Goal: Task Accomplishment & Management: Manage account settings

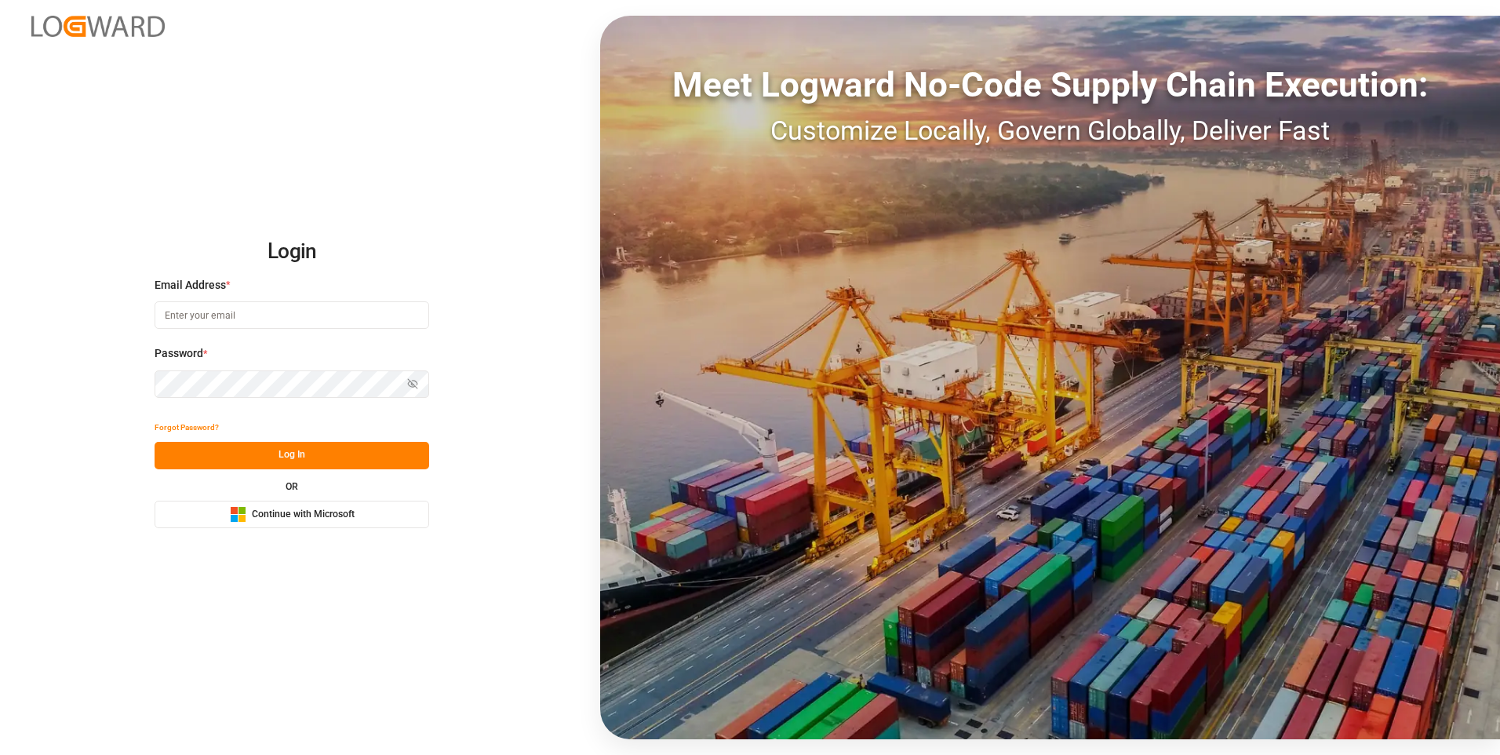
type input "nalini.basdeo@leschaco.com"
click at [231, 458] on button "Log In" at bounding box center [292, 455] width 275 height 27
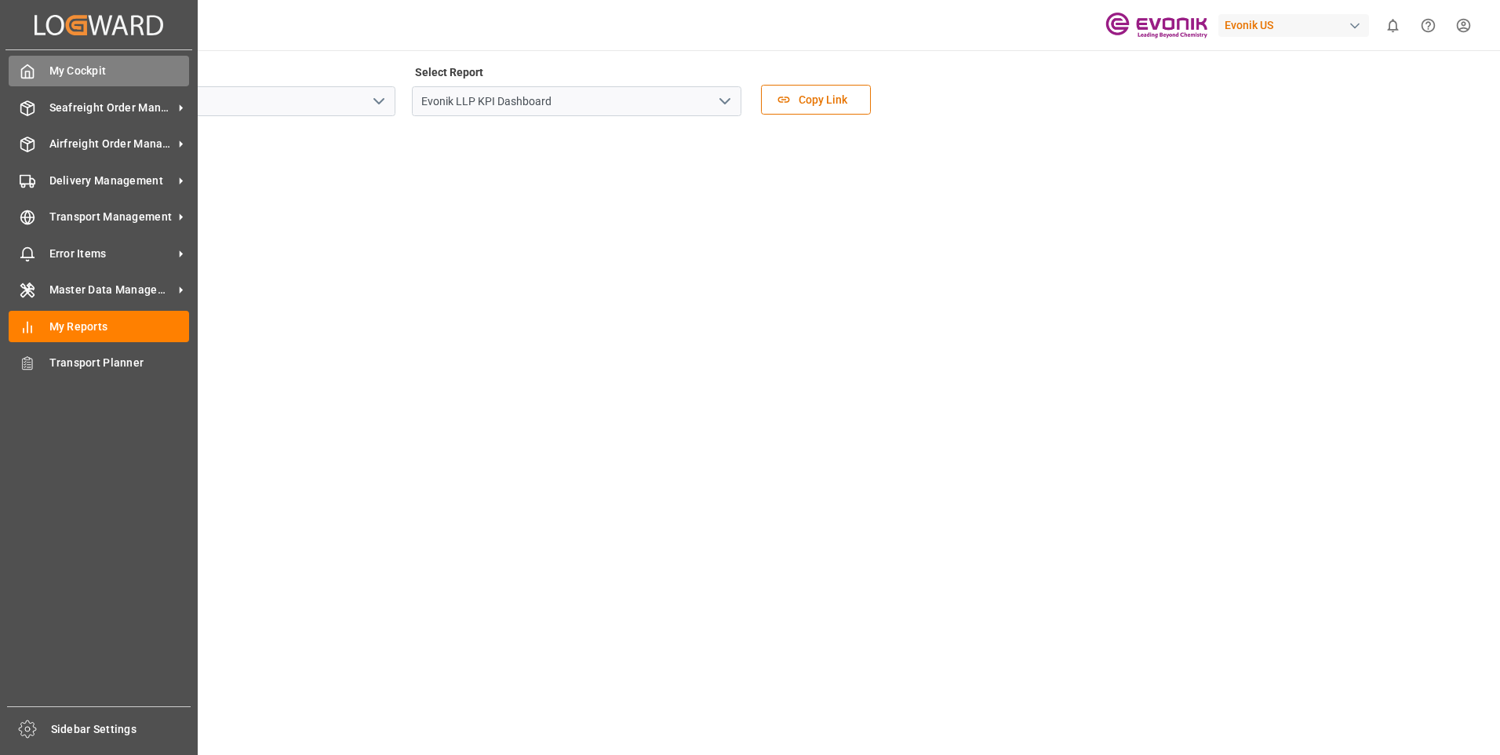
click at [95, 65] on span "My Cockpit" at bounding box center [119, 71] width 140 height 16
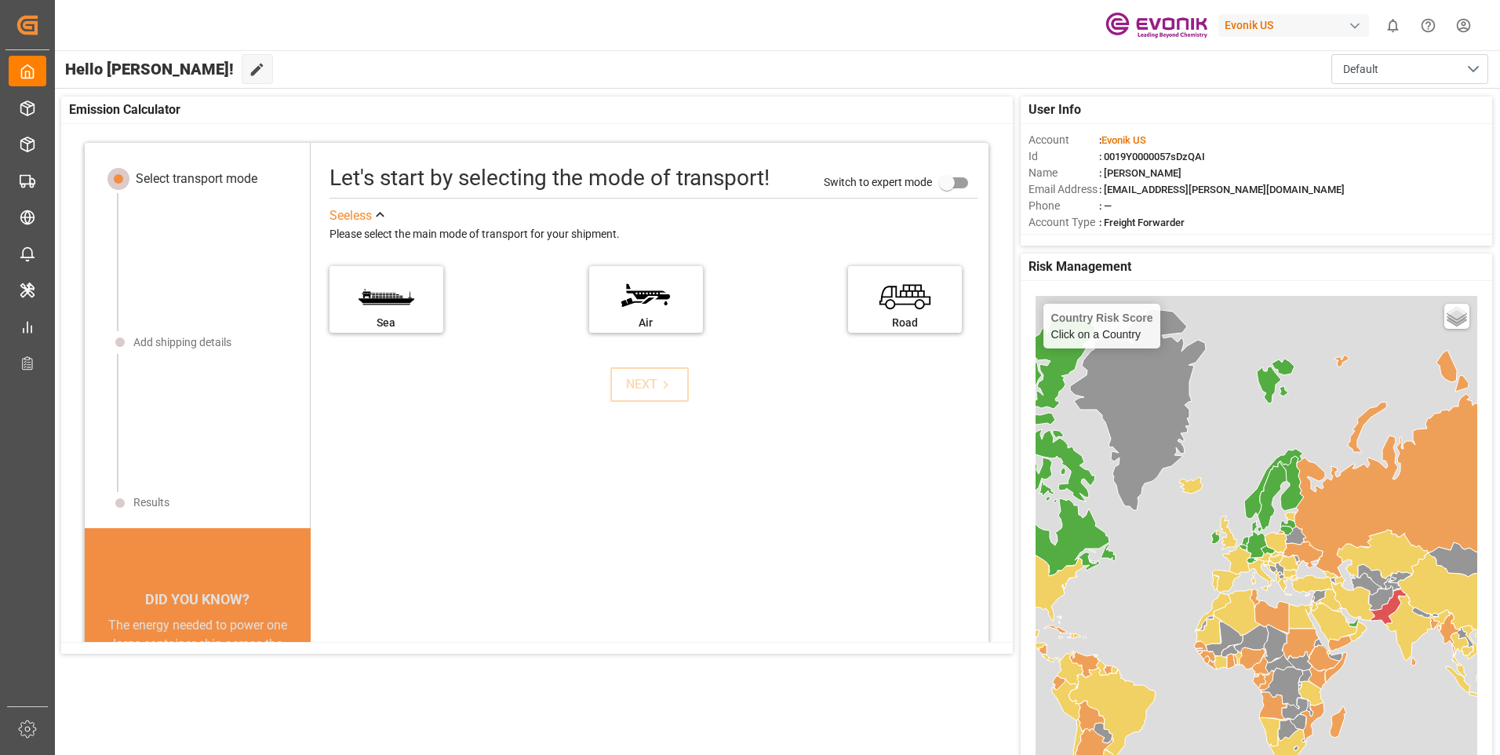
drag, startPoint x: 1385, startPoint y: 0, endPoint x: 989, endPoint y: 35, distance: 396.9
click at [989, 35] on div "Evonik US 0 Notifications Only show unread All Mark all categories read No noti…" at bounding box center [772, 25] width 1456 height 50
drag, startPoint x: 1017, startPoint y: 76, endPoint x: 1005, endPoint y: 77, distance: 11.8
click at [1014, 77] on div "Hello Nalini! Edit Cockpit Default" at bounding box center [776, 69] width 1447 height 38
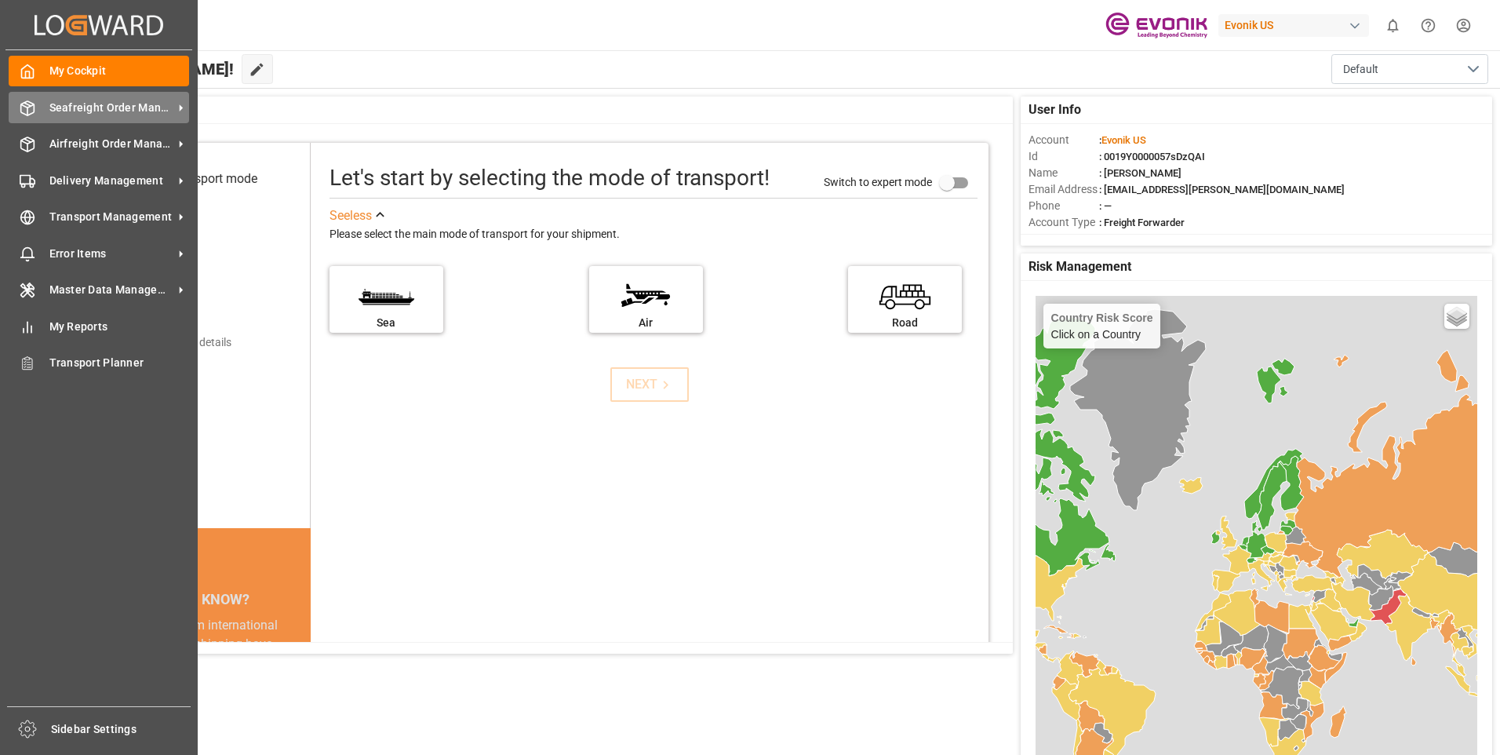
click at [64, 116] on div "Seafreight Order Management Seafreight Order Management" at bounding box center [99, 107] width 180 height 31
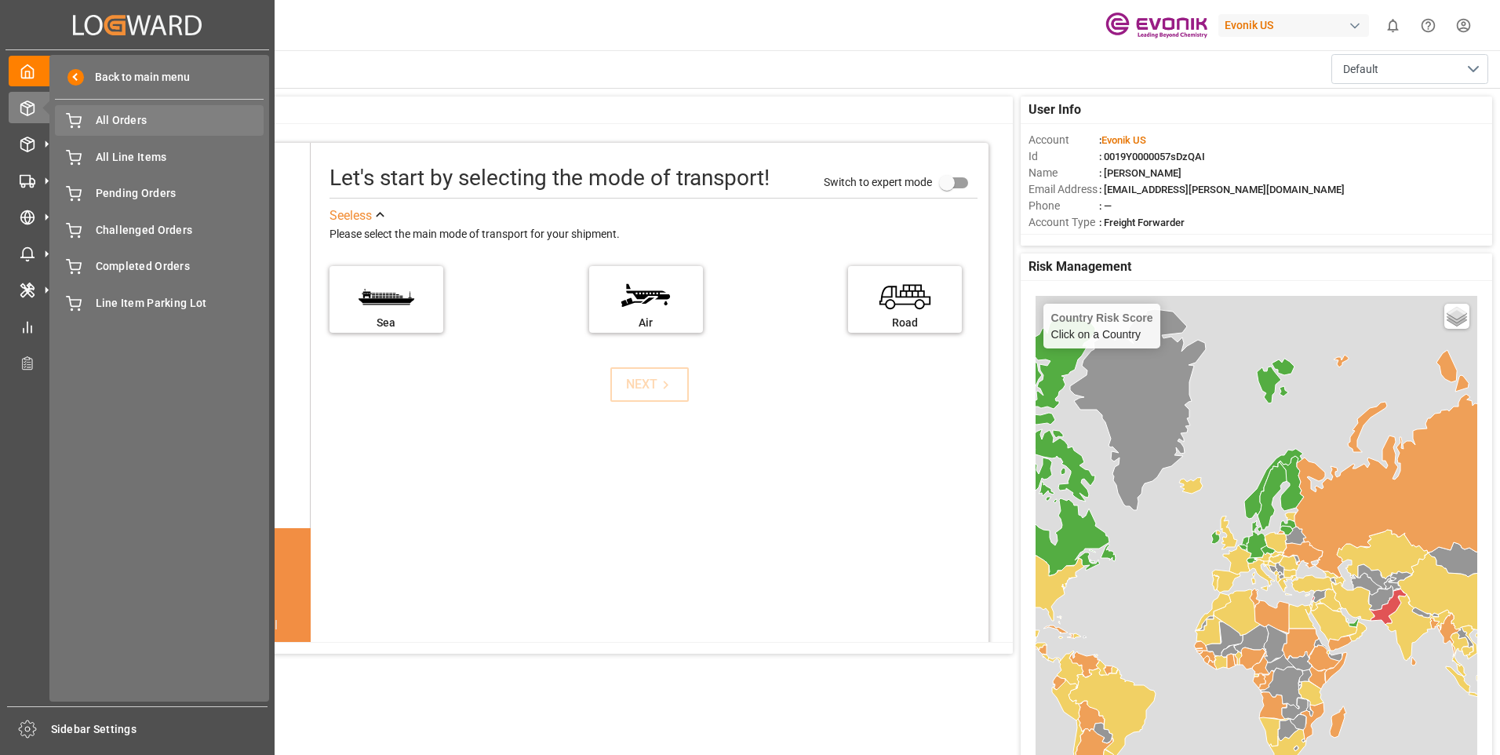
click at [135, 124] on span "All Orders" at bounding box center [180, 120] width 169 height 16
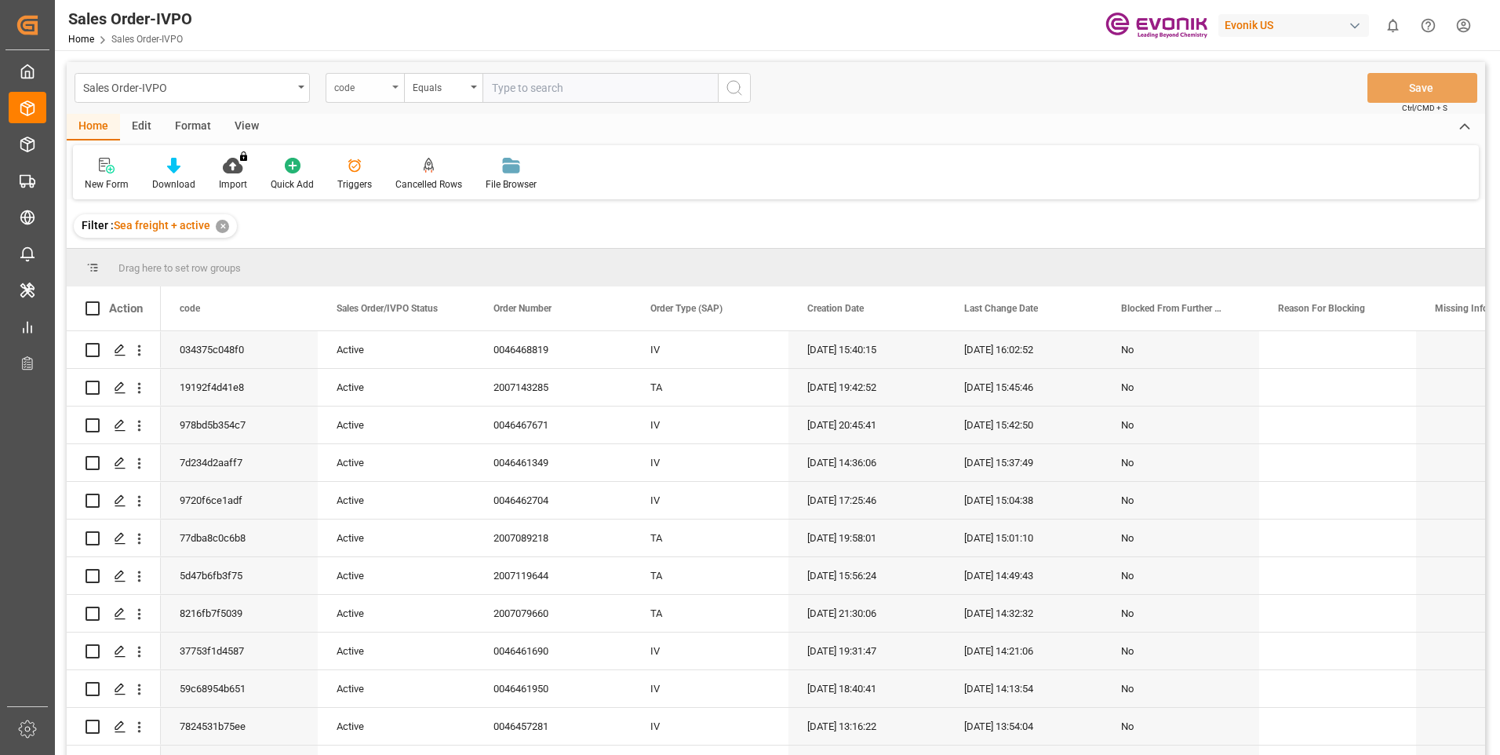
click at [397, 91] on div "code" at bounding box center [365, 88] width 78 height 30
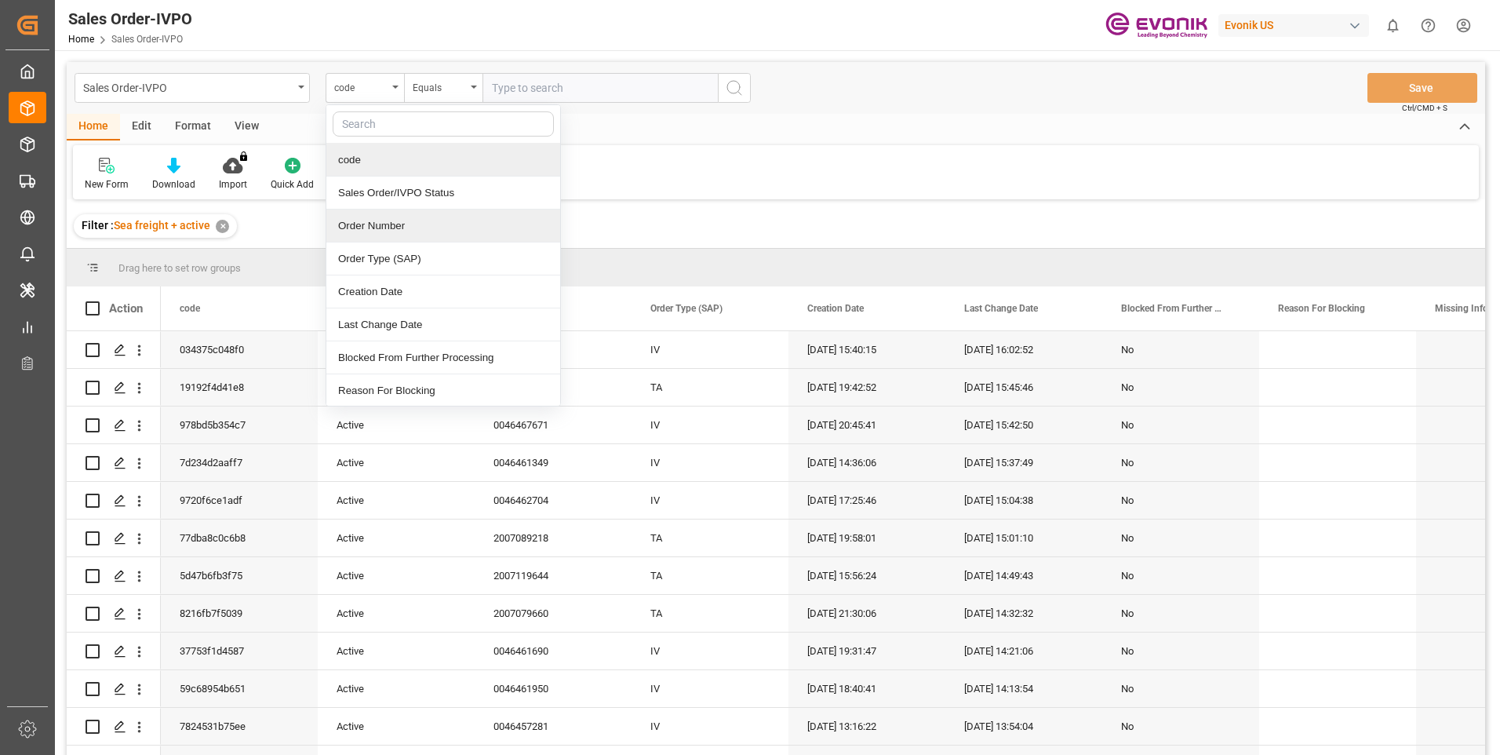
click at [377, 233] on div "Order Number" at bounding box center [443, 225] width 234 height 33
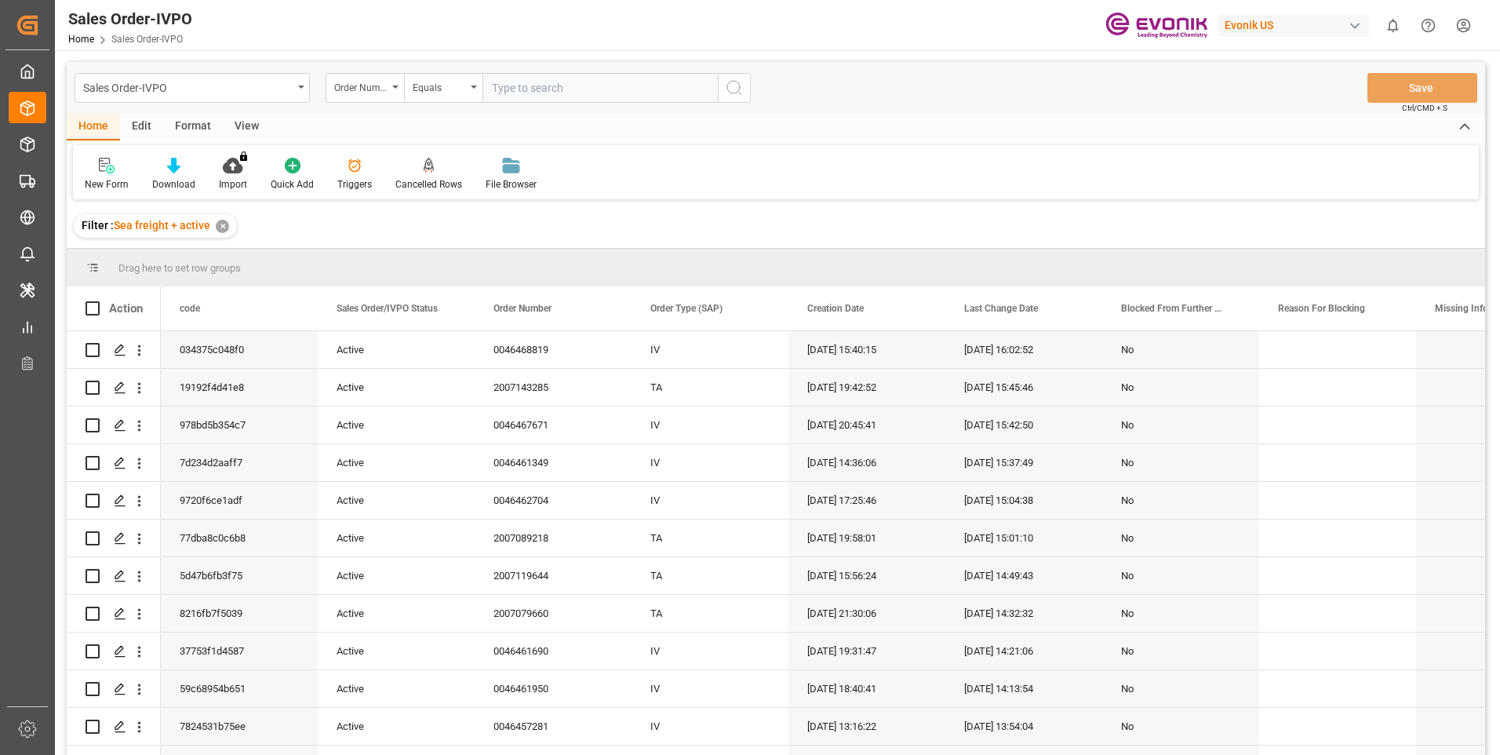
click at [542, 82] on input "text" at bounding box center [599, 88] width 235 height 30
click at [621, 88] on input "text" at bounding box center [599, 88] width 235 height 30
paste input "0046459154"
type input "0046459154"
click at [726, 92] on icon "search button" at bounding box center [734, 87] width 19 height 19
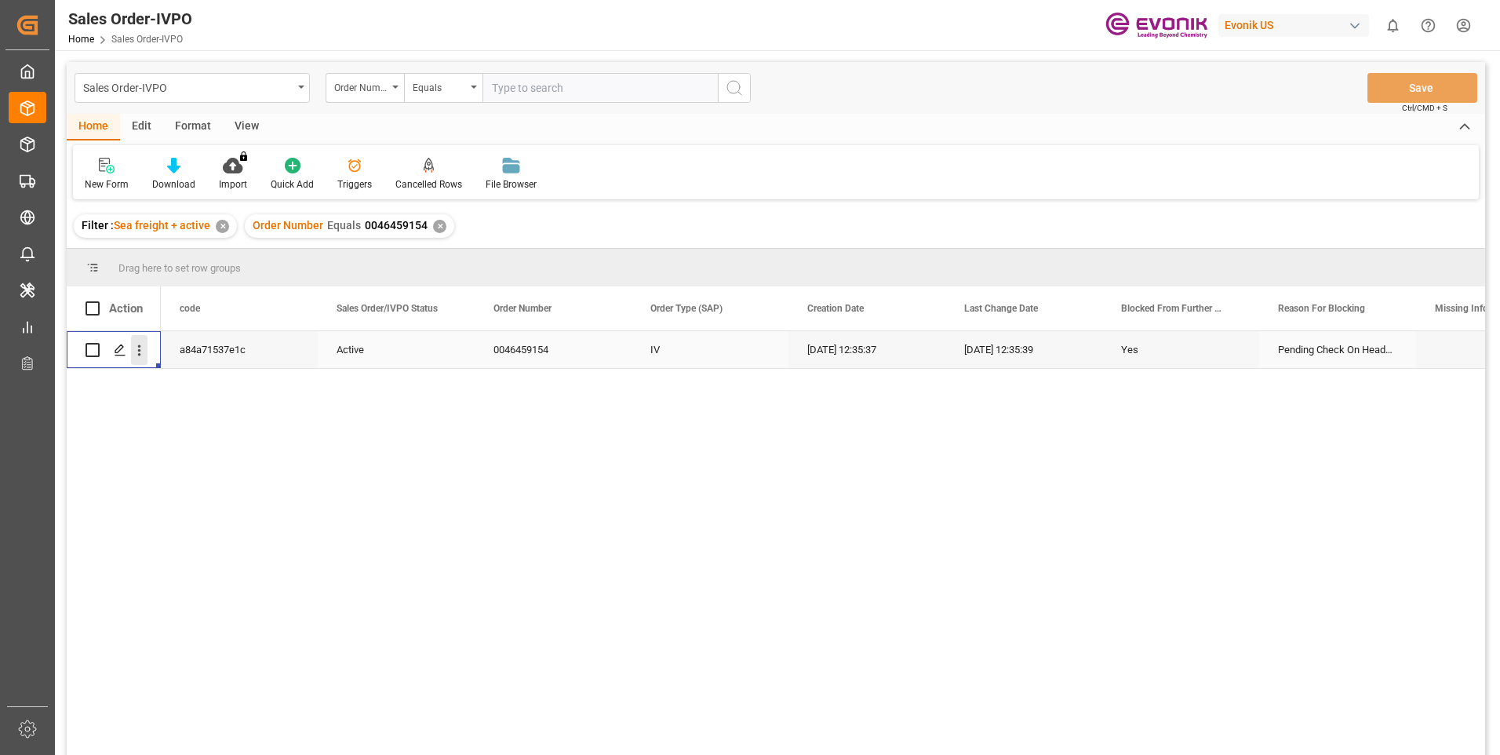
click at [141, 356] on icon "open menu" at bounding box center [139, 350] width 16 height 16
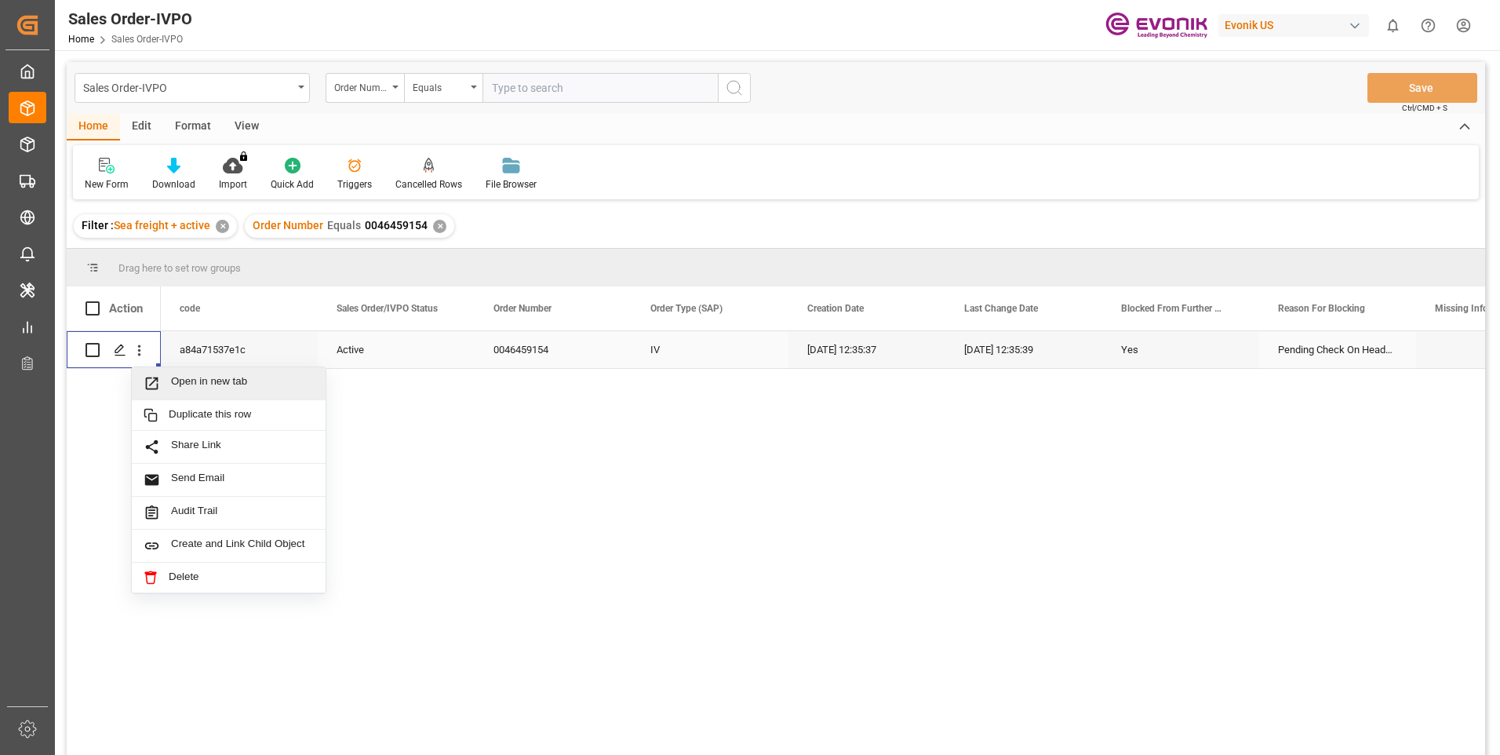
click at [259, 380] on span "Open in new tab" at bounding box center [242, 383] width 143 height 16
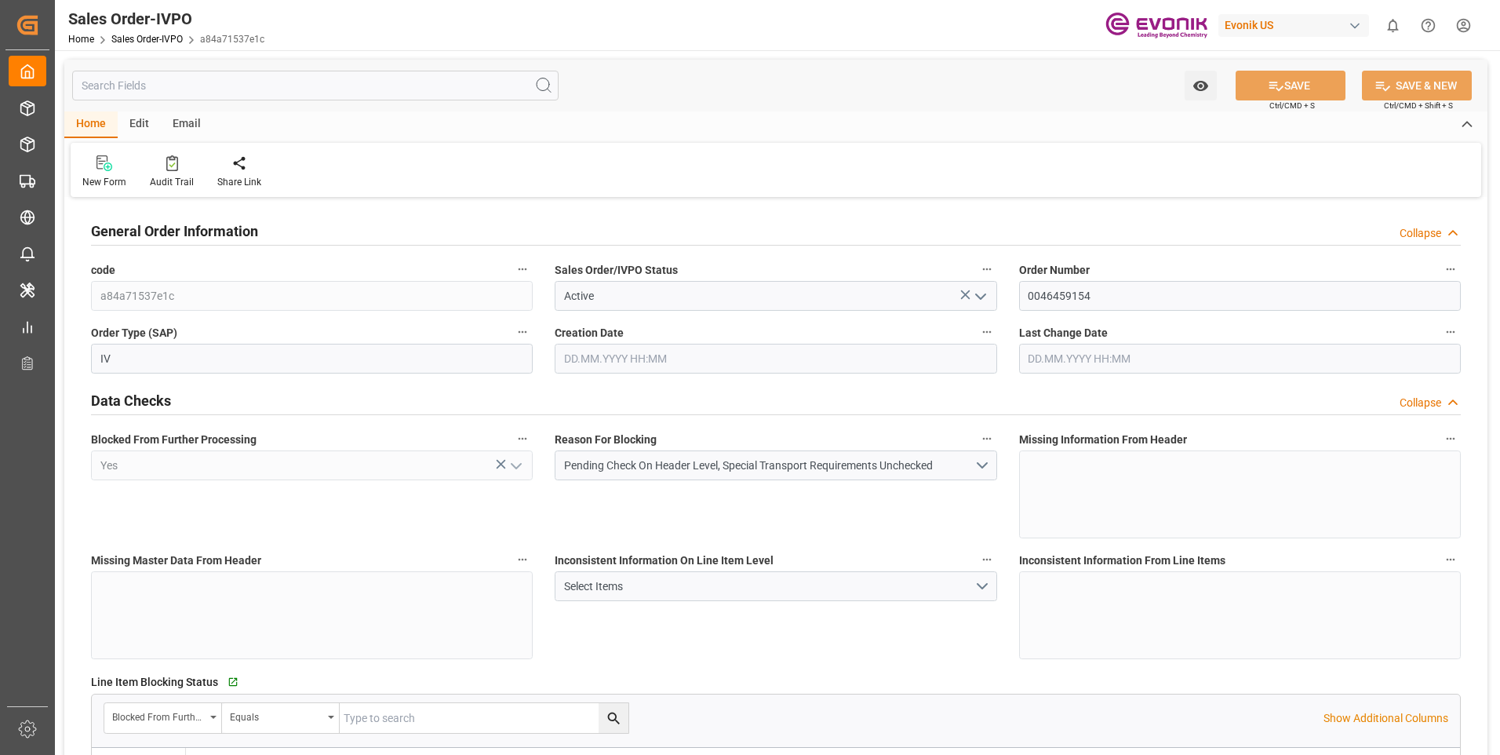
type input "KRPUS"
type input "0"
type input "1"
type input "468.4"
type input "[DATE] 12:35"
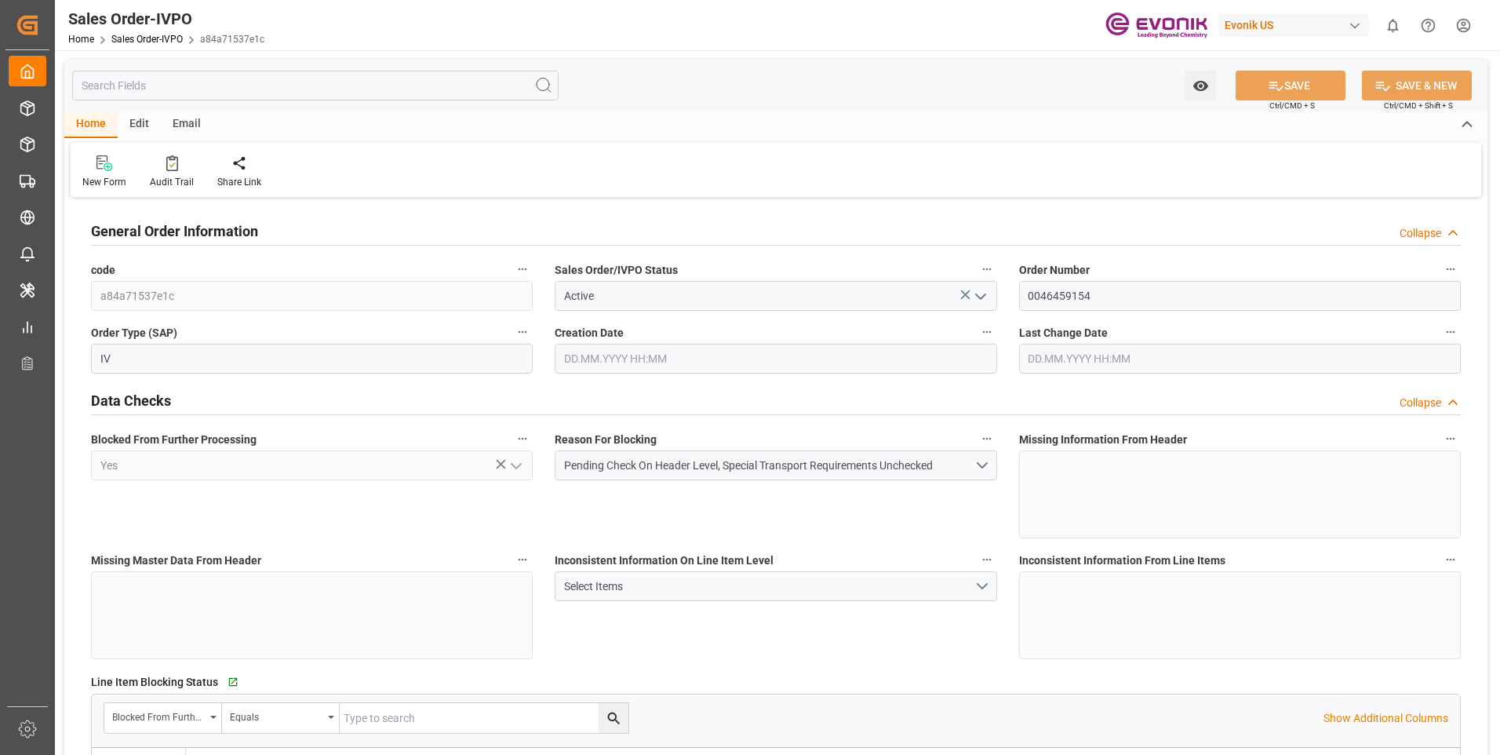
type input "[DATE] 12:35"
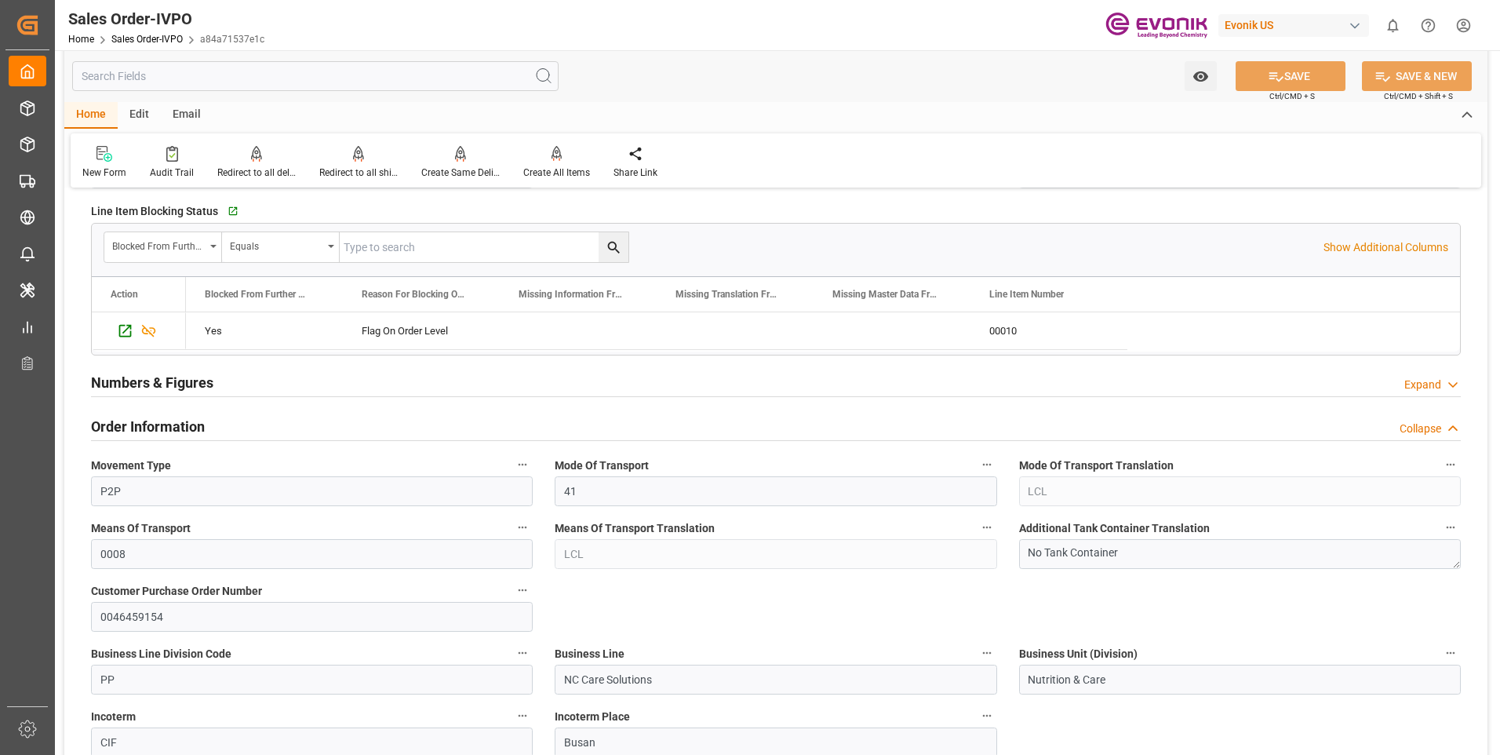
scroll to position [392, 0]
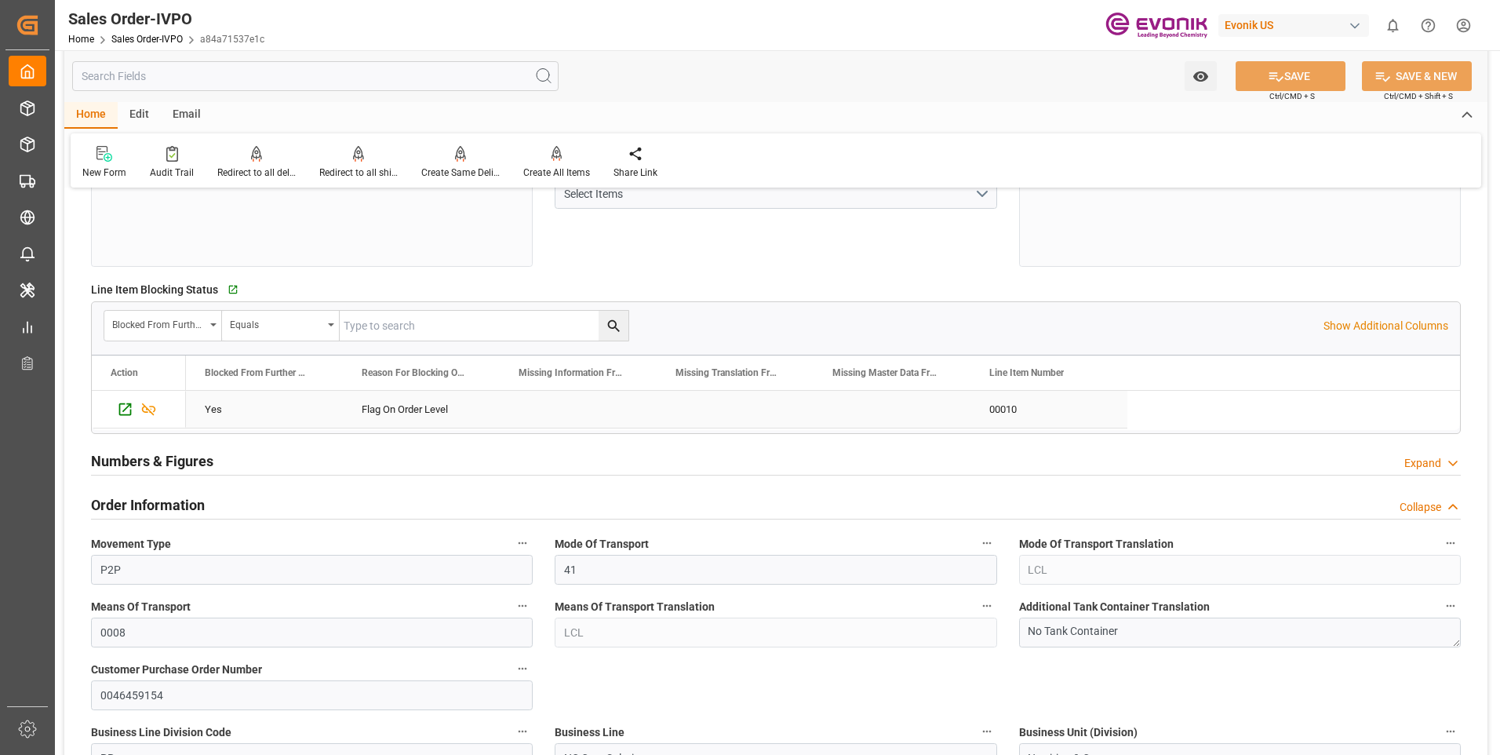
click at [419, 403] on div "Flag On Order Level" at bounding box center [421, 409] width 157 height 37
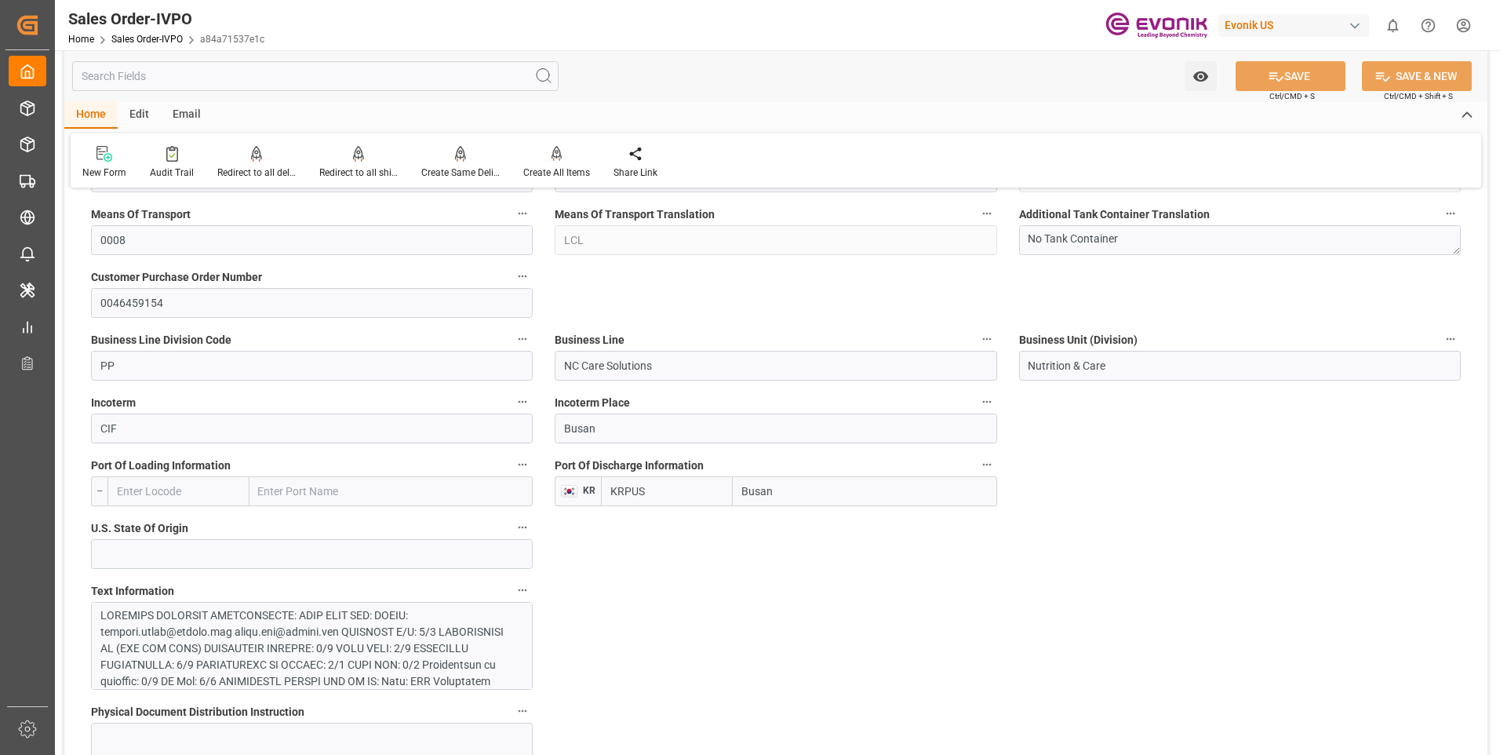
scroll to position [471, 0]
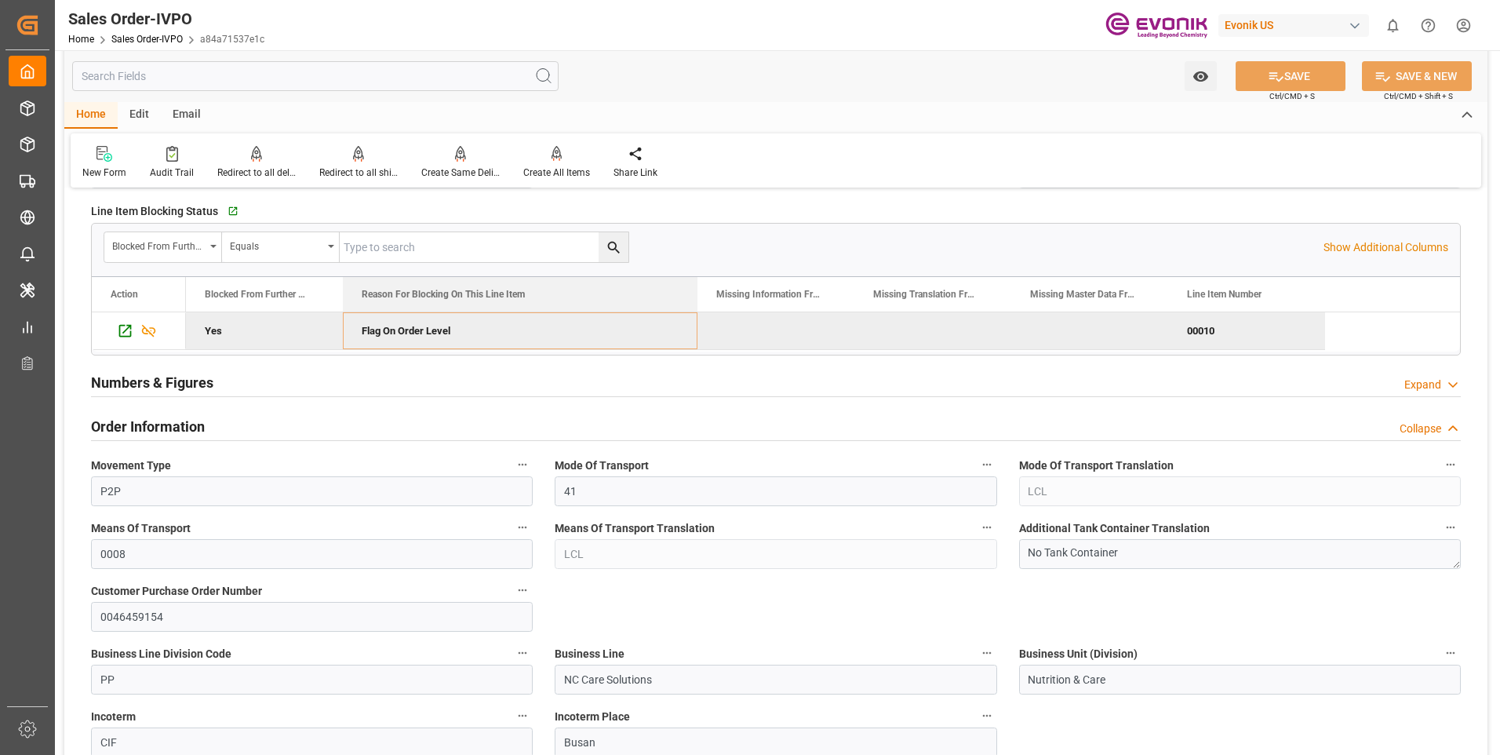
drag, startPoint x: 497, startPoint y: 299, endPoint x: 692, endPoint y: 255, distance: 200.2
click at [692, 255] on div "Blocked From Further Processing Equals Show Additional Columns Drag here to set…" at bounding box center [776, 289] width 1370 height 133
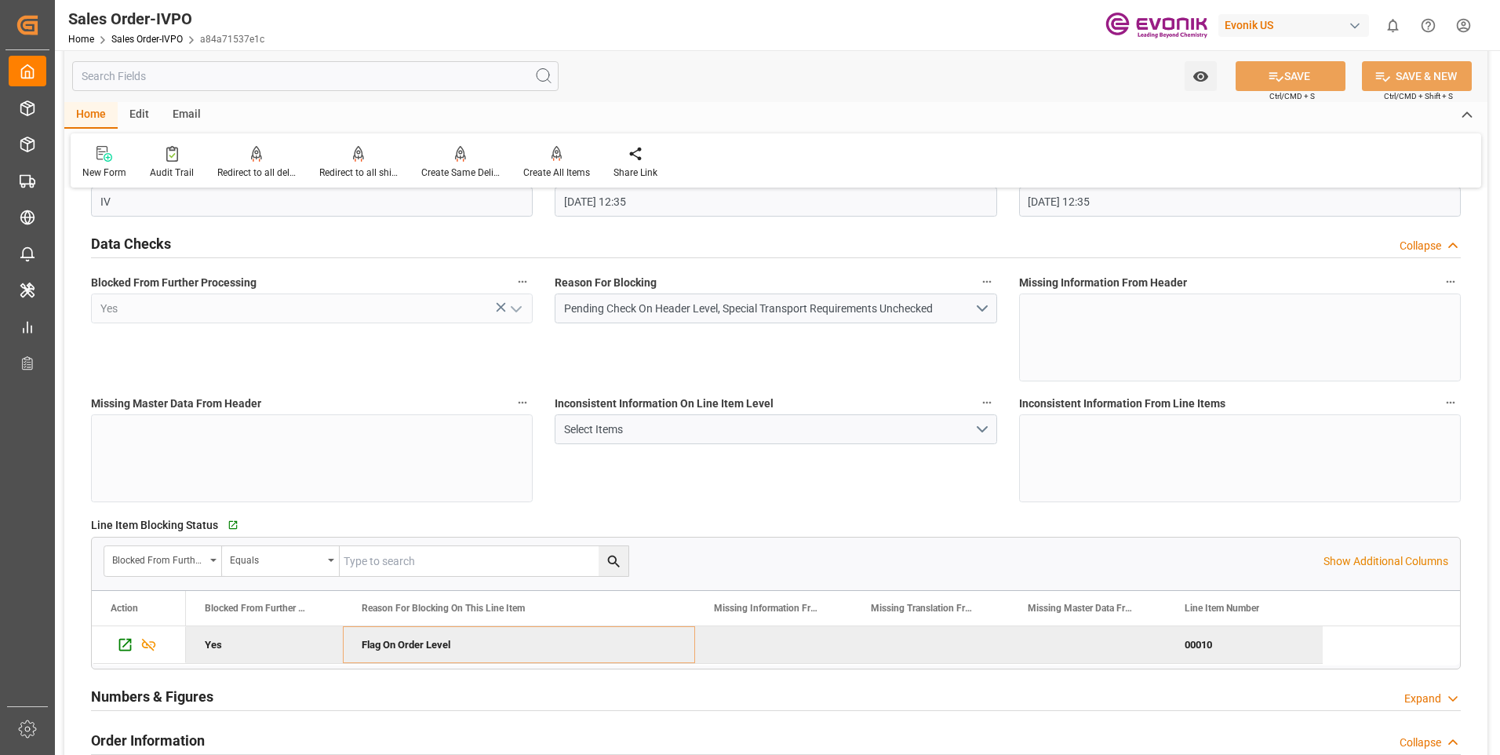
scroll to position [0, 0]
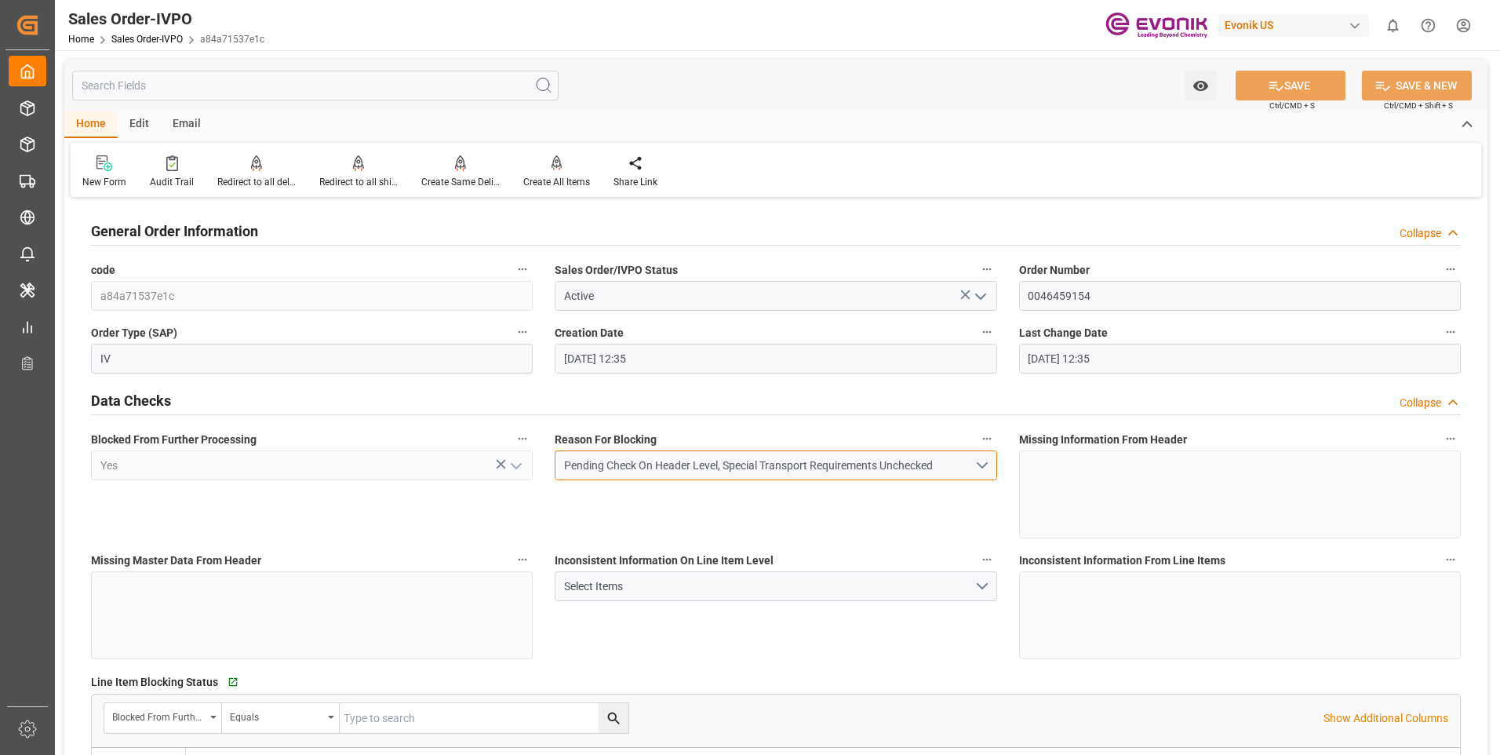
click at [985, 464] on button "Pending Check On Header Level, Special Transport Requirements Unchecked" at bounding box center [776, 465] width 442 height 30
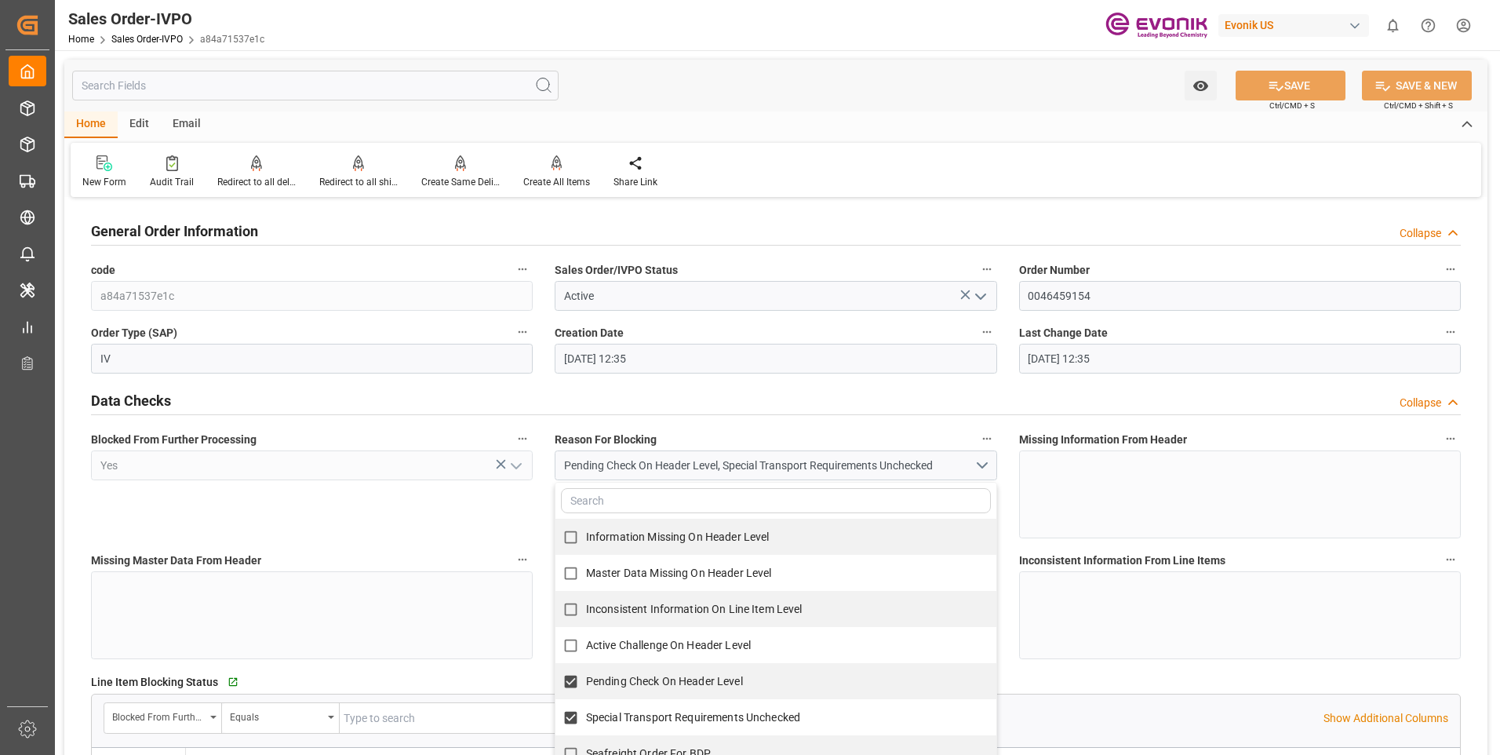
scroll to position [157, 0]
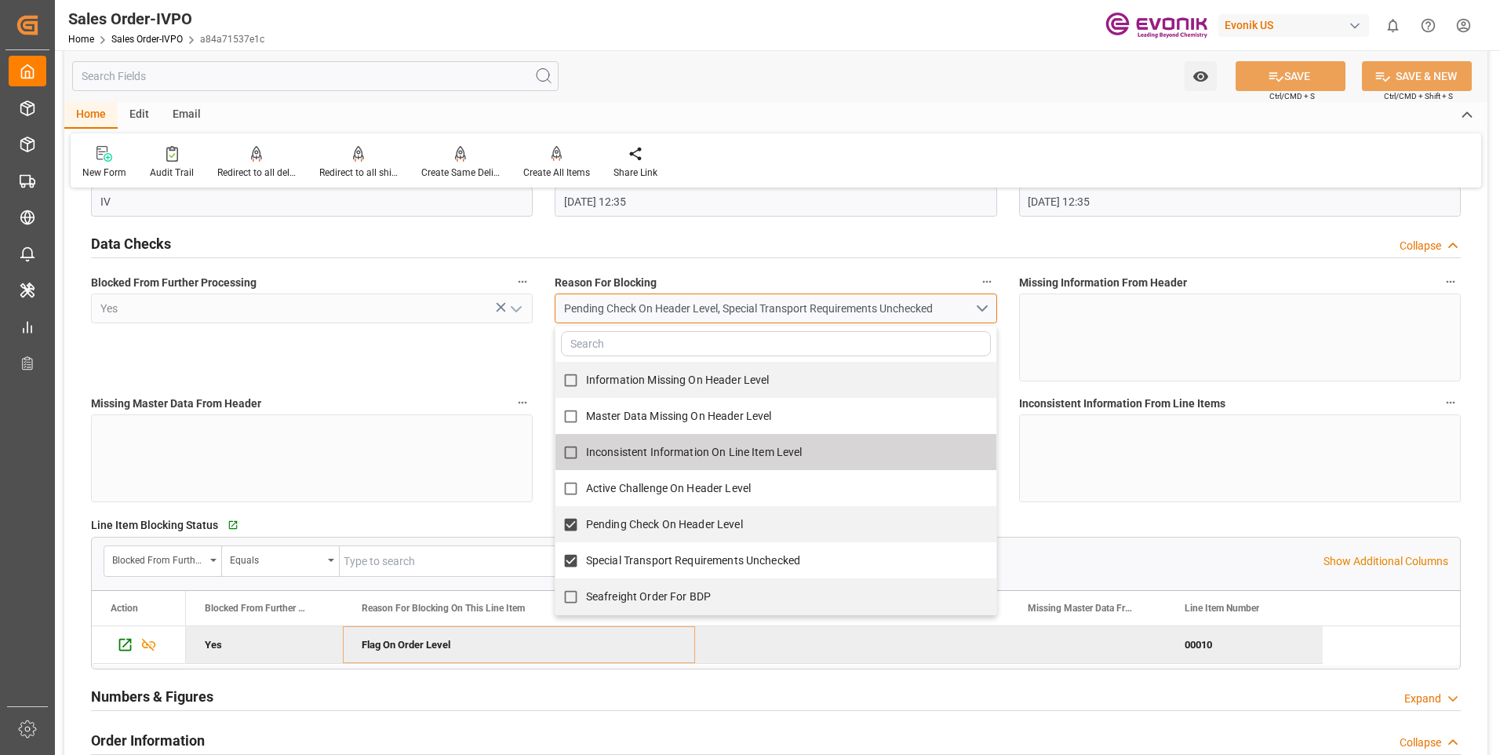
click at [982, 308] on button "Pending Check On Header Level, Special Transport Requirements Unchecked" at bounding box center [776, 308] width 442 height 30
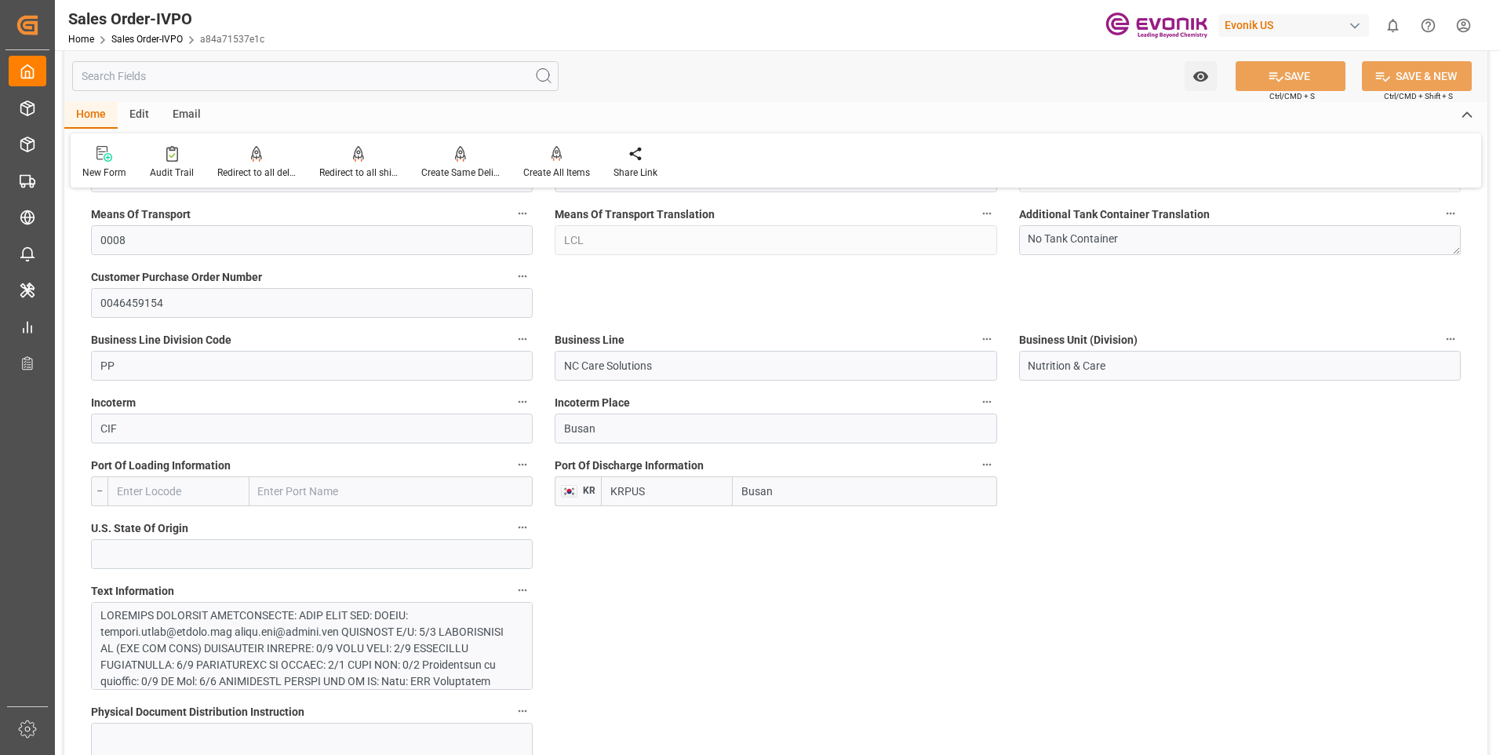
scroll to position [863, 0]
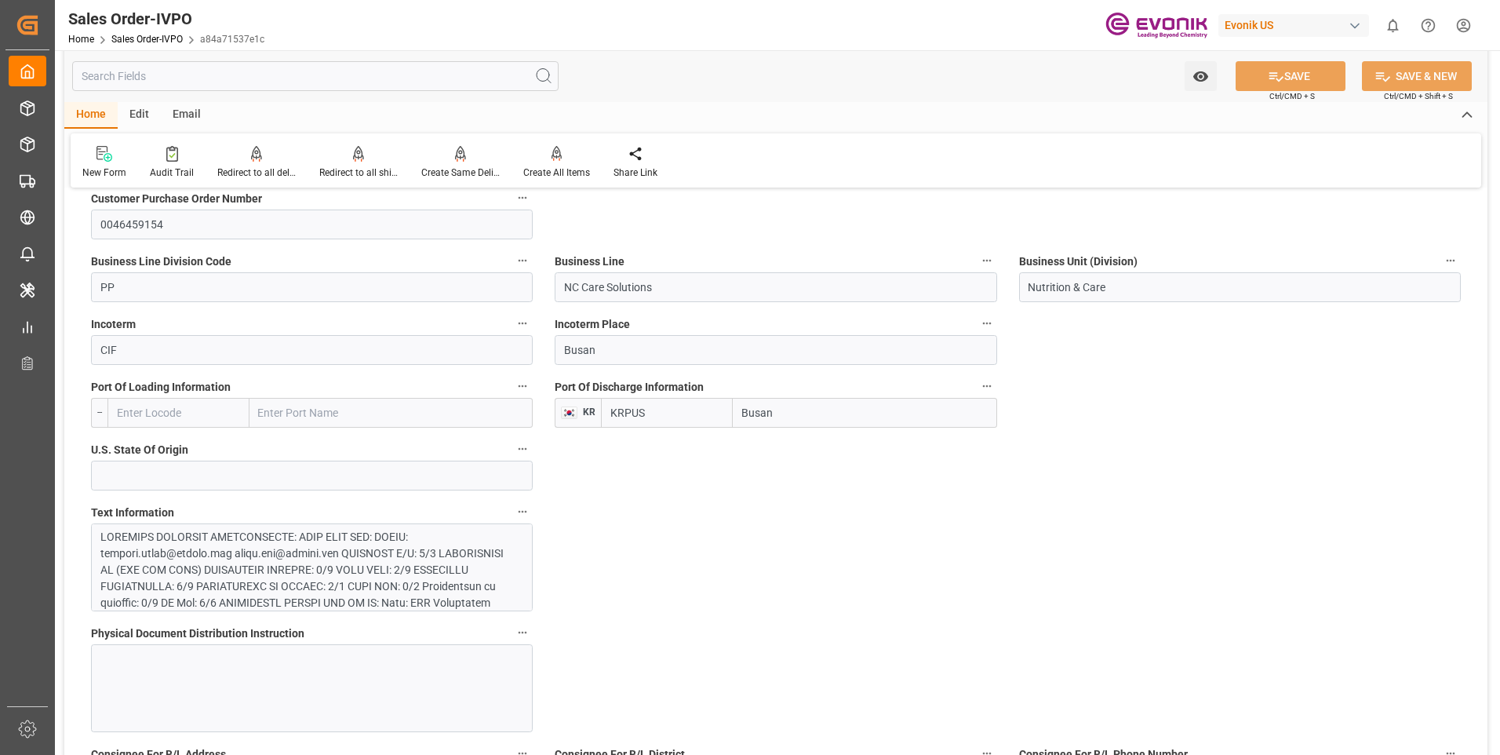
click at [368, 571] on div at bounding box center [305, 685] width 411 height 313
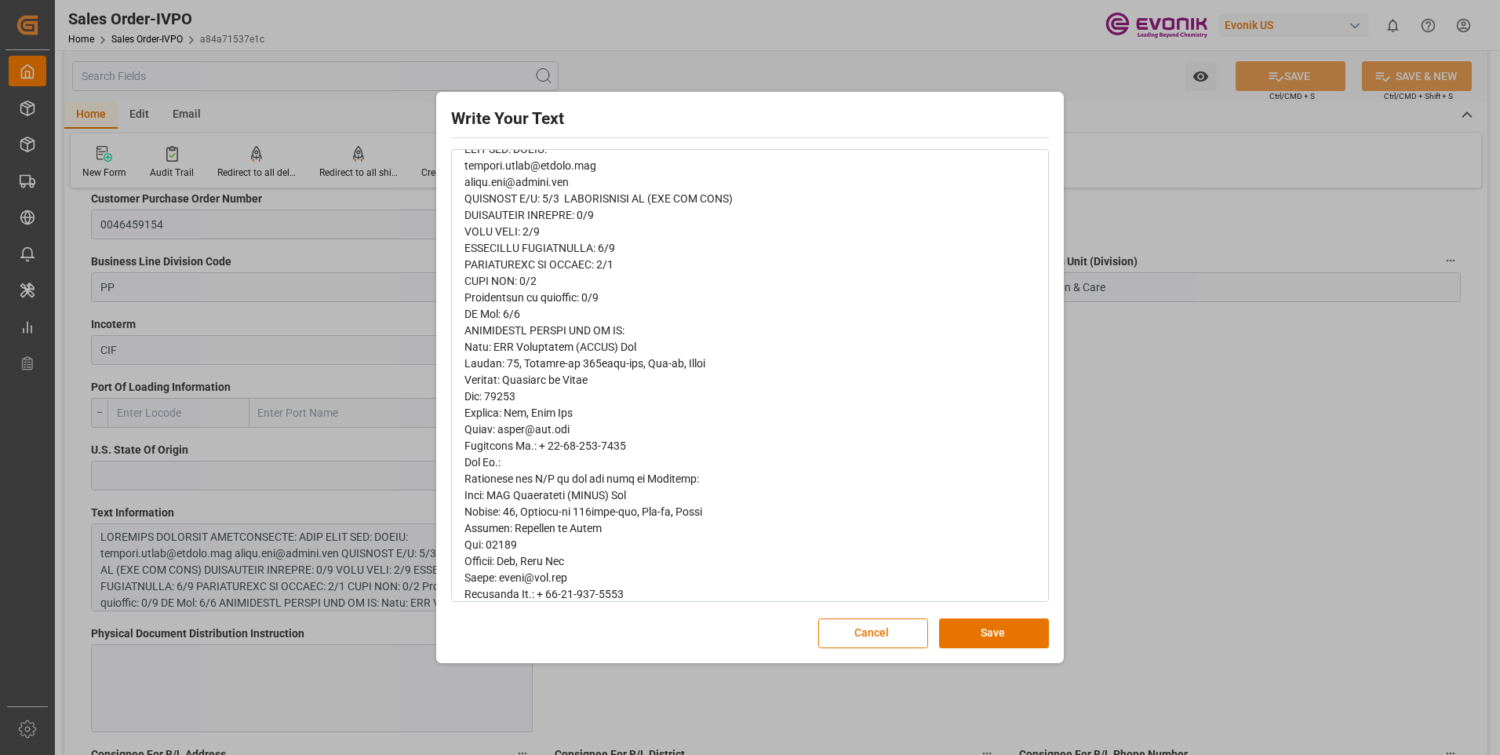
scroll to position [0, 0]
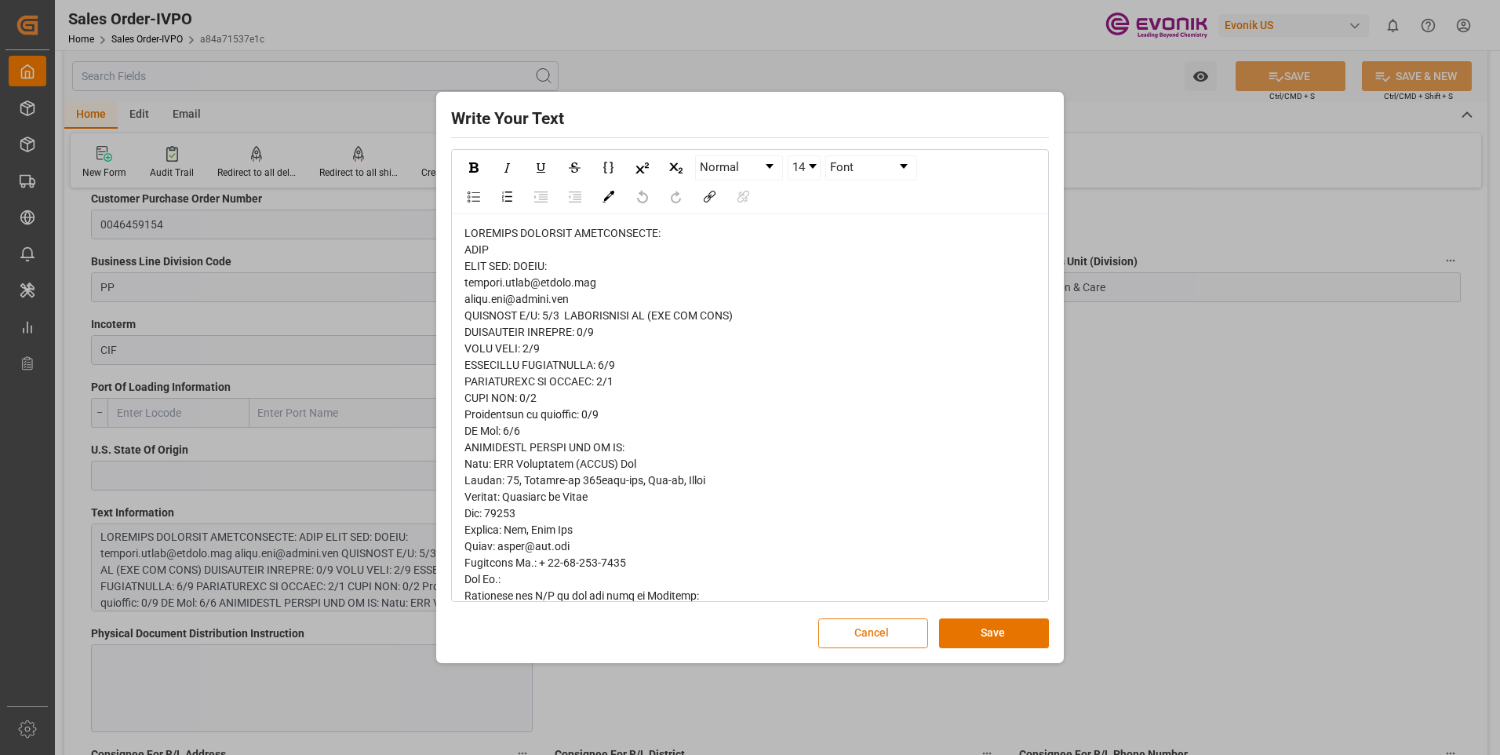
click at [861, 630] on button "Cancel" at bounding box center [873, 633] width 110 height 30
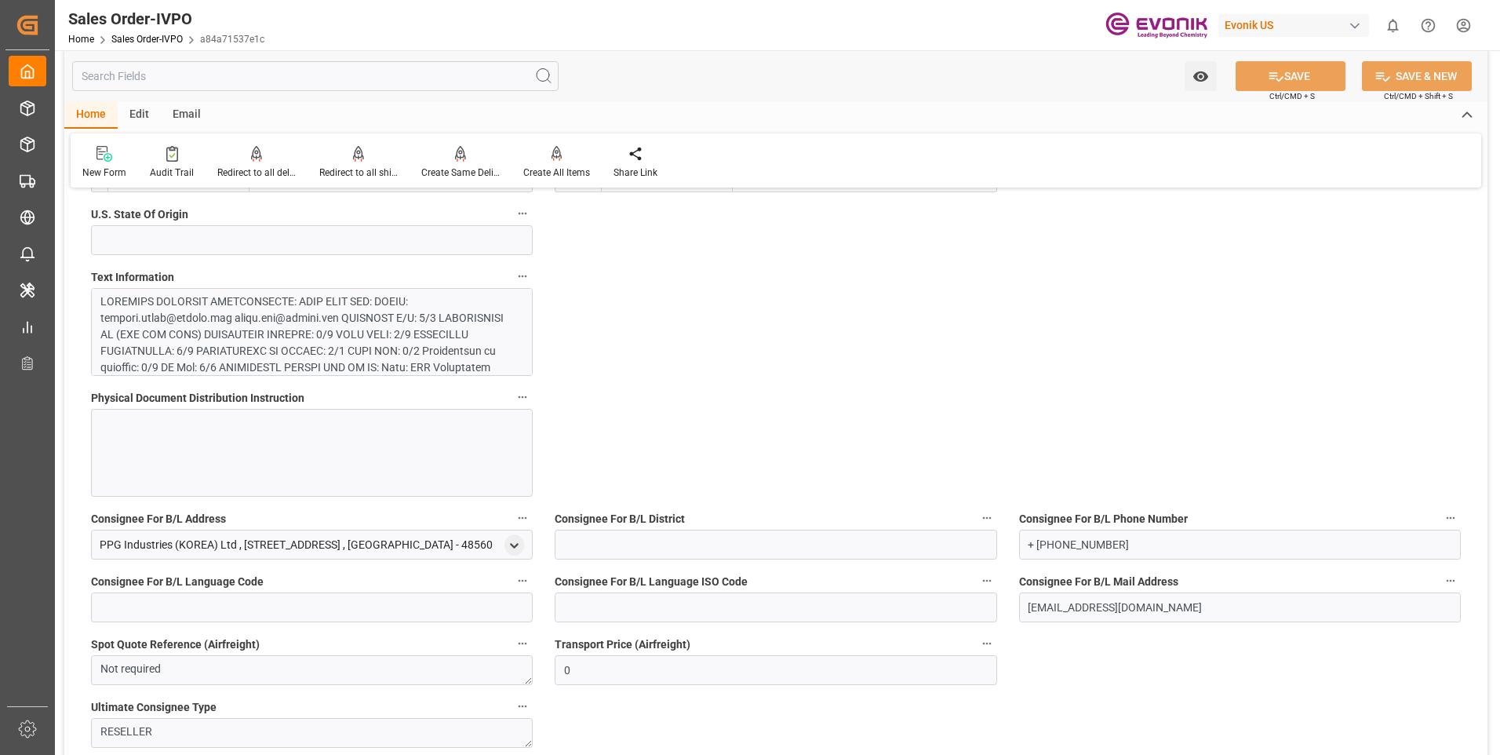
scroll to position [941, 0]
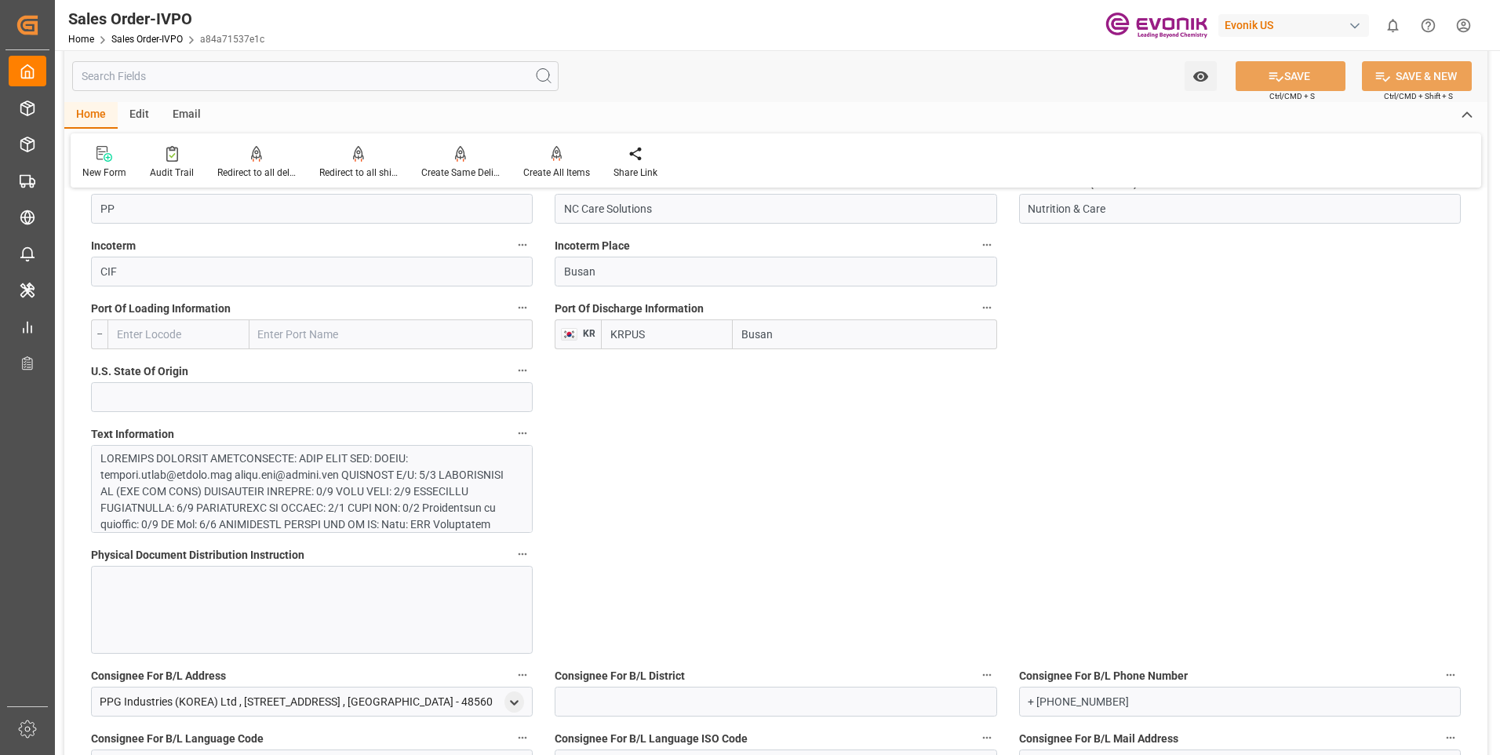
click at [302, 489] on div at bounding box center [305, 606] width 411 height 313
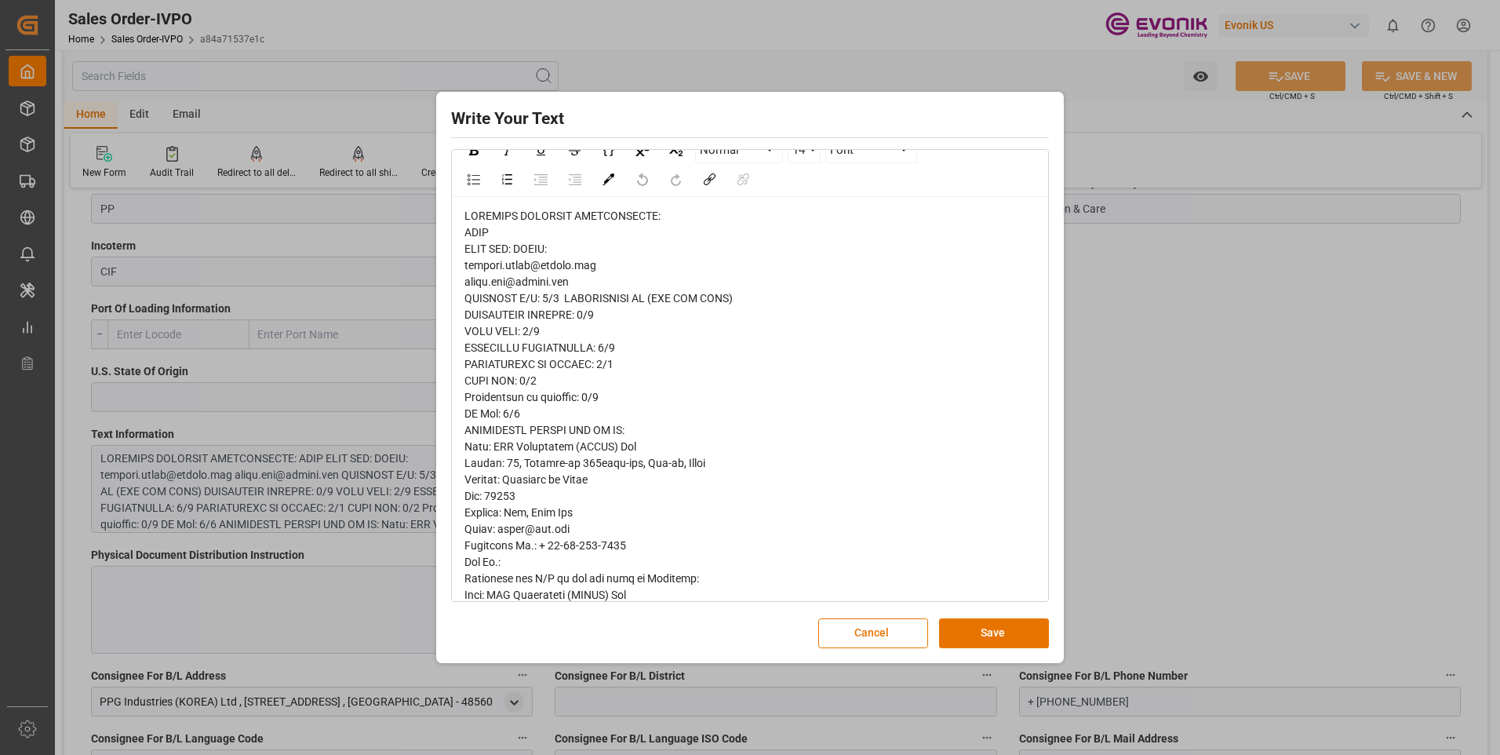
scroll to position [0, 0]
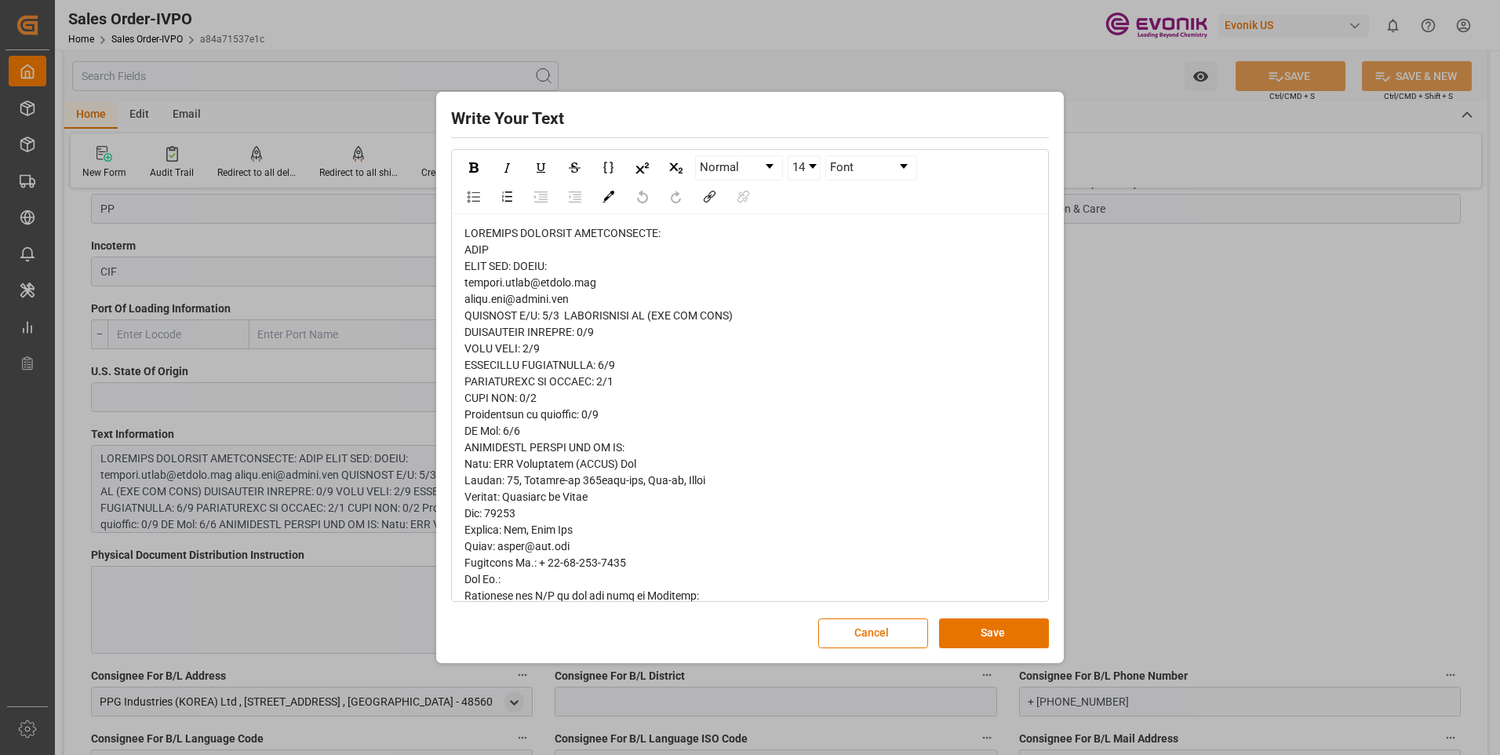
click at [1176, 363] on div "Write Your Text Normal 14 Font Cancel Save" at bounding box center [750, 377] width 1500 height 755
click at [894, 635] on button "Cancel" at bounding box center [873, 633] width 110 height 30
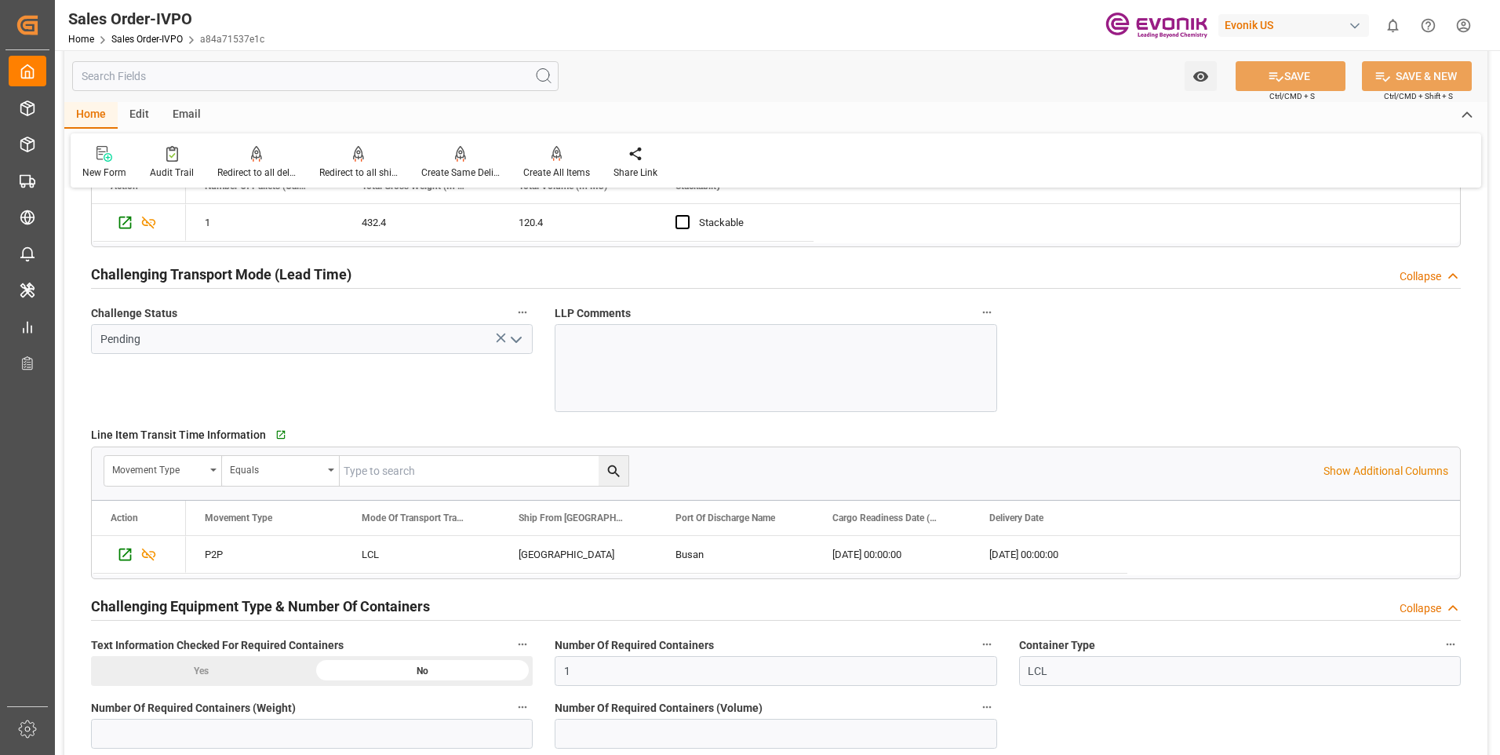
scroll to position [2589, 0]
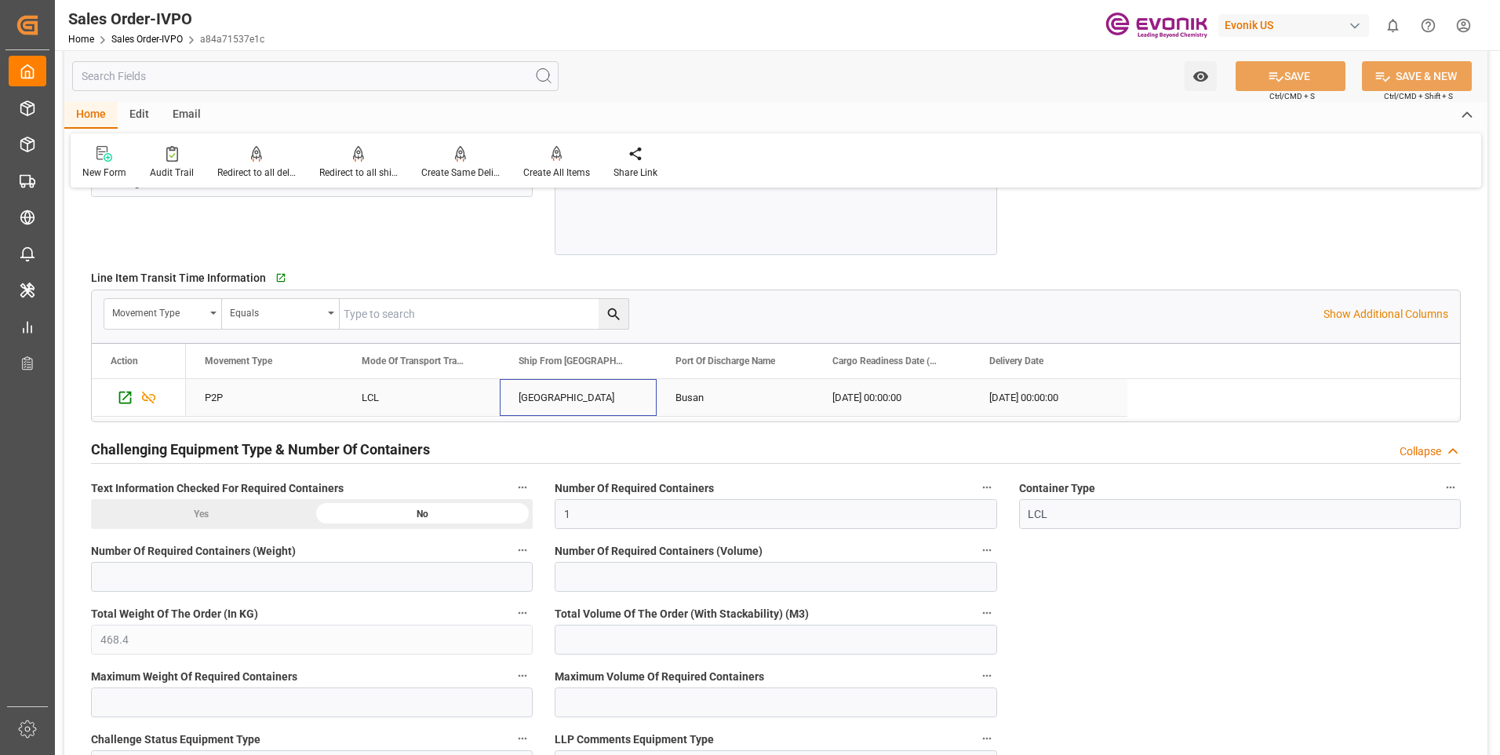
drag, startPoint x: 606, startPoint y: 399, endPoint x: 506, endPoint y: 399, distance: 100.4
click at [507, 399] on div "[GEOGRAPHIC_DATA]" at bounding box center [578, 397] width 157 height 37
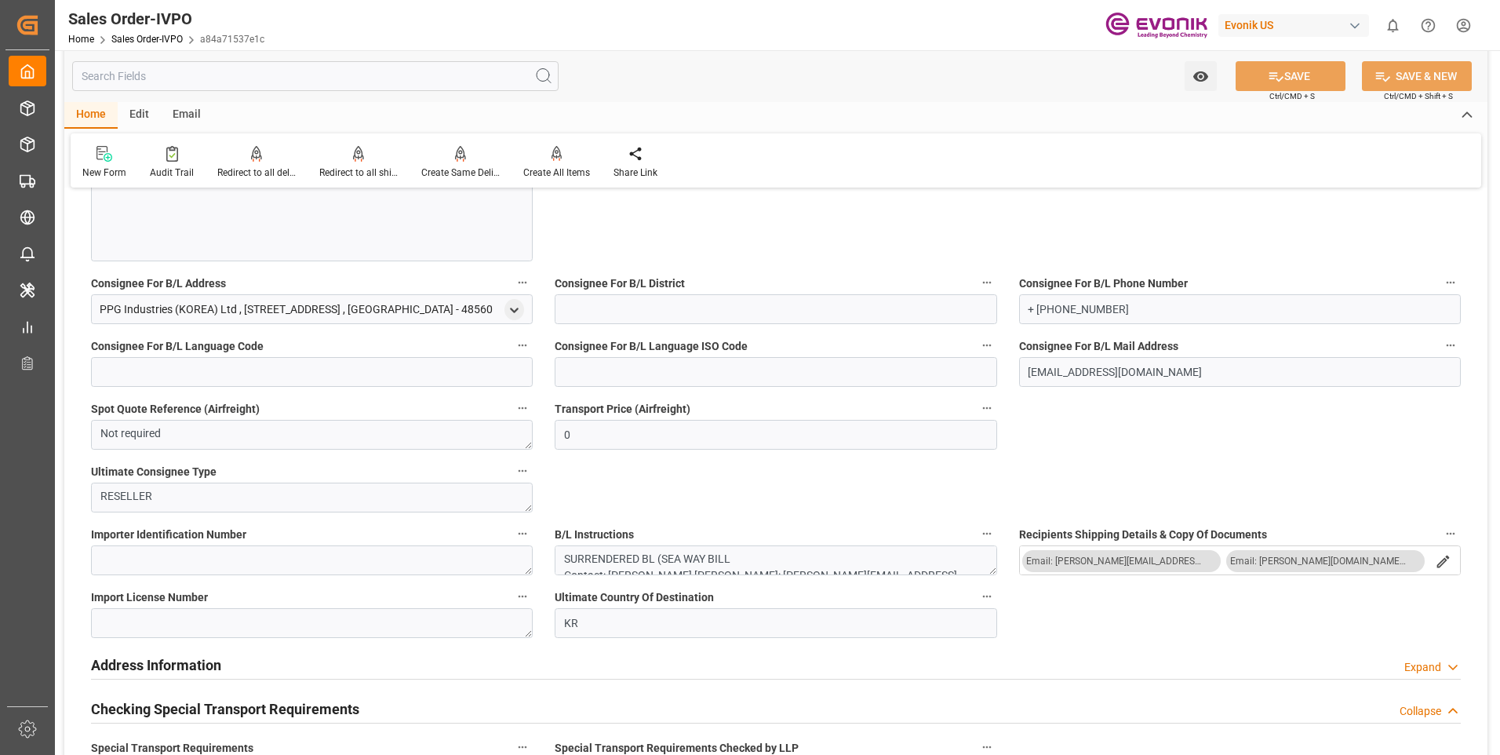
scroll to position [1098, 0]
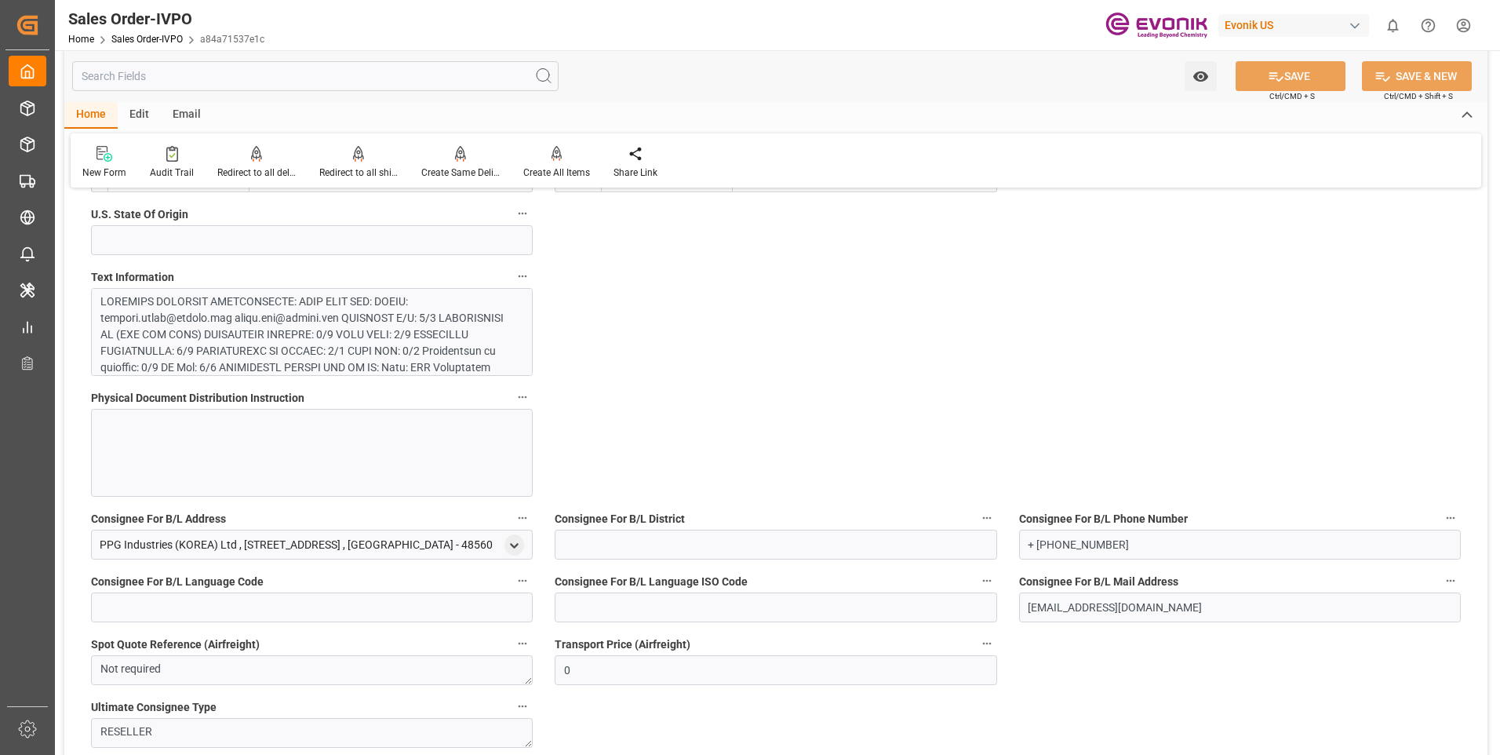
click at [359, 321] on div at bounding box center [305, 449] width 411 height 313
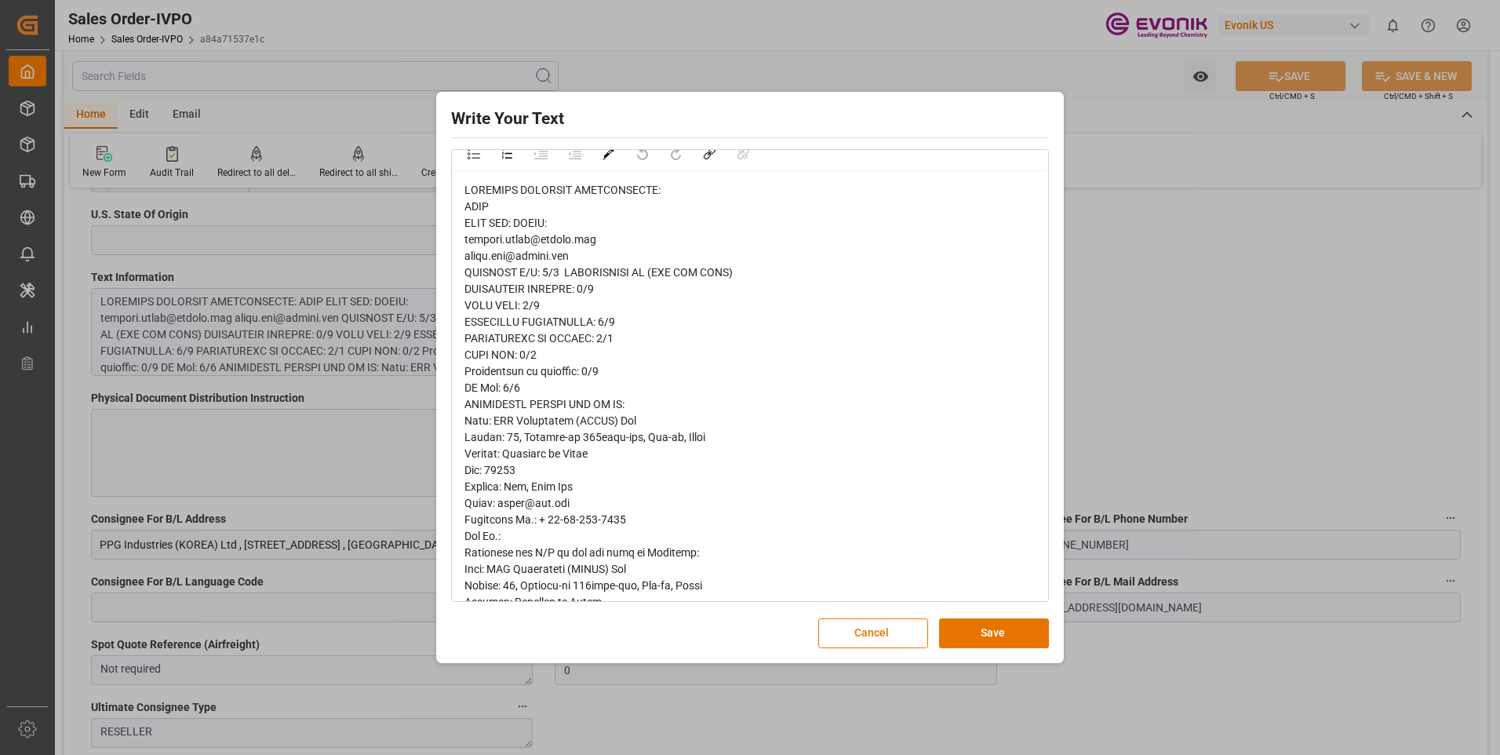
scroll to position [37, 0]
click at [1142, 388] on div "Write Your Text Normal 14 Font Cancel Save" at bounding box center [750, 377] width 1500 height 755
drag, startPoint x: 859, startPoint y: 631, endPoint x: 704, endPoint y: 558, distance: 170.9
click at [847, 628] on button "Cancel" at bounding box center [873, 633] width 110 height 30
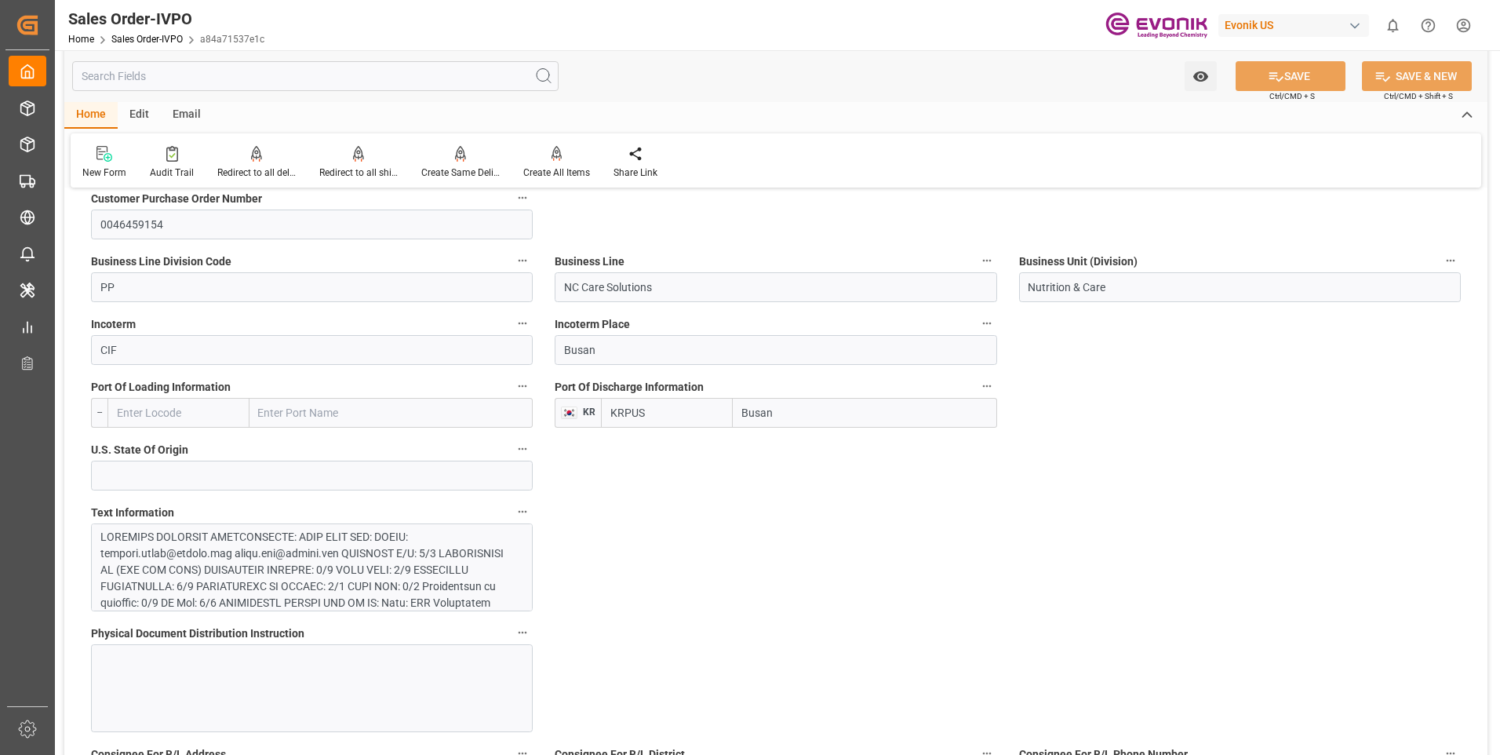
scroll to position [706, 0]
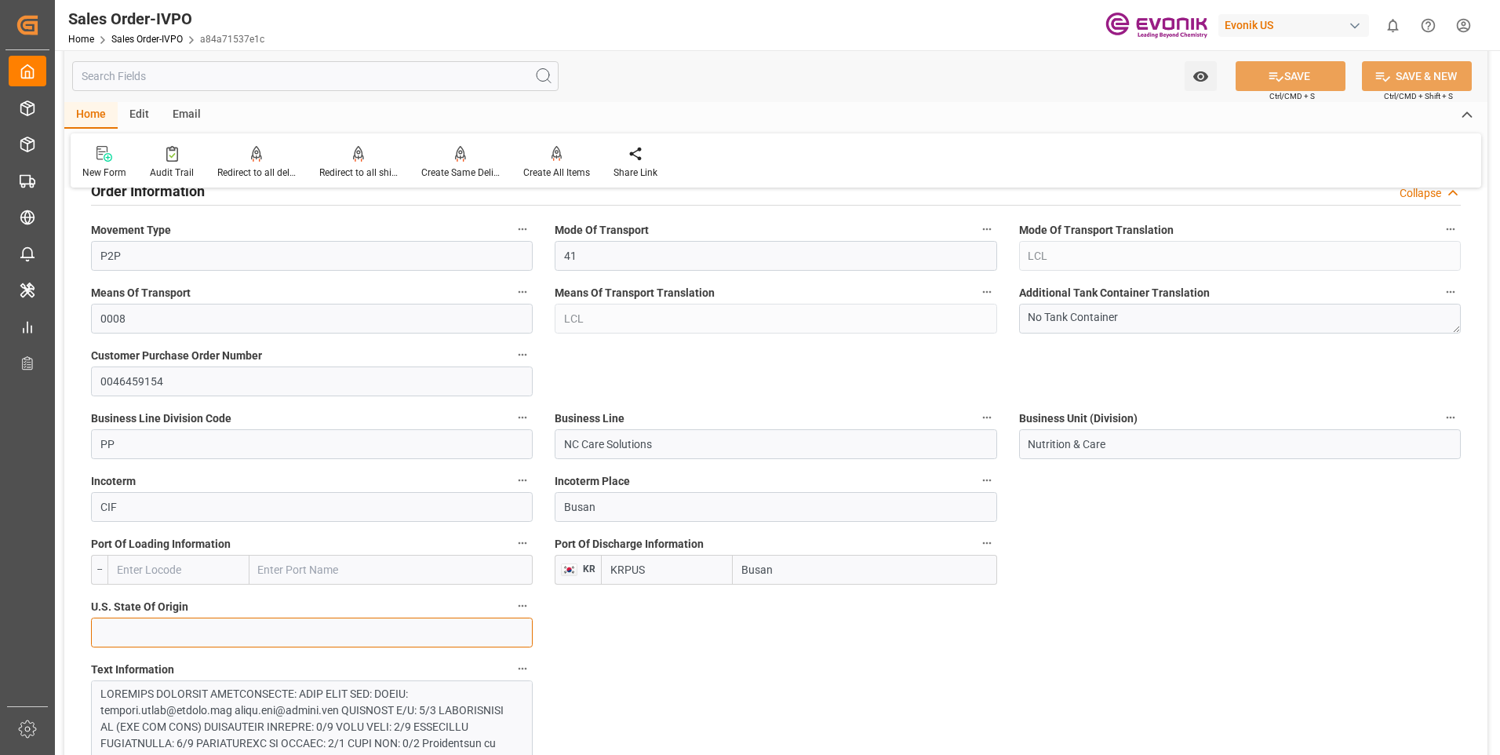
click at [188, 635] on input at bounding box center [312, 632] width 442 height 30
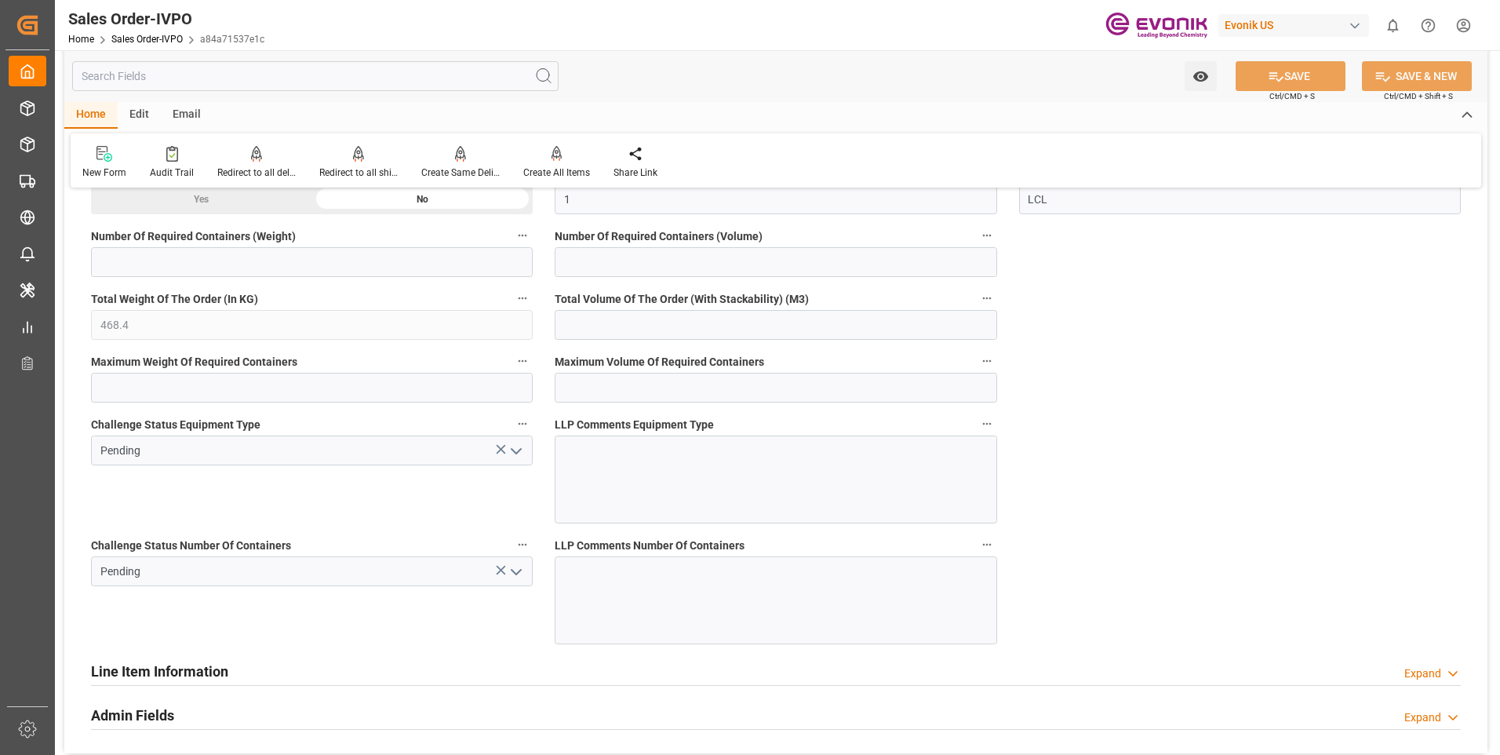
scroll to position [2825, 0]
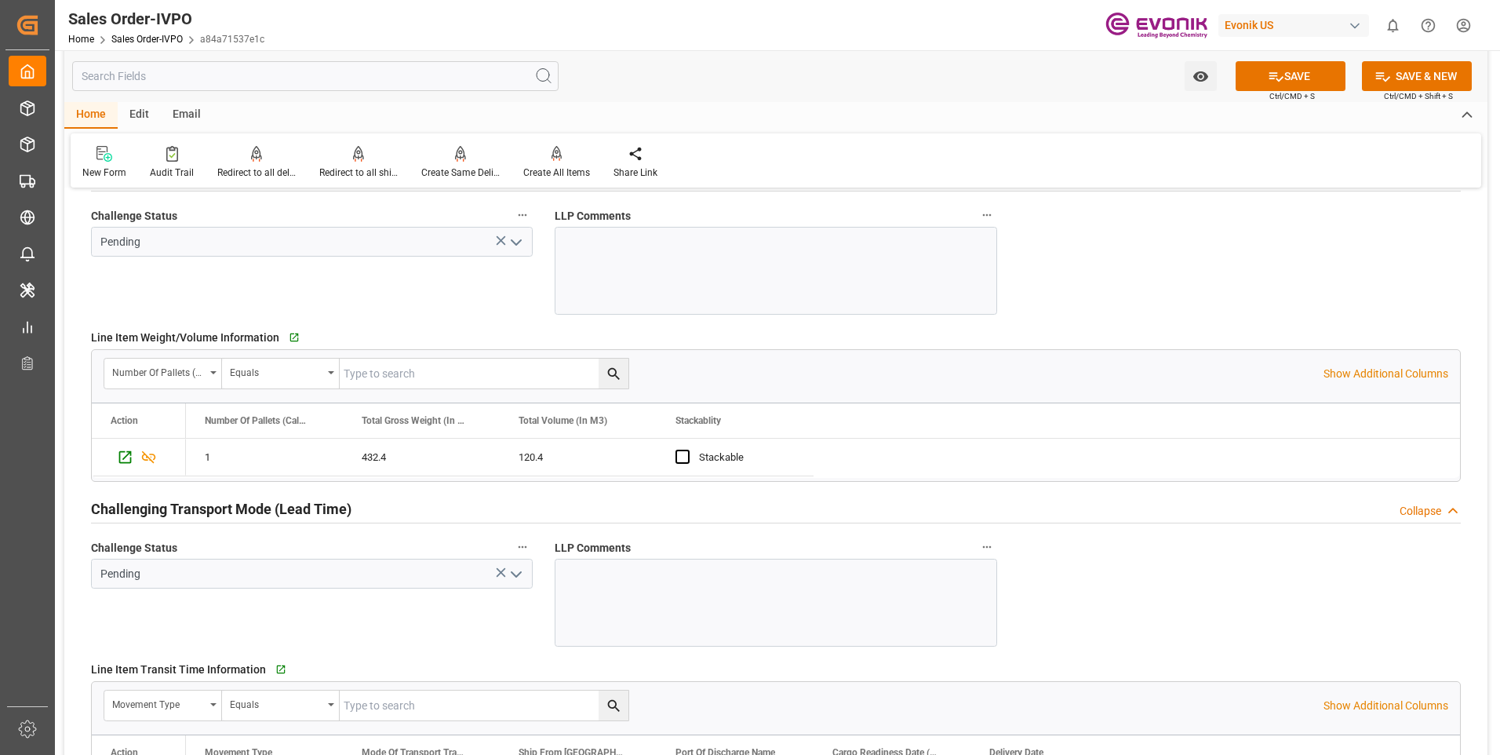
scroll to position [2276, 0]
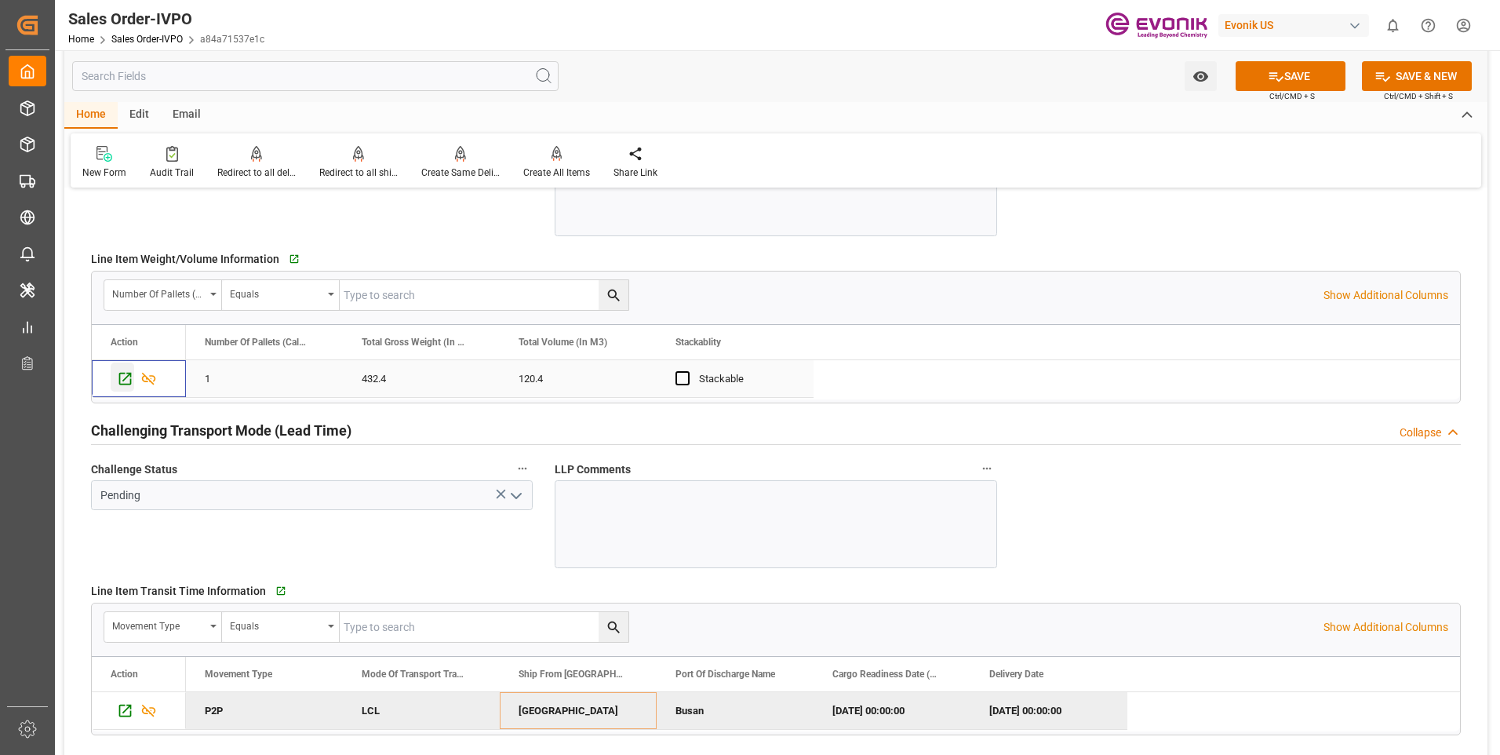
click at [121, 379] on icon "Press SPACE to select this row." at bounding box center [125, 378] width 16 height 16
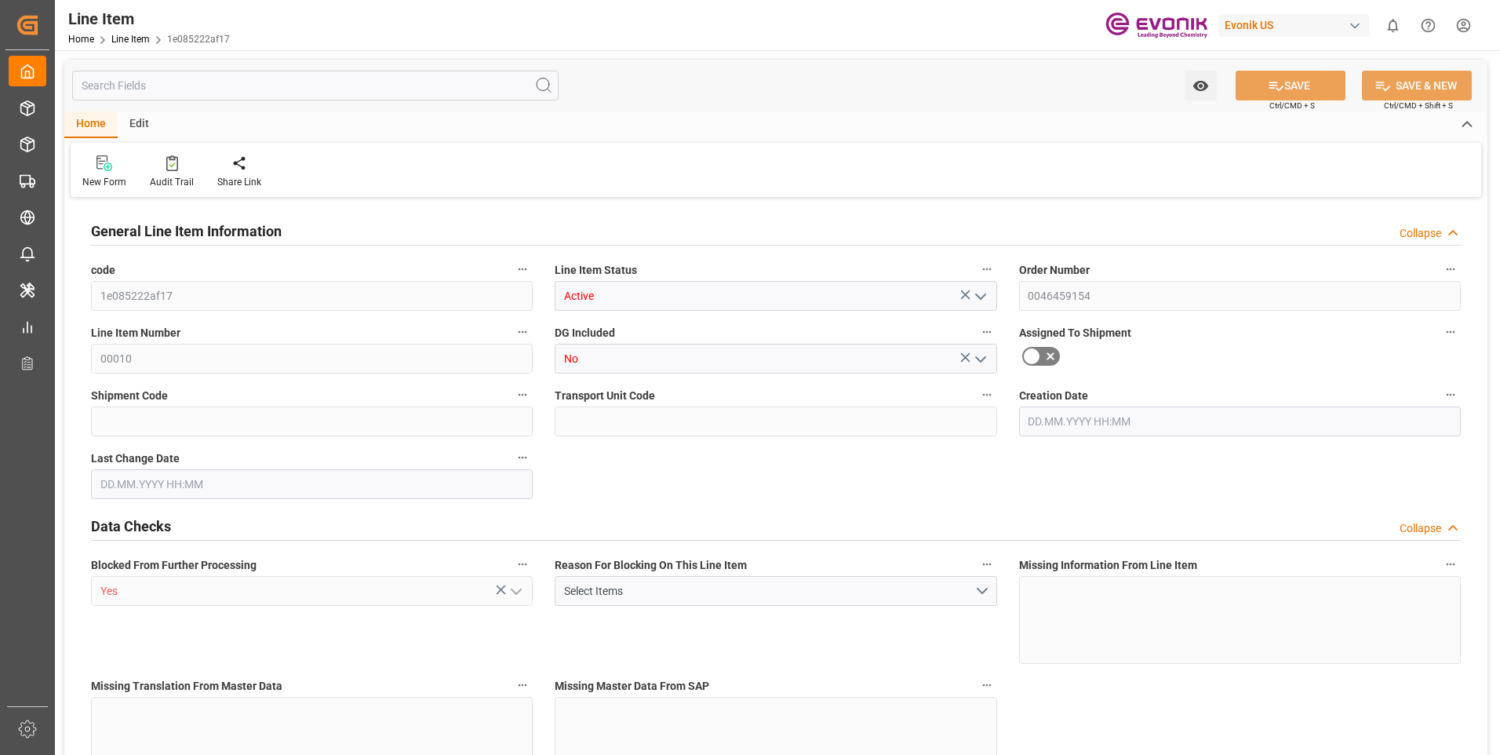
type input "1"
type input "432.4"
type input "400"
type input "120.4"
type input "2"
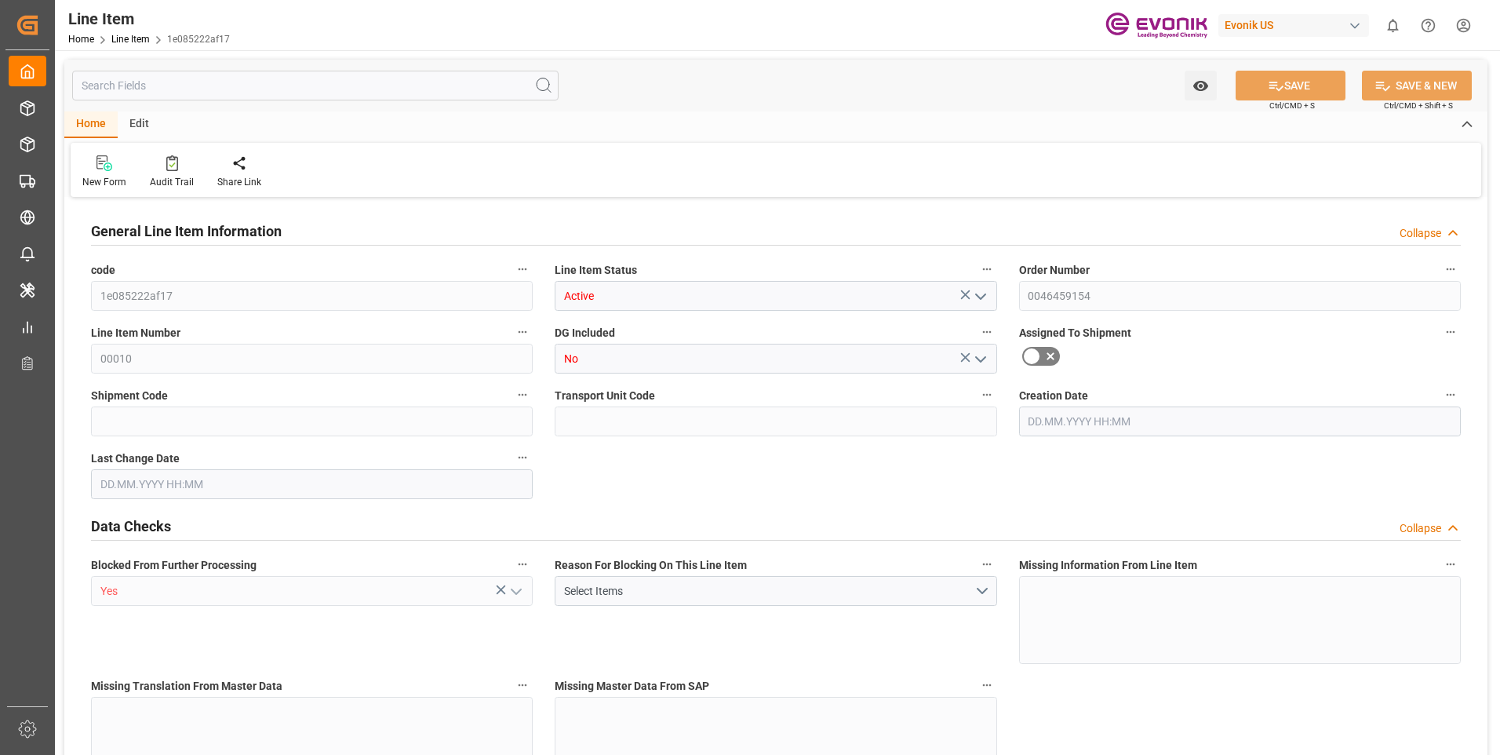
type input "2624"
type input "2"
type input "400"
type input "432.4"
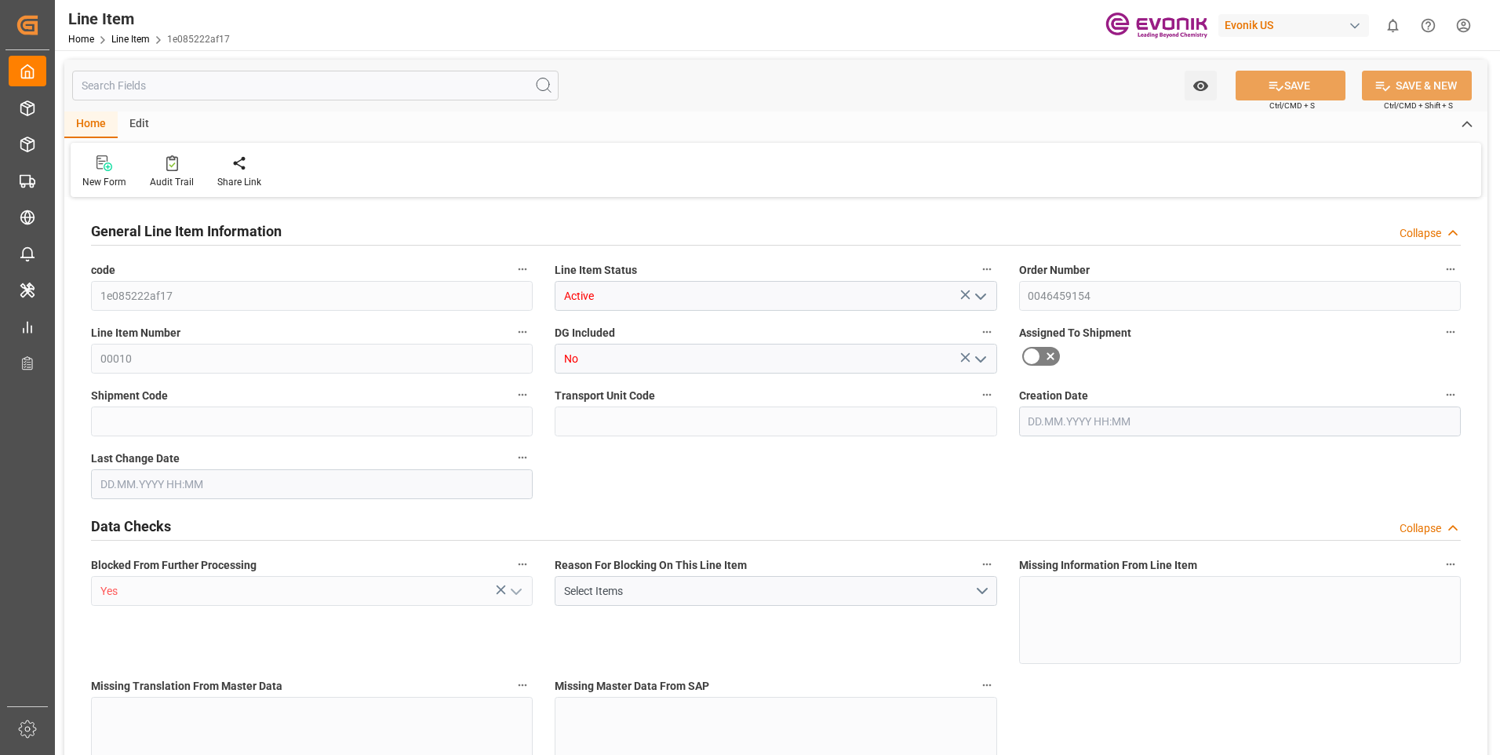
type input "468.4"
type input "400"
type input "120.4"
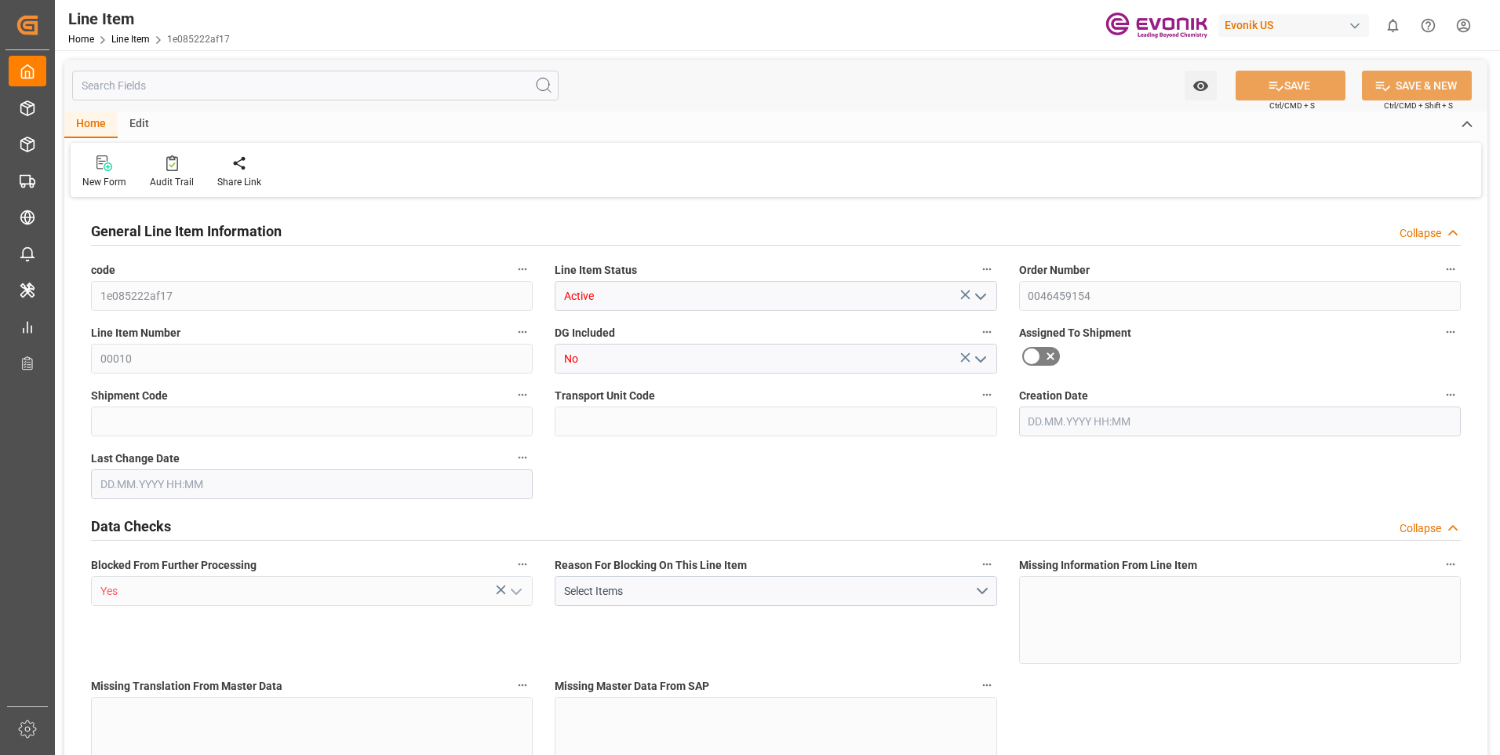
type input "0"
type input "19.08.2025 12:35"
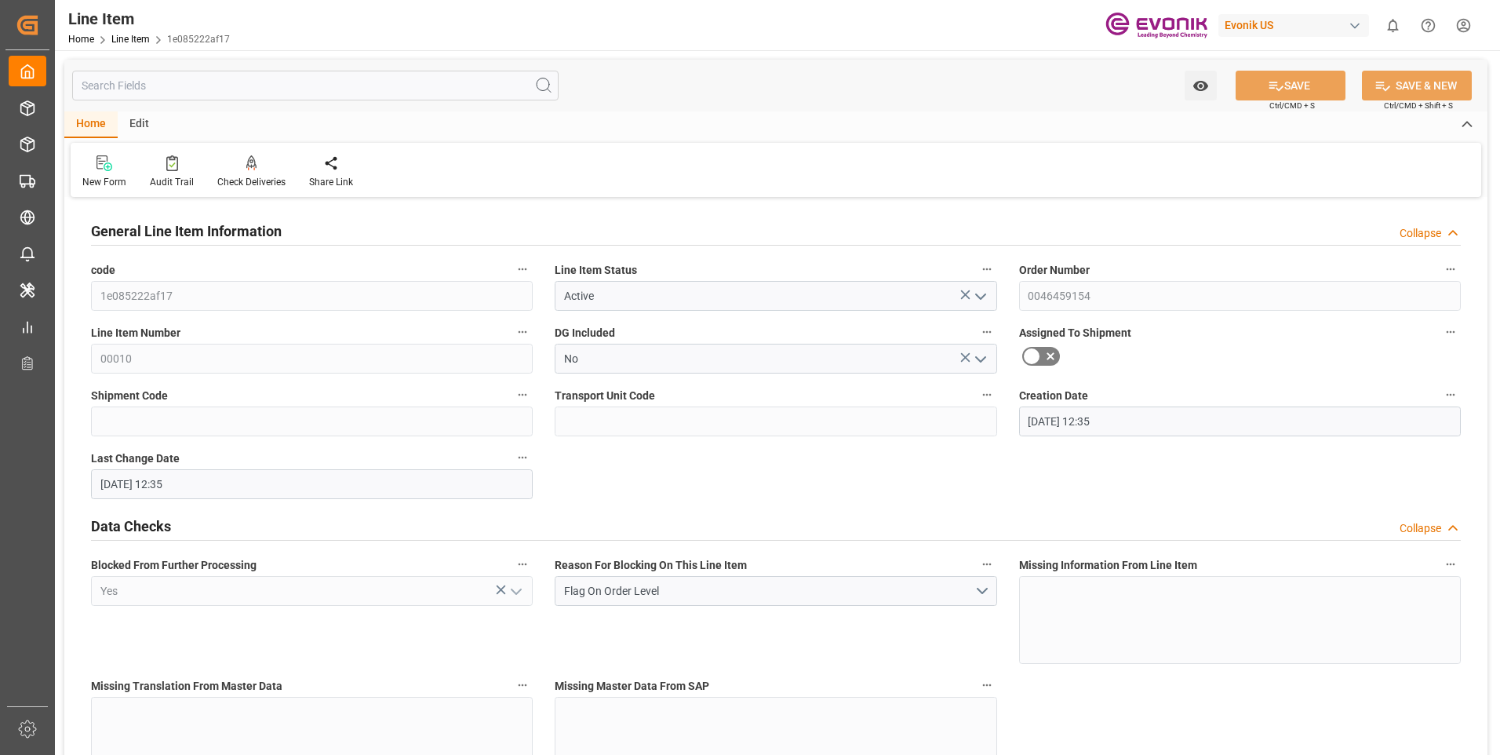
type input "19.08.2025 12:35"
type input "[DATE]"
type input "26.08.2025"
type input "19.08.2025"
click at [344, 100] on input "text" at bounding box center [315, 86] width 486 height 30
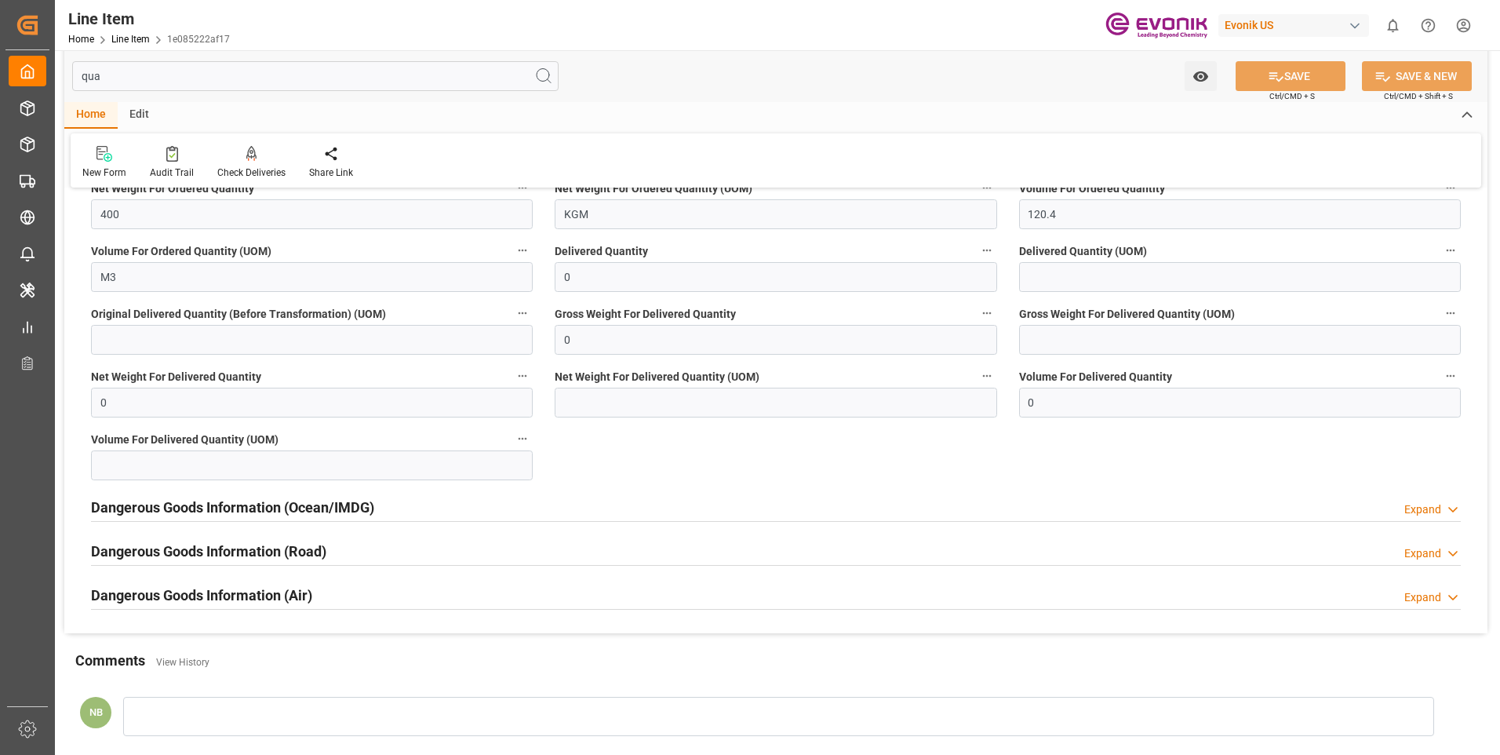
scroll to position [78, 0]
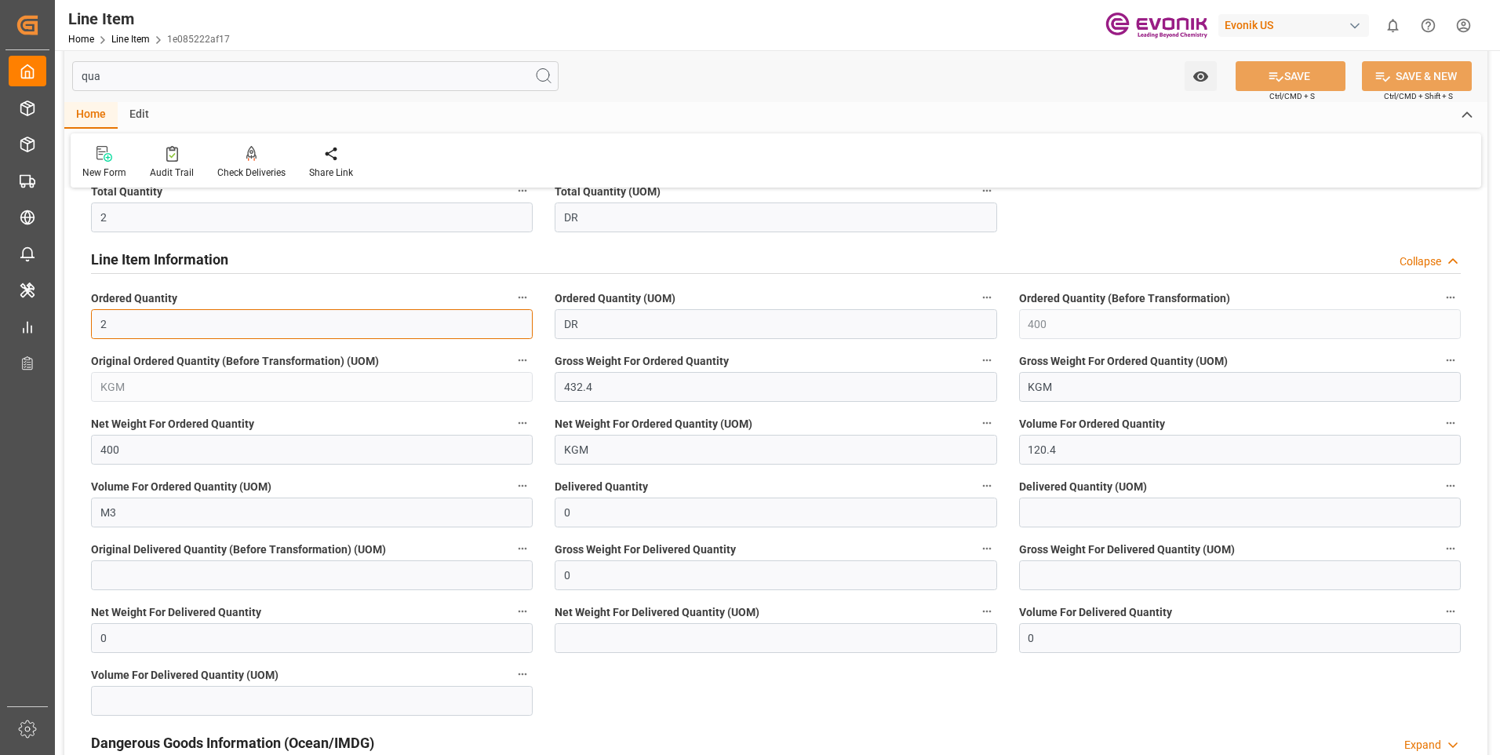
drag, startPoint x: 105, startPoint y: 330, endPoint x: 70, endPoint y: 321, distance: 36.5
click at [70, 321] on div "Numbers & Figures Collapse Total Quantity 2 Total Quantity (UOM) DR Line Item I…" at bounding box center [775, 495] width 1423 height 745
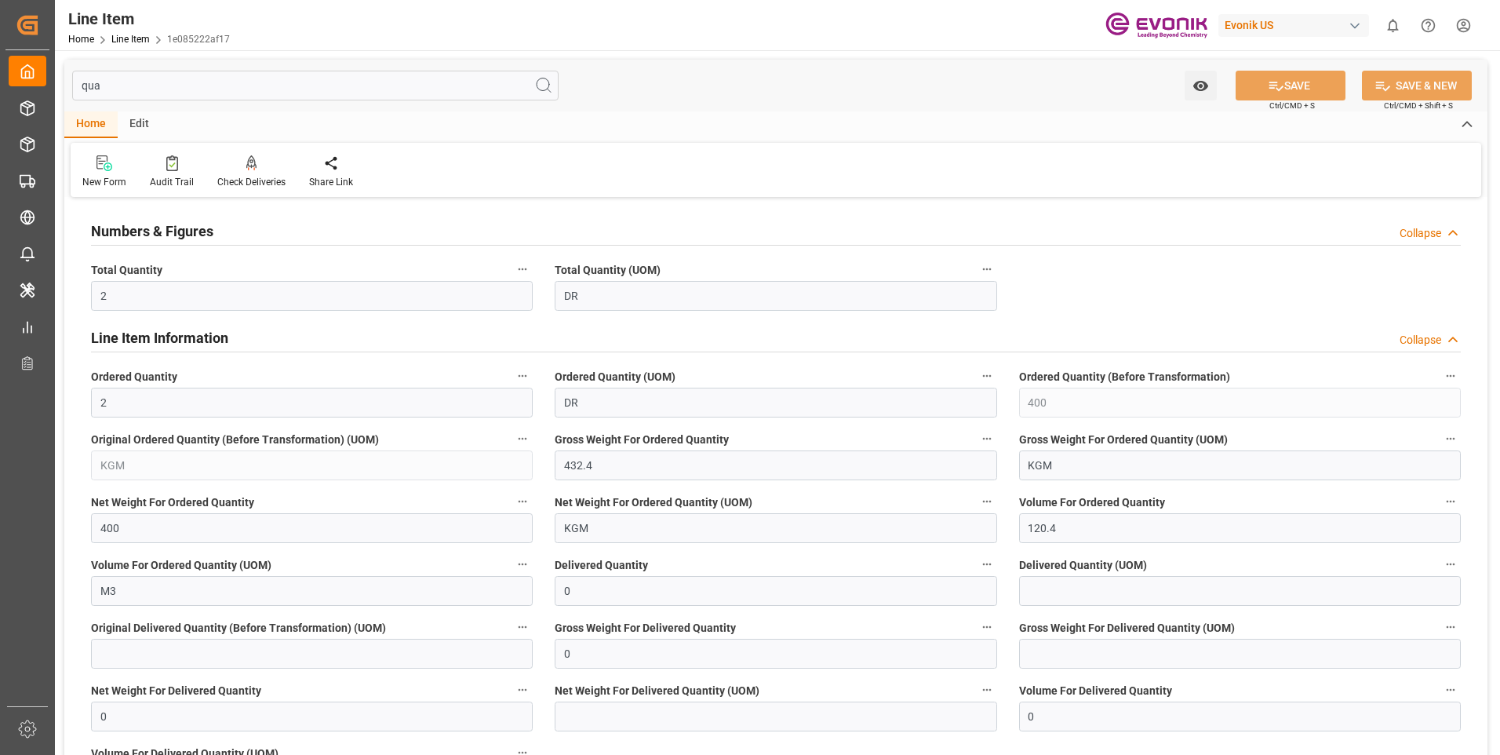
click at [246, 87] on input "qua" at bounding box center [315, 86] width 486 height 30
type input "v"
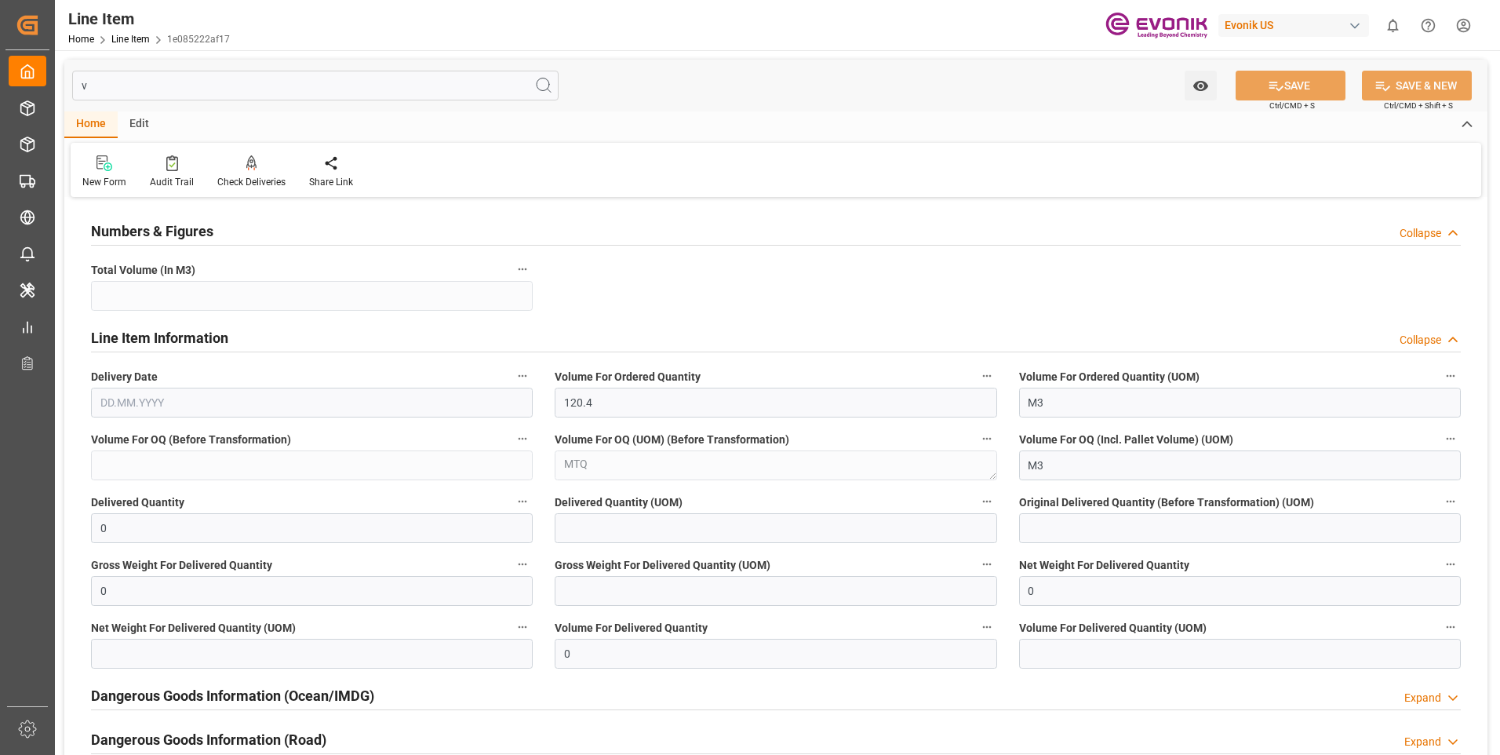
type input "120.4"
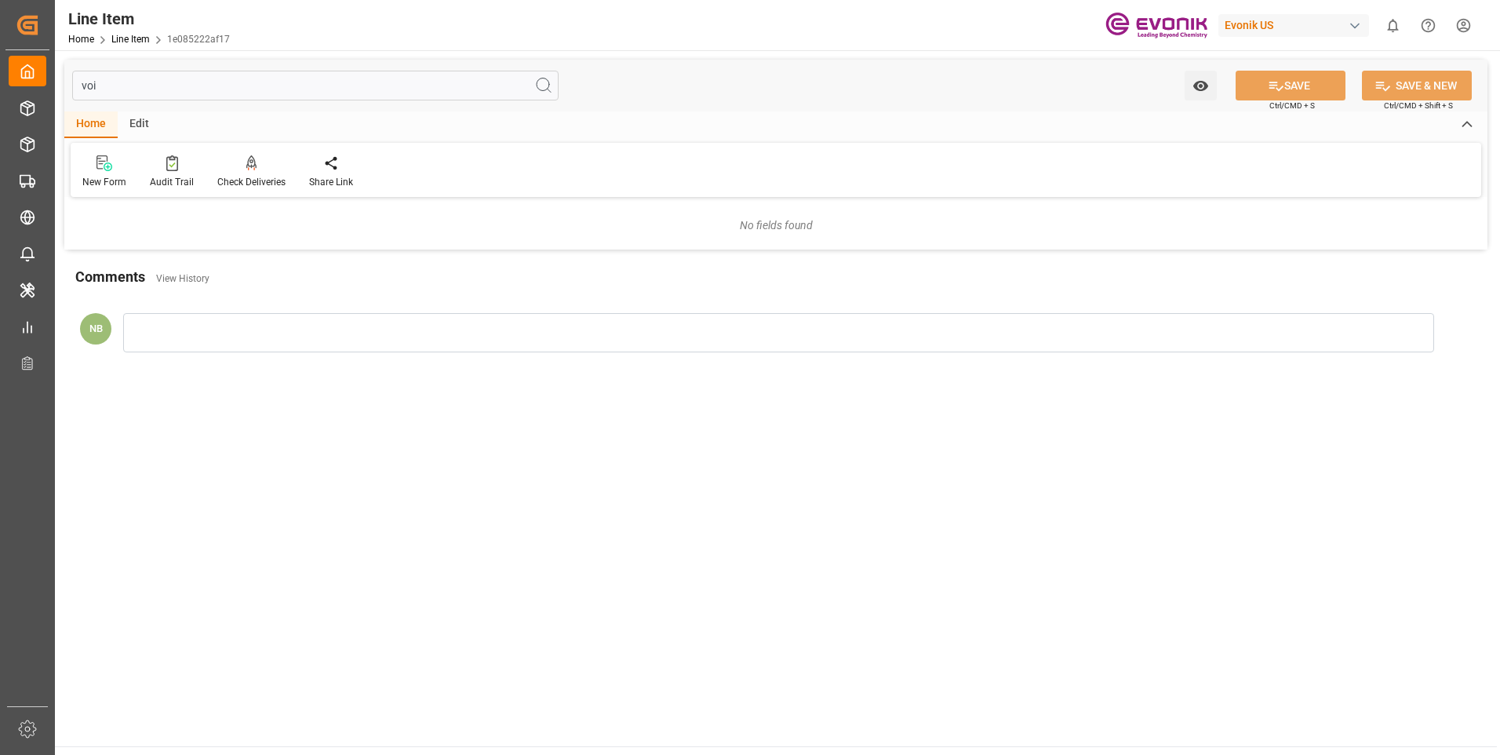
type input "vo"
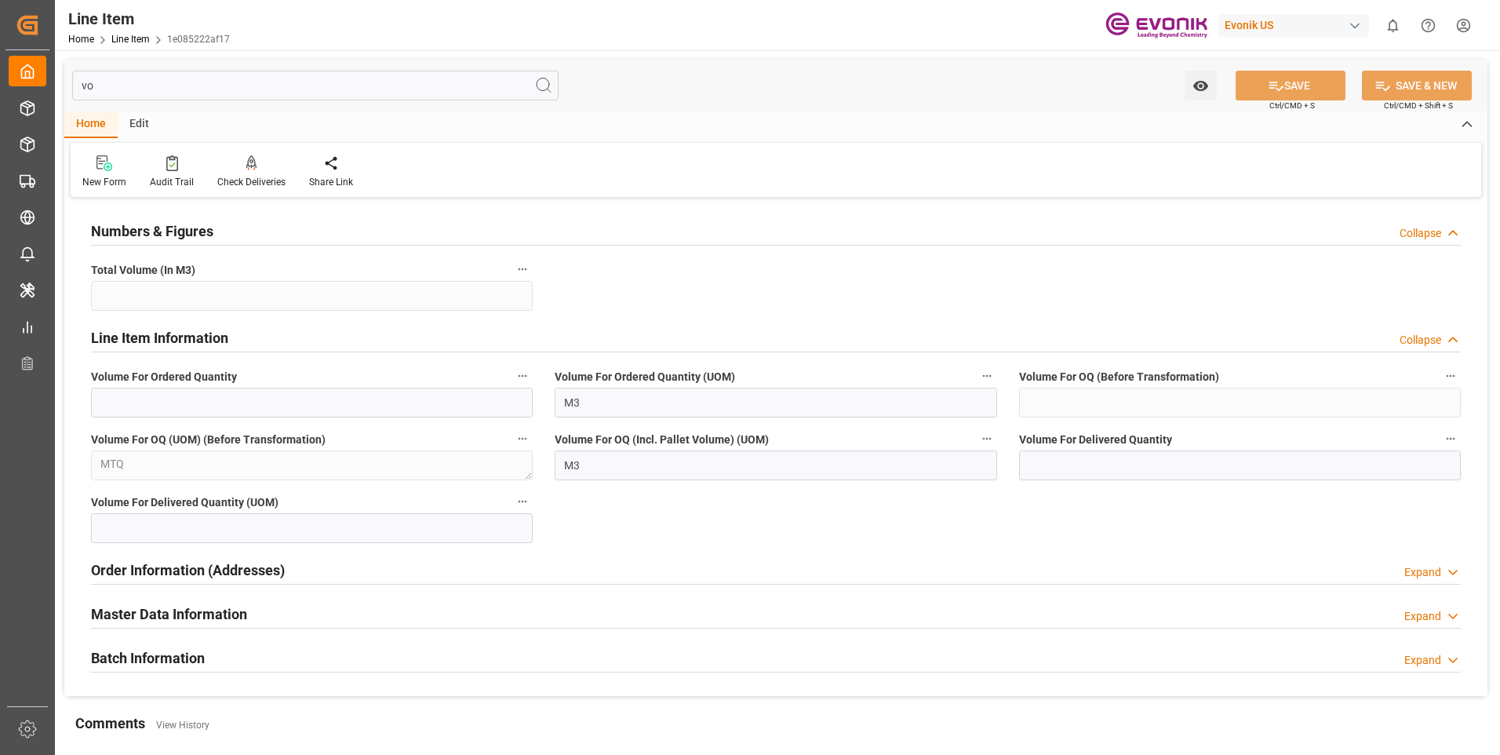
type input "120.4"
type input "0"
type input "vol"
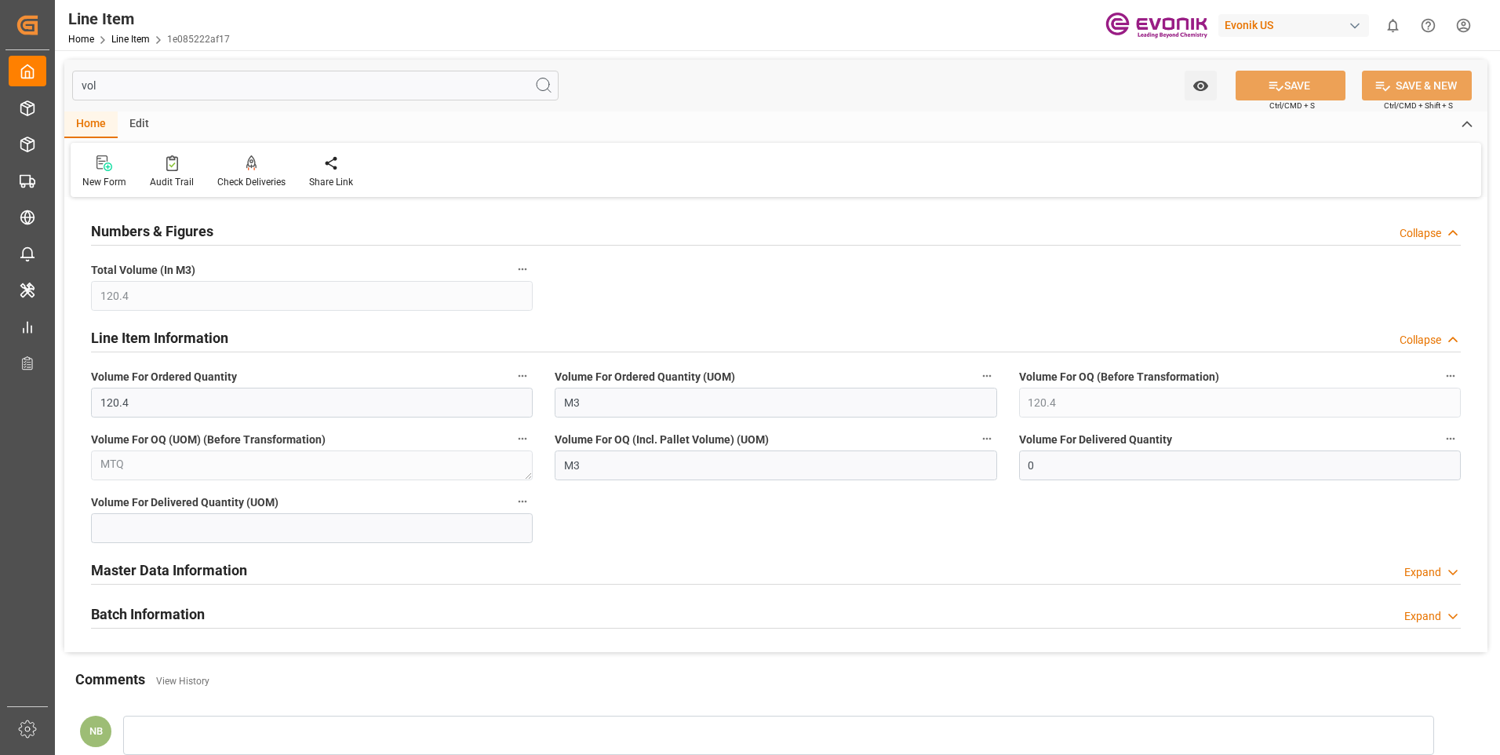
click at [122, 568] on h2 "Master Data Information" at bounding box center [169, 569] width 156 height 21
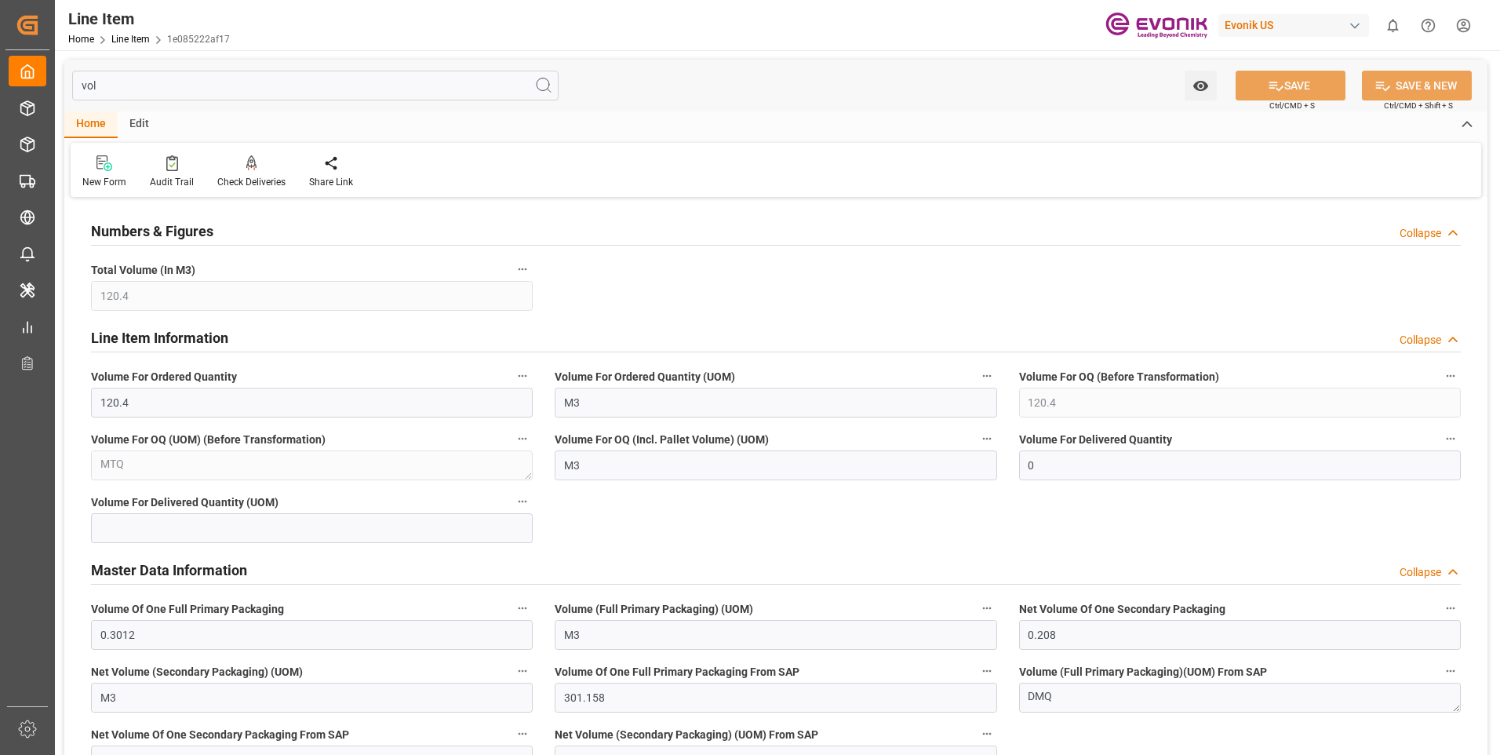
scroll to position [78, 0]
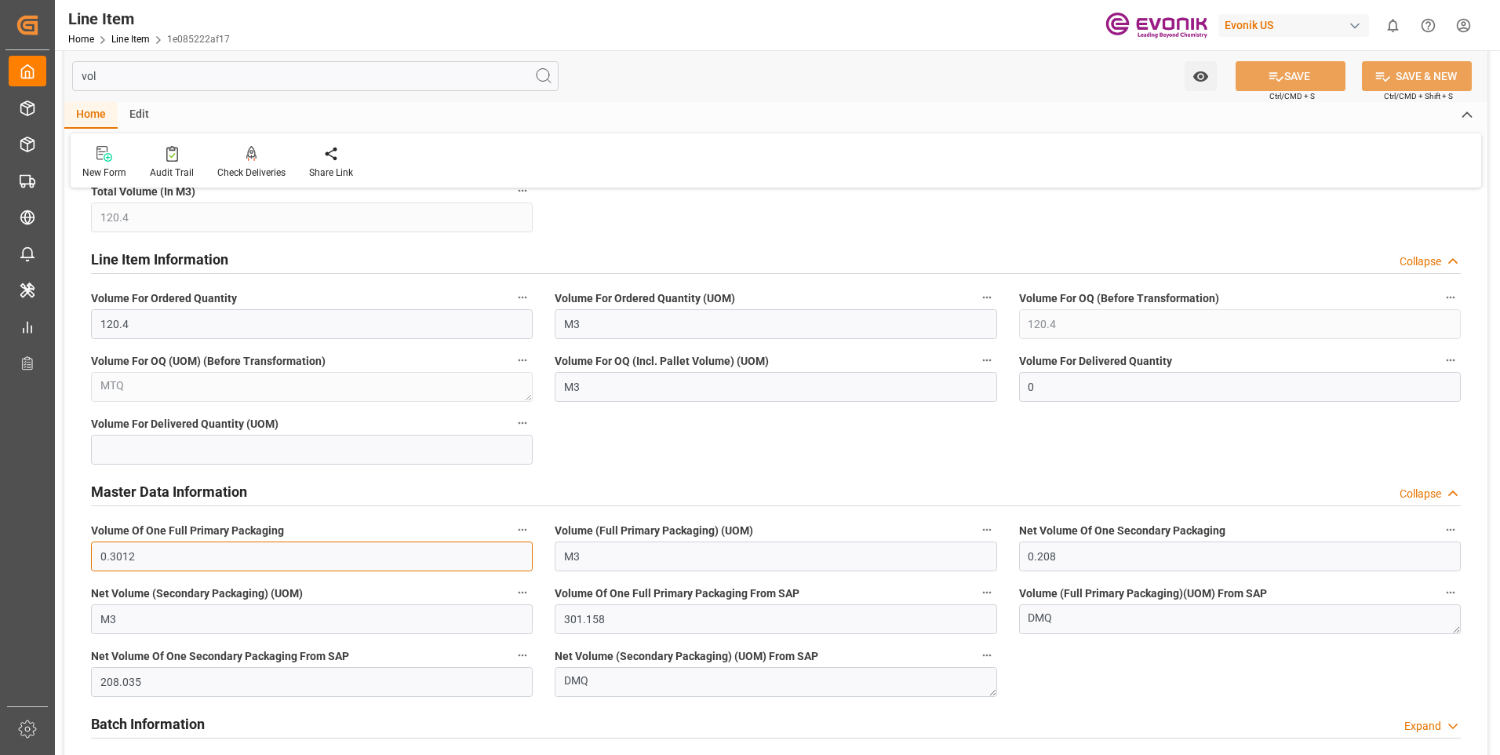
drag, startPoint x: 166, startPoint y: 566, endPoint x: 78, endPoint y: 548, distance: 88.9
click at [78, 548] on div "Numbers & Figures Collapse Total Volume (In M3) 120.4 Line Item Information Col…" at bounding box center [775, 442] width 1423 height 639
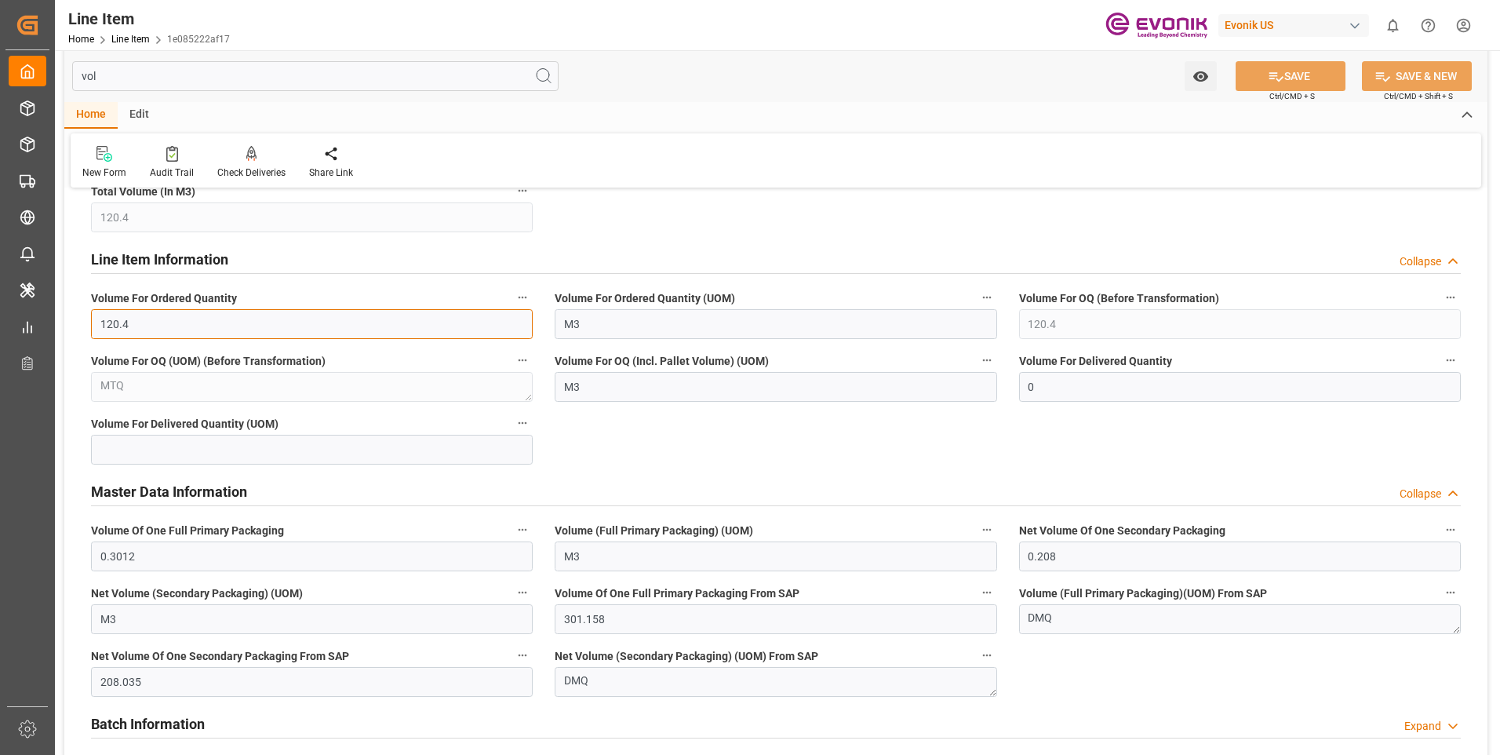
drag, startPoint x: 158, startPoint y: 319, endPoint x: 75, endPoint y: 322, distance: 84.0
click at [75, 322] on div "Numbers & Figures Collapse Total Volume (In M3) 120.4 Line Item Information Col…" at bounding box center [775, 442] width 1423 height 639
paste input "0.602"
type input "0.6024"
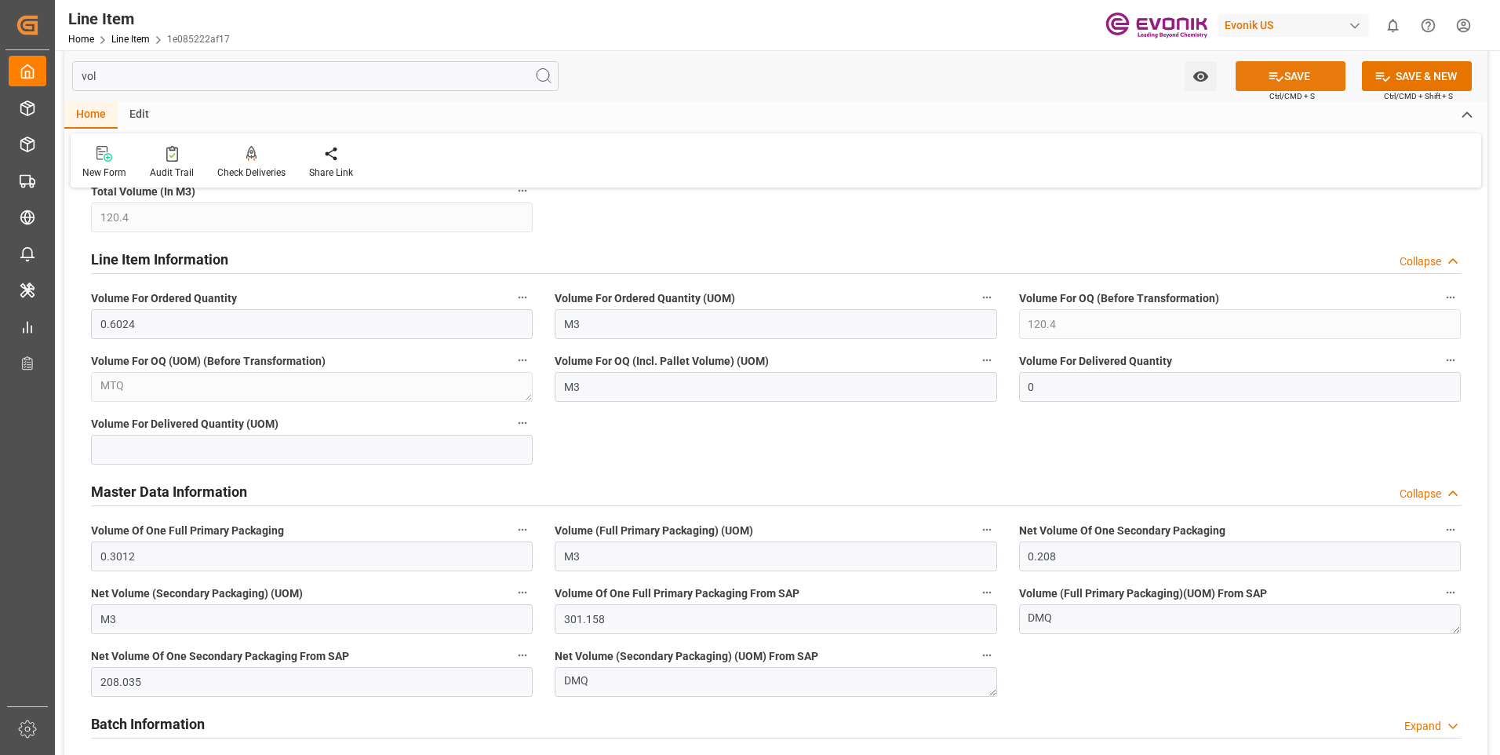
click at [1305, 76] on button "SAVE" at bounding box center [1291, 76] width 110 height 30
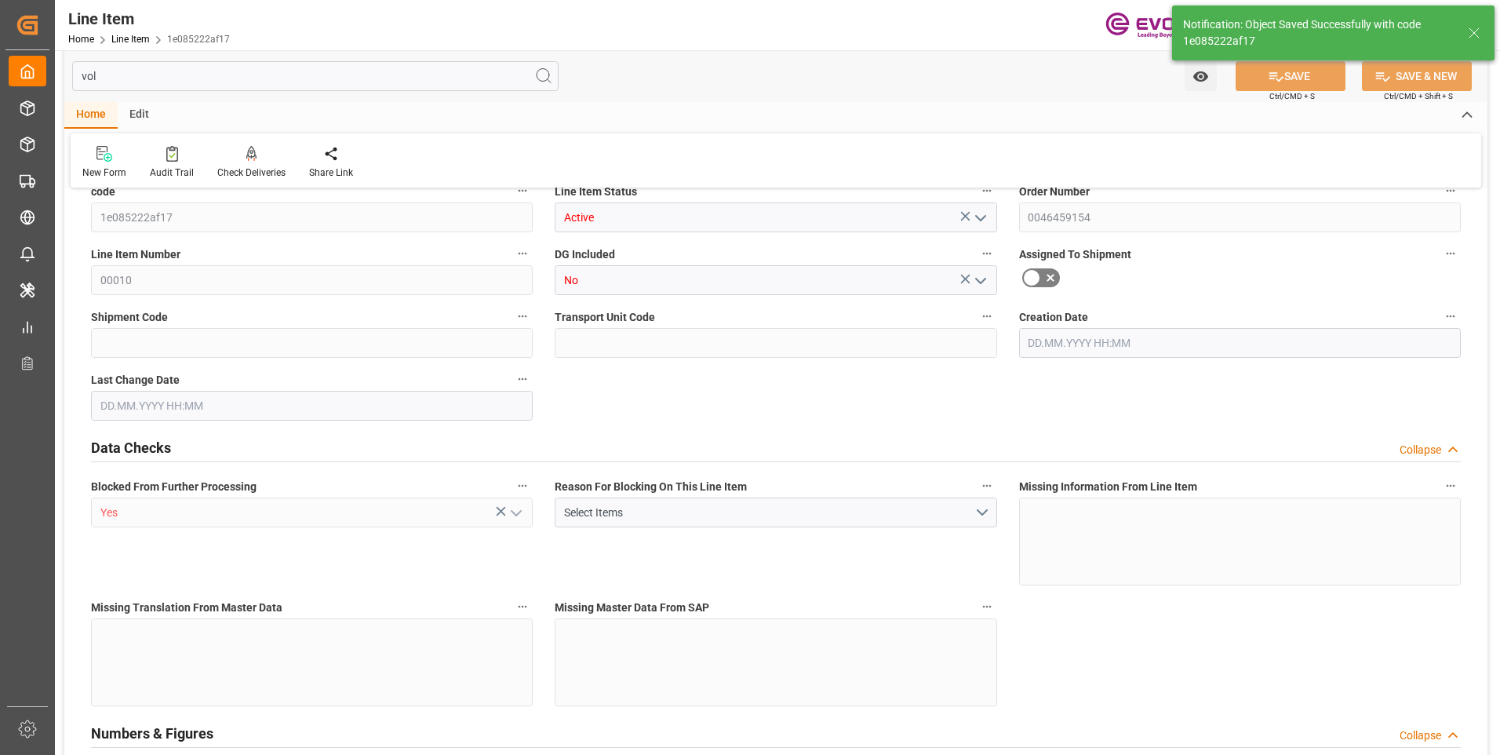
type input "0.6024"
type input "1"
type input "432.4"
type input "400"
type input "2"
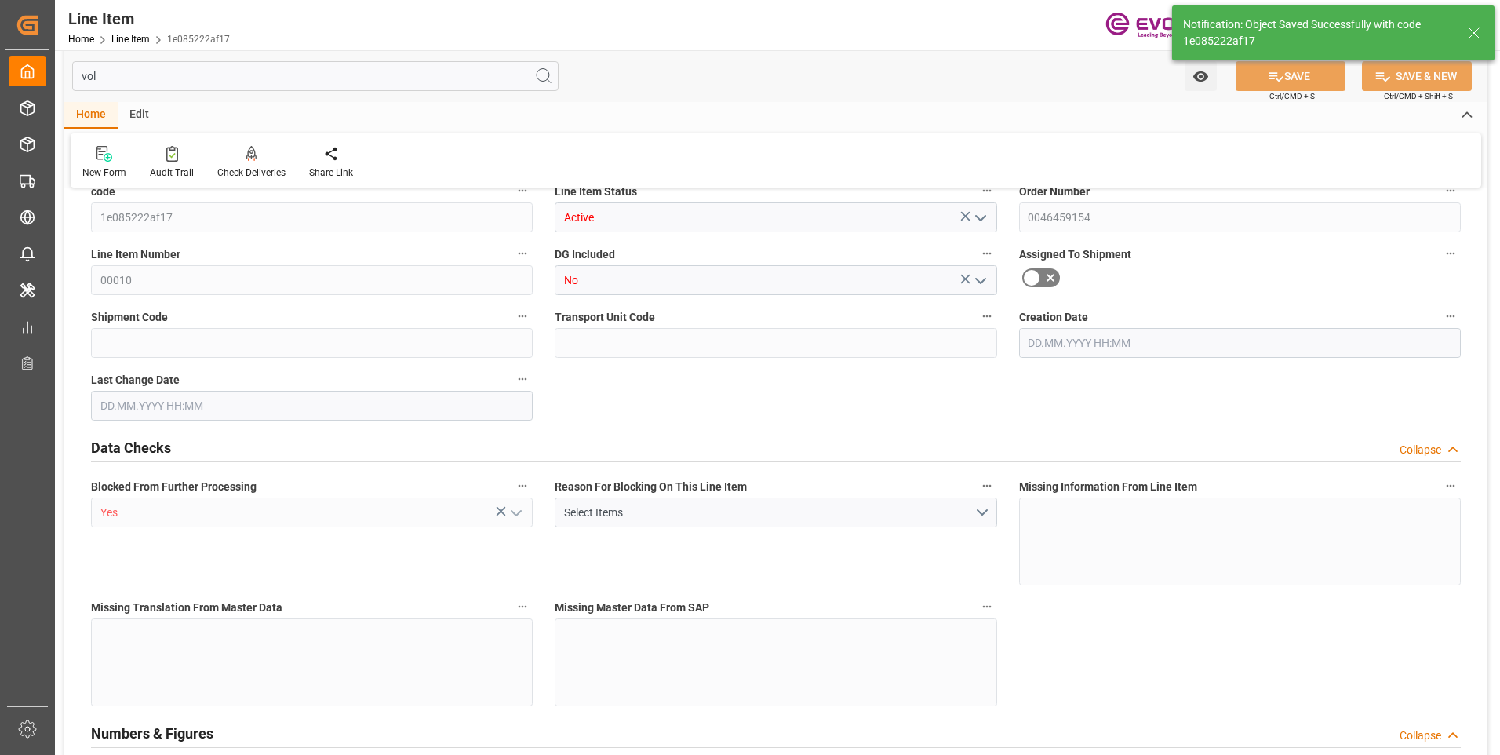
type input "2624"
type input "2"
type input "400"
type input "432.4"
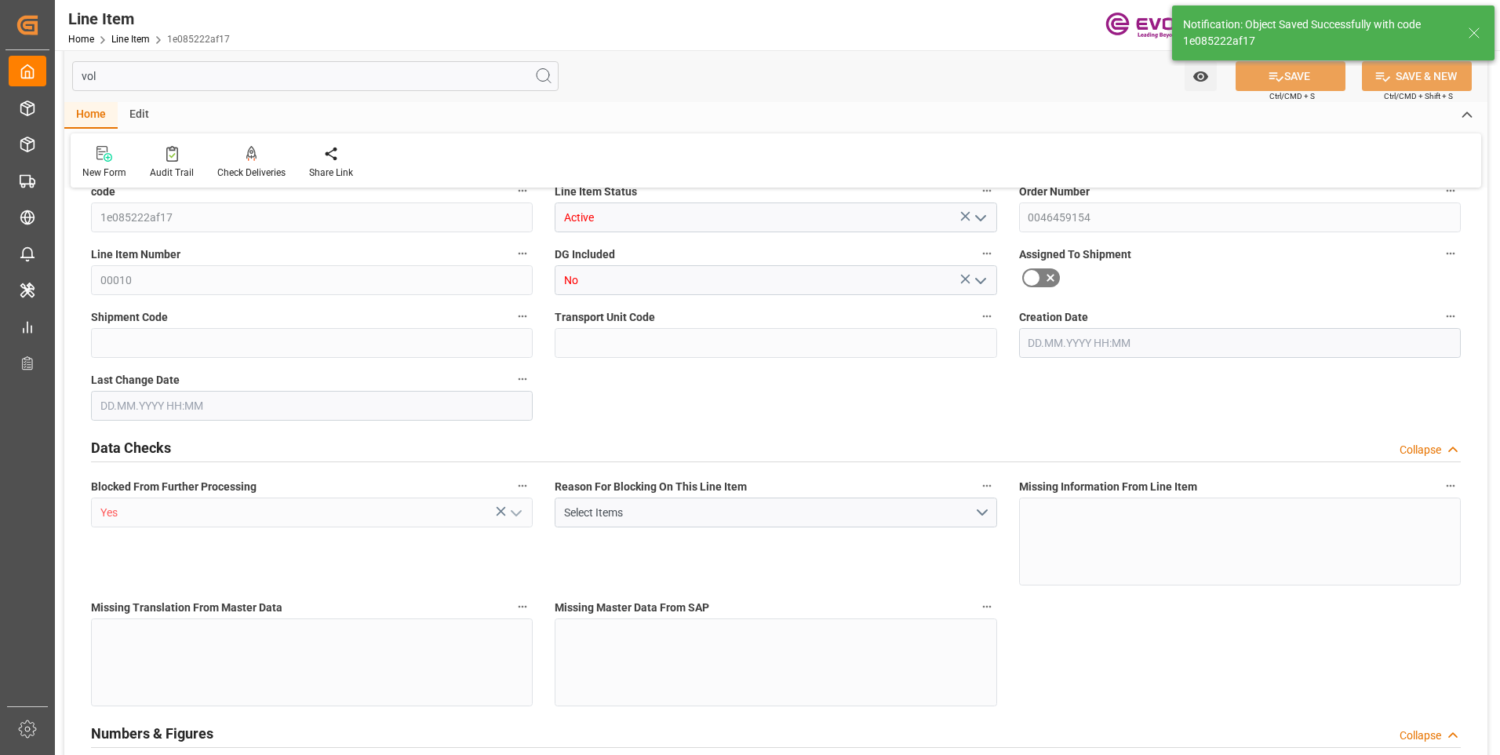
type input "468.4"
type input "400"
type input "0"
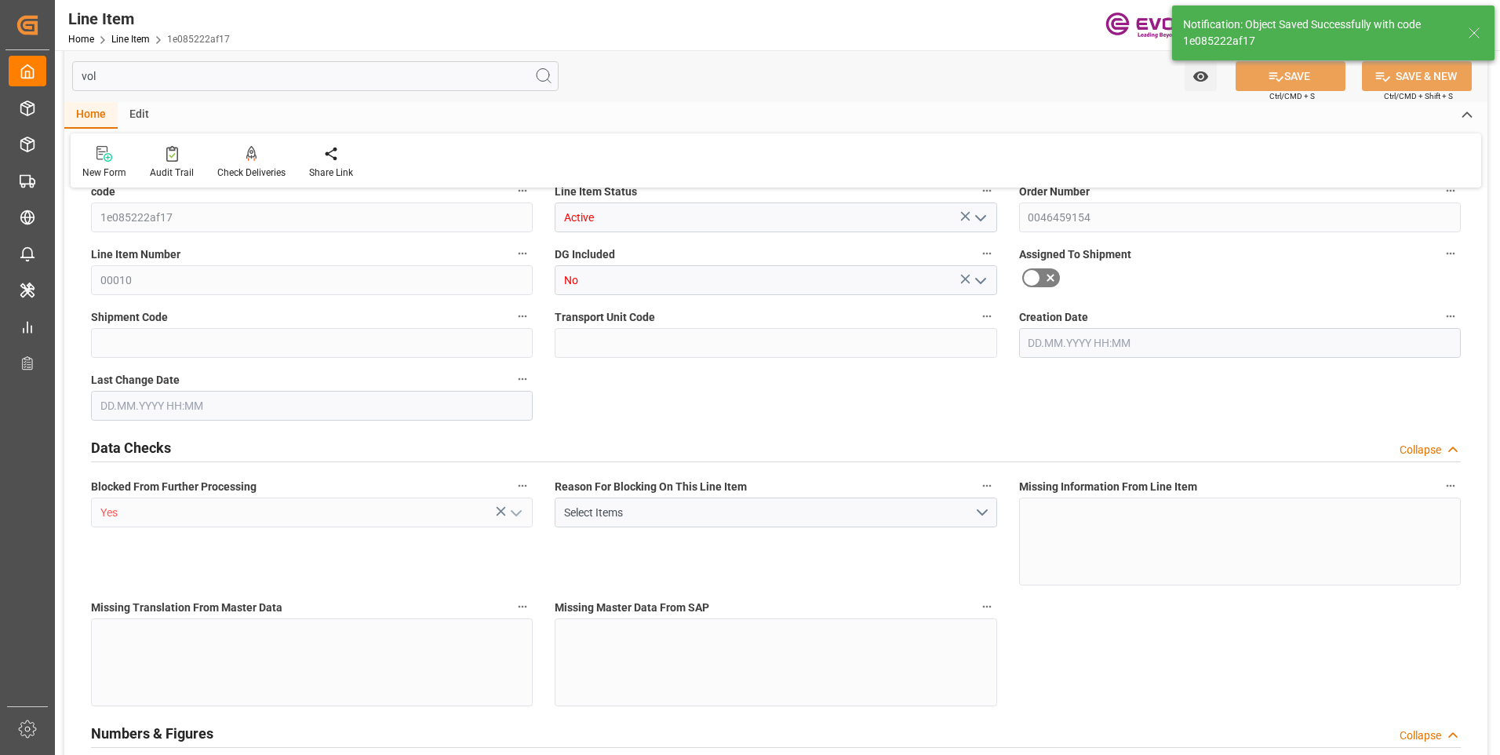
type input "0"
type input "19.08.2025 12:35"
type input "19.08.2025 16:31"
type input "[DATE]"
type input "26.08.2025"
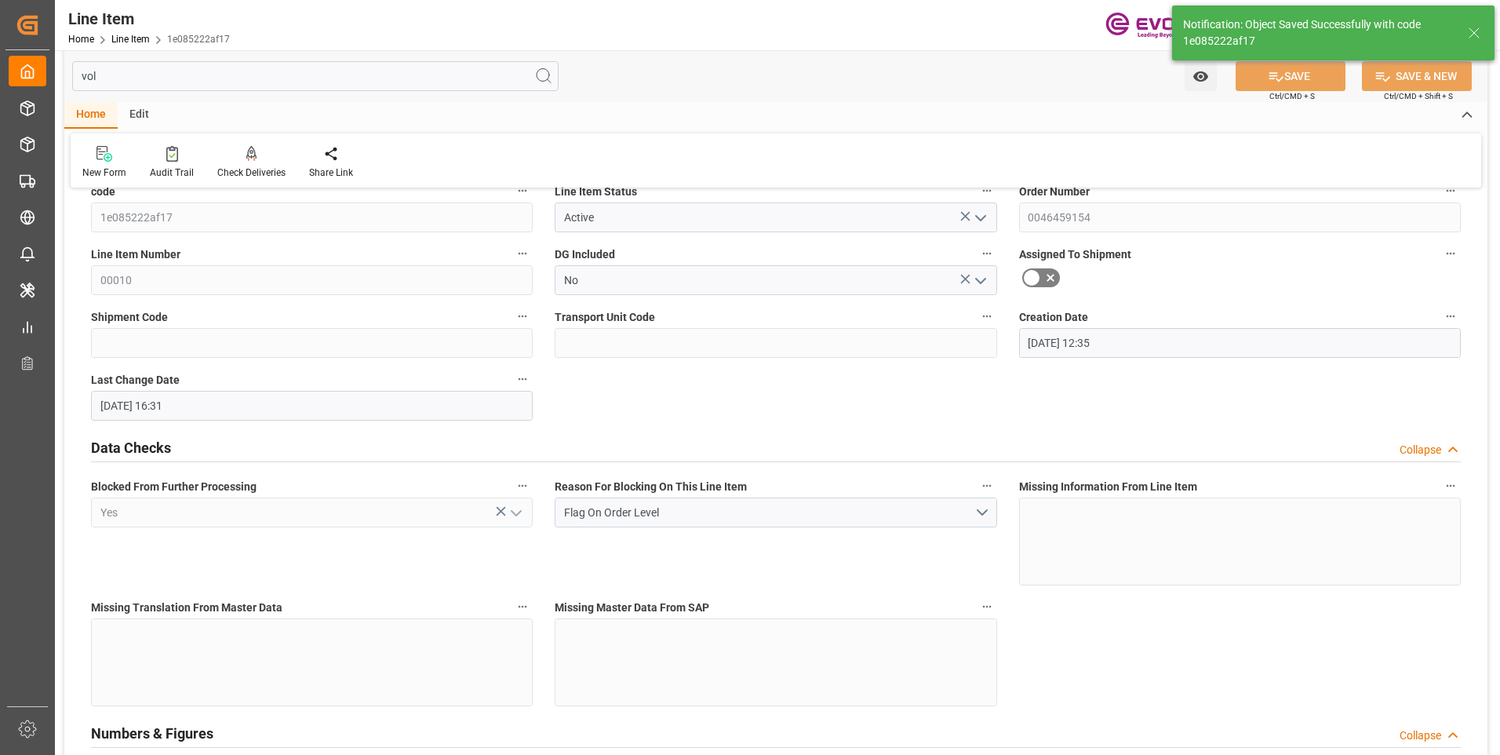
type input "19.08.2025"
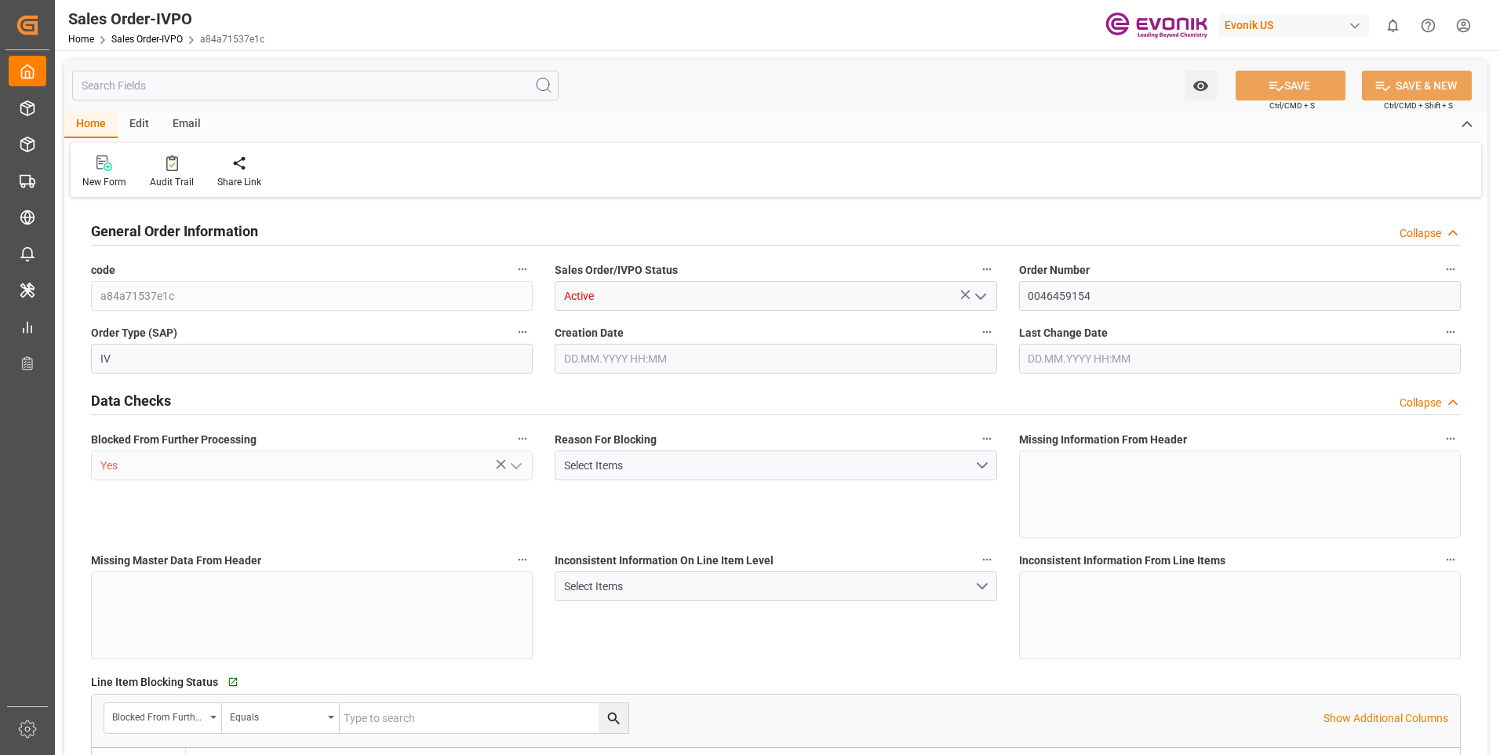
type input "KRPUS"
type input "0"
type input "1"
type input "468.4"
type input "[DATE] 12:35"
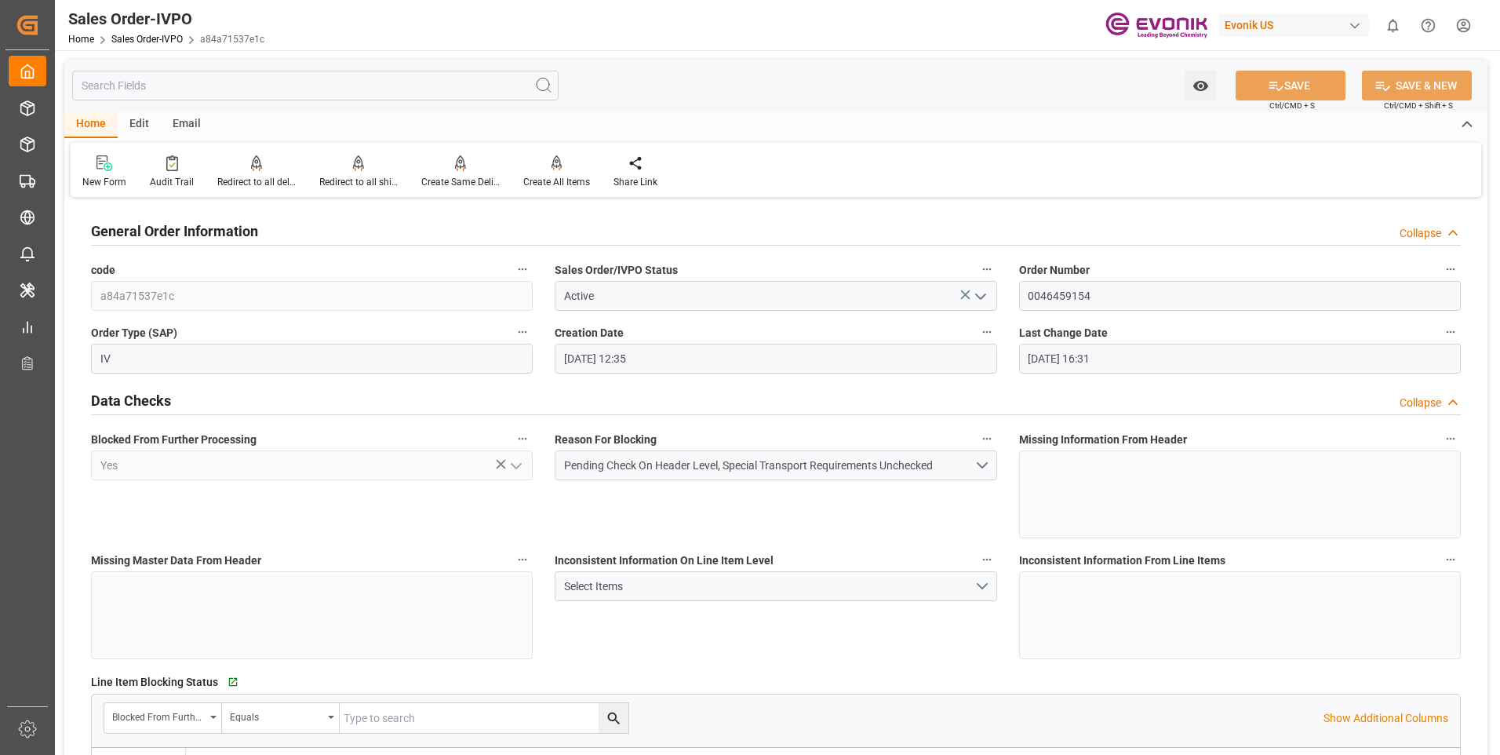
type input "[DATE] 16:31"
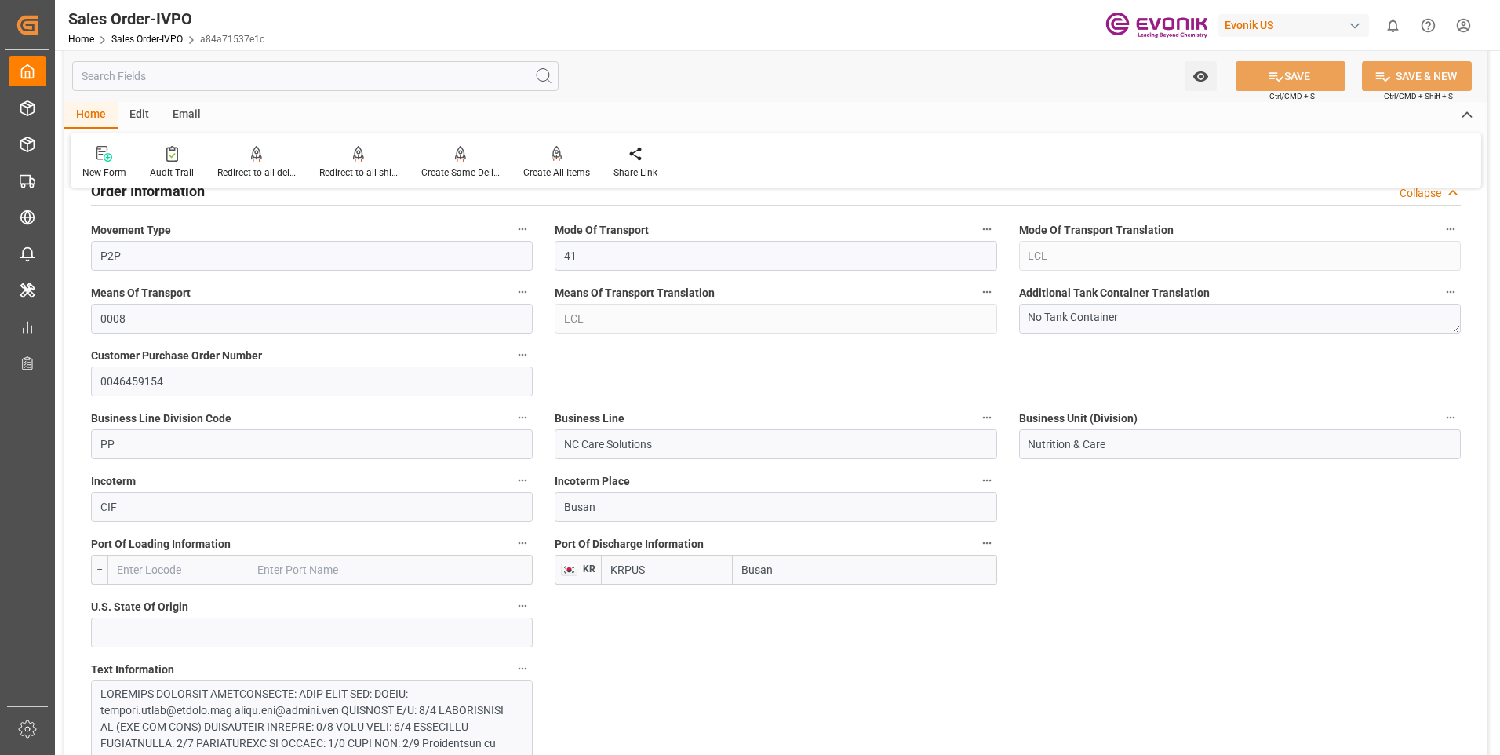
scroll to position [785, 0]
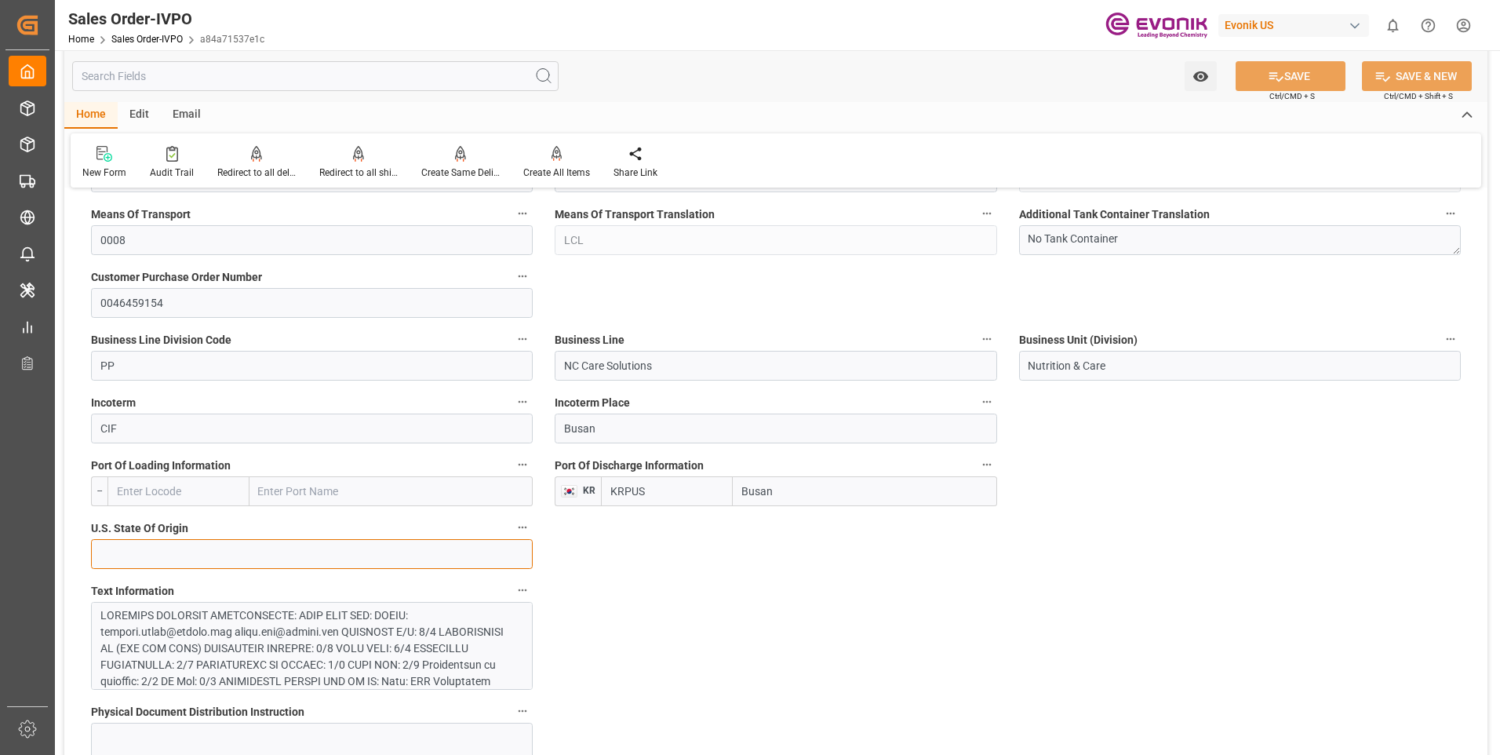
click at [308, 546] on input at bounding box center [312, 554] width 442 height 30
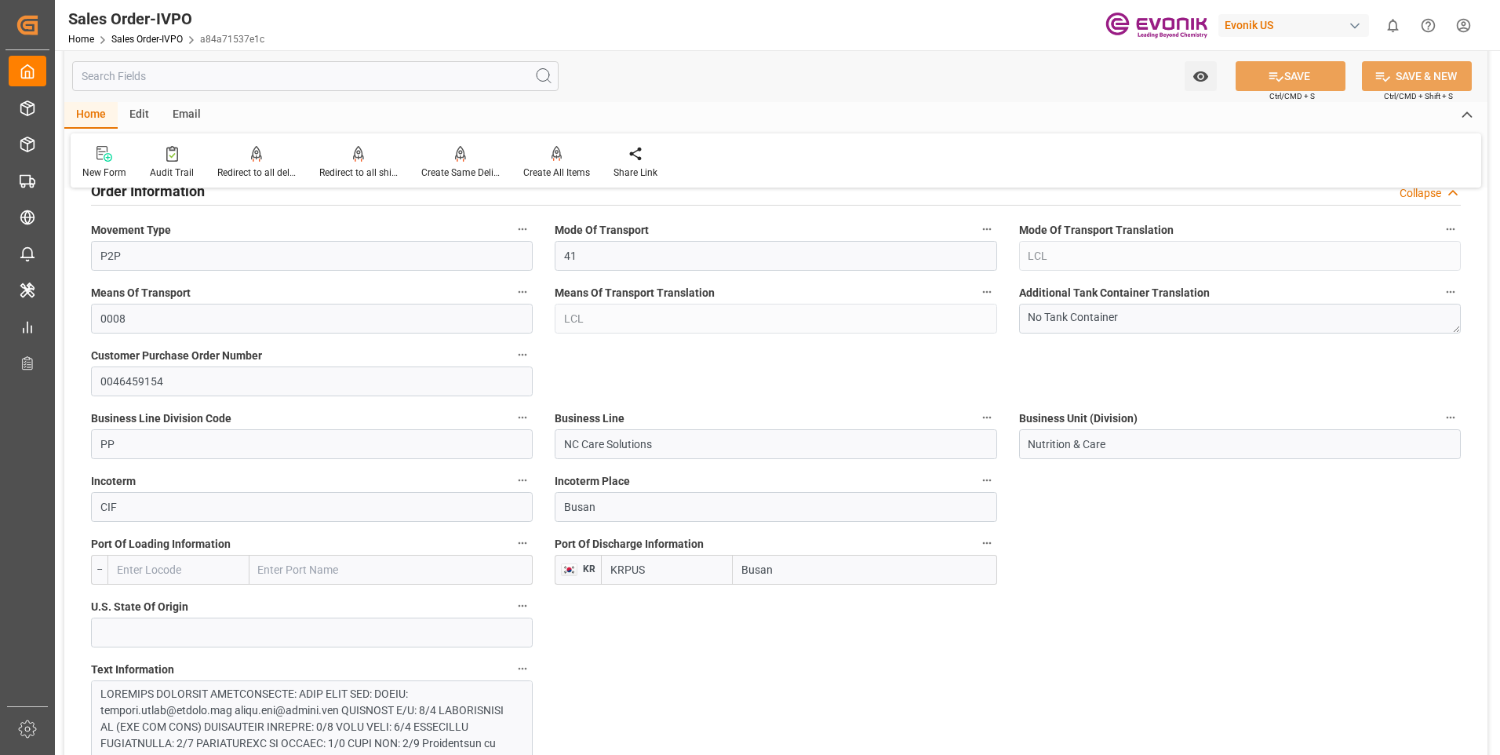
click at [203, 82] on input "text" at bounding box center [315, 76] width 486 height 30
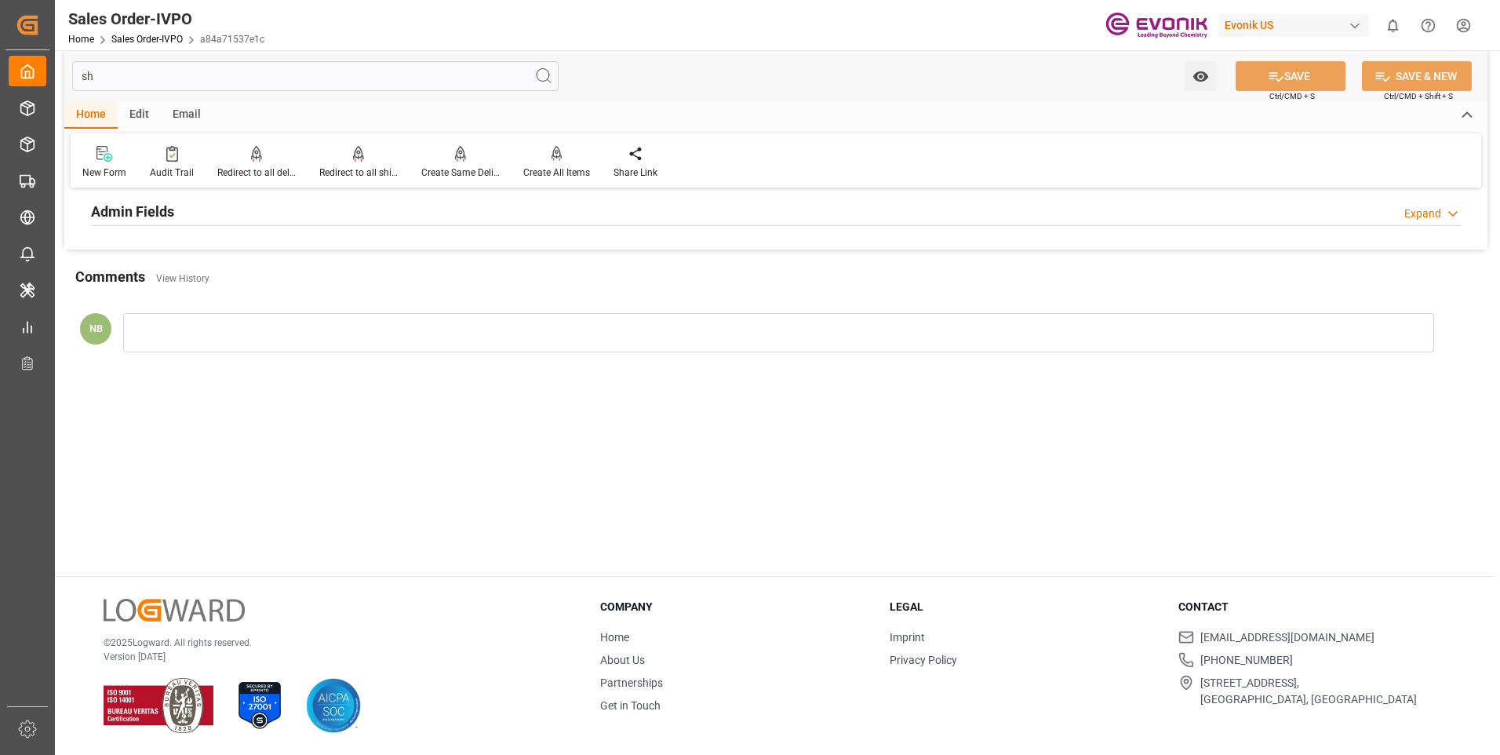
scroll to position [0, 0]
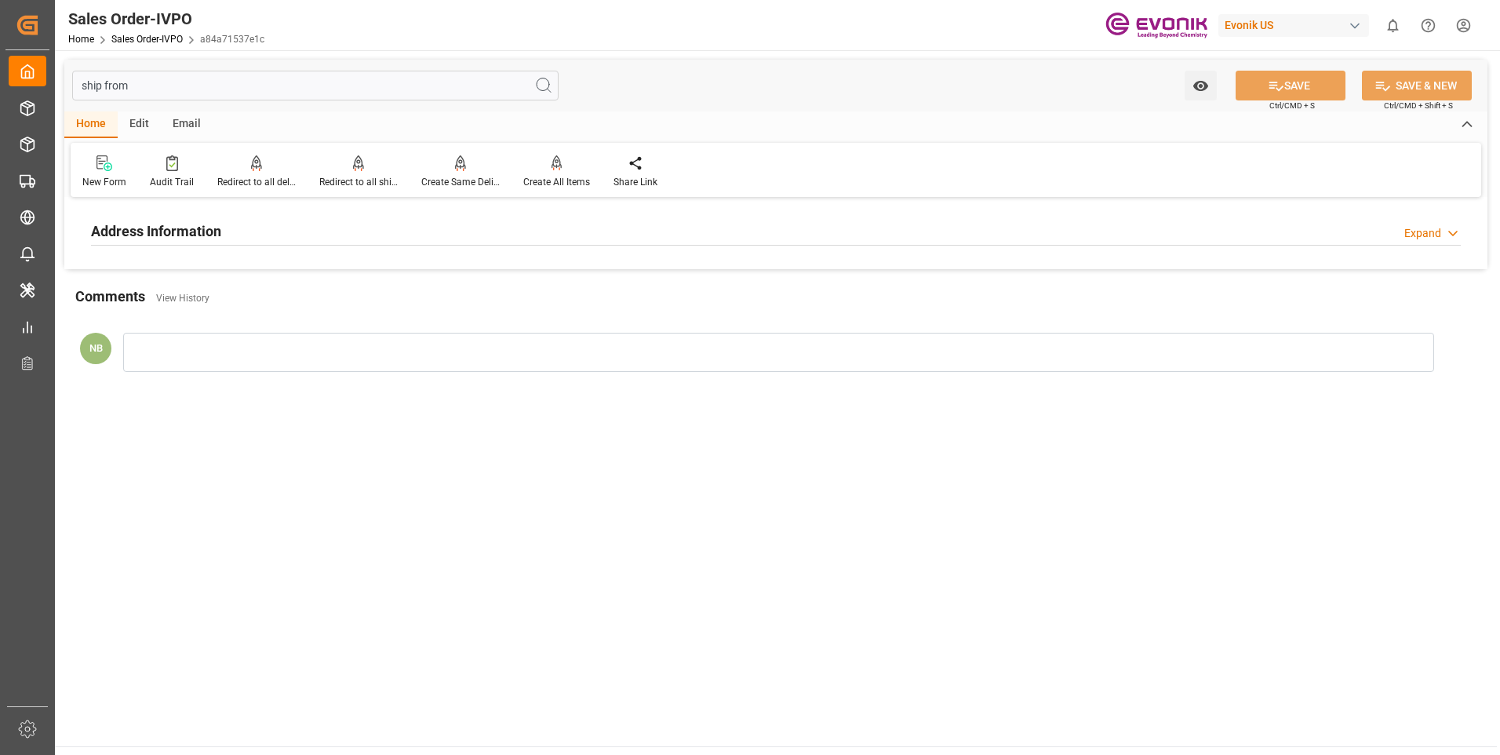
type input "ship from"
click at [196, 243] on div "Address Information" at bounding box center [156, 230] width 130 height 30
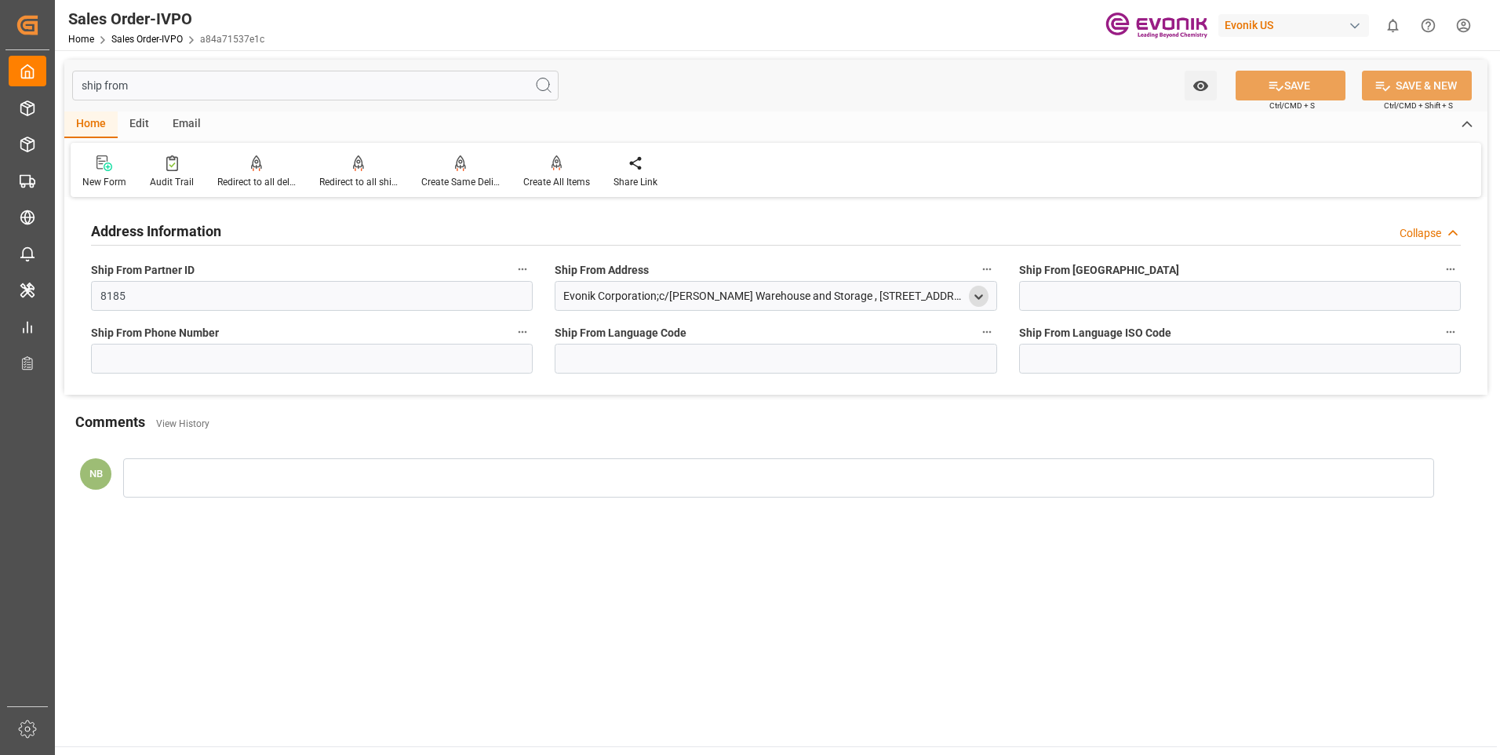
click at [977, 297] on polyline "open menu" at bounding box center [978, 296] width 7 height 3
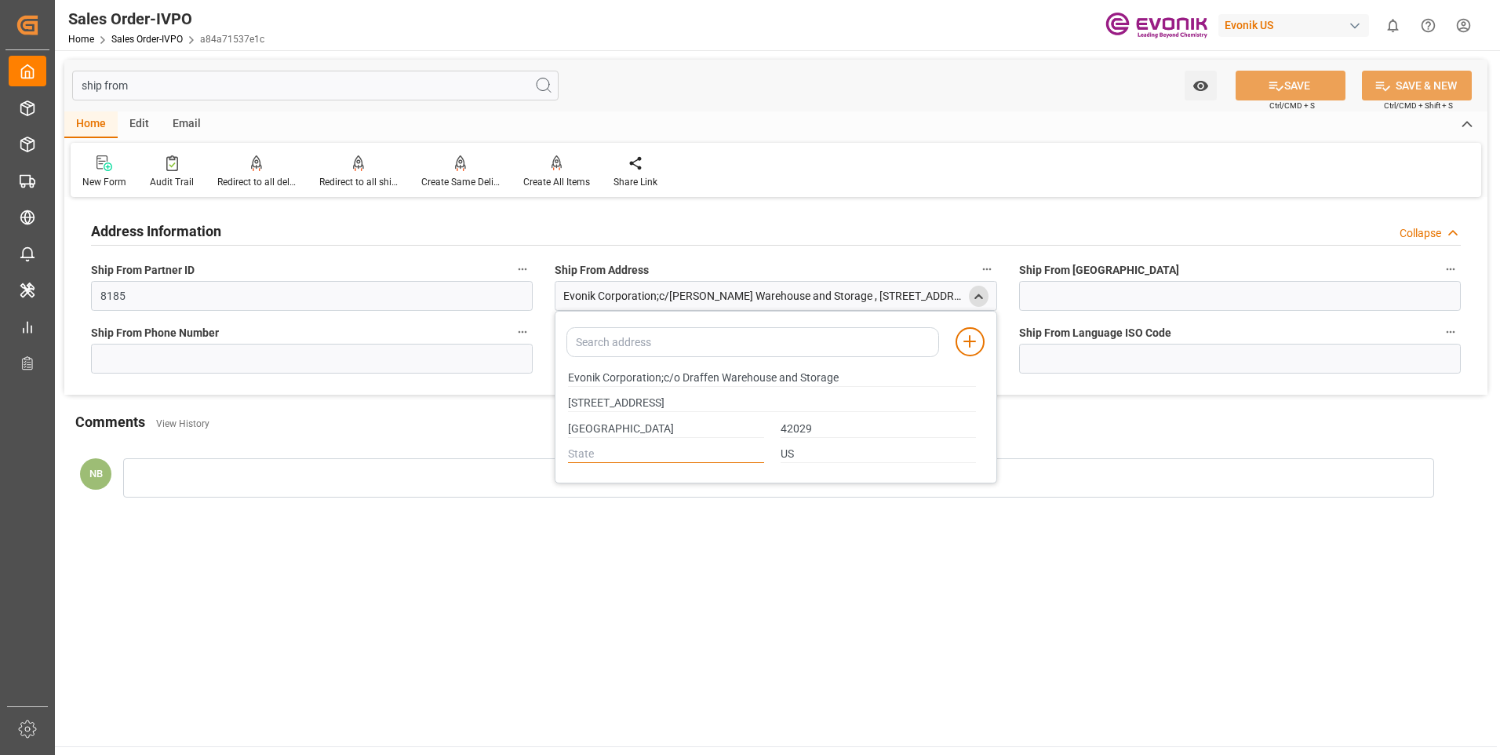
click at [595, 453] on input "text" at bounding box center [666, 454] width 196 height 17
type input "i"
click at [231, 78] on input "ship from" at bounding box center [315, 86] width 486 height 30
drag, startPoint x: 206, startPoint y: 78, endPoint x: 61, endPoint y: 86, distance: 145.3
click at [61, 86] on div "ship from Watch Option SAVE Ctrl/CMD + S SAVE & NEW Ctrl/CMD + Shift + S Home E…" at bounding box center [776, 291] width 1442 height 482
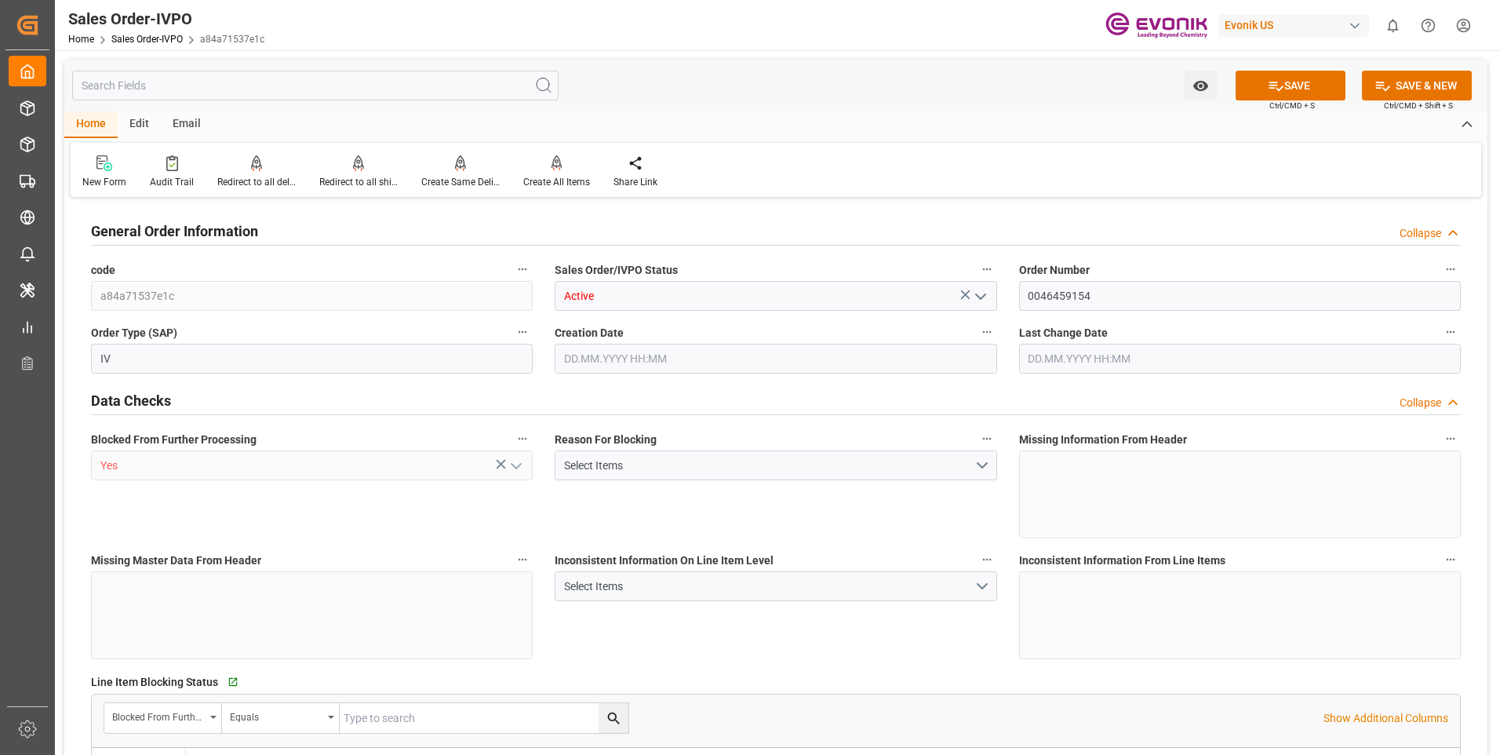
type input "KRPUS"
type input "0"
type input "1"
type input "468.4"
type input "[DATE] 12:35"
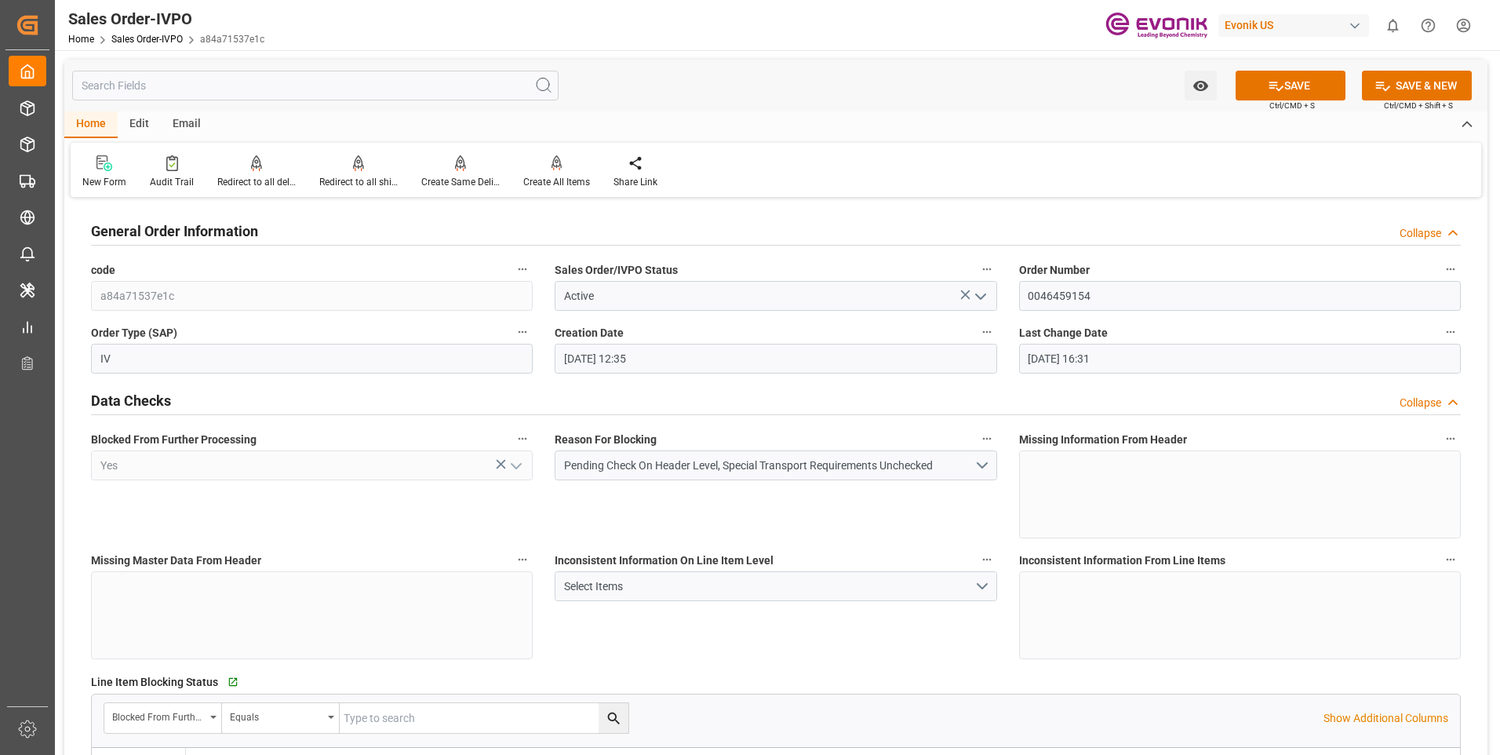
type input "[DATE] 16:31"
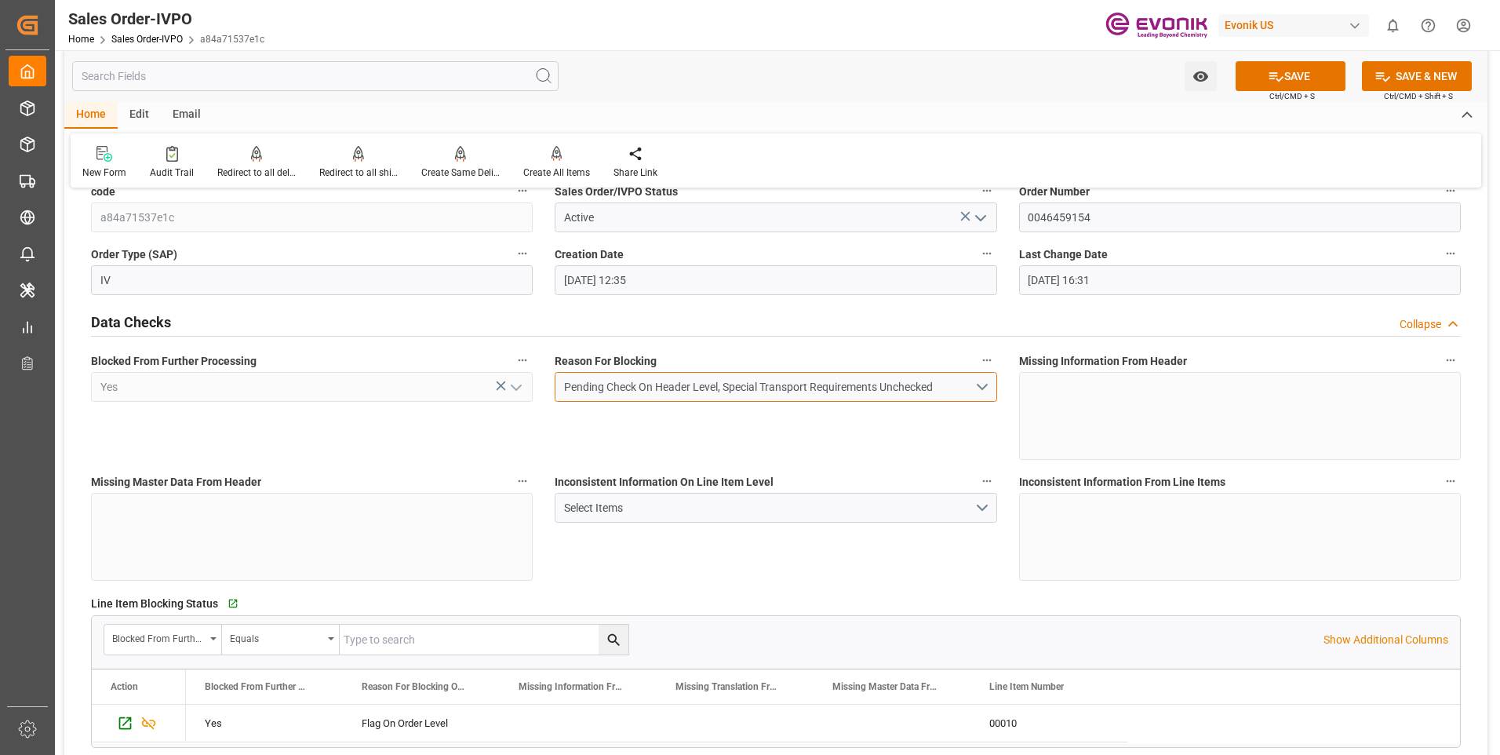
click at [992, 401] on button "Pending Check On Header Level, Special Transport Requirements Unchecked" at bounding box center [776, 387] width 442 height 30
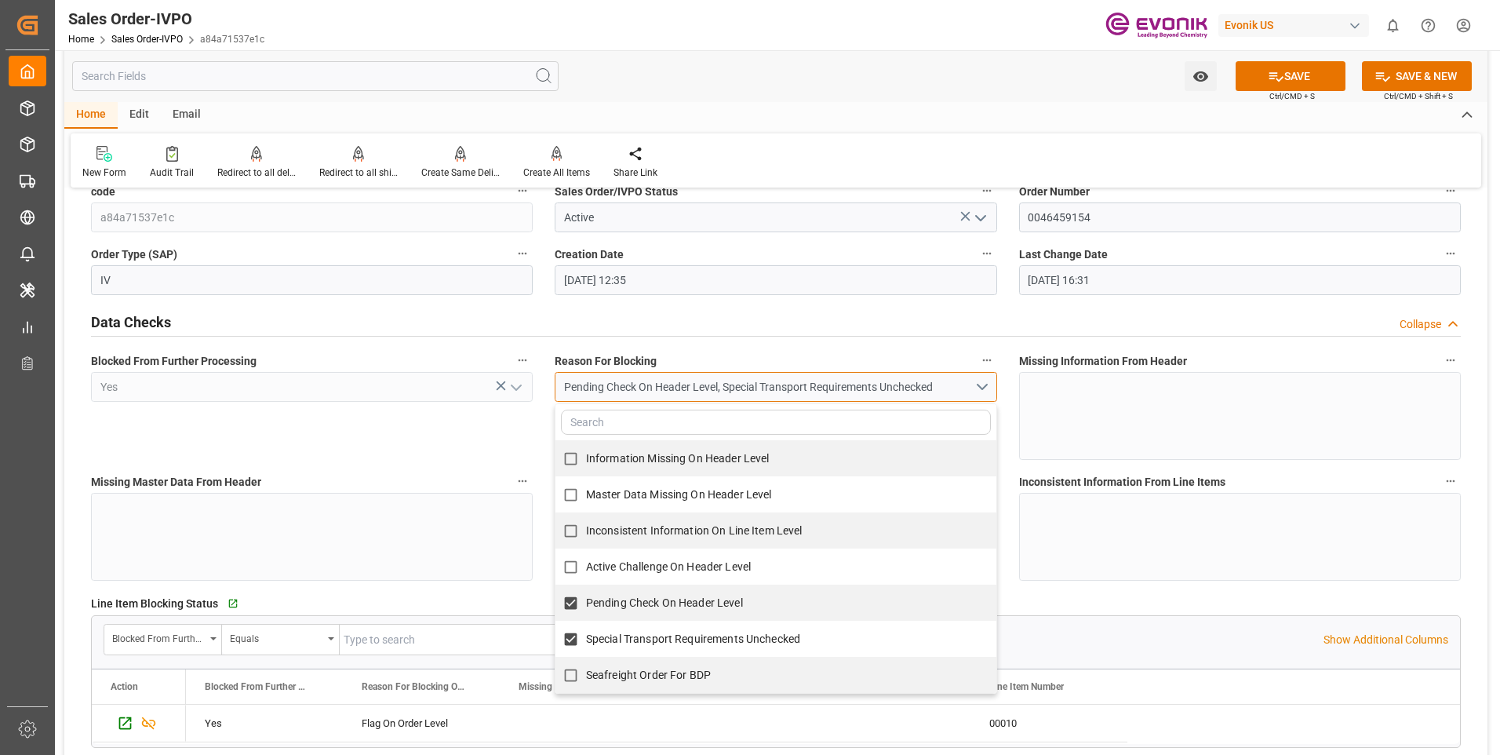
click at [982, 396] on button "Pending Check On Header Level, Special Transport Requirements Unchecked" at bounding box center [776, 387] width 442 height 30
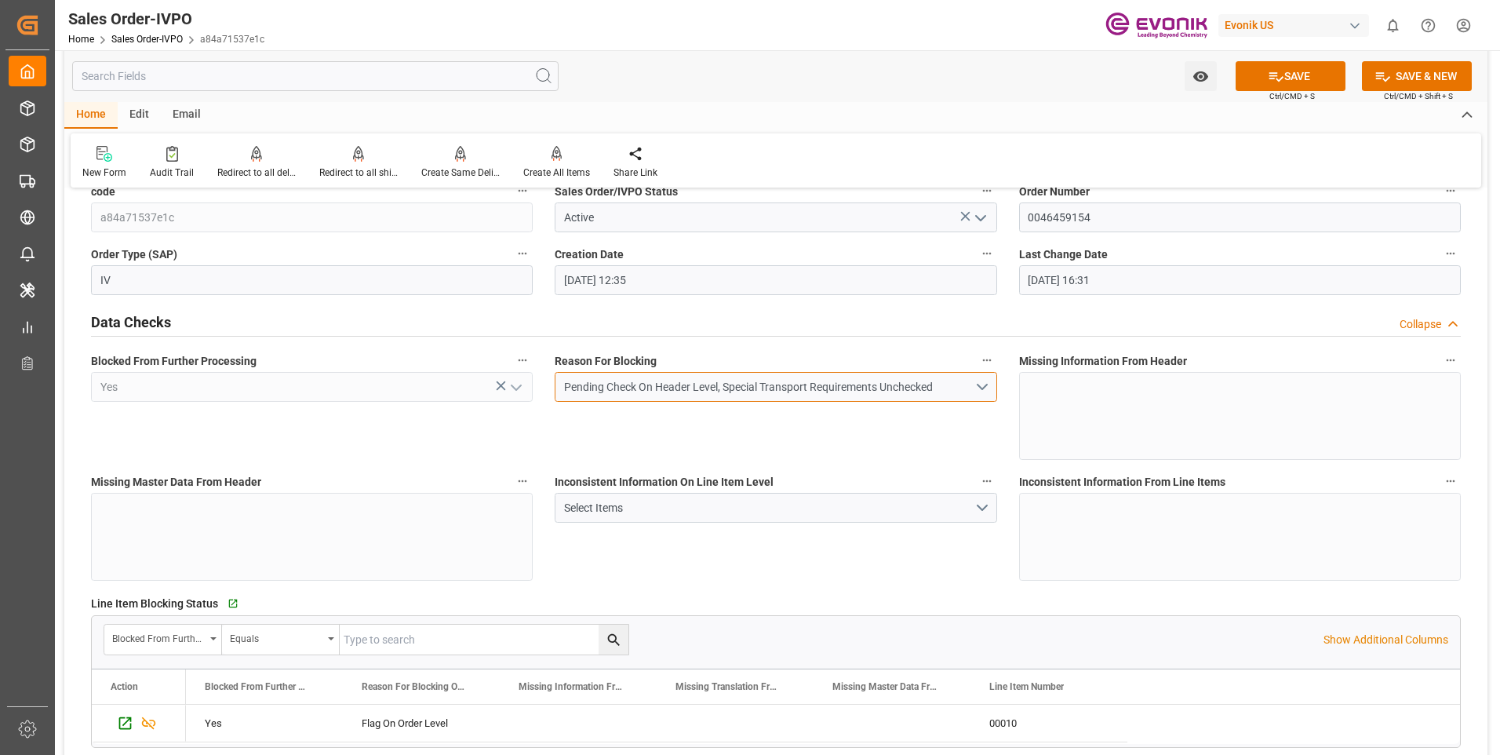
click at [982, 396] on button "Pending Check On Header Level, Special Transport Requirements Unchecked" at bounding box center [776, 387] width 442 height 30
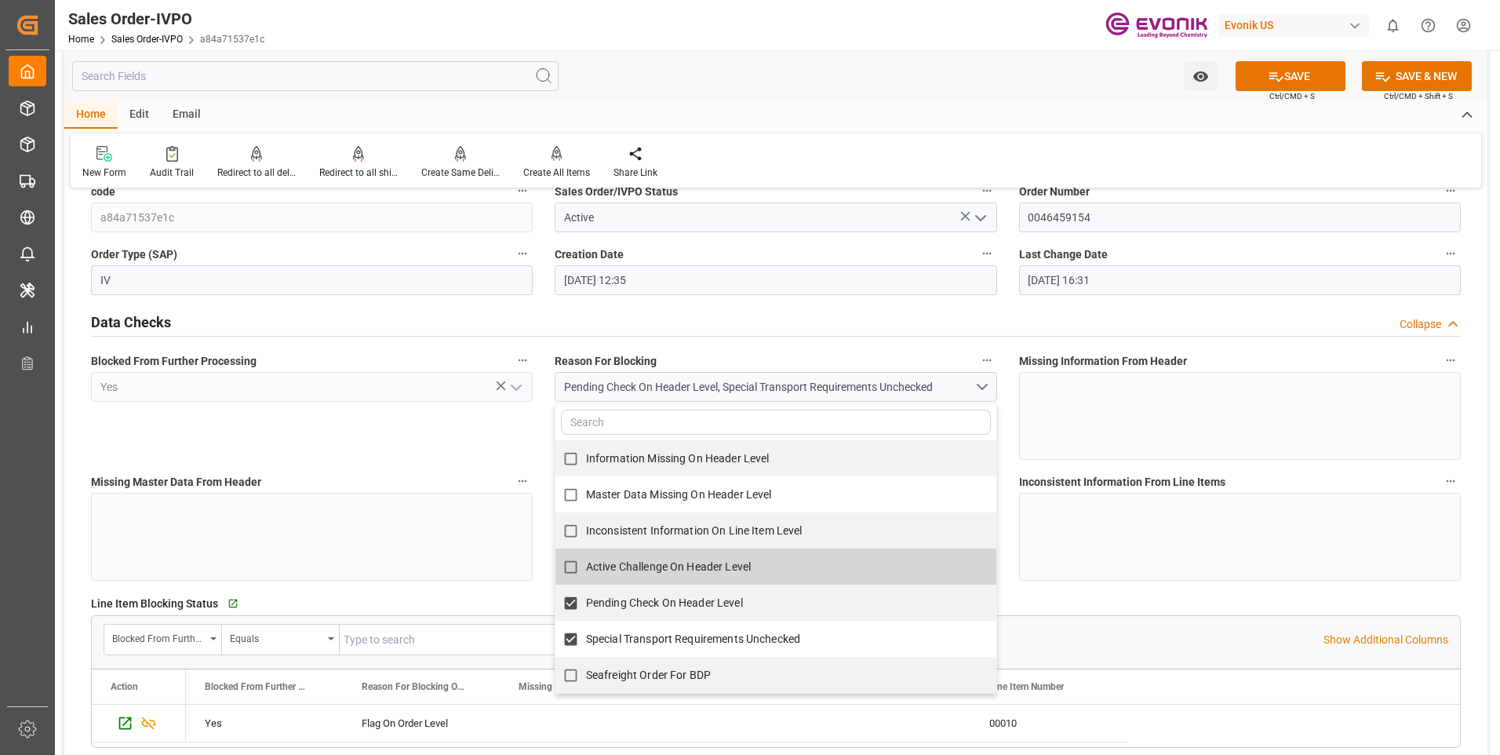
click at [490, 451] on div "Blocked From Further Processing Yes" at bounding box center [312, 404] width 464 height 121
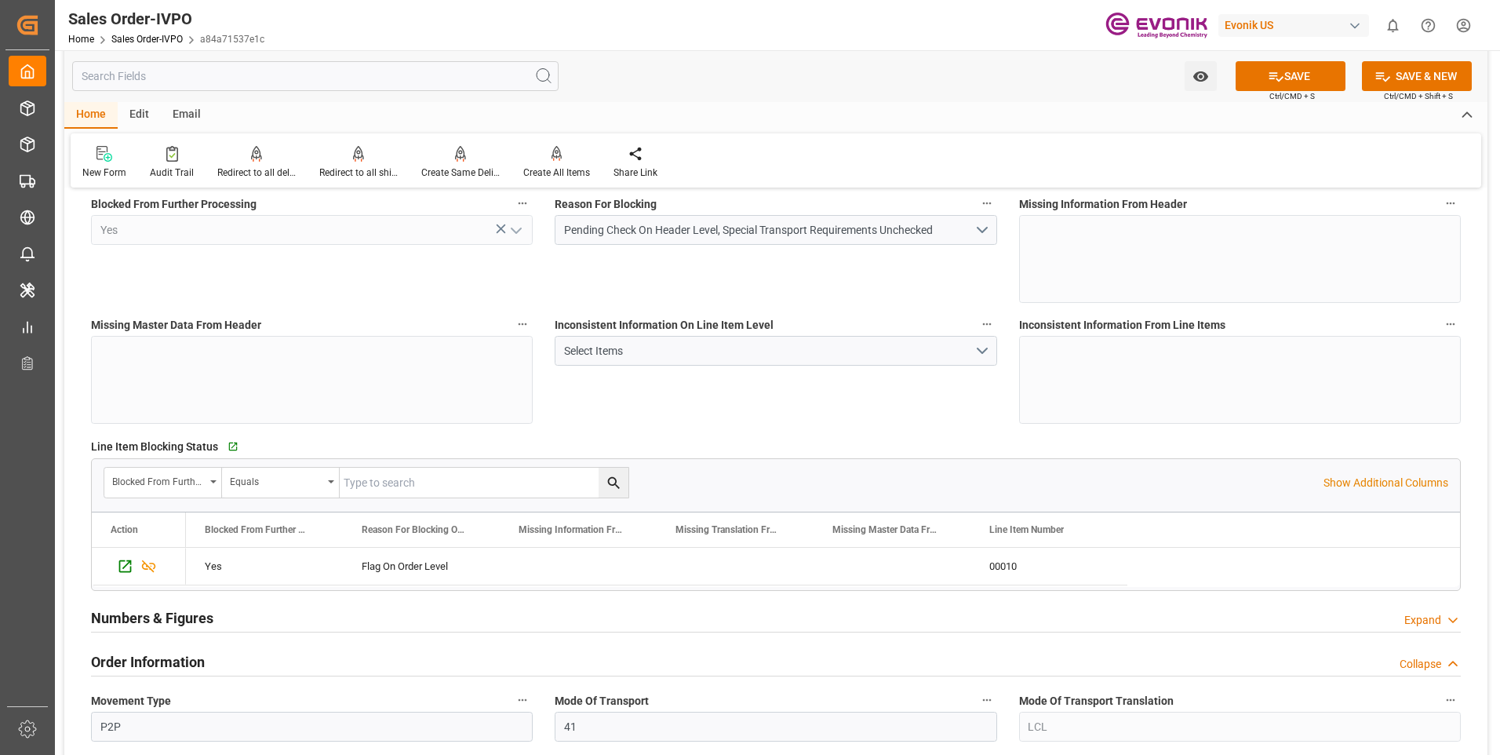
scroll to position [157, 0]
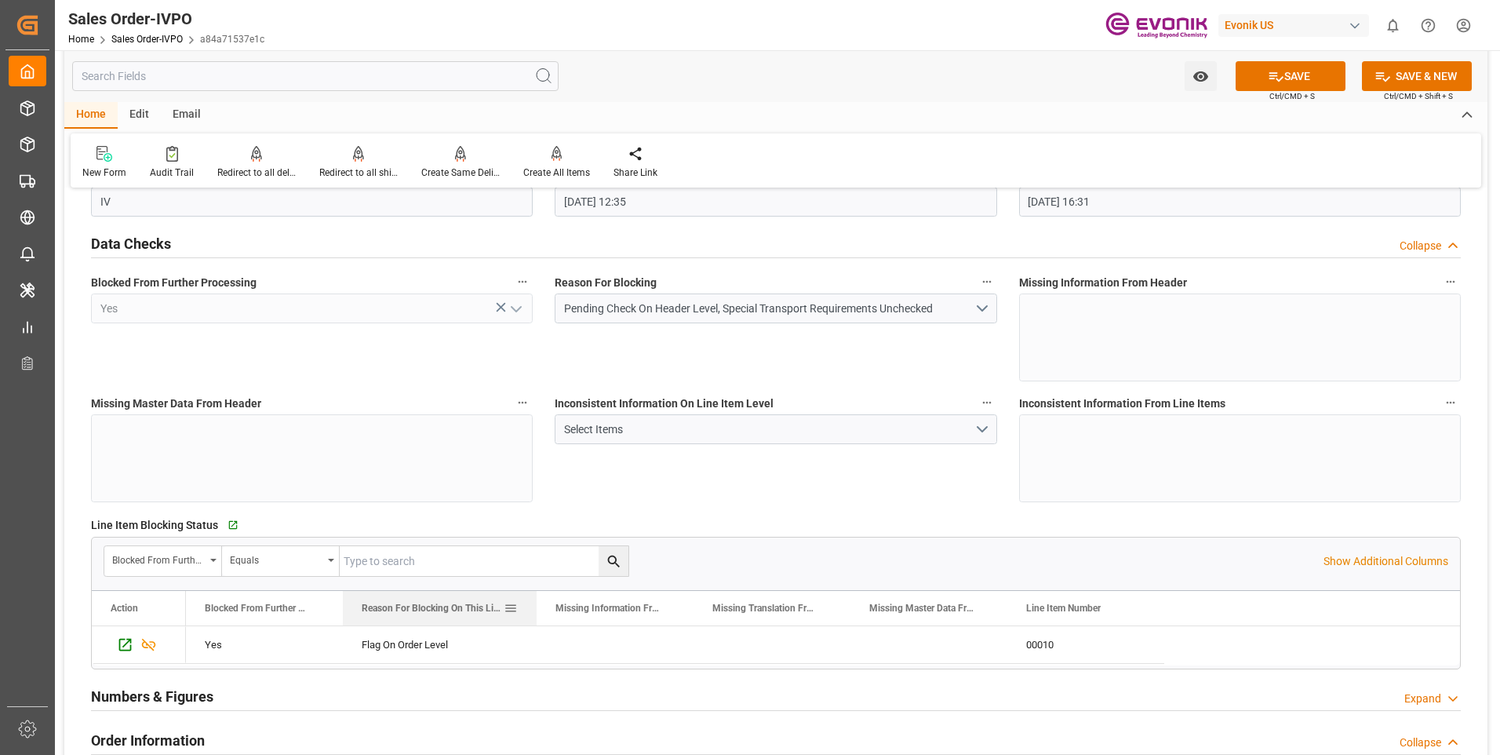
drag, startPoint x: 498, startPoint y: 609, endPoint x: 535, endPoint y: 611, distance: 36.9
click at [535, 611] on div at bounding box center [536, 608] width 6 height 35
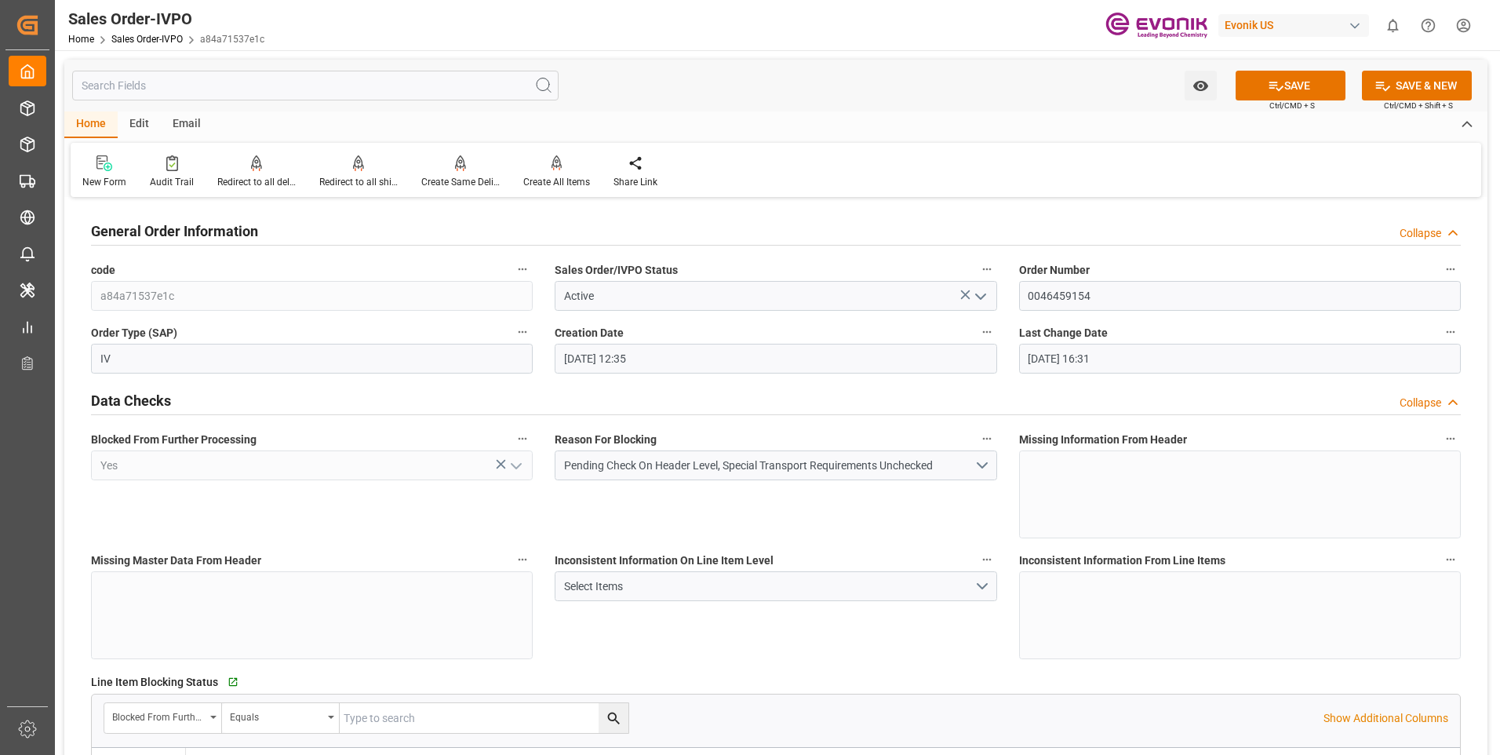
click at [147, 86] on input "text" at bounding box center [315, 86] width 486 height 30
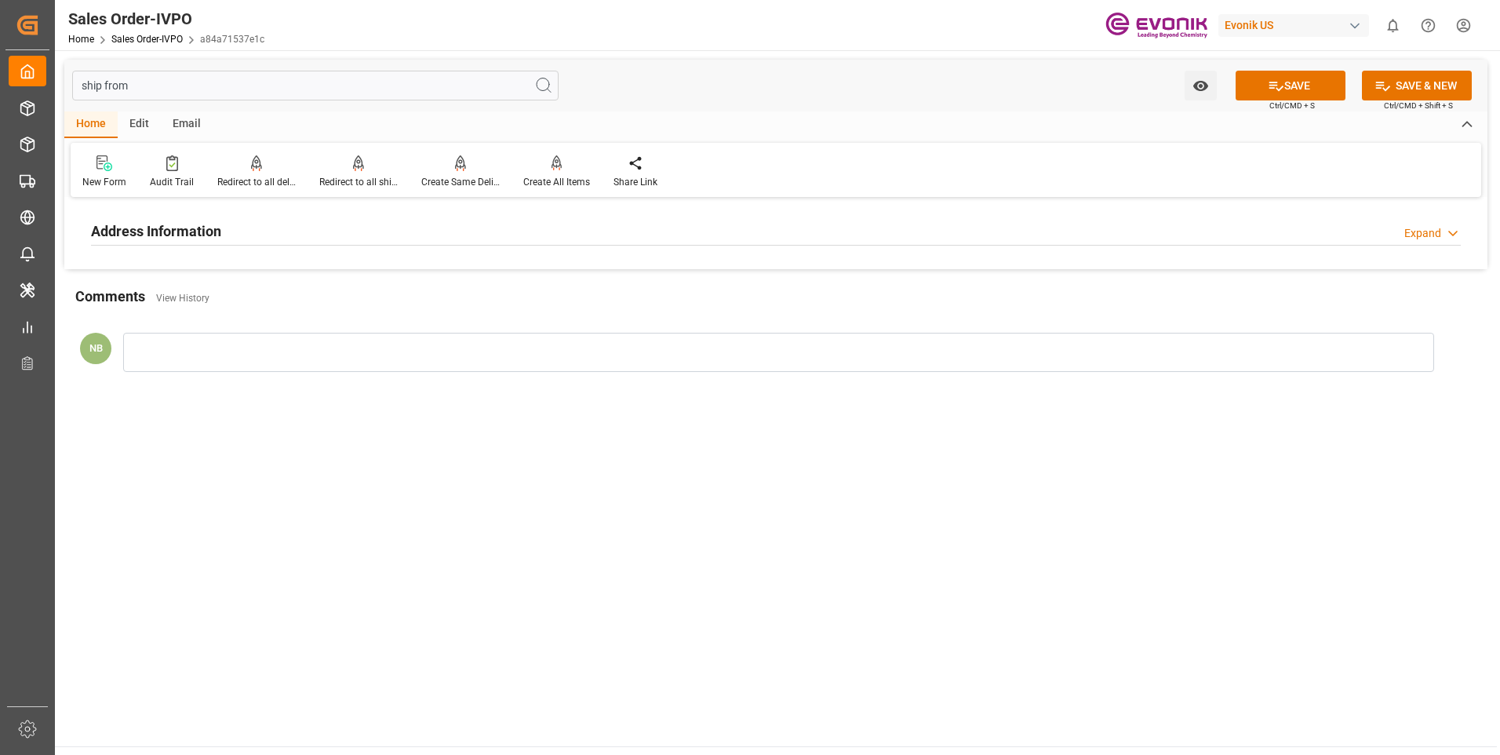
type input "ship from"
click at [1413, 236] on div "Expand" at bounding box center [1422, 233] width 37 height 16
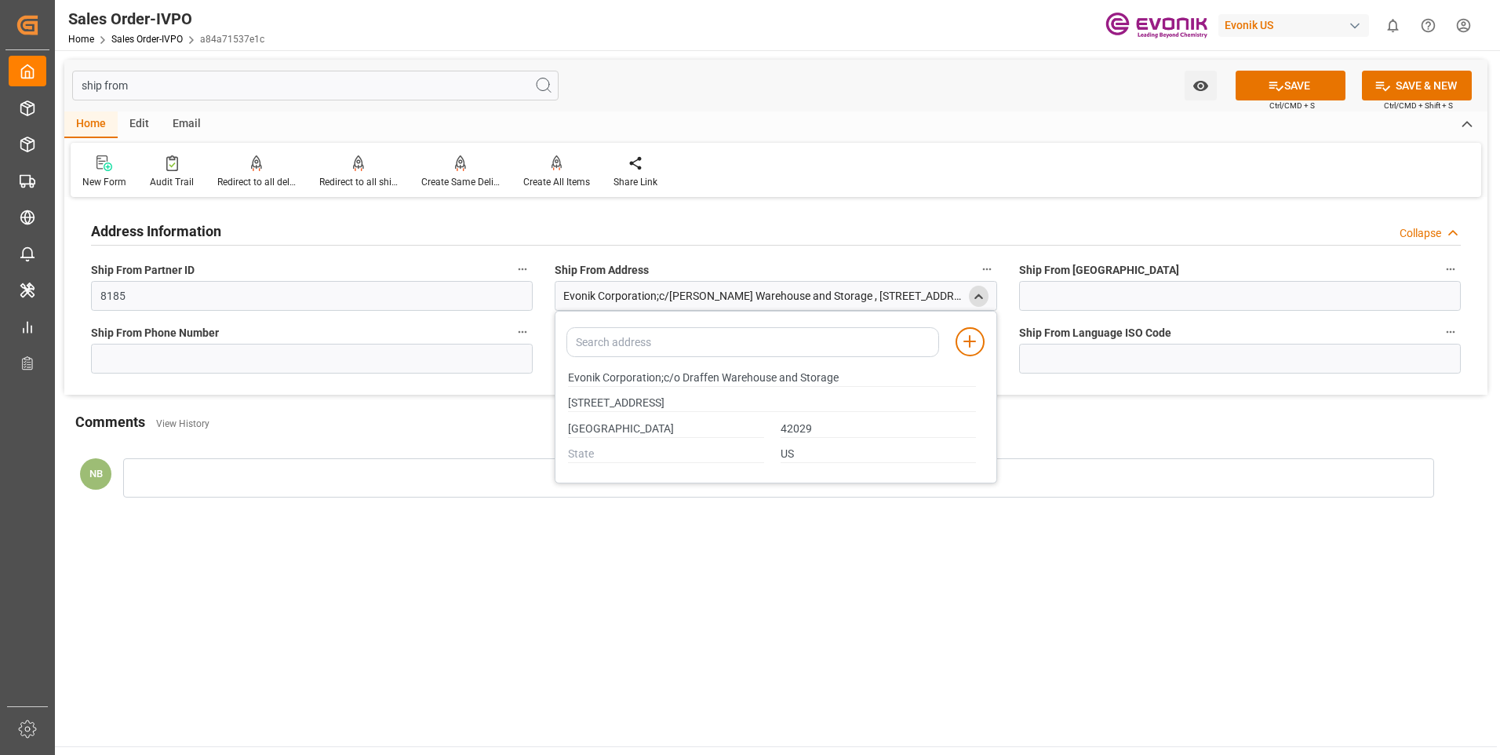
click at [977, 297] on polyline "close menu" at bounding box center [978, 295] width 7 height 3
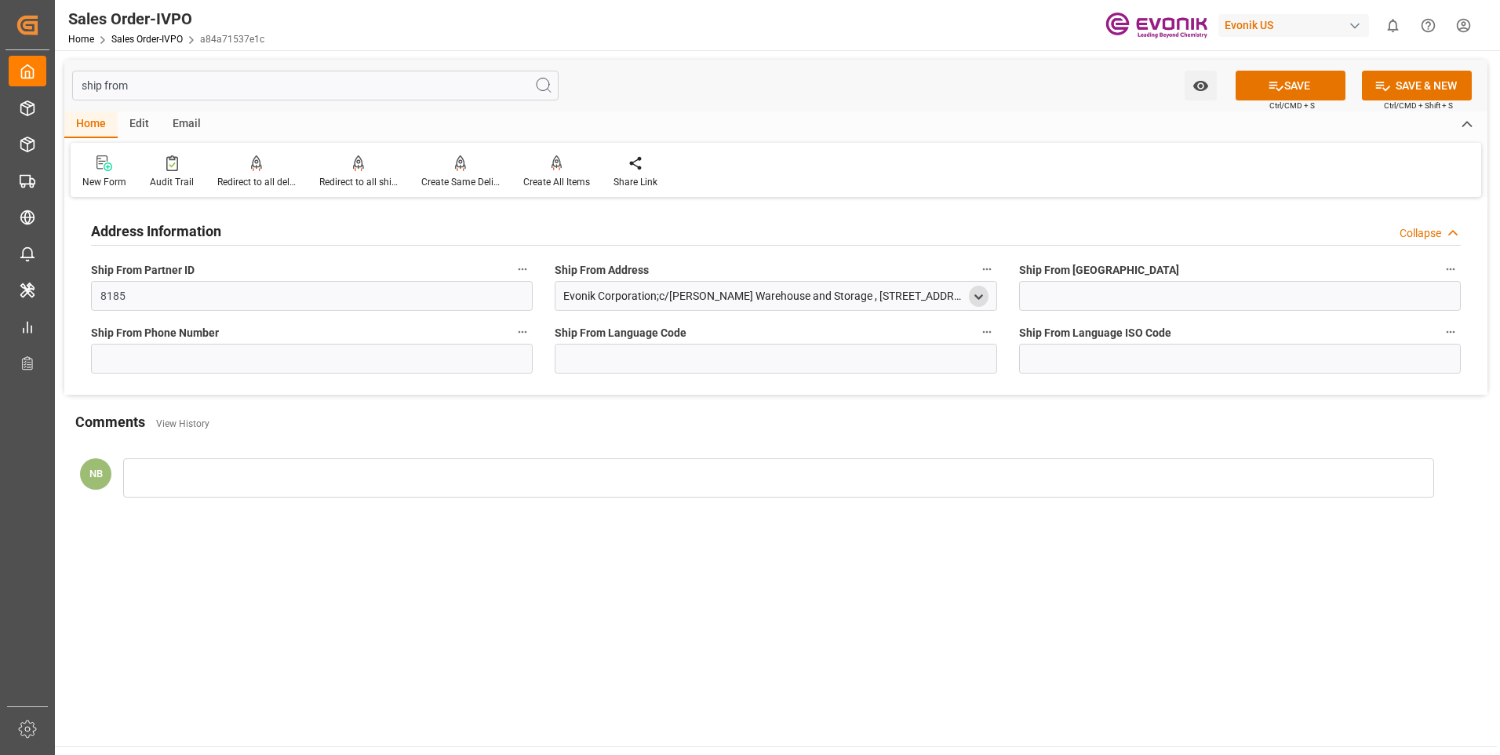
click at [977, 297] on polyline "open menu" at bounding box center [978, 296] width 7 height 3
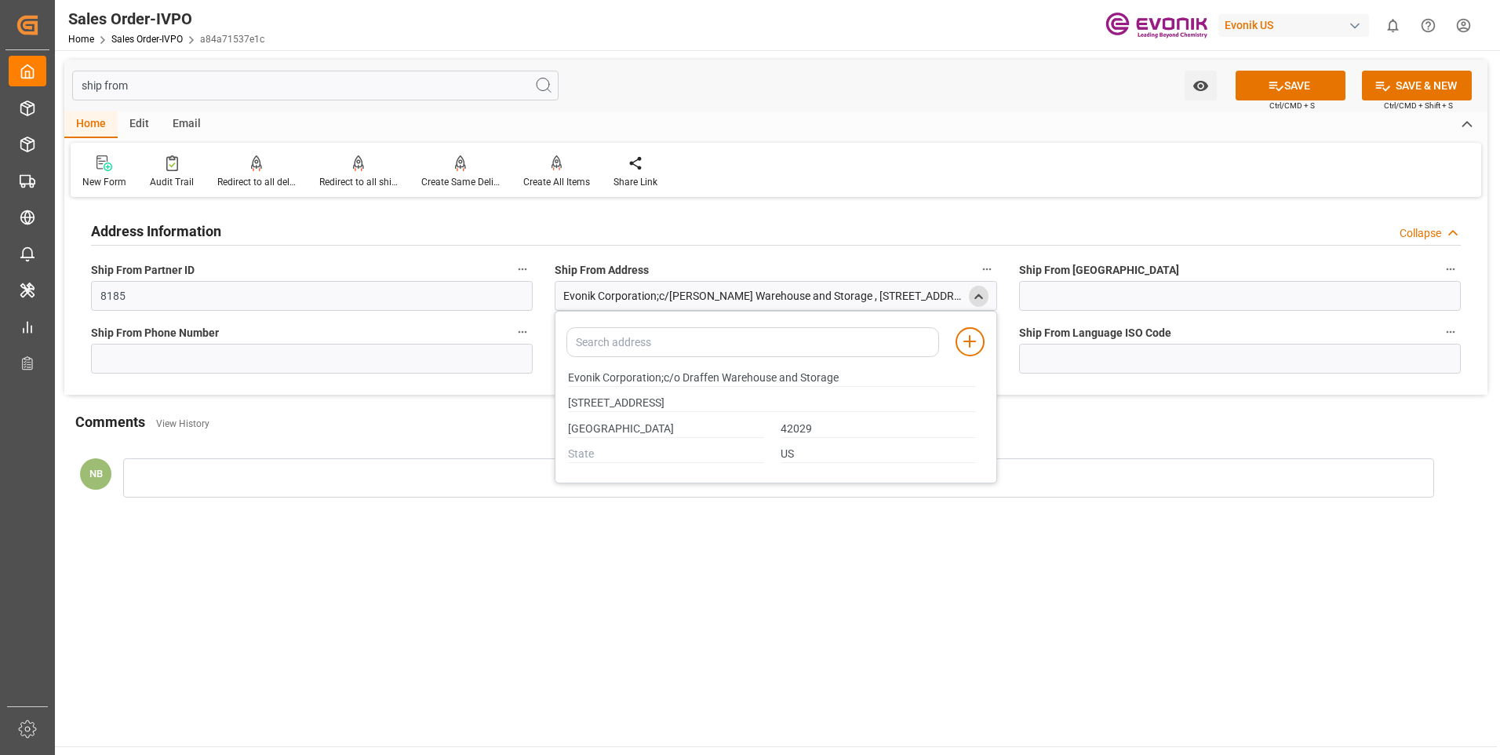
click at [656, 96] on div "ship from Watch Option SAVE Ctrl/CMD + S SAVE & NEW Ctrl/CMD + Shift + S" at bounding box center [775, 86] width 1423 height 52
drag, startPoint x: 267, startPoint y: 85, endPoint x: 258, endPoint y: 85, distance: 8.6
click at [266, 85] on input "ship from" at bounding box center [315, 86] width 486 height 30
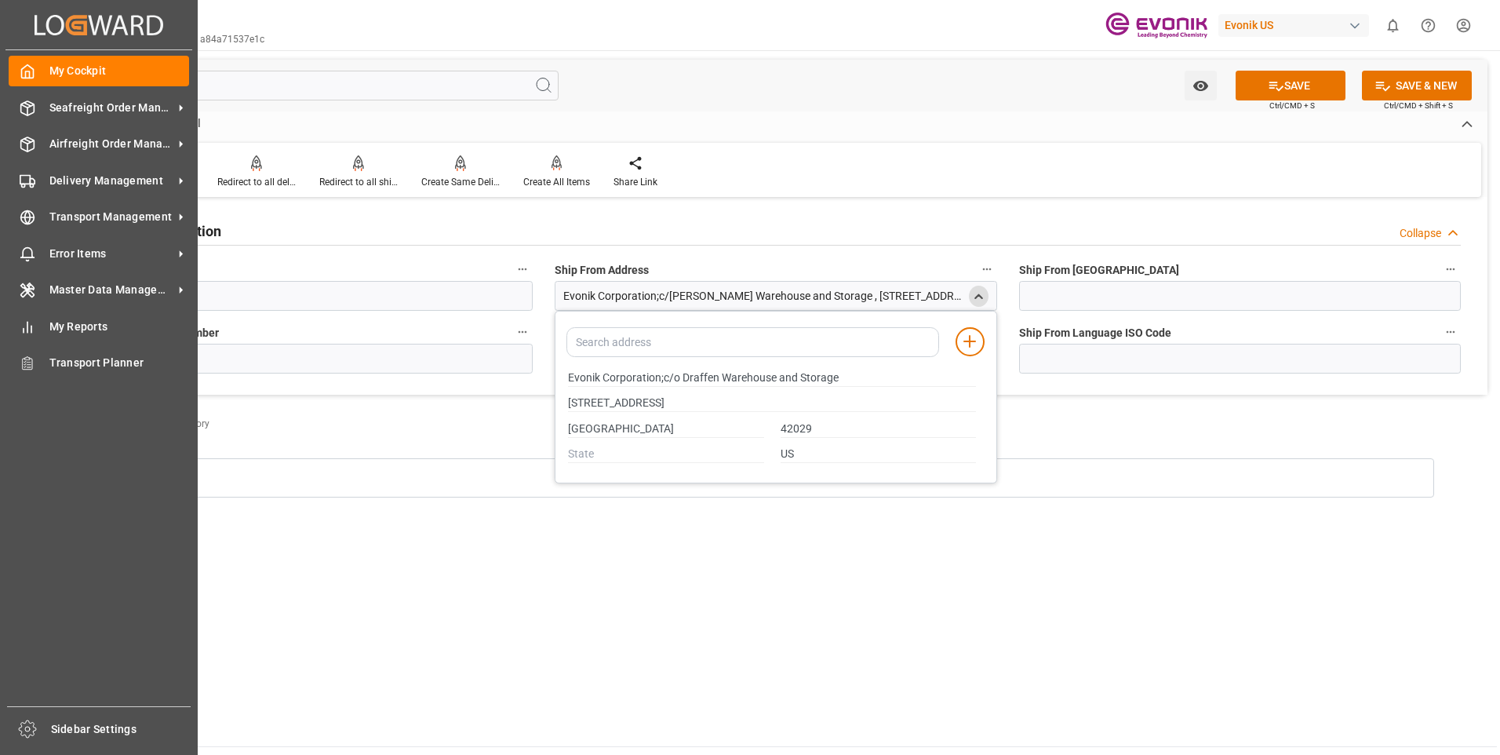
drag, startPoint x: 211, startPoint y: 85, endPoint x: 4, endPoint y: 80, distance: 207.2
click at [4, 80] on div "Created by potrace 1.15, written by Peter Selinger 2001-2017 Created by potrace…" at bounding box center [750, 377] width 1500 height 755
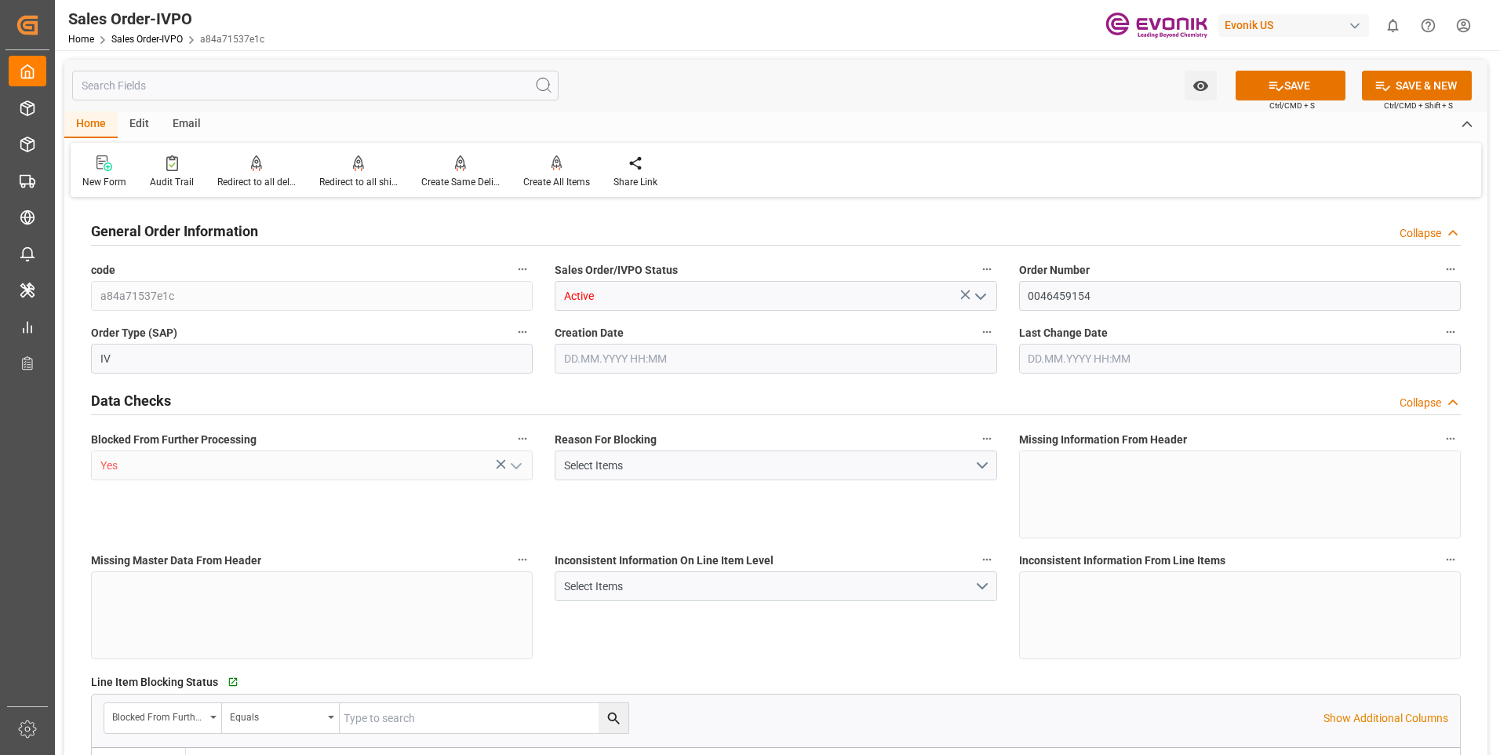
type input "KRPUS"
type input "0"
type input "1"
type input "468.4"
type input "[DATE] 12:35"
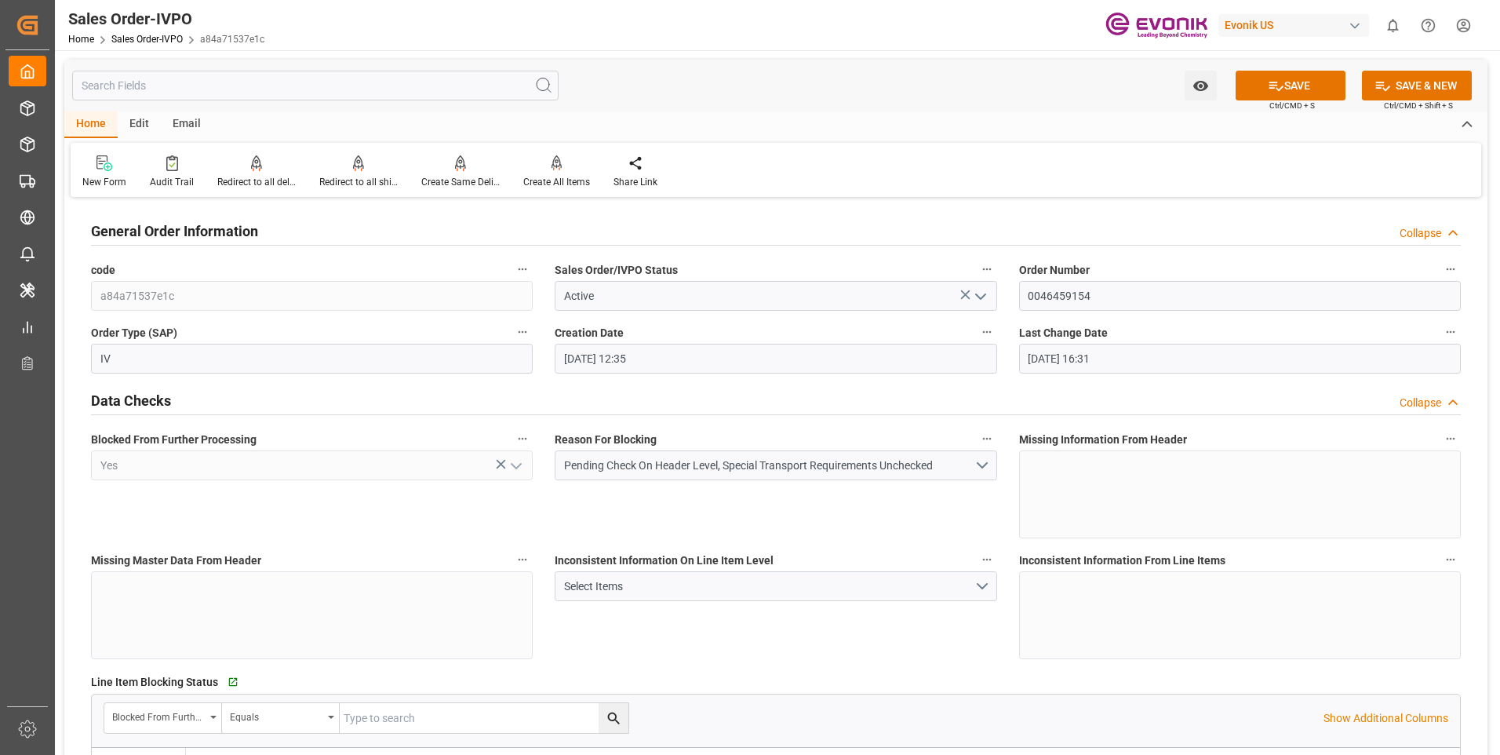
type input "[DATE] 16:31"
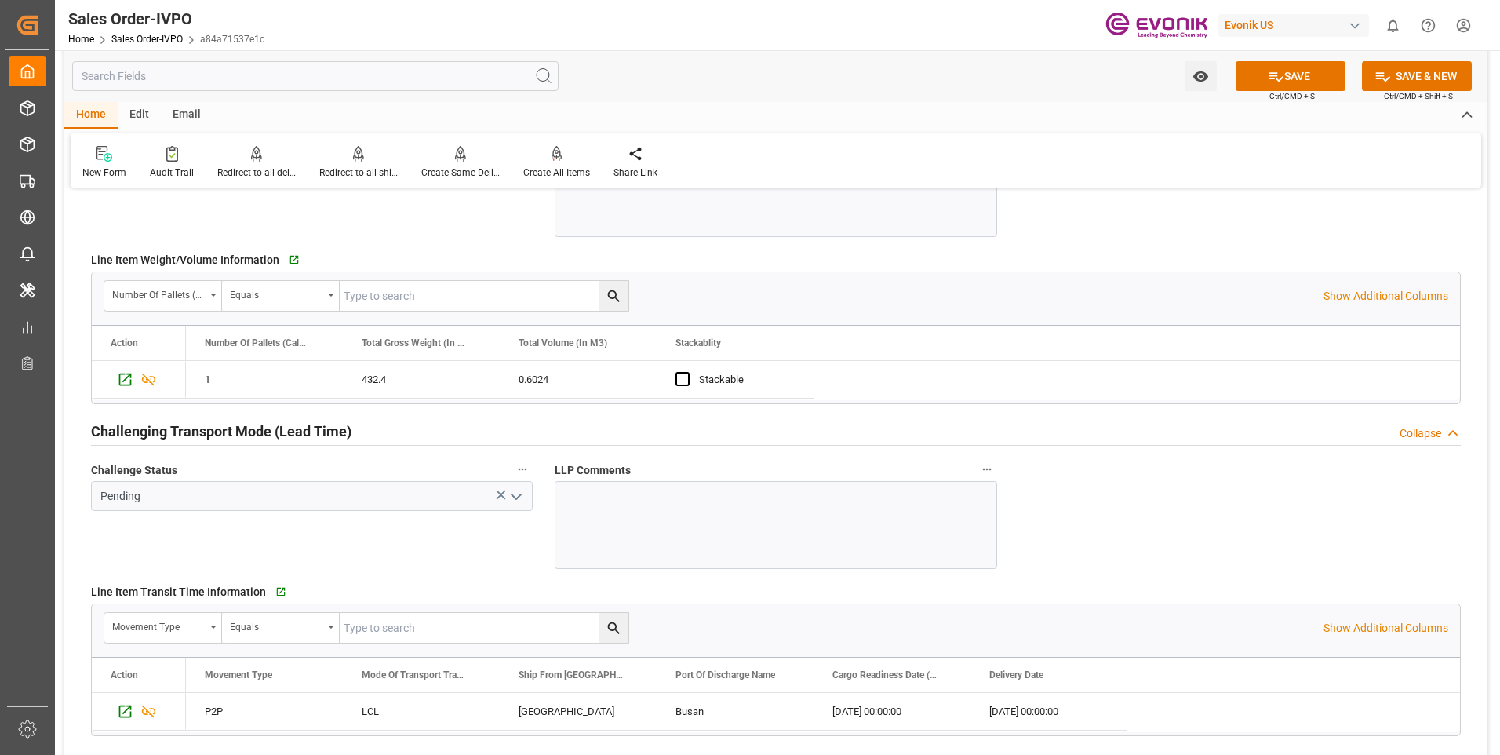
scroll to position [2354, 0]
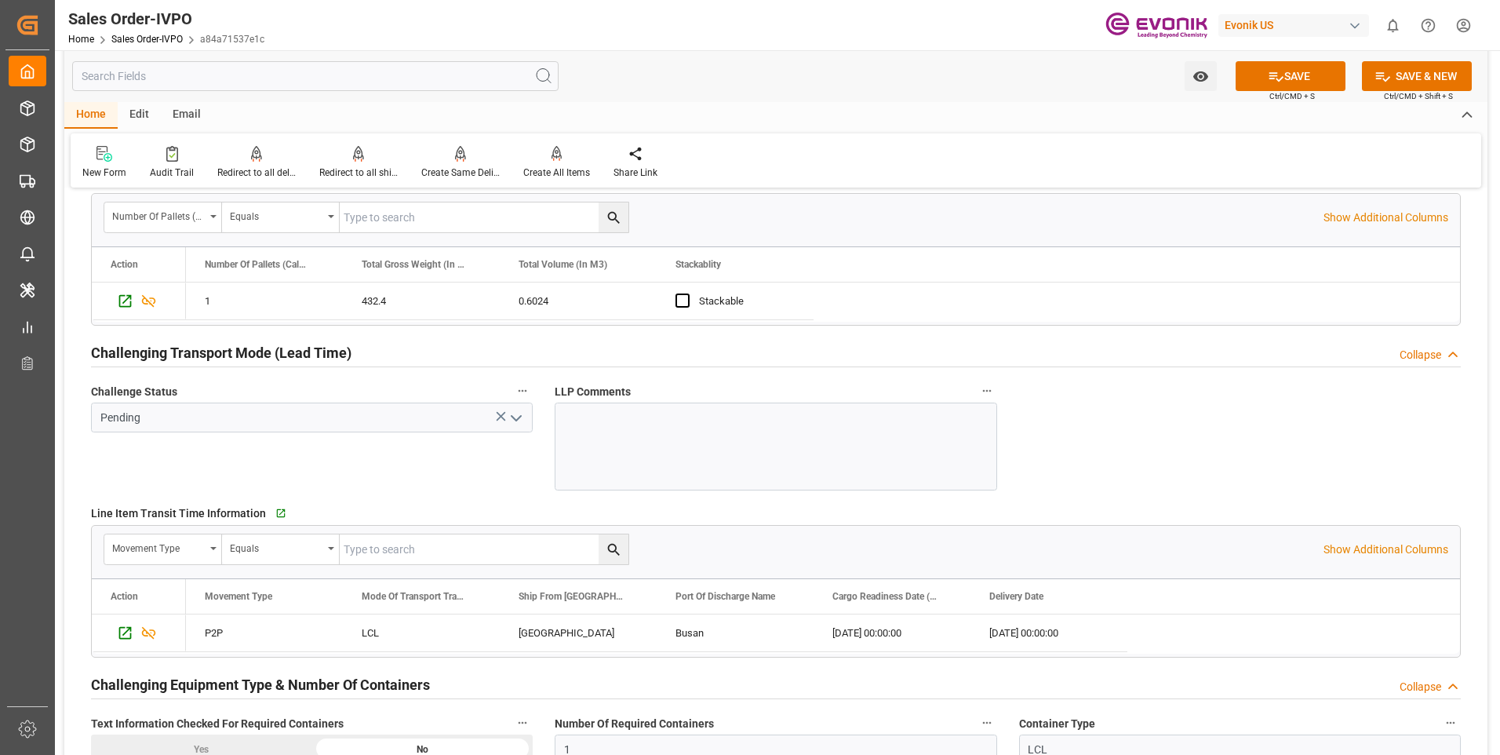
click at [312, 470] on div "Challenge Status Pending" at bounding box center [312, 435] width 464 height 121
click at [119, 301] on icon "Press SPACE to select this row." at bounding box center [125, 301] width 13 height 13
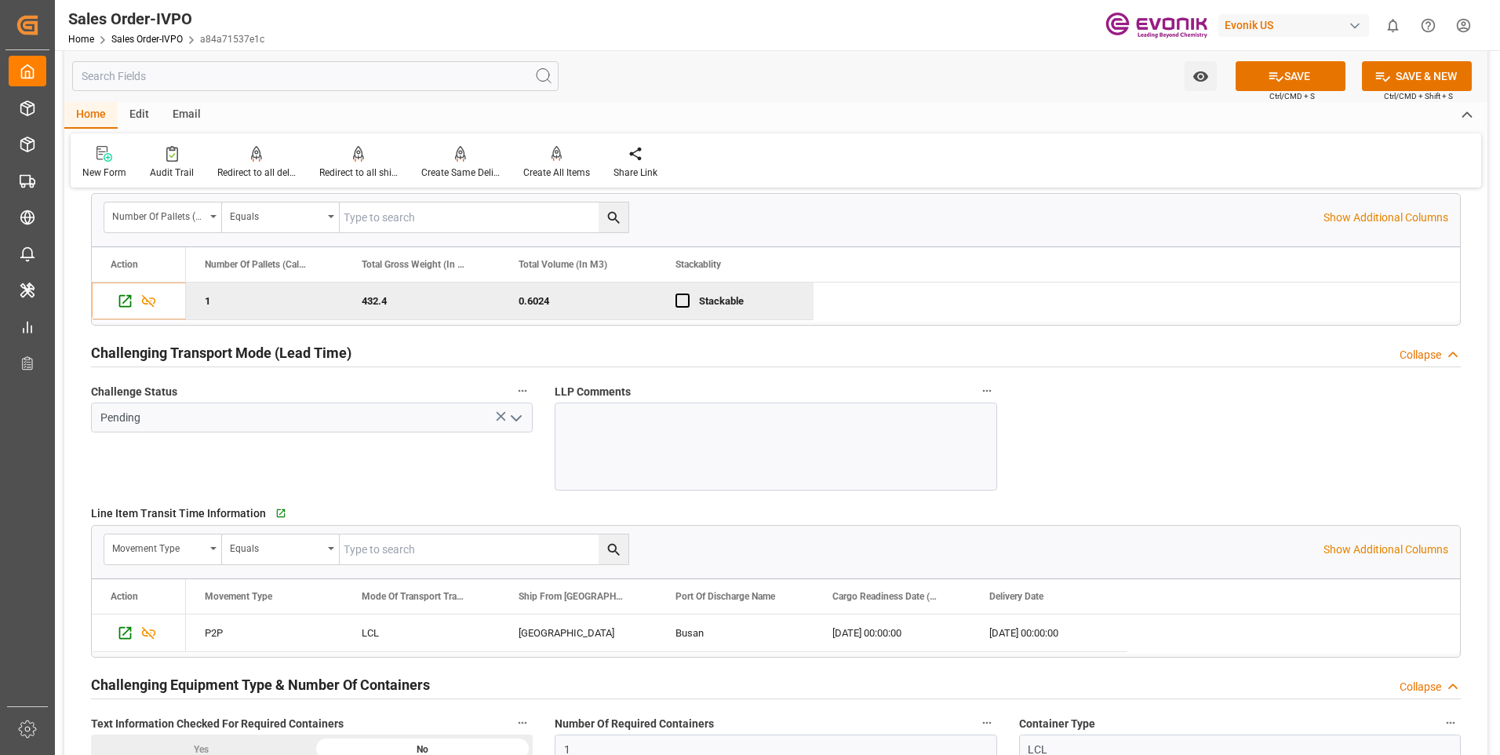
click at [992, 340] on div "Challenging Transport Mode (Lead Time) Collapse" at bounding box center [776, 352] width 1370 height 30
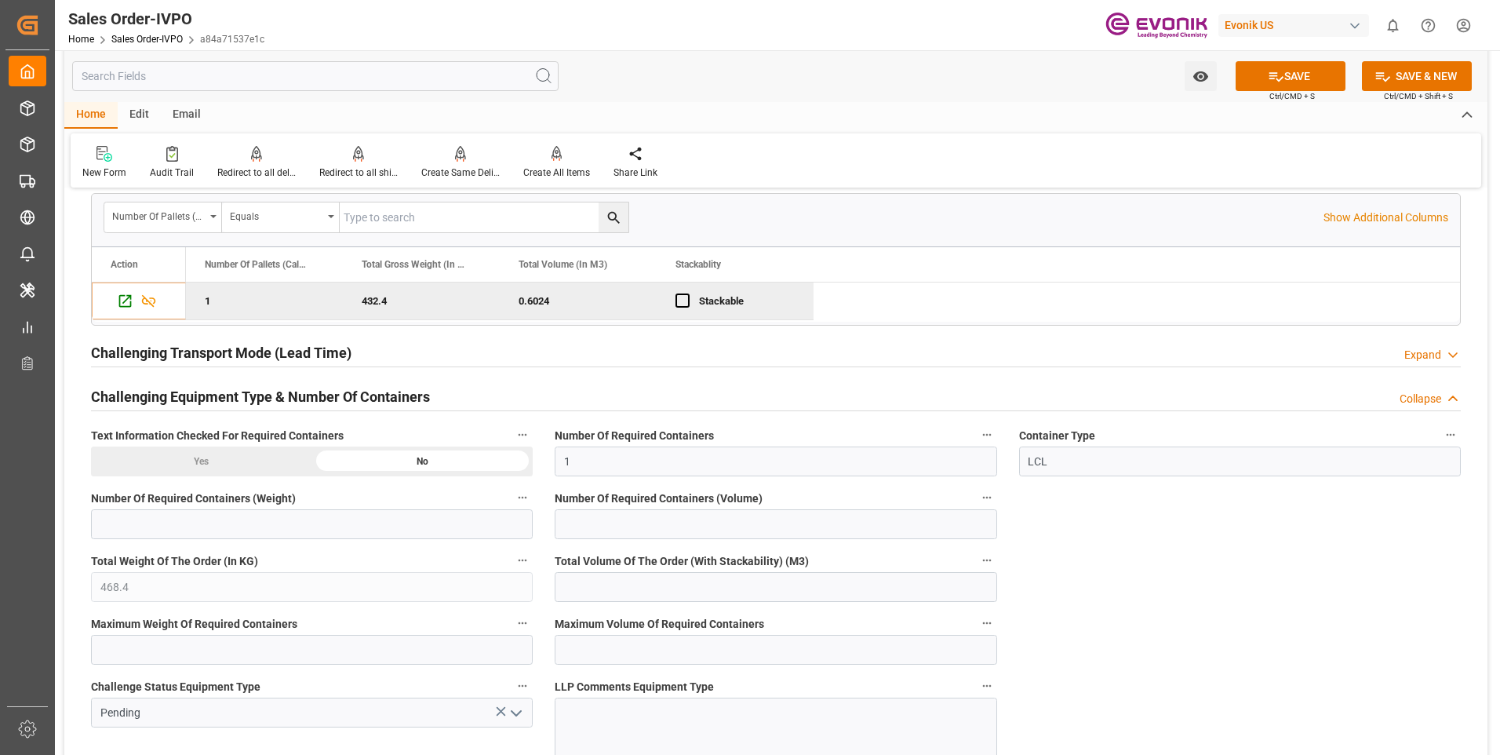
click at [993, 343] on div "Challenging Transport Mode (Lead Time) Expand" at bounding box center [776, 352] width 1370 height 30
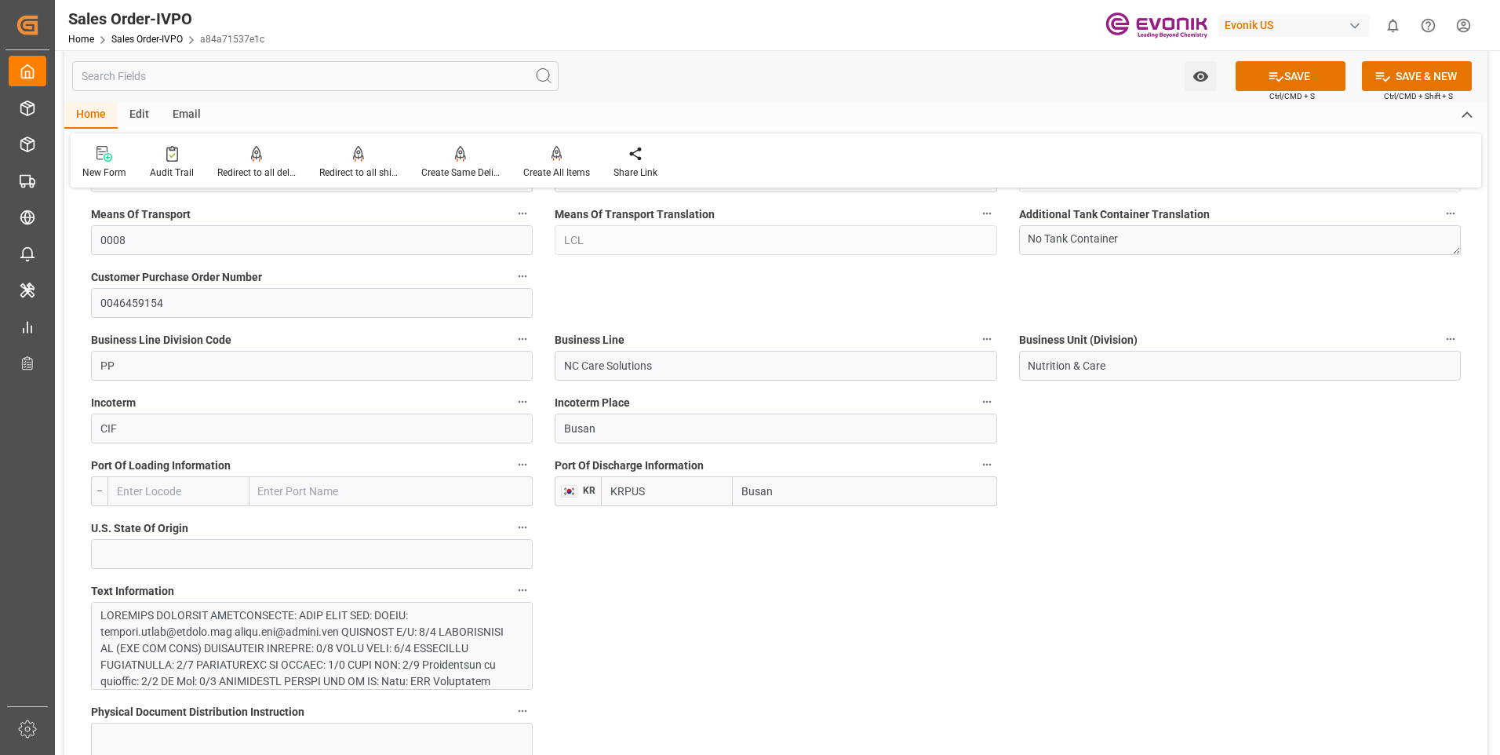
scroll to position [706, 0]
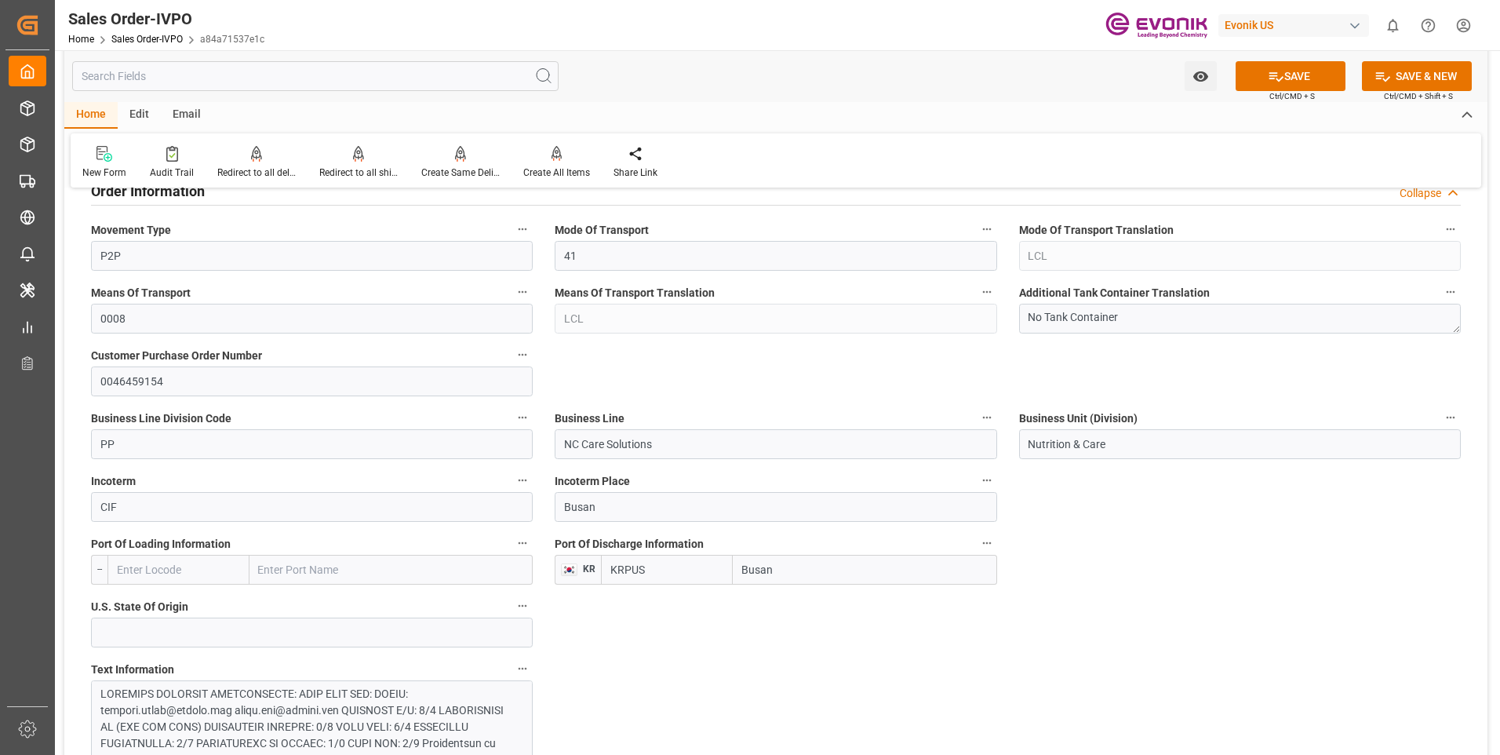
click at [180, 568] on input "text" at bounding box center [178, 570] width 142 height 30
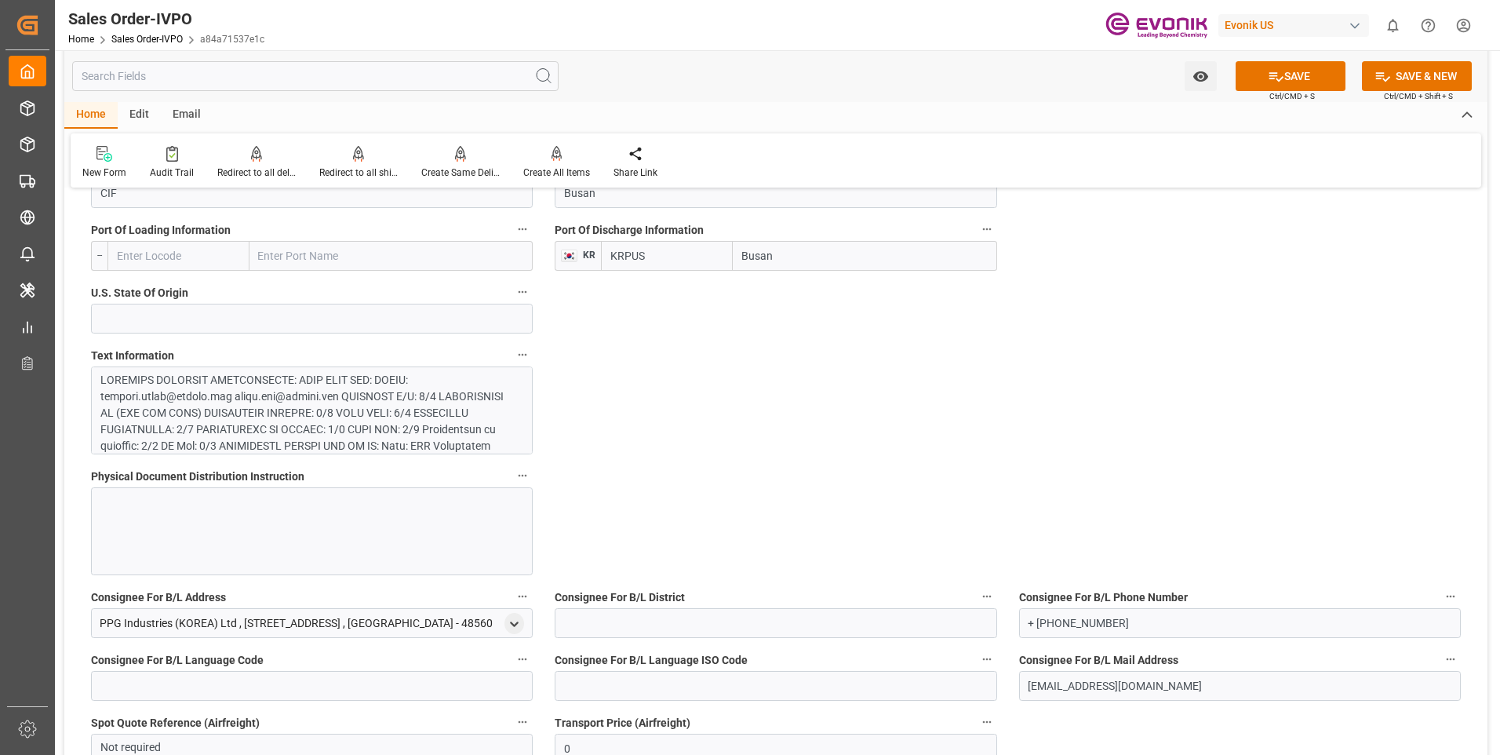
scroll to position [941, 0]
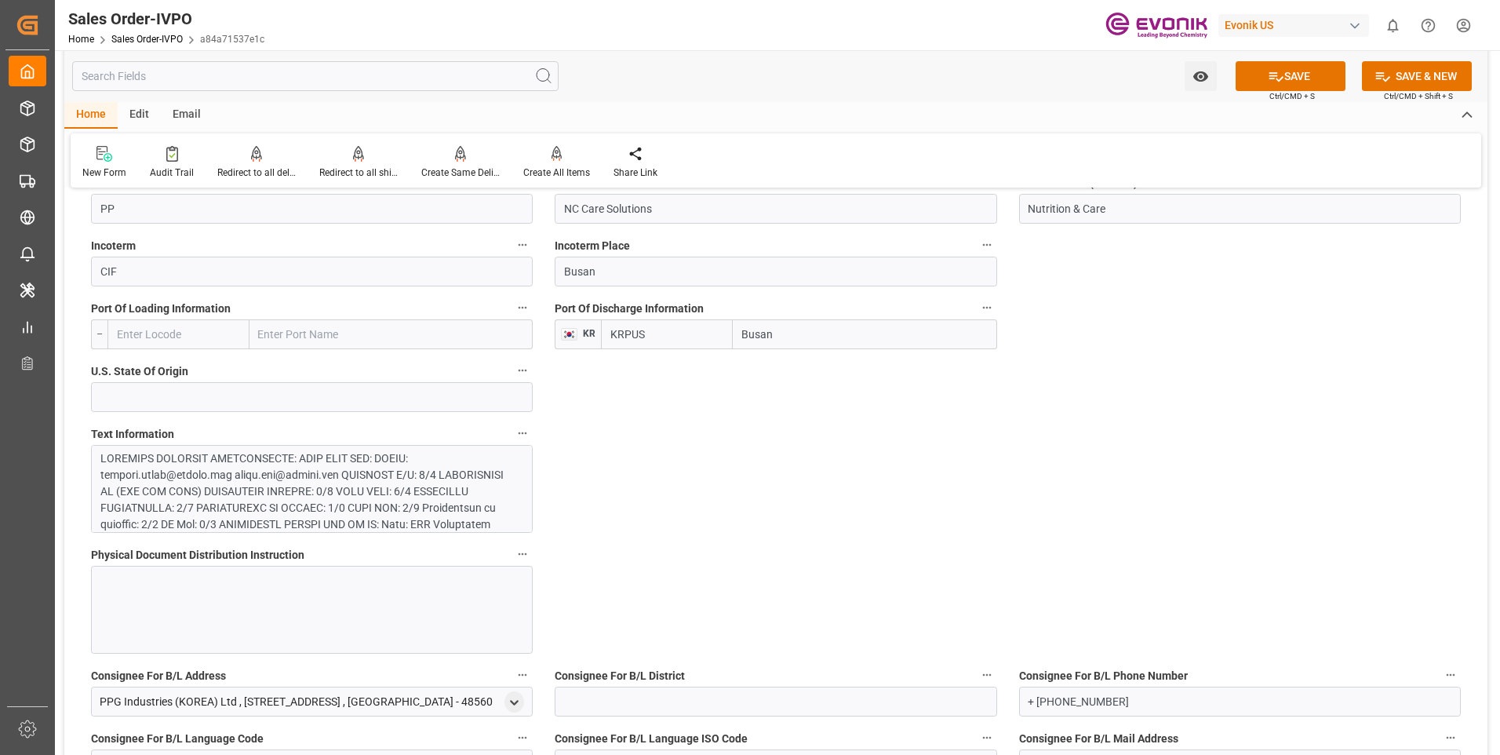
click at [179, 330] on input "text" at bounding box center [178, 334] width 142 height 30
click at [326, 337] on input "text" at bounding box center [391, 334] width 284 height 30
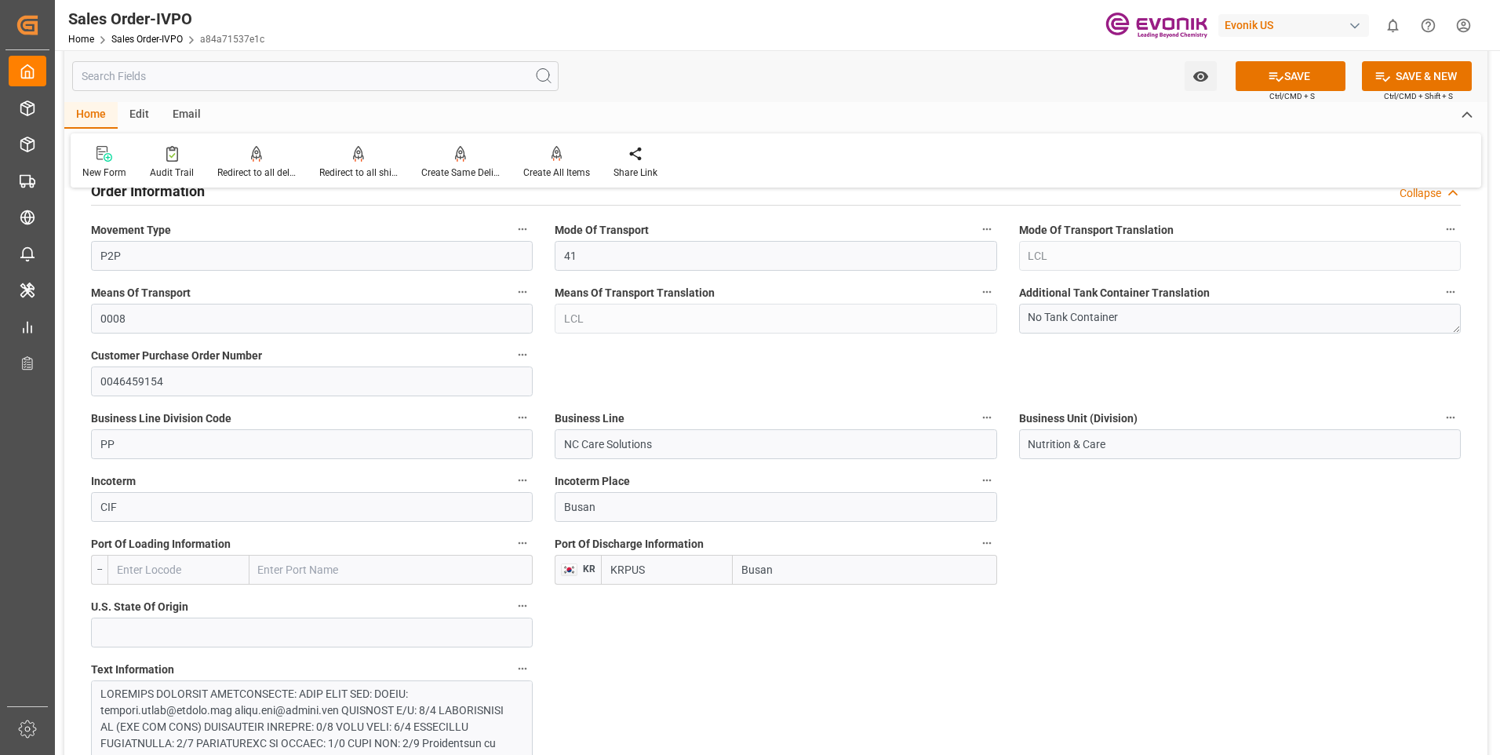
scroll to position [628, 0]
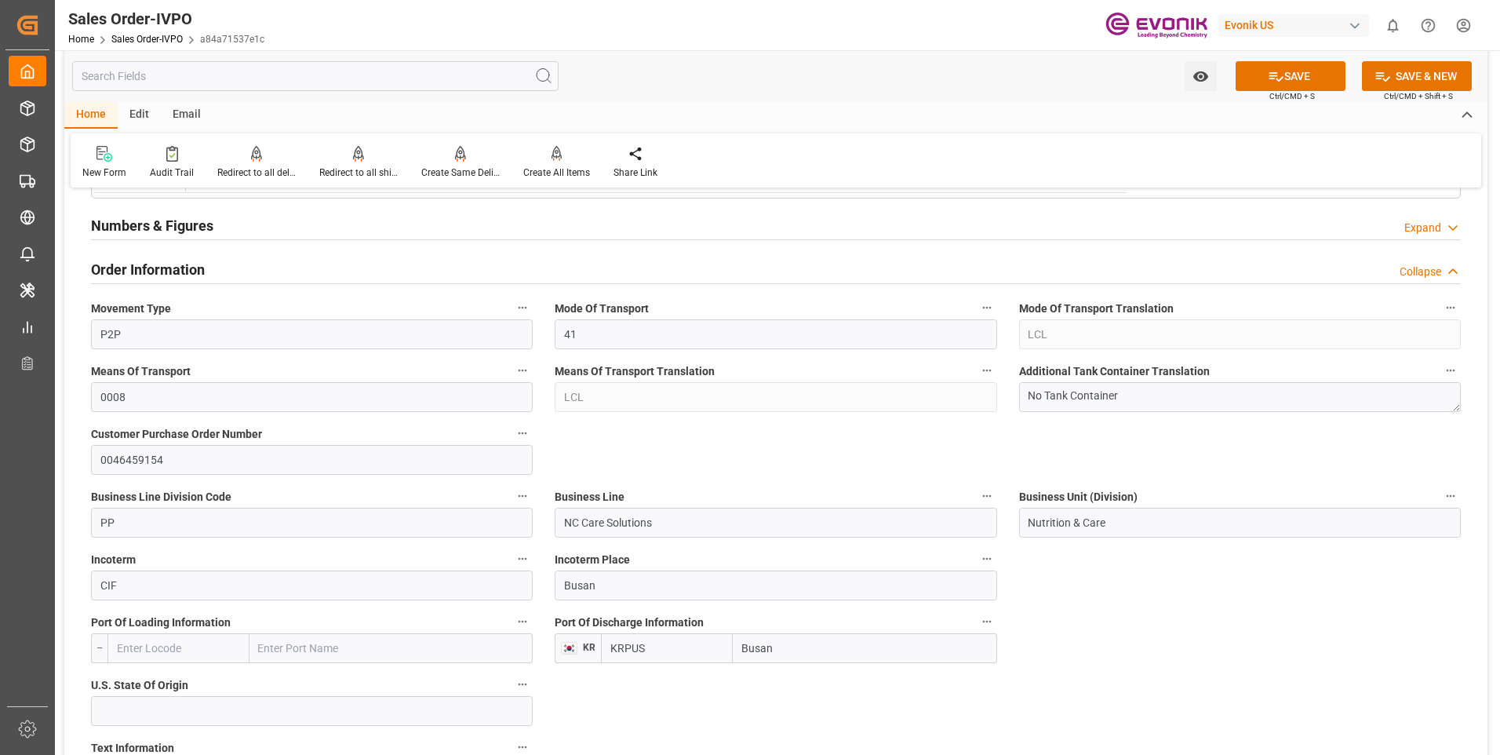
click at [1420, 267] on div "Collapse" at bounding box center [1421, 272] width 42 height 16
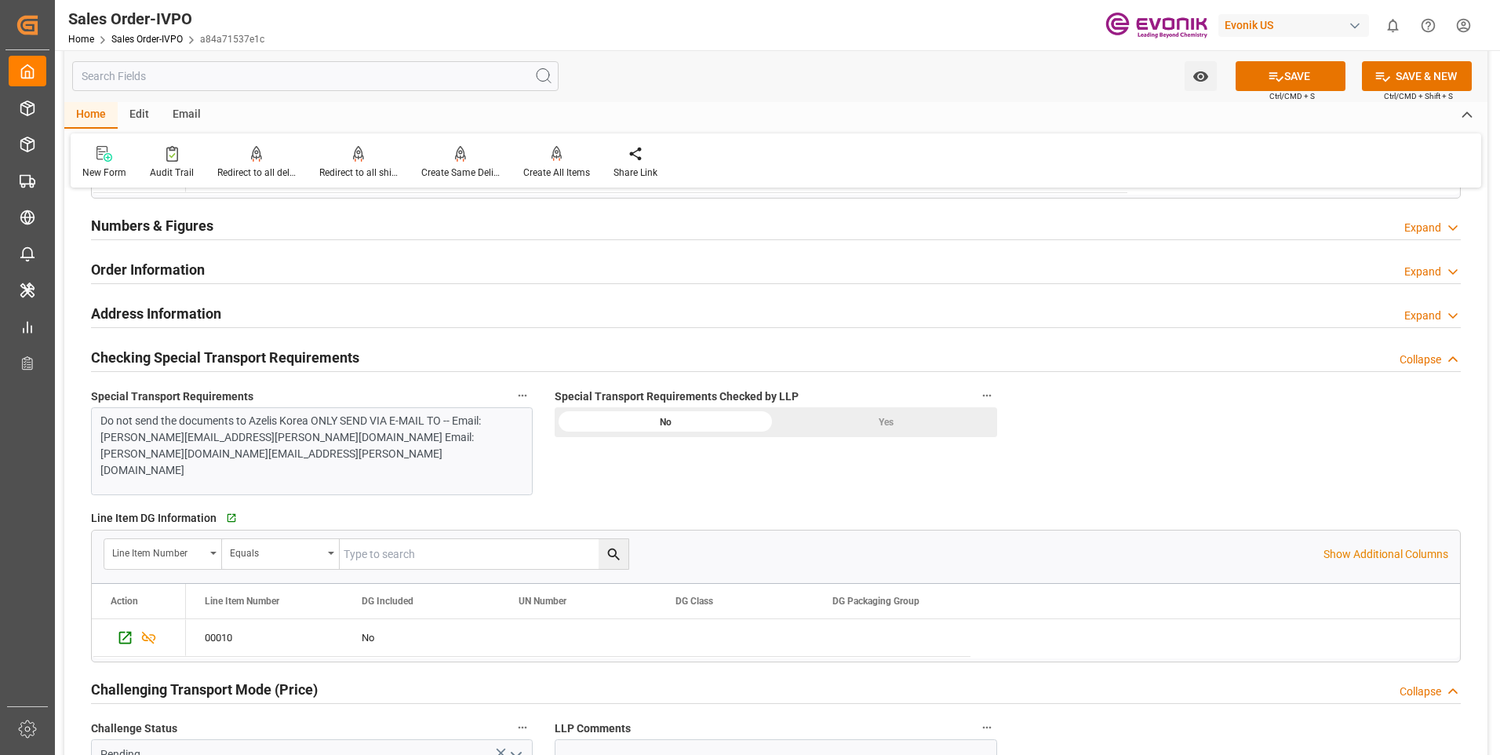
click at [1420, 267] on div "Expand" at bounding box center [1422, 272] width 37 height 16
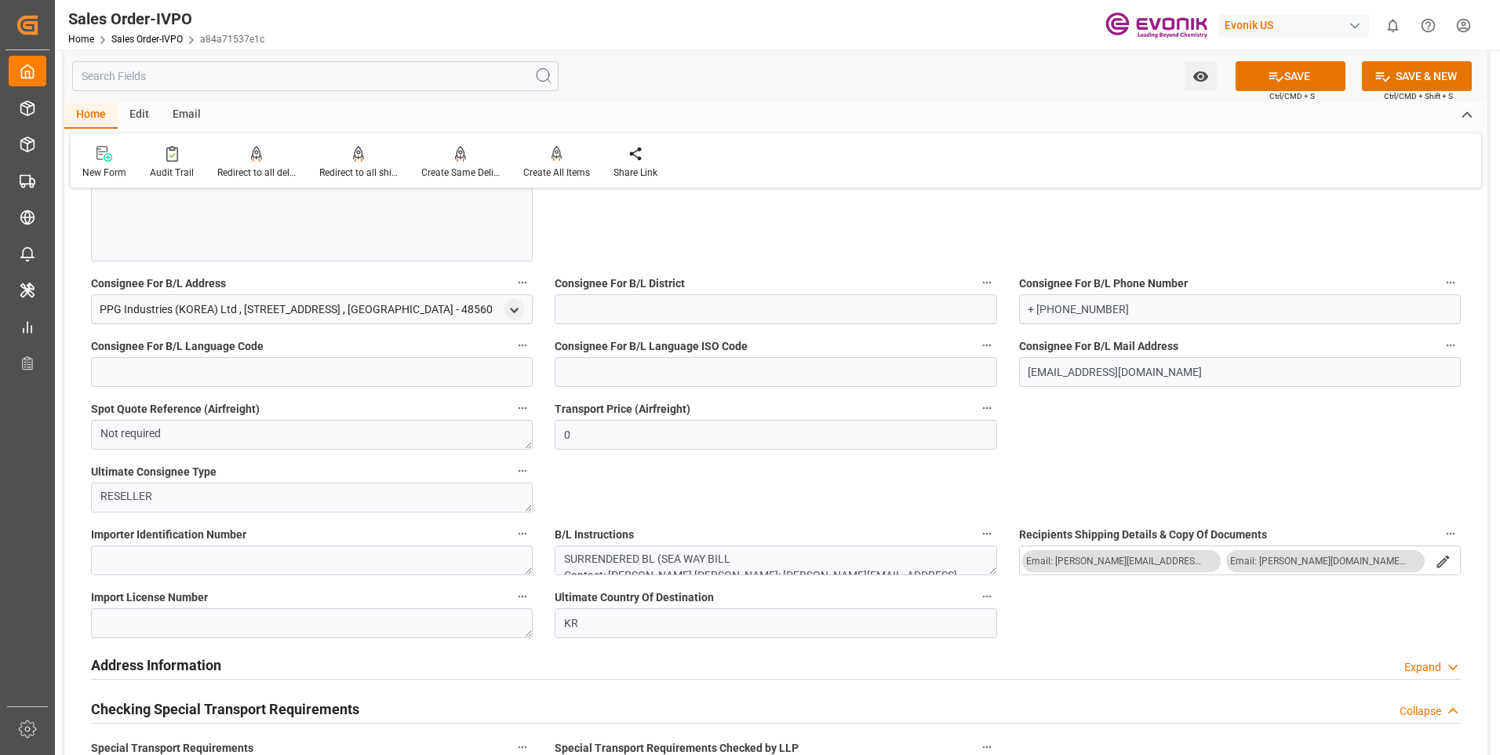
scroll to position [1491, 0]
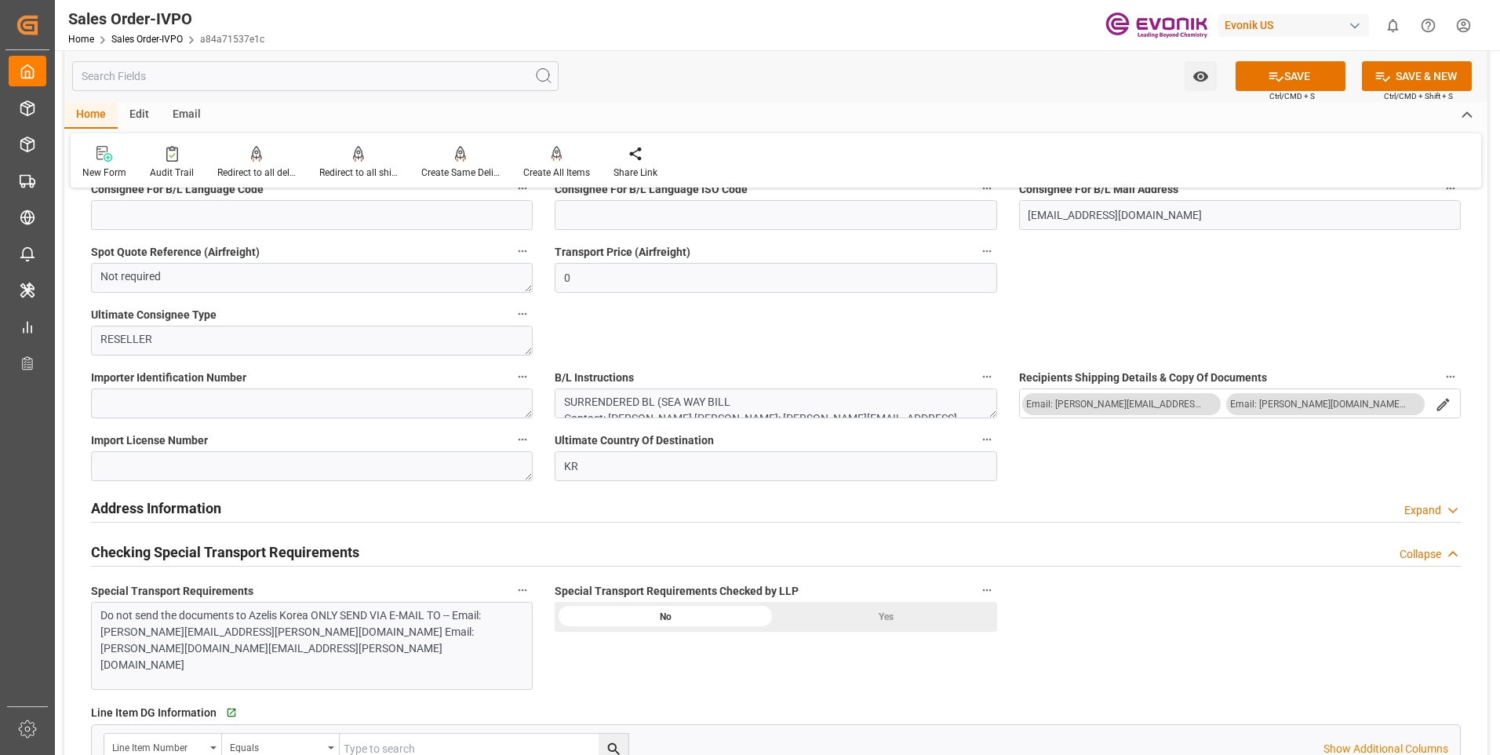
click at [1422, 508] on div "Expand" at bounding box center [1422, 510] width 37 height 16
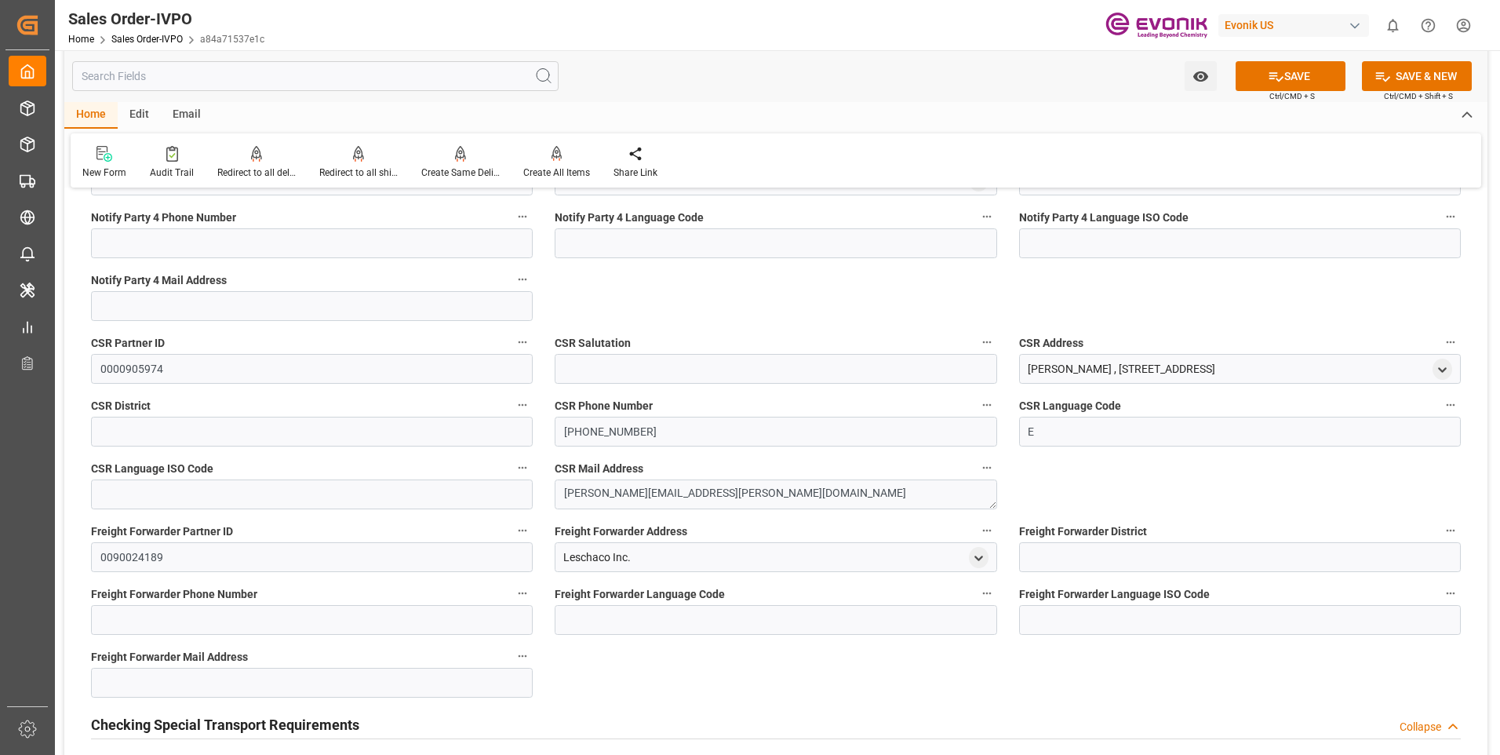
scroll to position [3373, 0]
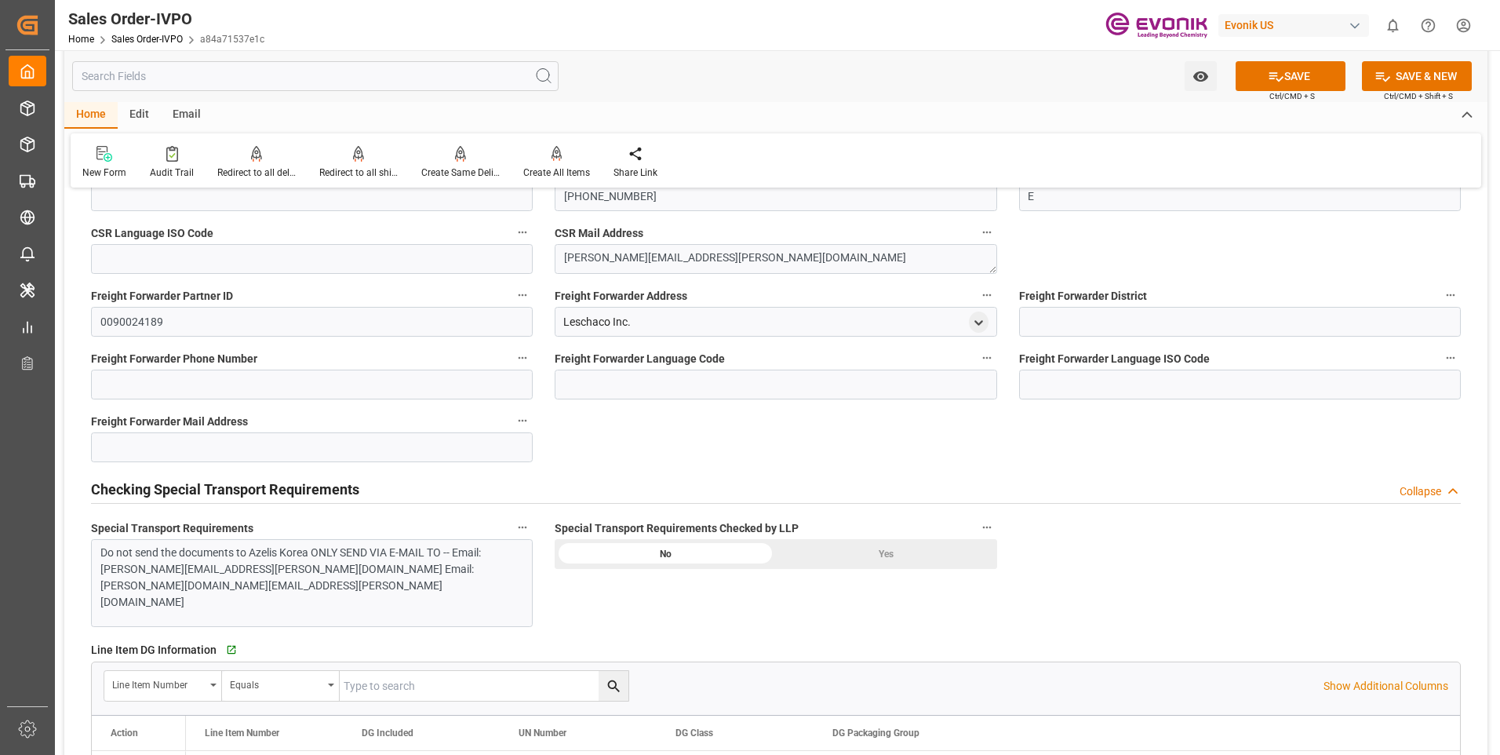
click at [1423, 491] on div "Collapse" at bounding box center [1421, 491] width 42 height 16
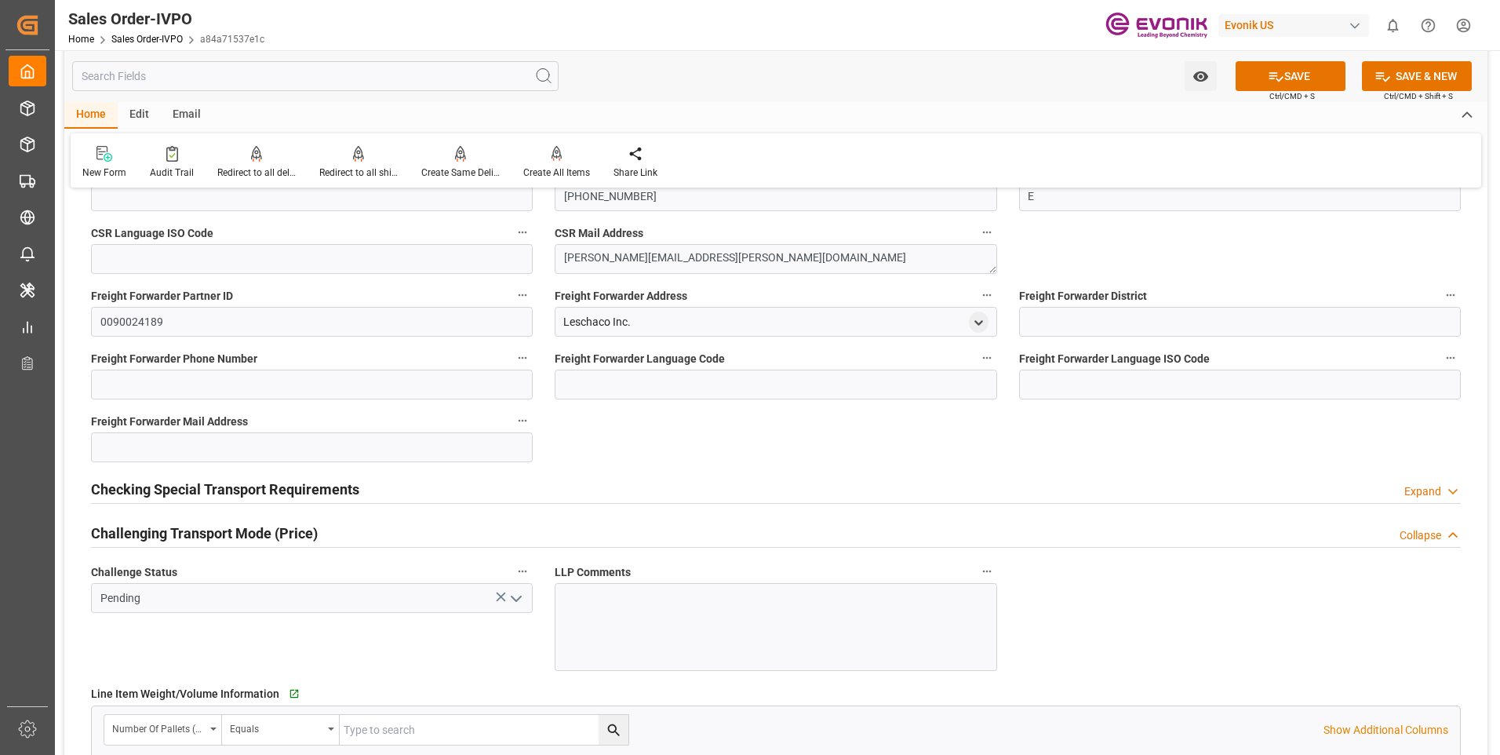
click at [1423, 491] on div "Expand" at bounding box center [1422, 491] width 37 height 16
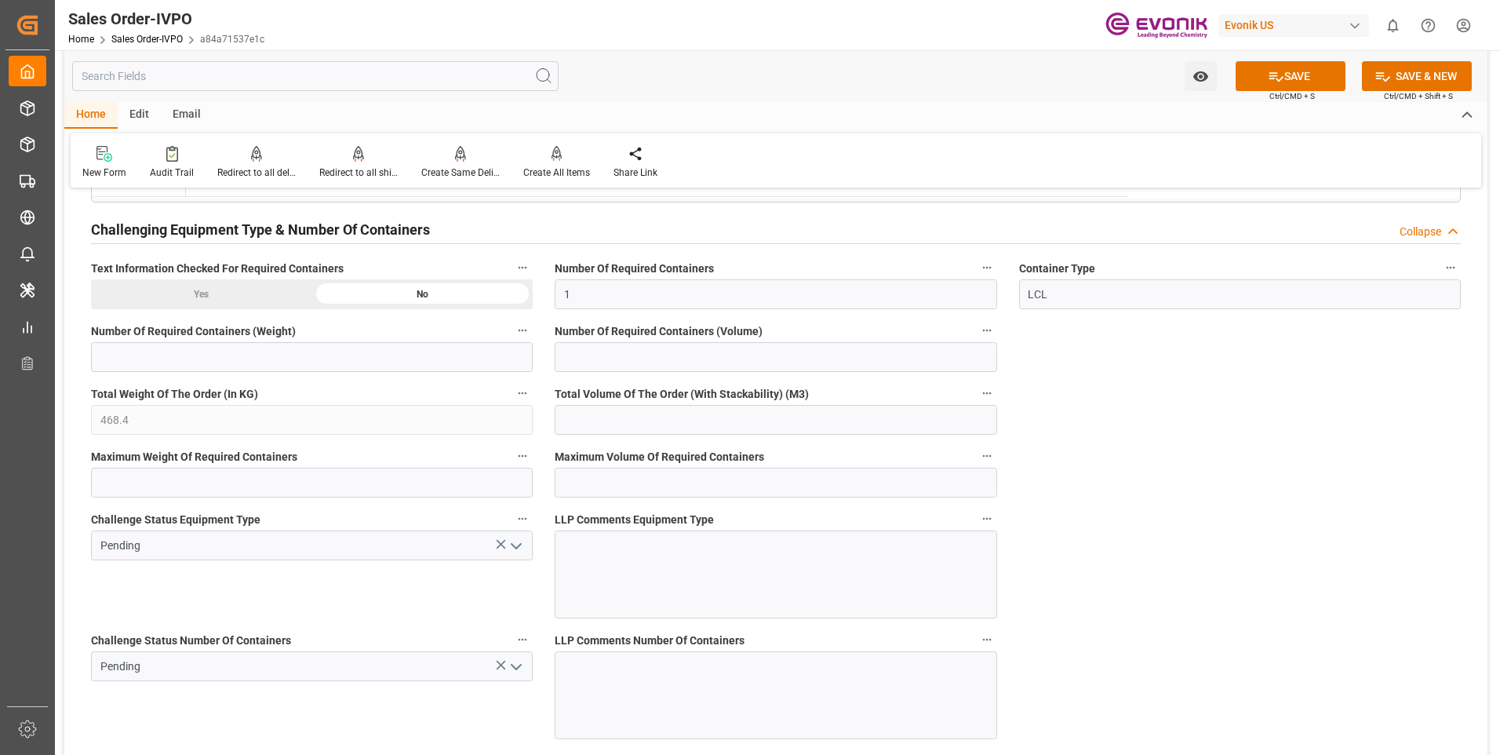
scroll to position [5021, 0]
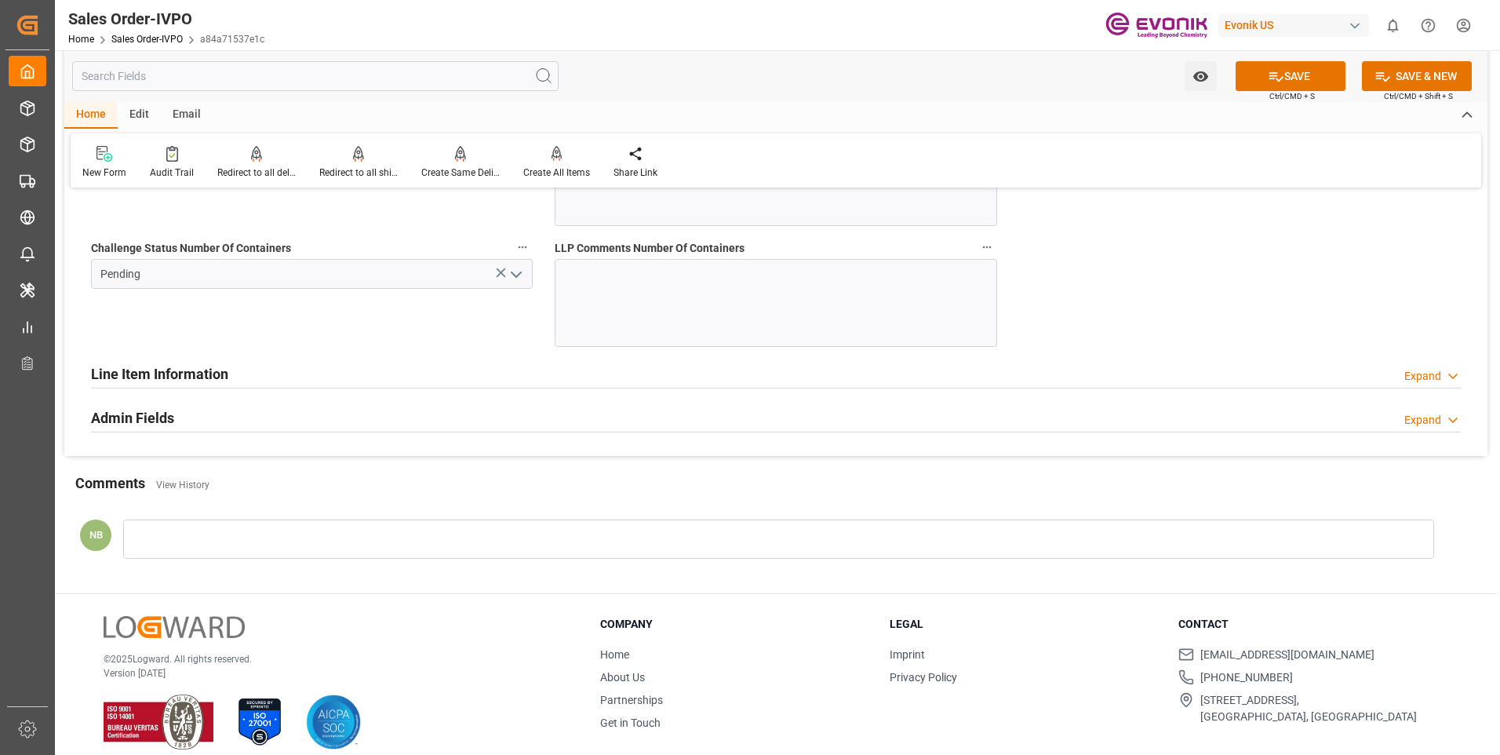
click at [1421, 382] on div "Expand" at bounding box center [1422, 376] width 37 height 16
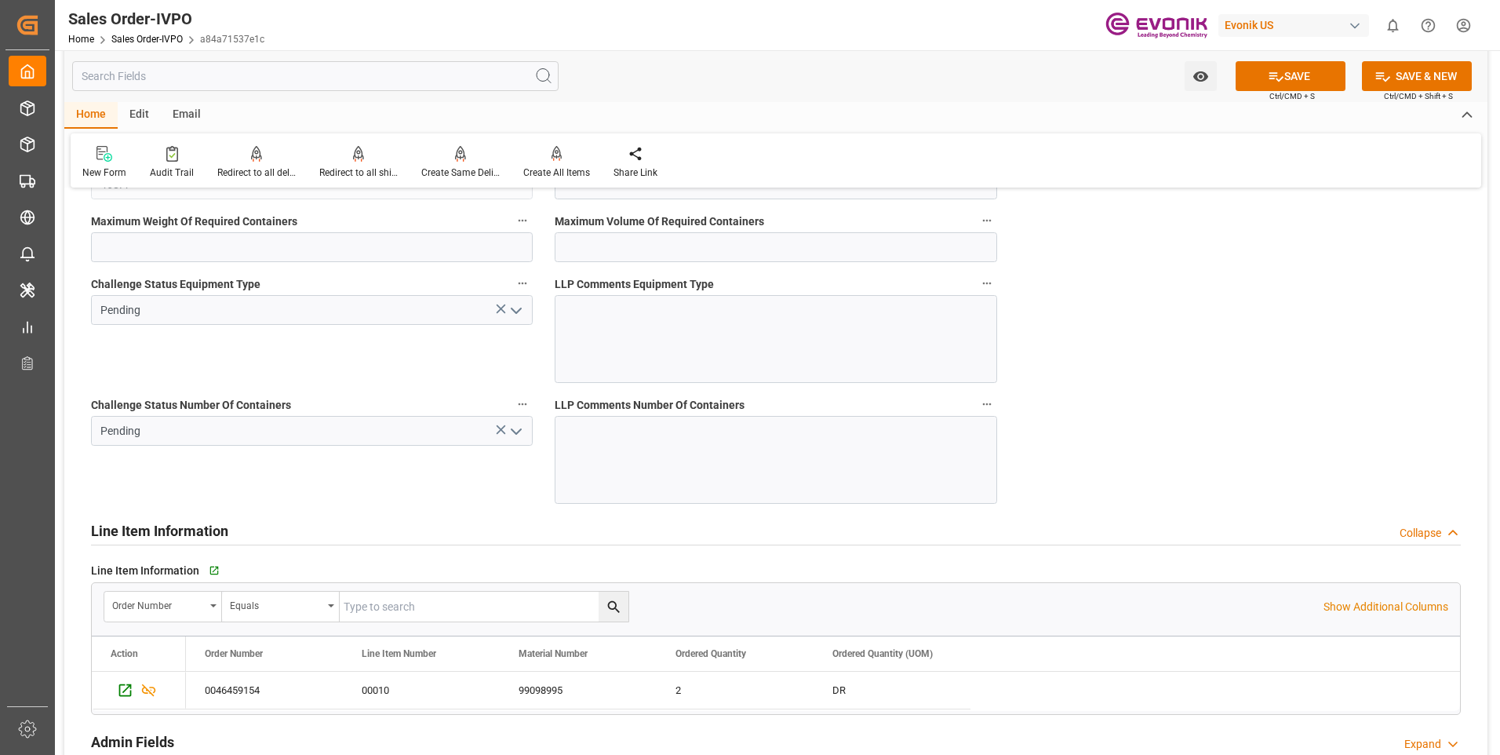
scroll to position [4550, 0]
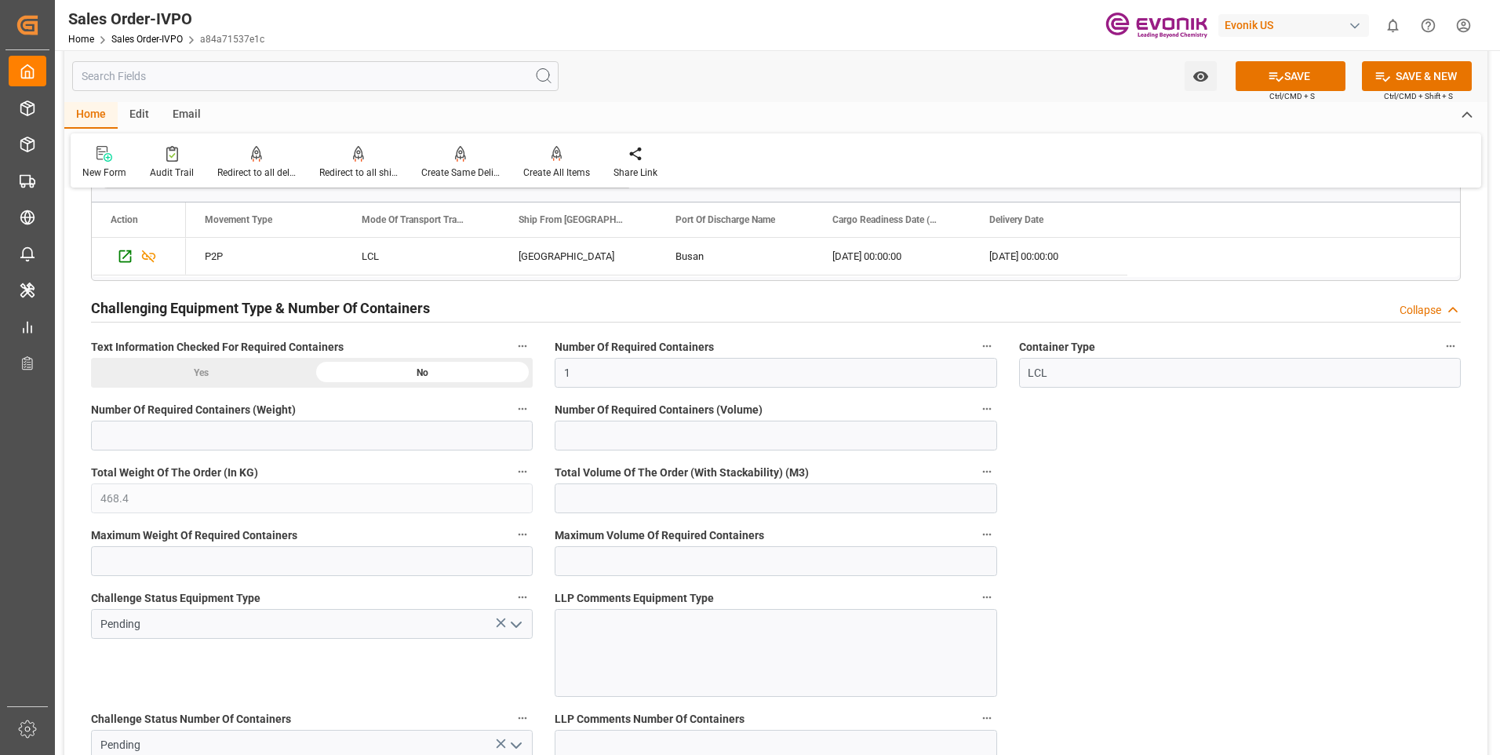
click at [1422, 314] on div "Collapse" at bounding box center [1421, 310] width 42 height 16
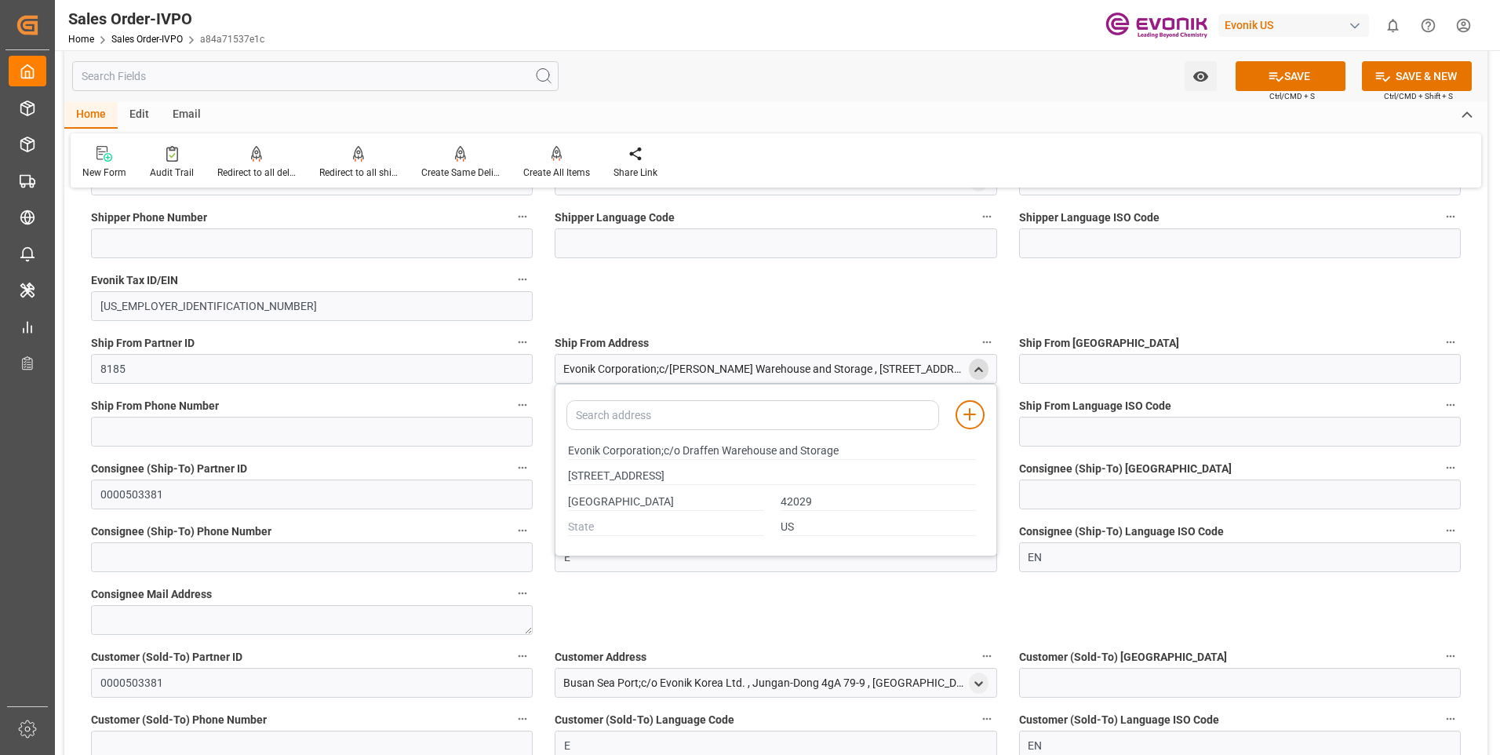
scroll to position [1647, 0]
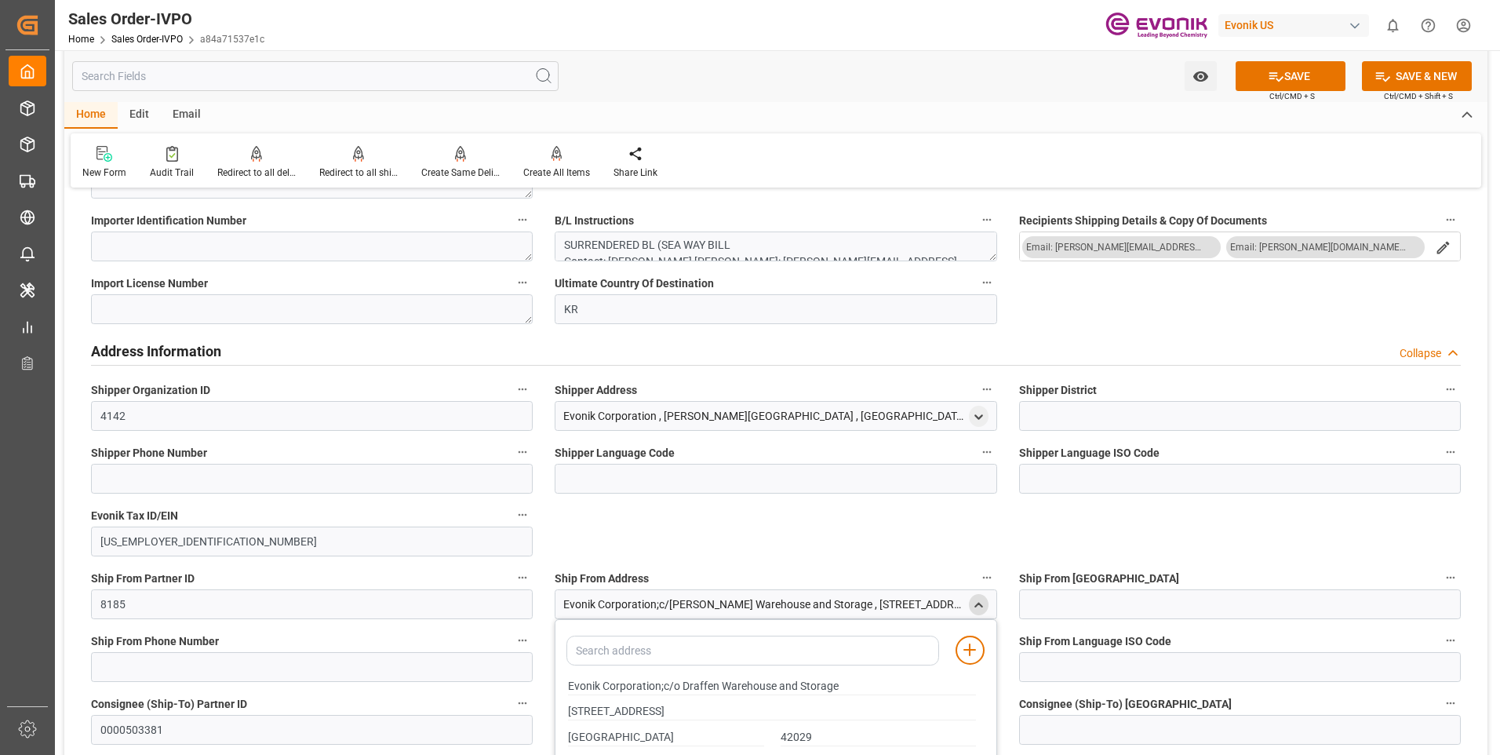
click at [1432, 359] on div "Collapse" at bounding box center [1421, 353] width 42 height 16
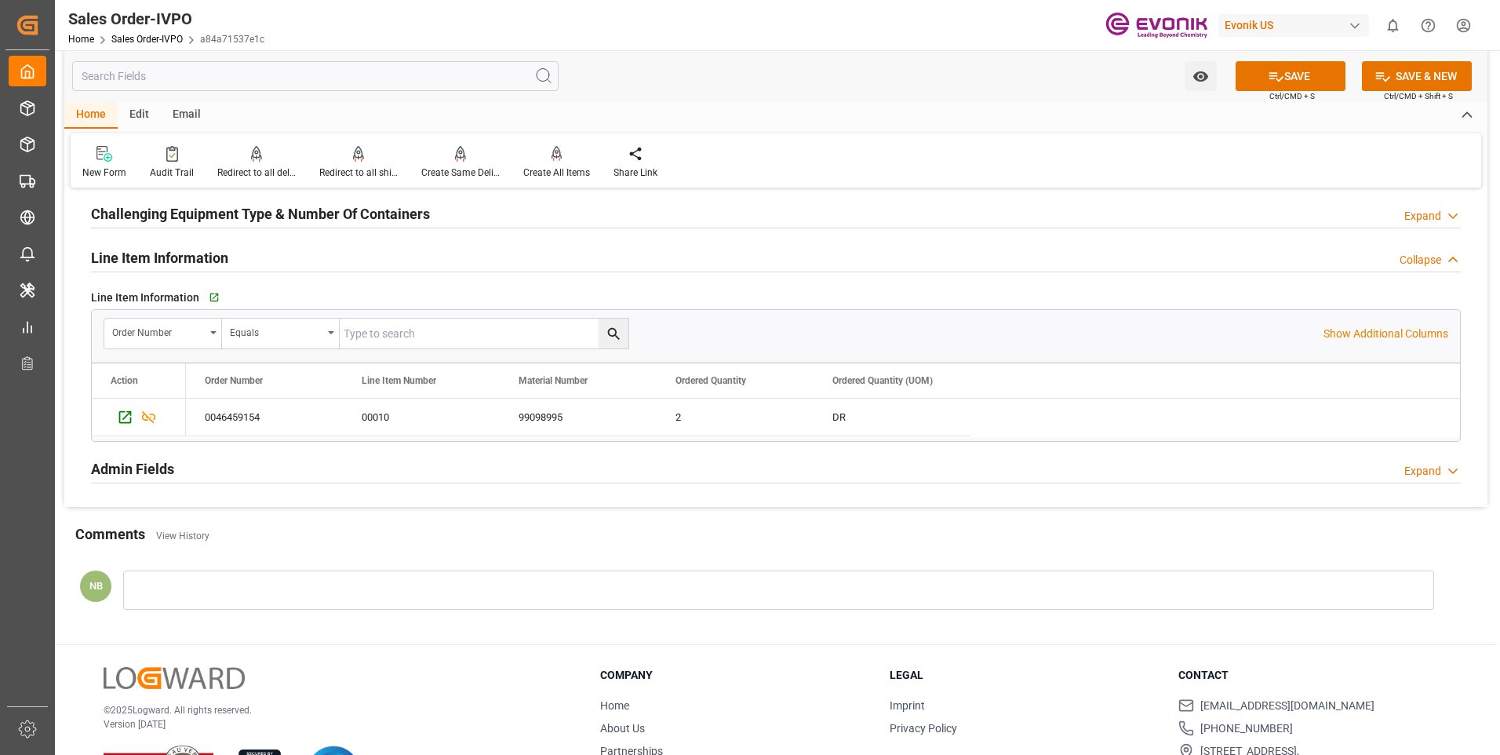
scroll to position [2892, 0]
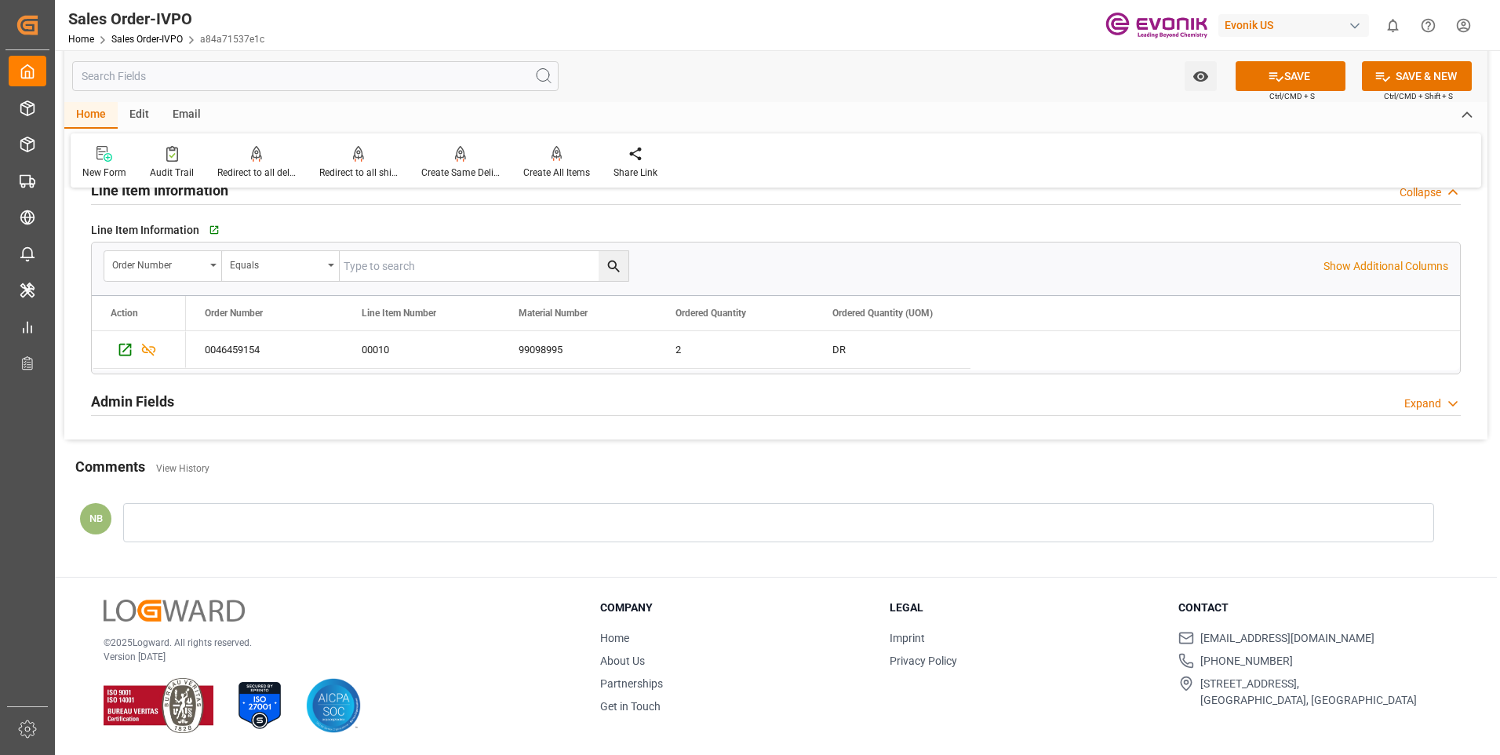
click at [1435, 404] on div "Expand" at bounding box center [1422, 403] width 37 height 16
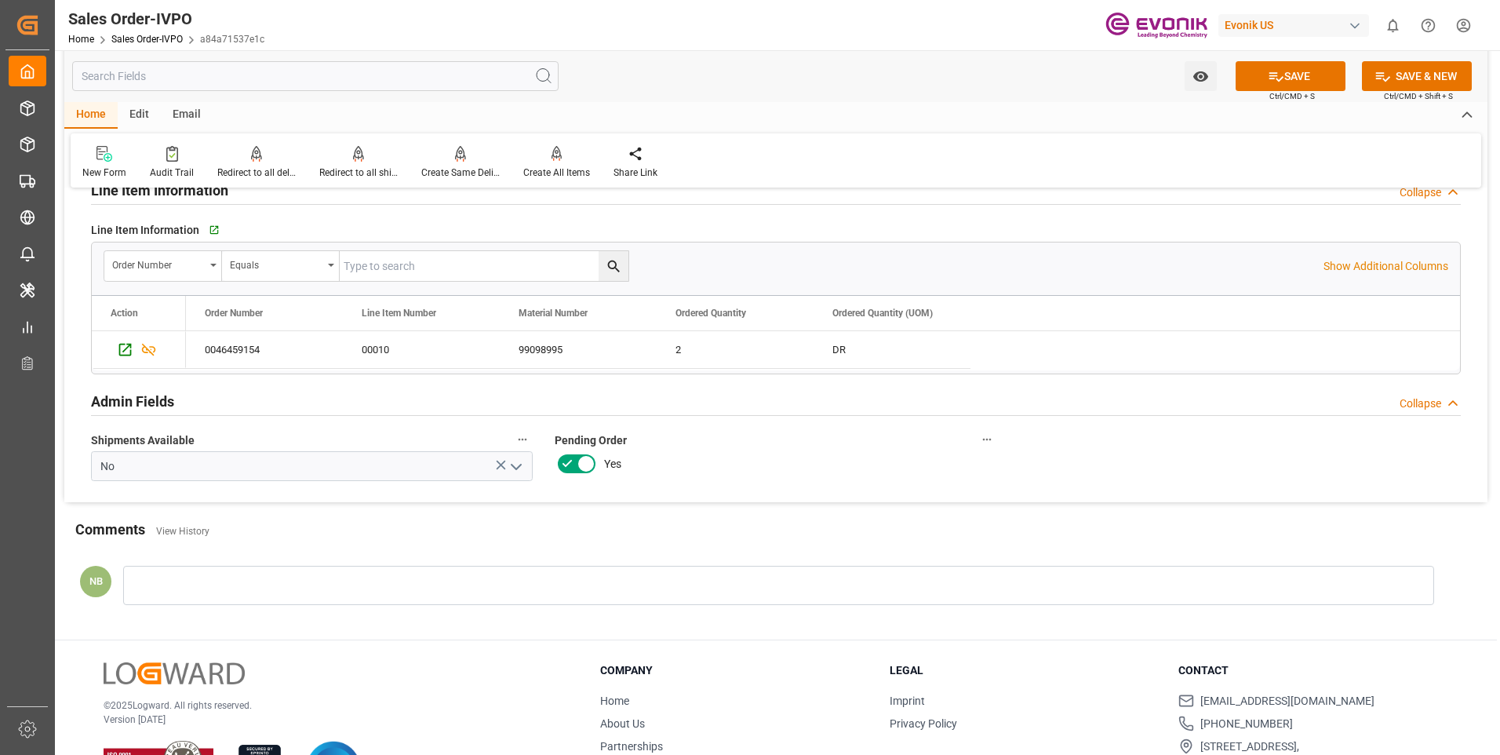
click at [1433, 404] on div "Collapse" at bounding box center [1421, 403] width 42 height 16
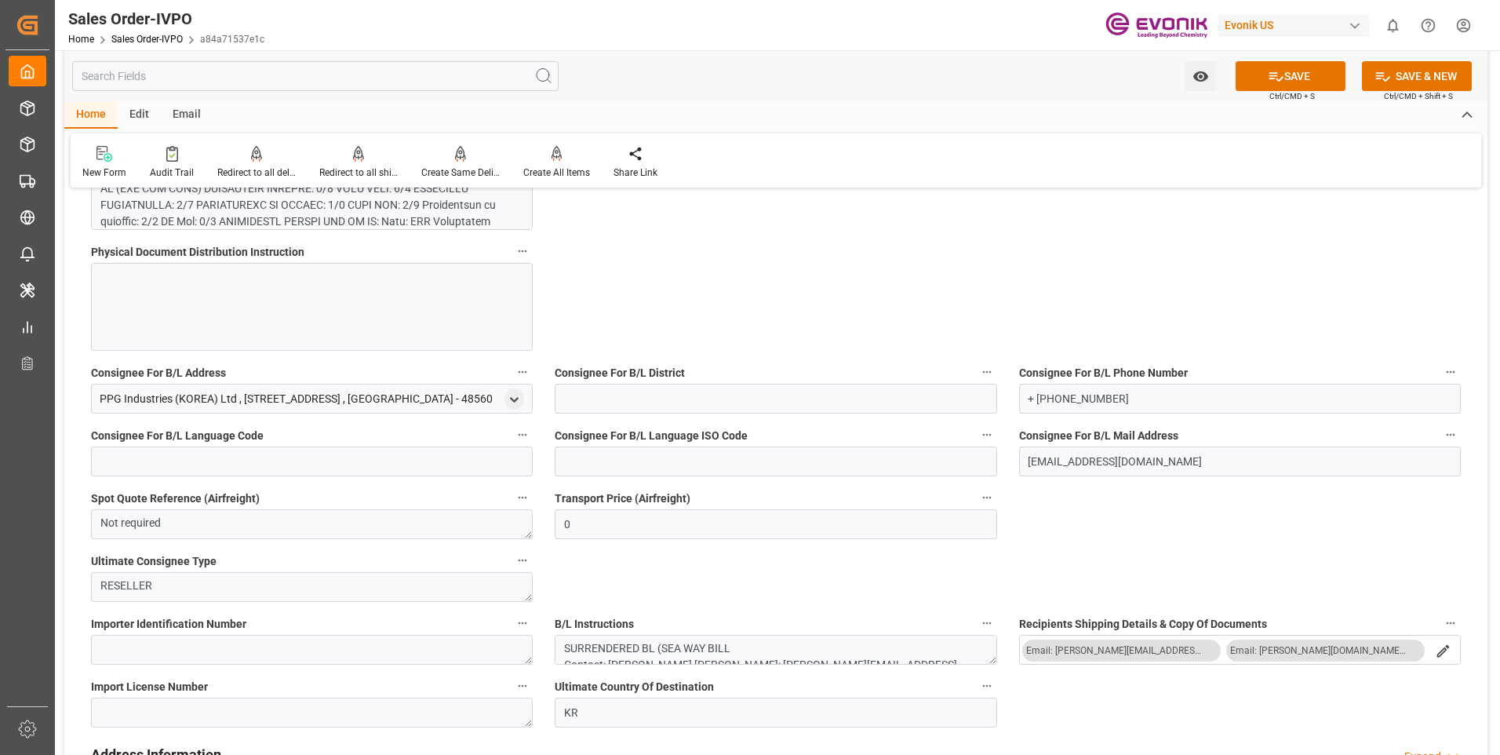
scroll to position [852, 0]
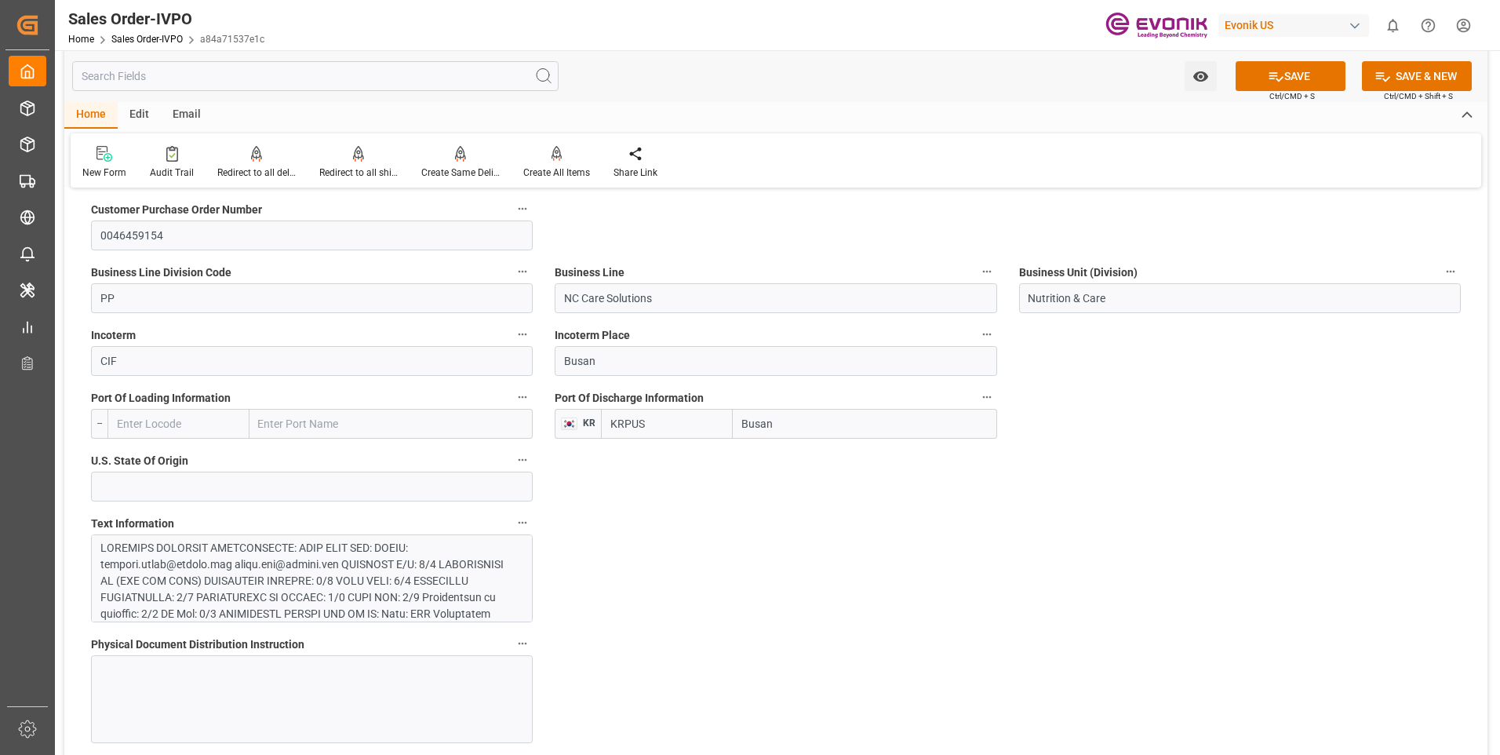
click at [308, 417] on input "text" at bounding box center [391, 424] width 284 height 30
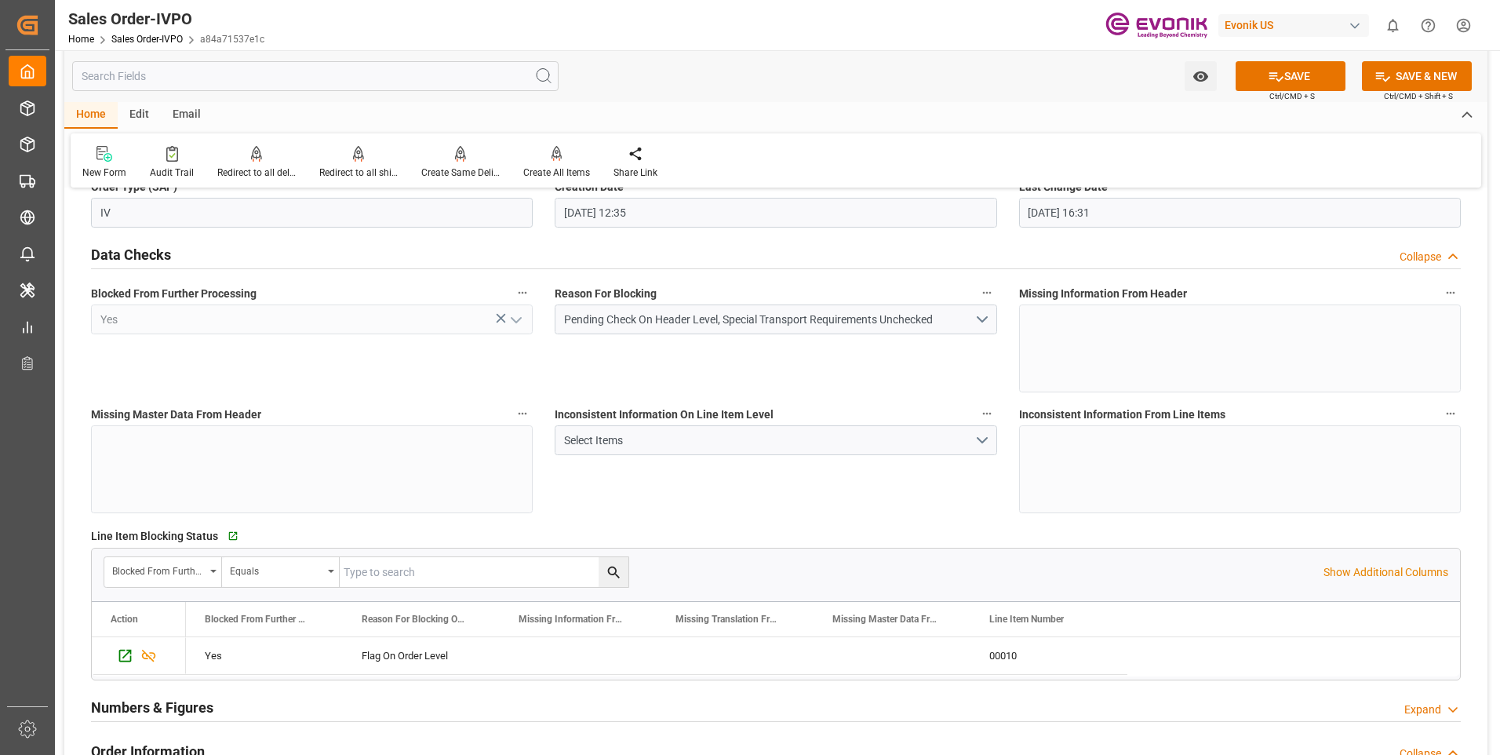
scroll to position [0, 0]
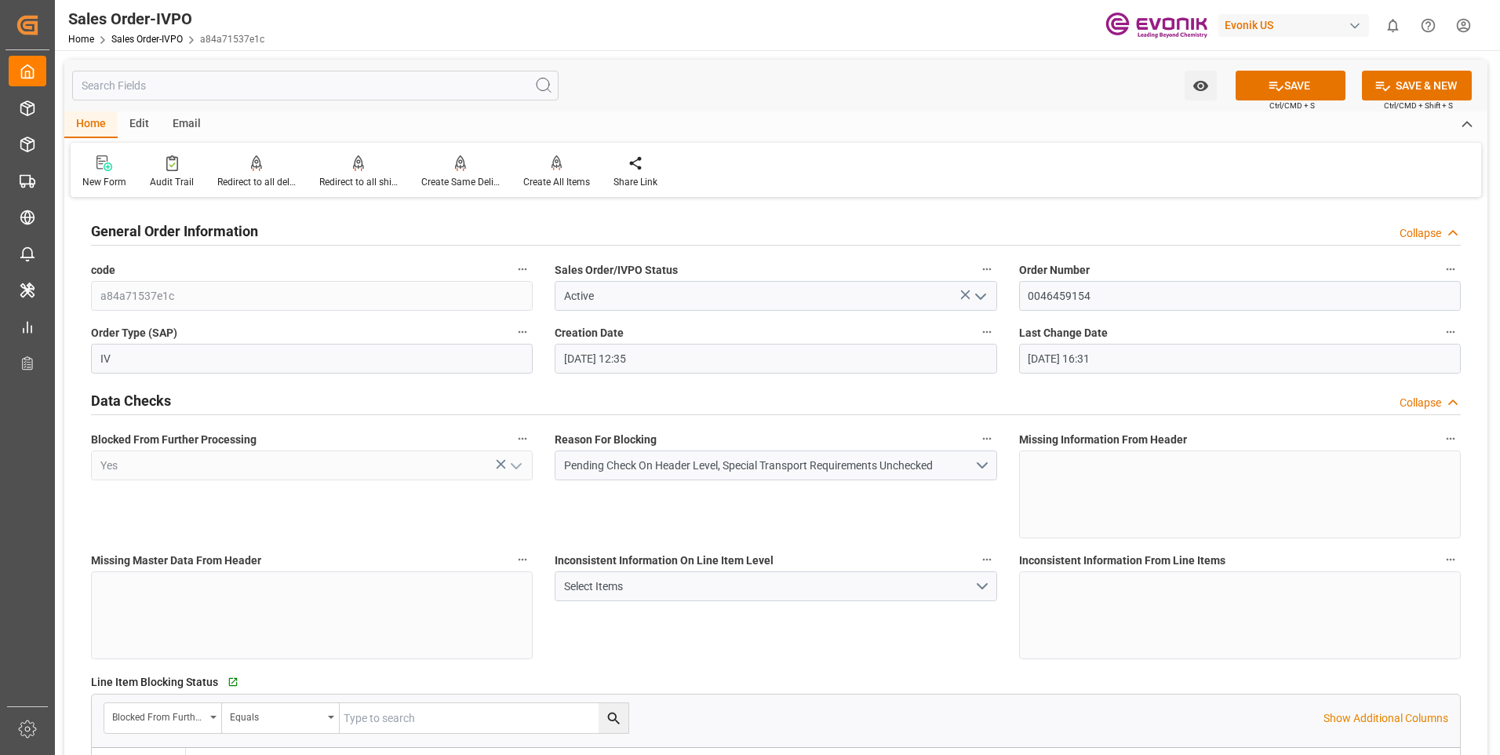
click at [202, 81] on input "text" at bounding box center [315, 86] width 486 height 30
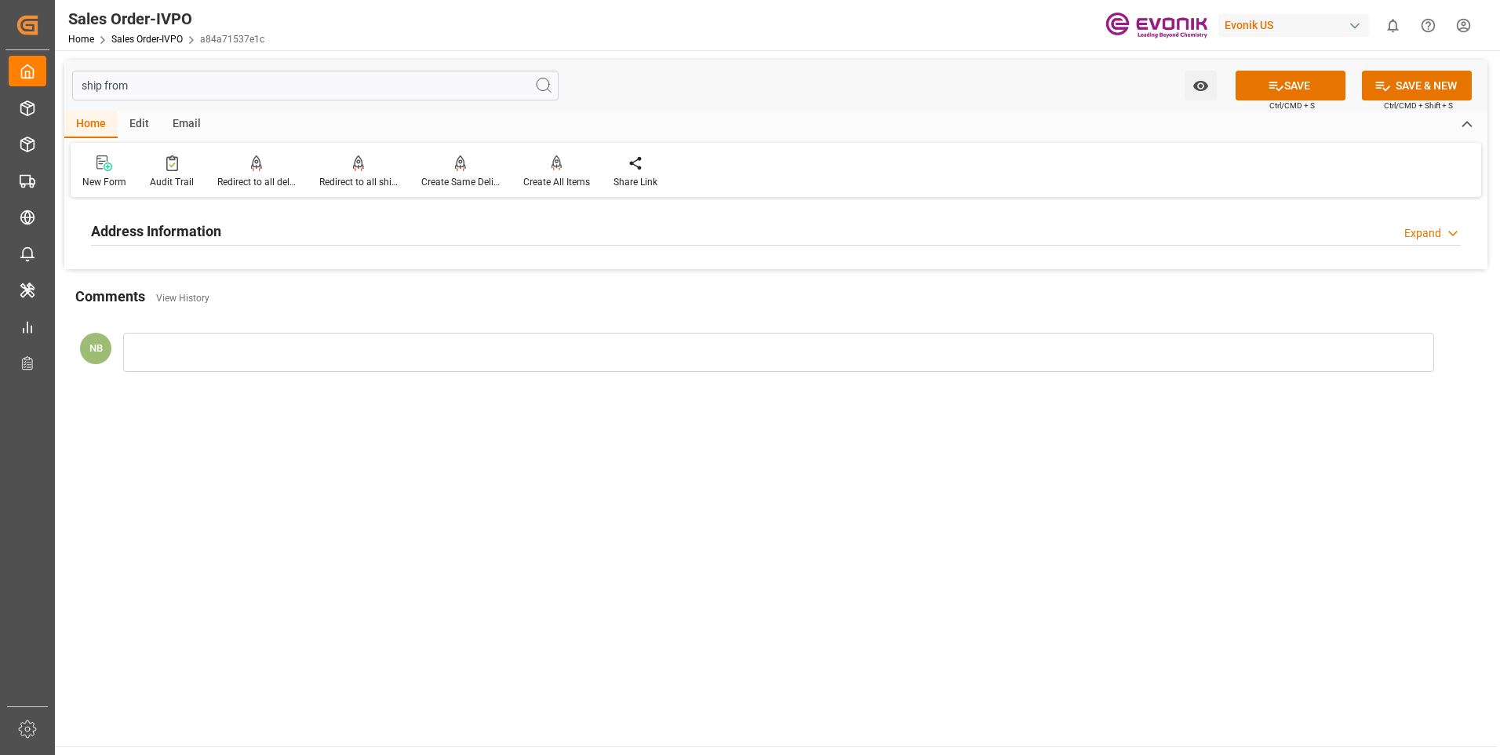
click at [223, 232] on div "Address Information Expand" at bounding box center [776, 230] width 1370 height 30
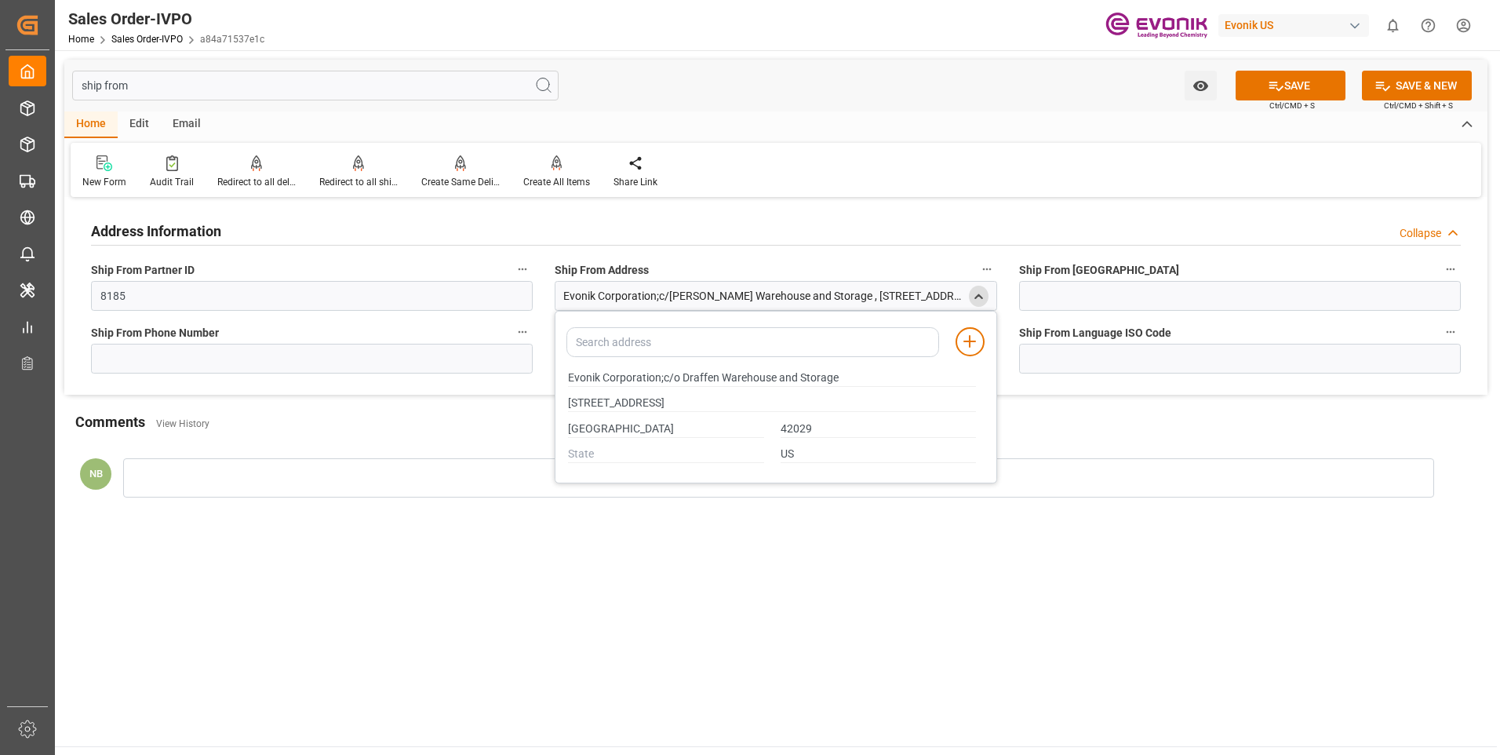
click at [210, 83] on input "ship from" at bounding box center [315, 86] width 486 height 30
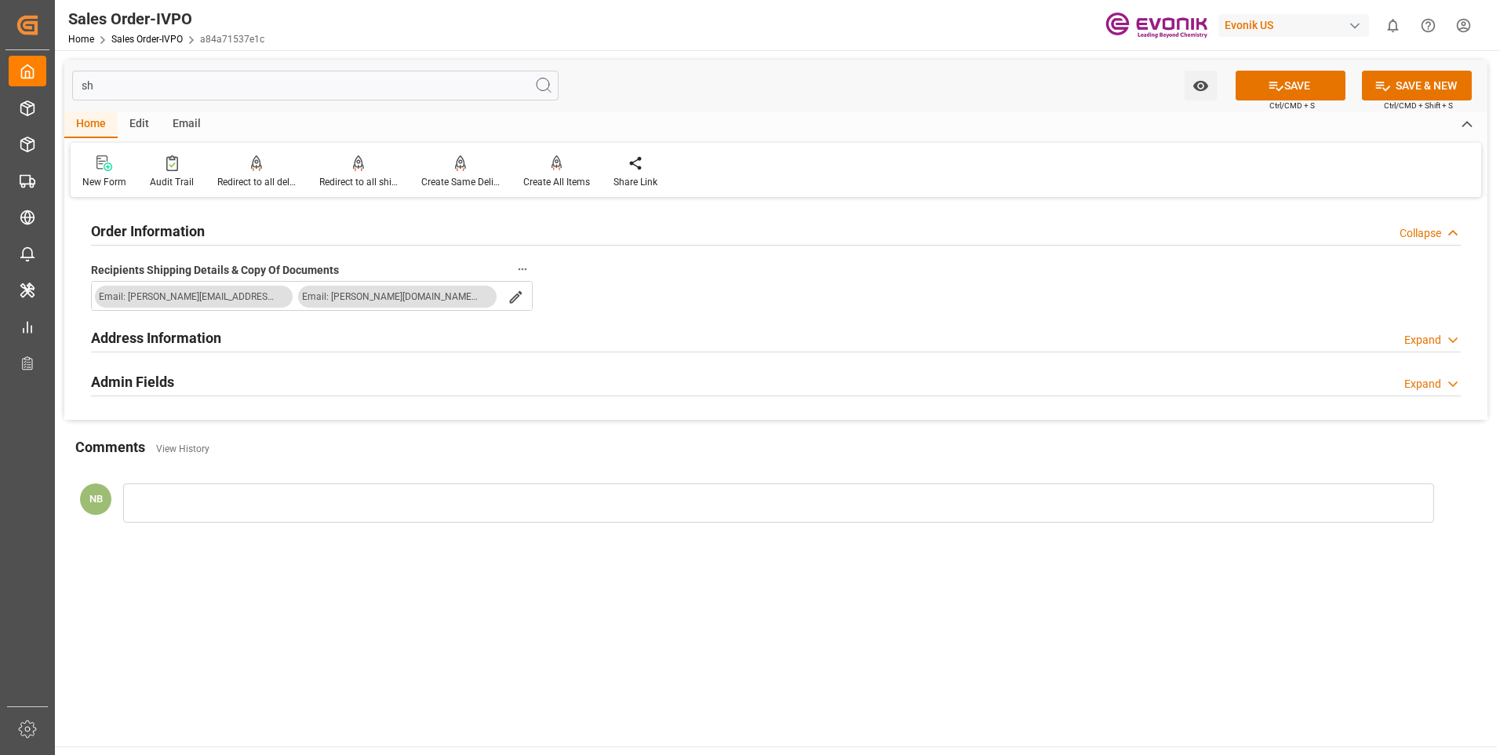
type input "s"
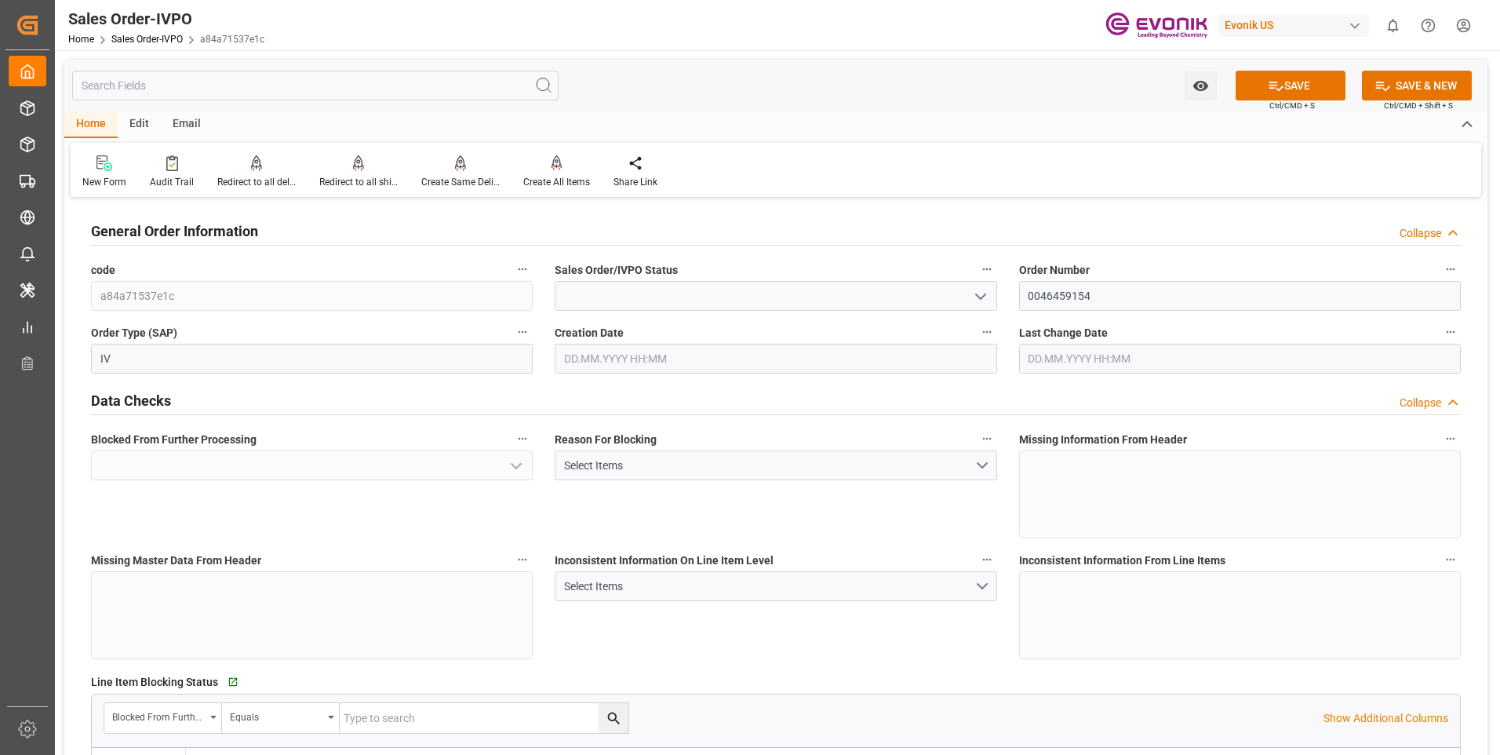
type input "Active"
type input "Yes"
type input "KRPUS"
type input "0"
type input "Pending"
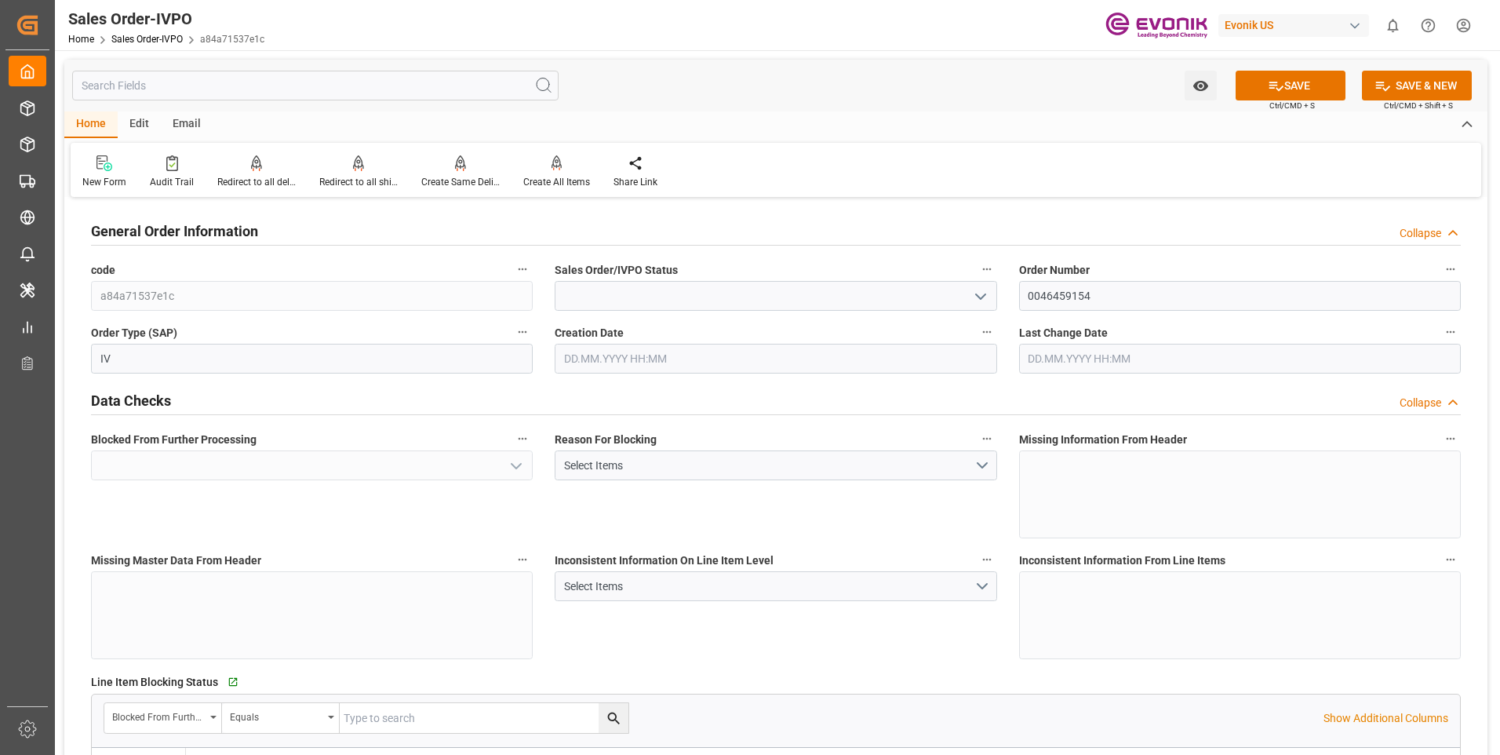
type input "Pending"
type input "1"
type input "468.4"
type input "Pending"
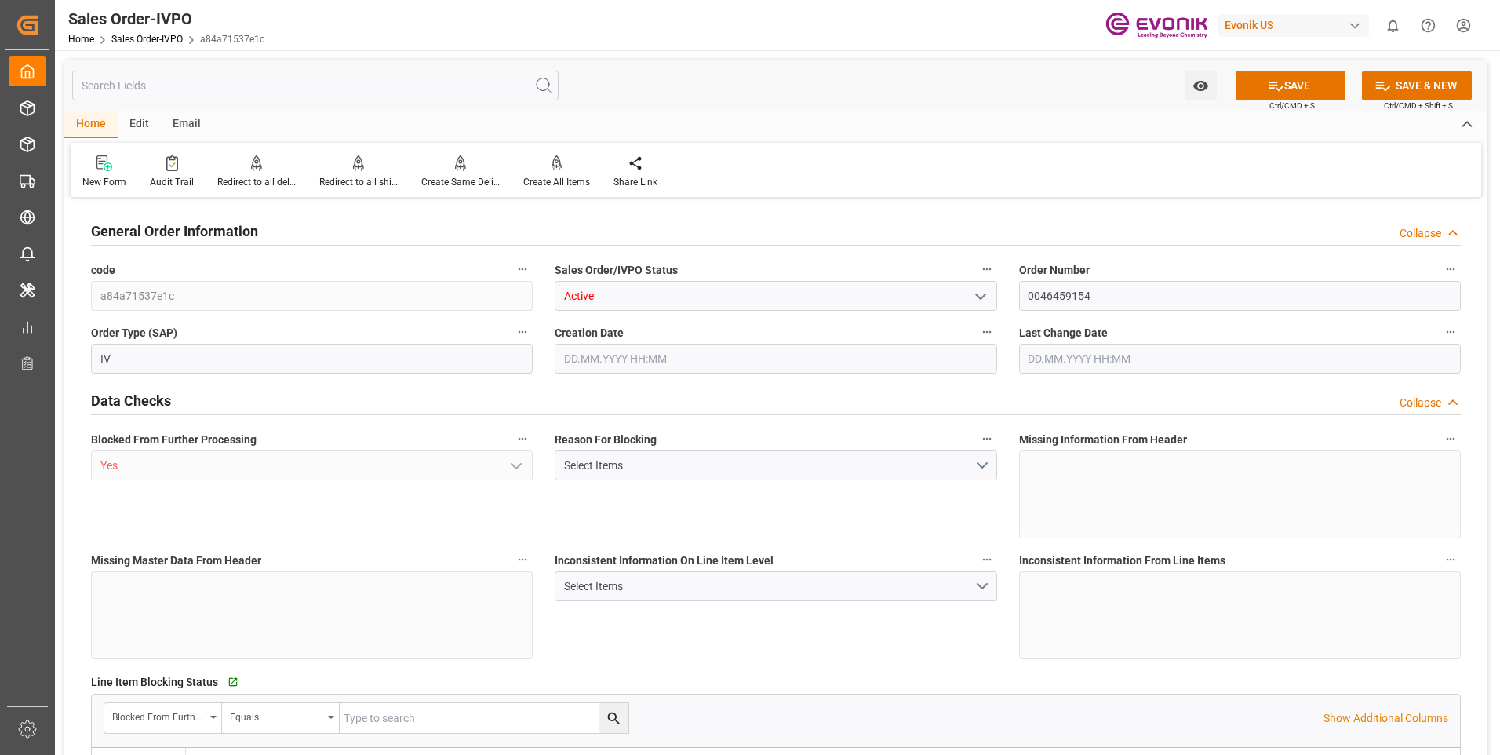
type input "19.08.2025 12:35"
type input "19.08.2025 16:31"
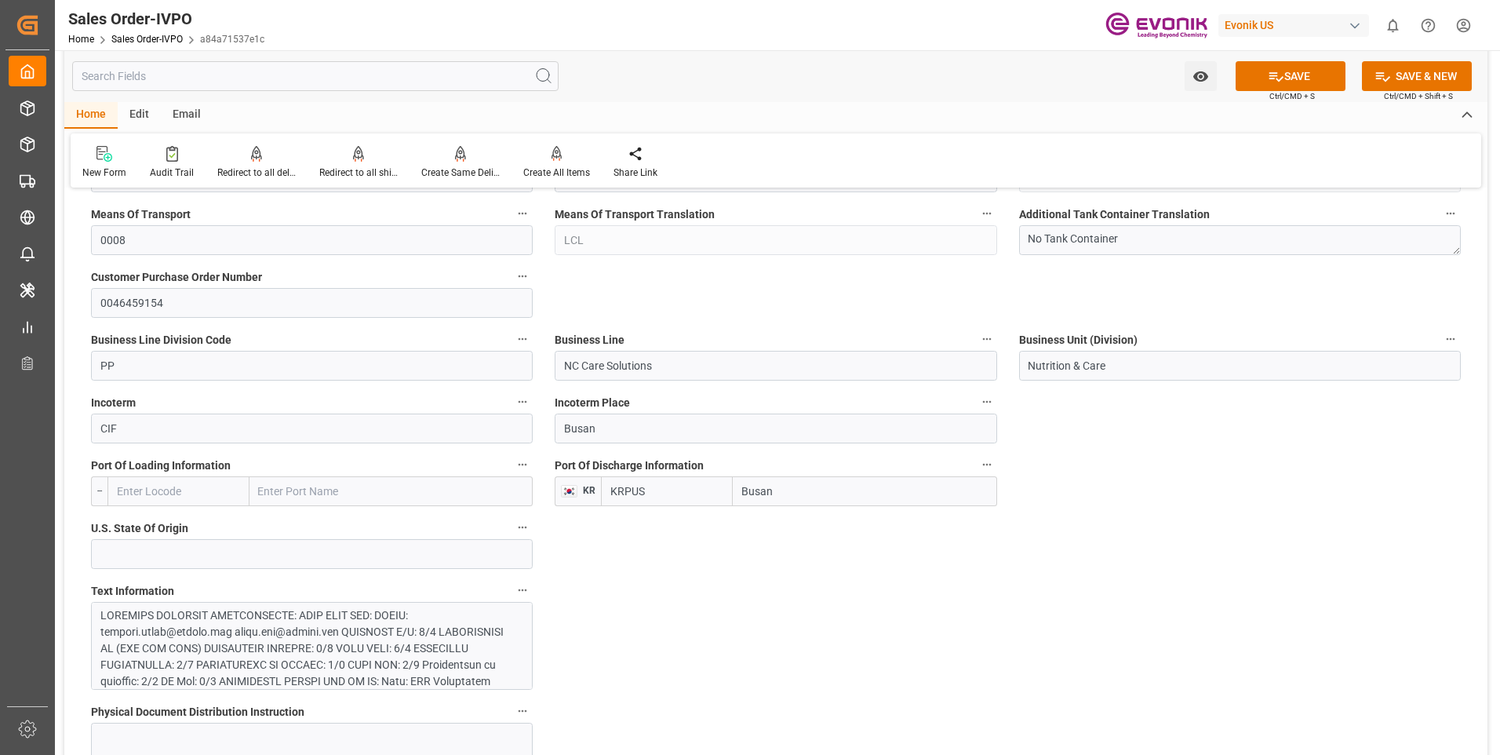
scroll to position [1020, 0]
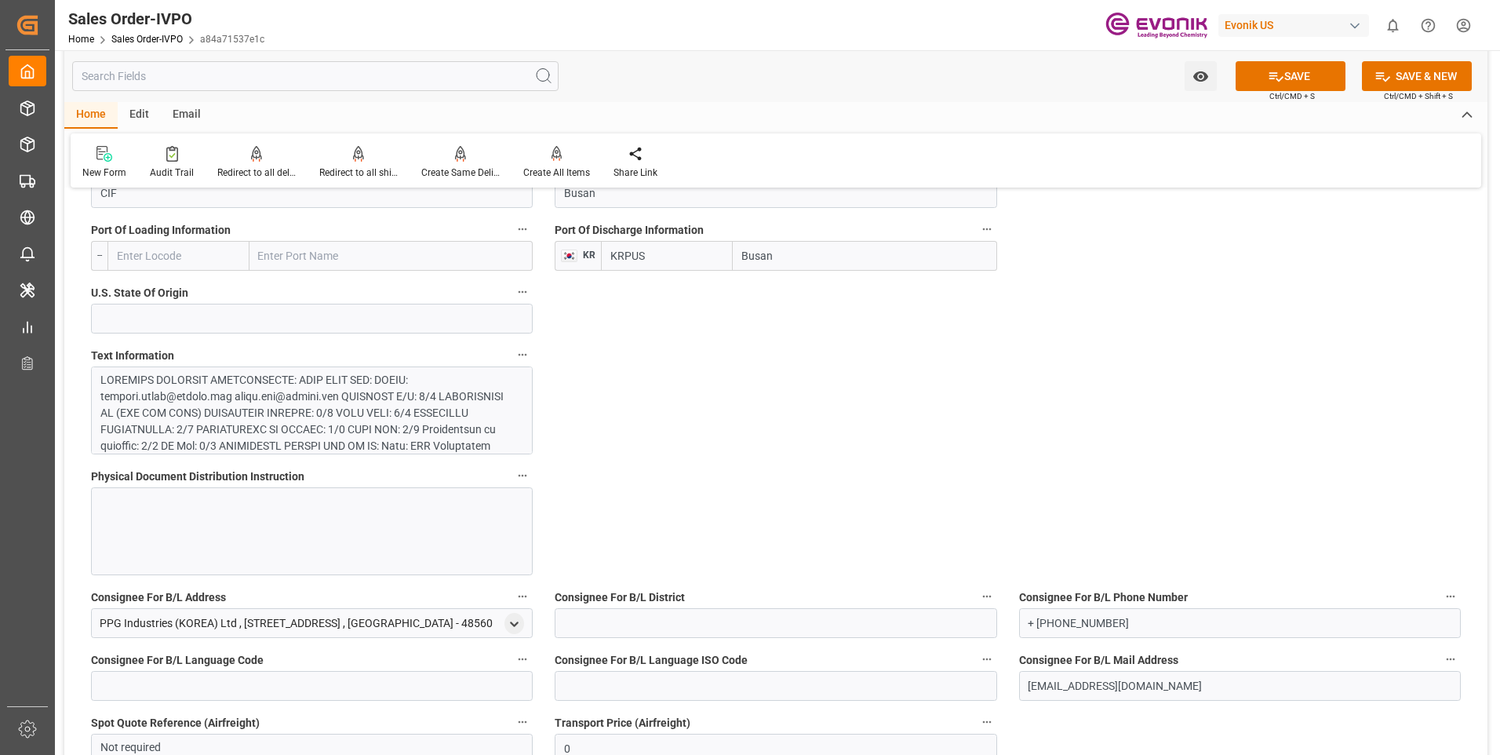
click at [246, 435] on div at bounding box center [305, 528] width 411 height 313
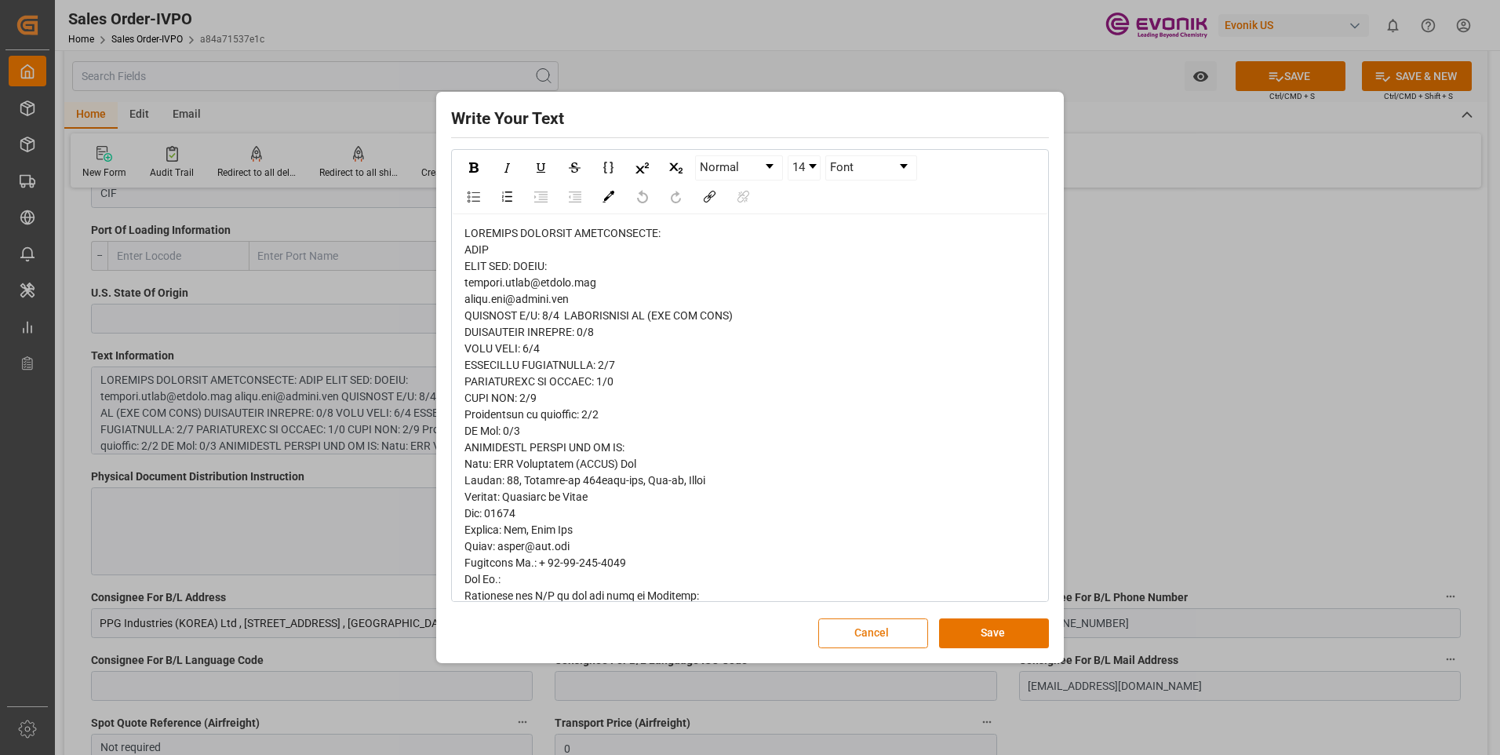
click at [856, 629] on button "Cancel" at bounding box center [873, 633] width 110 height 30
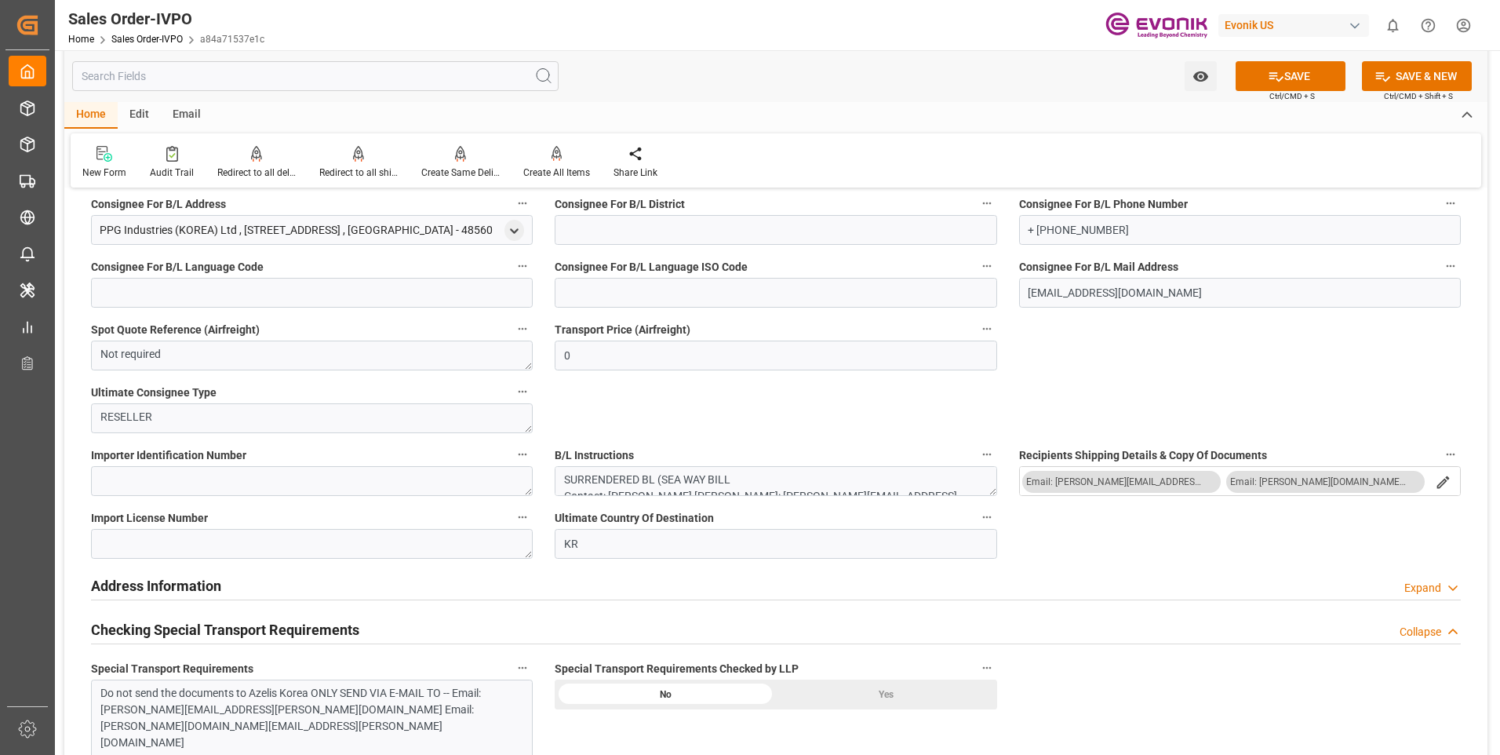
scroll to position [1099, 0]
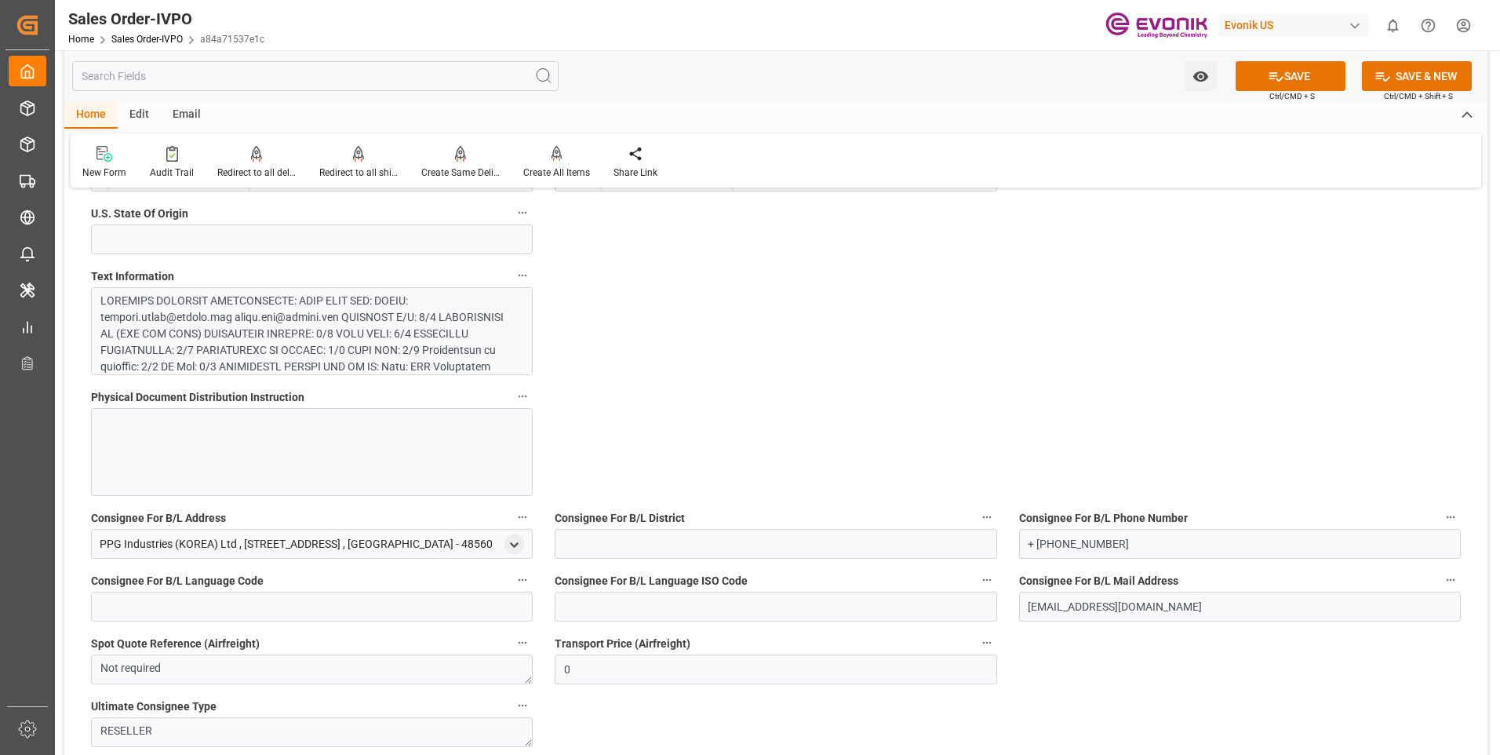
click at [304, 310] on div at bounding box center [305, 449] width 411 height 313
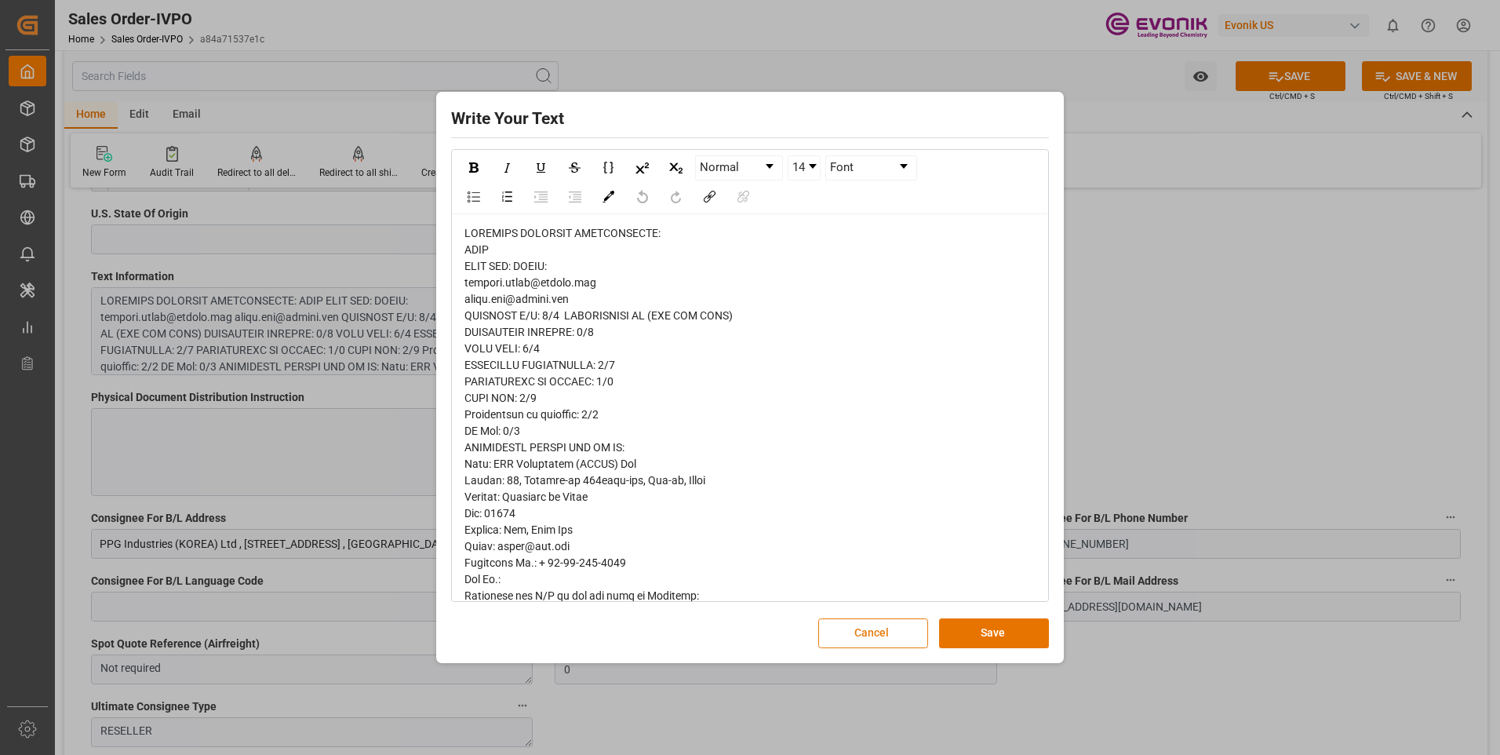
click at [889, 637] on button "Cancel" at bounding box center [873, 633] width 110 height 30
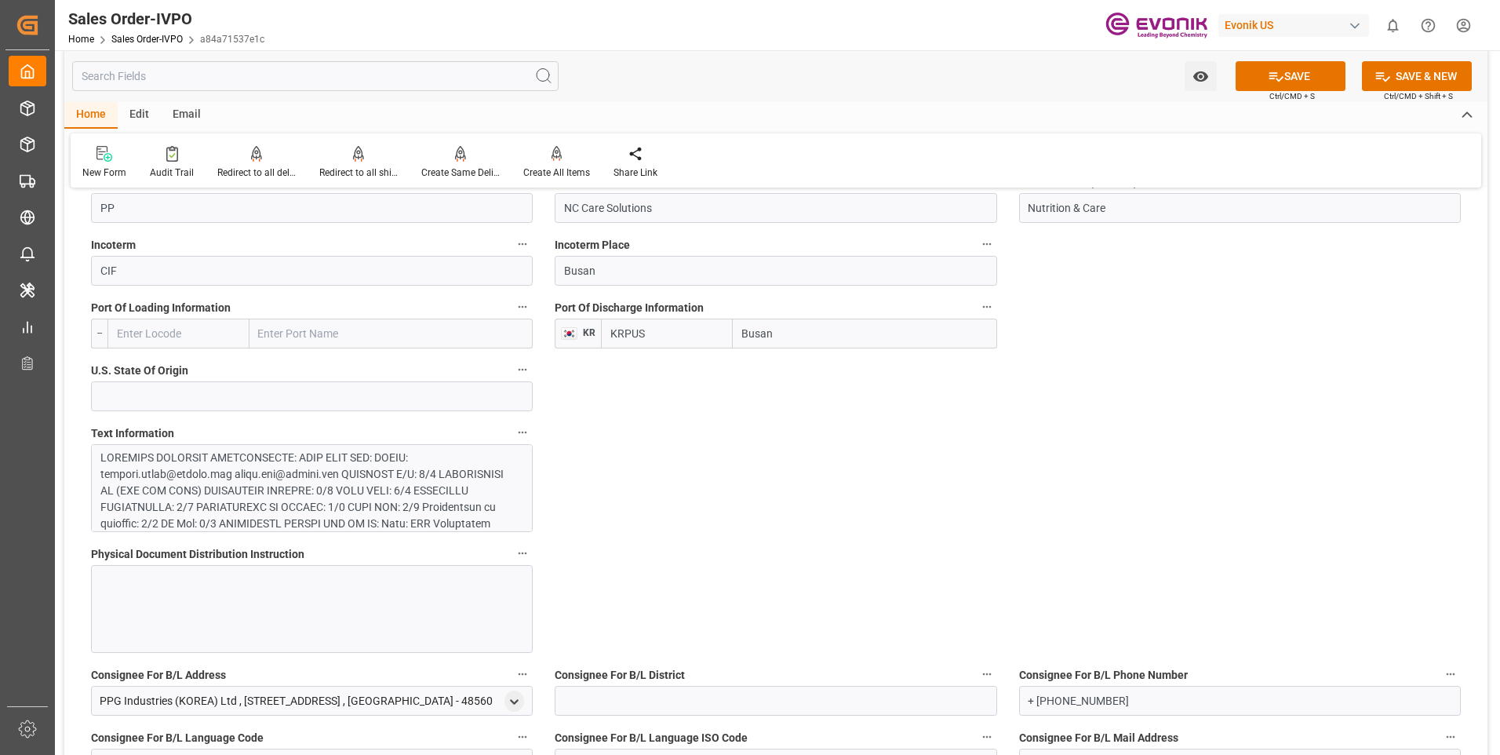
scroll to position [864, 0]
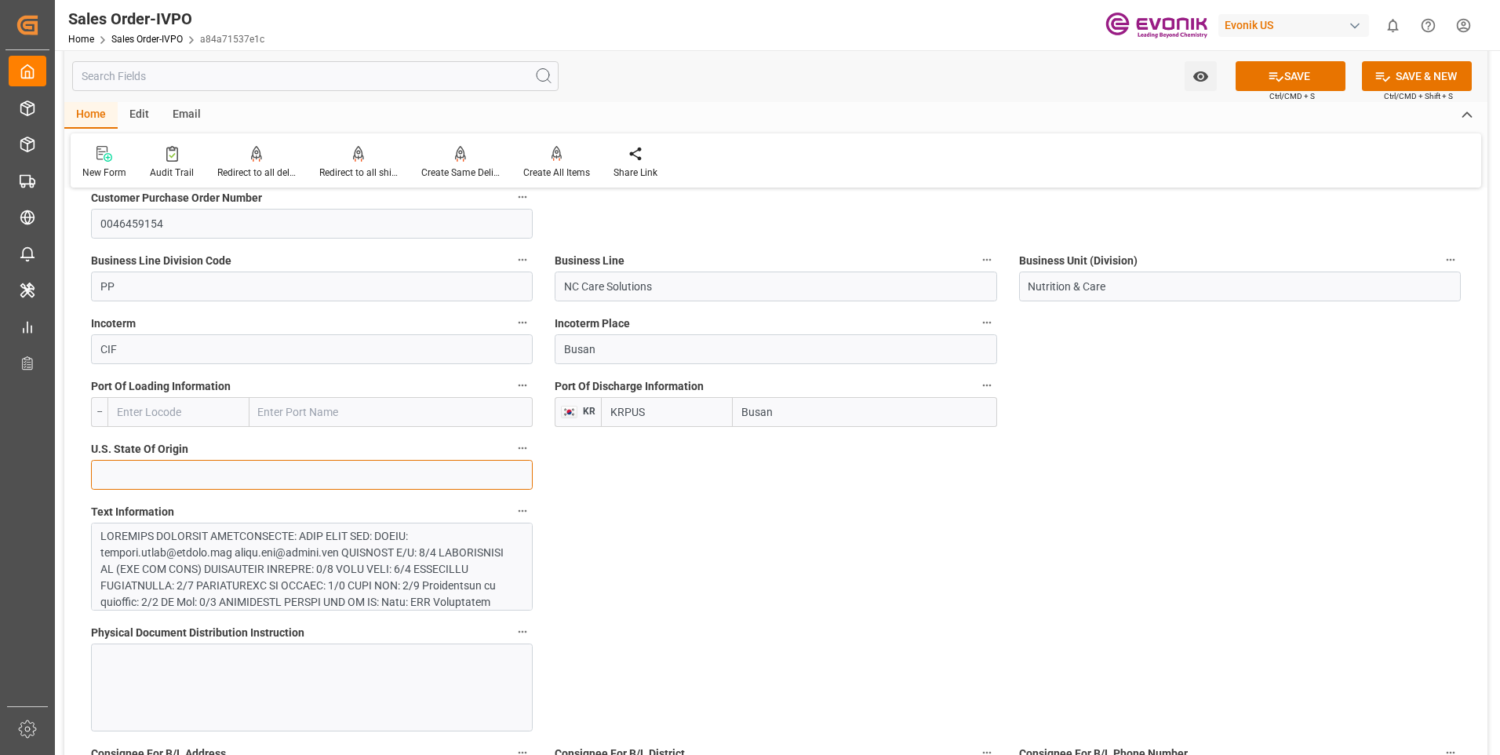
click at [505, 474] on input at bounding box center [312, 475] width 442 height 30
type input "Chicago"
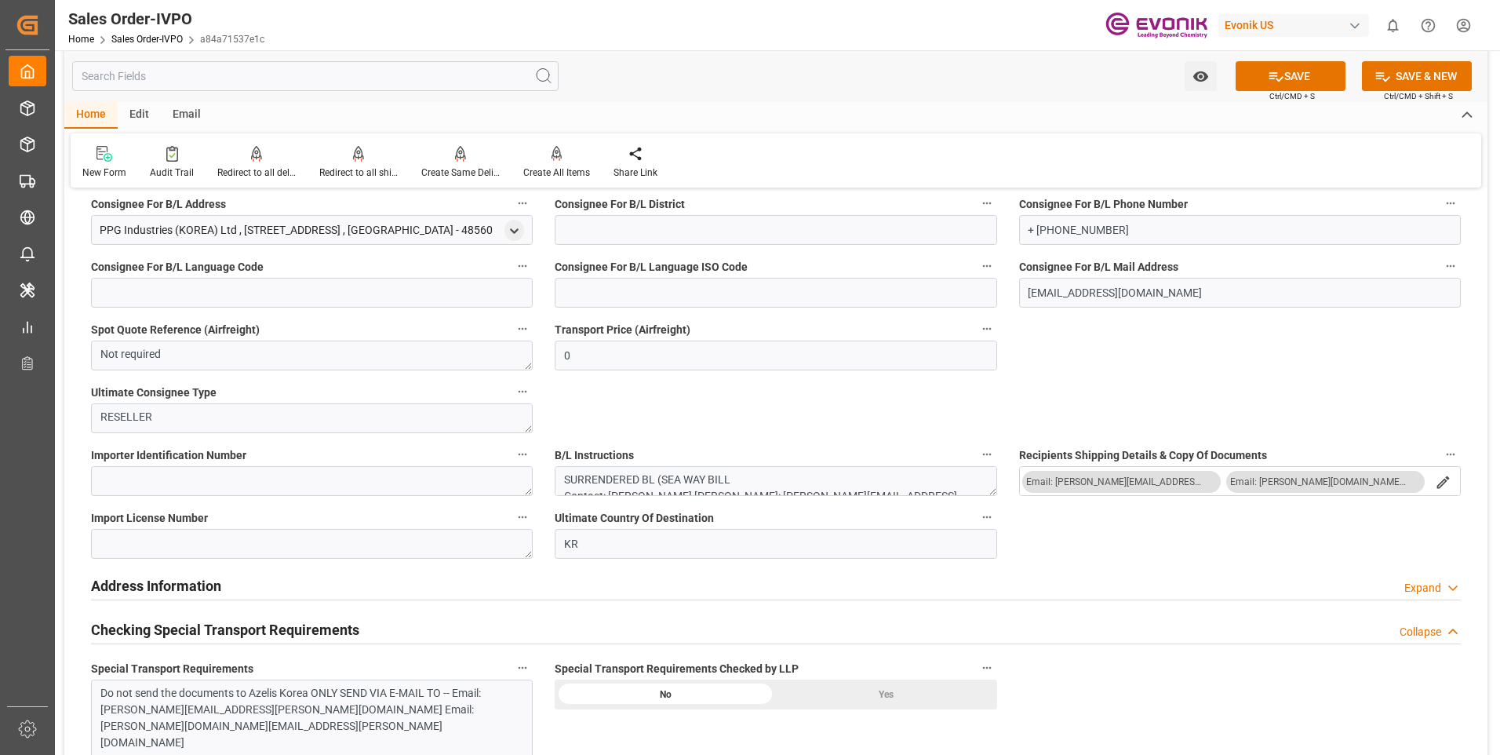
scroll to position [1178, 0]
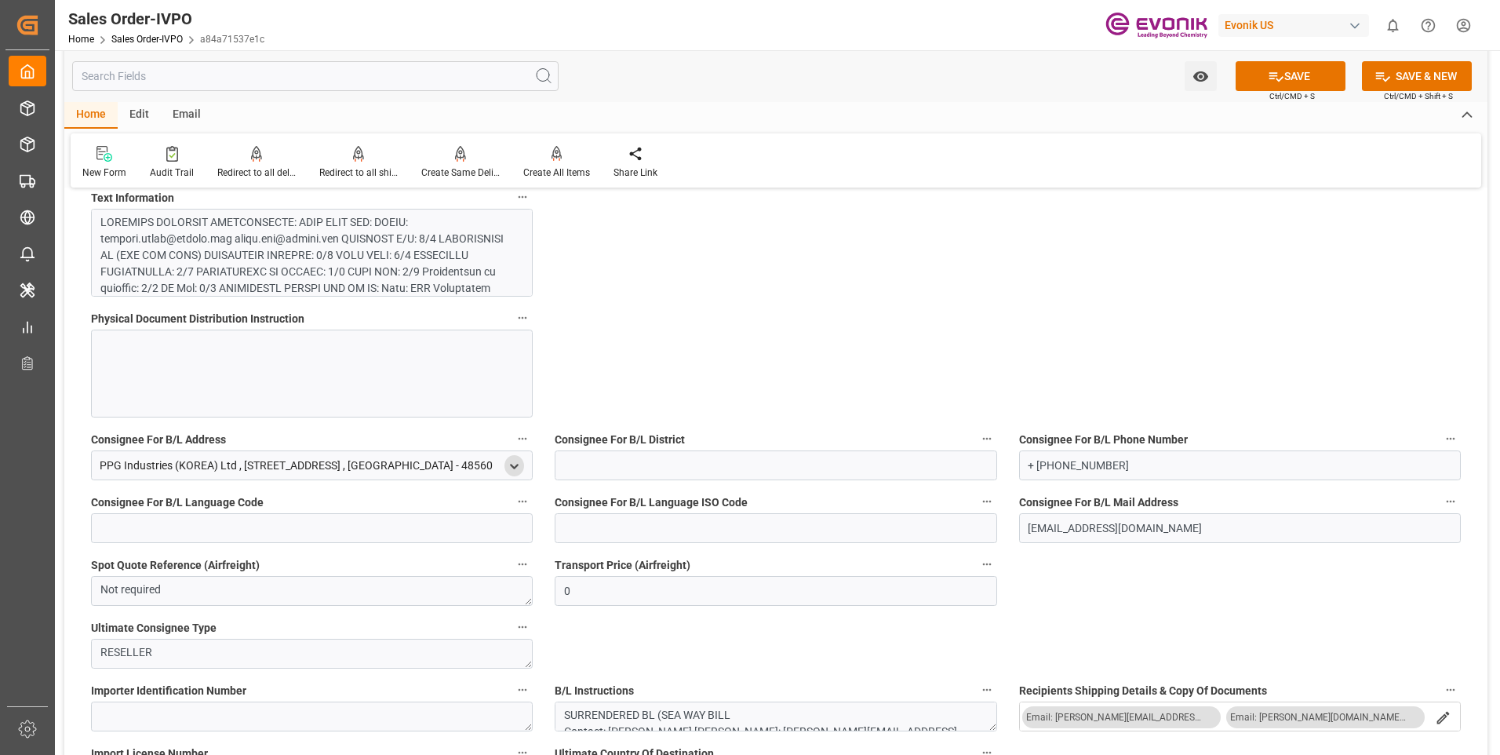
click at [506, 468] on div "open menu" at bounding box center [514, 465] width 20 height 21
click at [514, 465] on icon "open menu" at bounding box center [514, 466] width 13 height 13
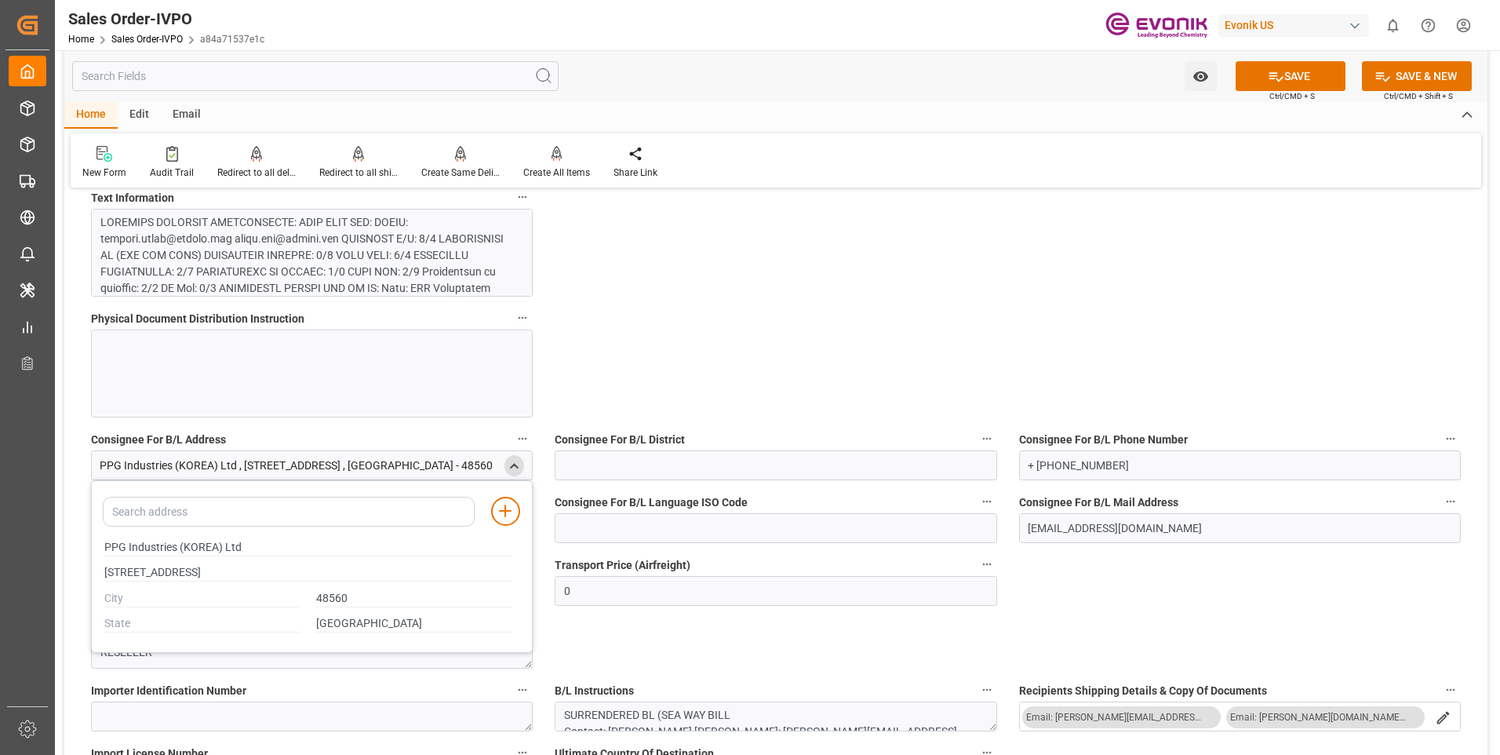
click at [514, 465] on polyline "close menu" at bounding box center [514, 465] width 7 height 3
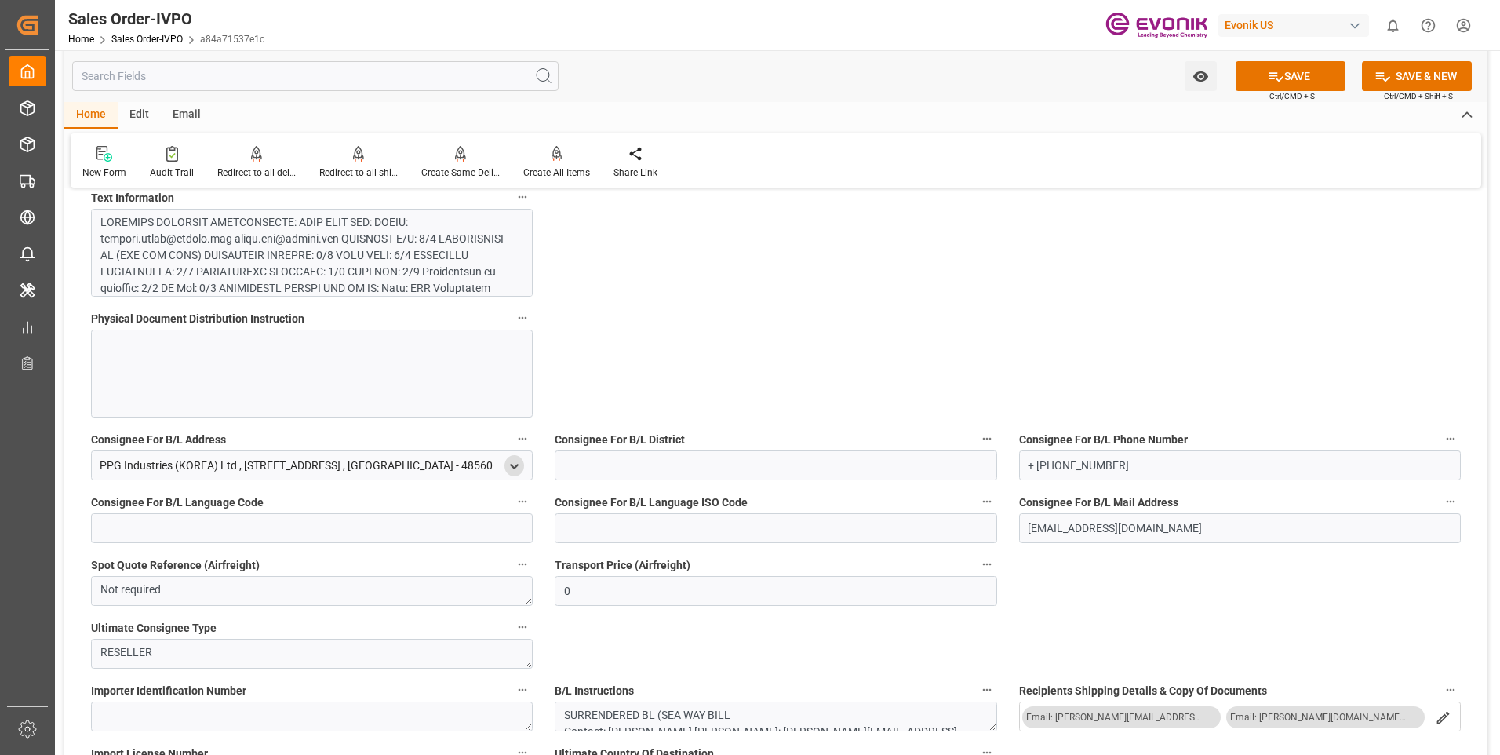
click at [606, 348] on div "General Order Information Collapse code a84a71537e1c Sales Order/IVPO Status Ac…" at bounding box center [775, 751] width 1423 height 3455
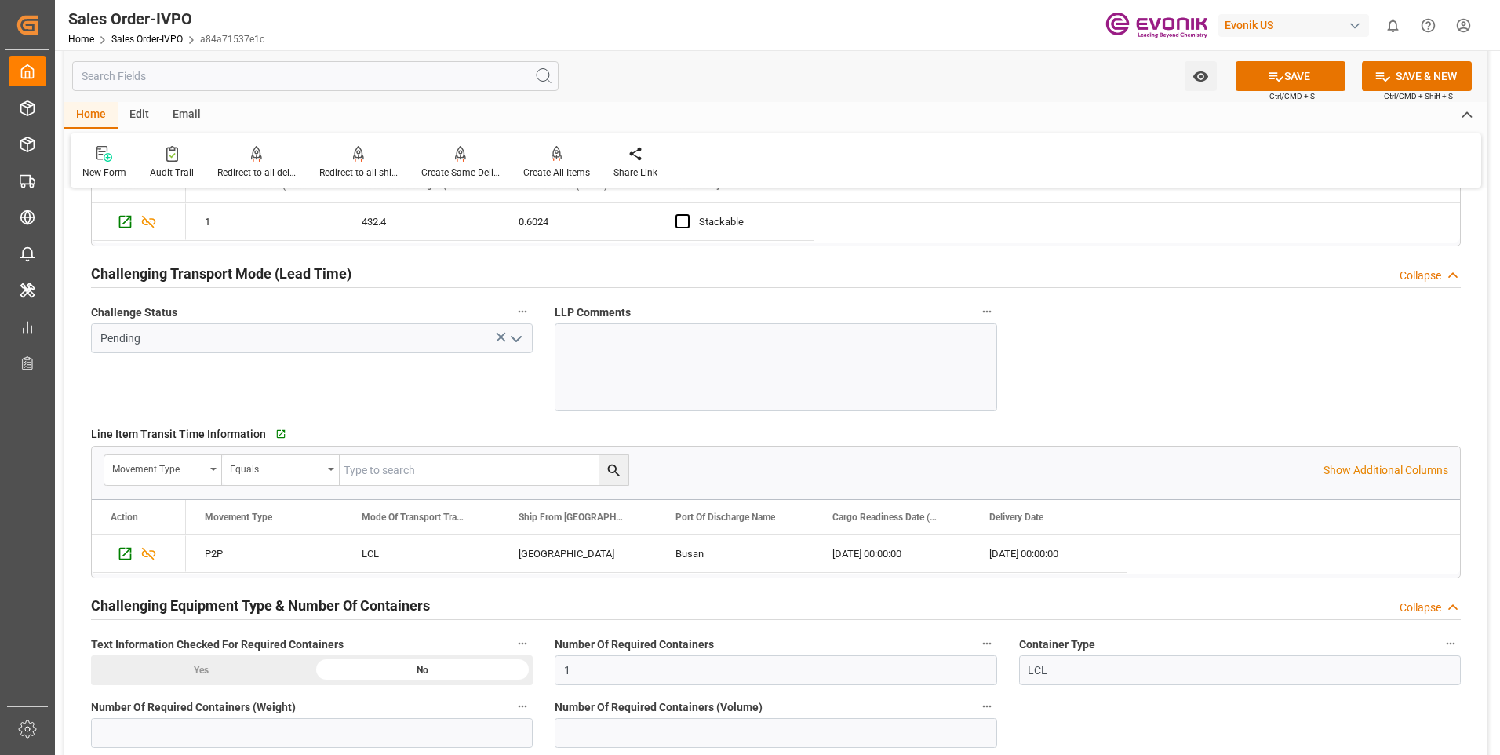
scroll to position [2354, 0]
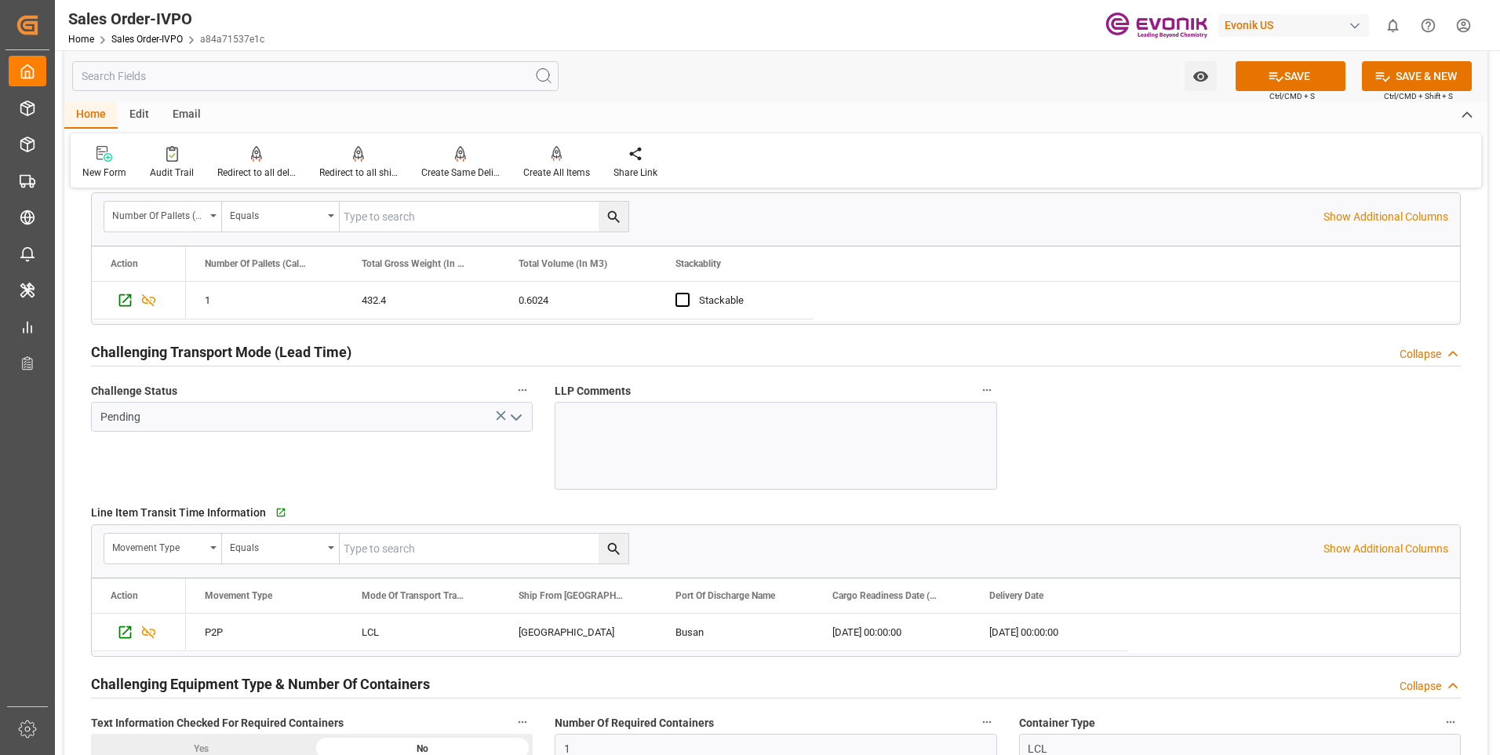
drag, startPoint x: 1360, startPoint y: 438, endPoint x: 1271, endPoint y: 264, distance: 194.7
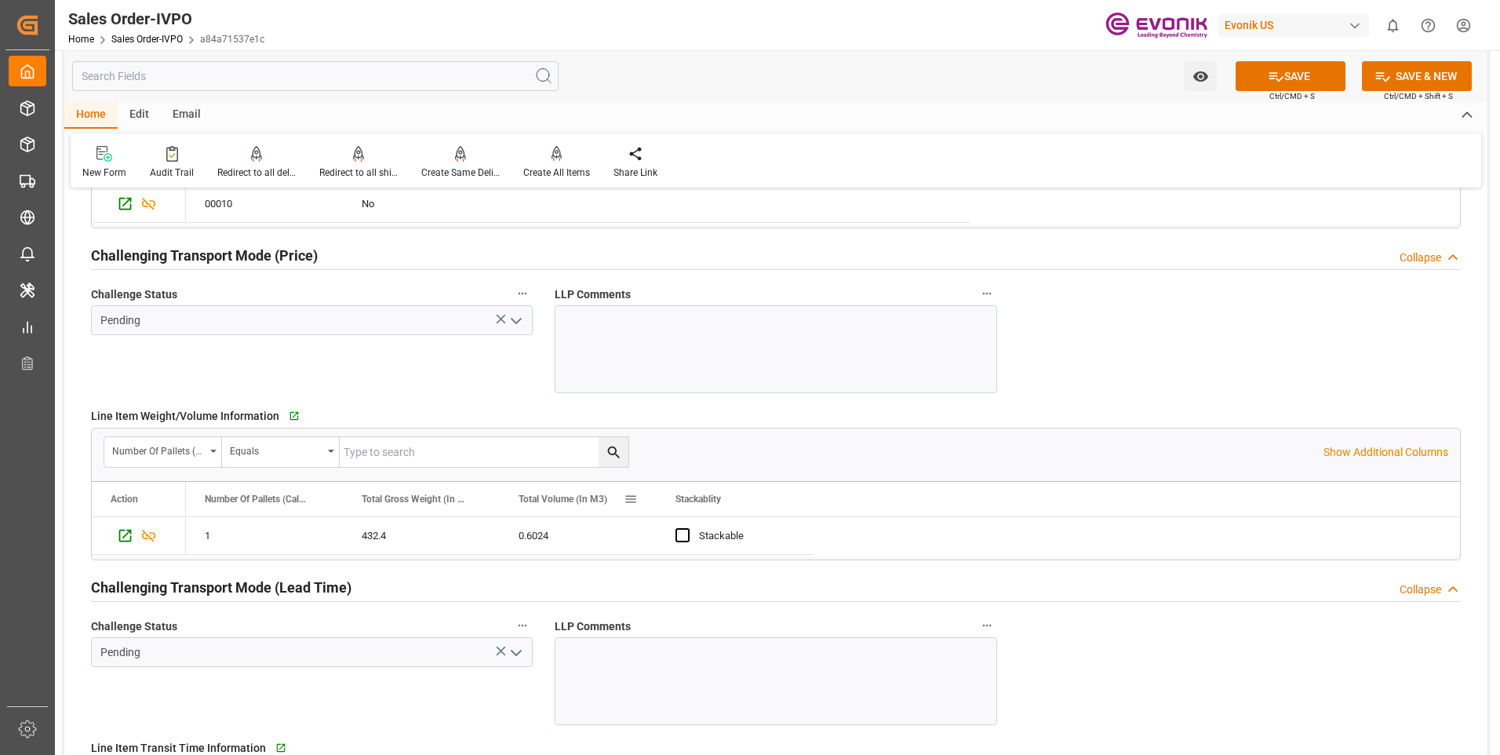
scroll to position [1884, 0]
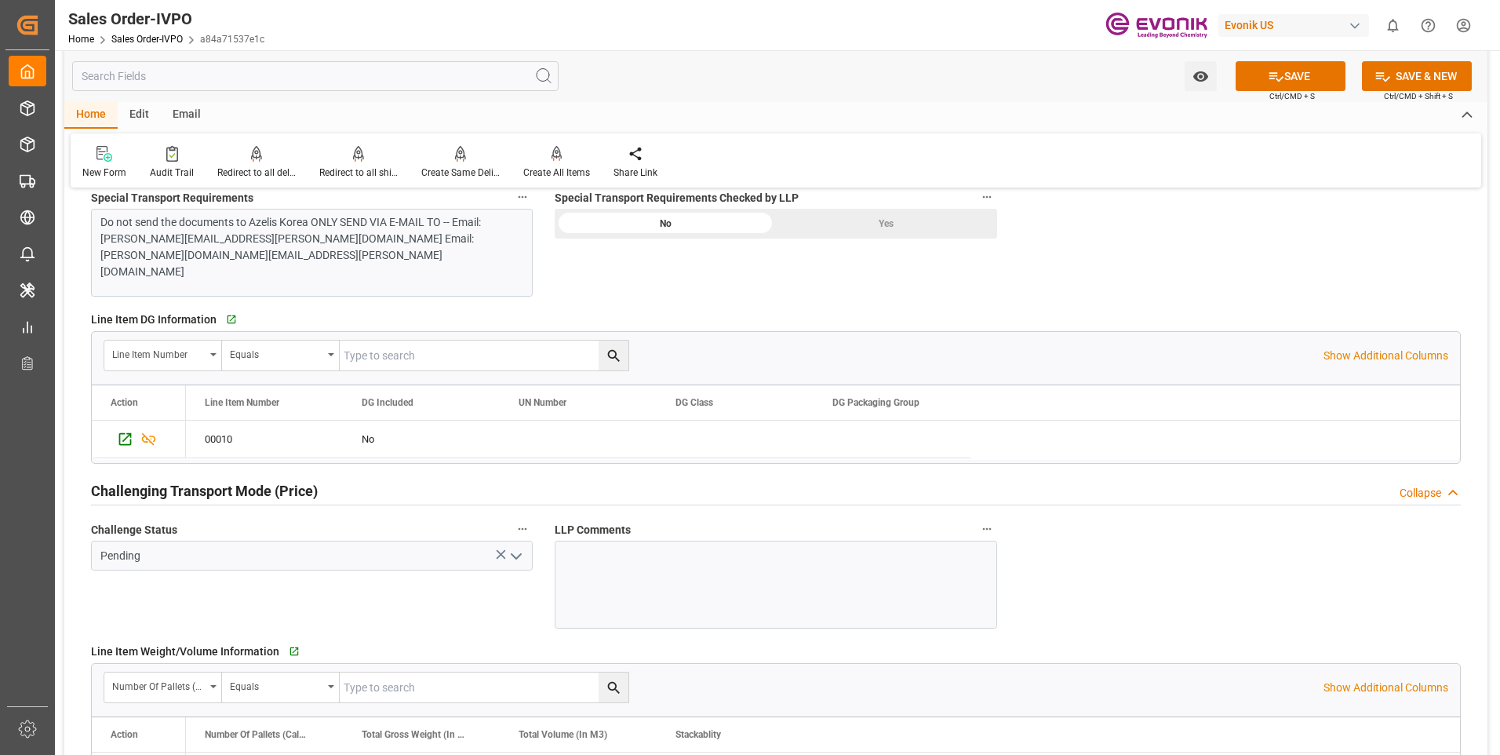
click at [1241, 279] on div "General Order Information Collapse code a84a71537e1c Sales Order/IVPO Status Ac…" at bounding box center [775, 45] width 1423 height 3455
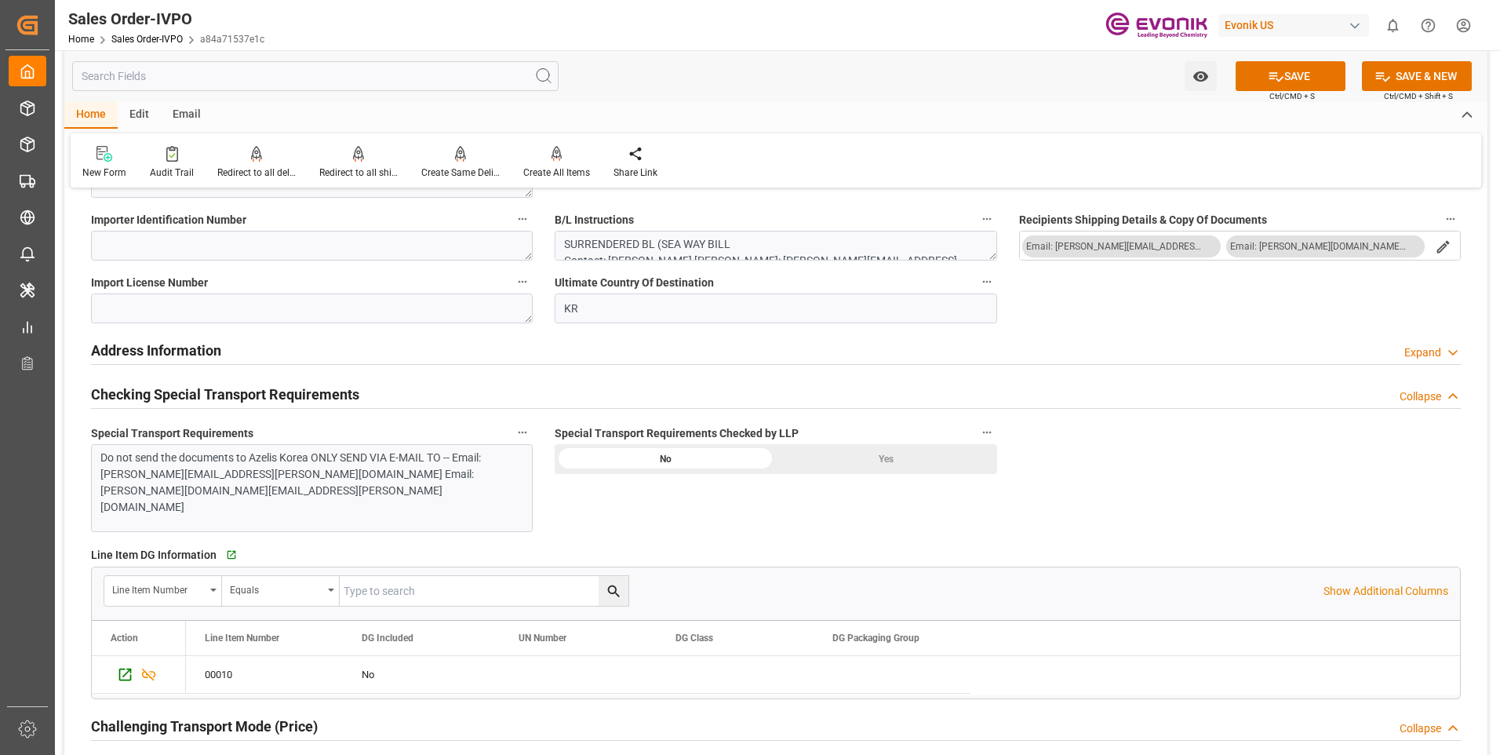
scroll to position [1413, 0]
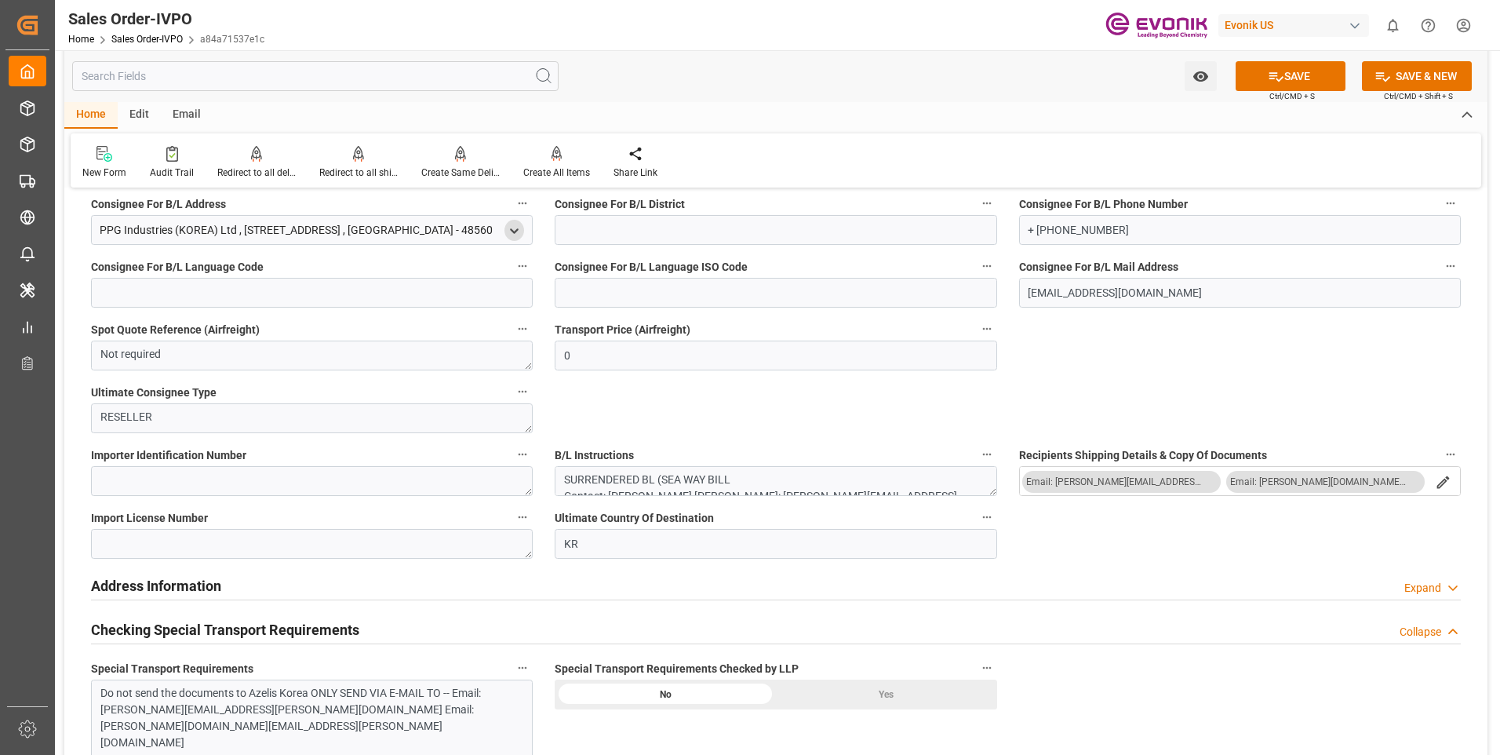
drag, startPoint x: 1258, startPoint y: 79, endPoint x: 1264, endPoint y: 107, distance: 28.2
click at [1258, 79] on button "SAVE" at bounding box center [1291, 76] width 110 height 30
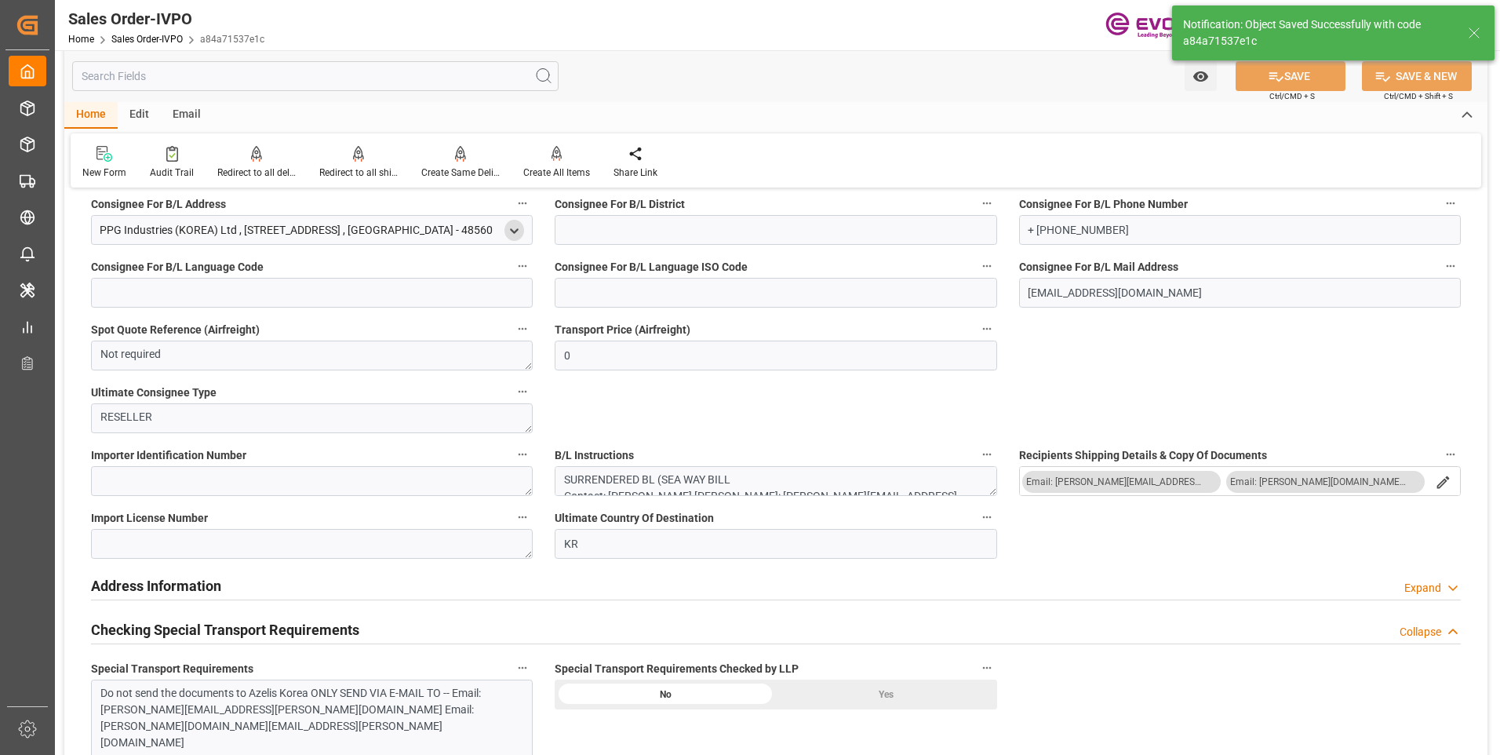
type input "19.08.2025 17:36"
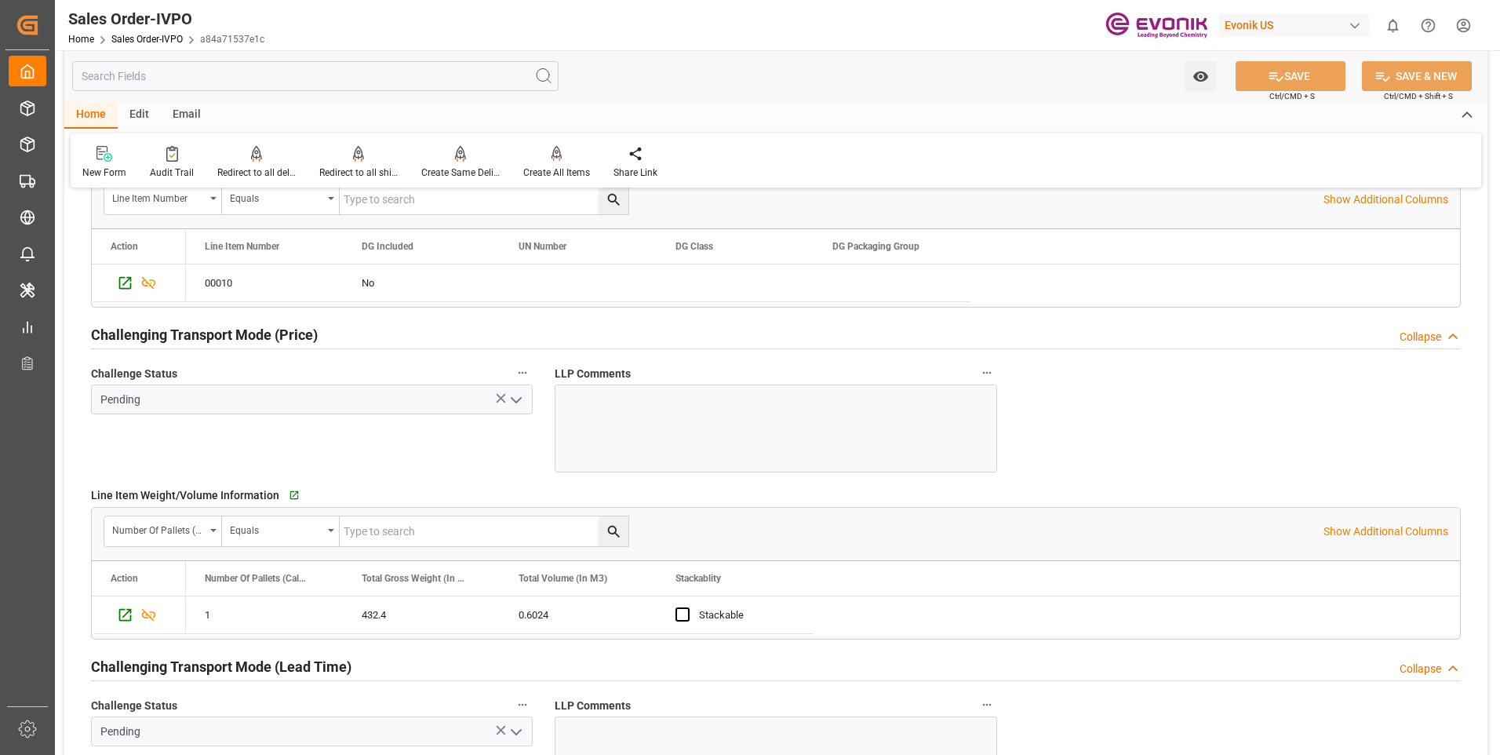
scroll to position [2510, 0]
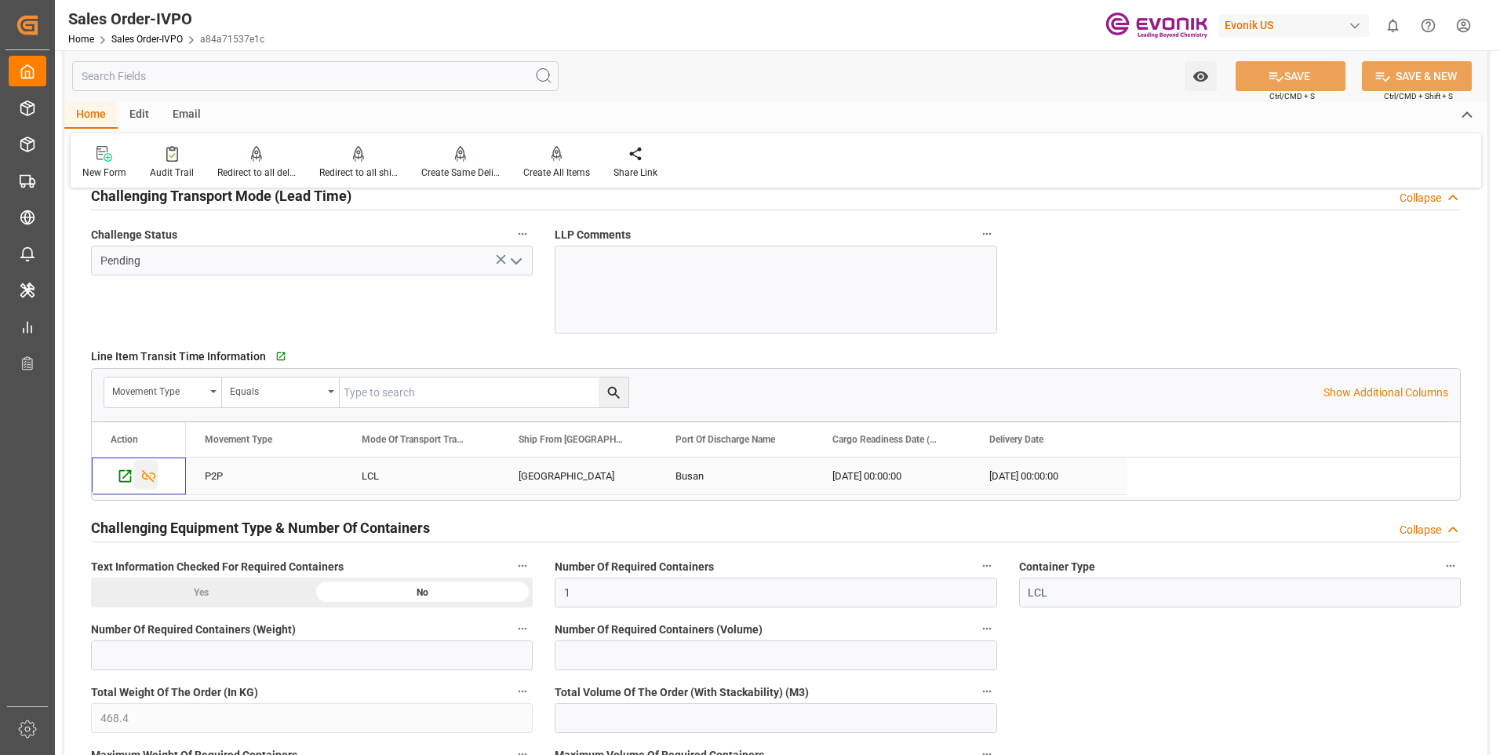
click at [143, 474] on icon "Press SPACE to select this row." at bounding box center [149, 476] width 14 height 13
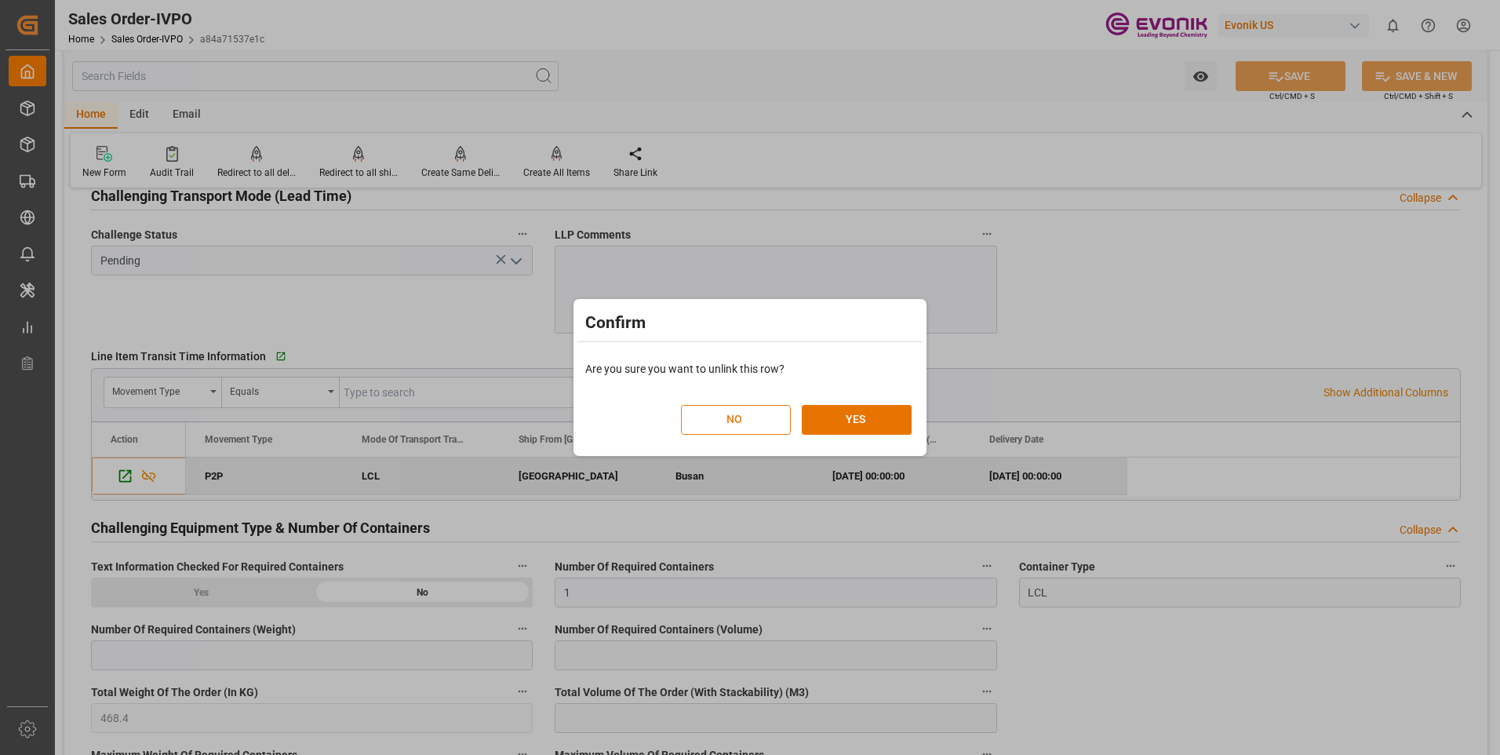
click at [705, 417] on button "NO" at bounding box center [736, 420] width 110 height 30
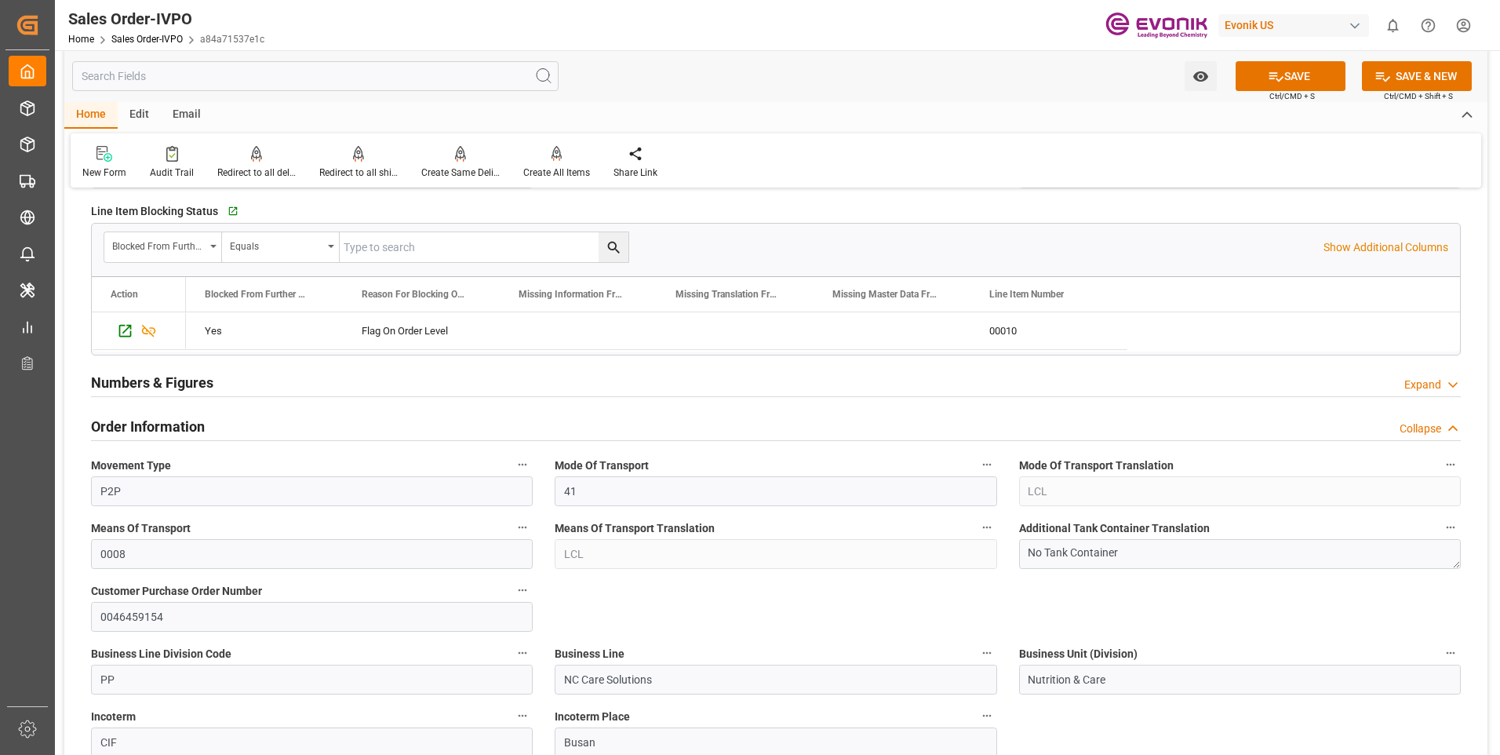
scroll to position [628, 0]
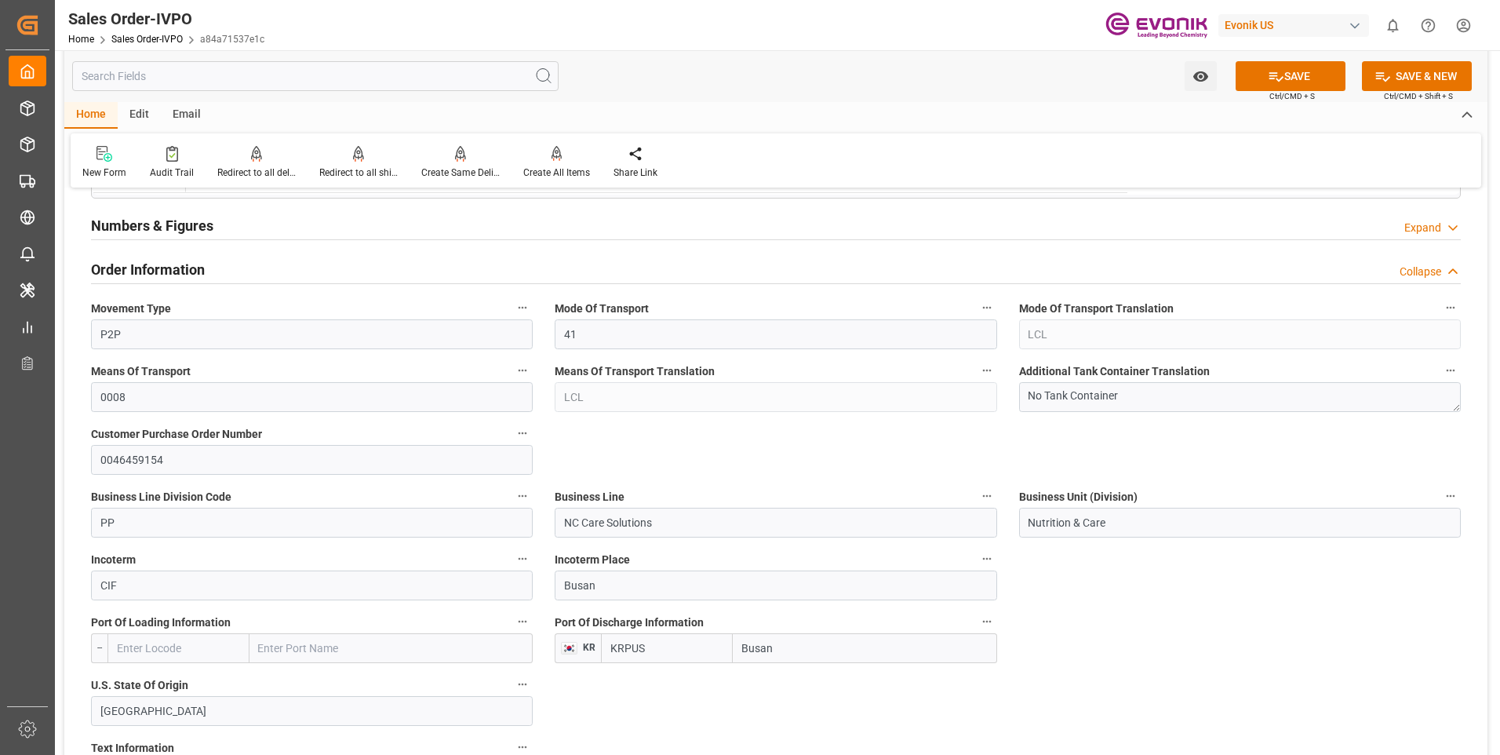
click at [165, 648] on input "text" at bounding box center [178, 648] width 142 height 30
click at [358, 646] on input "text" at bounding box center [391, 648] width 284 height 30
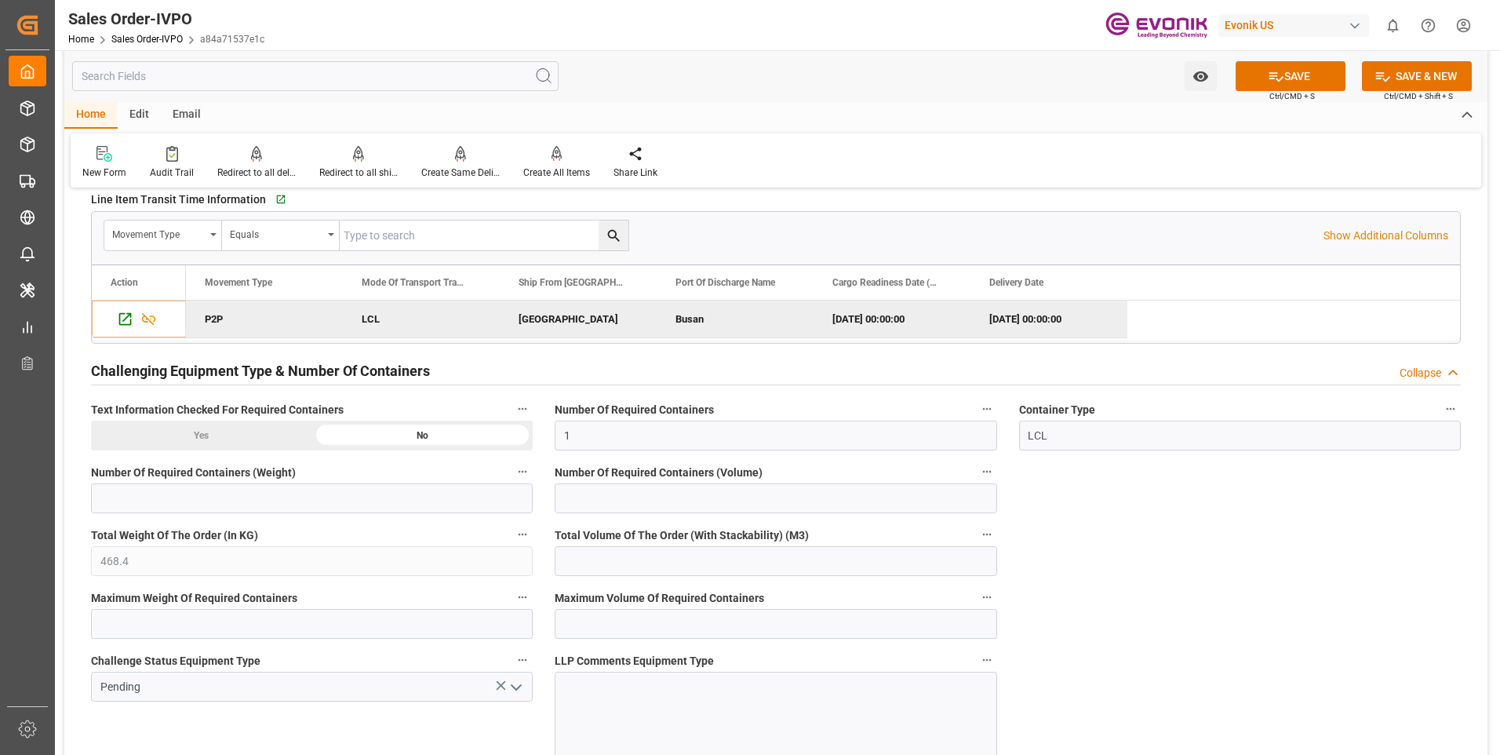
scroll to position [2981, 0]
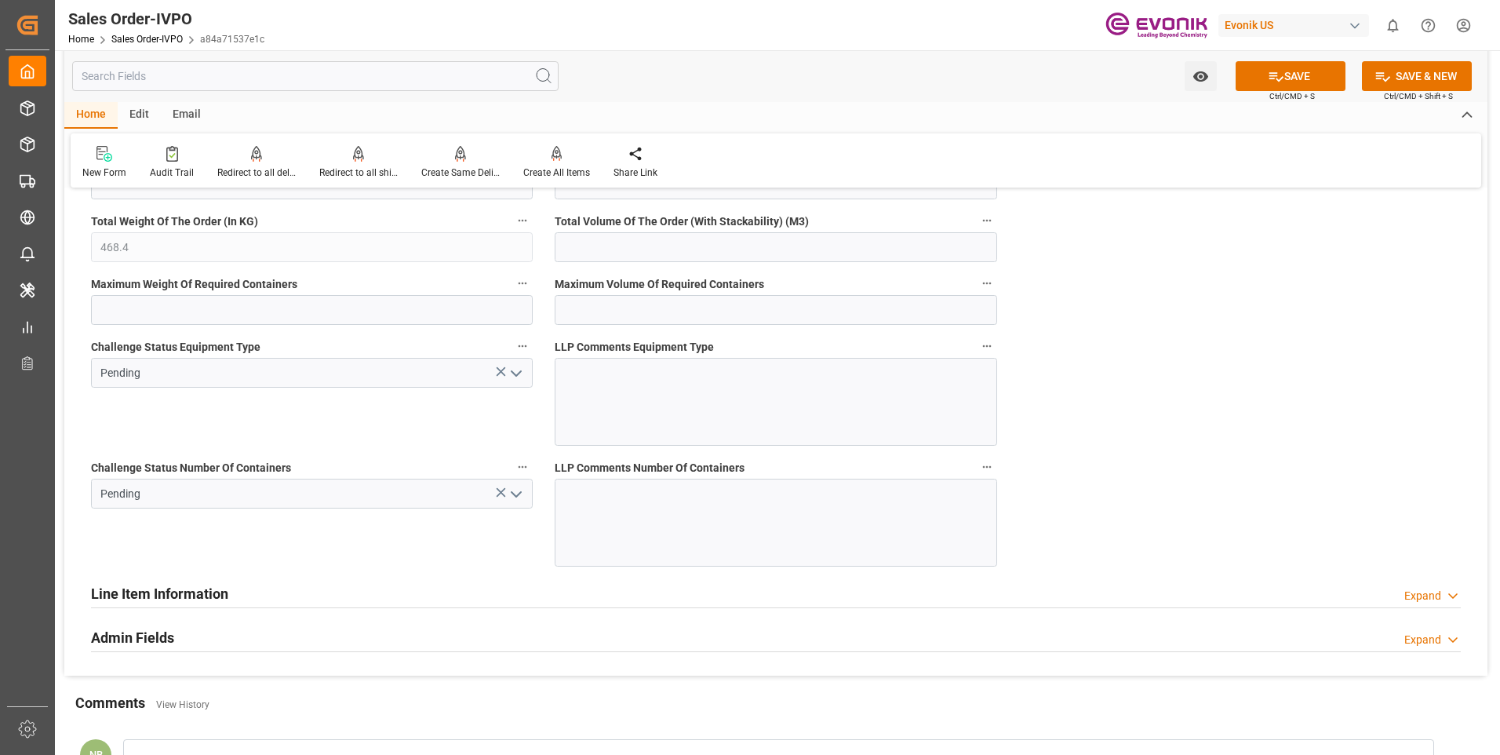
click at [514, 488] on icon "open menu" at bounding box center [516, 494] width 19 height 19
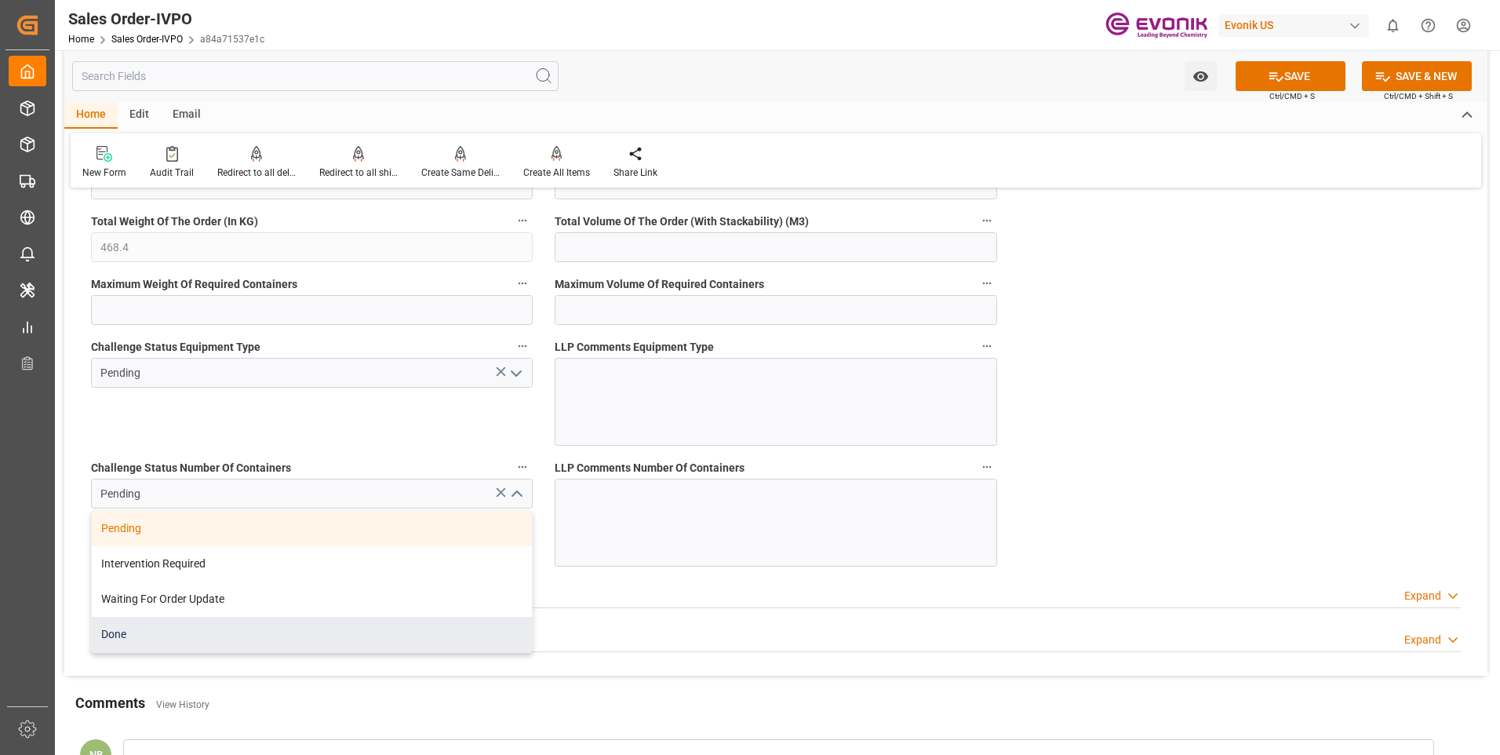
click at [167, 643] on div "Done" at bounding box center [312, 634] width 440 height 35
type input "Done"
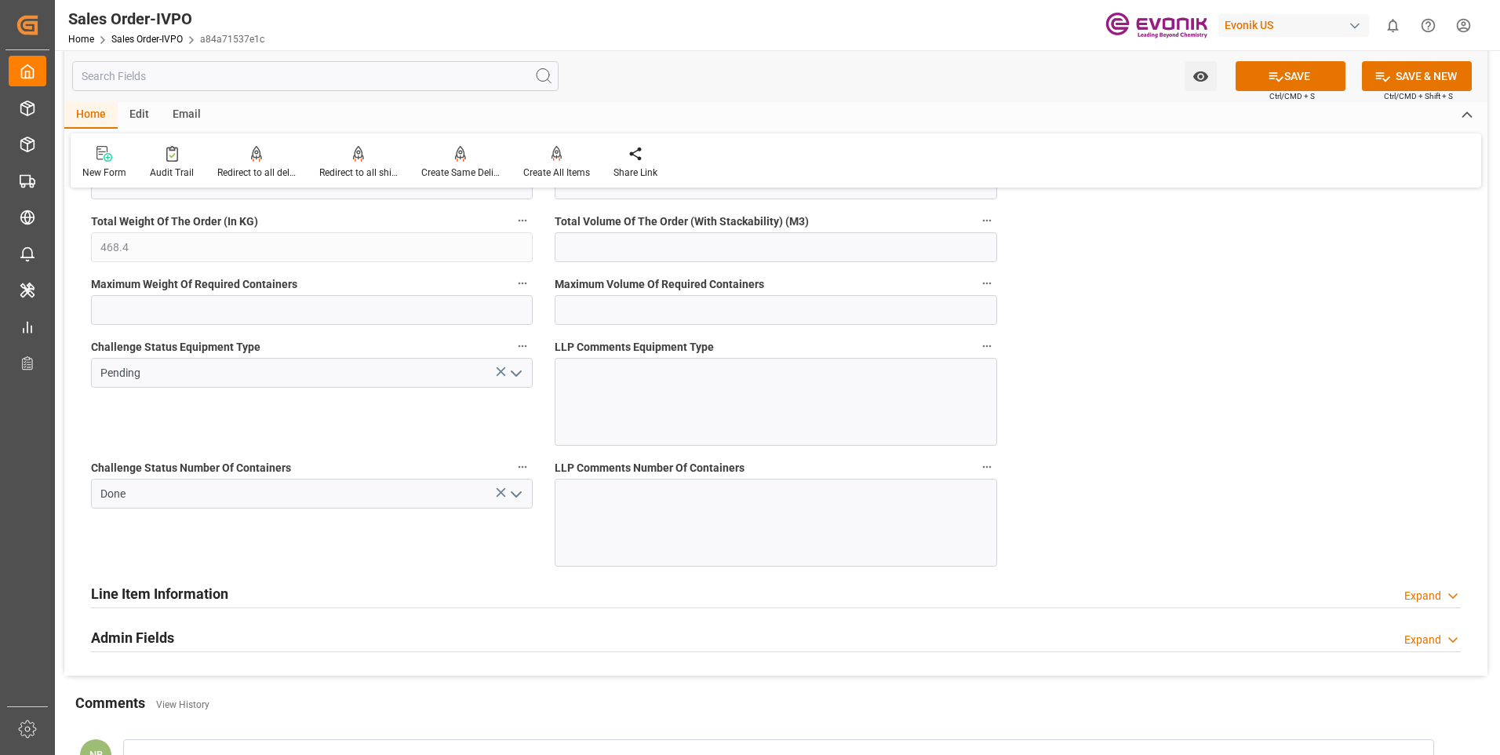
click at [511, 377] on icon "open menu" at bounding box center [516, 373] width 19 height 19
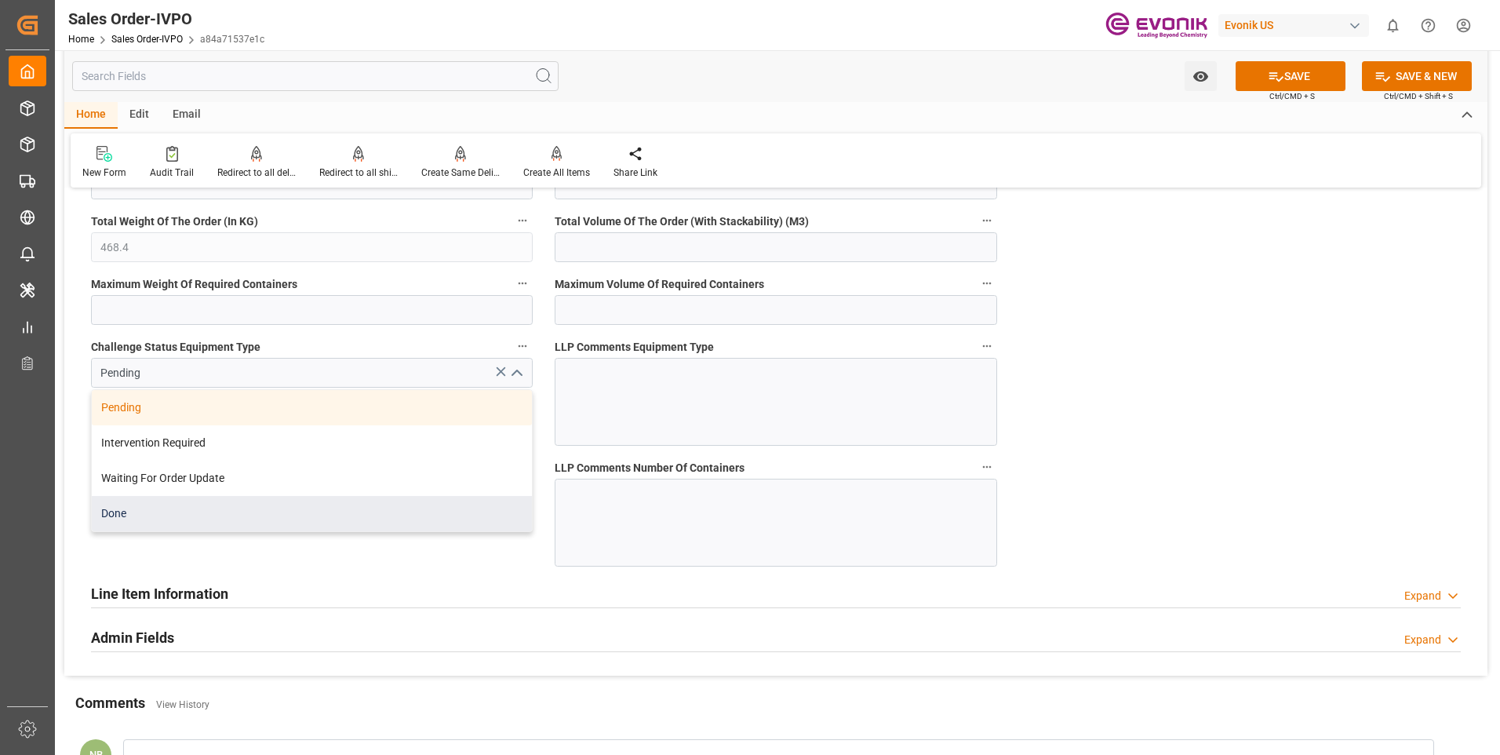
click at [129, 526] on div "Done" at bounding box center [312, 513] width 440 height 35
type input "Done"
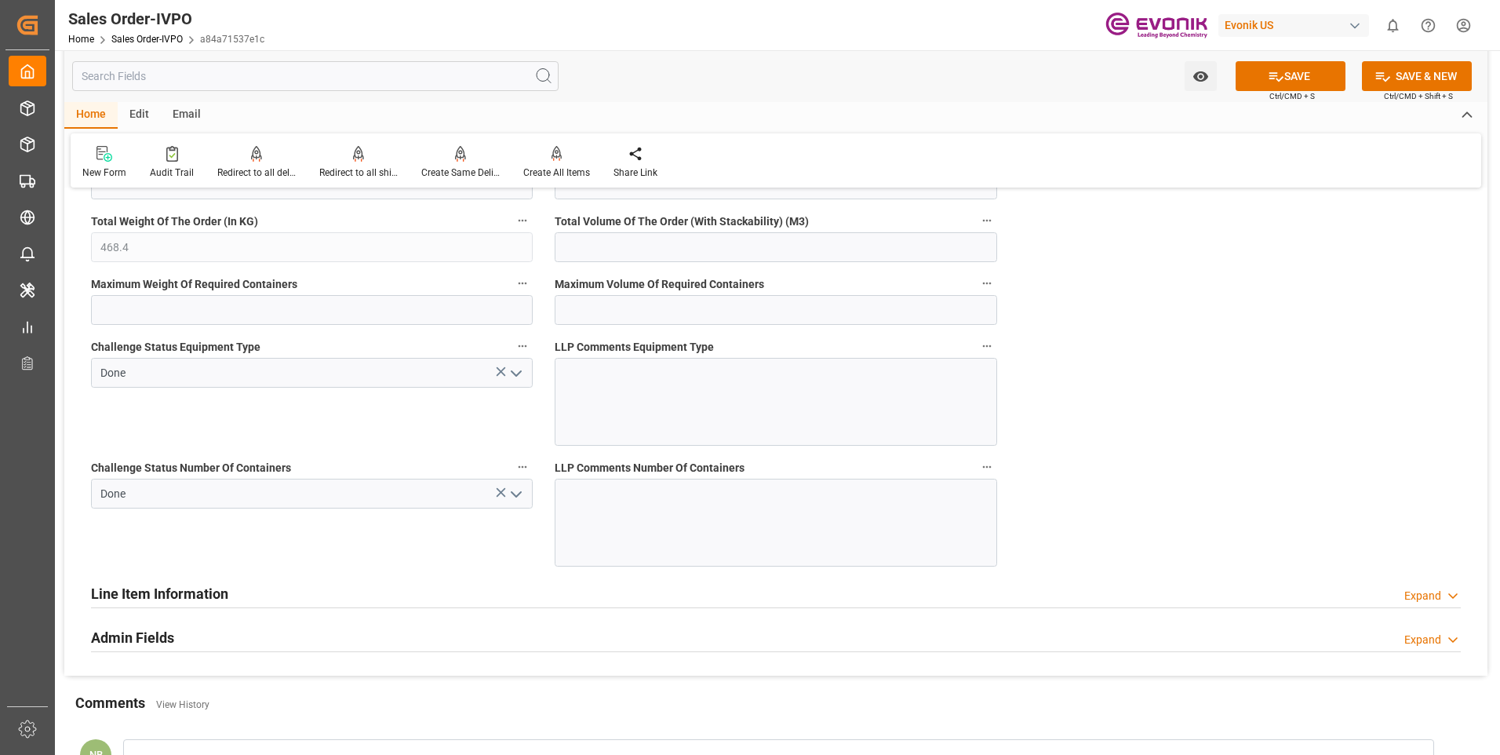
scroll to position [2746, 0]
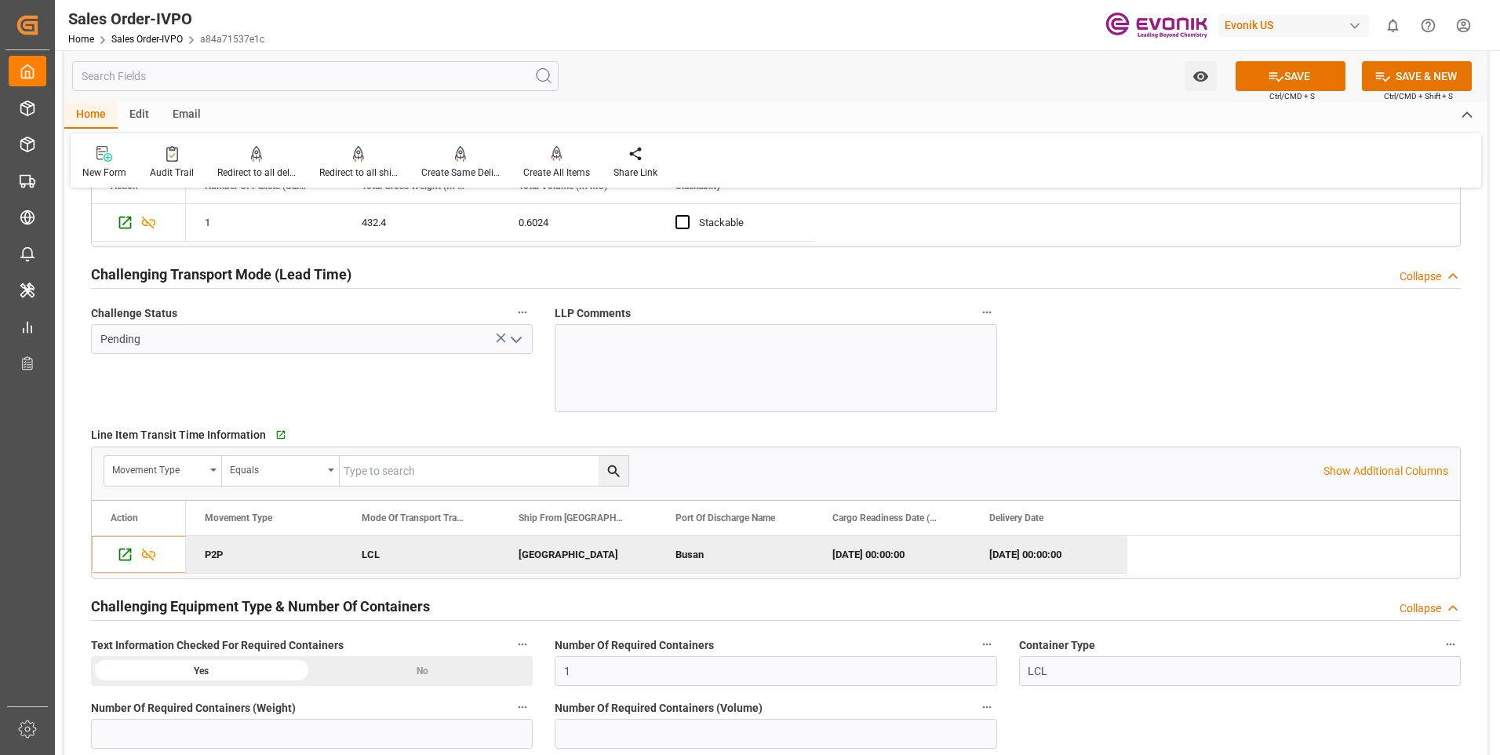
click at [515, 341] on polyline "open menu" at bounding box center [515, 339] width 9 height 5
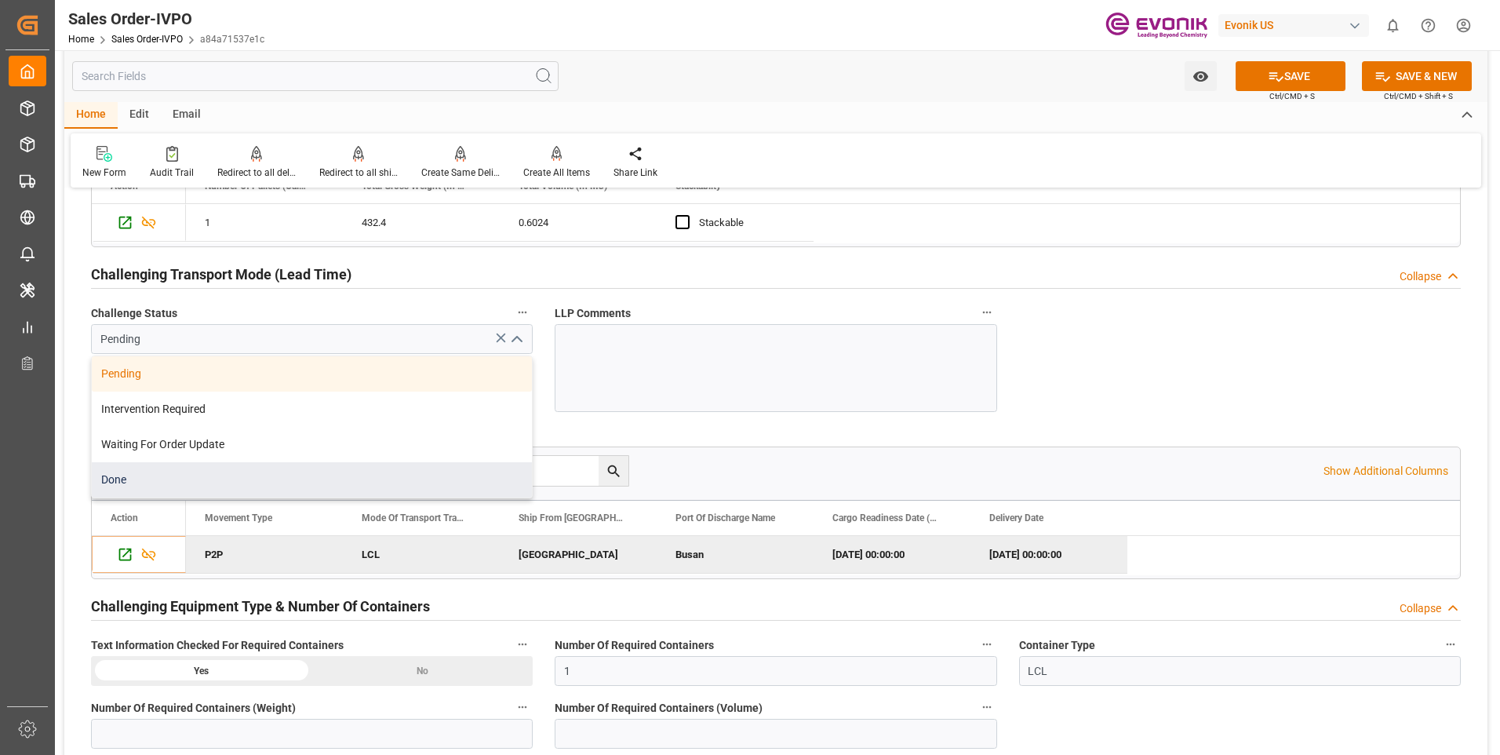
click at [189, 468] on div "Done" at bounding box center [312, 479] width 440 height 35
type input "Done"
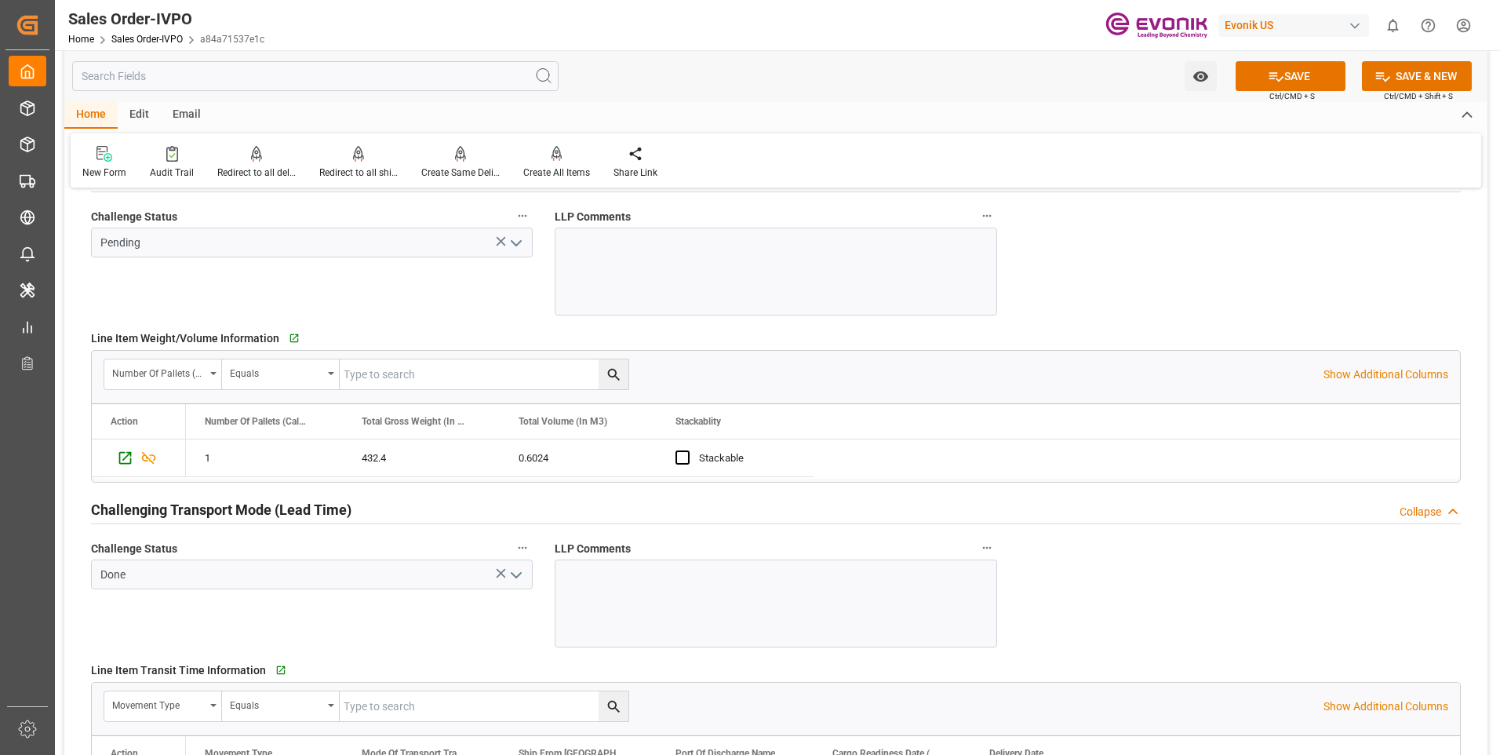
scroll to position [2040, 0]
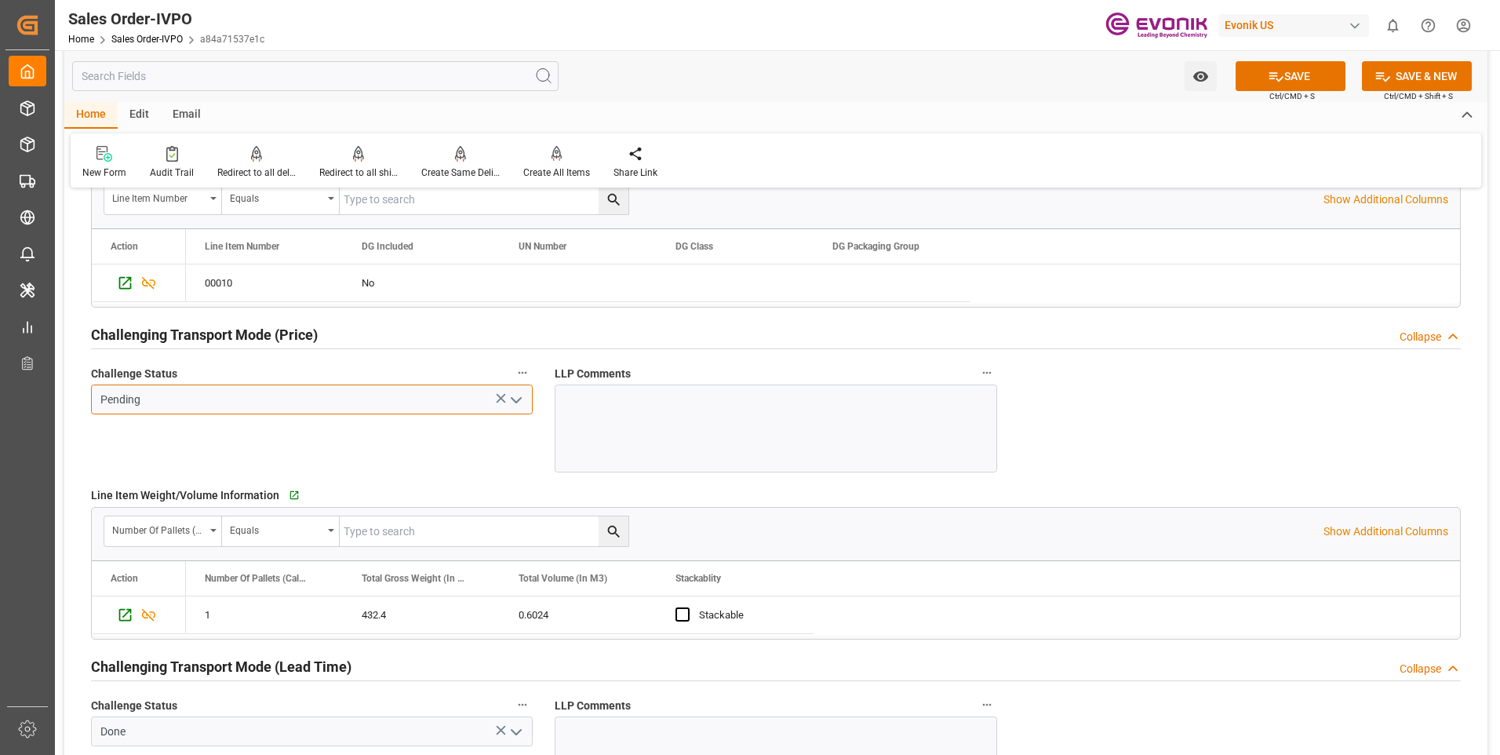
click at [520, 387] on input "Pending" at bounding box center [312, 399] width 442 height 30
click at [521, 389] on button "open menu" at bounding box center [516, 400] width 24 height 24
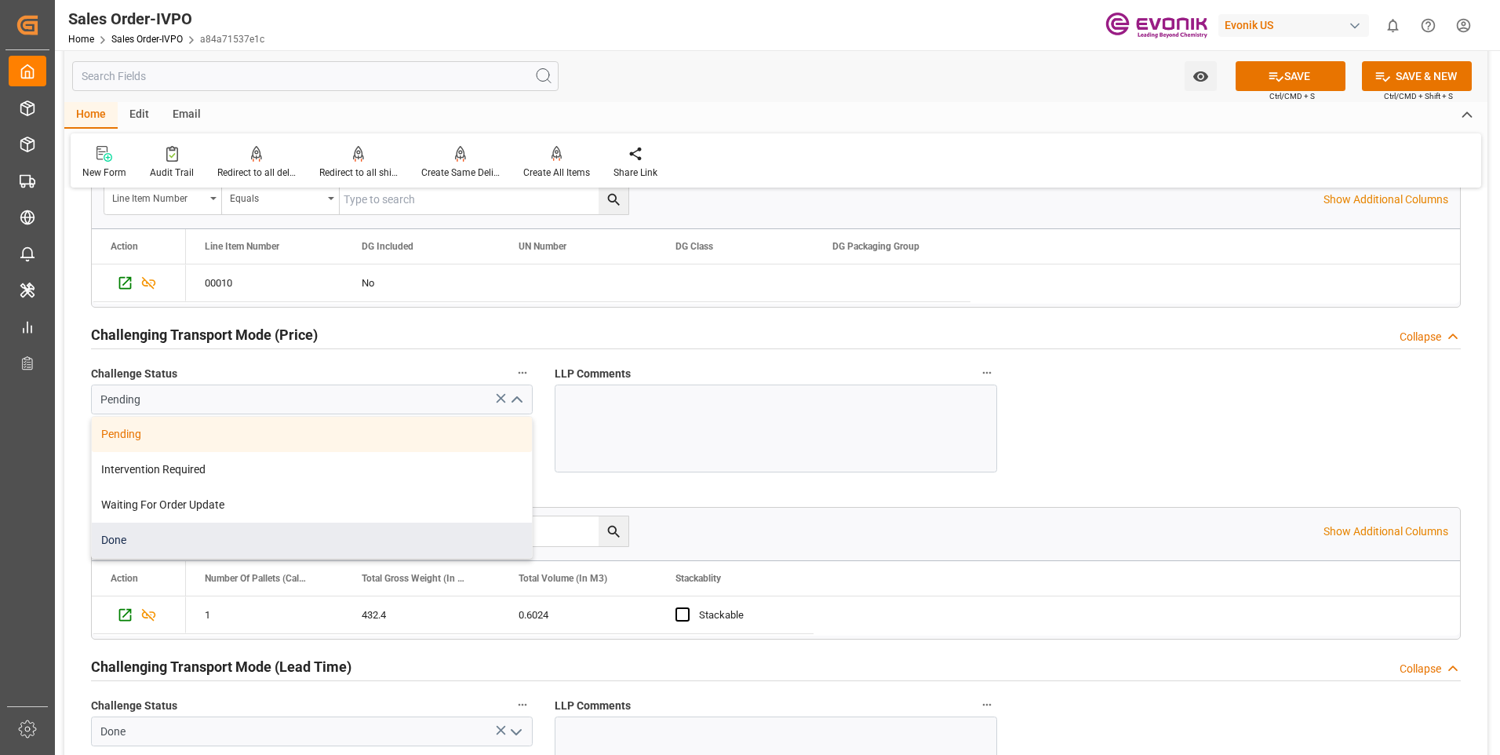
click at [185, 549] on div "Done" at bounding box center [312, 539] width 440 height 35
type input "Done"
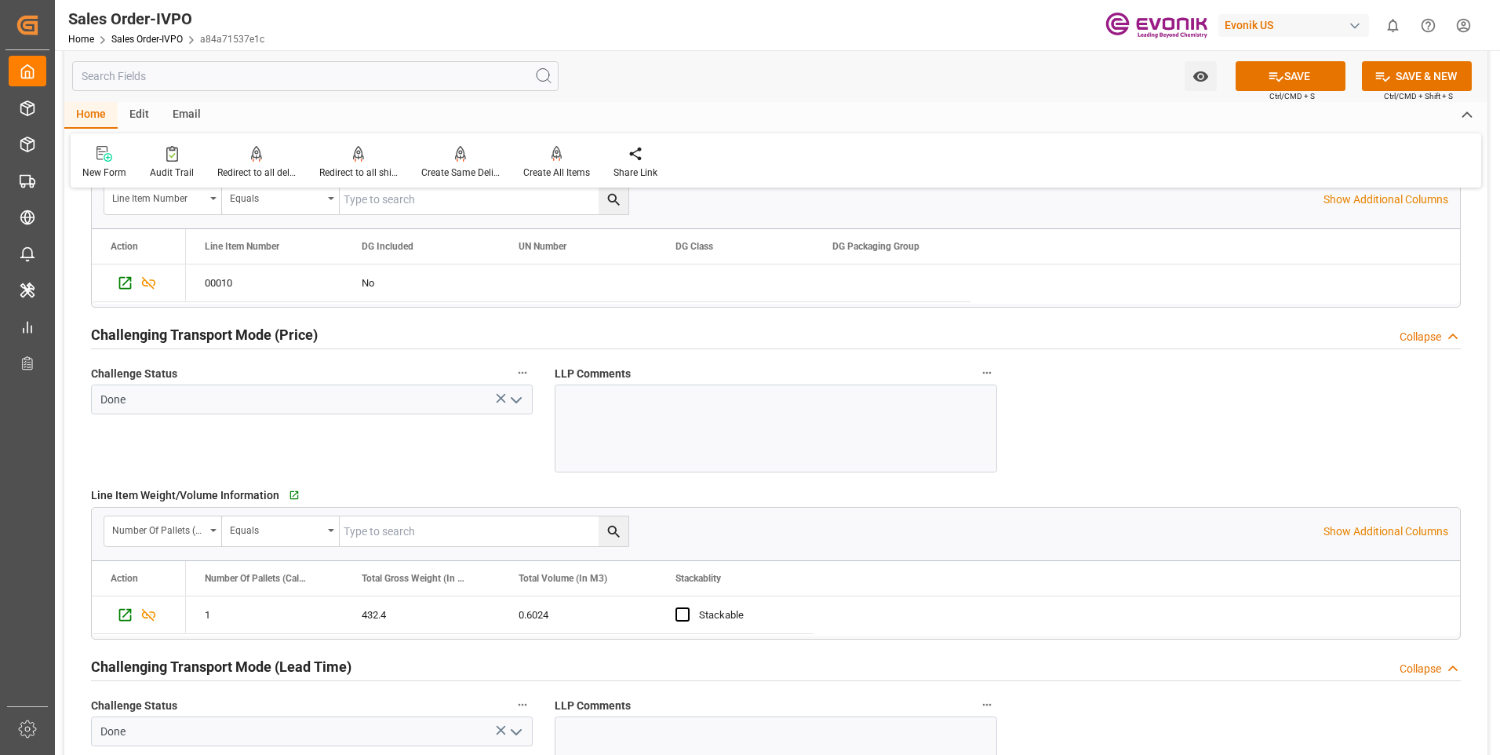
scroll to position [1726, 0]
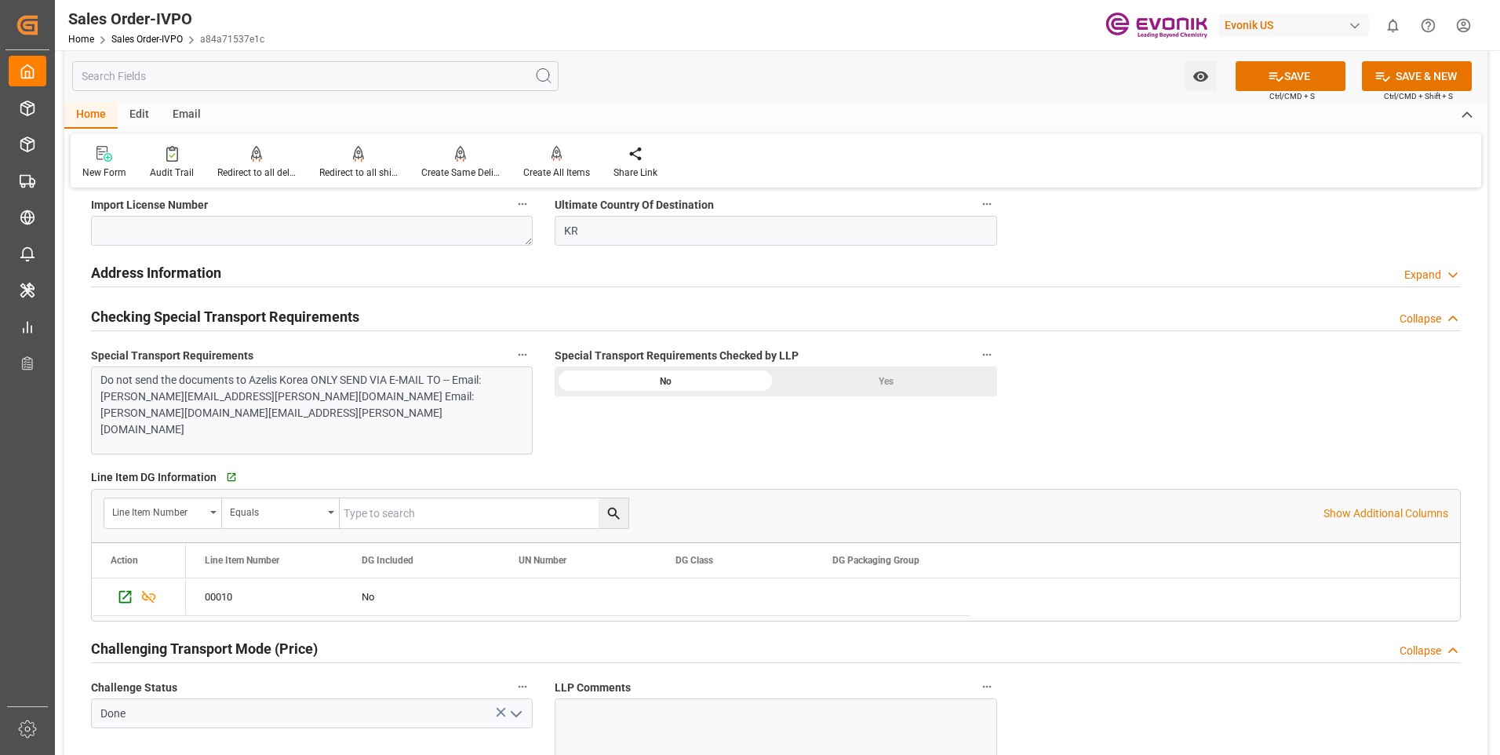
click at [794, 370] on div "Yes" at bounding box center [886, 381] width 221 height 30
click at [1283, 71] on button "SAVE" at bounding box center [1291, 76] width 110 height 30
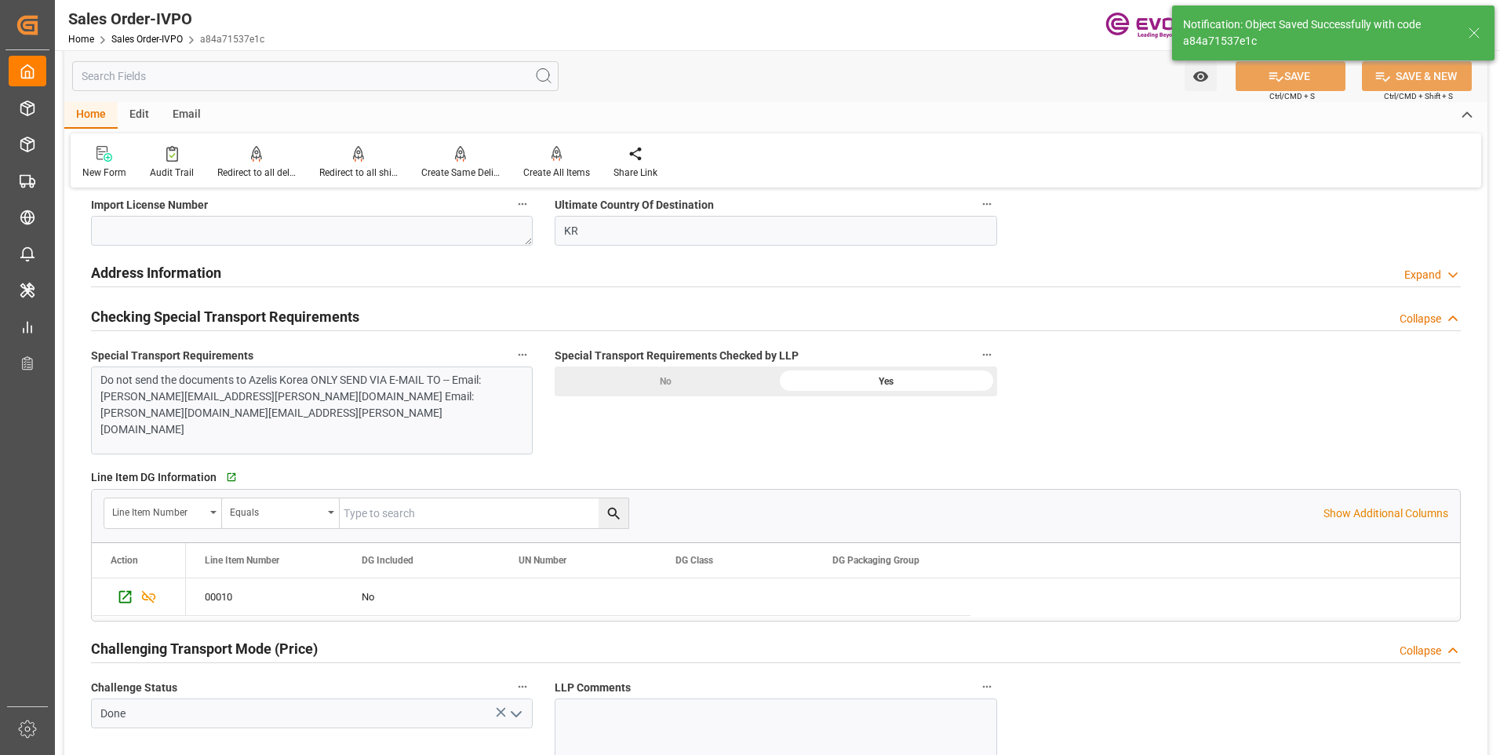
type input "19.08.2025 17:41"
type input "No"
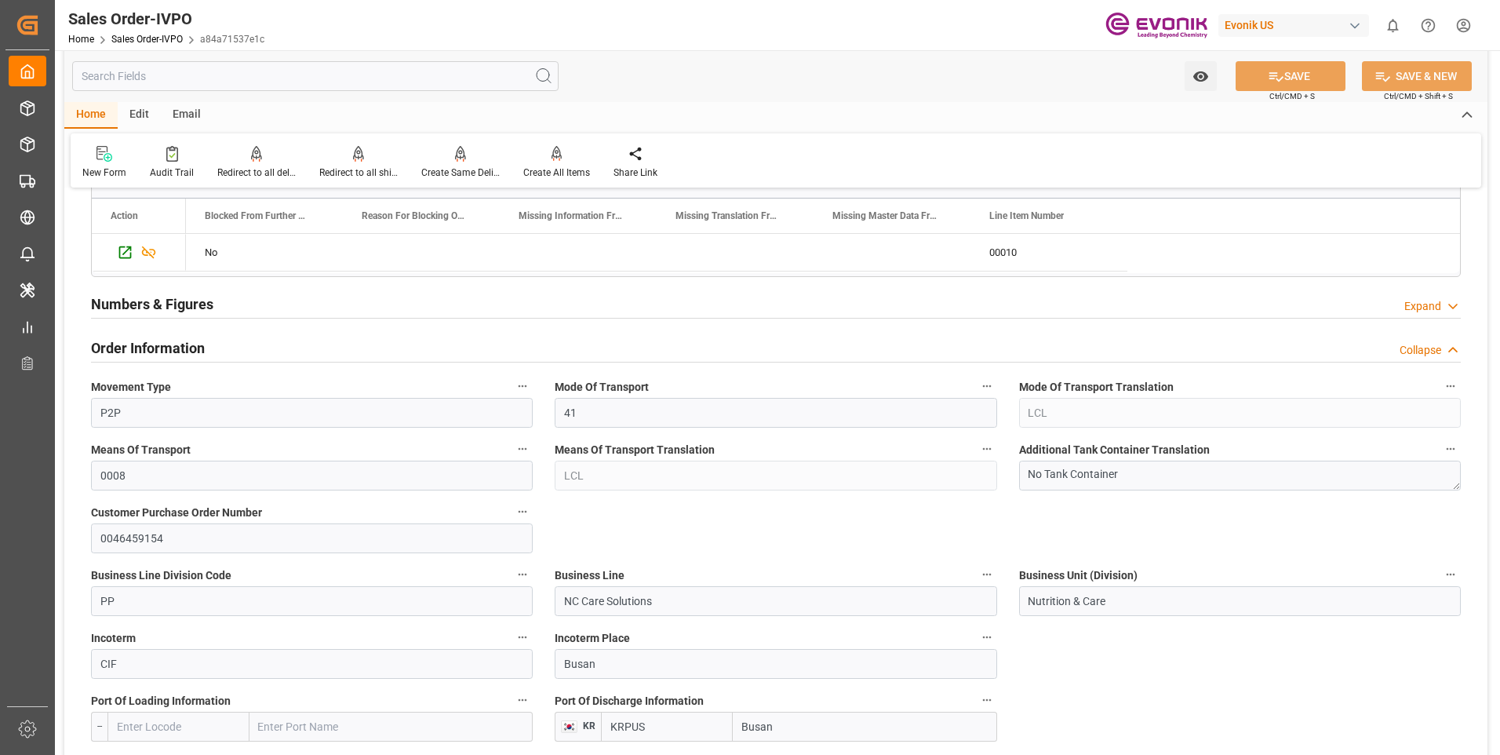
scroll to position [471, 0]
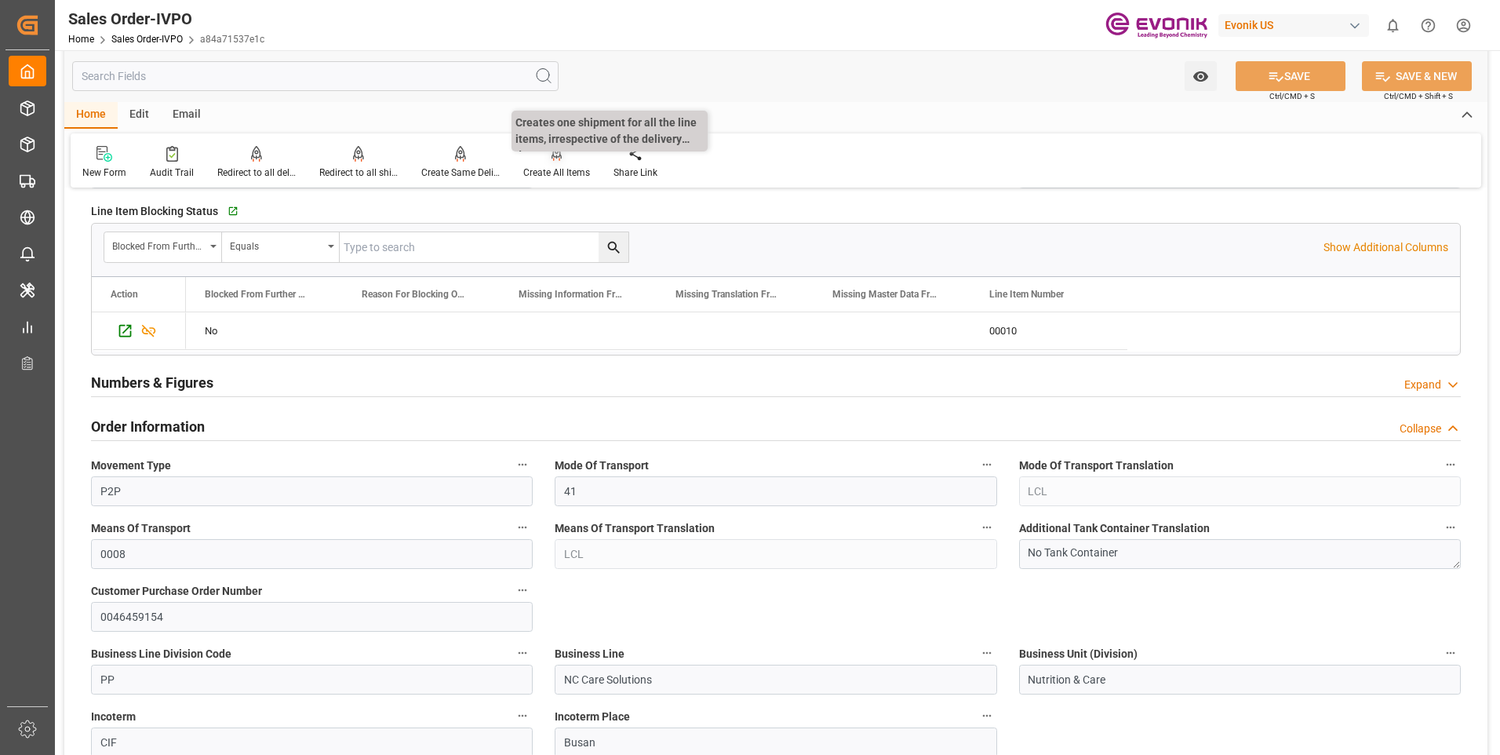
click at [548, 166] on div "Create All Items" at bounding box center [556, 173] width 67 height 14
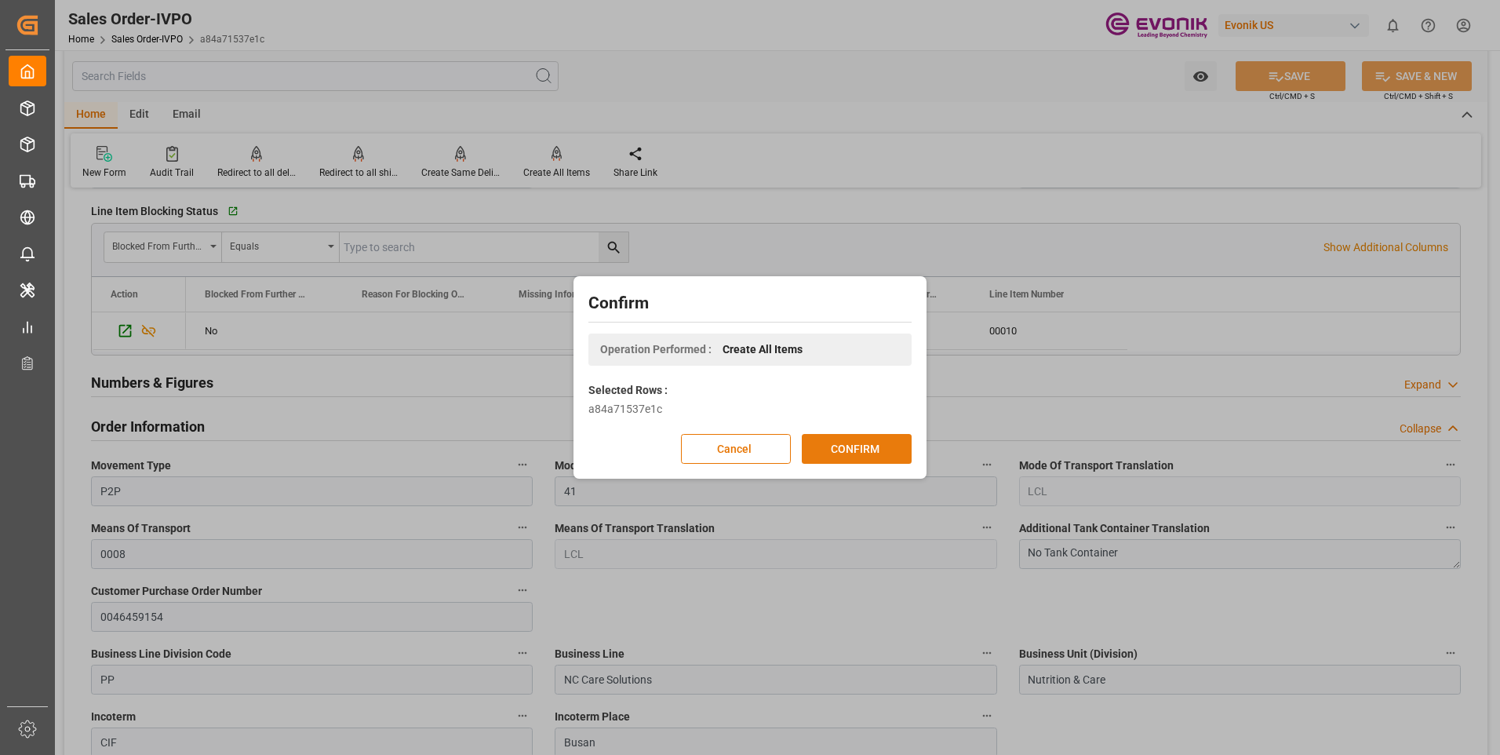
click at [876, 446] on button "CONFIRM" at bounding box center [857, 449] width 110 height 30
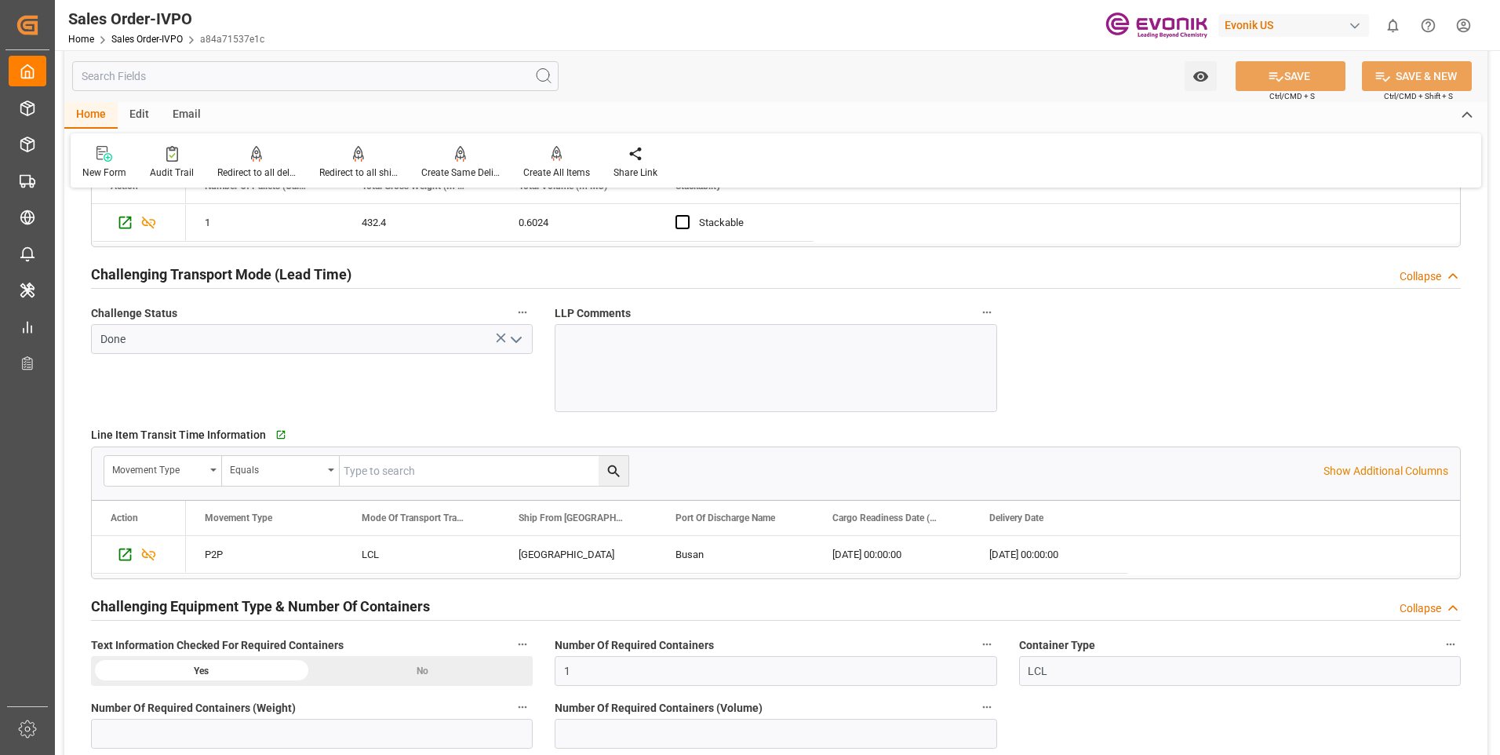
scroll to position [2589, 0]
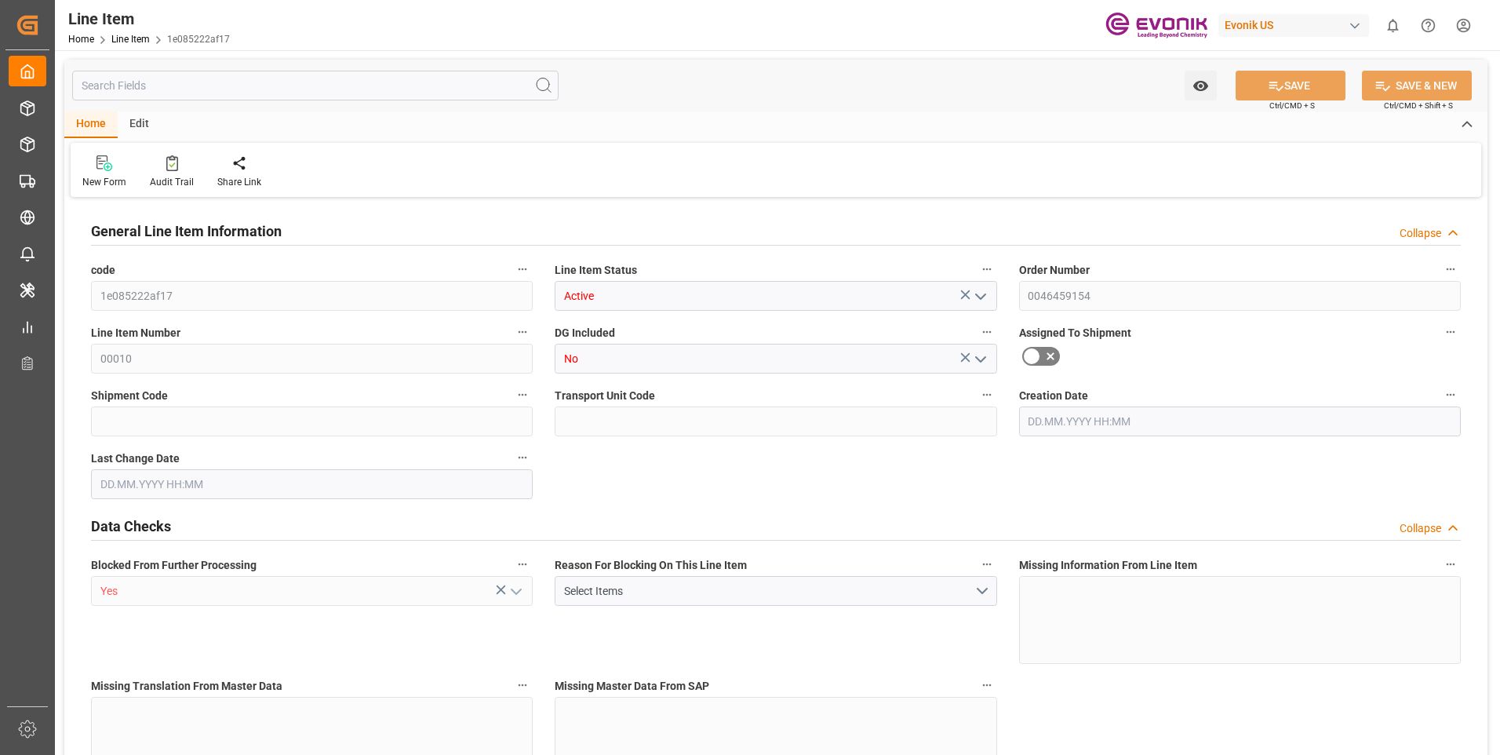
type input "1"
type input "432.4"
type input "400"
type input "0.6024"
type input "2"
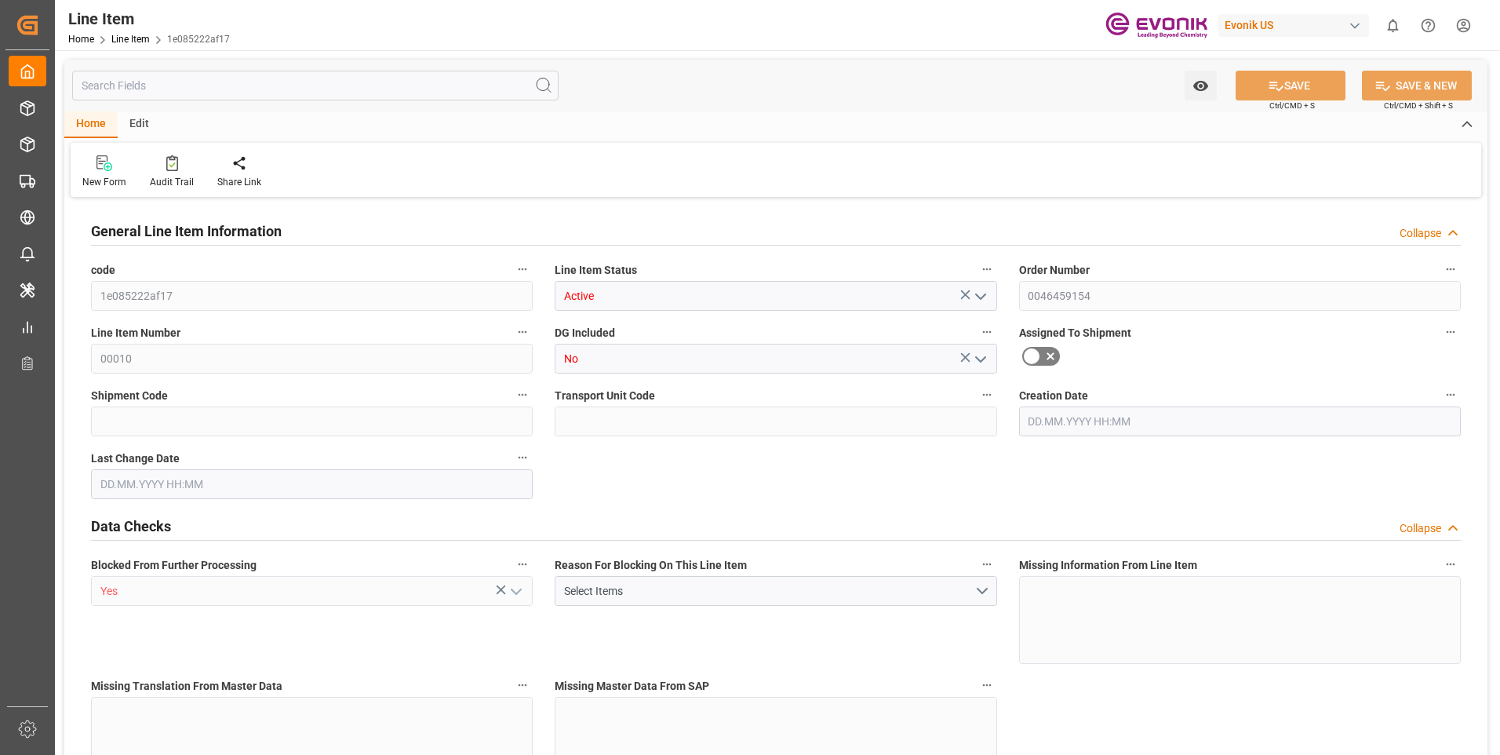
type input "2624"
type input "2"
type input "400"
type input "432.4"
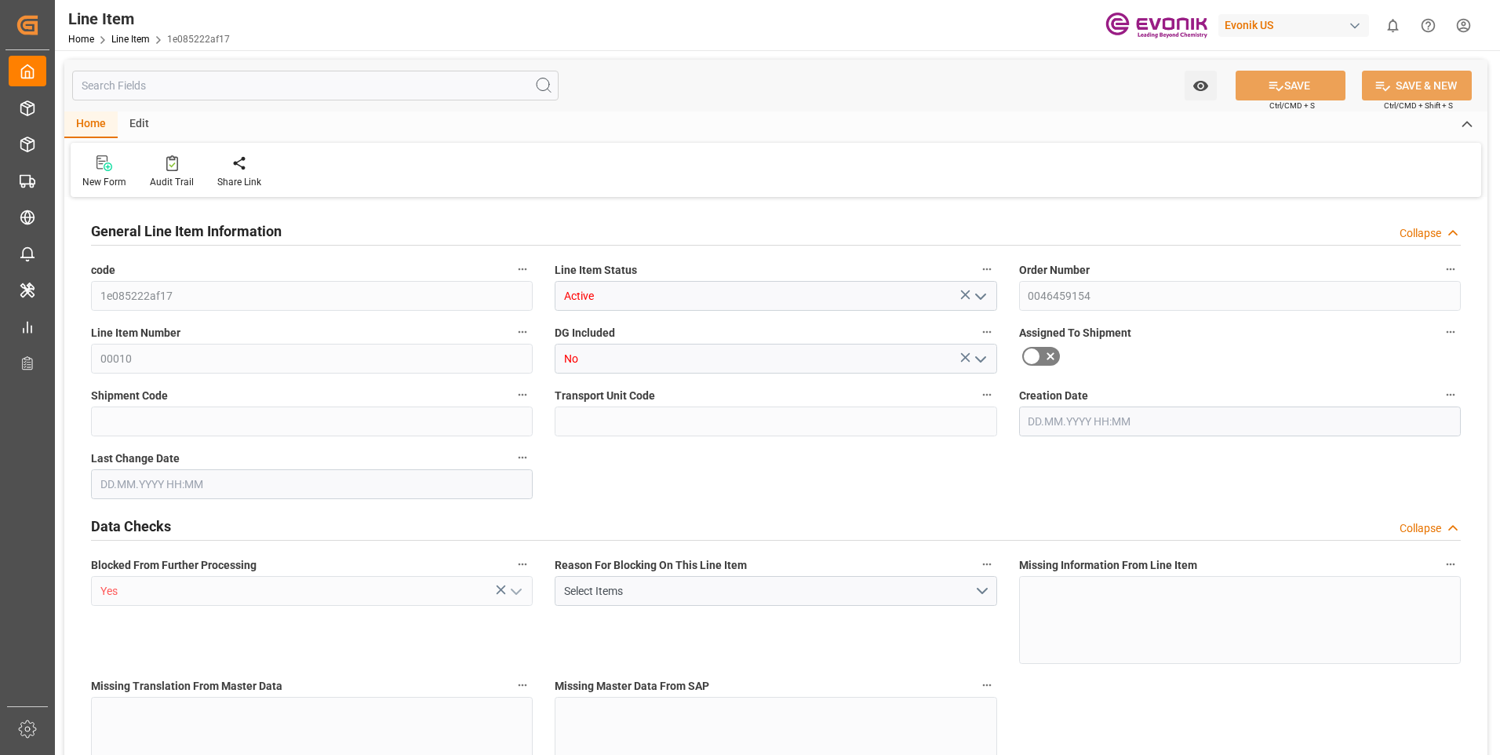
type input "468.4"
type input "400"
type input "0.6024"
type input "120.4"
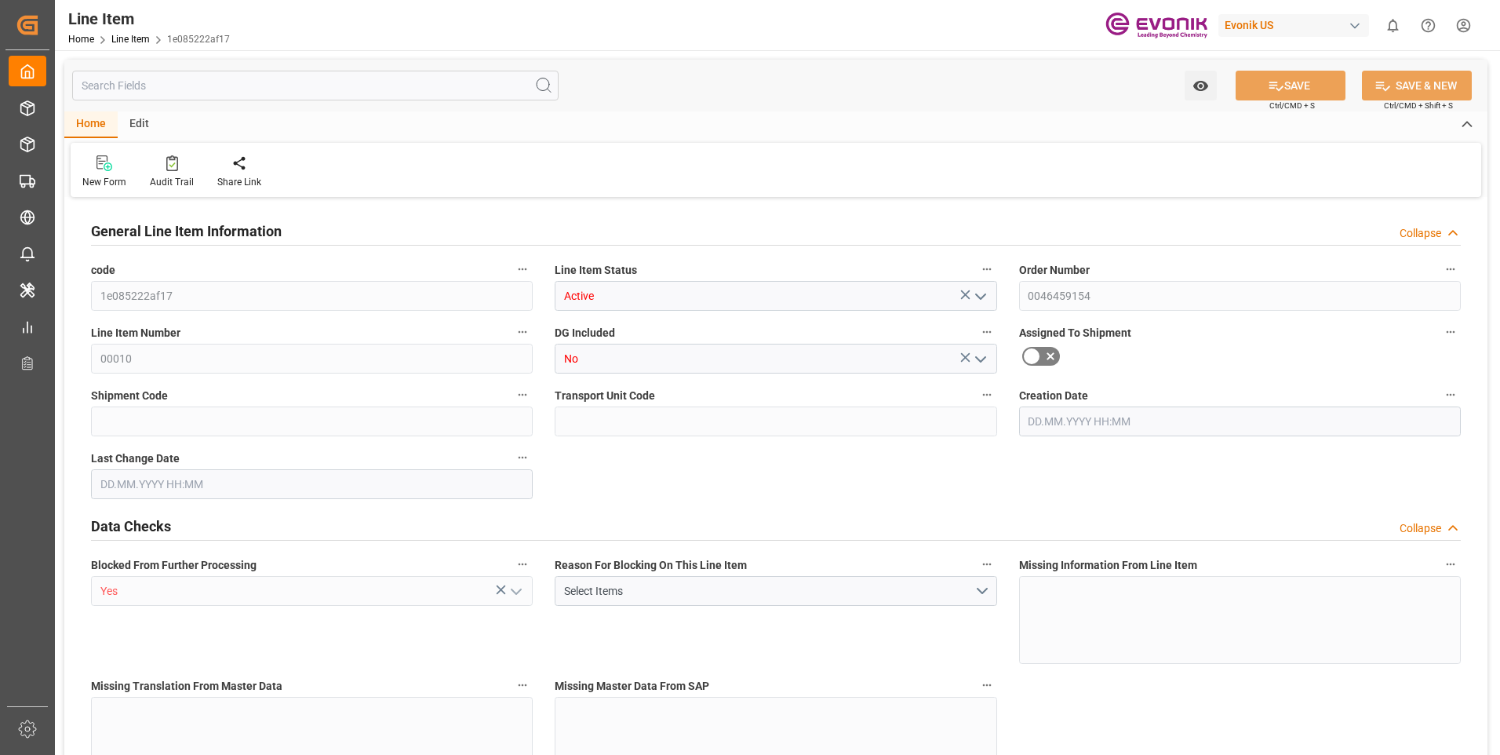
type input "0"
type input "[DATE] 12:35"
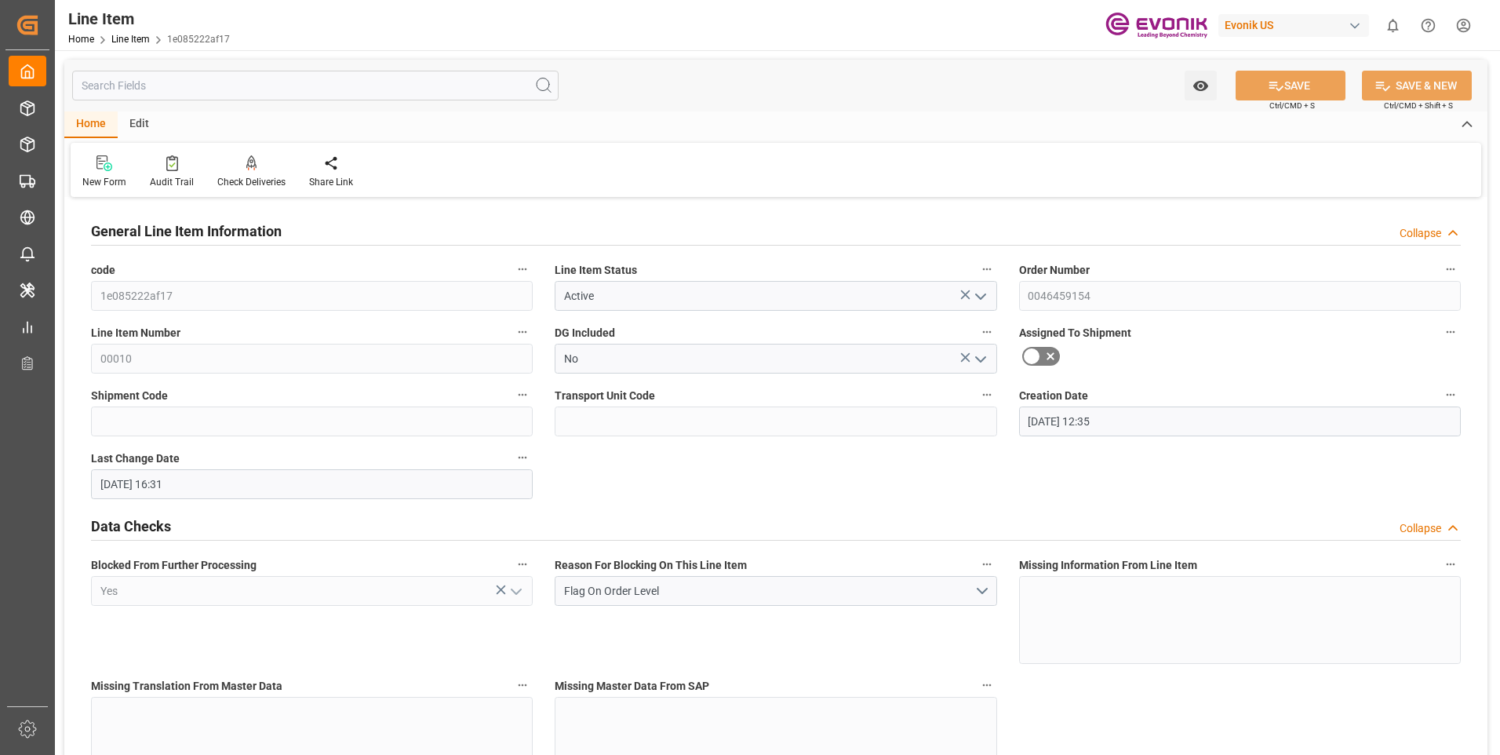
type input "[DATE] 16:31"
type input "[DATE]"
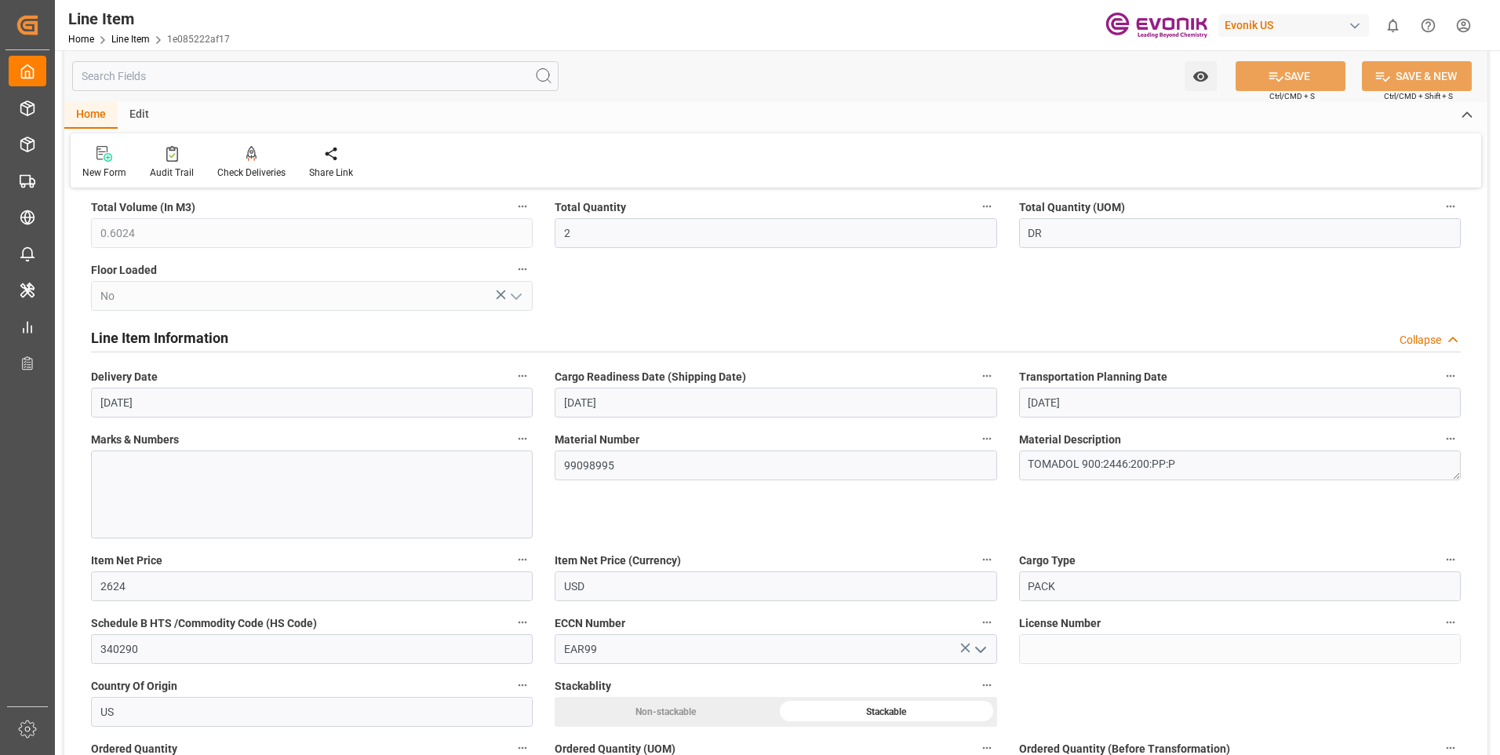
scroll to position [392, 0]
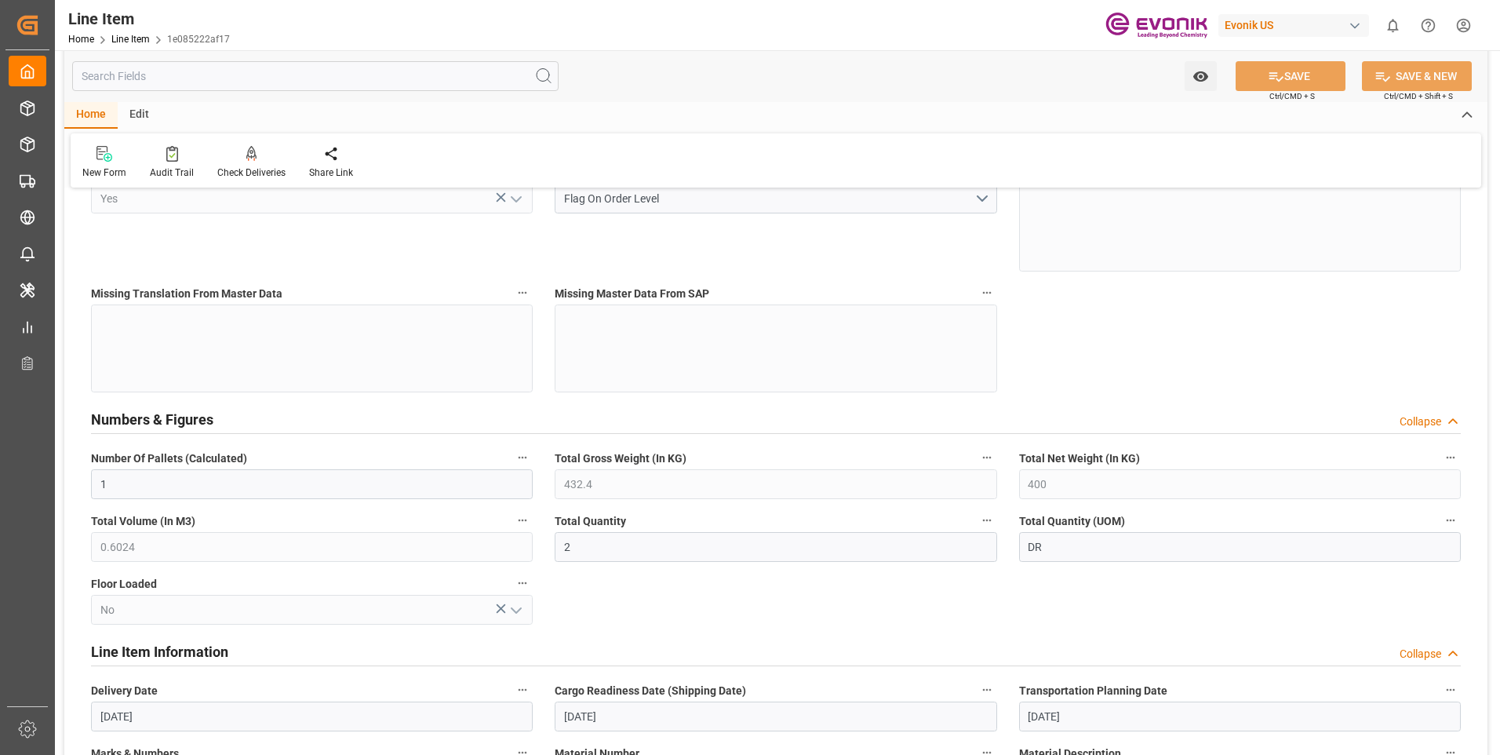
click at [1425, 653] on div "Collapse" at bounding box center [1421, 654] width 42 height 16
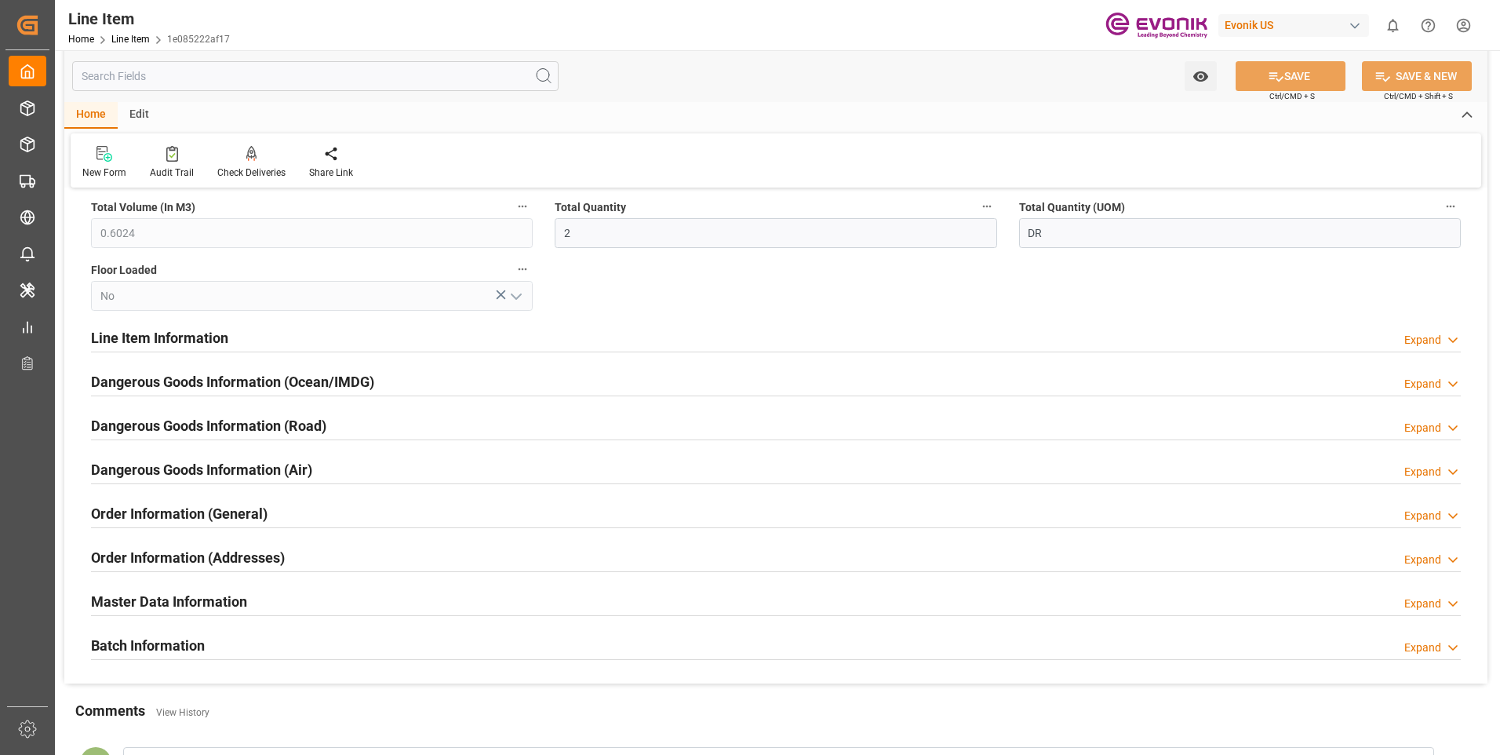
scroll to position [785, 0]
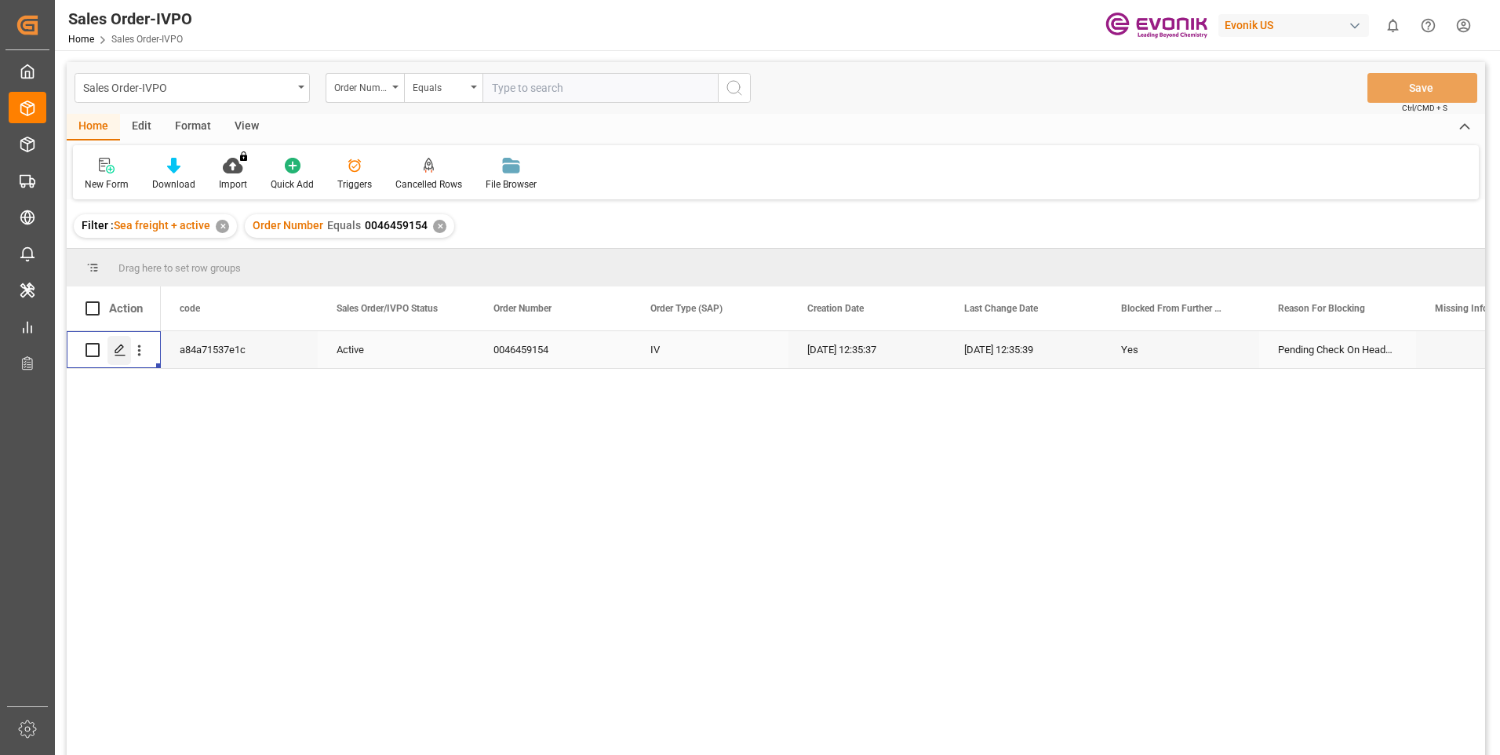
click at [117, 351] on icon "Press SPACE to select this row." at bounding box center [120, 350] width 13 height 13
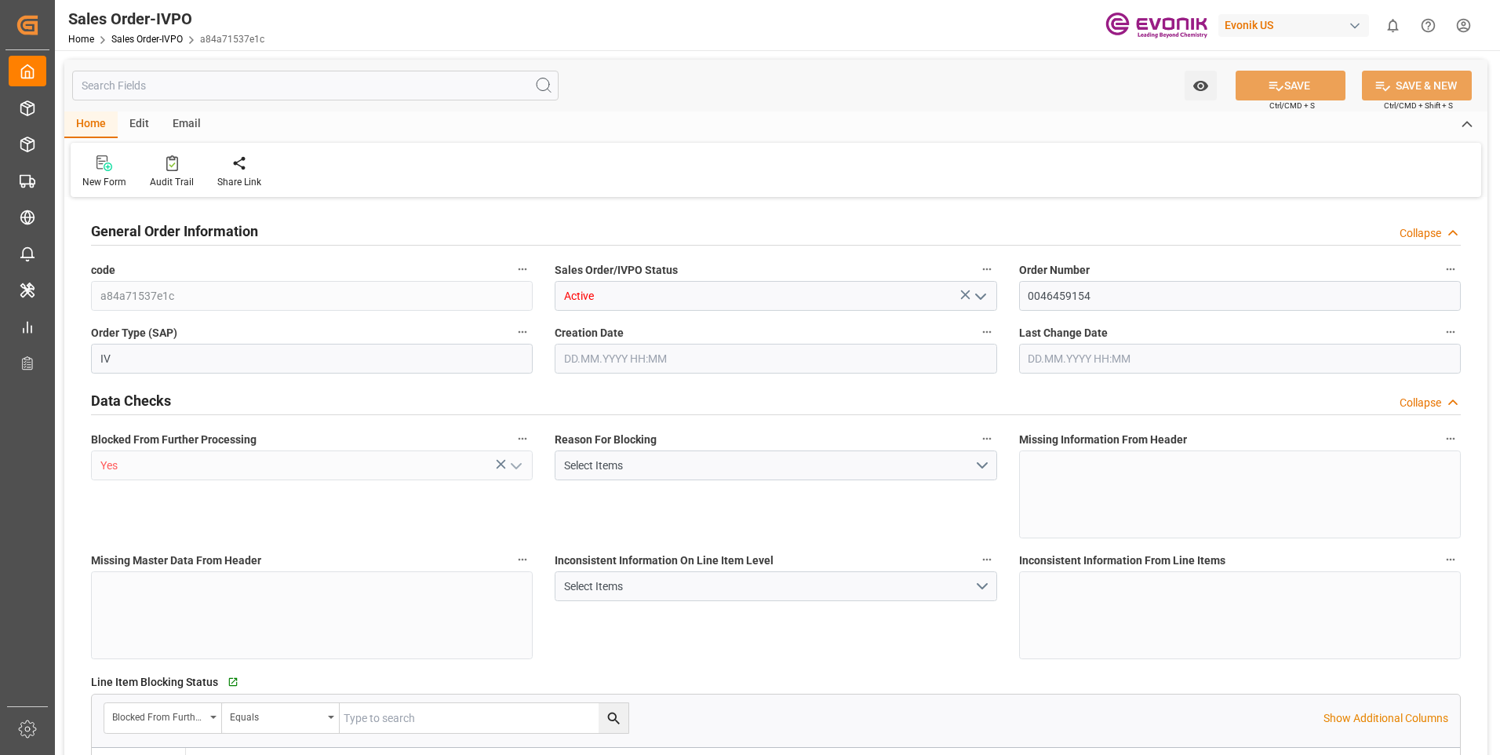
type input "KRPUS"
type input "0"
type input "1"
type input "468.4"
type input "[DATE] 12:35"
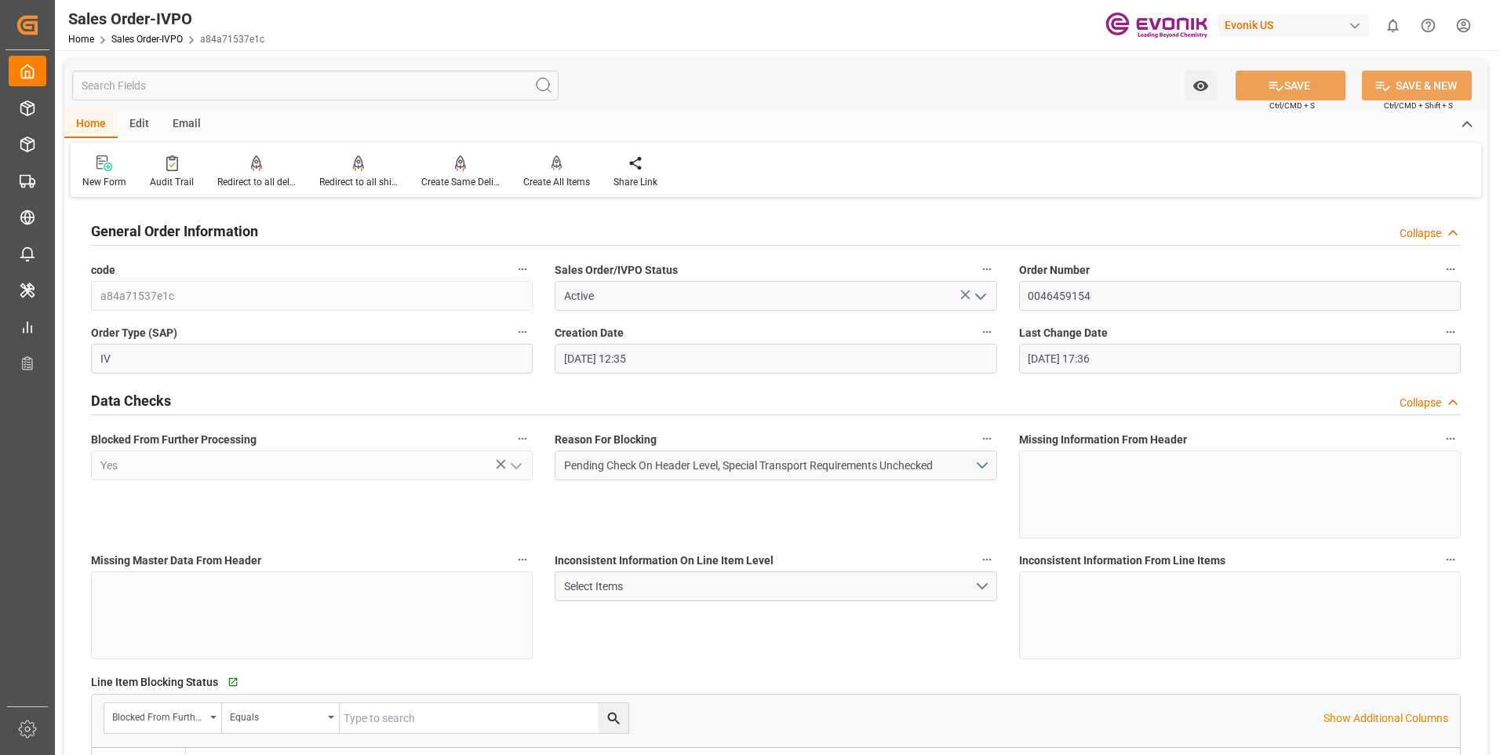
type input "[DATE] 17:36"
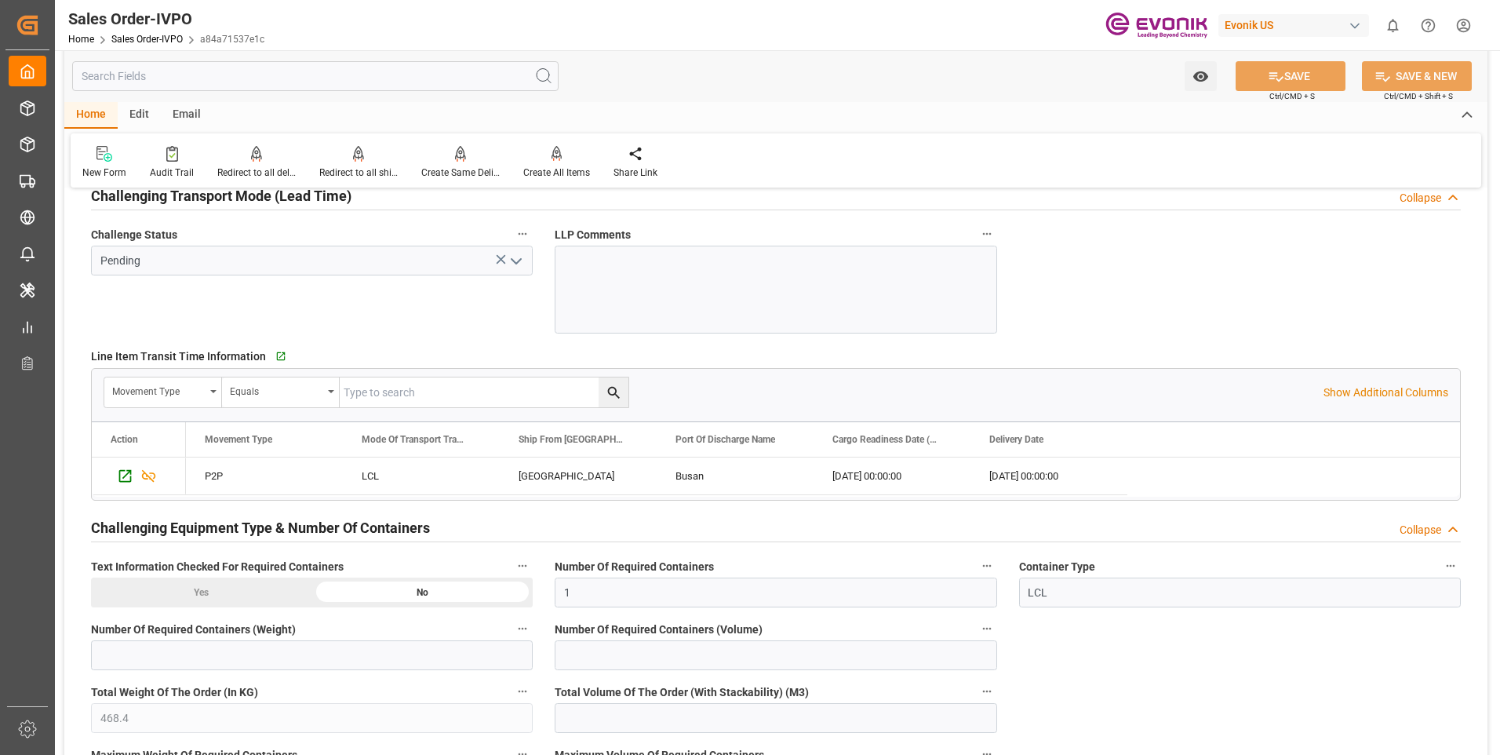
scroll to position [2746, 0]
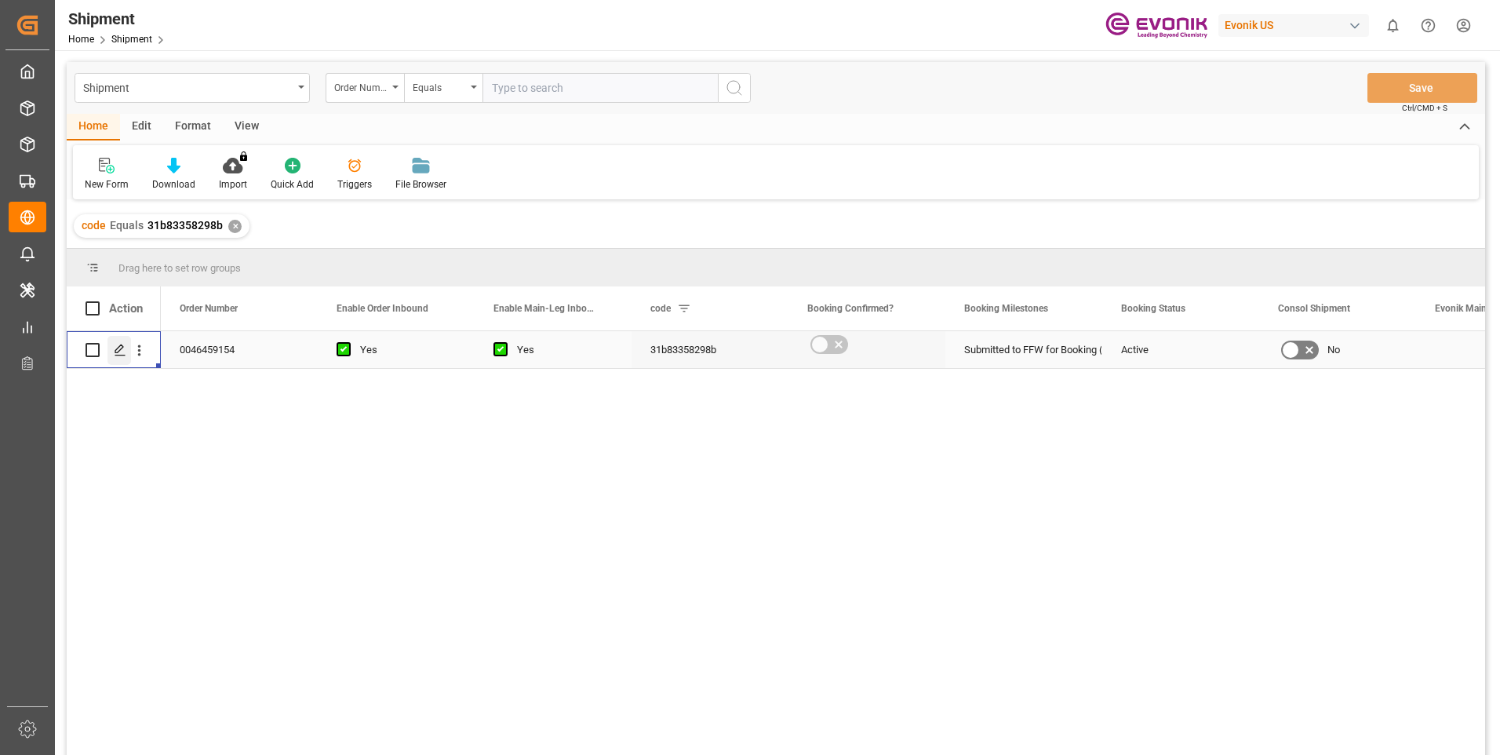
click at [113, 350] on div "Press SPACE to select this row." at bounding box center [119, 350] width 24 height 29
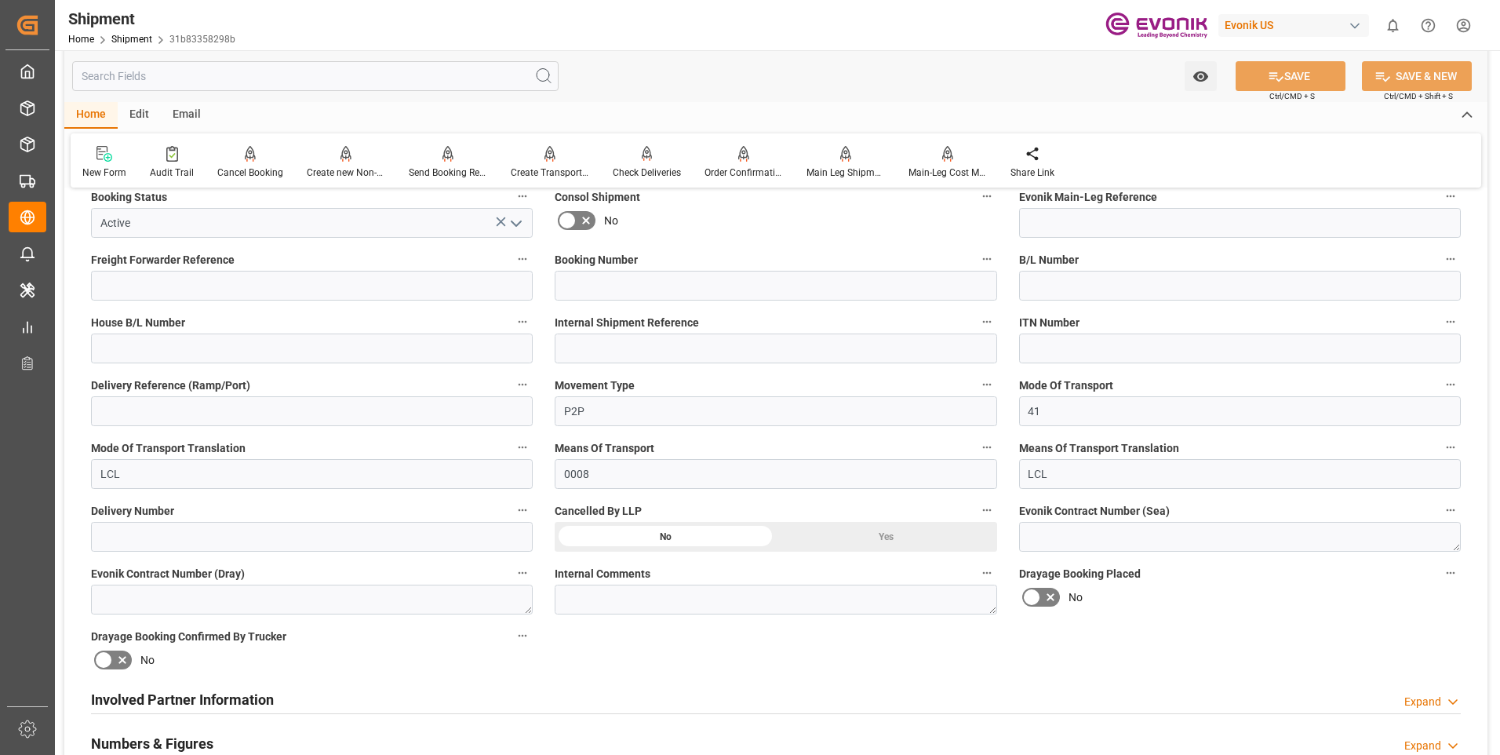
scroll to position [471, 0]
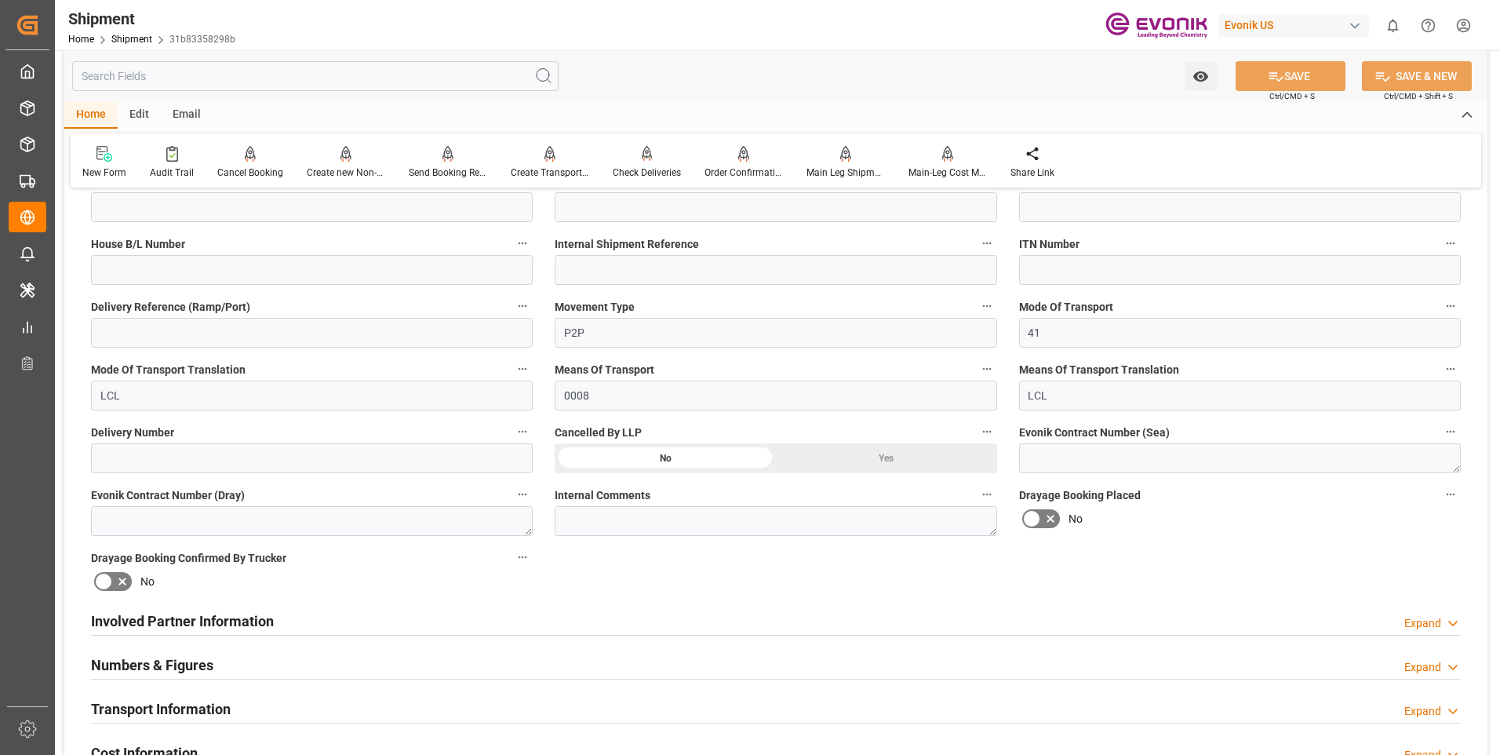
click at [1443, 628] on div "Expand" at bounding box center [1432, 623] width 56 height 16
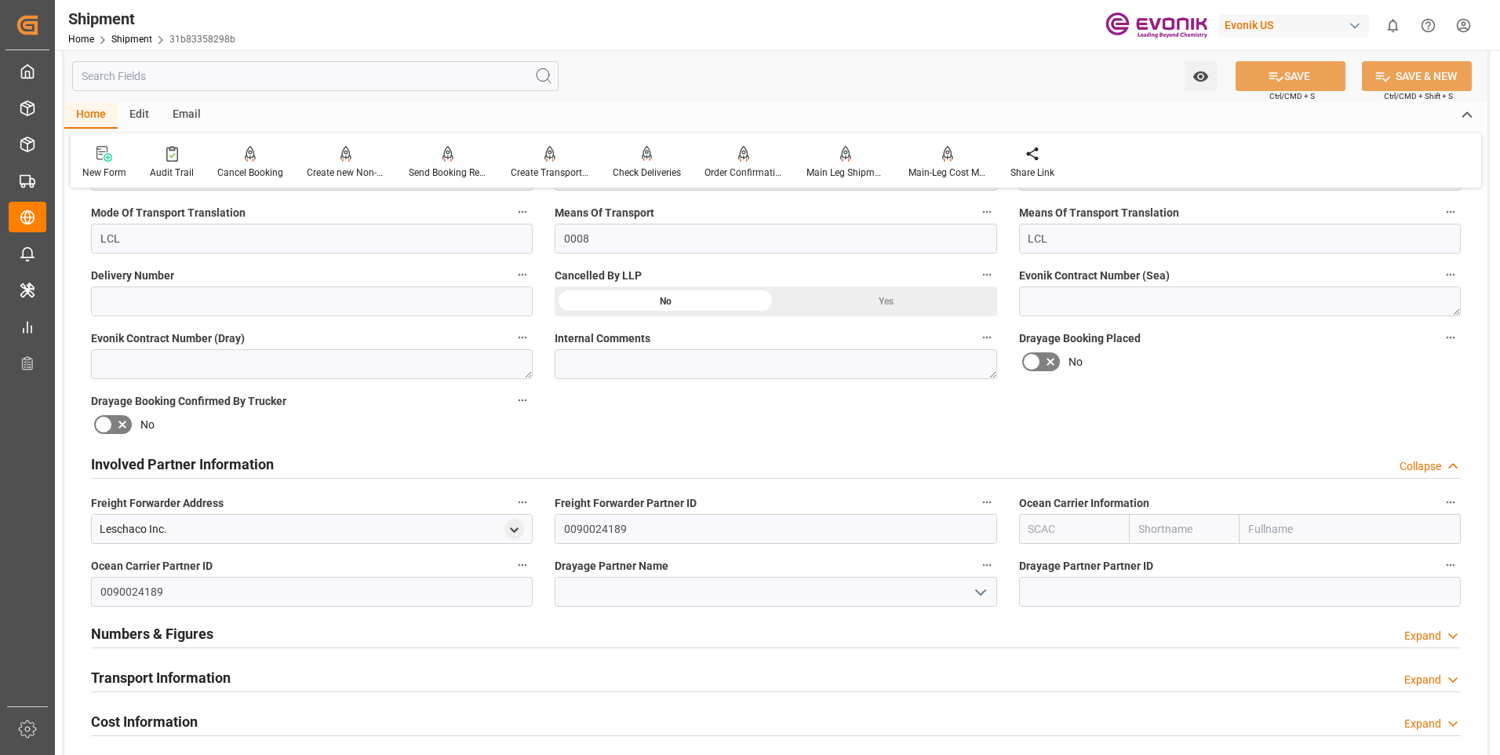
scroll to position [706, 0]
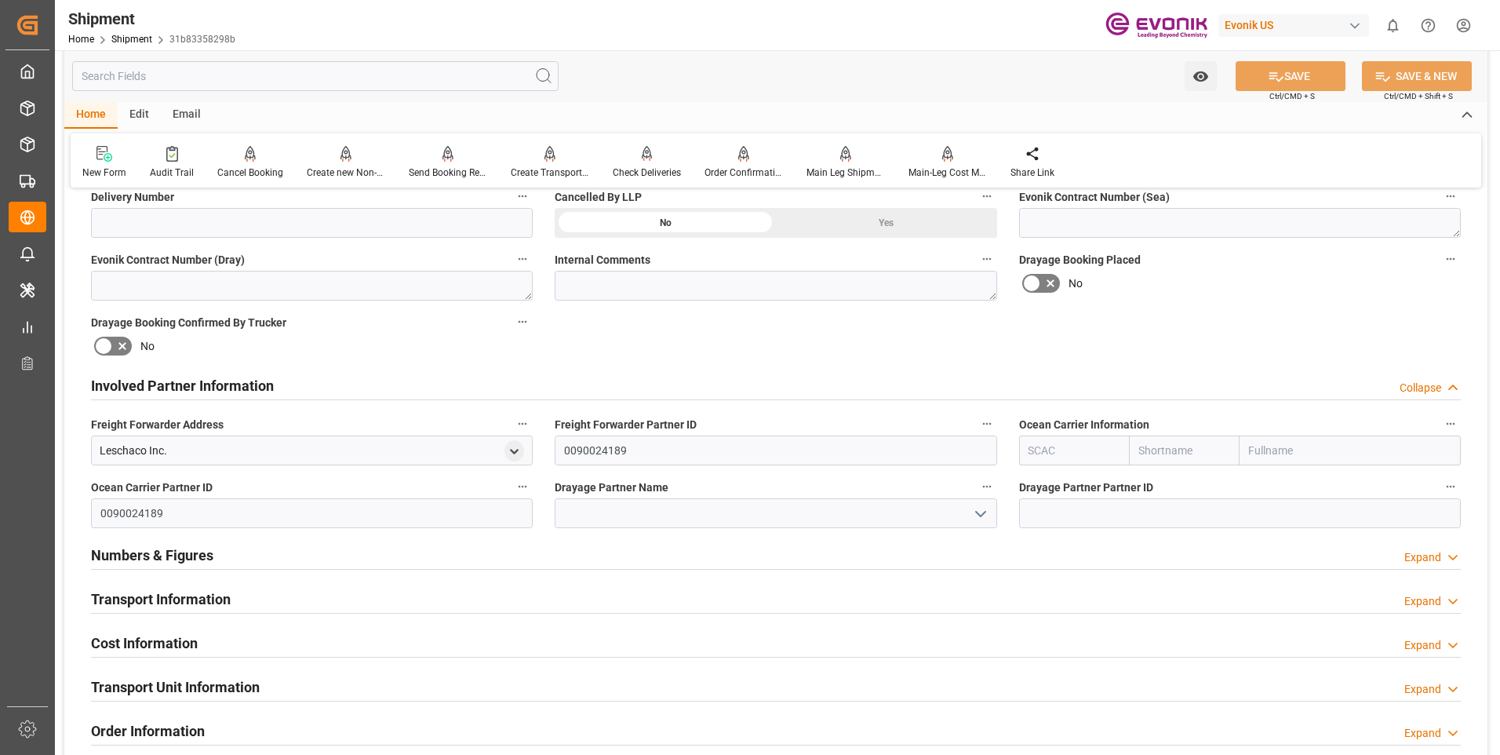
click at [1065, 455] on input "text" at bounding box center [1074, 450] width 111 height 30
type input "ALRB"
click at [1039, 479] on b "ALRB" at bounding box center [1042, 485] width 27 height 13
type input "AC Containerline"
type input "AC Containerline GmbH"
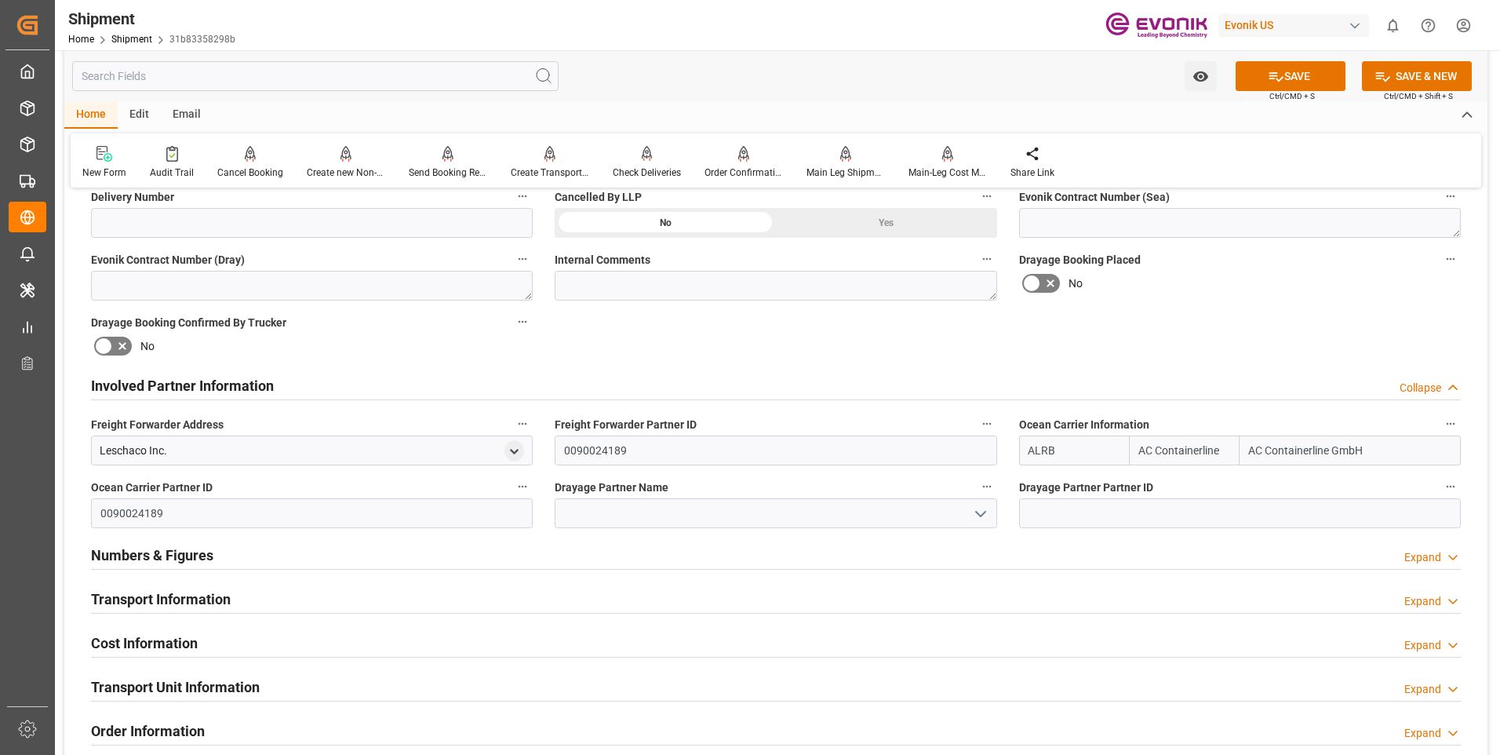
type input "ALRB"
click at [1108, 512] on input at bounding box center [1240, 513] width 442 height 30
click at [1269, 78] on icon at bounding box center [1276, 76] width 14 height 9
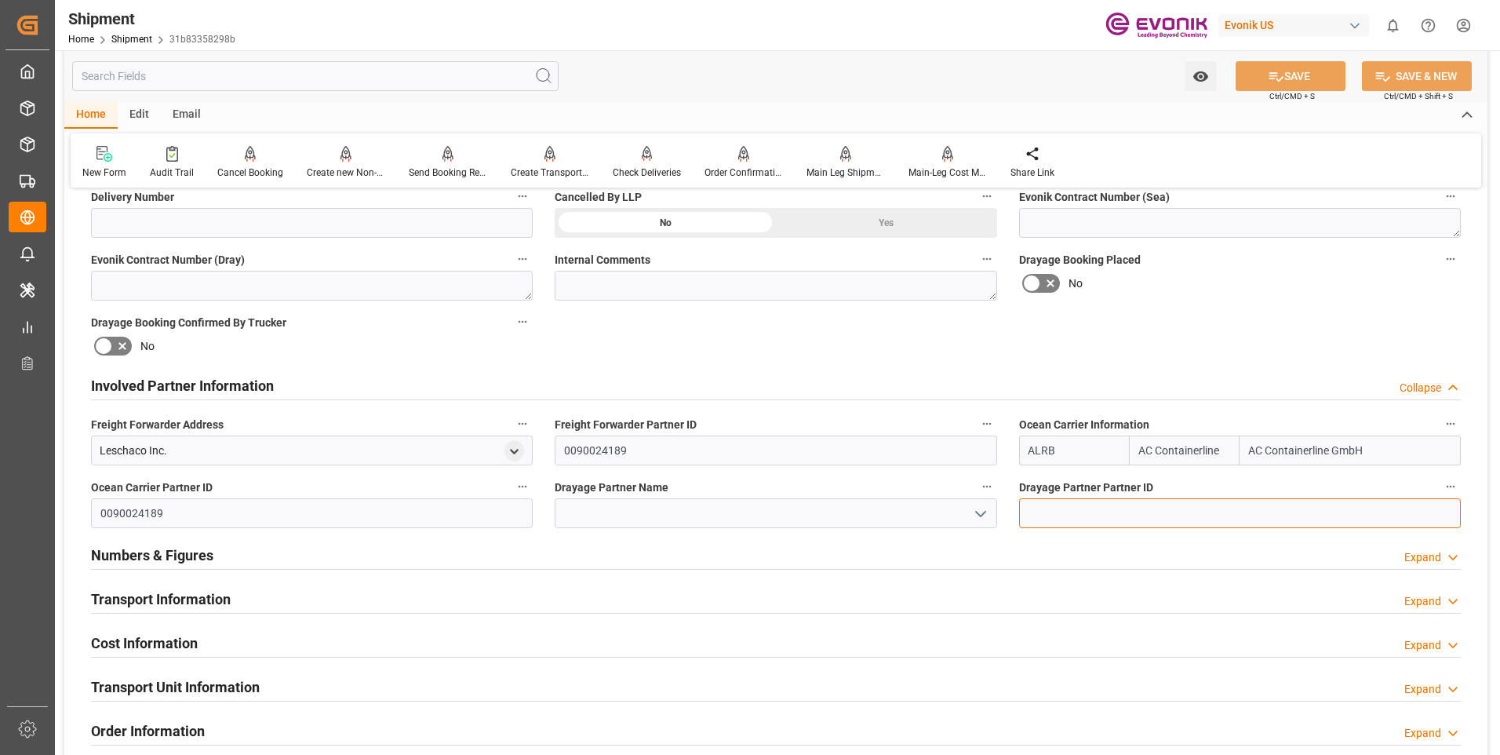
click at [1108, 511] on input at bounding box center [1240, 513] width 442 height 30
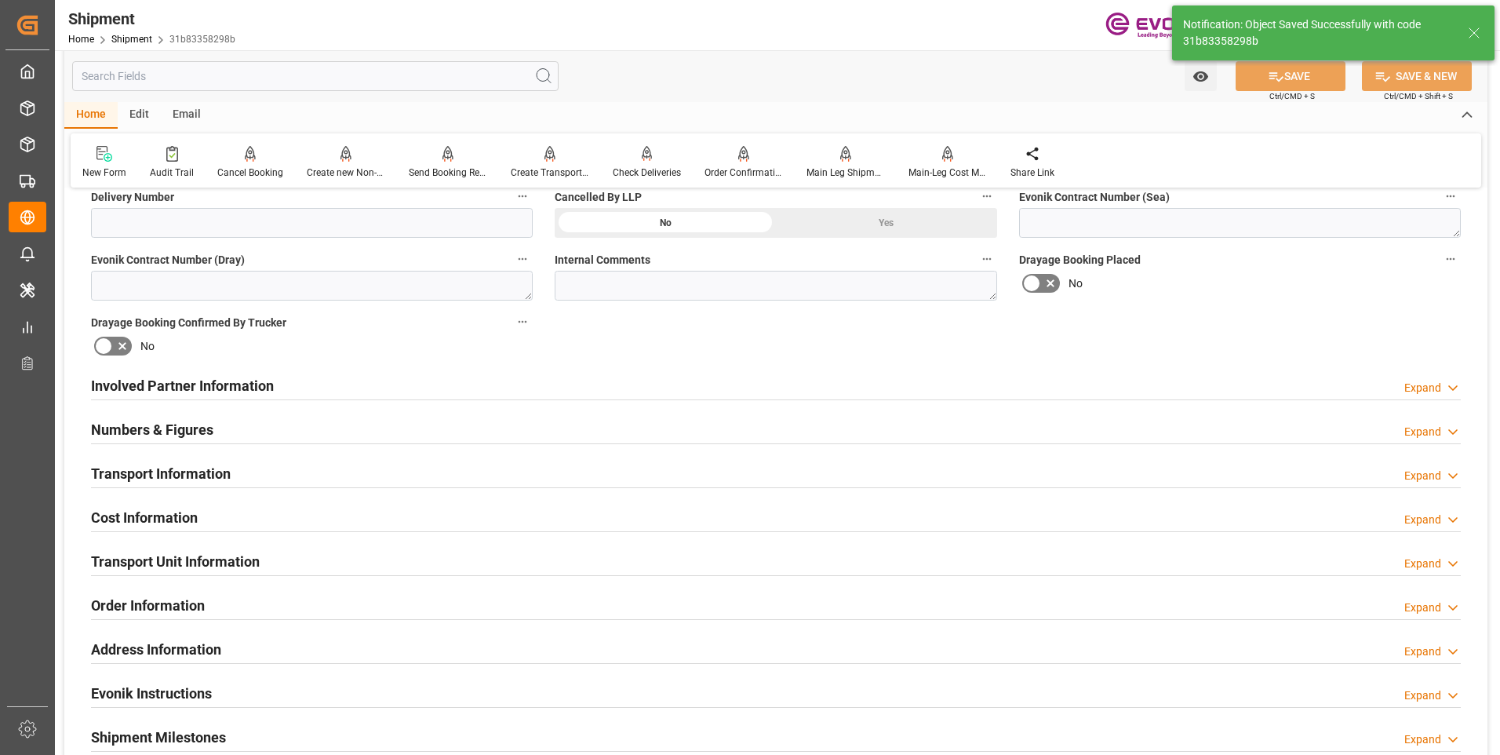
scroll to position [549, 0]
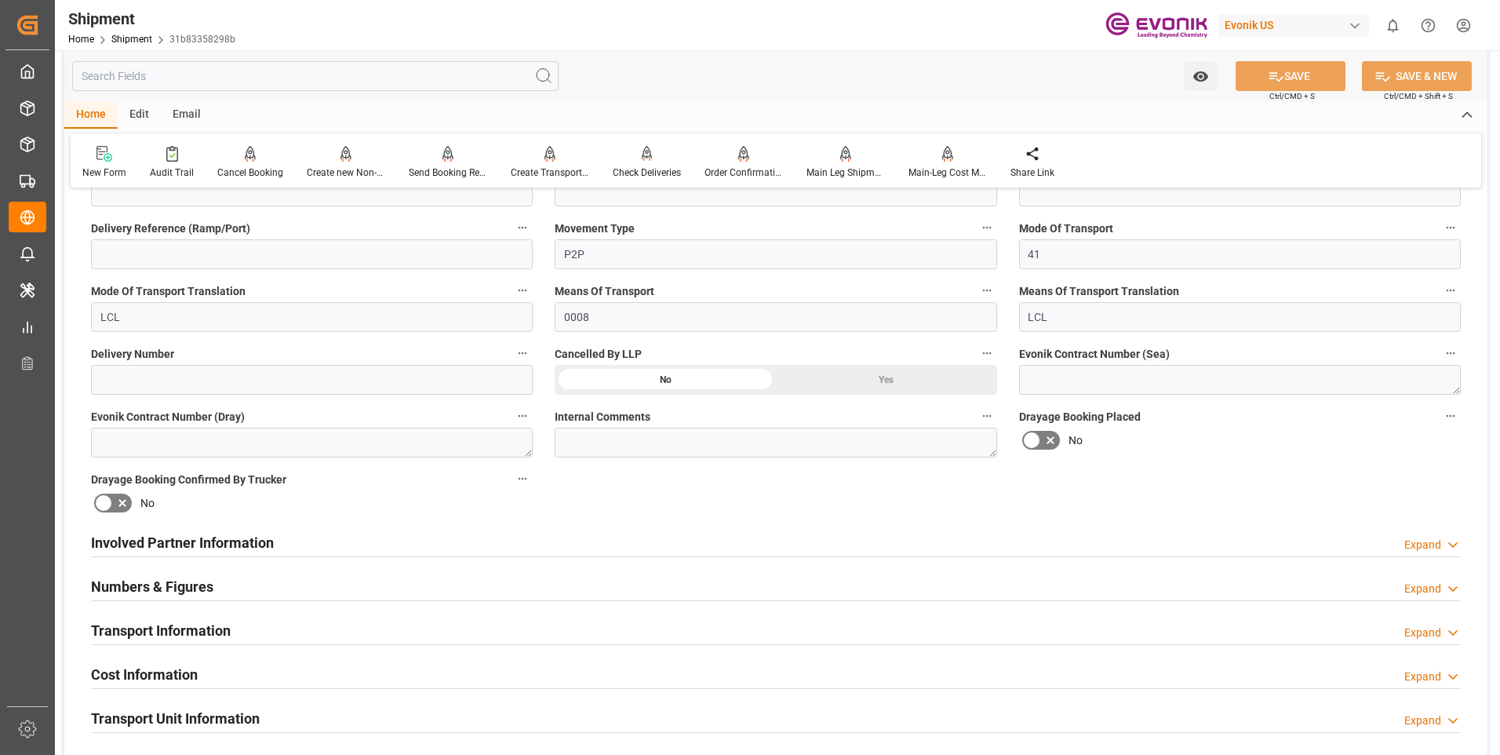
click at [1431, 547] on div "Expand" at bounding box center [1422, 545] width 37 height 16
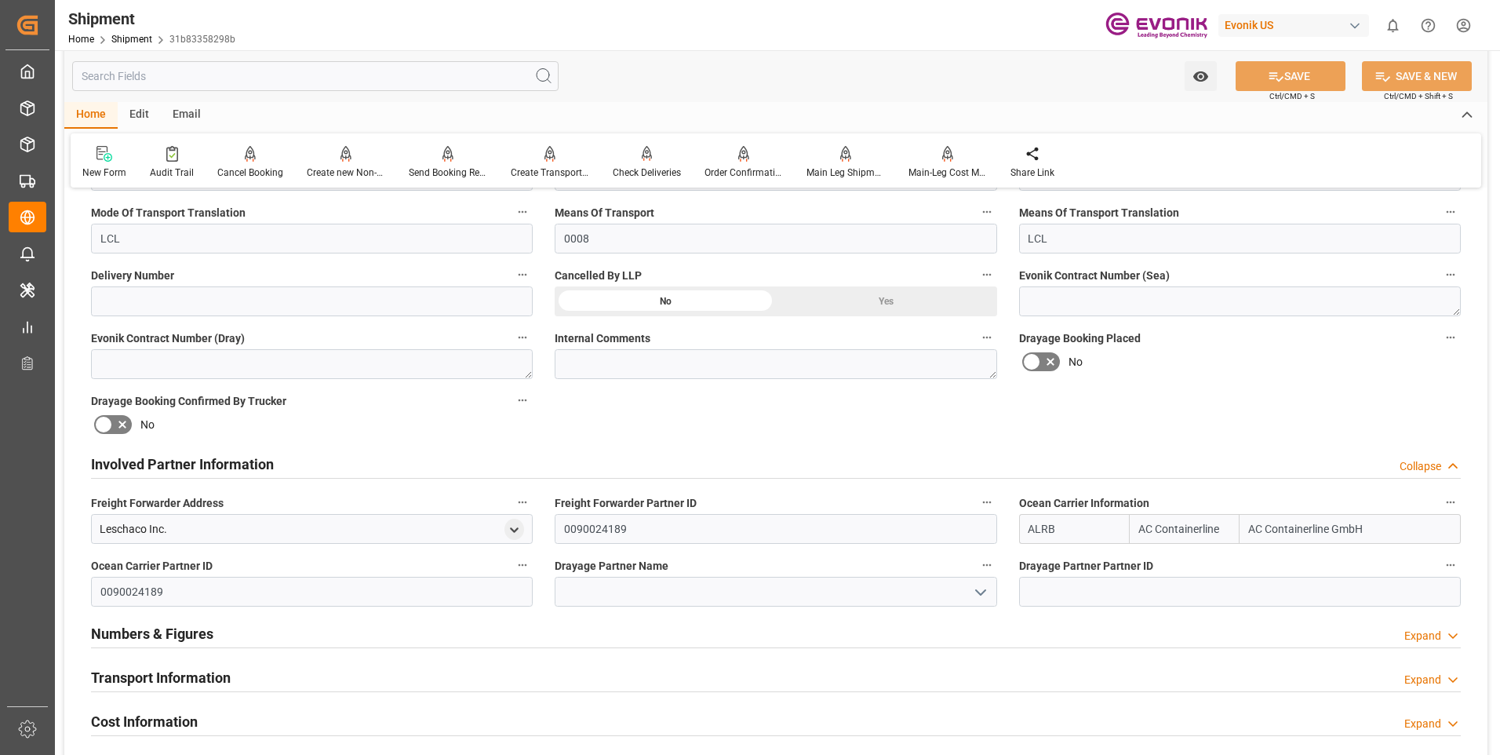
scroll to position [706, 0]
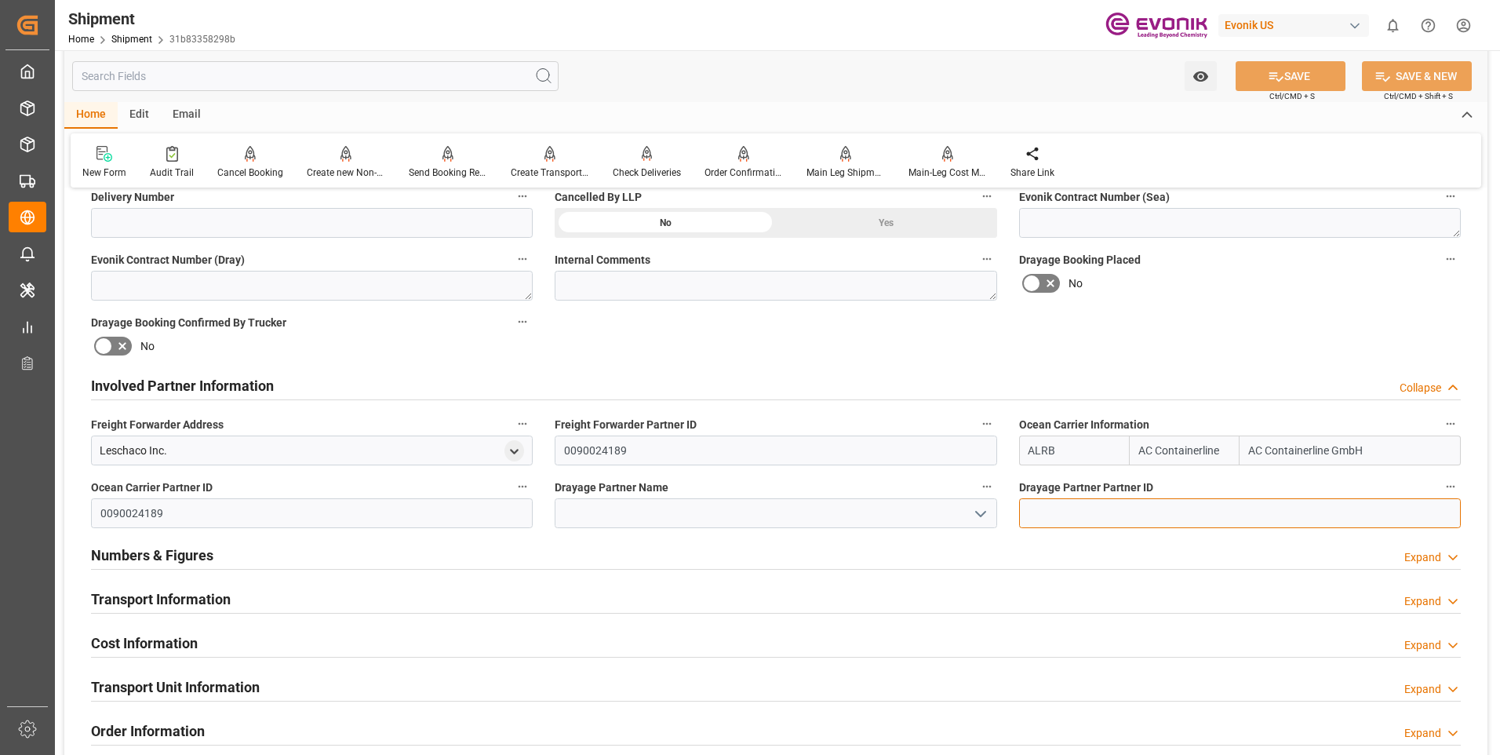
click at [1086, 505] on input at bounding box center [1240, 513] width 442 height 30
type input "ESTES"
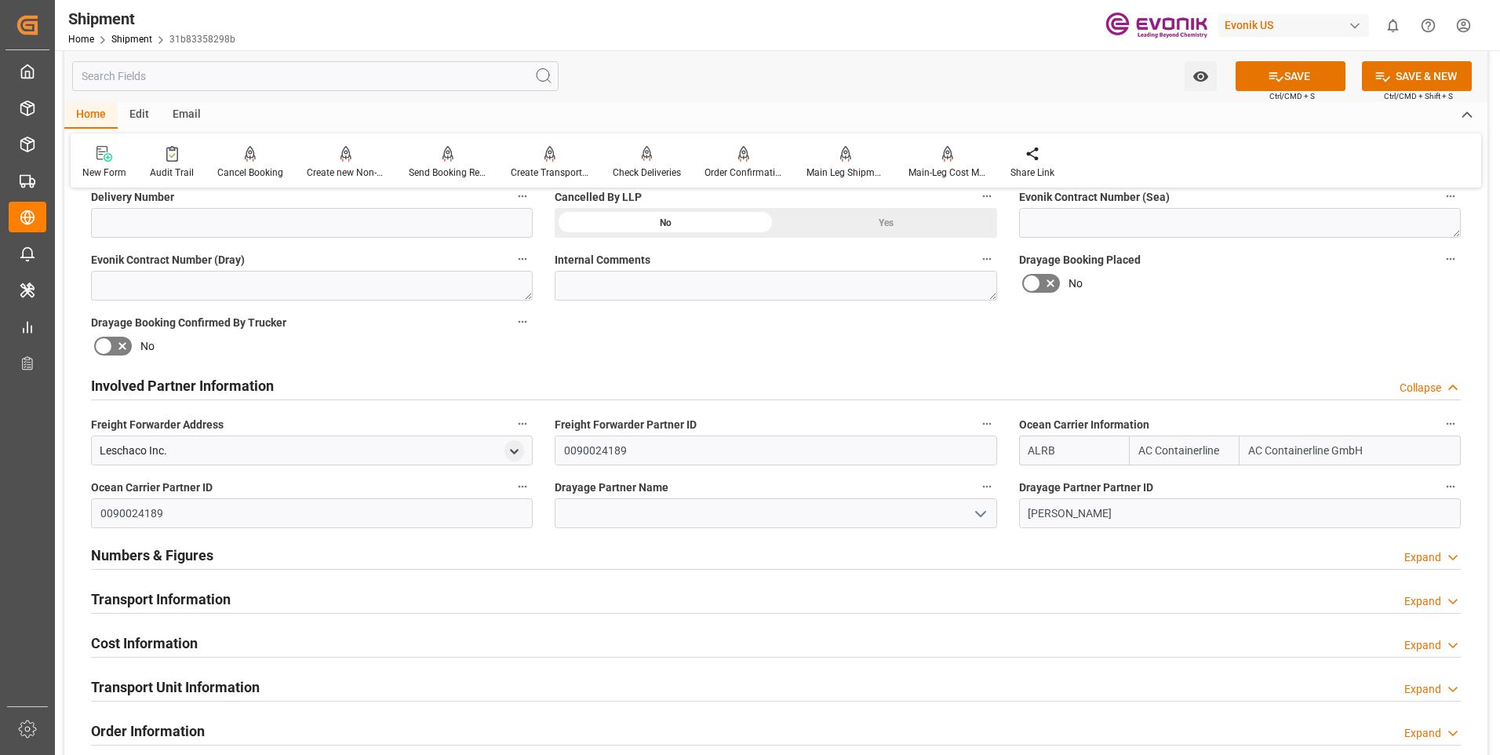
click at [1429, 564] on div "Expand" at bounding box center [1422, 557] width 37 height 16
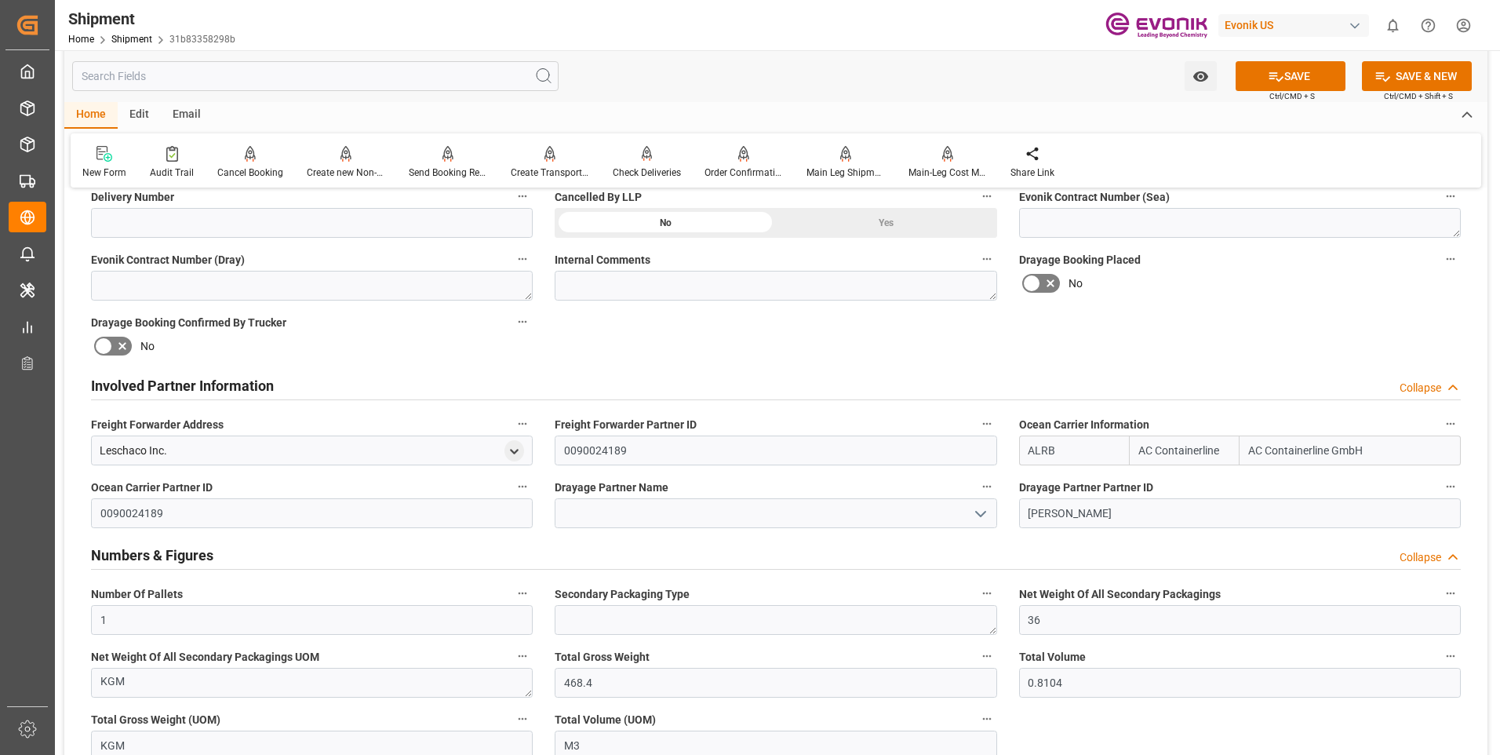
click at [1411, 555] on div "Collapse" at bounding box center [1421, 557] width 42 height 16
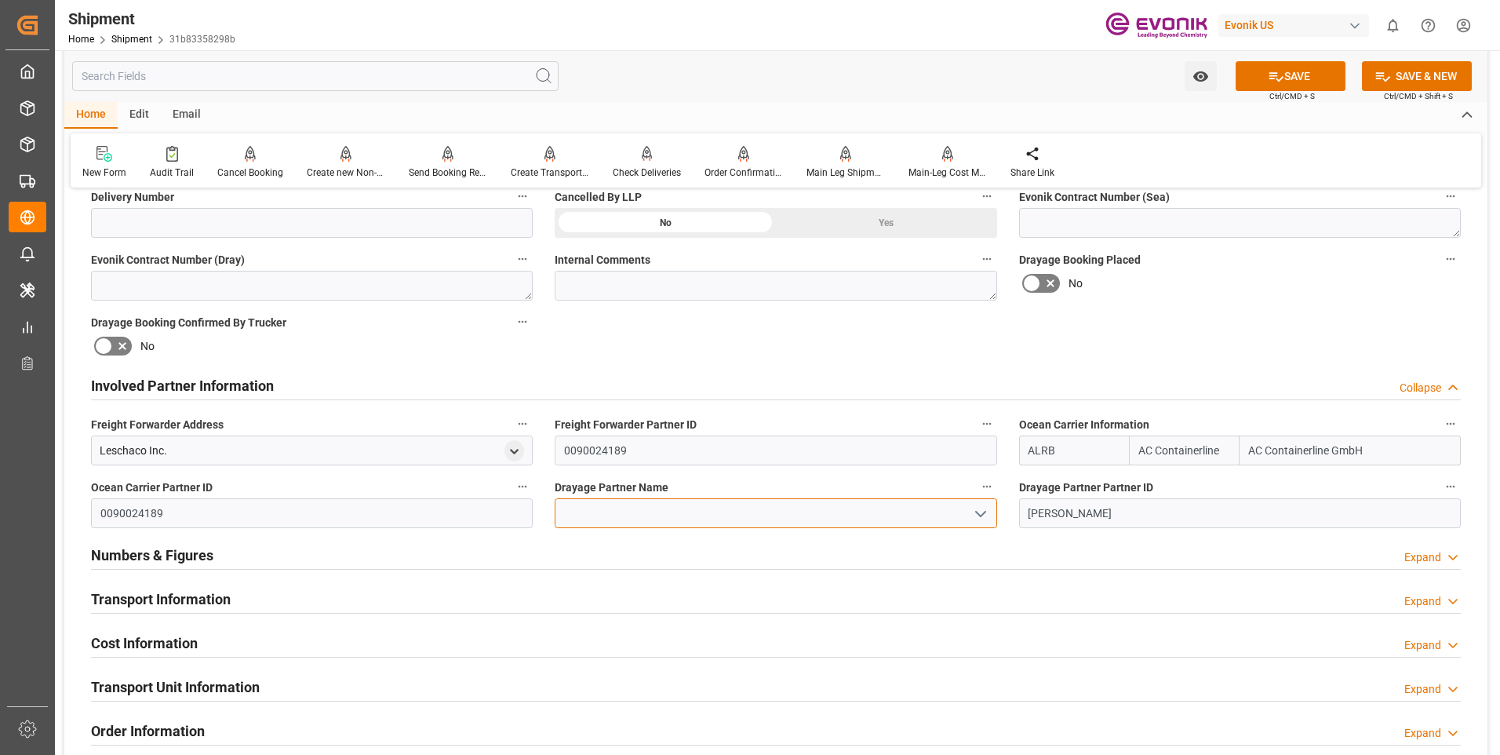
click at [735, 519] on input at bounding box center [776, 513] width 442 height 30
click at [988, 514] on icon "open menu" at bounding box center [980, 513] width 19 height 19
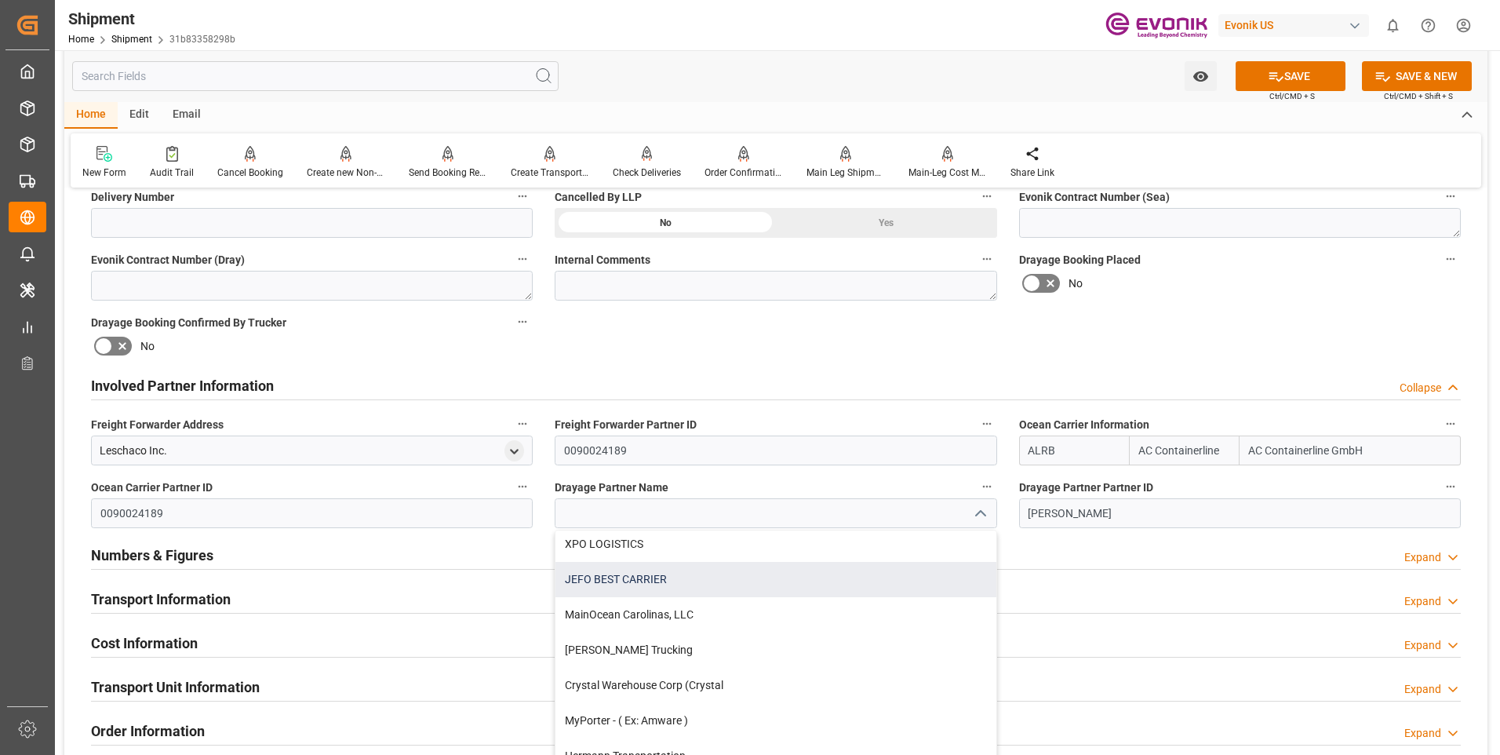
scroll to position [2824, 0]
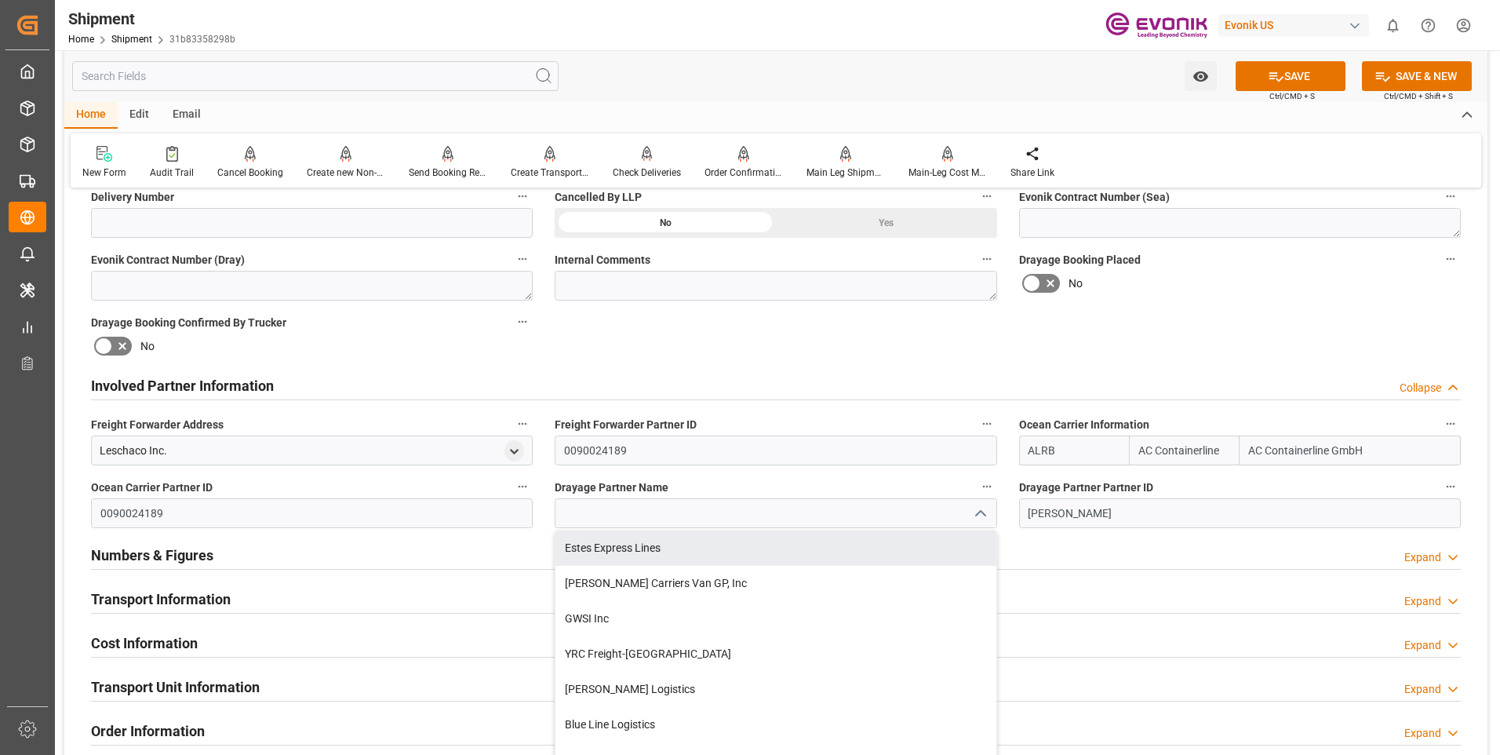
click at [1168, 352] on div "Booking Confirmation Milestone Bar Collapse Submitted to FFW for Booking (Pendi…" at bounding box center [775, 370] width 1423 height 1748
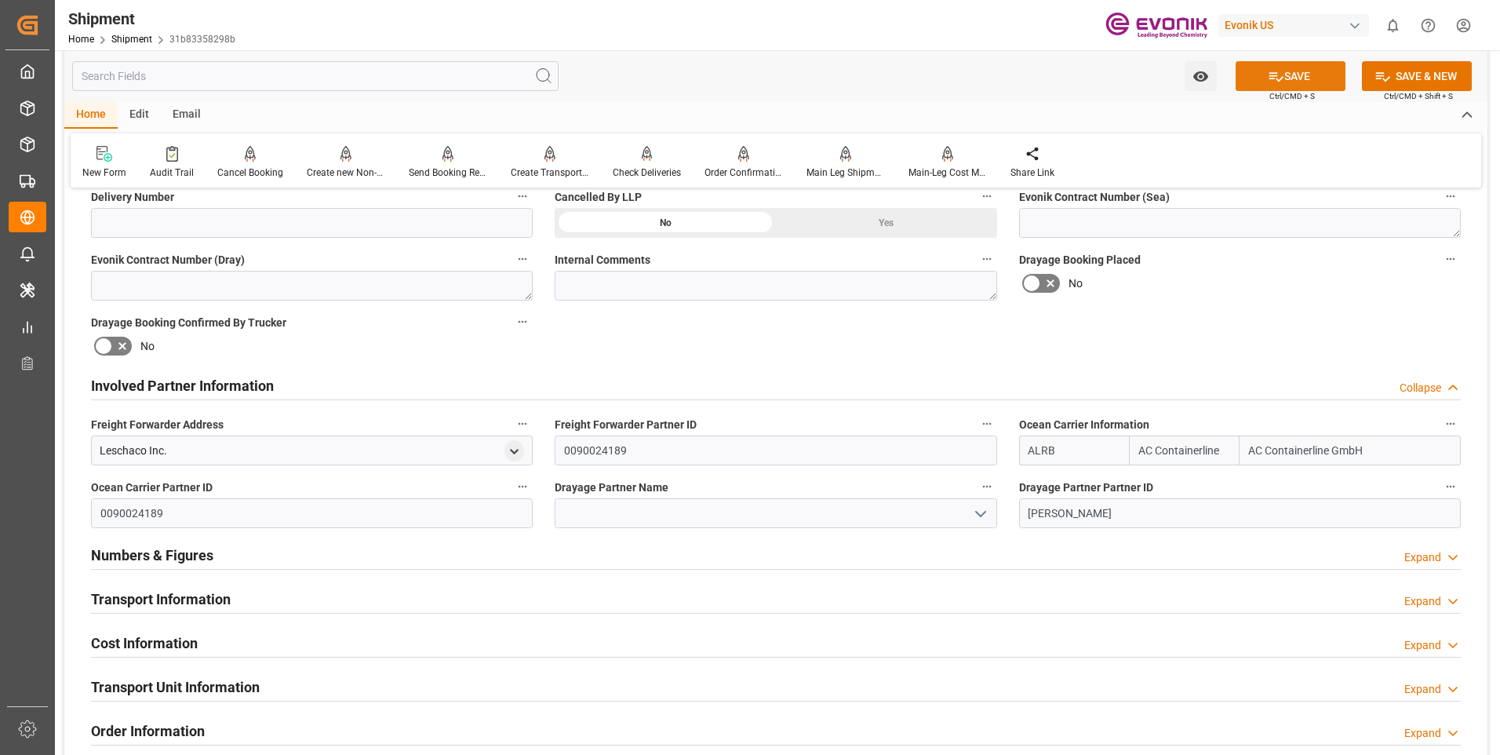
click at [1270, 84] on icon at bounding box center [1276, 76] width 16 height 16
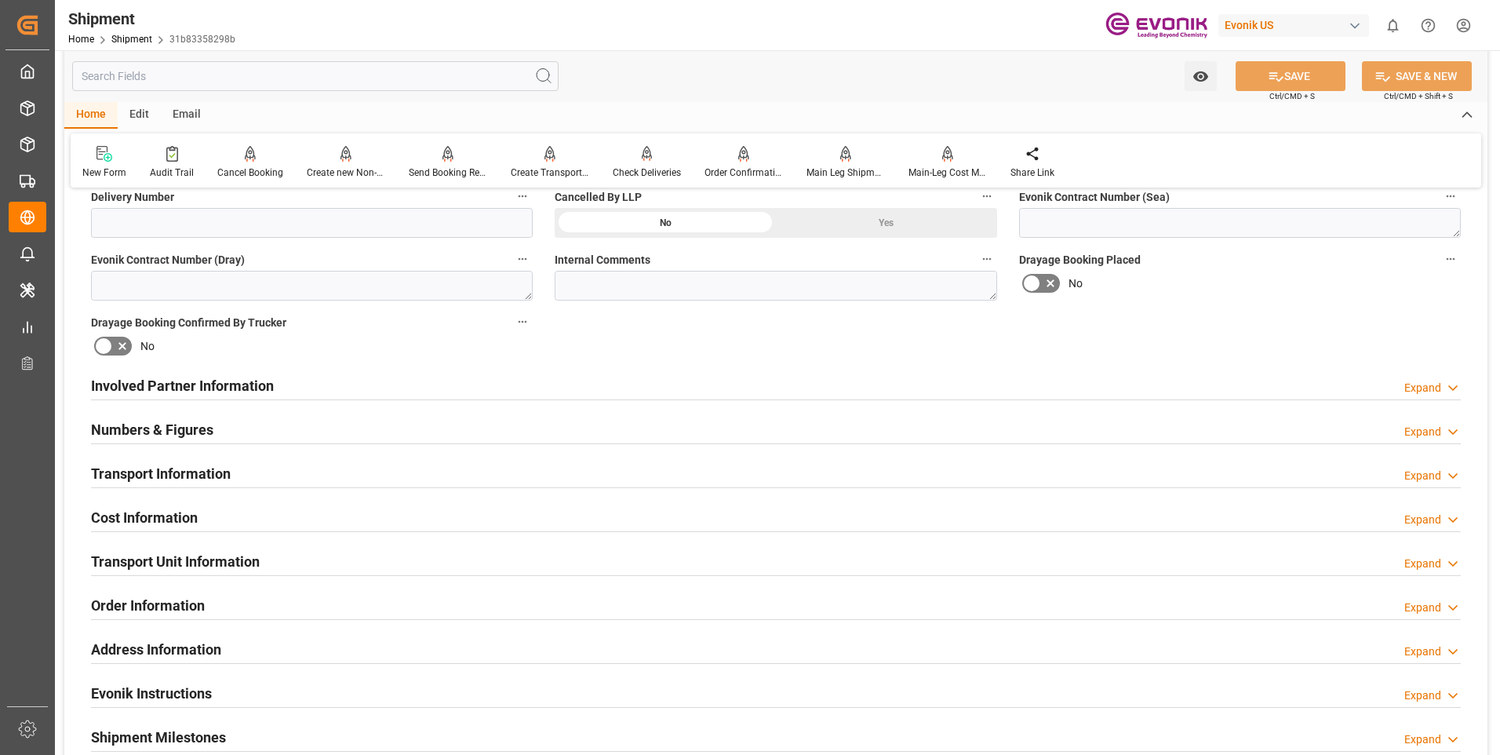
click at [1428, 387] on div "Expand" at bounding box center [1422, 388] width 37 height 16
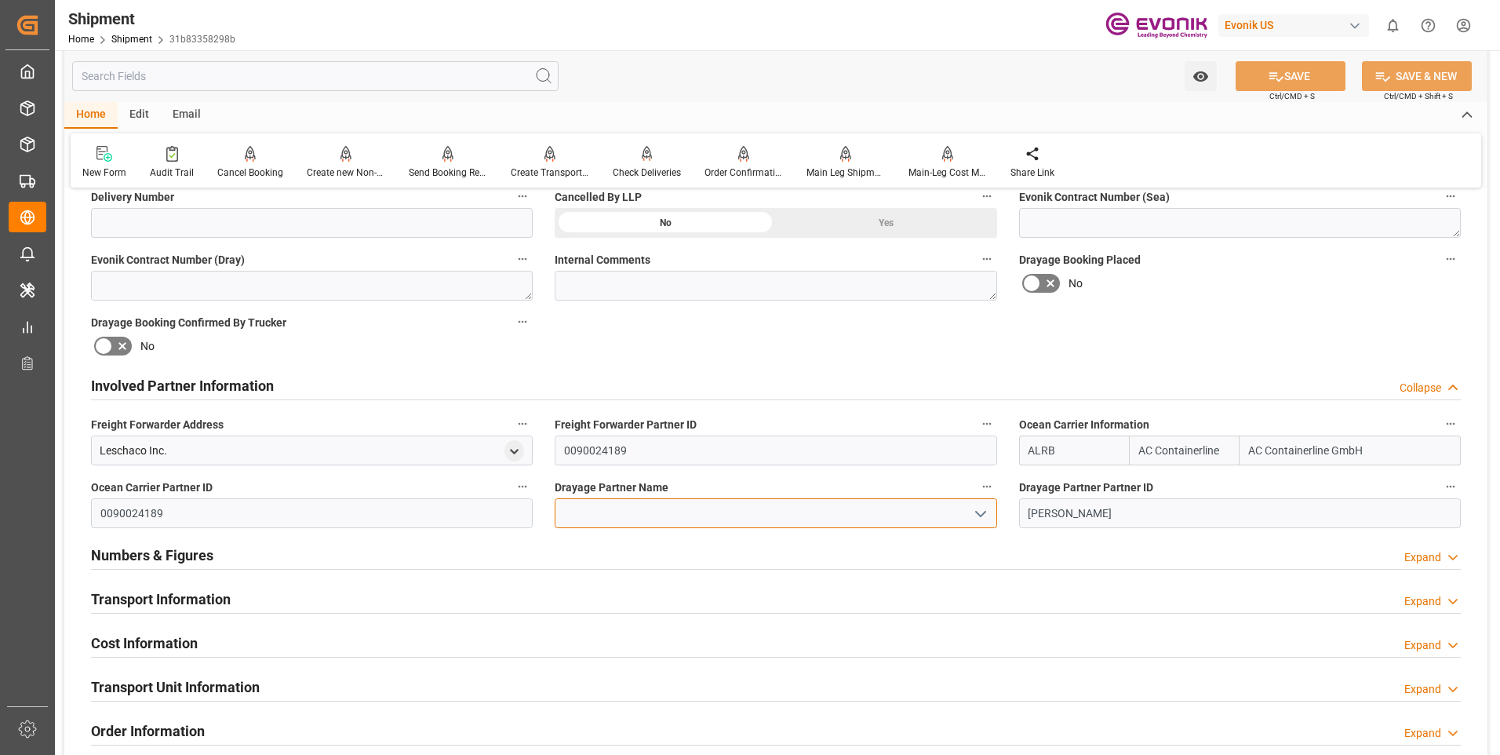
click at [777, 515] on input at bounding box center [776, 513] width 442 height 30
click at [983, 513] on polyline "open menu" at bounding box center [980, 513] width 9 height 5
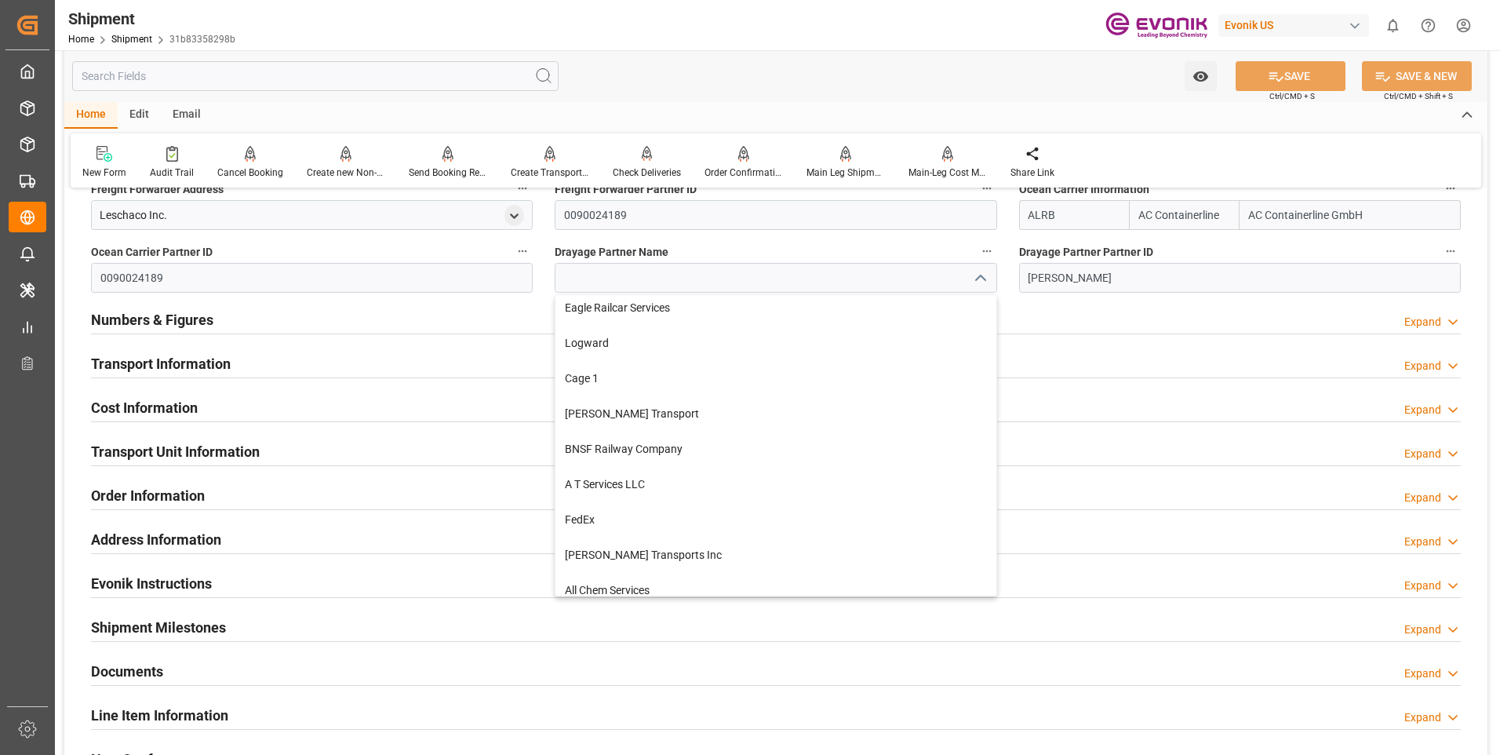
scroll to position [0, 0]
click at [913, 274] on input at bounding box center [776, 278] width 442 height 30
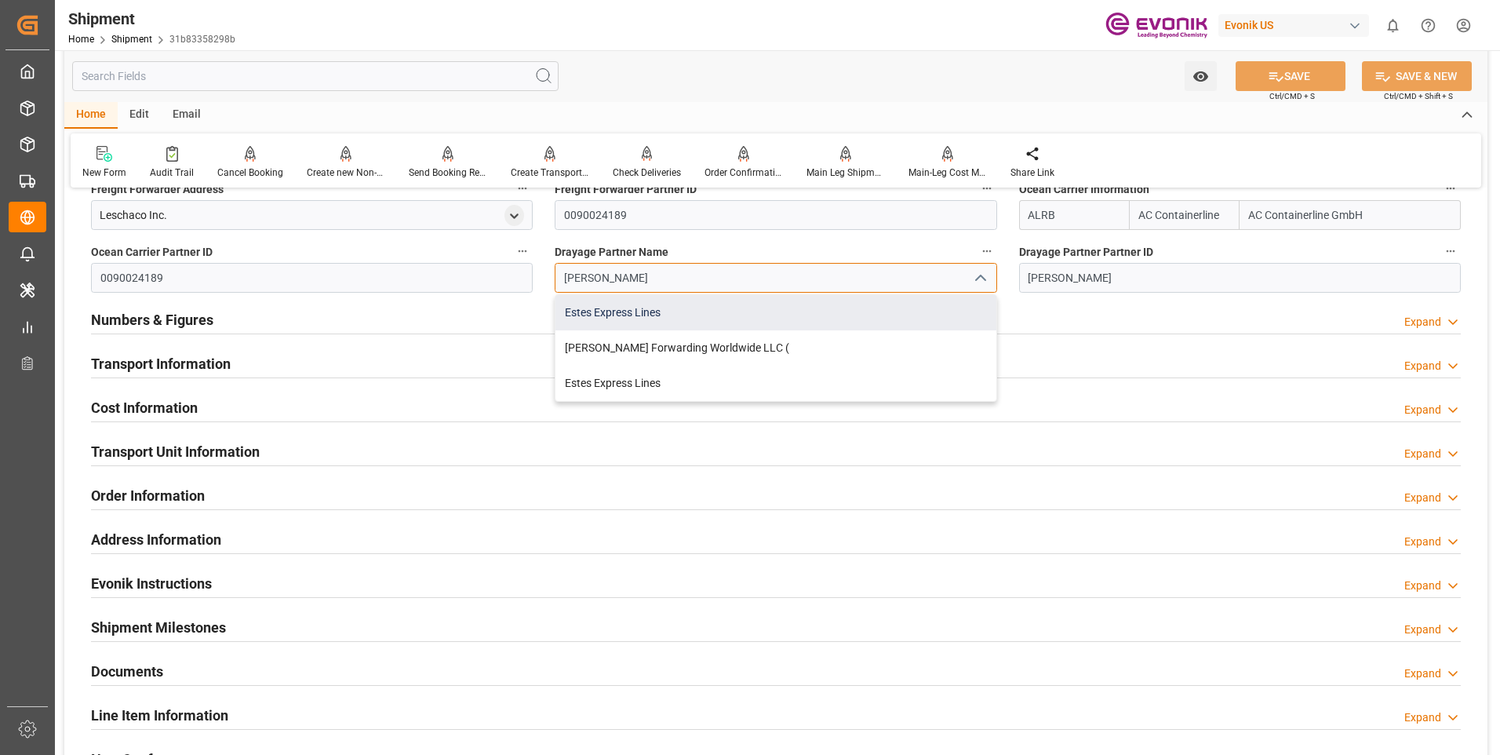
click at [595, 308] on div "Estes Express Lines" at bounding box center [775, 312] width 440 height 35
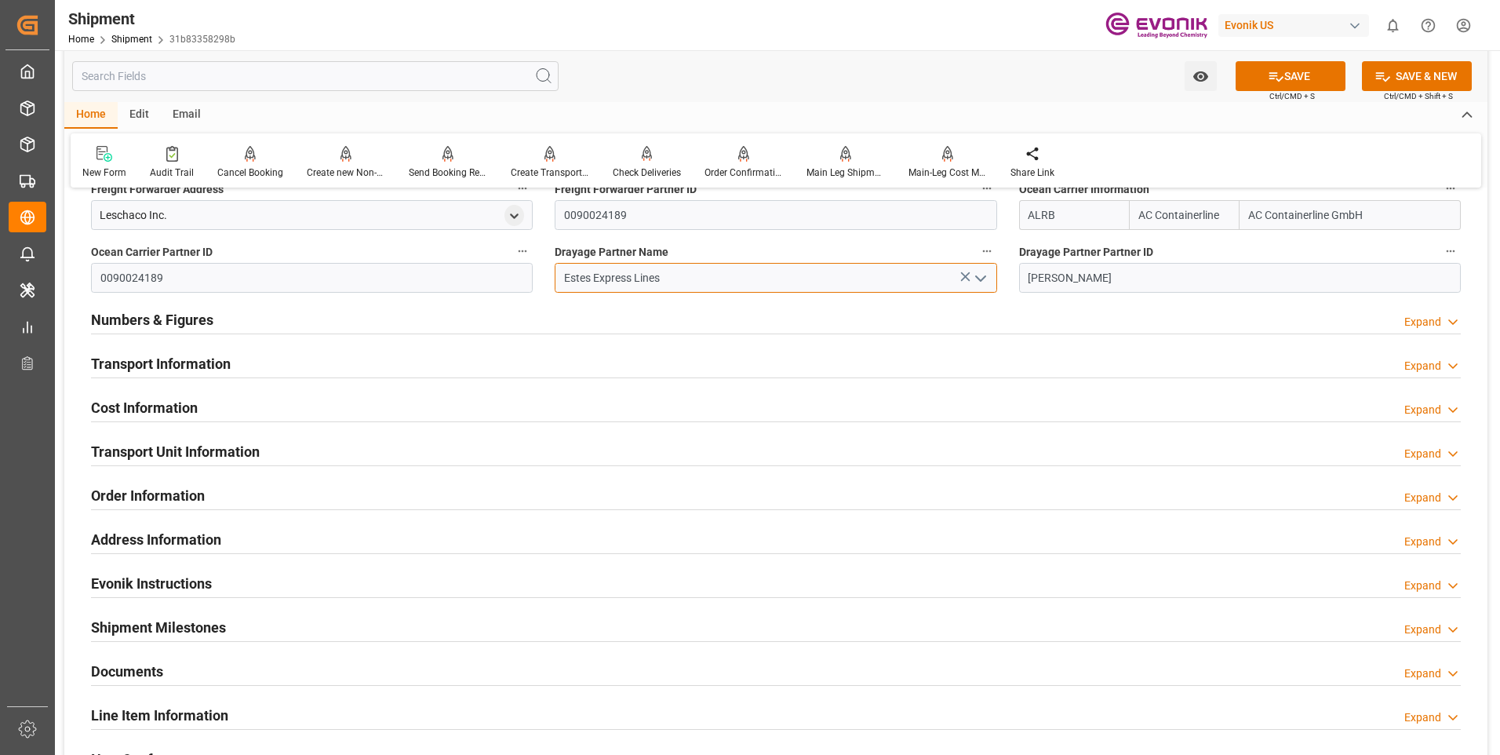
type input "Estes Express Lines"
click at [1293, 82] on button "SAVE" at bounding box center [1291, 76] width 110 height 30
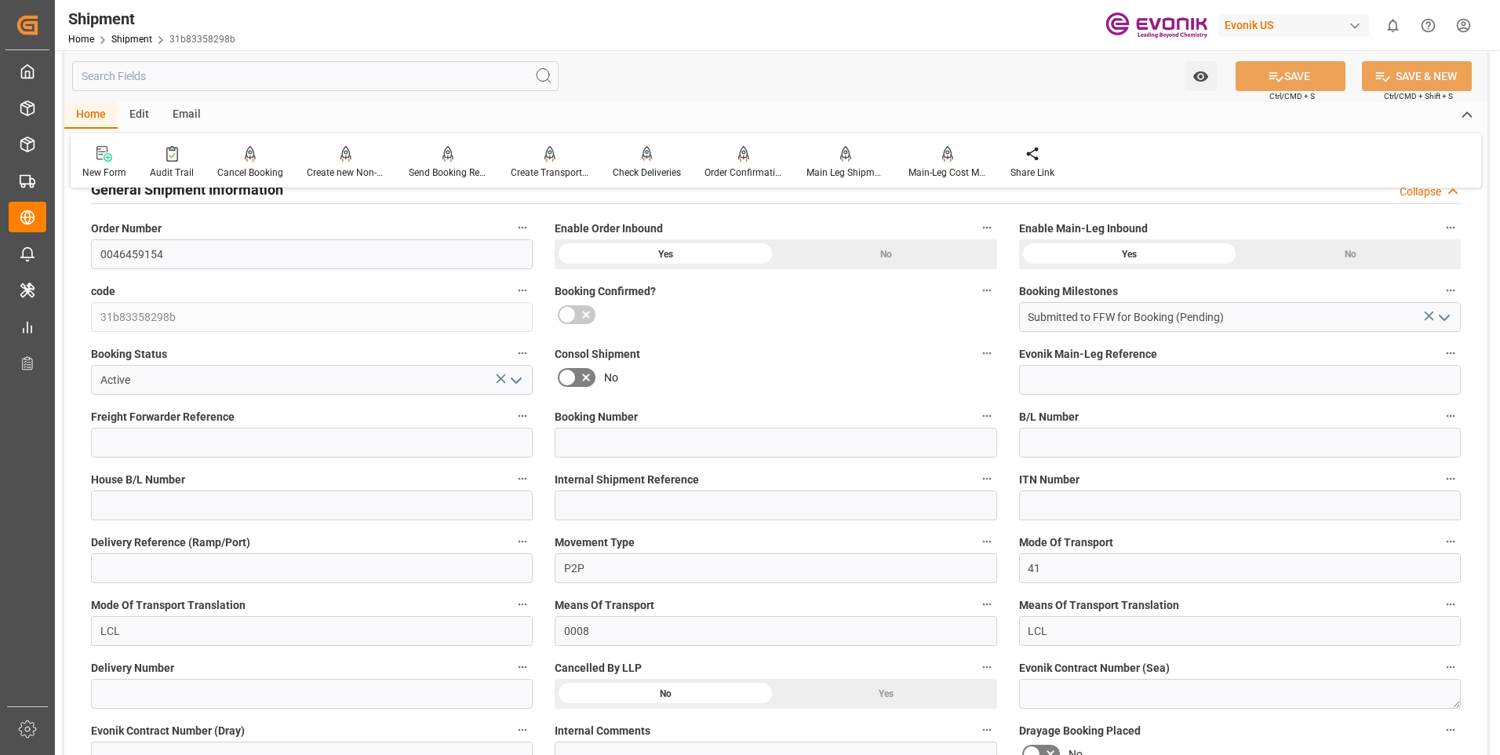
scroll to position [157, 0]
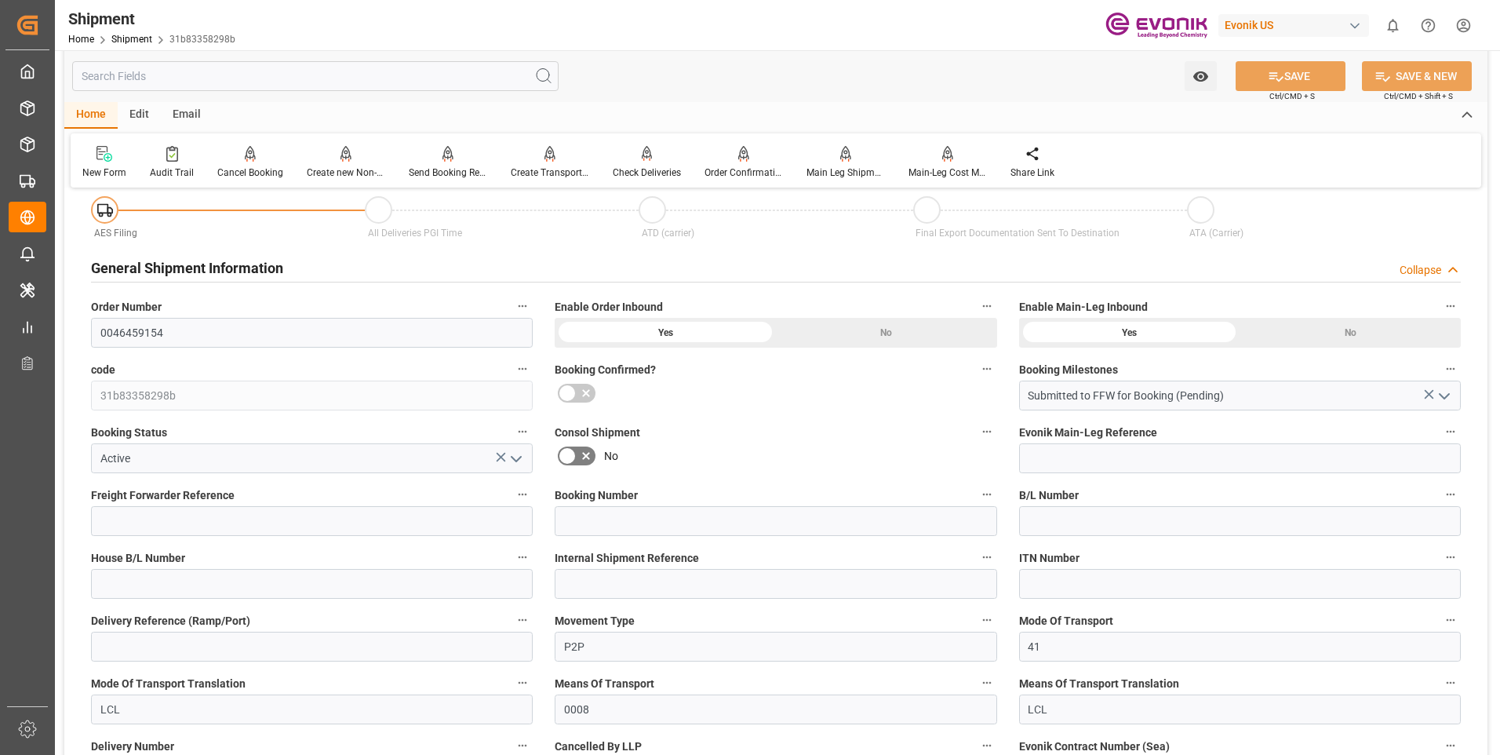
click at [894, 332] on div "No" at bounding box center [886, 333] width 221 height 30
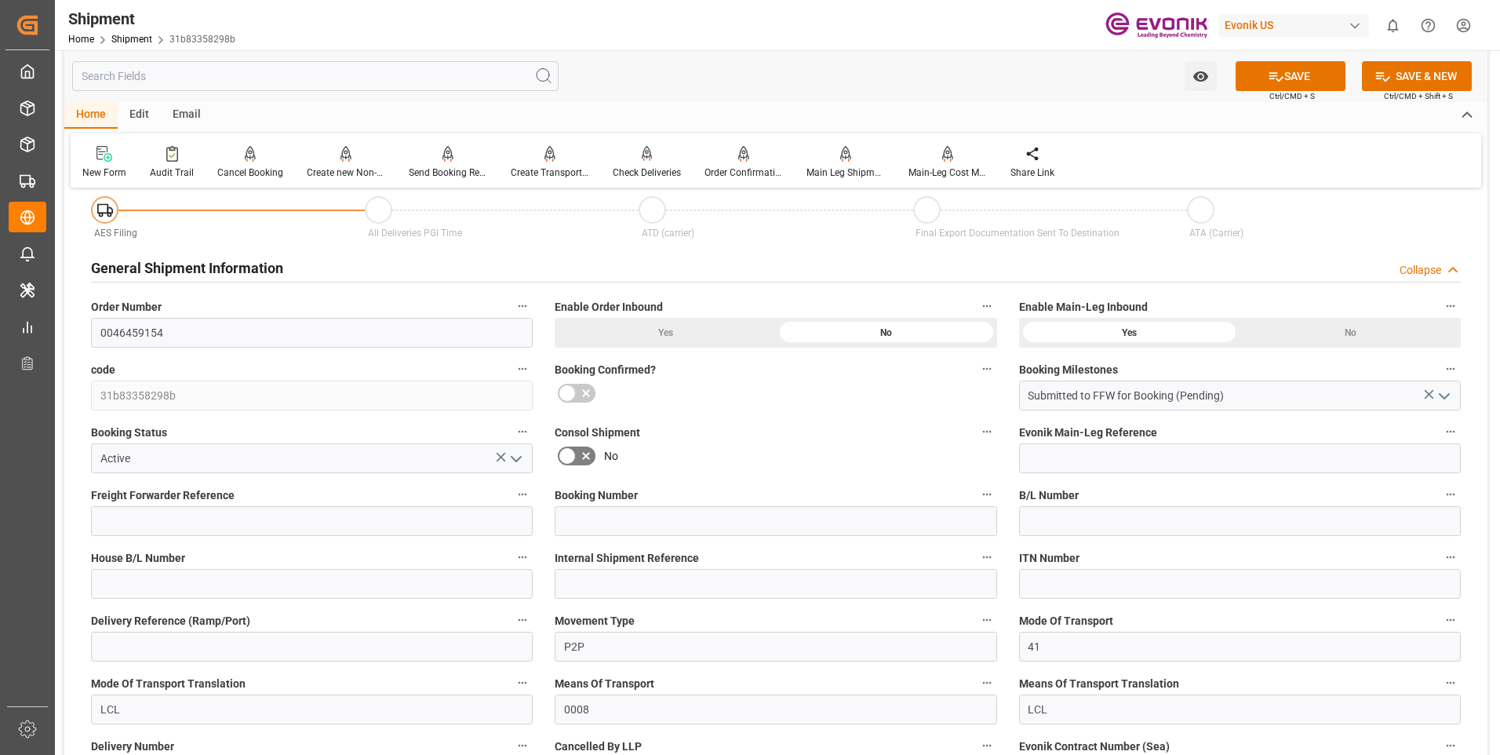
click at [671, 322] on div "Yes" at bounding box center [665, 333] width 221 height 30
click at [997, 340] on div "No" at bounding box center [886, 333] width 221 height 30
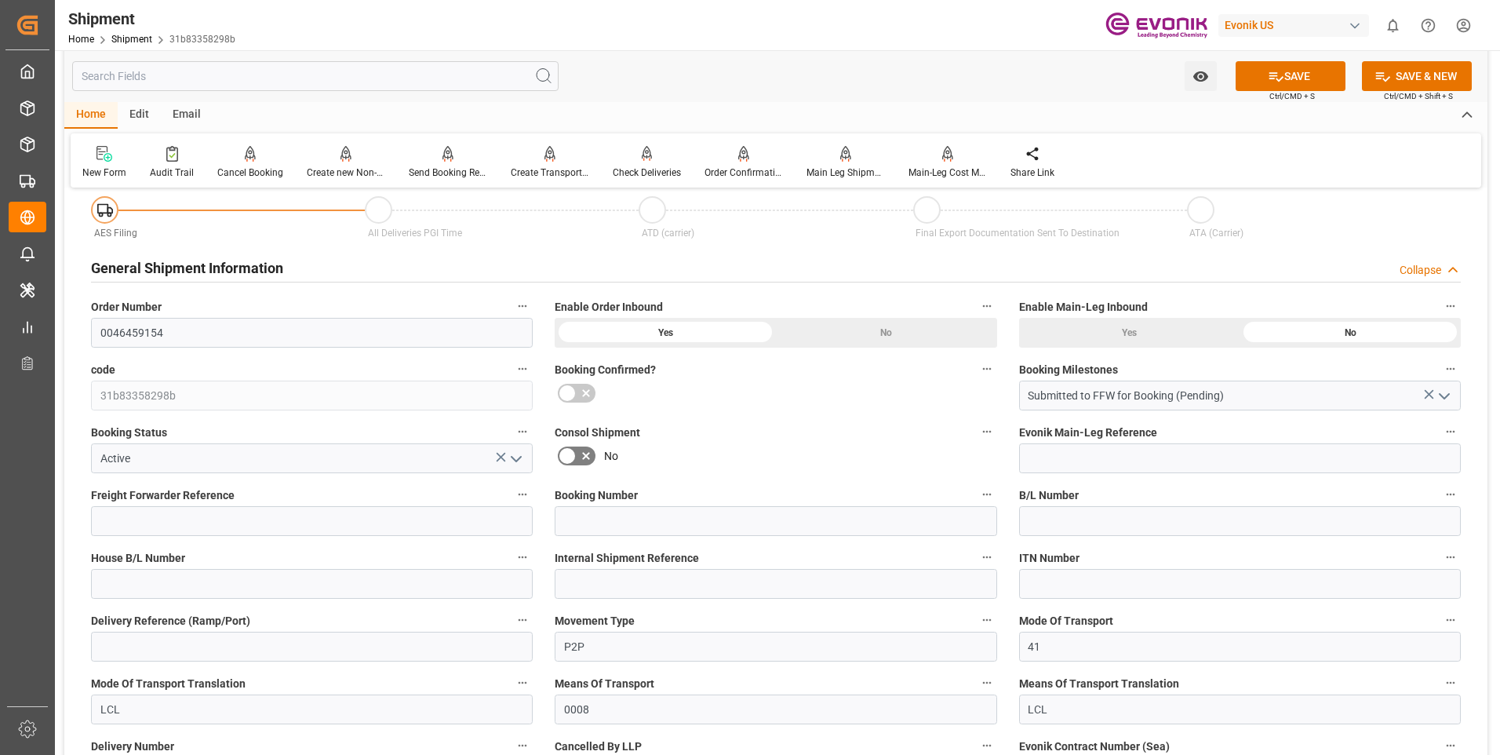
click at [776, 340] on div "Yes" at bounding box center [665, 333] width 221 height 30
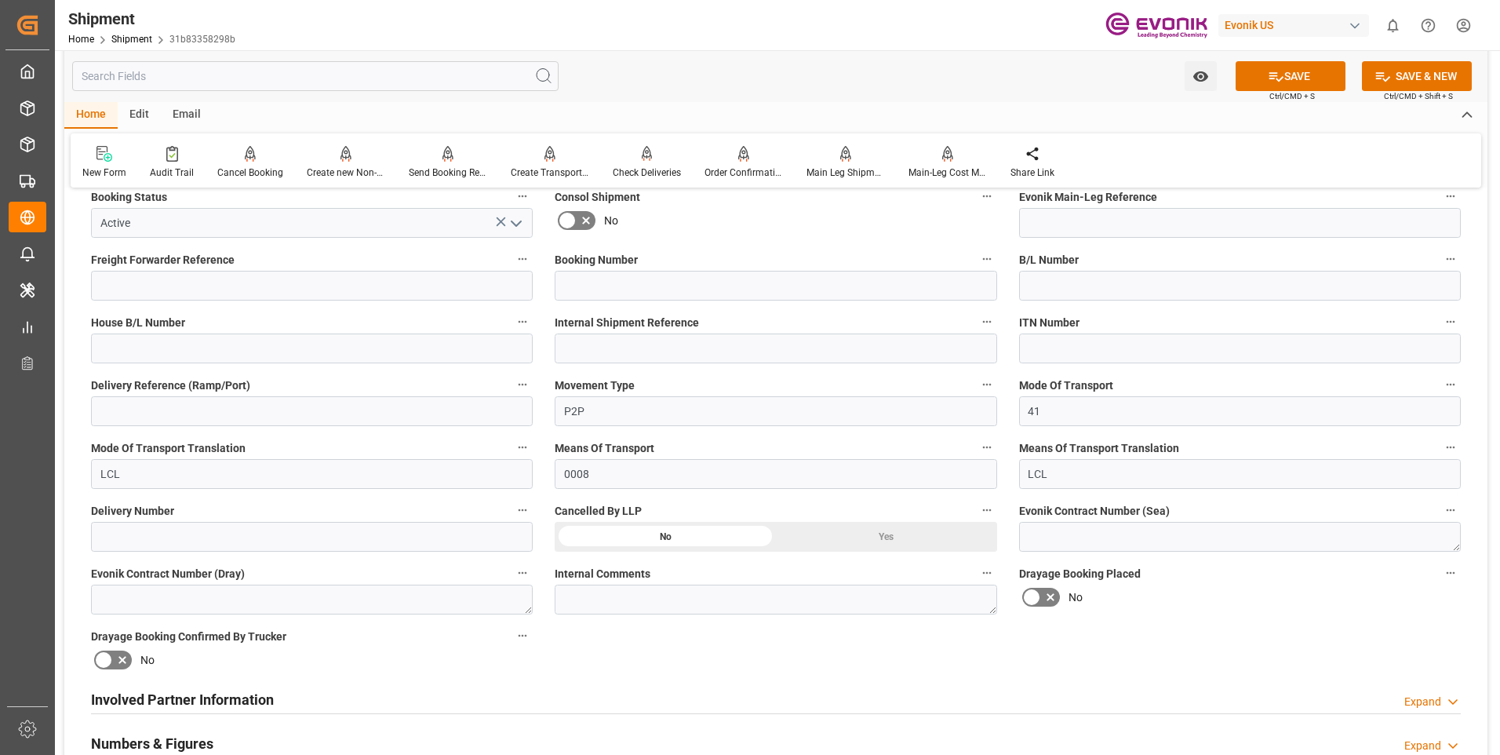
scroll to position [628, 0]
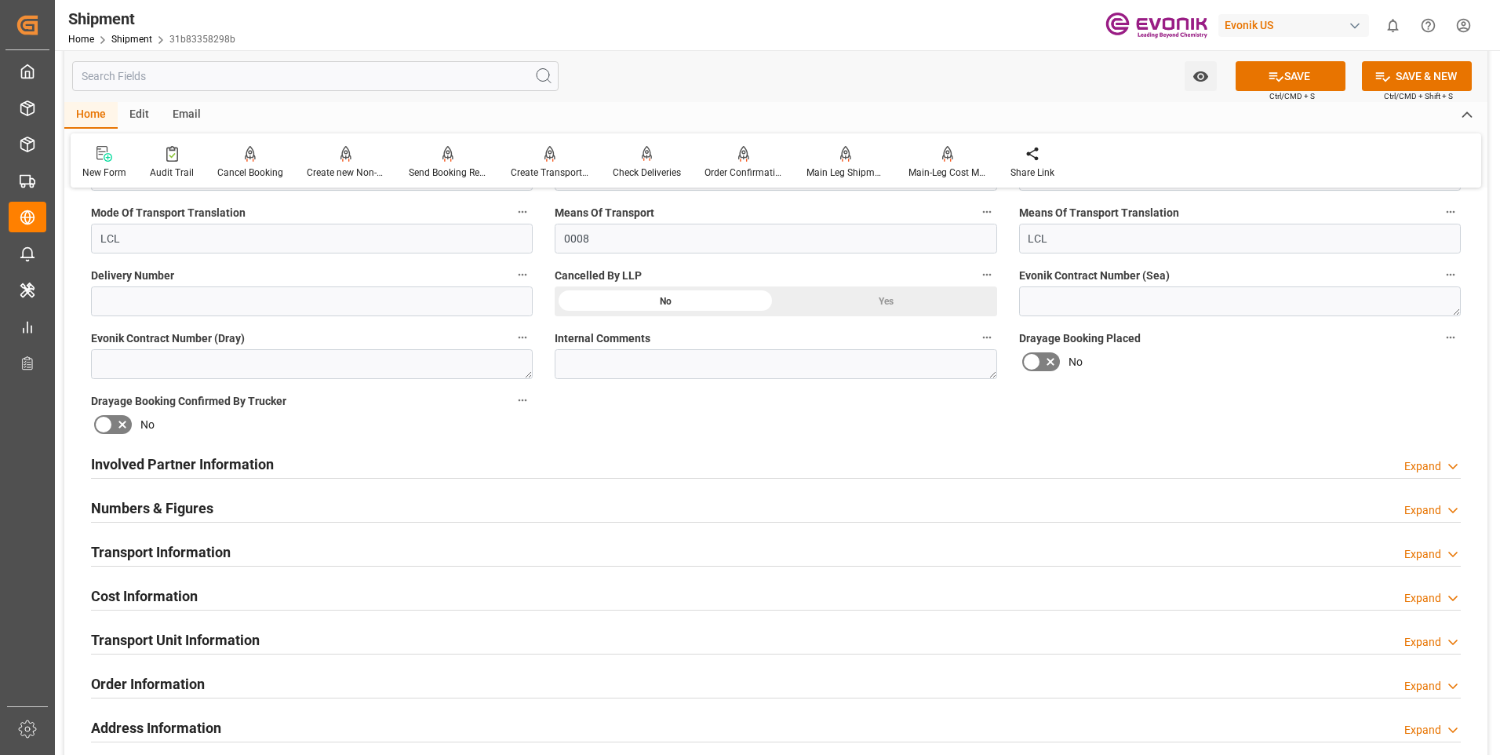
click at [1439, 468] on div "Expand" at bounding box center [1422, 466] width 37 height 16
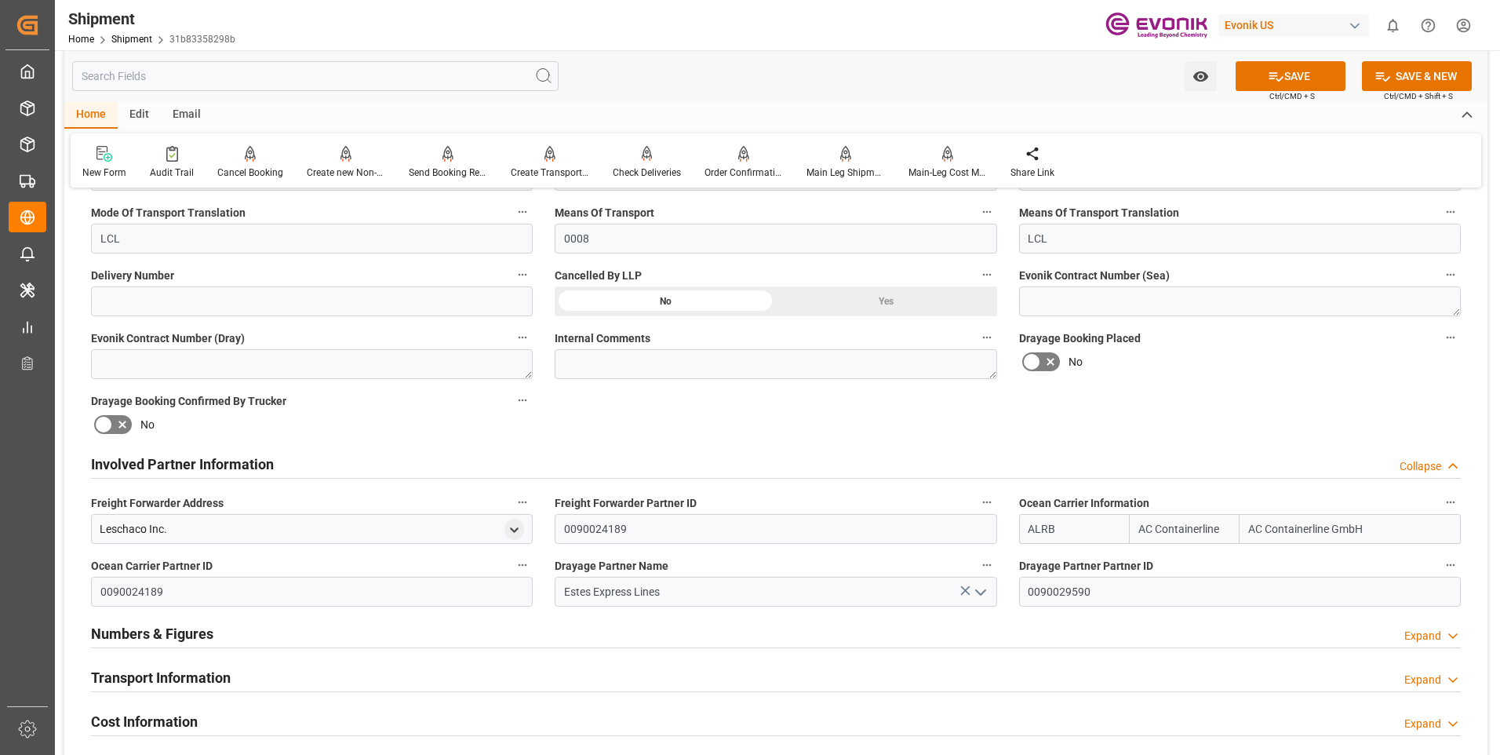
scroll to position [785, 0]
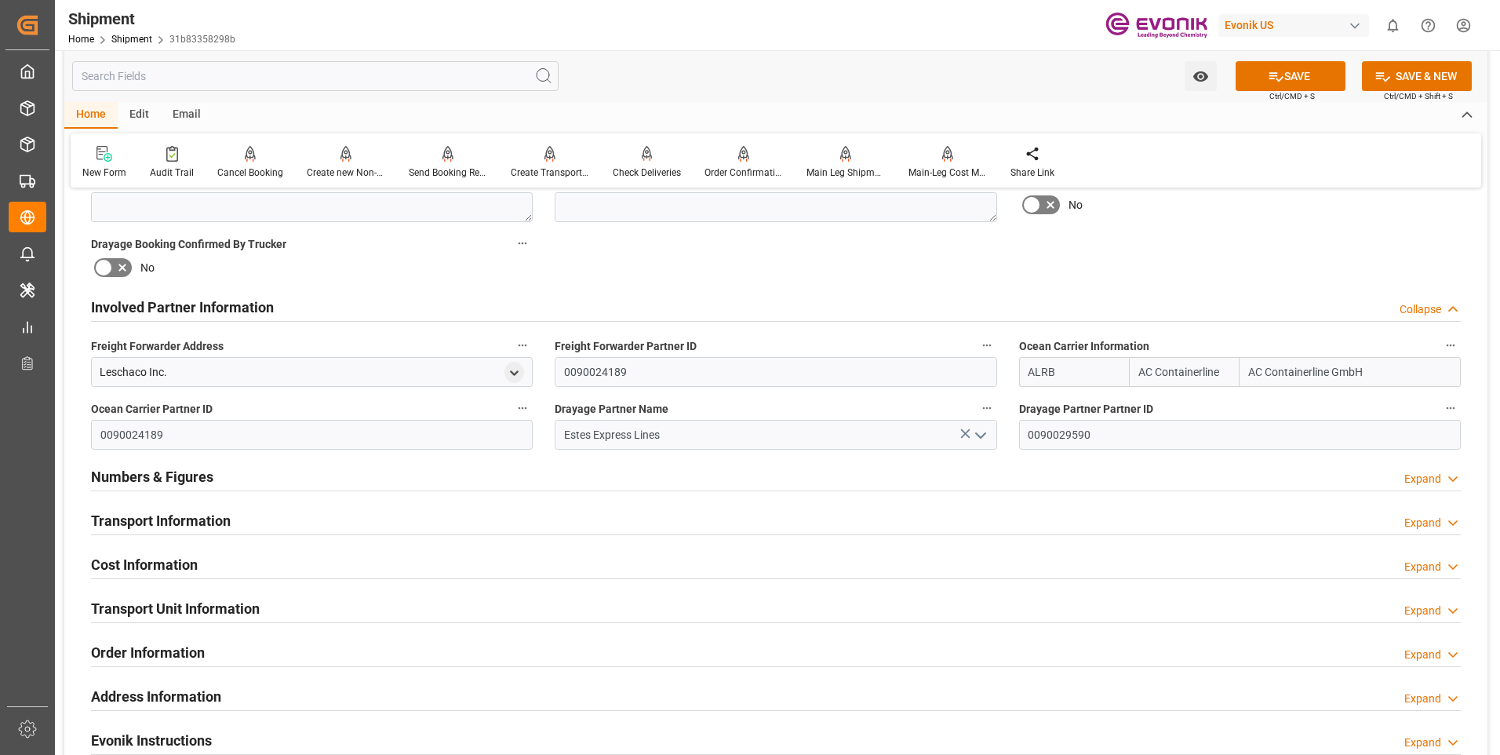
click at [1429, 309] on div "Collapse" at bounding box center [1421, 309] width 42 height 16
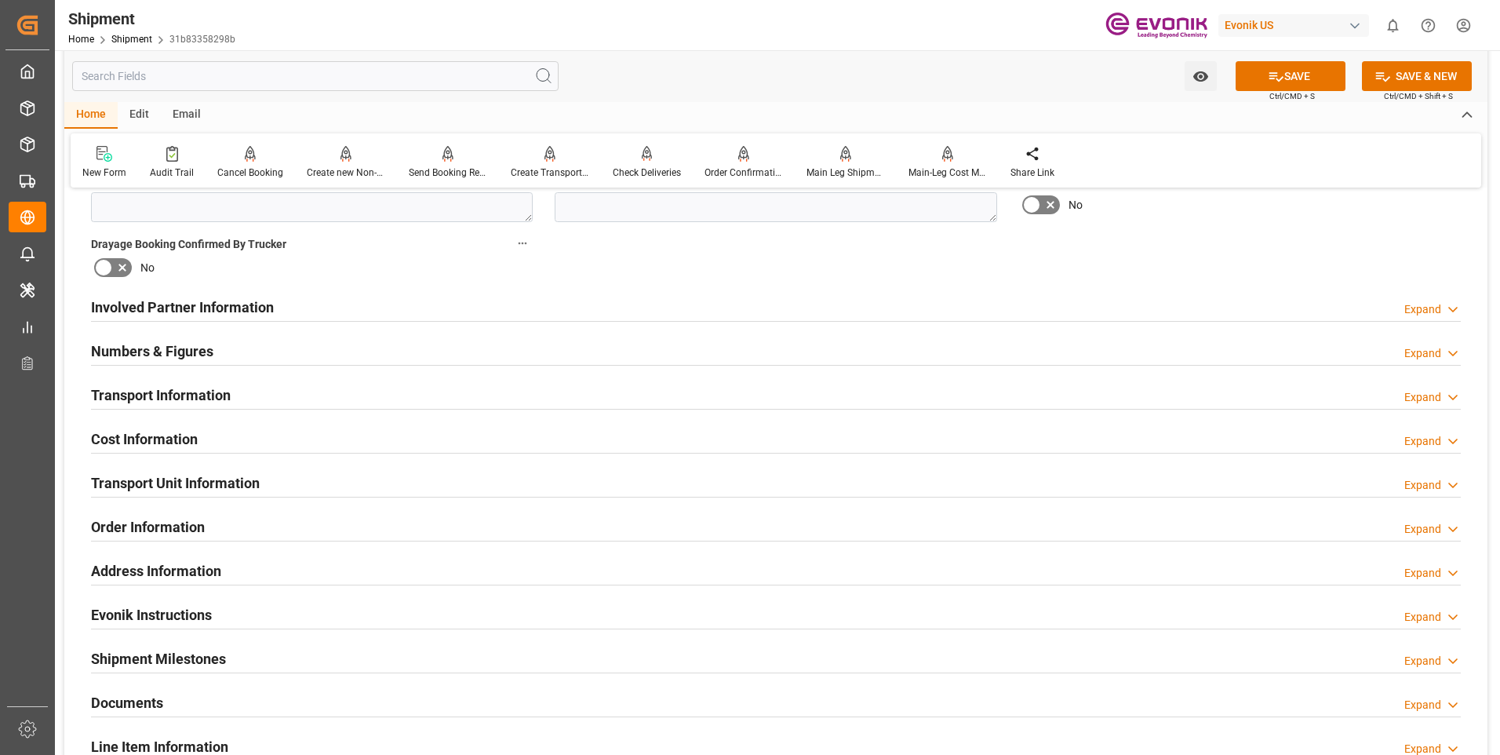
click at [1436, 351] on div "Expand" at bounding box center [1422, 353] width 37 height 16
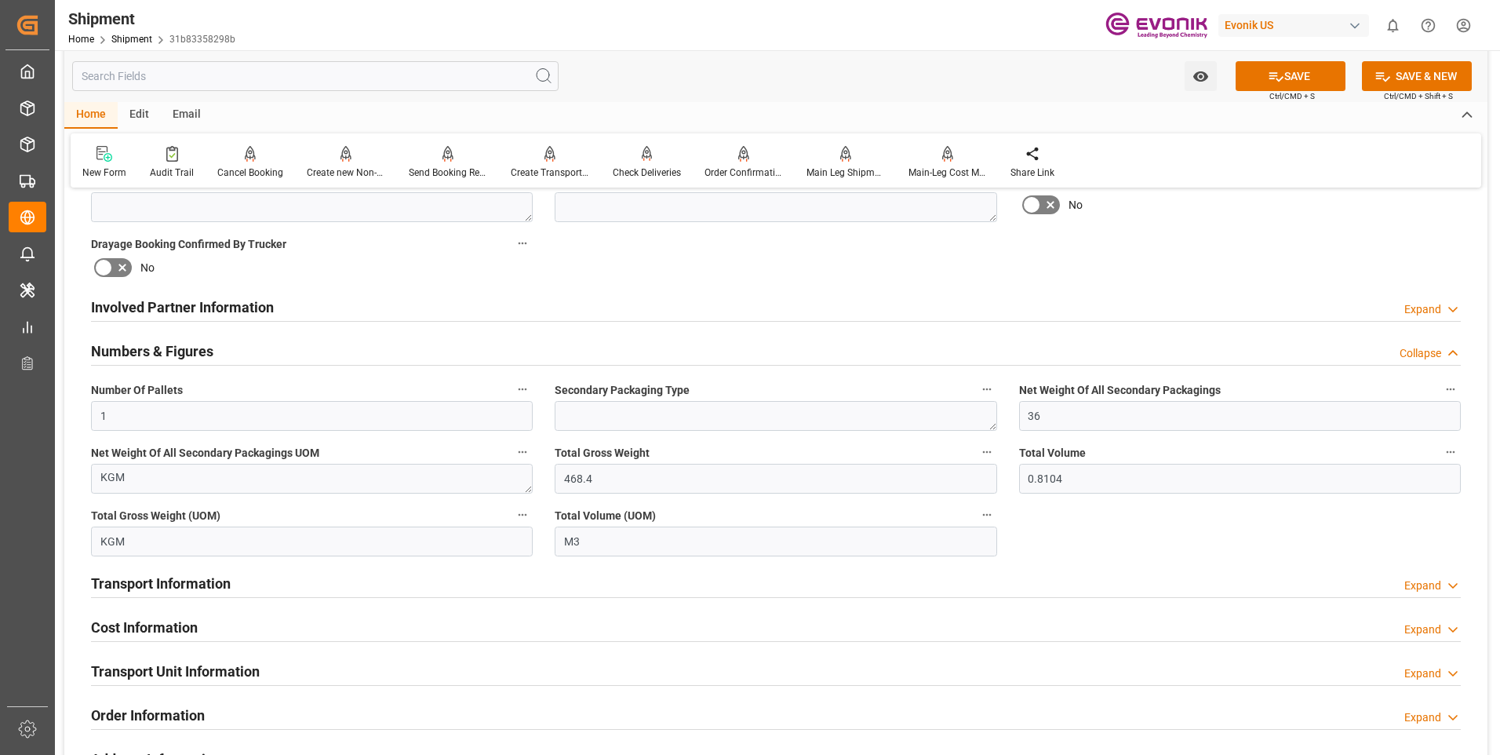
click at [1436, 351] on div "Collapse" at bounding box center [1421, 353] width 42 height 16
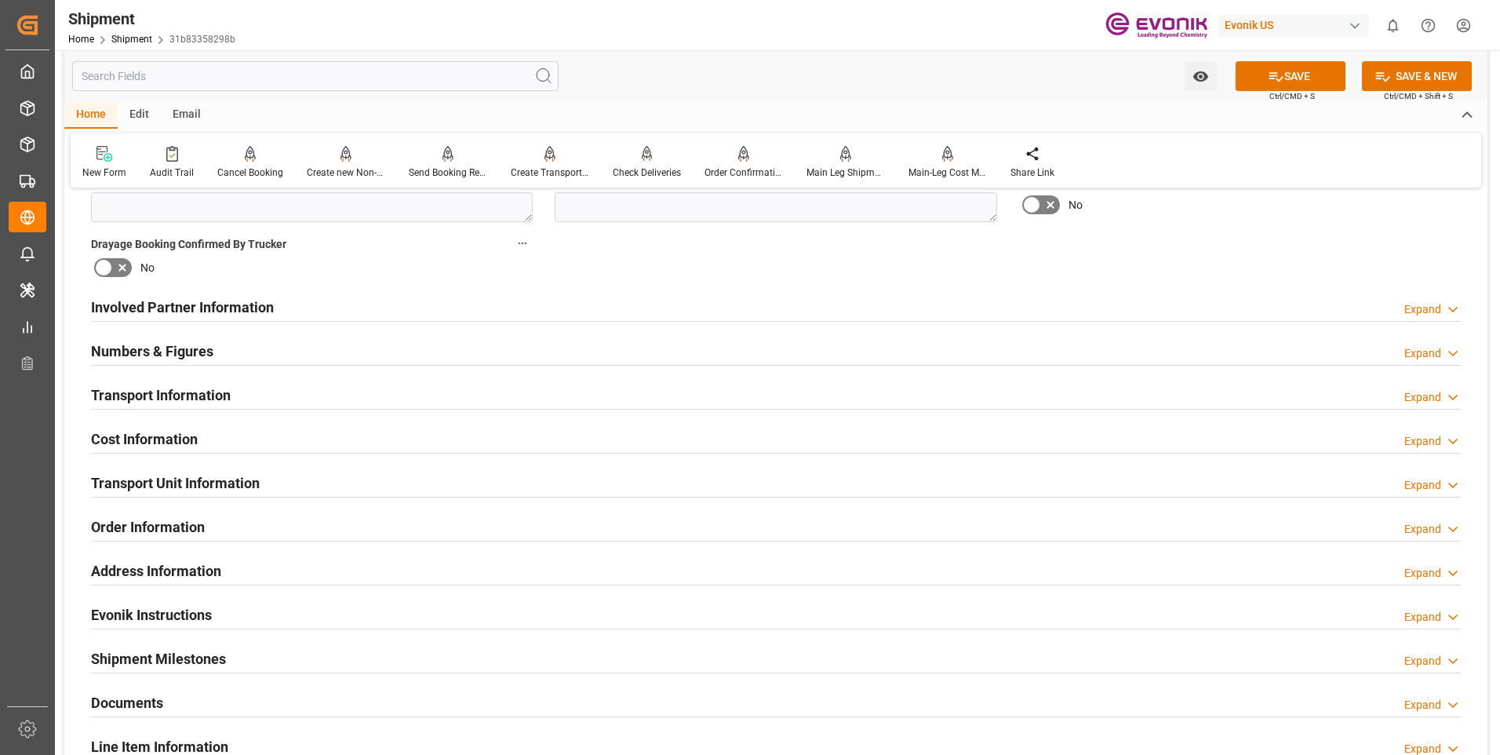
click at [1433, 398] on div "Expand" at bounding box center [1422, 397] width 37 height 16
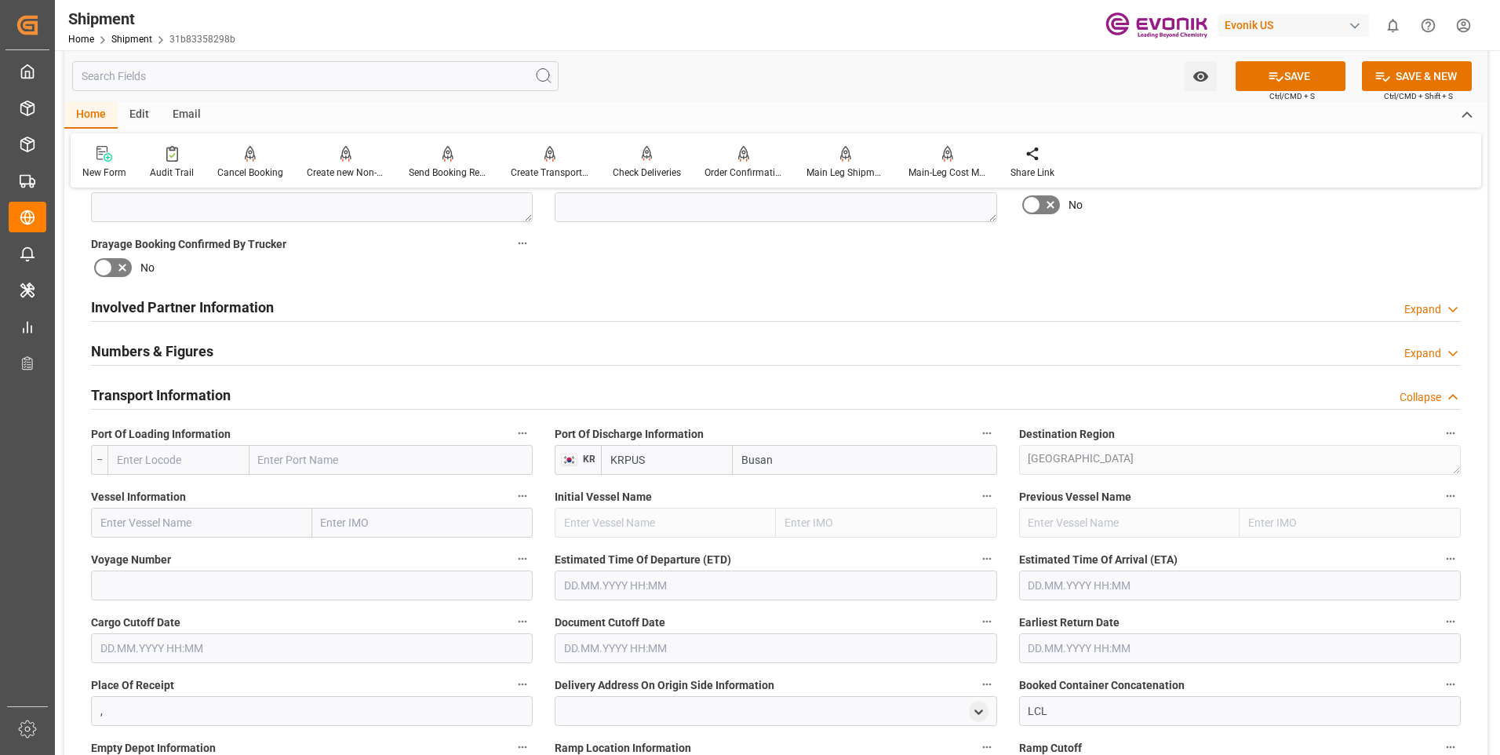
click at [254, 520] on input "text" at bounding box center [201, 523] width 221 height 30
click at [151, 526] on input "text" at bounding box center [201, 523] width 221 height 30
click at [249, 516] on input "text" at bounding box center [201, 523] width 221 height 30
paste input "HMM OPAL / 007W"
click at [364, 522] on input "text" at bounding box center [422, 523] width 221 height 30
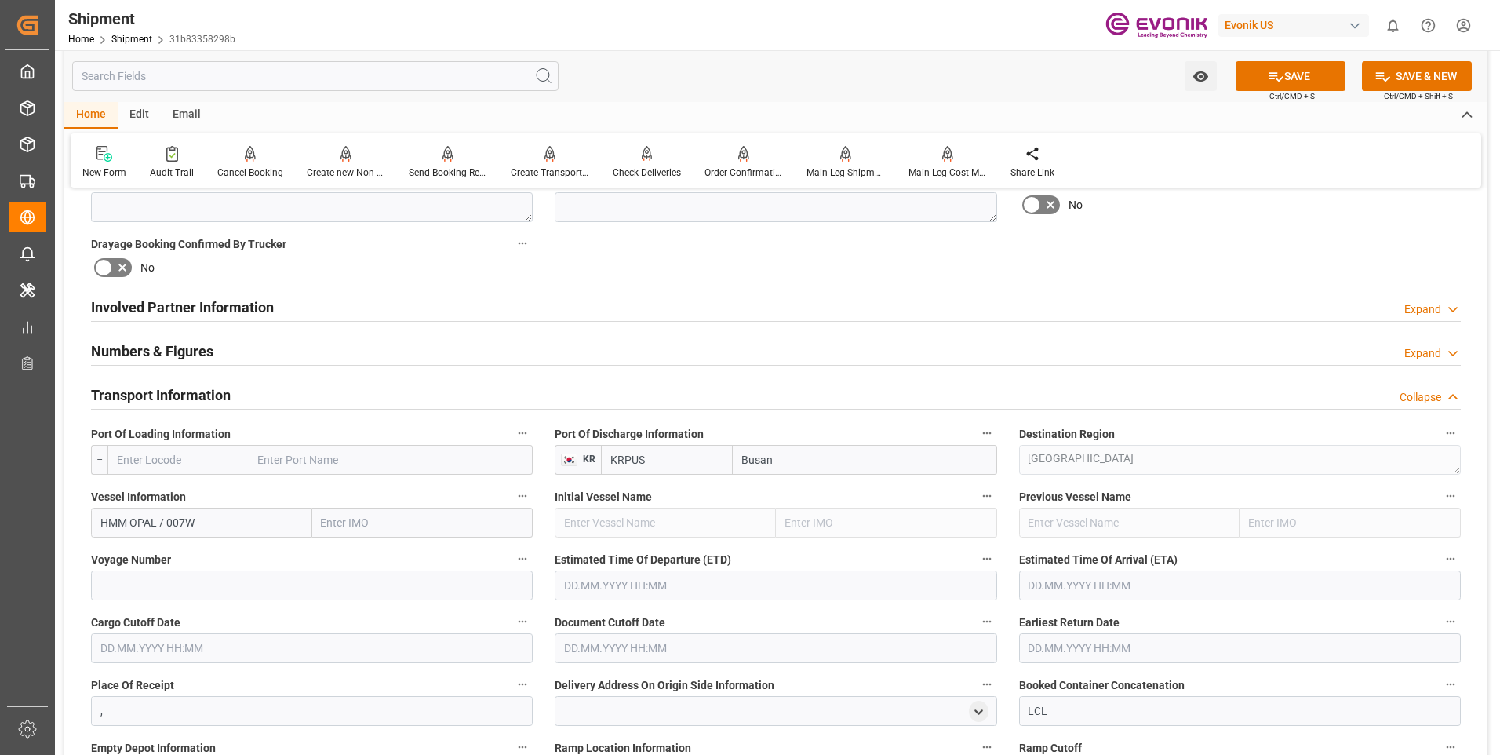
click at [253, 526] on input "HMM OPAL / 007W" at bounding box center [201, 523] width 221 height 30
type input "HMM OPAL"
click at [212, 588] on input at bounding box center [312, 585] width 442 height 30
type input "007W"
click at [630, 581] on input "text" at bounding box center [776, 585] width 442 height 30
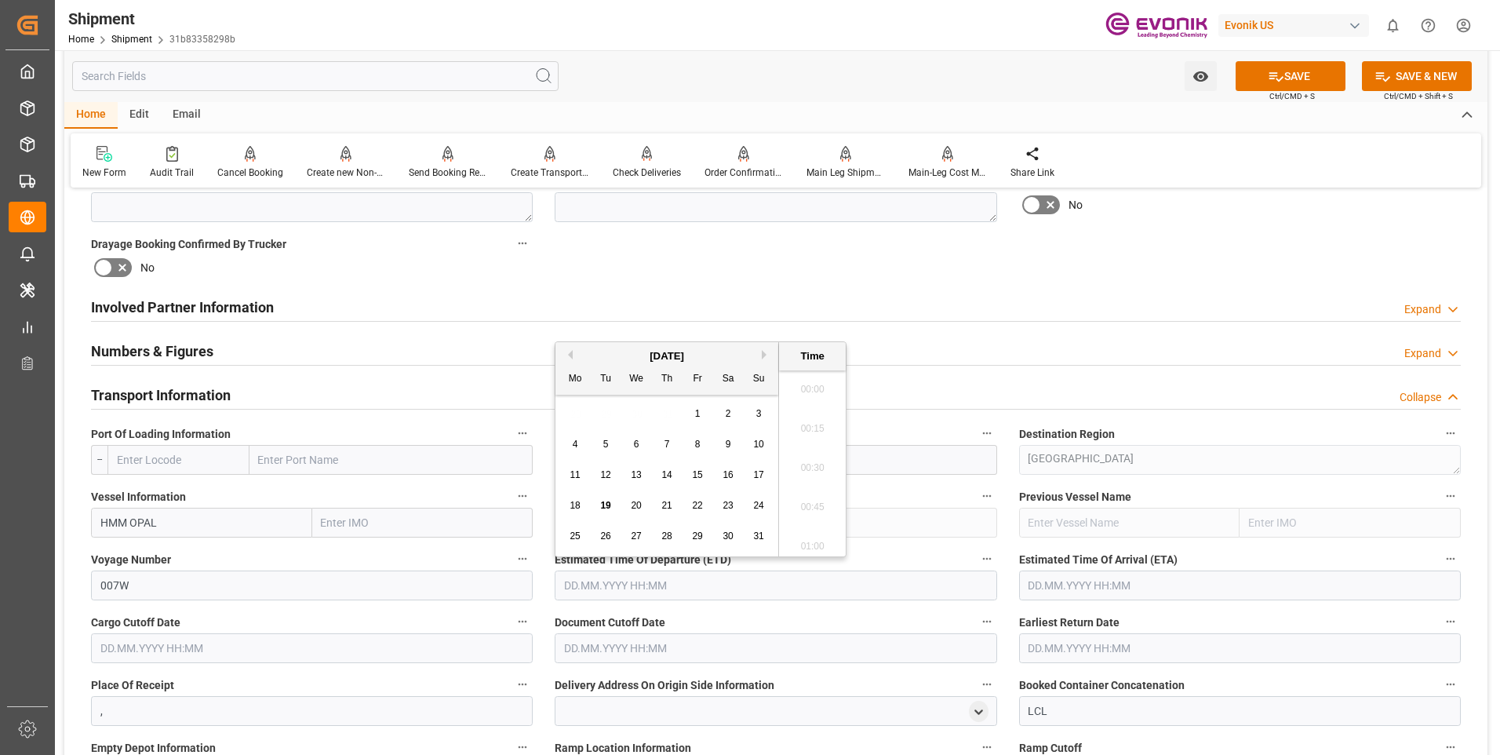
scroll to position [2084, 0]
click at [761, 360] on div "August 2025" at bounding box center [666, 356] width 223 height 16
click at [763, 358] on button "Next Month" at bounding box center [766, 354] width 9 height 9
click at [758, 507] on span "28" at bounding box center [758, 505] width 10 height 11
type input "28.09.2025 00:00"
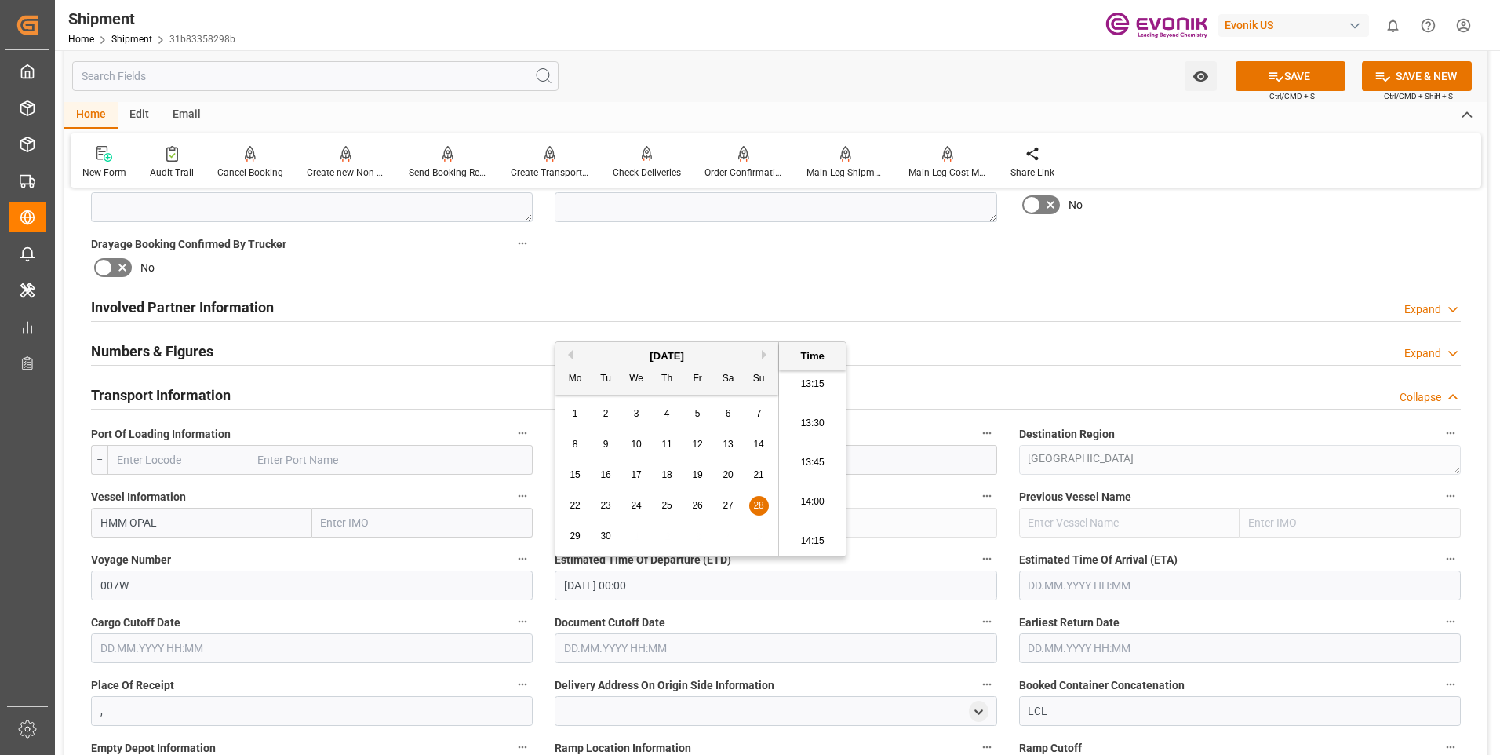
click at [1244, 590] on input "text" at bounding box center [1240, 585] width 442 height 30
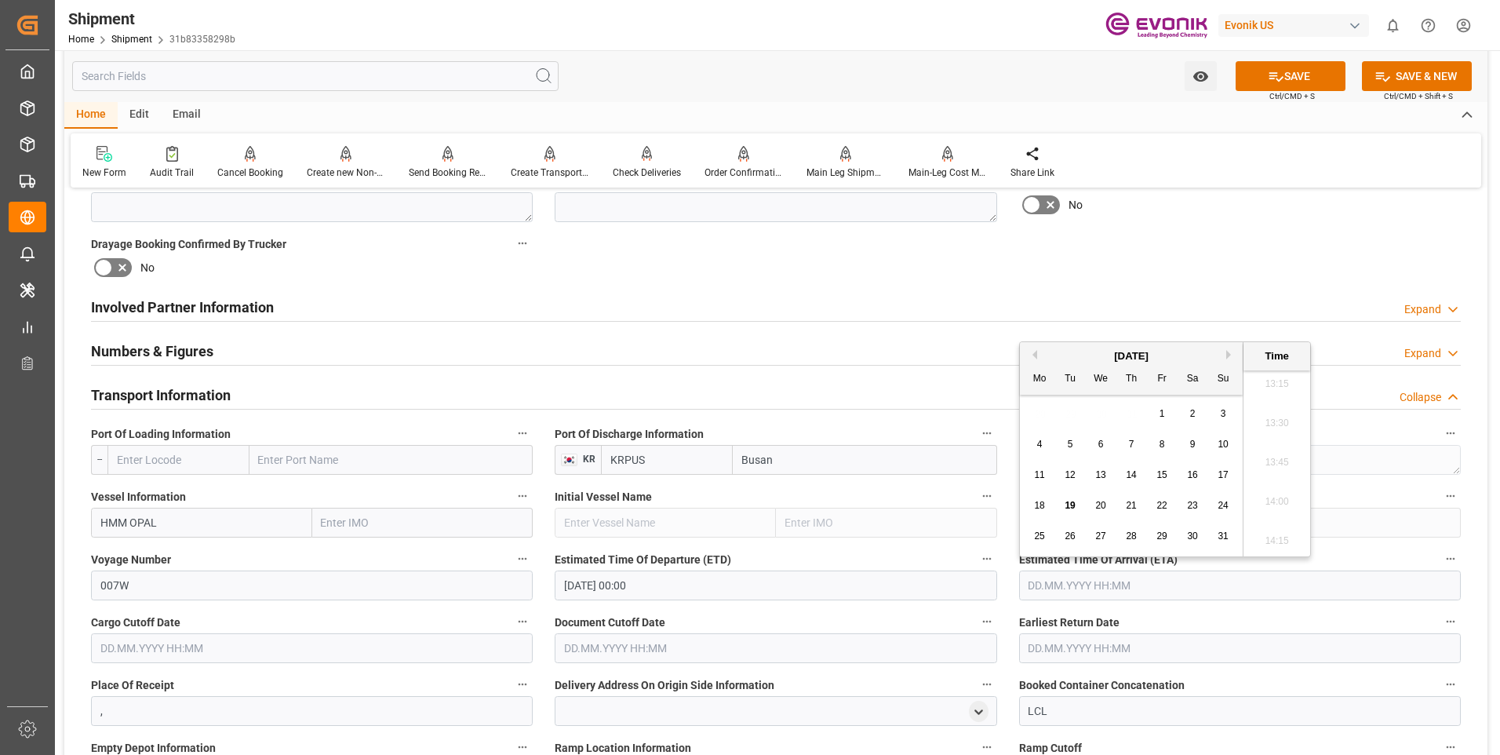
click at [1228, 356] on button "Next Month" at bounding box center [1230, 354] width 9 height 9
click at [1134, 482] on div "16" at bounding box center [1132, 475] width 20 height 19
type input "16.10.2025 00:00"
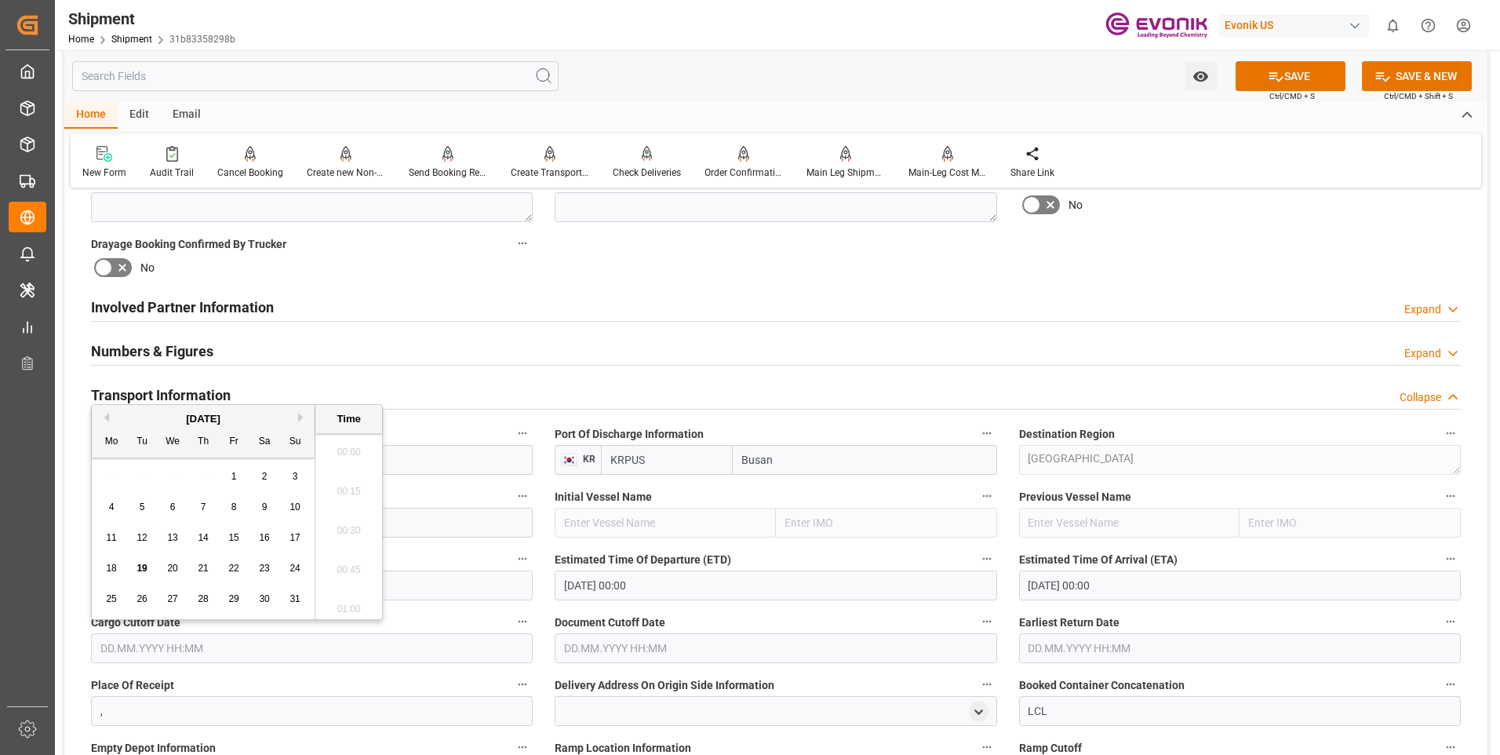
click at [189, 650] on input "text" at bounding box center [312, 648] width 442 height 30
click at [297, 416] on div "August 2025" at bounding box center [203, 419] width 223 height 16
click at [299, 417] on button "Next Month" at bounding box center [302, 417] width 9 height 9
click at [180, 503] on div "10" at bounding box center [173, 507] width 20 height 19
type input "10.09.2025 00:00"
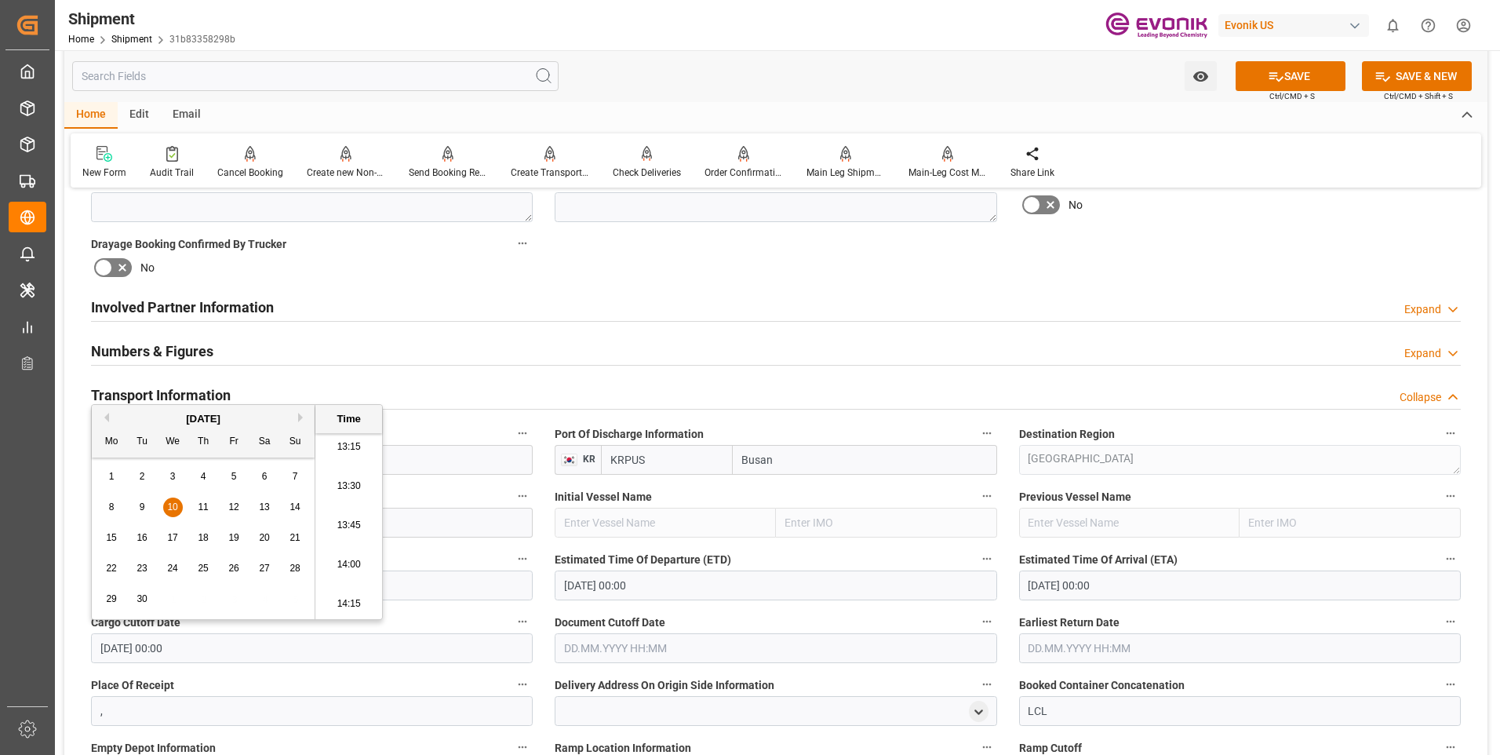
click at [169, 501] on div "10" at bounding box center [173, 507] width 20 height 19
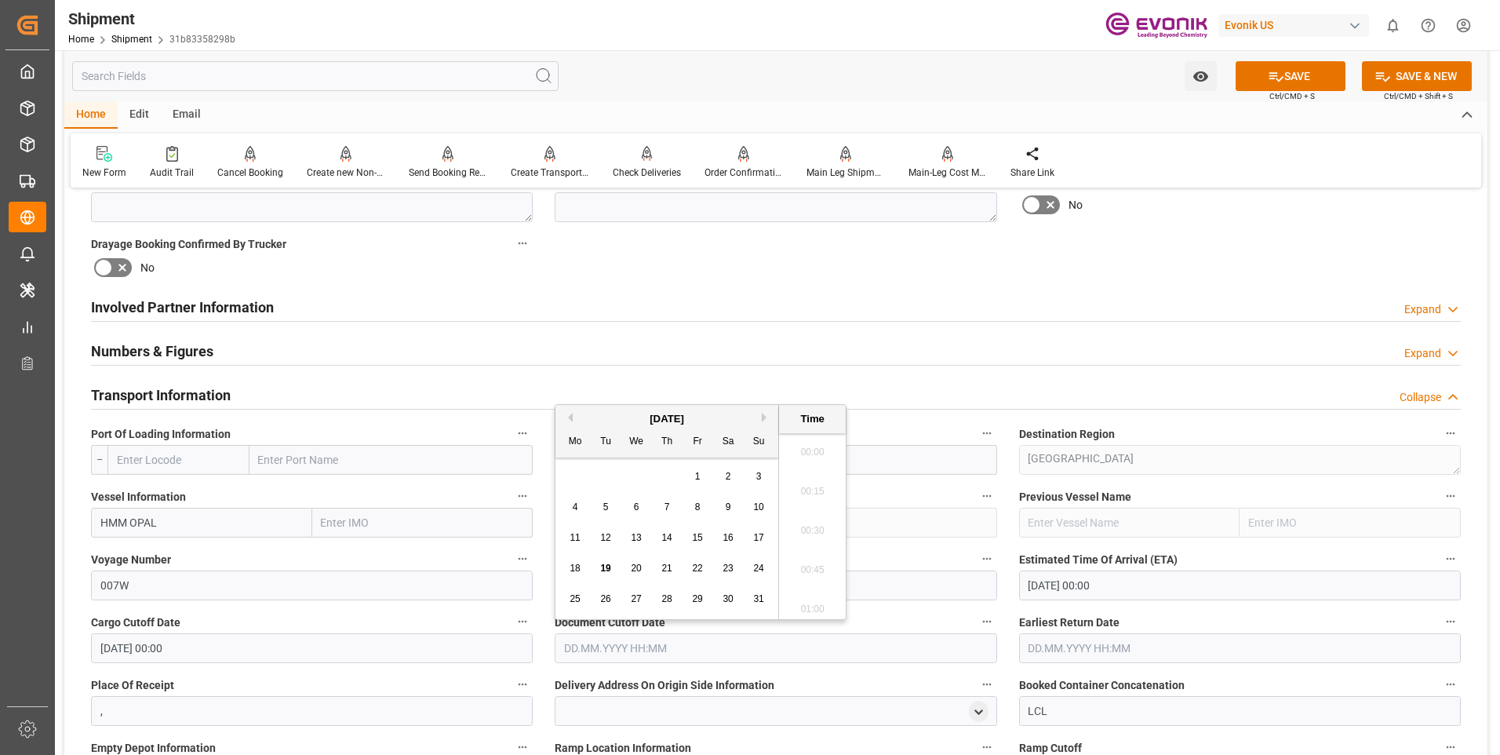
click at [747, 634] on input "text" at bounding box center [776, 648] width 442 height 30
click at [763, 417] on button "Next Month" at bounding box center [766, 417] width 9 height 9
click at [633, 501] on span "10" at bounding box center [636, 506] width 10 height 11
type input "10.09.2025 00:00"
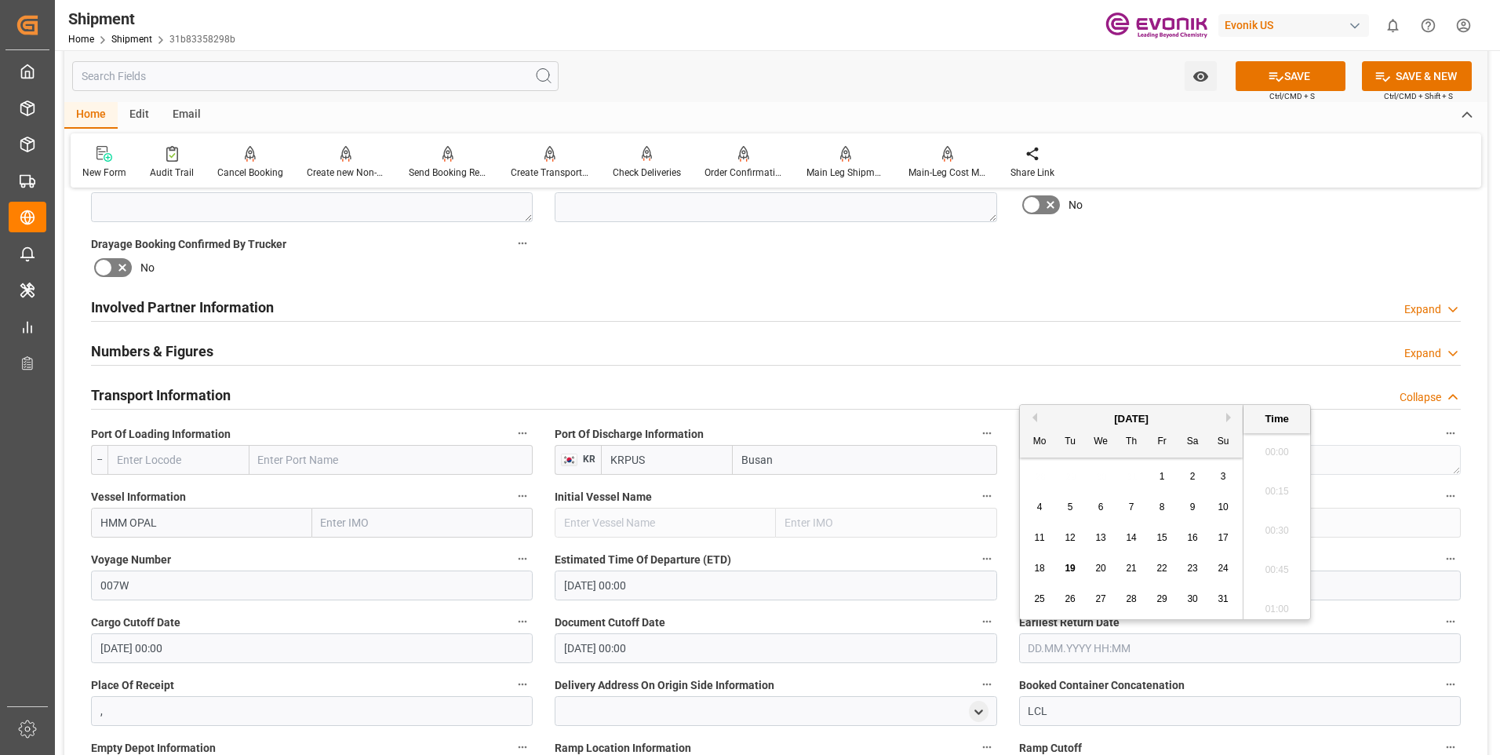
click at [1203, 646] on input "text" at bounding box center [1240, 648] width 442 height 30
click at [843, 253] on div "Booking Confirmation Milestone Bar Collapse Submitted to FFW for Booking (Pendi…" at bounding box center [775, 477] width 1423 height 2120
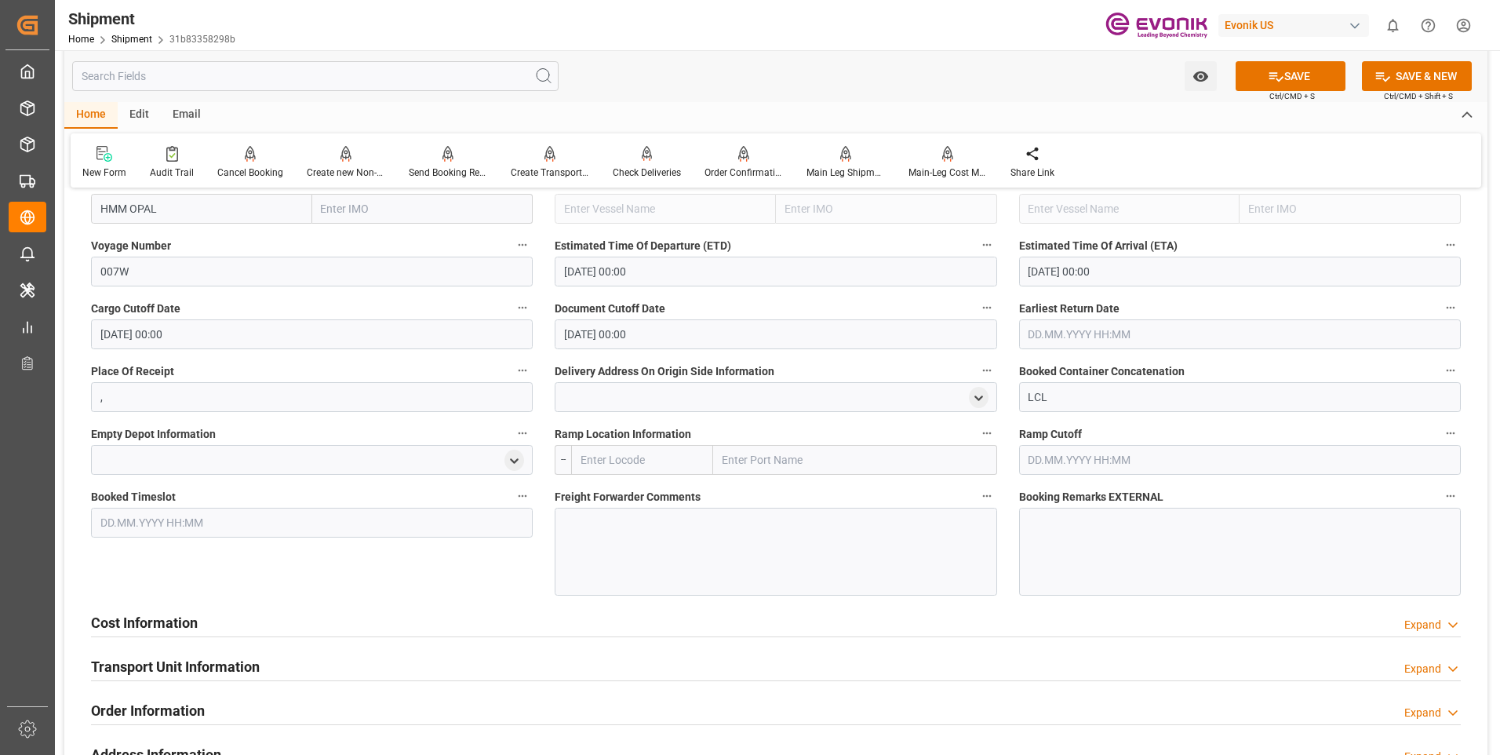
scroll to position [941, 0]
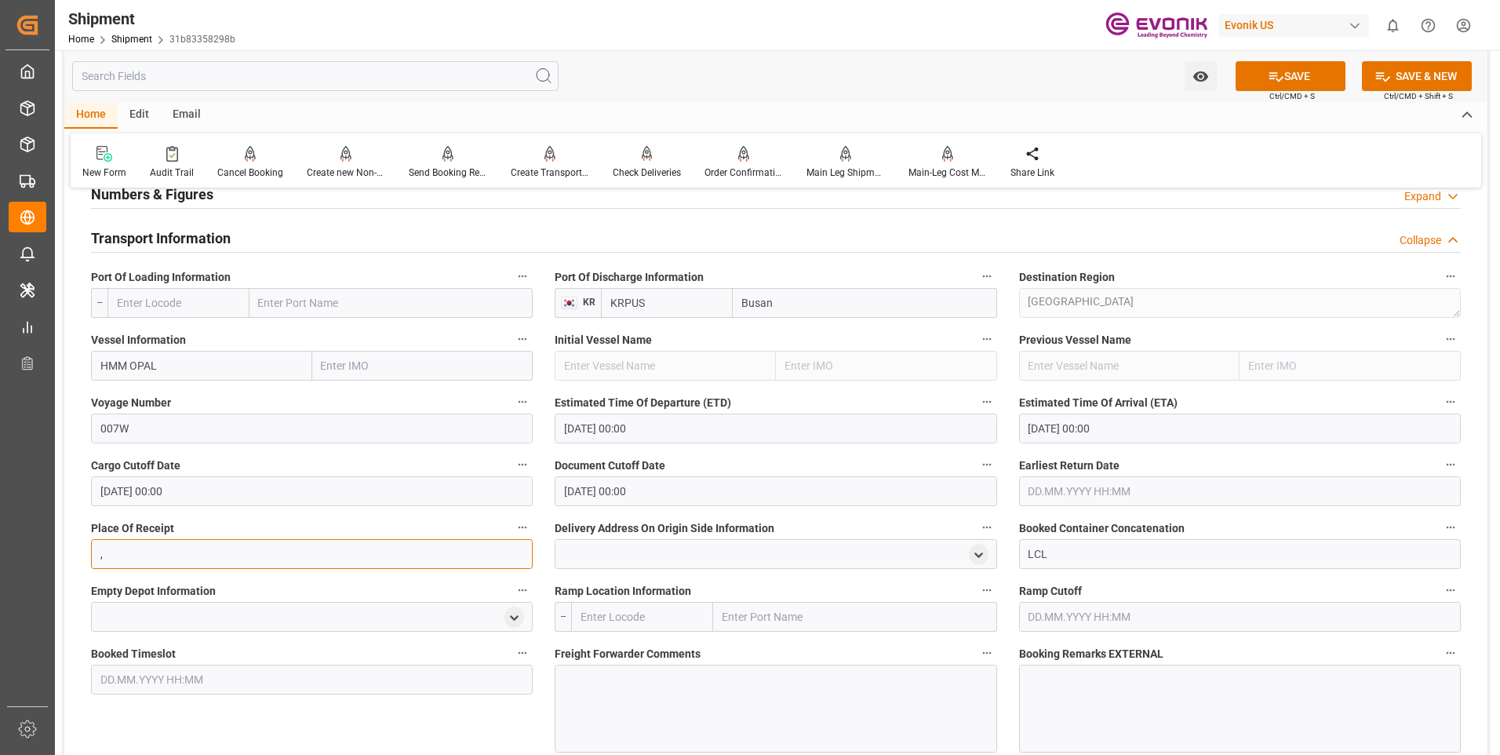
click at [141, 555] on input "," at bounding box center [312, 554] width 442 height 30
click at [241, 554] on input at bounding box center [312, 554] width 442 height 30
type input "l"
type input "L"
type input "CHICAGO"
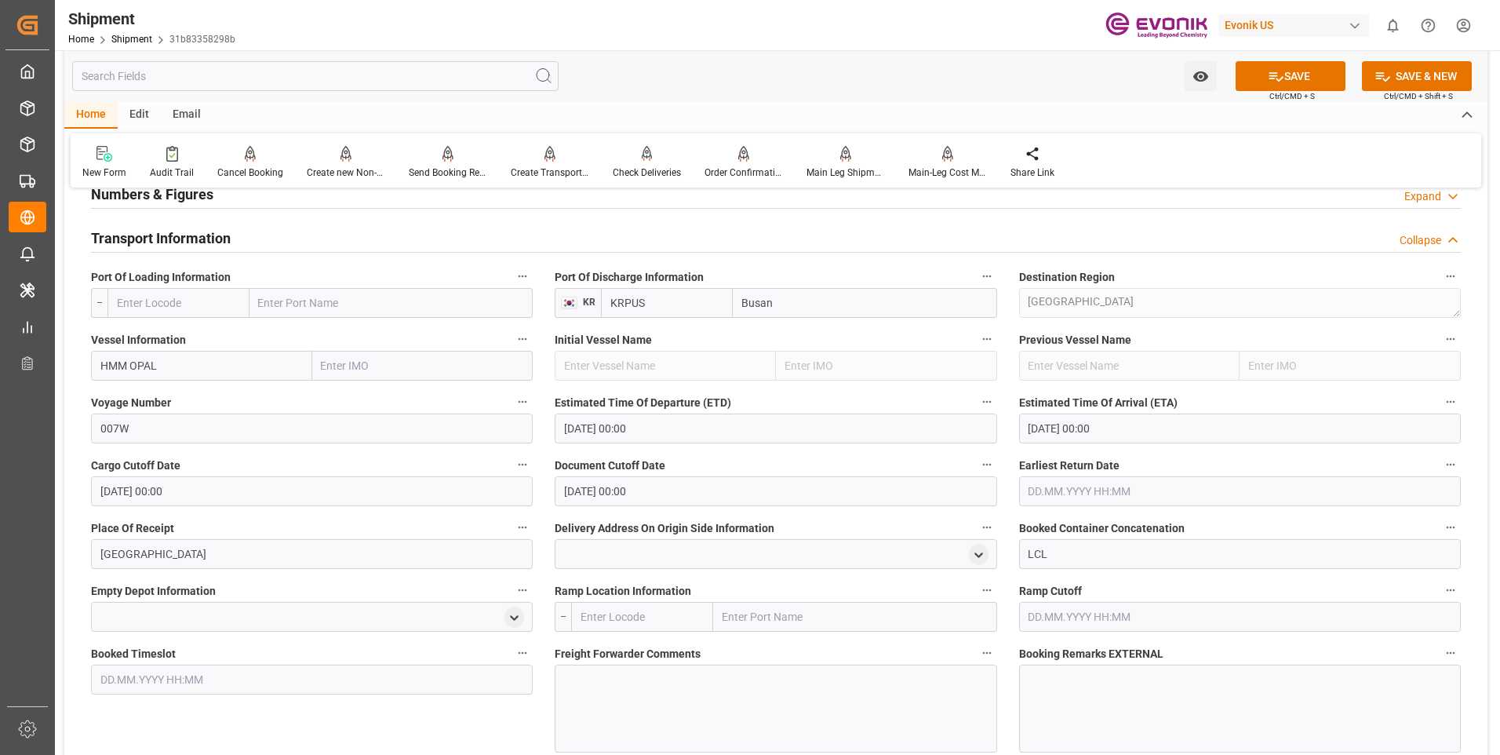
click at [1182, 581] on label "Ramp Cutoff" at bounding box center [1240, 591] width 442 height 22
click at [1440, 581] on button "Ramp Cutoff" at bounding box center [1450, 590] width 20 height 20
click at [1281, 75] on div at bounding box center [750, 377] width 1500 height 755
click at [1283, 71] on button "SAVE" at bounding box center [1291, 76] width 110 height 30
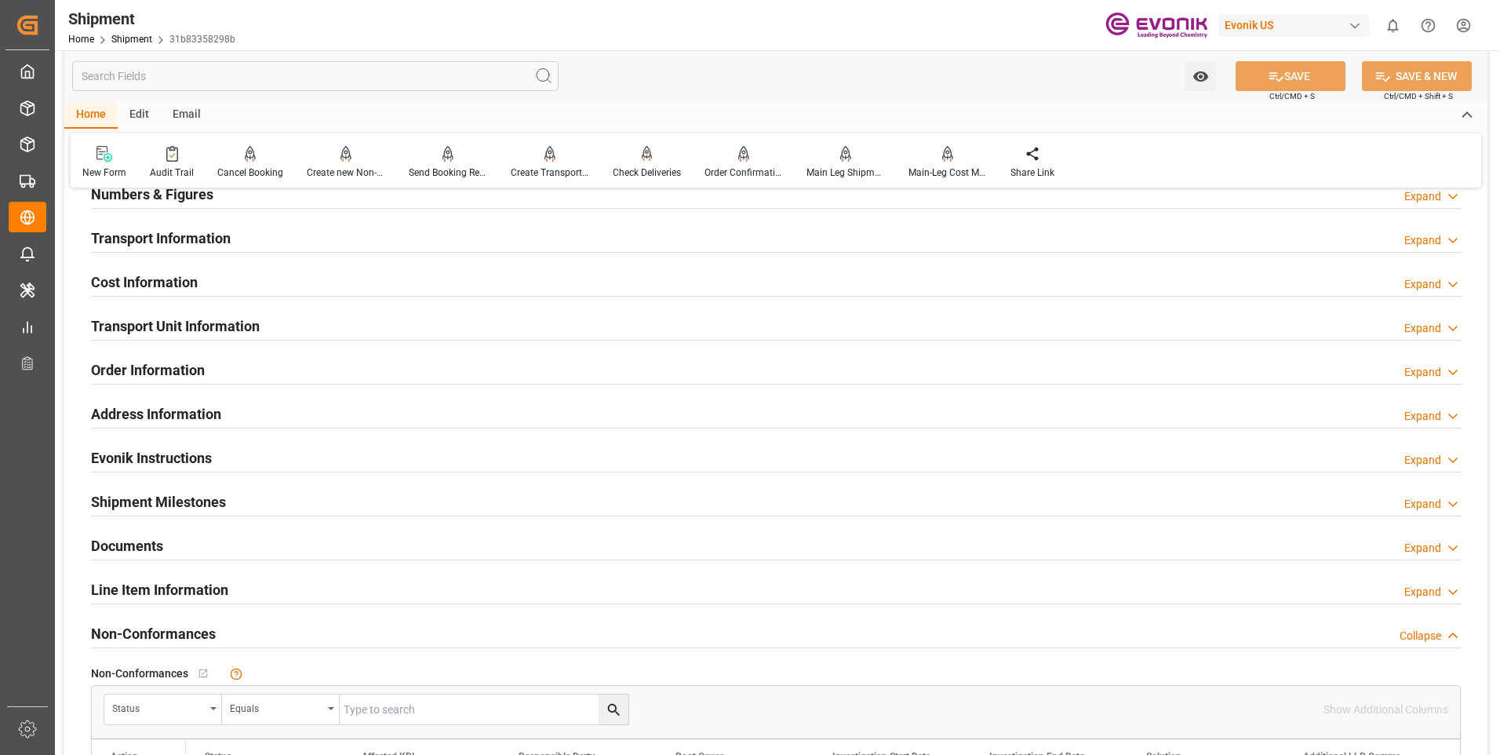
click at [1429, 239] on div "Expand" at bounding box center [1422, 240] width 37 height 16
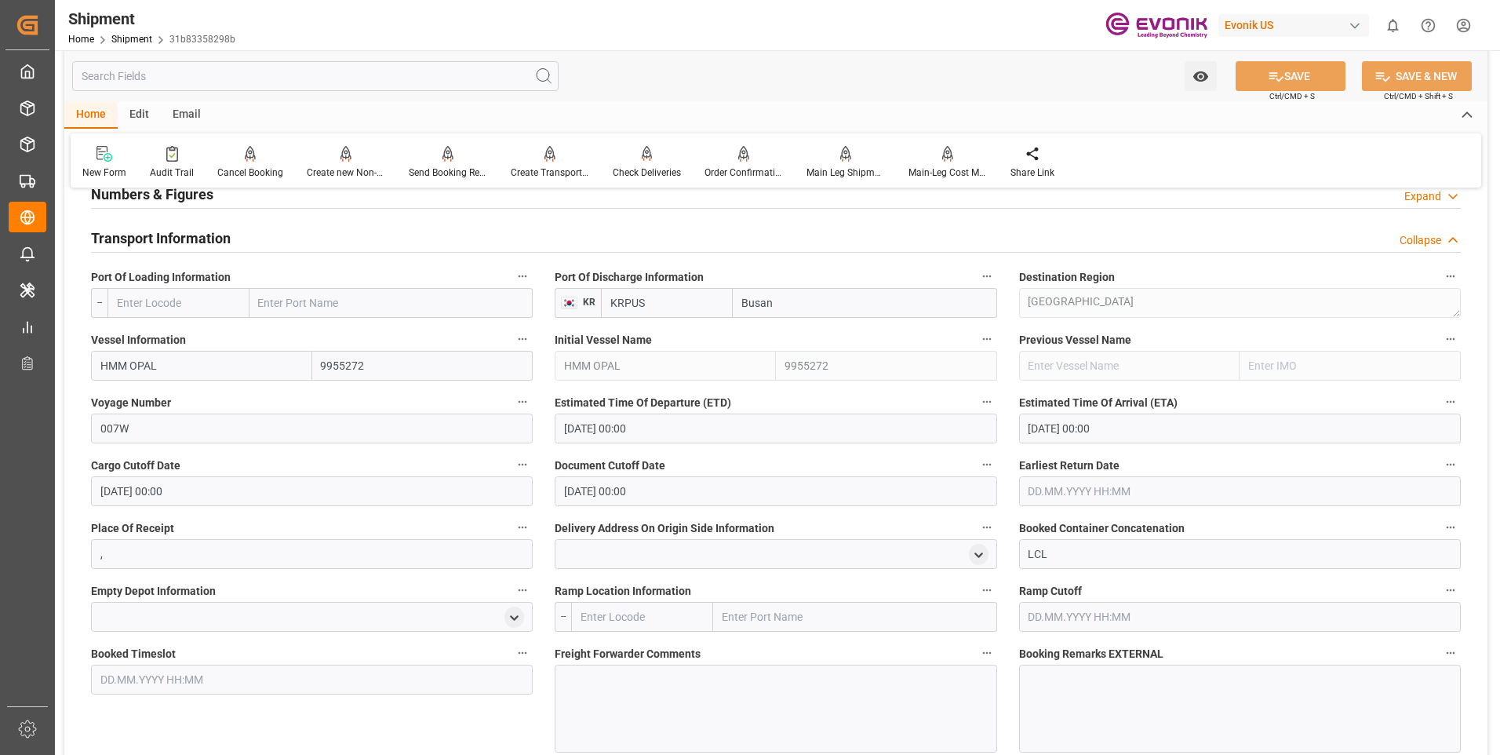
scroll to position [1098, 0]
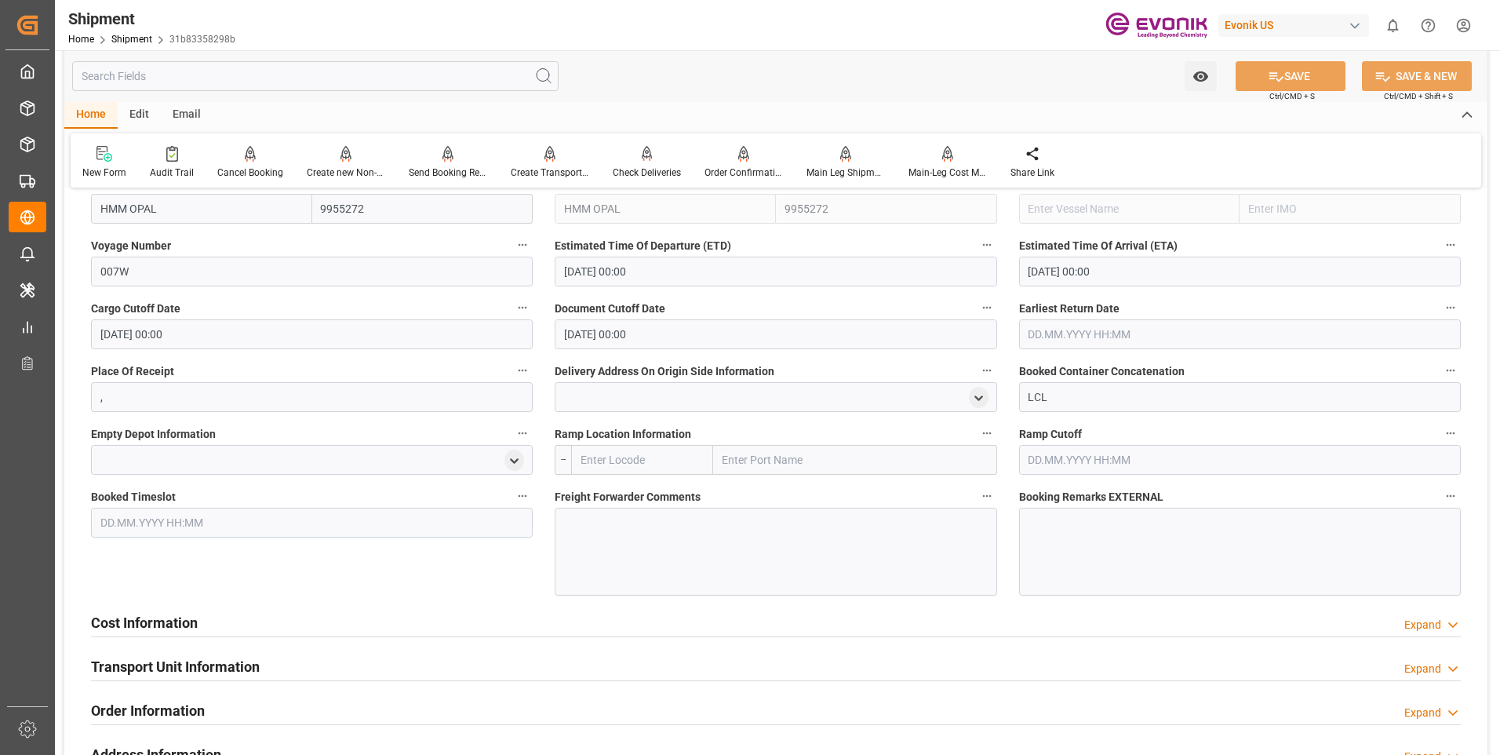
click at [666, 525] on div at bounding box center [776, 552] width 442 height 88
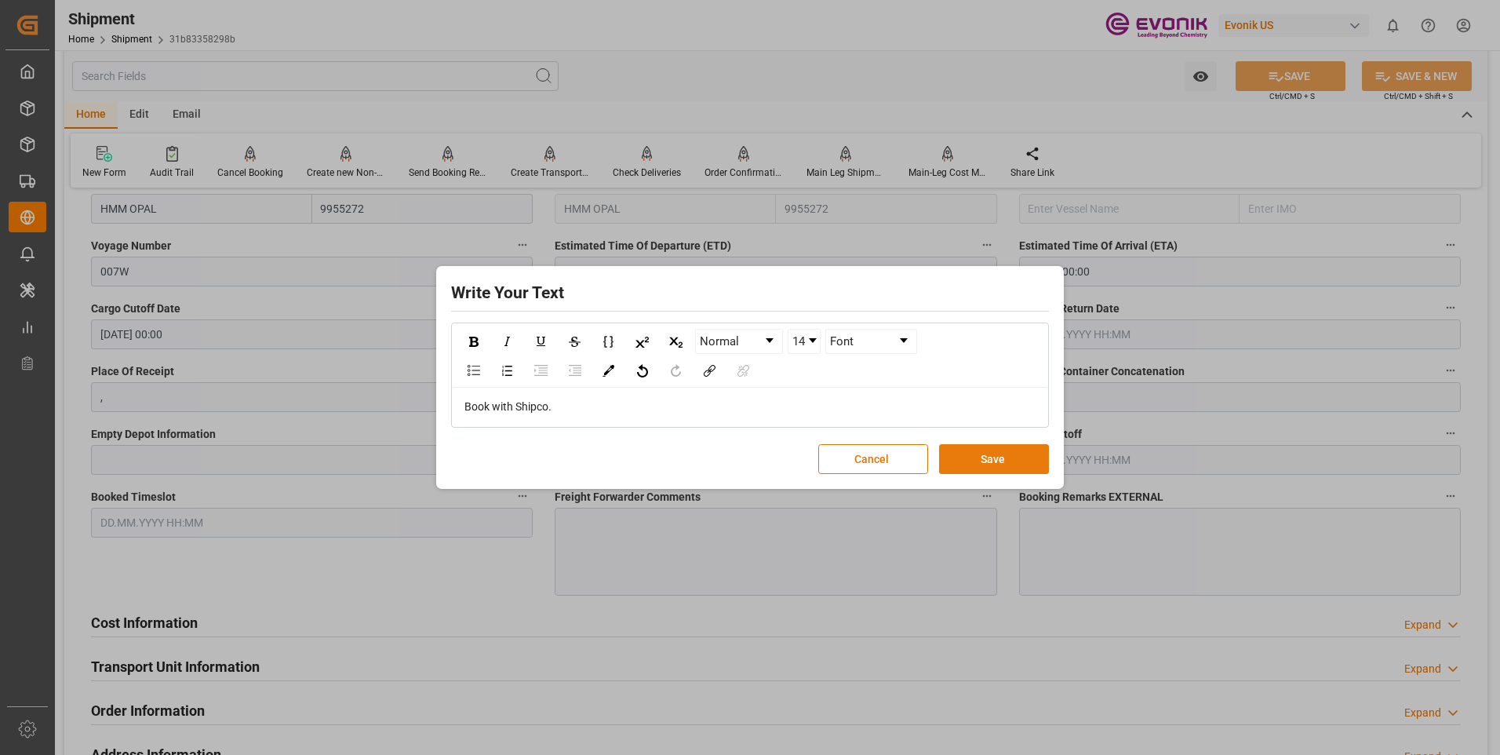
click at [969, 461] on button "Save" at bounding box center [994, 459] width 110 height 30
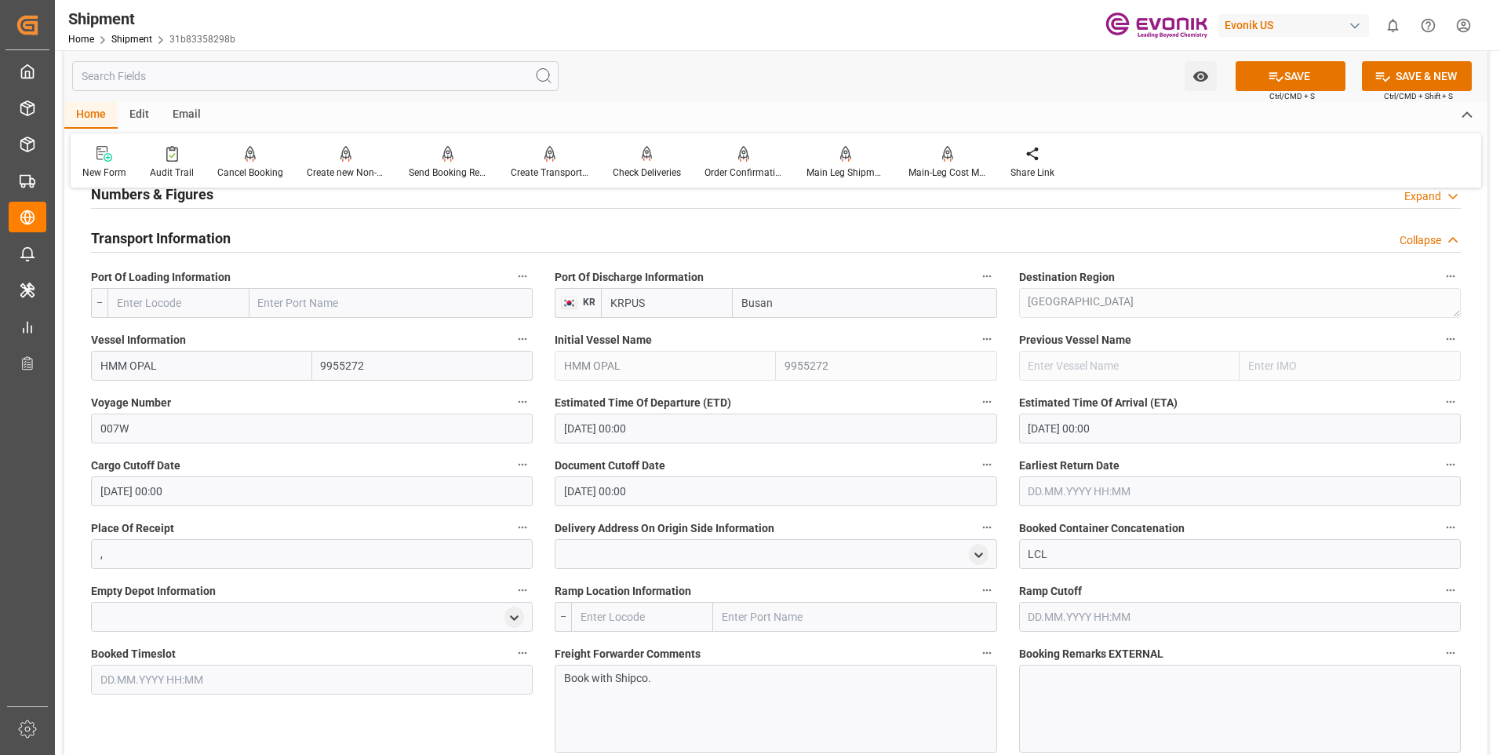
scroll to position [863, 0]
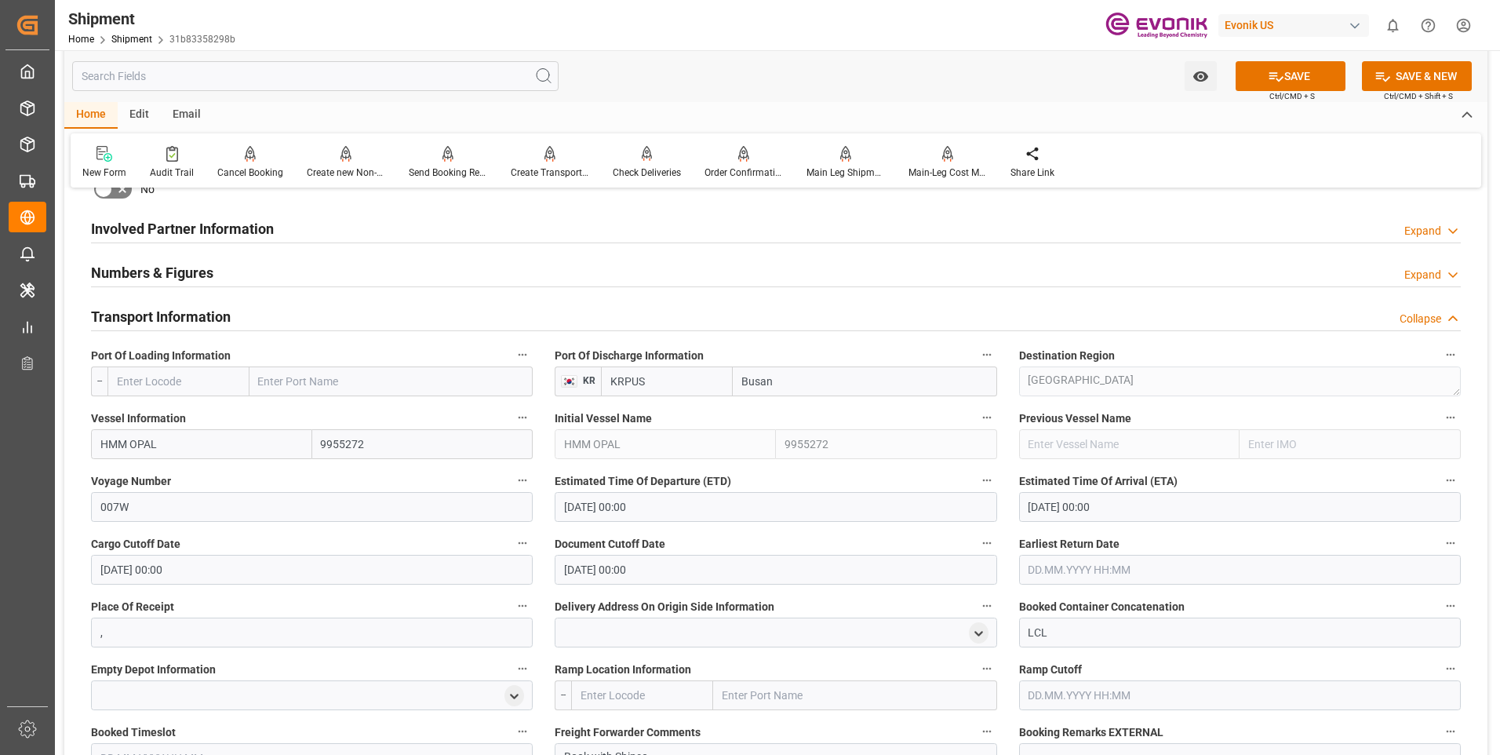
click at [160, 381] on input "text" at bounding box center [178, 381] width 142 height 30
click at [343, 380] on input "text" at bounding box center [391, 381] width 284 height 30
click at [204, 375] on input "text" at bounding box center [178, 381] width 142 height 30
click at [358, 379] on input "text" at bounding box center [391, 381] width 284 height 30
type input "k"
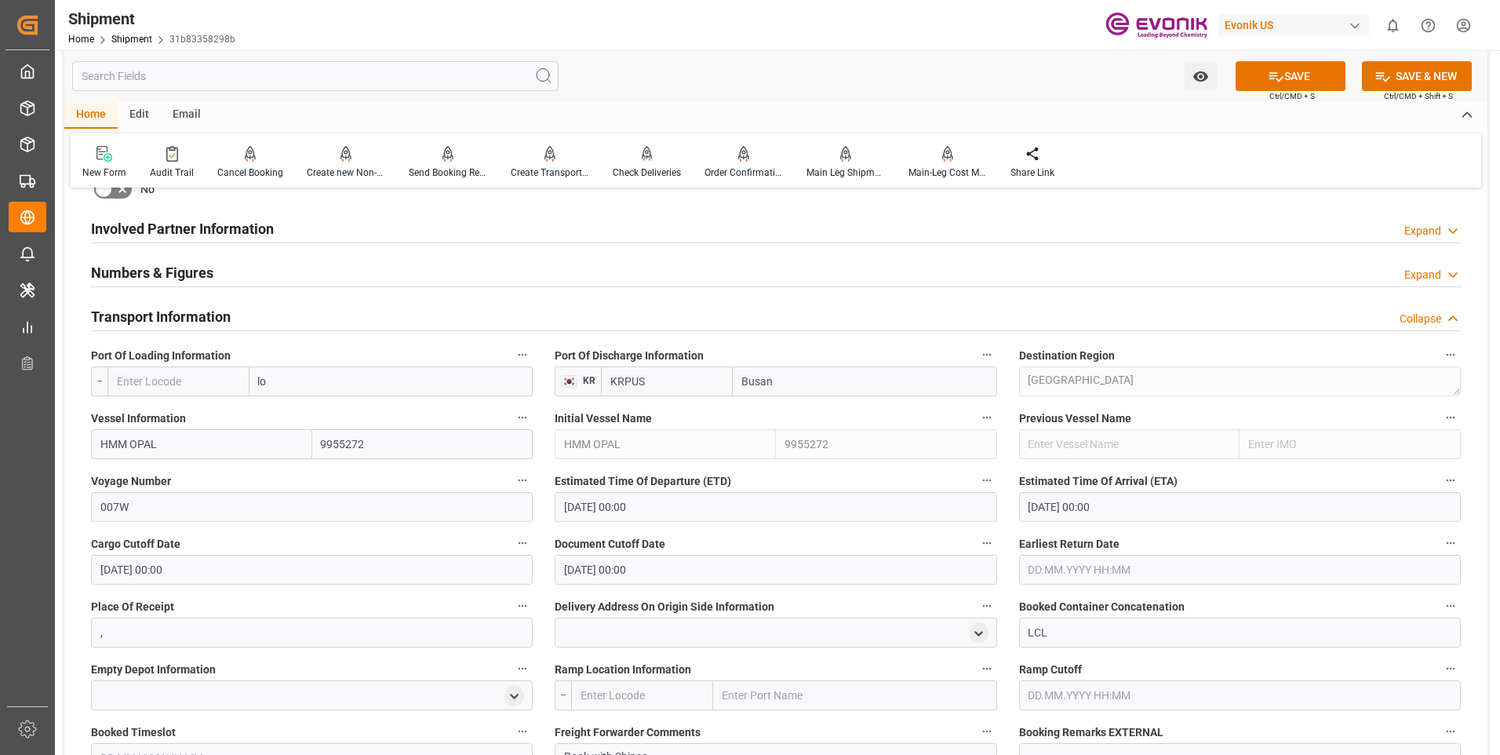
type input "l"
type input "L"
type input "chic"
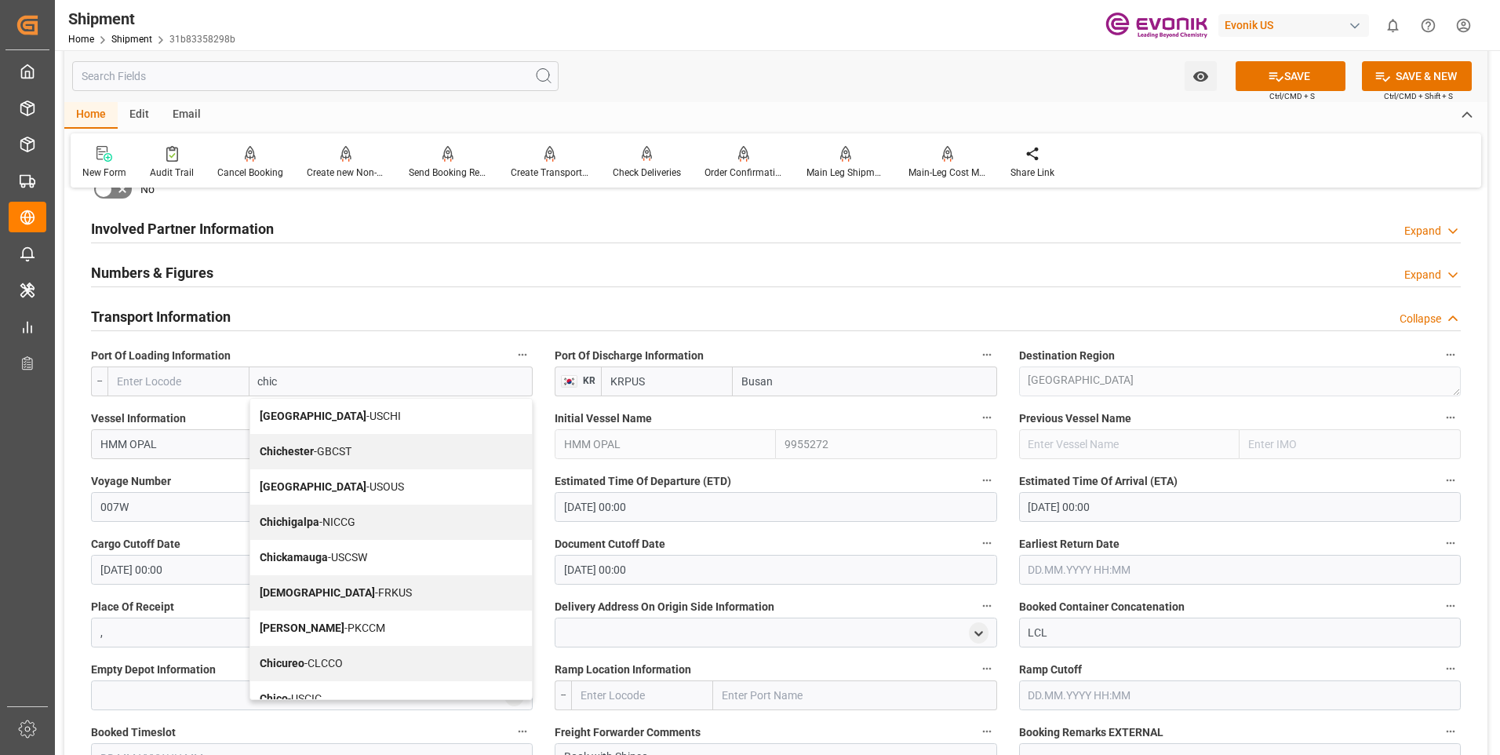
click at [328, 413] on span "Chicago - USCHI" at bounding box center [330, 416] width 141 height 13
type input "USCHI"
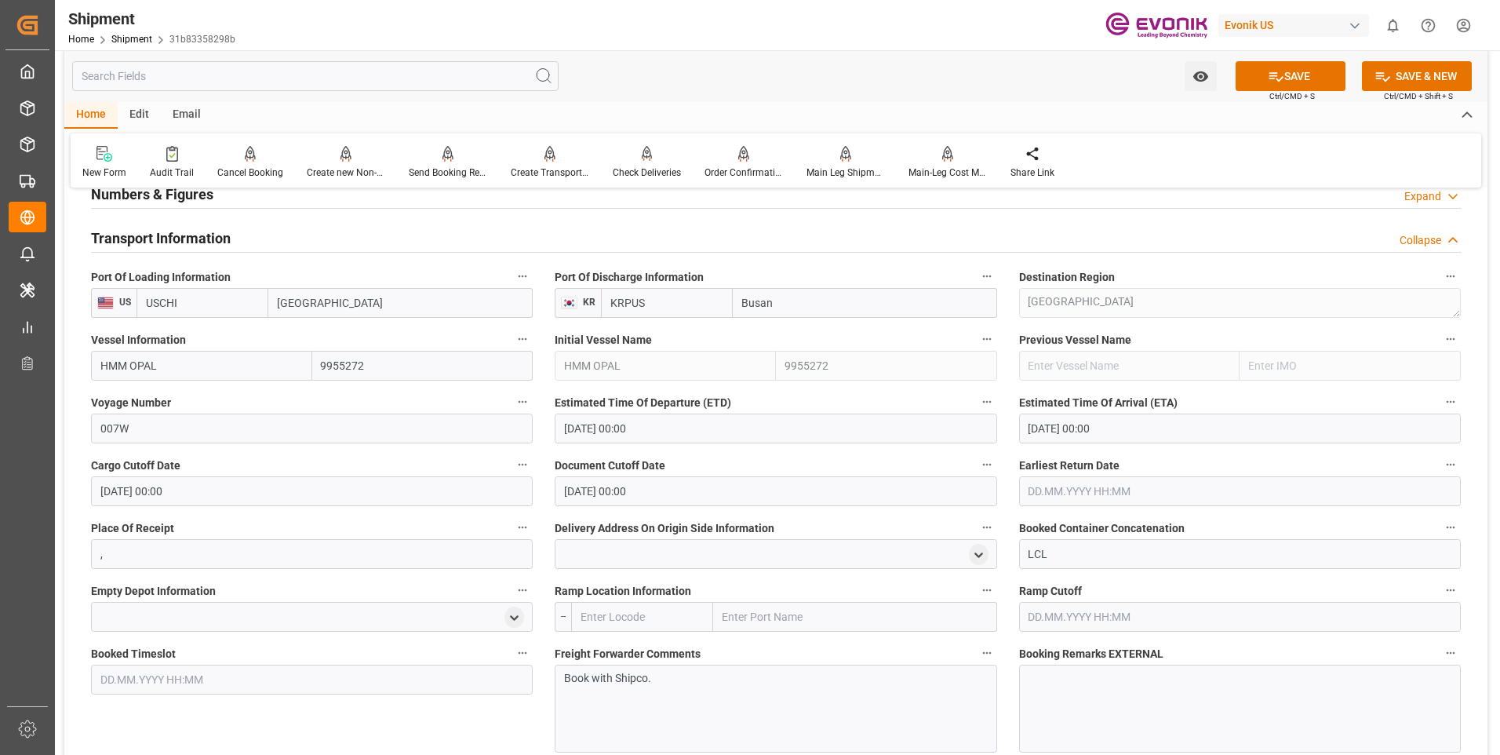
scroll to position [1177, 0]
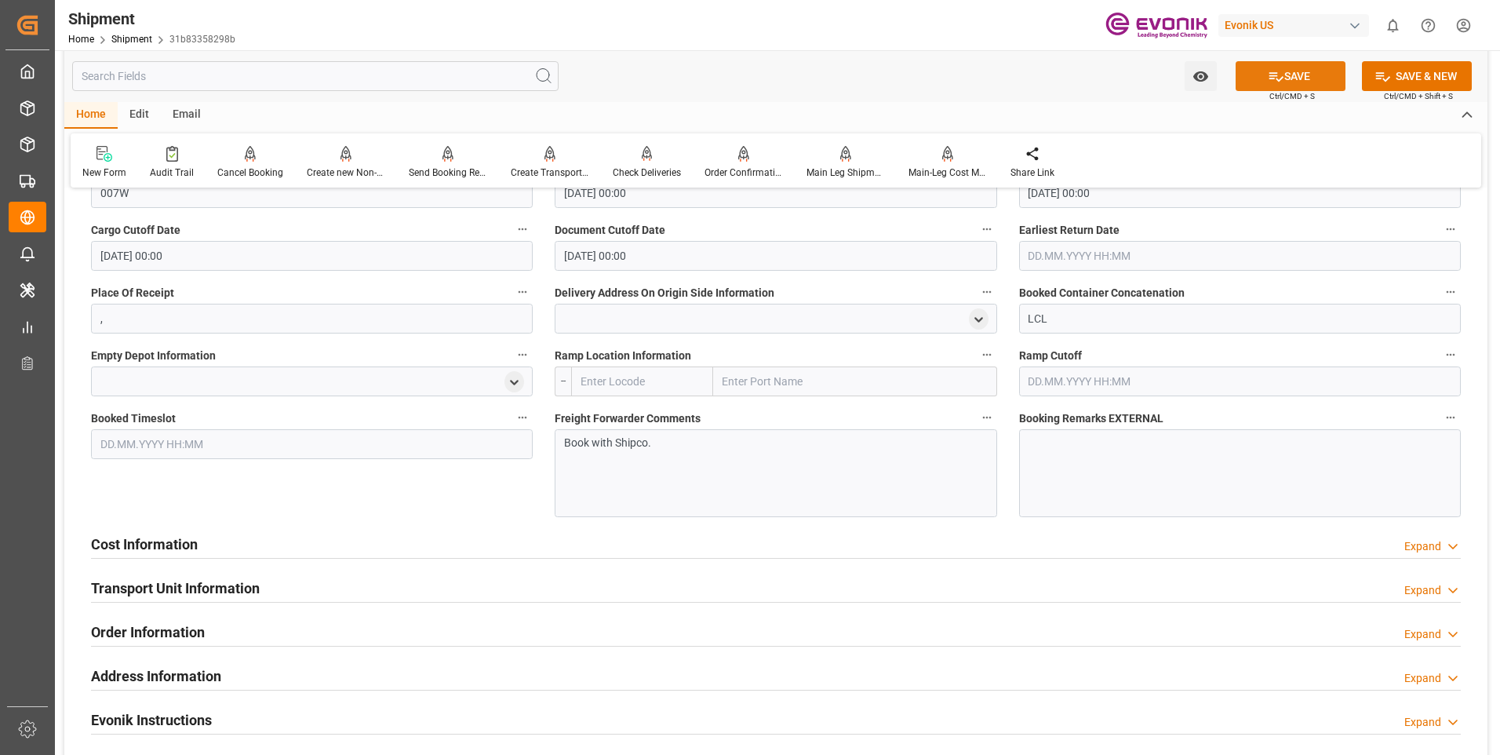
type input "[GEOGRAPHIC_DATA]"
click at [1291, 78] on button "SAVE" at bounding box center [1291, 76] width 110 height 30
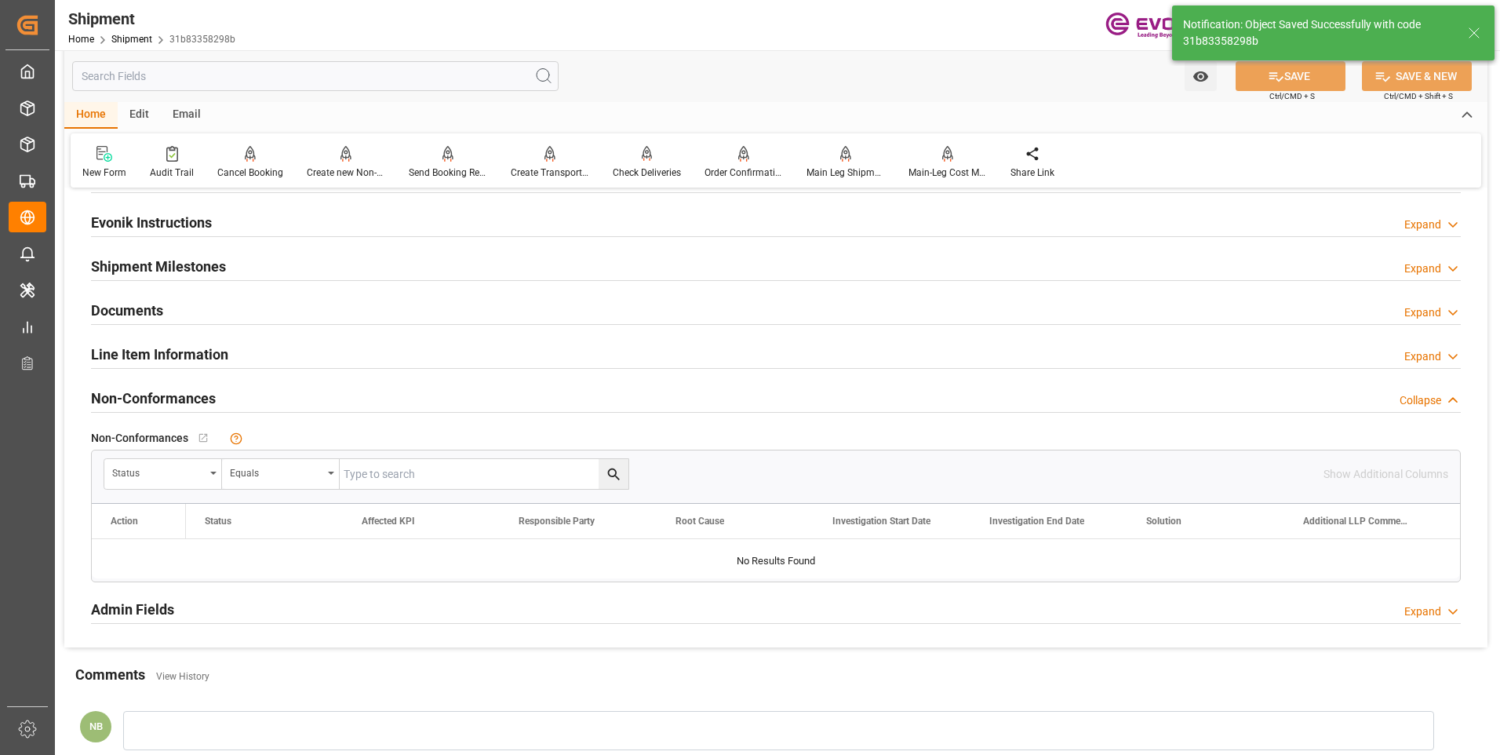
scroll to position [679, 0]
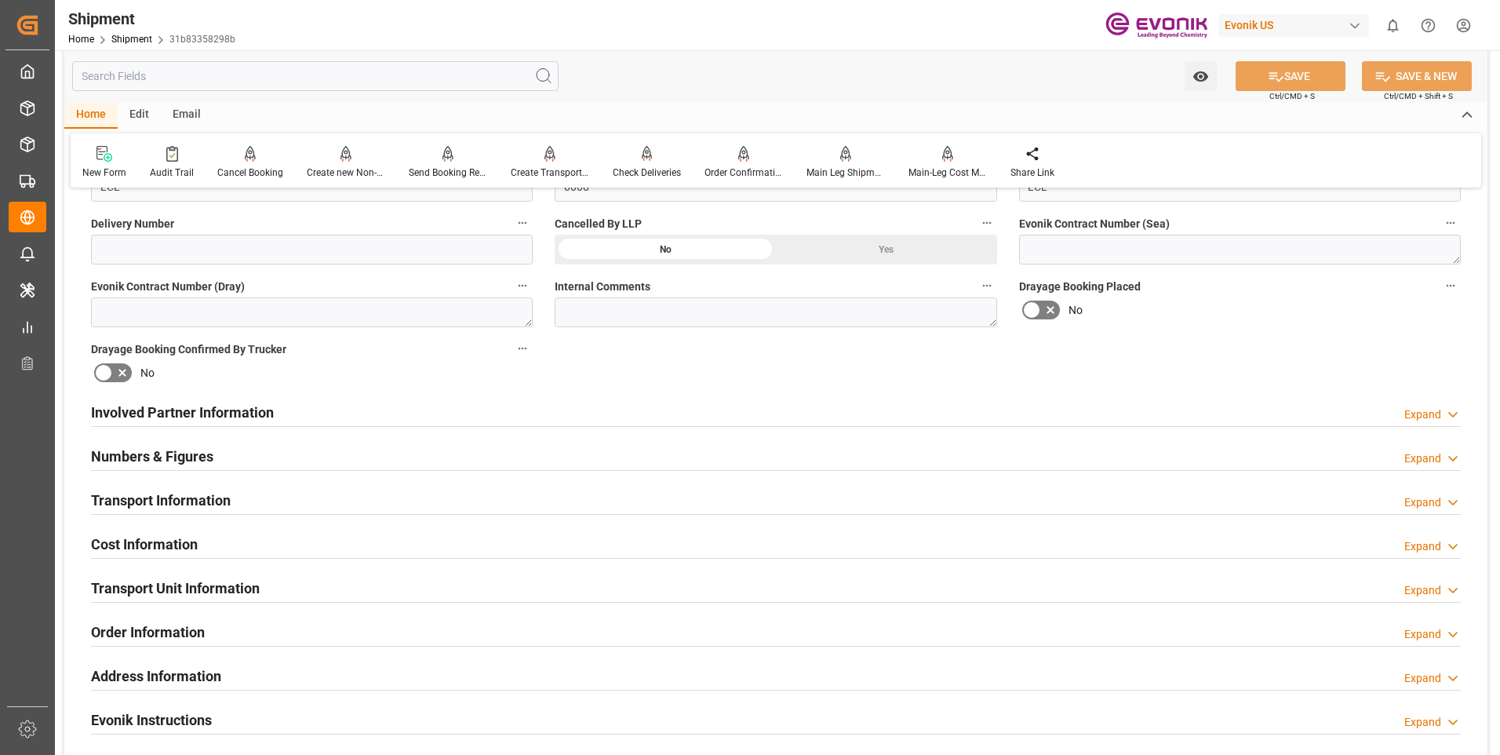
click at [1444, 539] on div "Expand" at bounding box center [1432, 546] width 56 height 16
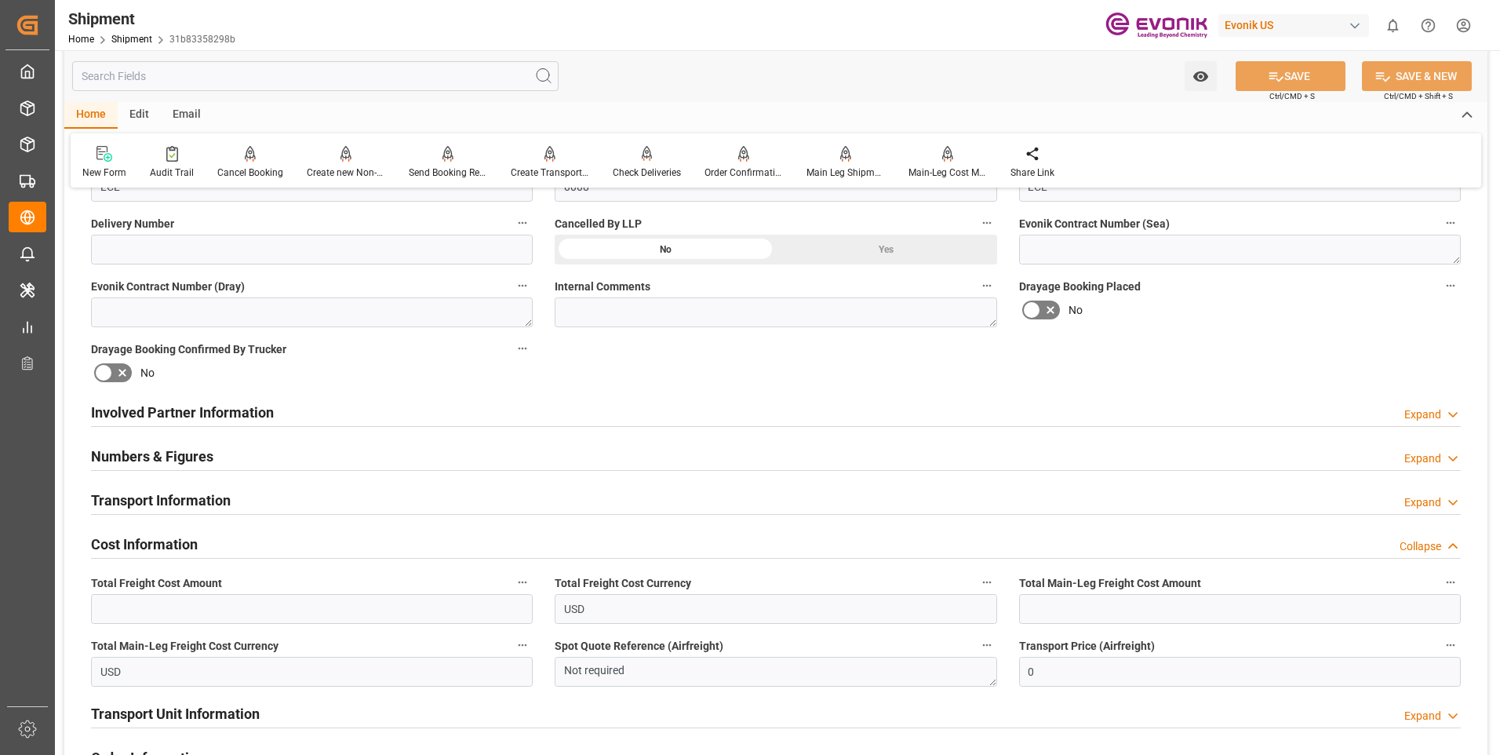
scroll to position [758, 0]
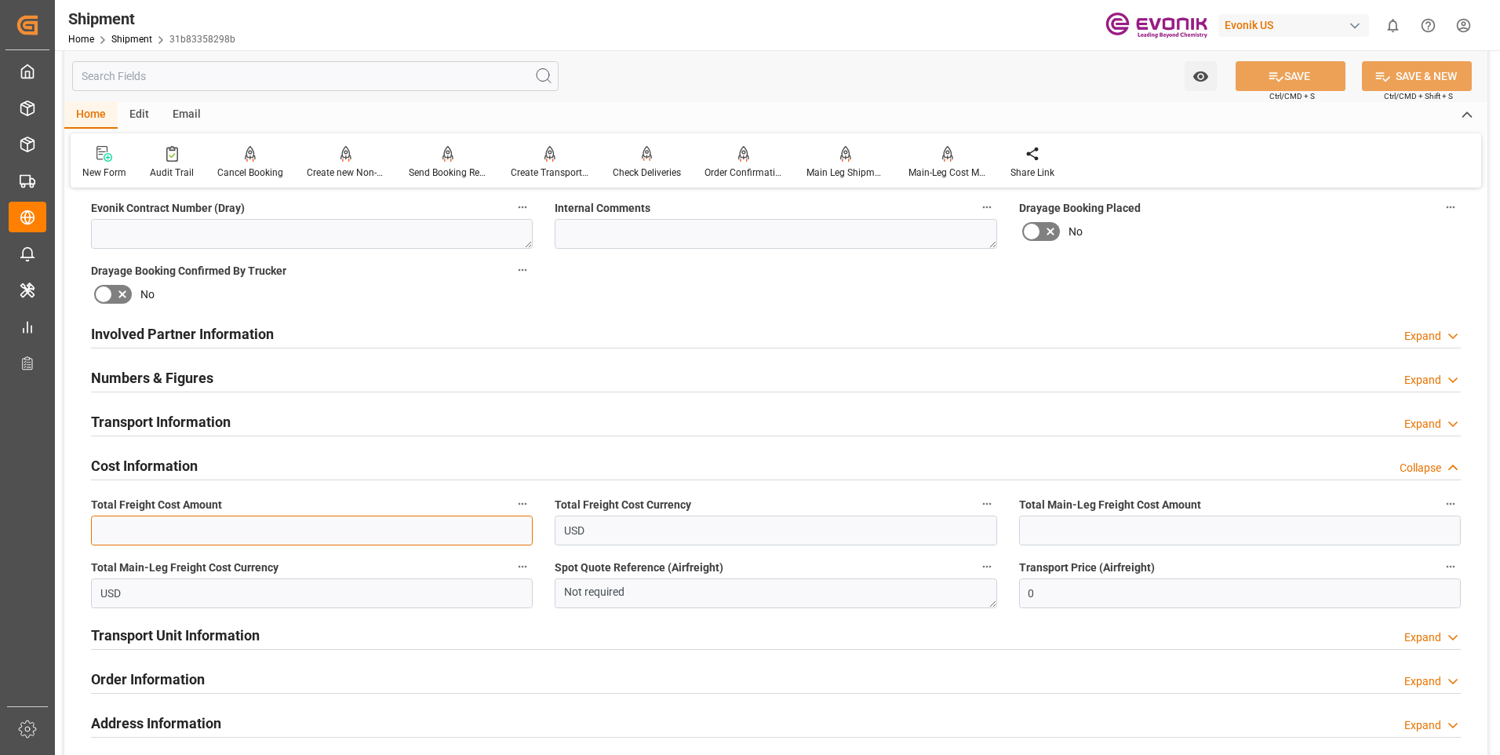
click at [253, 529] on input "text" at bounding box center [312, 530] width 442 height 30
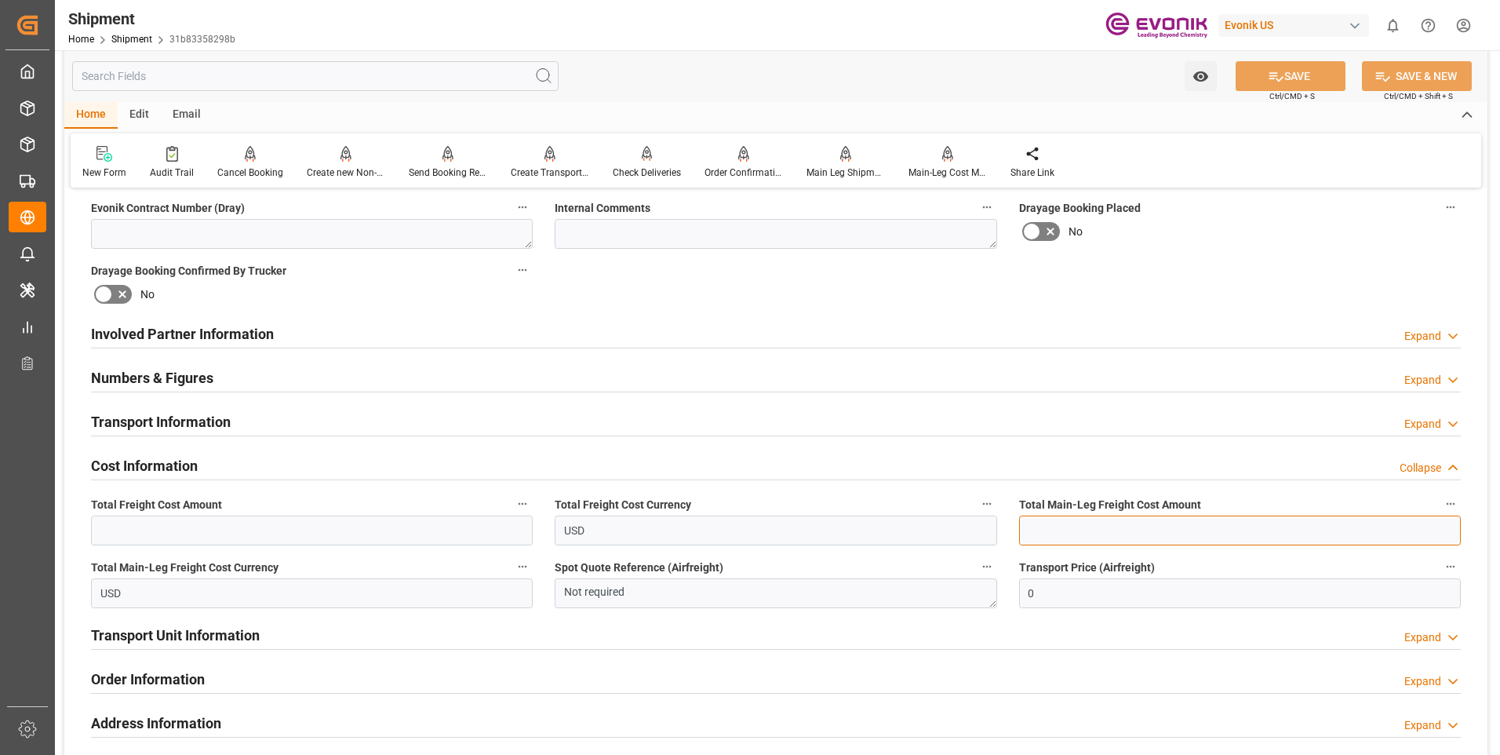
click at [1088, 516] on input "text" at bounding box center [1240, 530] width 442 height 30
type input "319.00"
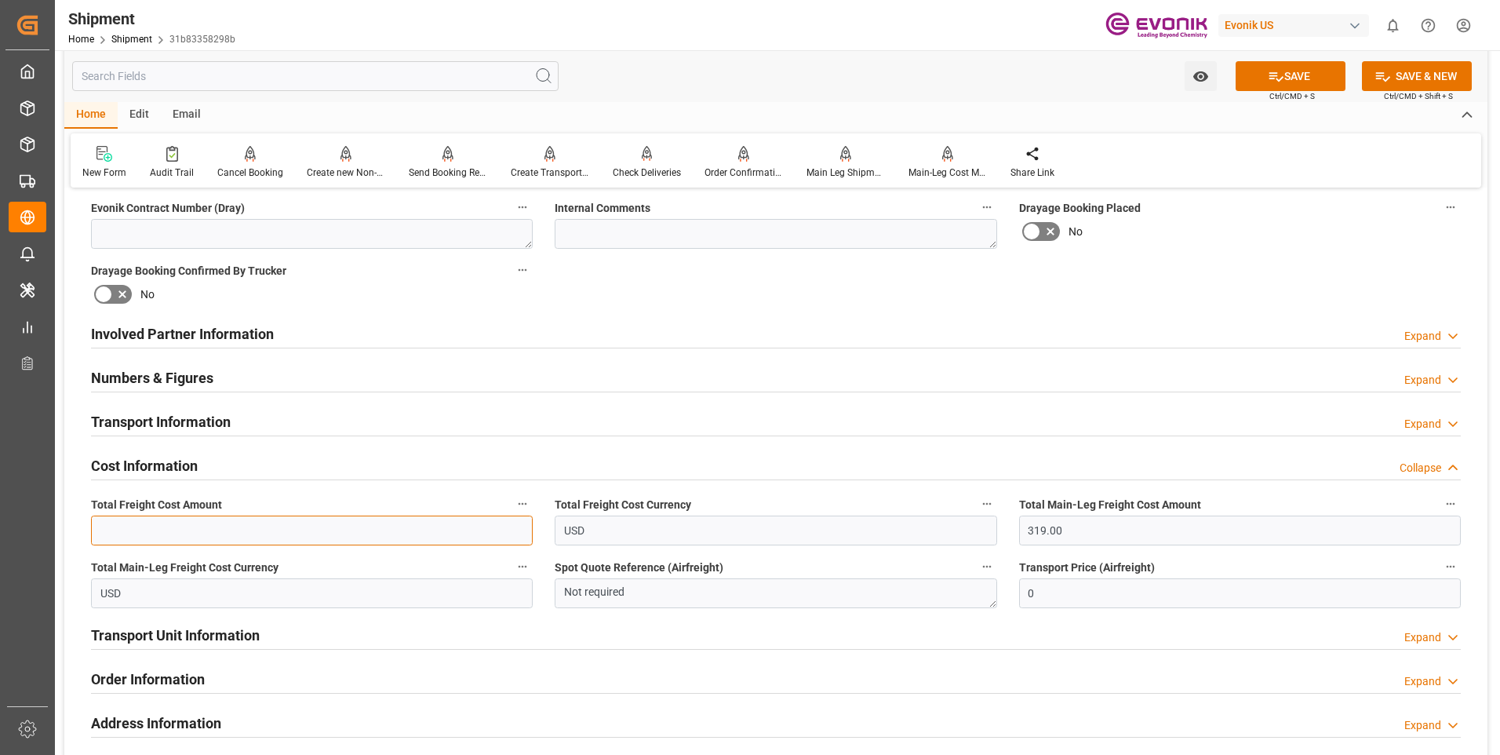
click at [278, 528] on input "text" at bounding box center [312, 530] width 442 height 30
type input "163.88"
click at [1290, 63] on button "SAVE" at bounding box center [1291, 76] width 110 height 30
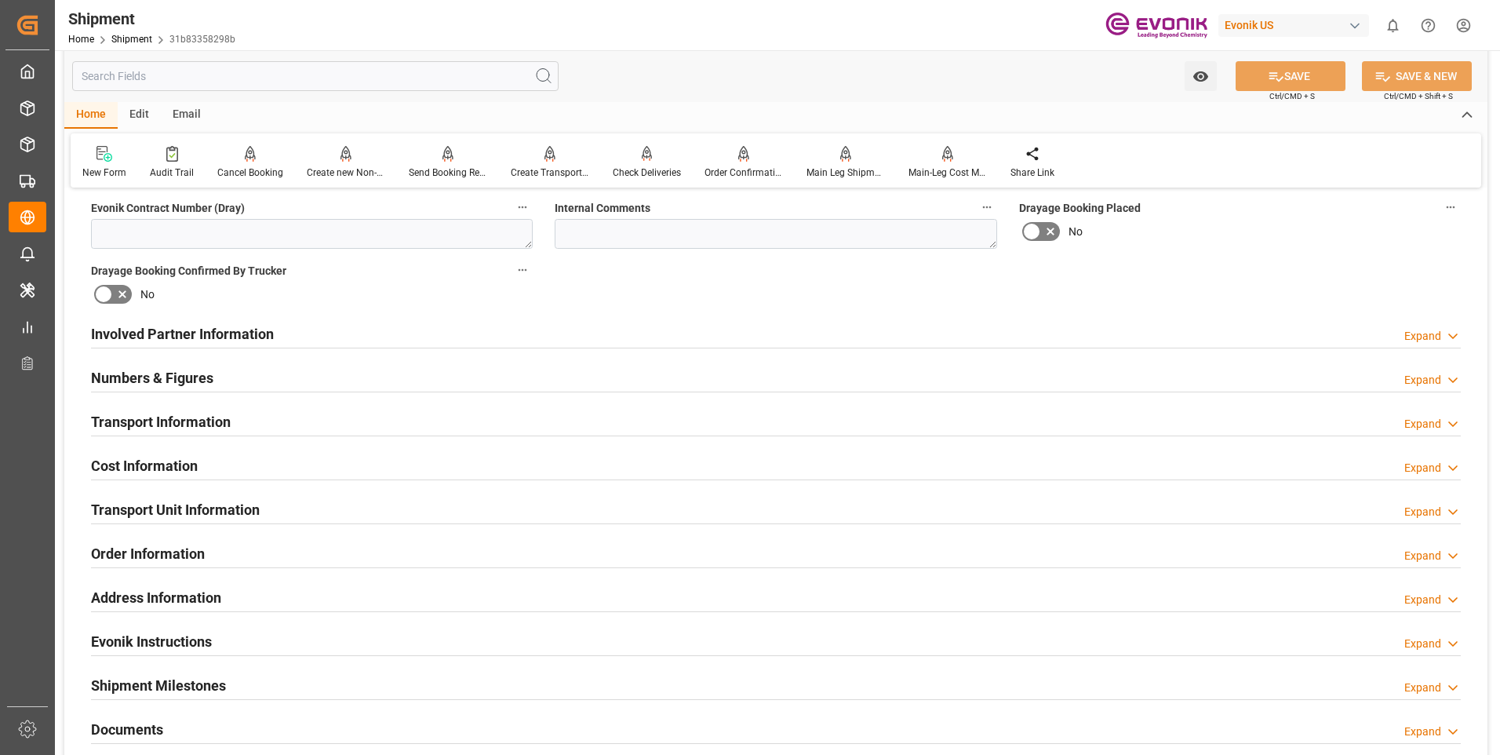
click at [1446, 508] on icon at bounding box center [1453, 512] width 16 height 16
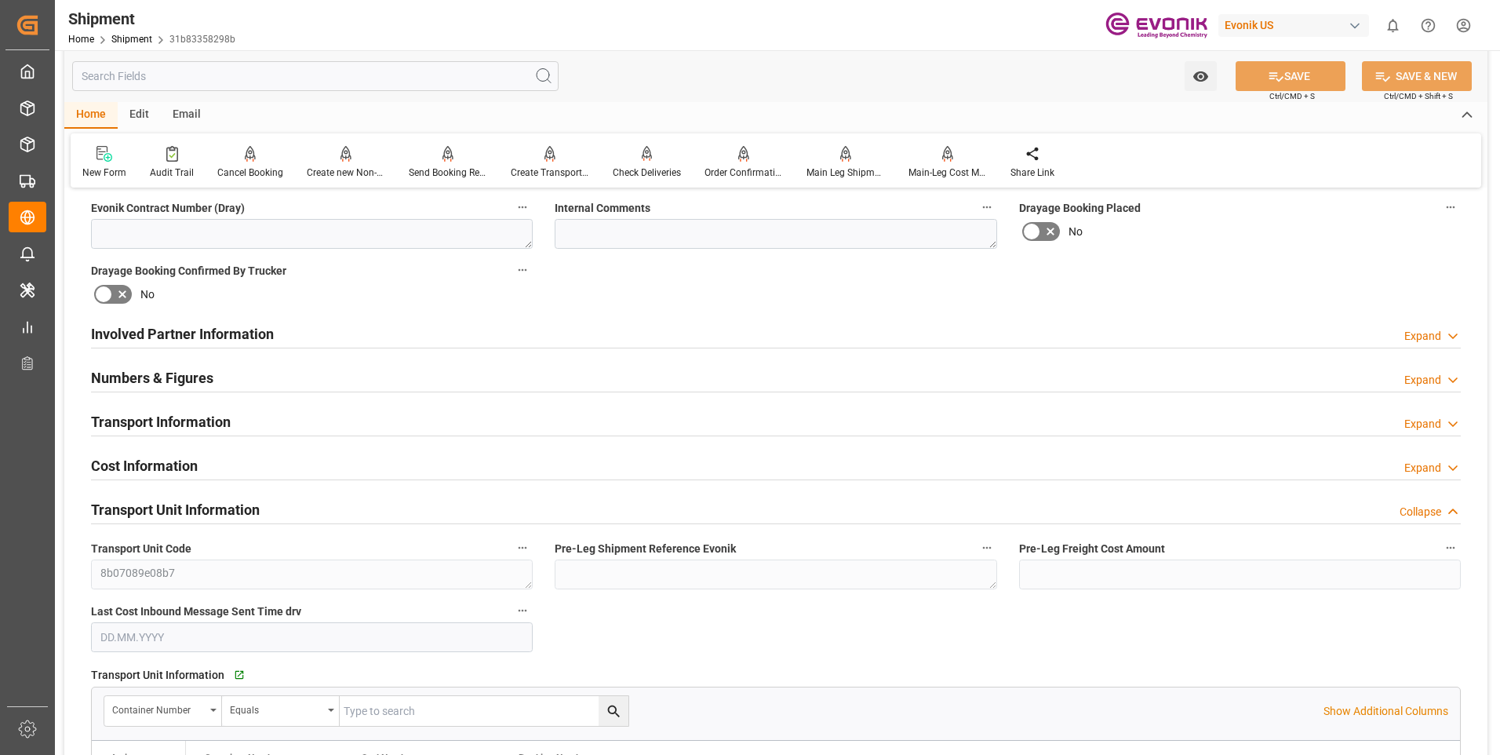
scroll to position [915, 0]
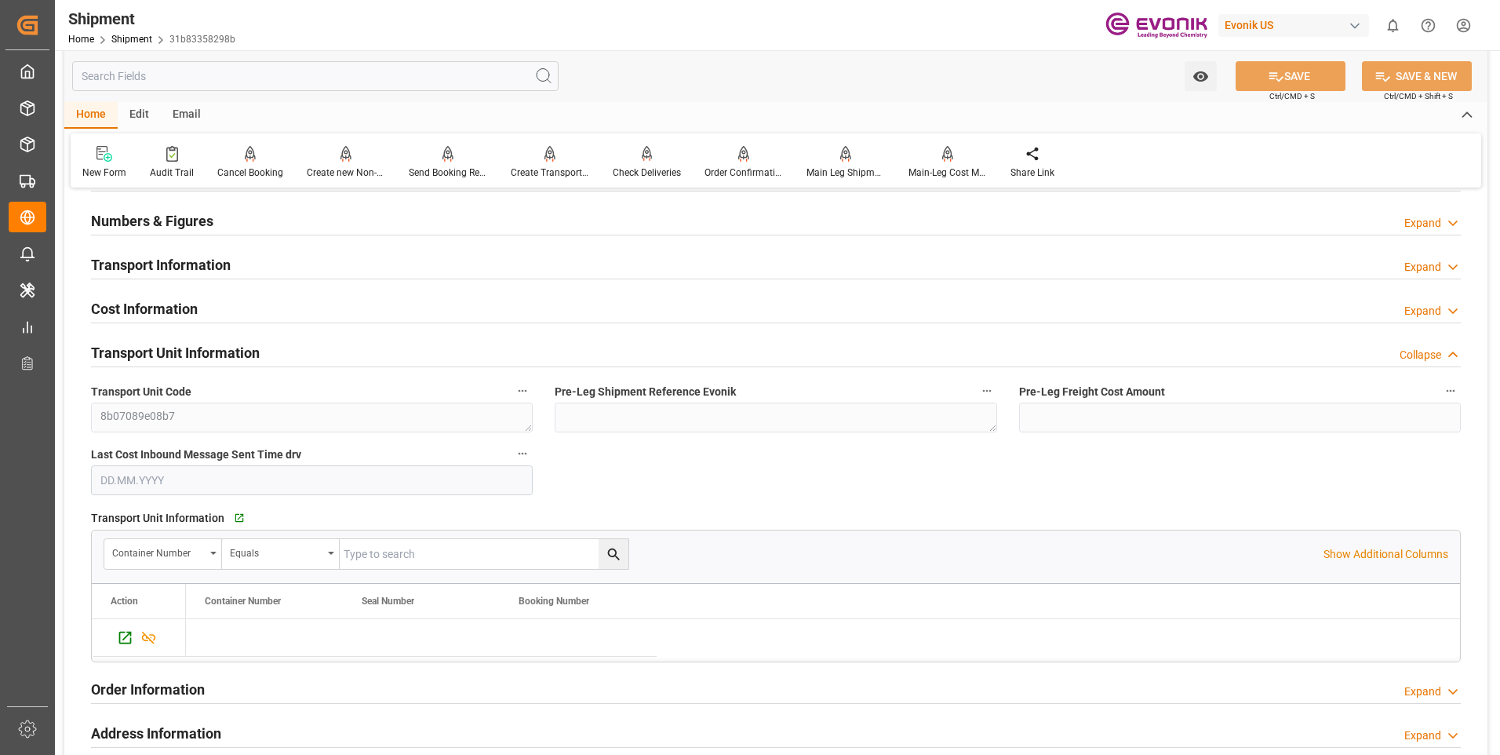
click at [1412, 356] on div "Collapse" at bounding box center [1421, 355] width 42 height 16
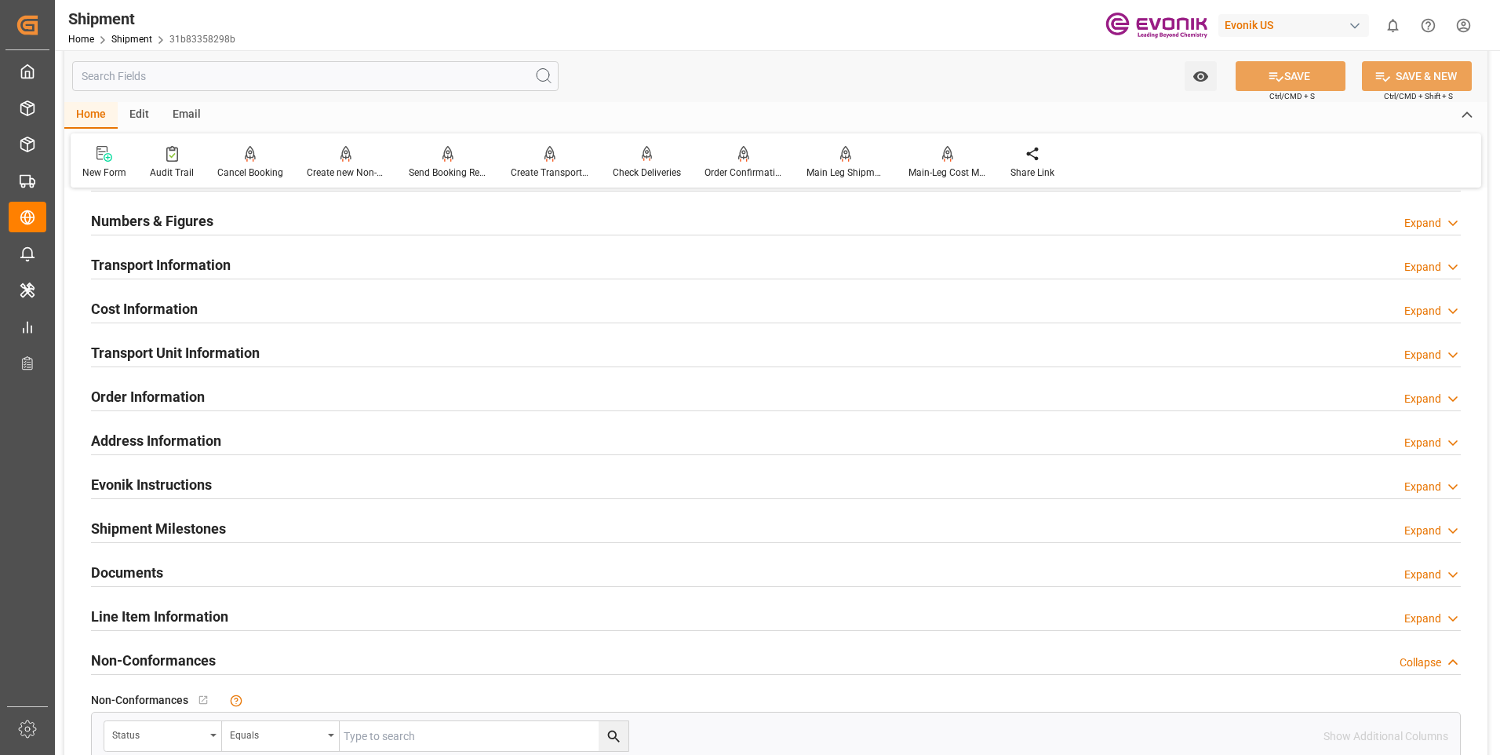
click at [1412, 356] on div "Expand" at bounding box center [1422, 355] width 37 height 16
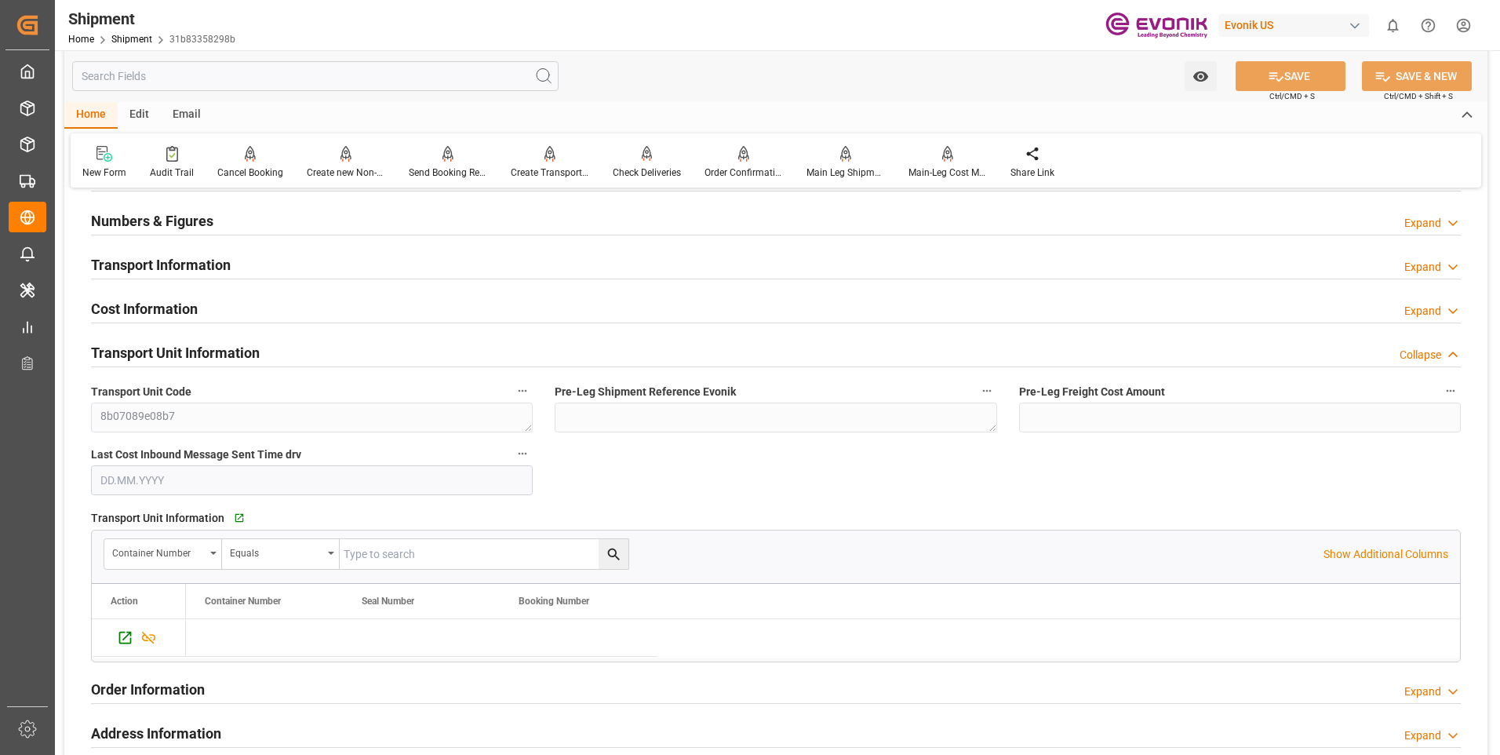
click at [1412, 356] on div "Collapse" at bounding box center [1421, 355] width 42 height 16
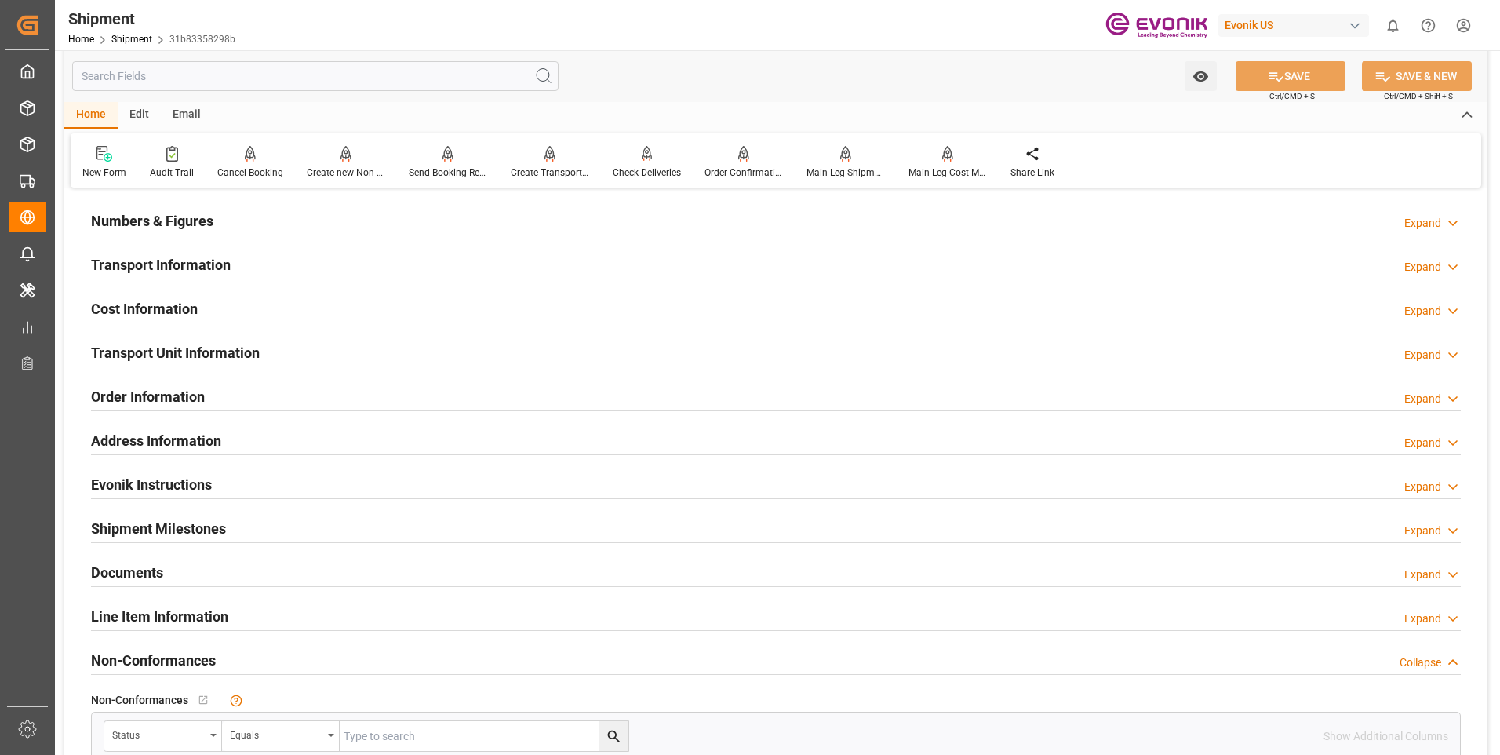
click at [1412, 356] on div "Expand" at bounding box center [1422, 355] width 37 height 16
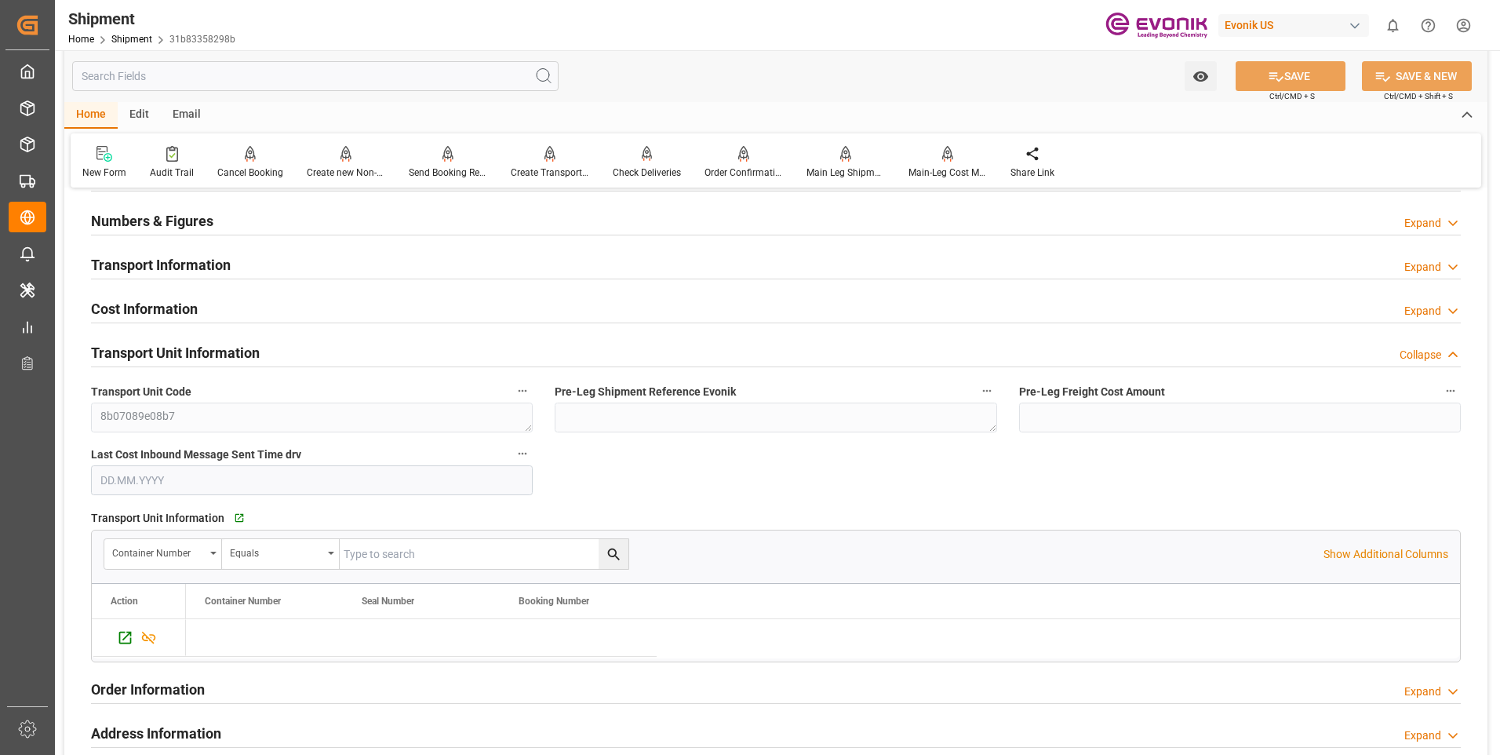
click at [1431, 356] on div "Collapse" at bounding box center [1421, 355] width 42 height 16
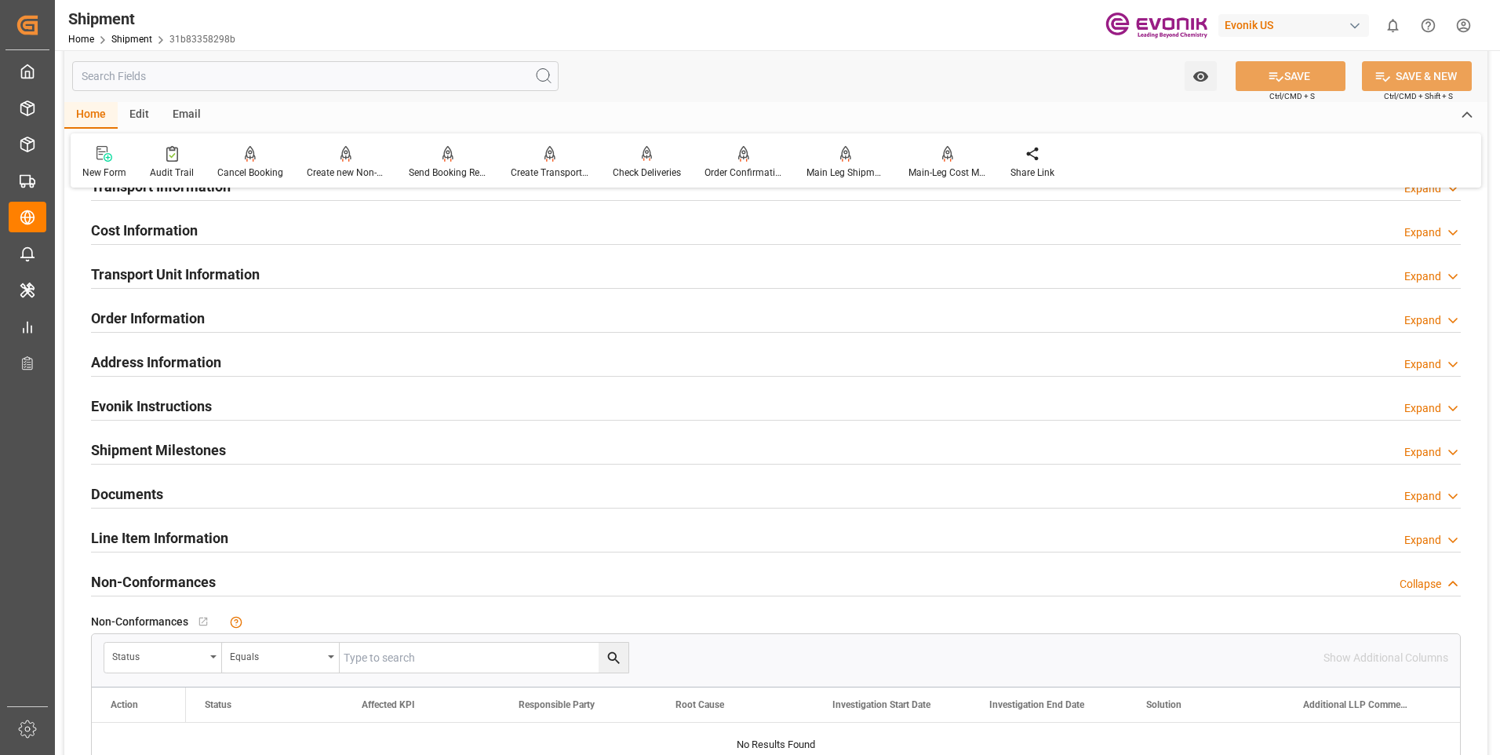
scroll to position [758, 0]
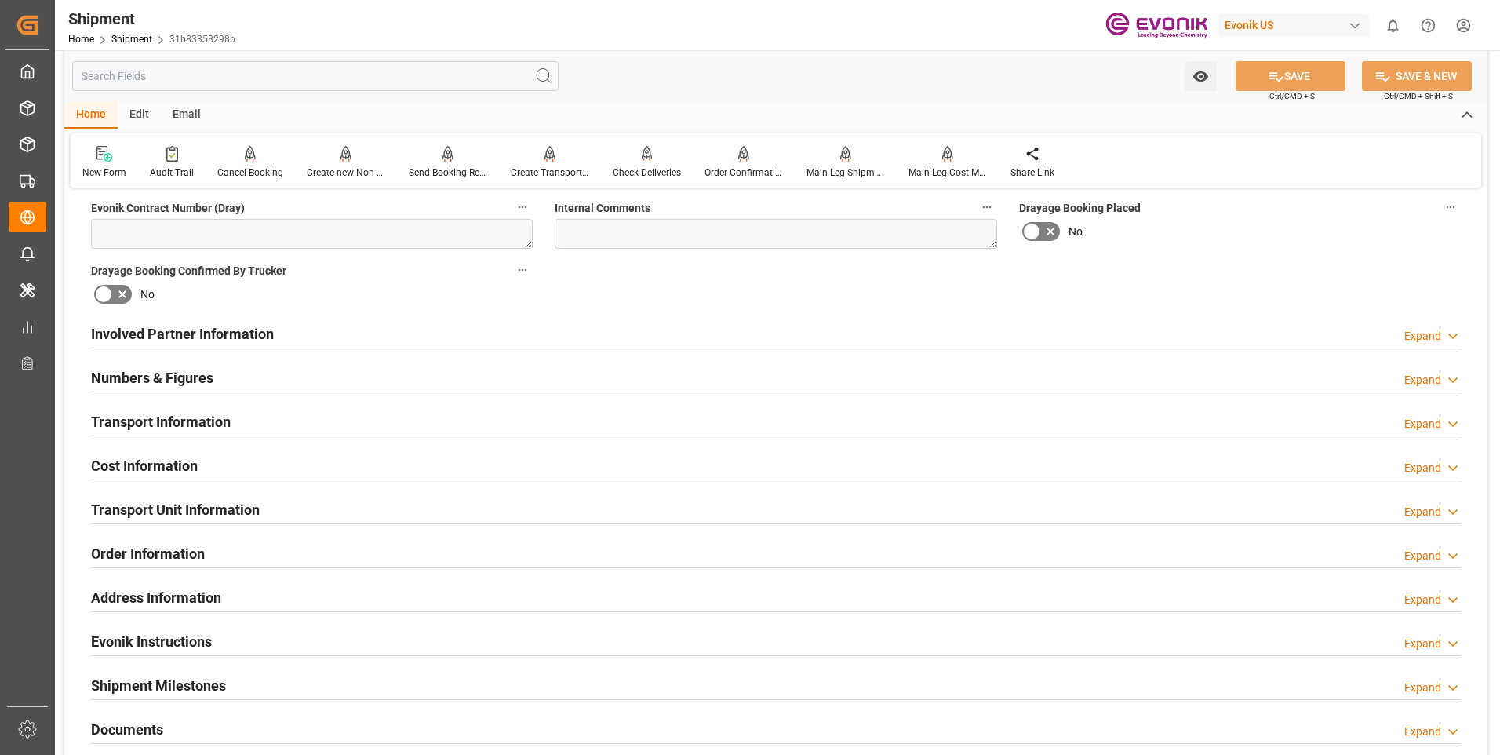
click at [228, 327] on h2 "Involved Partner Information" at bounding box center [182, 333] width 183 height 21
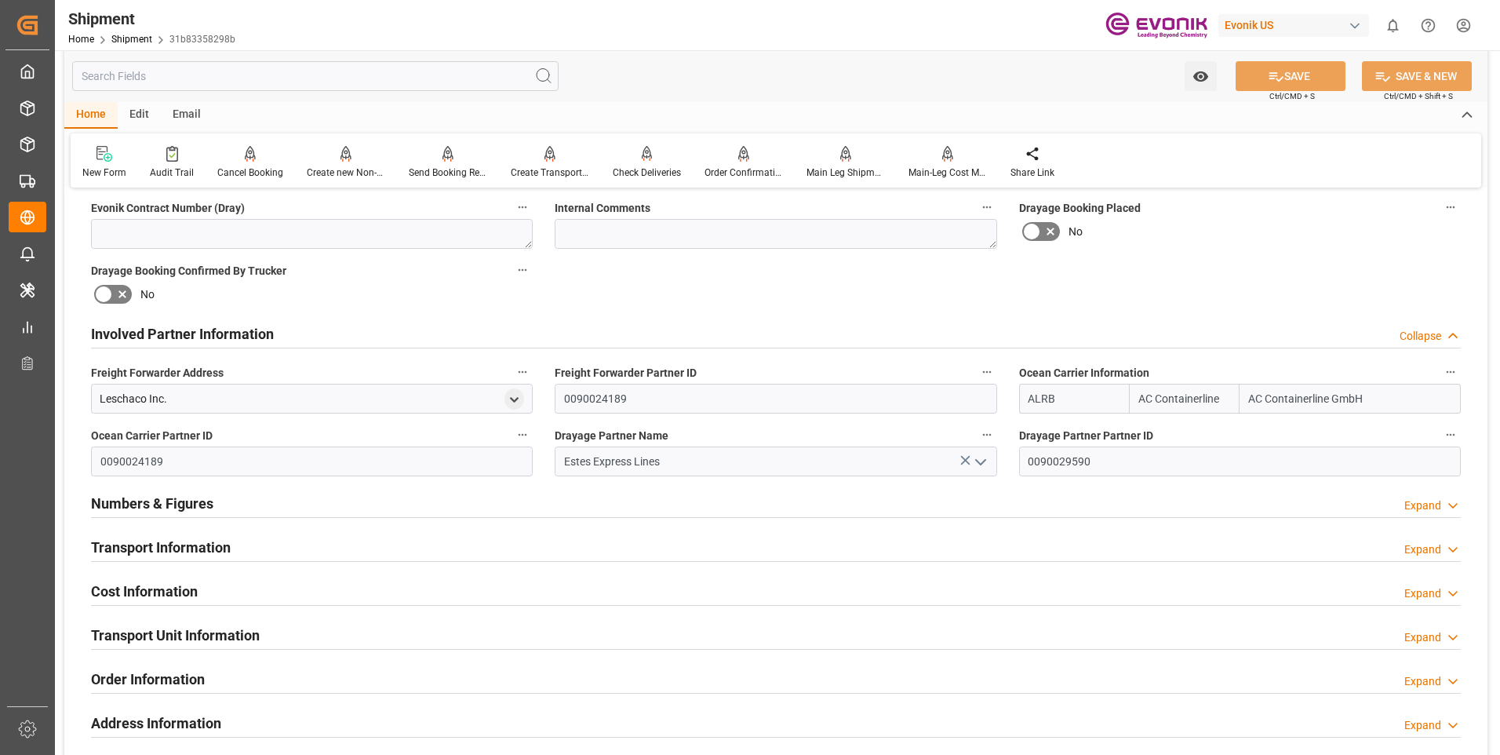
click at [139, 548] on h2 "Transport Information" at bounding box center [161, 547] width 140 height 21
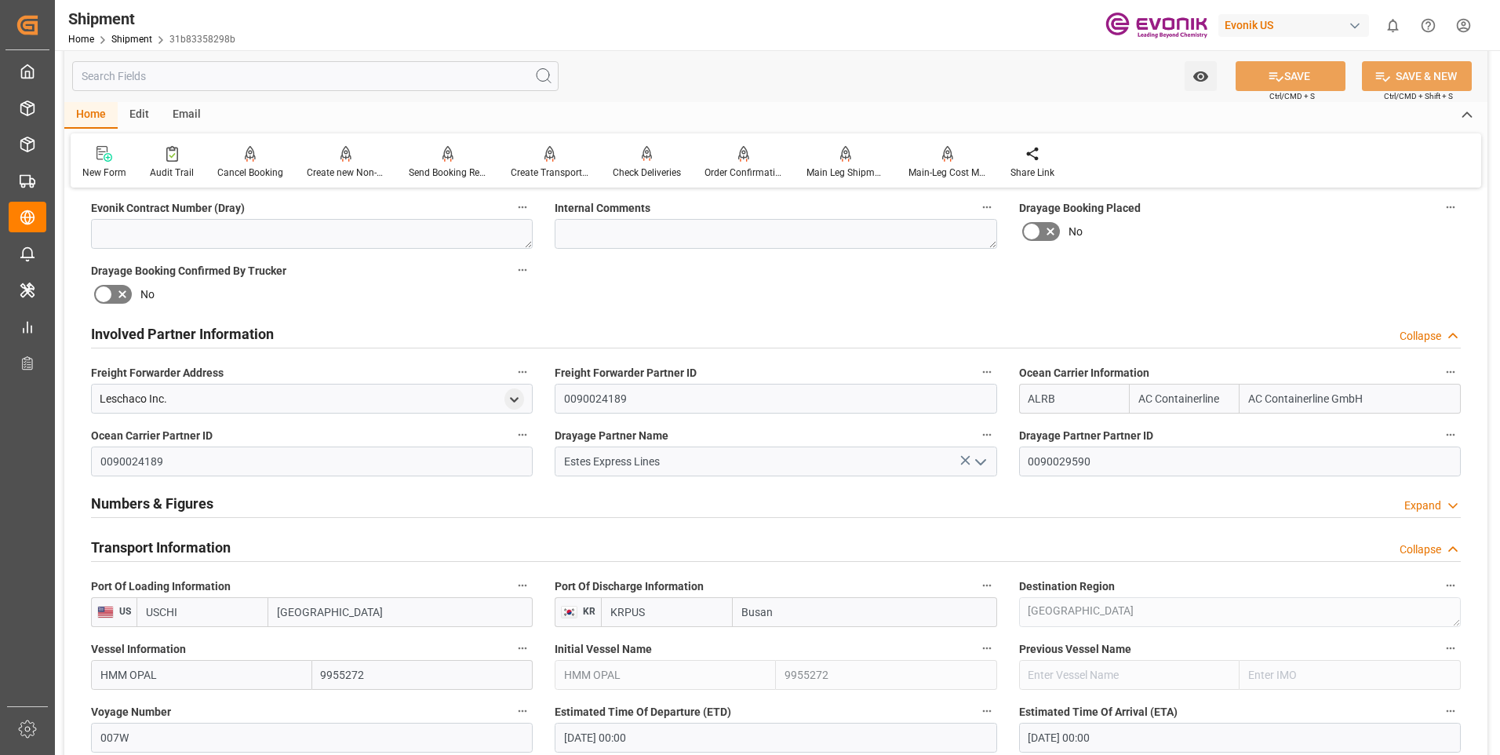
drag, startPoint x: 195, startPoint y: 609, endPoint x: 107, endPoint y: 595, distance: 89.0
click at [107, 595] on div "Port Of Loading Information US USCHI Chicago" at bounding box center [312, 601] width 464 height 63
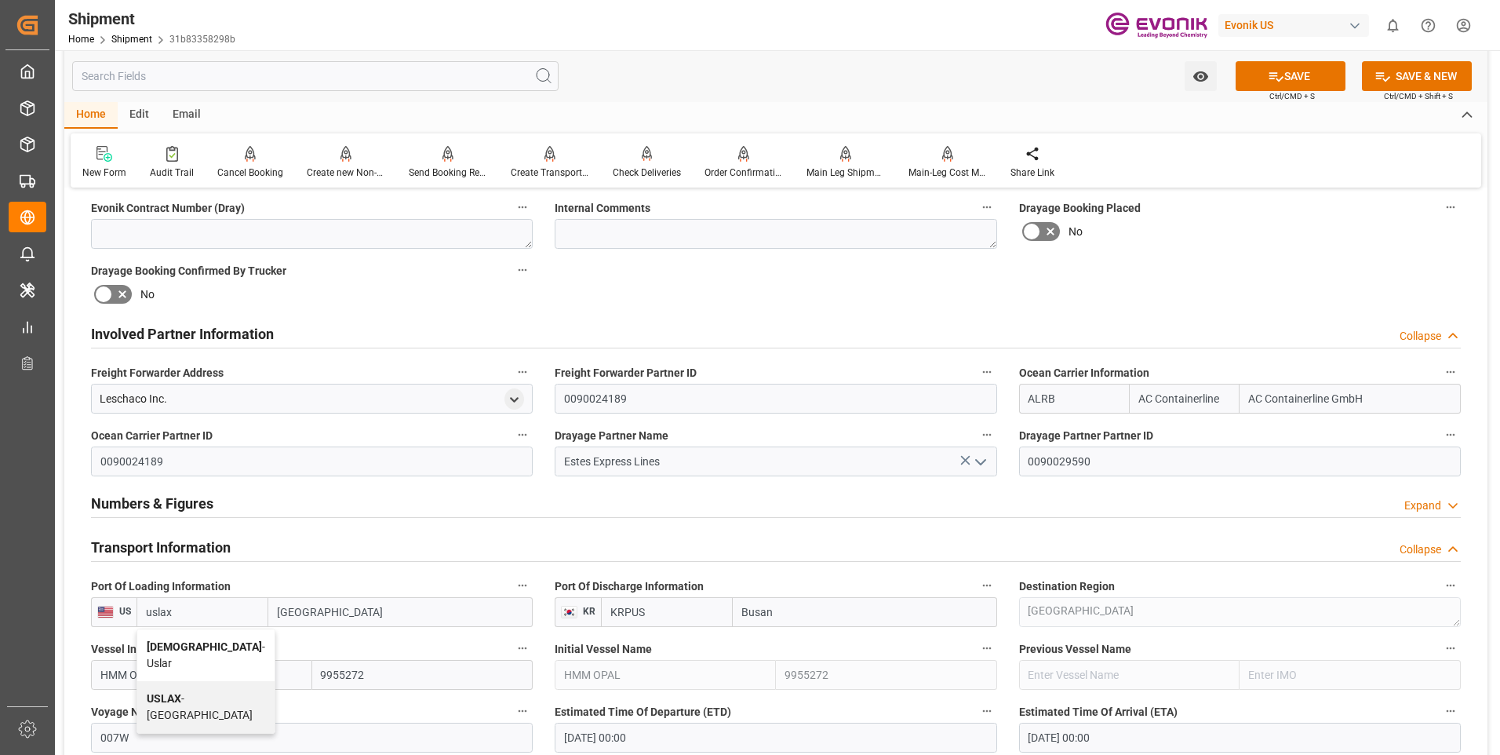
click at [223, 696] on div "USLAX - Los Angeles" at bounding box center [205, 707] width 137 height 52
type input "USLAX"
type input "[GEOGRAPHIC_DATA]"
type input "USLAX"
click at [1294, 76] on button "SAVE" at bounding box center [1291, 76] width 110 height 30
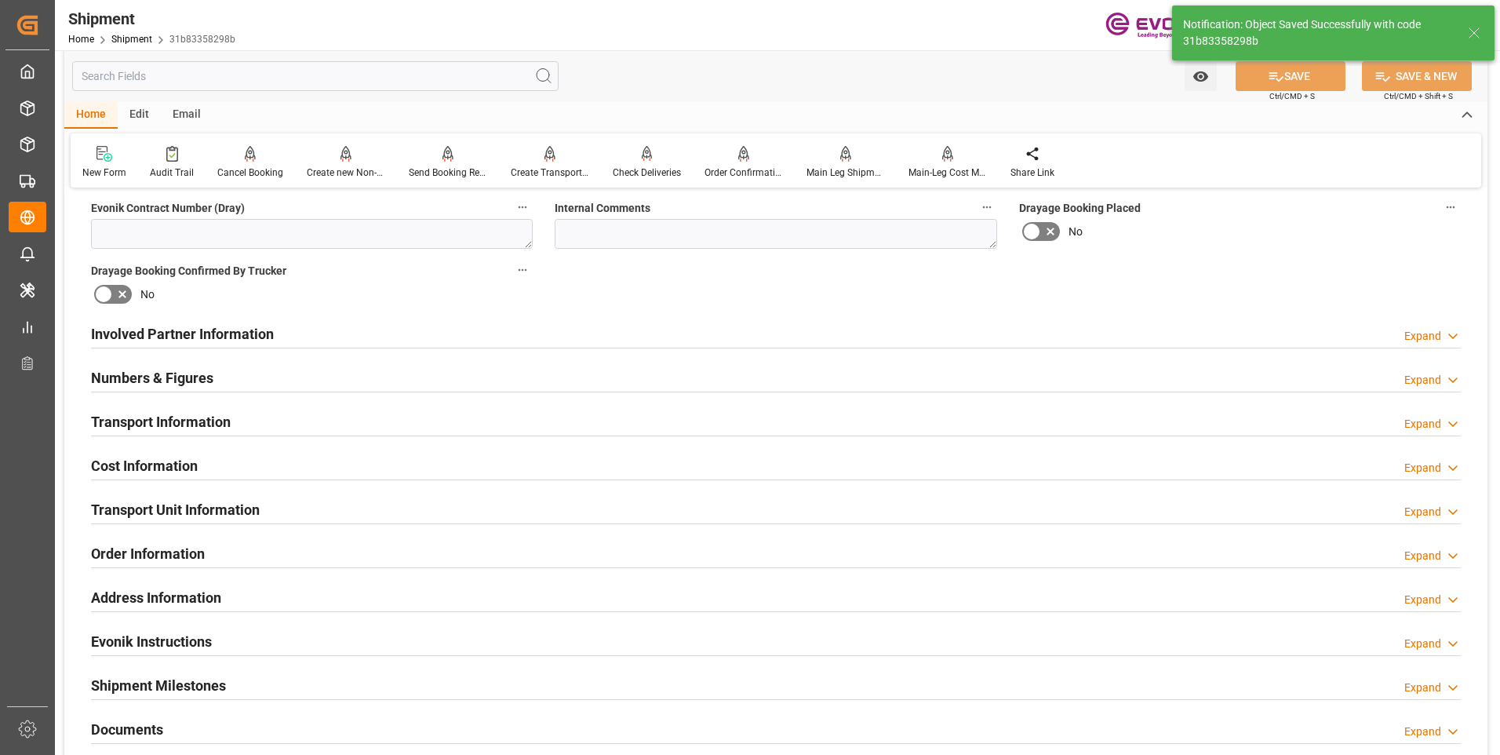
click at [282, 337] on div "Involved Partner Information Expand" at bounding box center [776, 333] width 1370 height 30
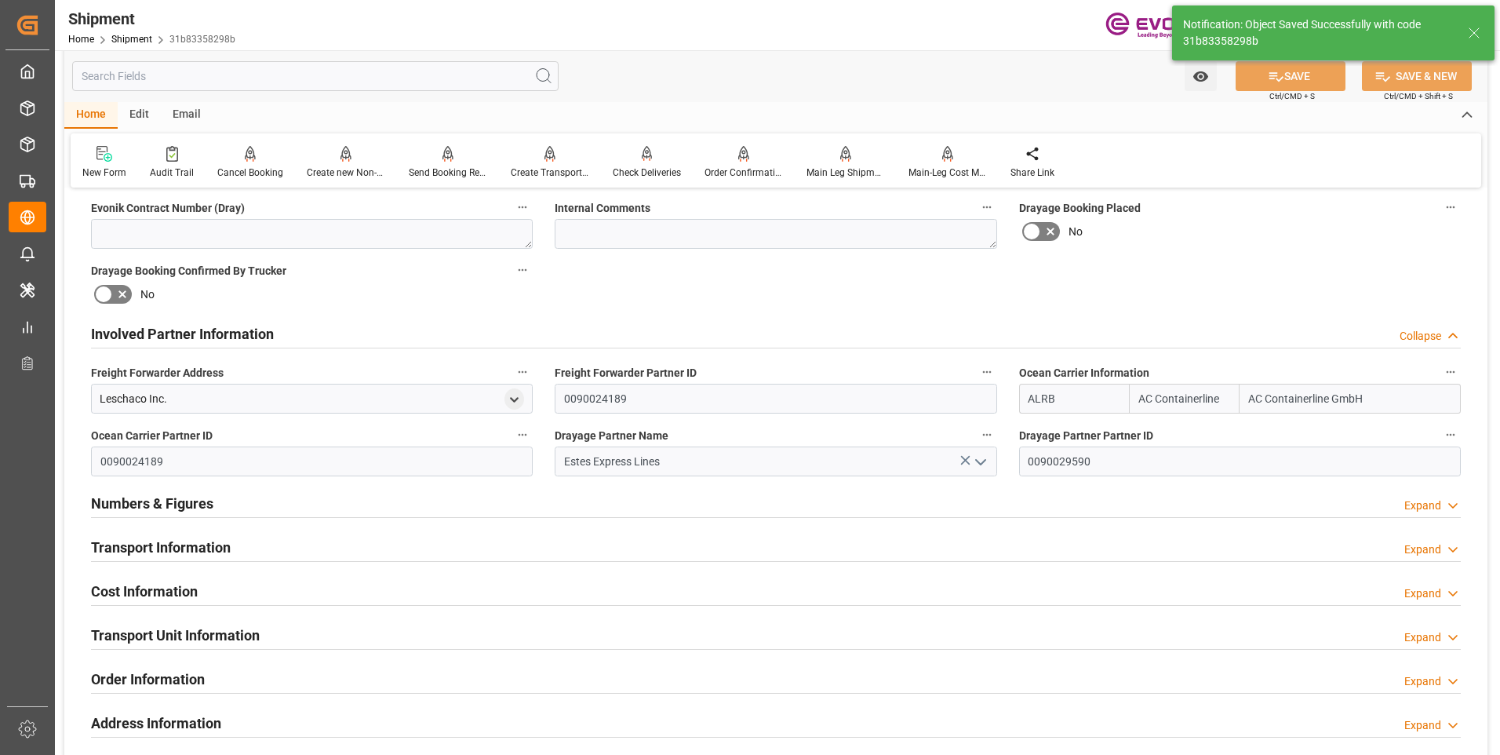
click at [228, 548] on h2 "Transport Information" at bounding box center [161, 547] width 140 height 21
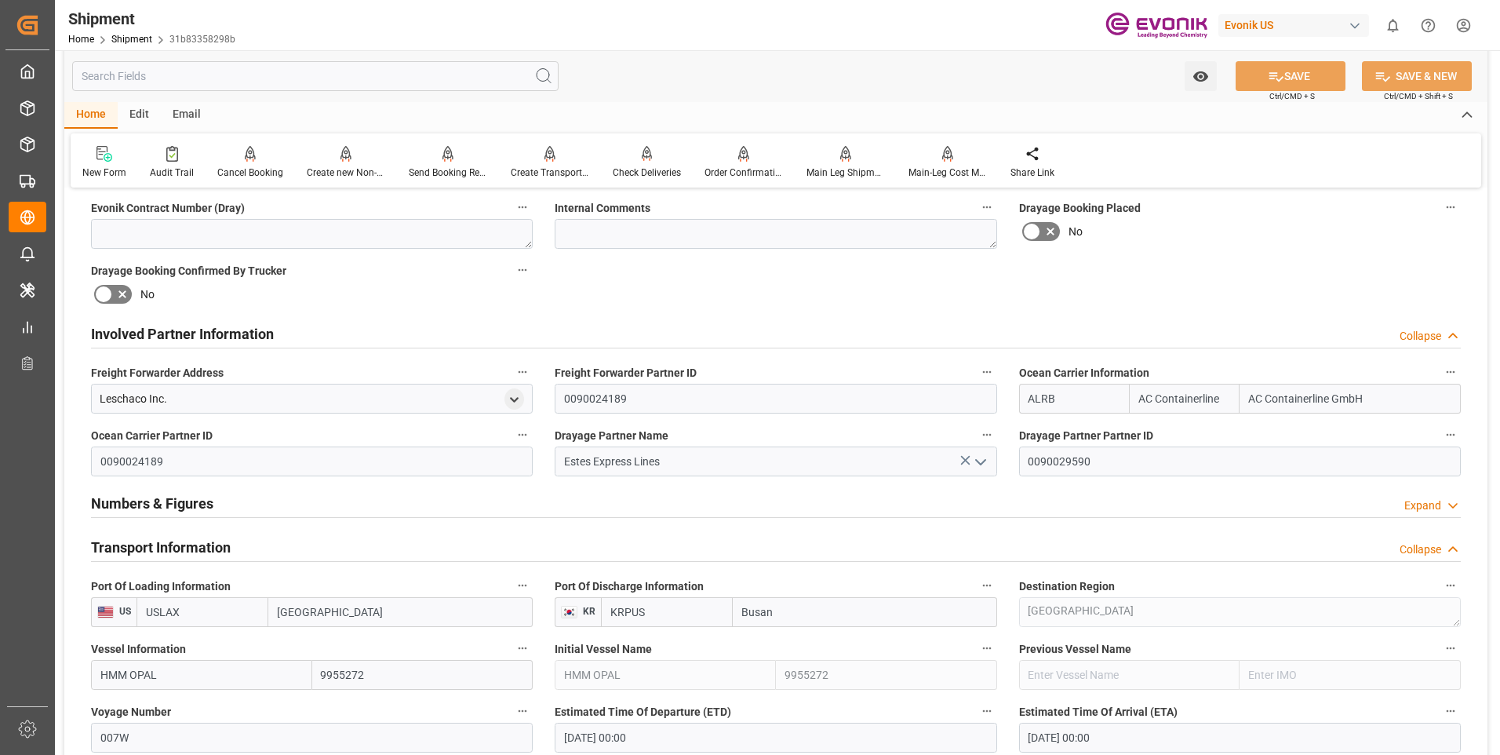
scroll to position [915, 0]
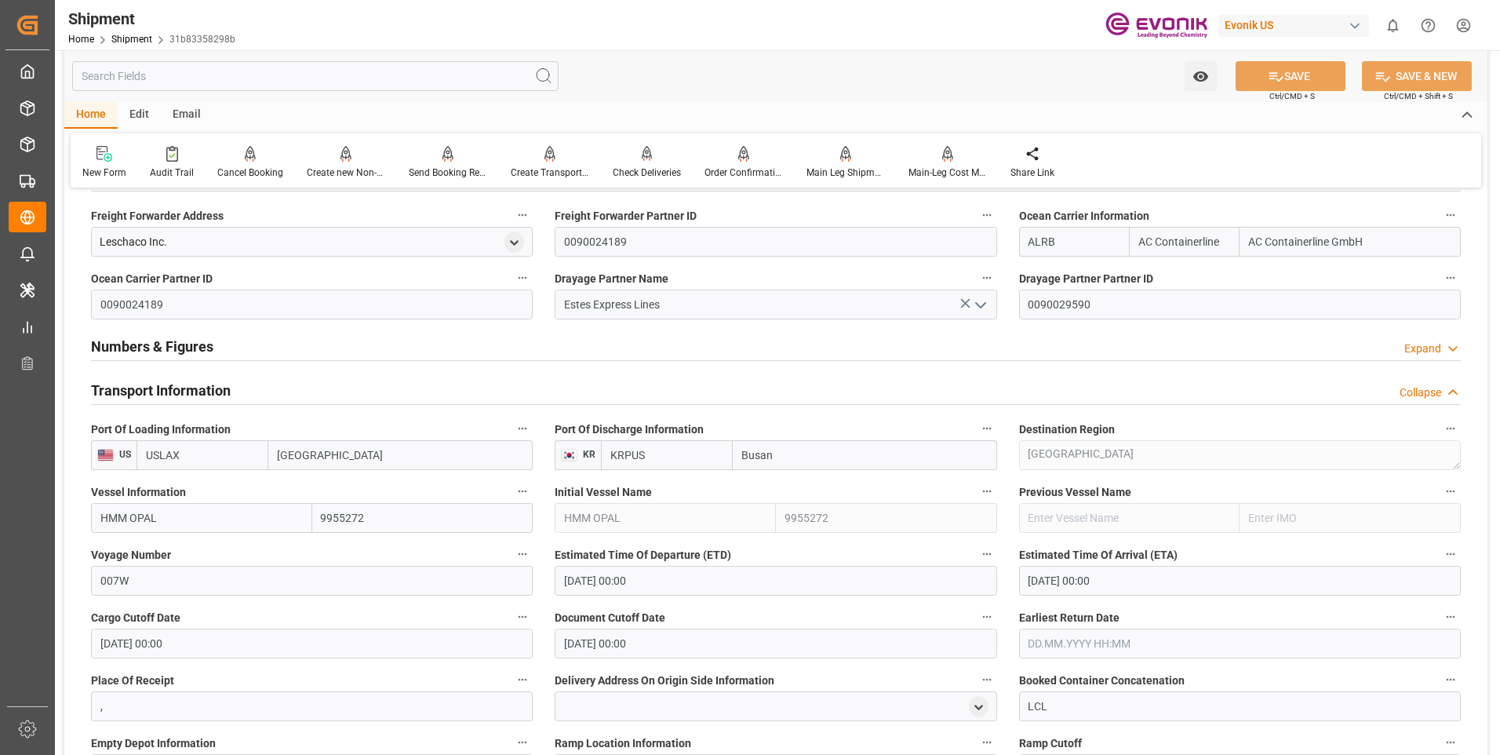
click at [1136, 636] on input "text" at bounding box center [1240, 643] width 442 height 30
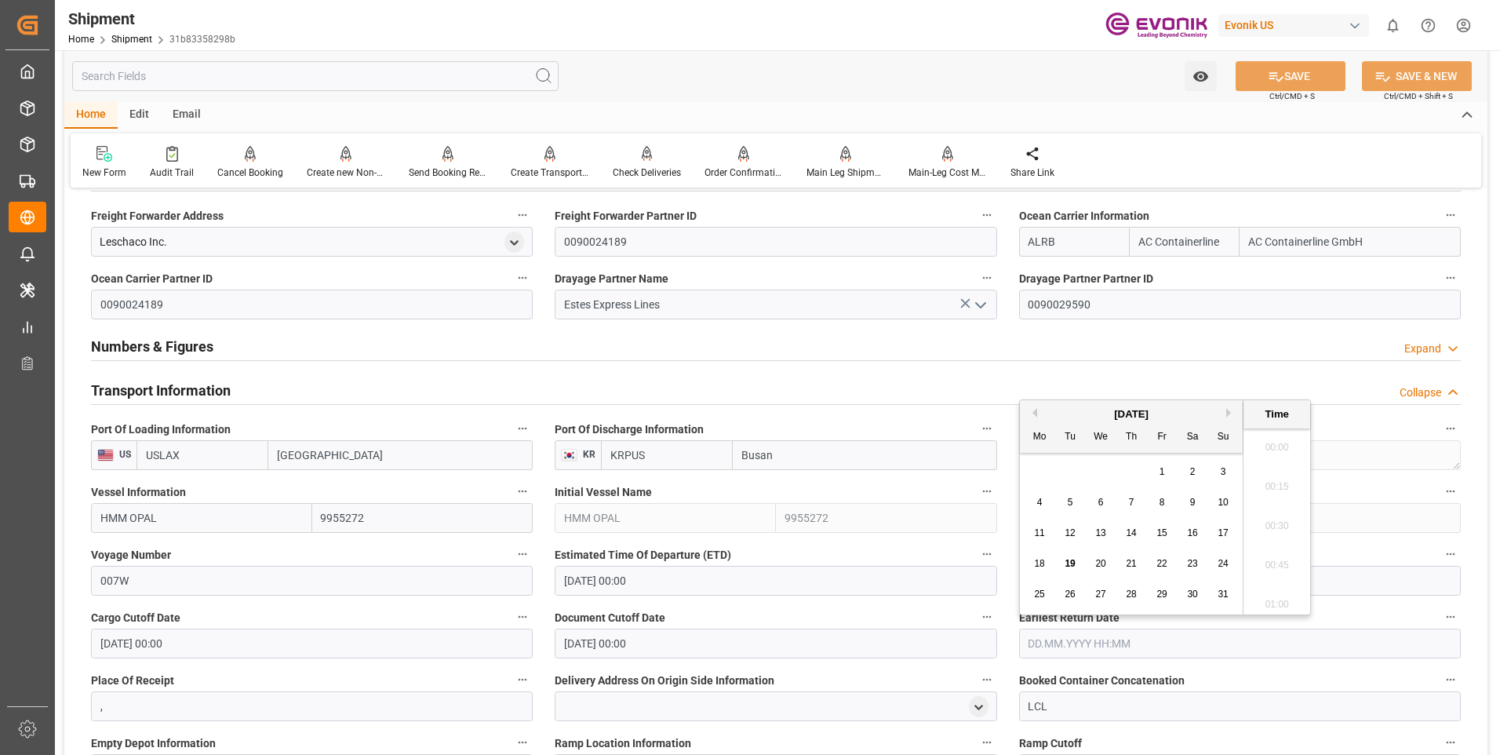
scroll to position [2084, 0]
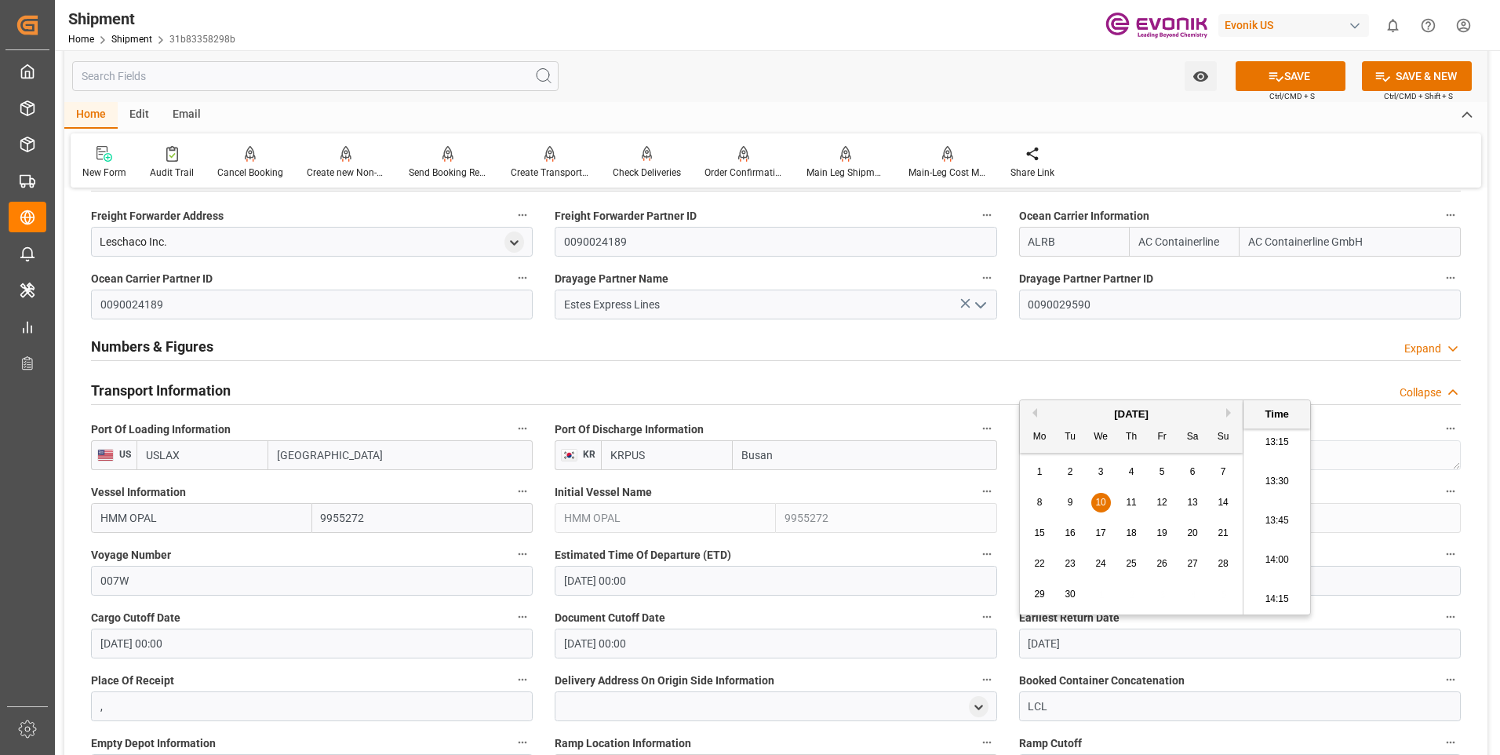
type input "9/10/2025"
type input "10.09.2025 00:00"
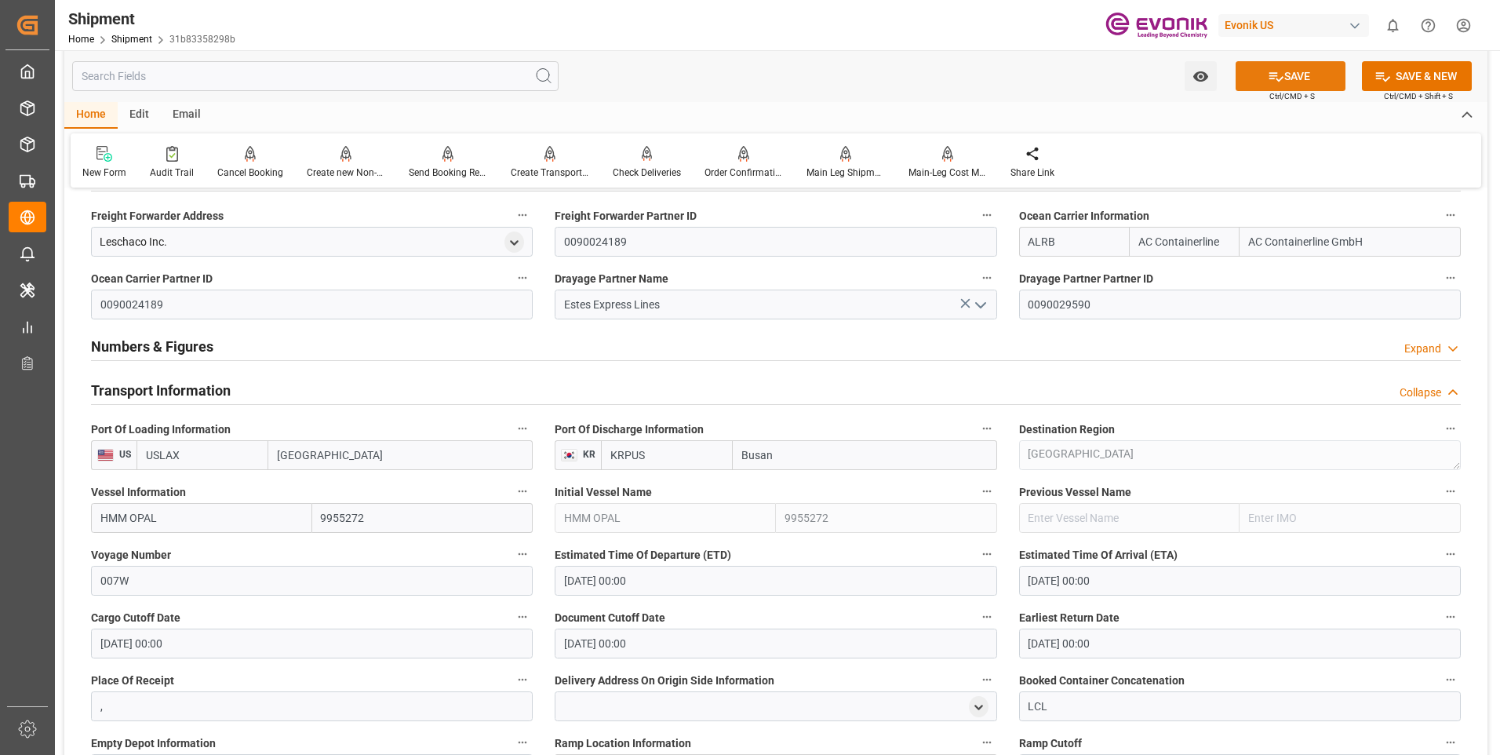
click at [1291, 71] on button "SAVE" at bounding box center [1291, 76] width 110 height 30
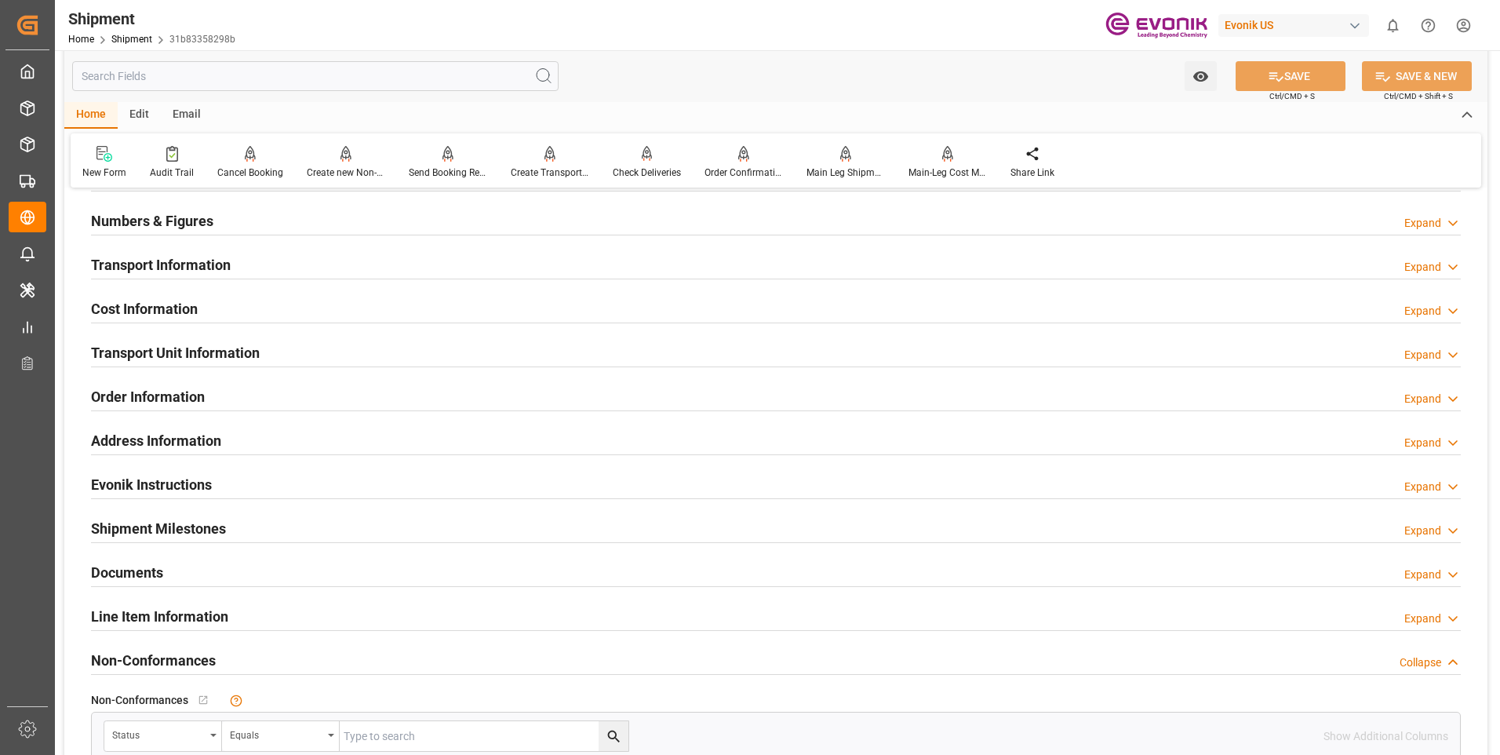
click at [198, 260] on h2 "Transport Information" at bounding box center [161, 264] width 140 height 21
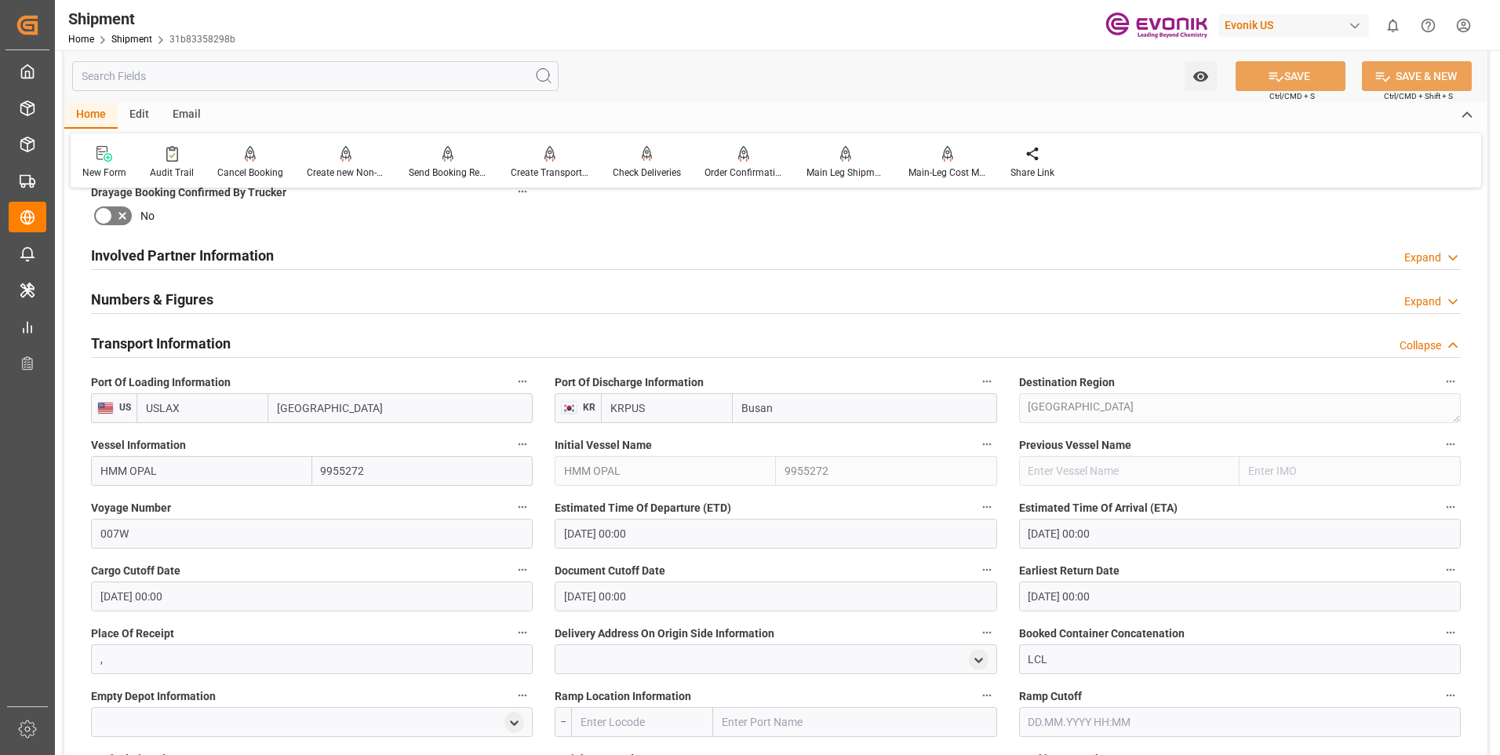
scroll to position [993, 0]
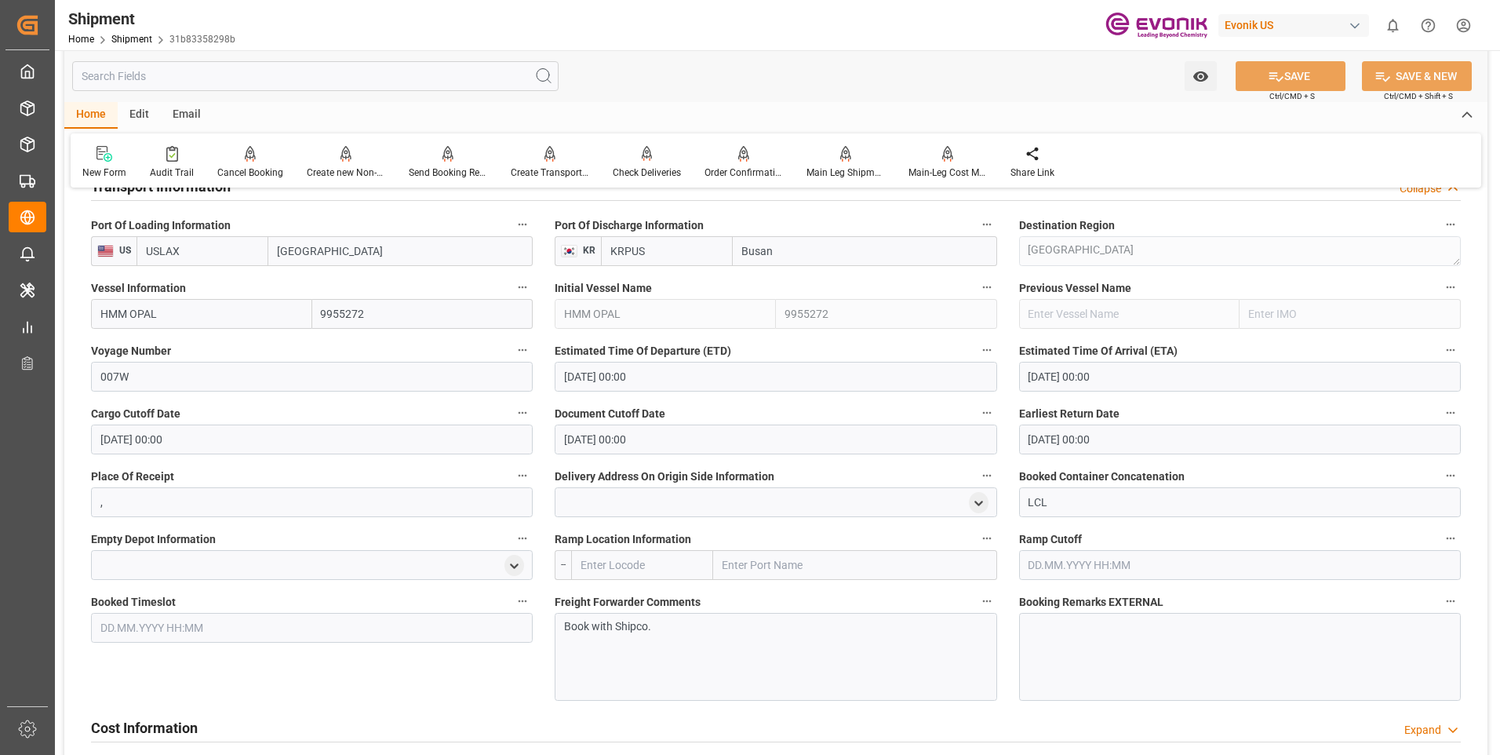
click at [839, 561] on input "text" at bounding box center [855, 565] width 284 height 30
type input "[GEOGRAPHIC_DATA]"
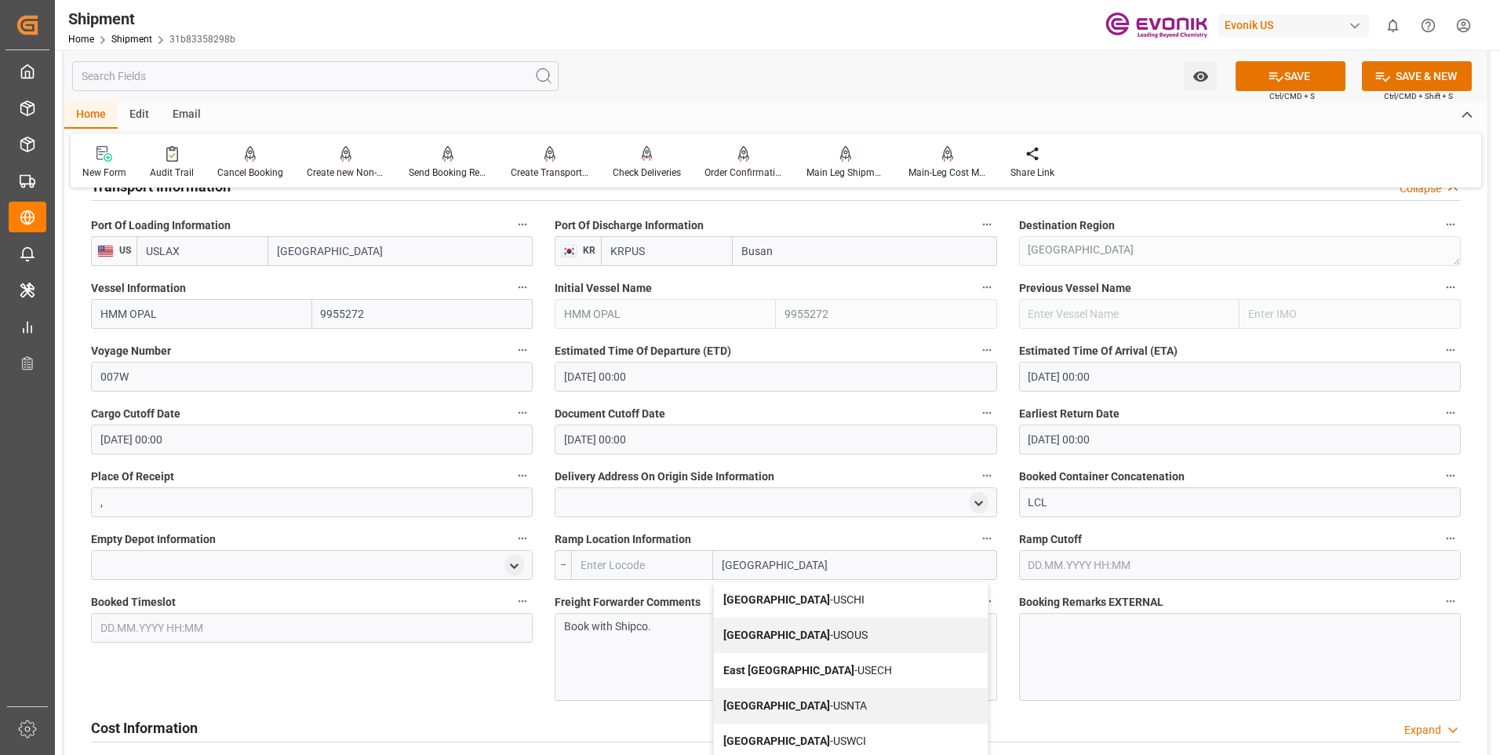
click at [786, 590] on div "Chicago - USCHI" at bounding box center [851, 599] width 274 height 35
type input "USCHI"
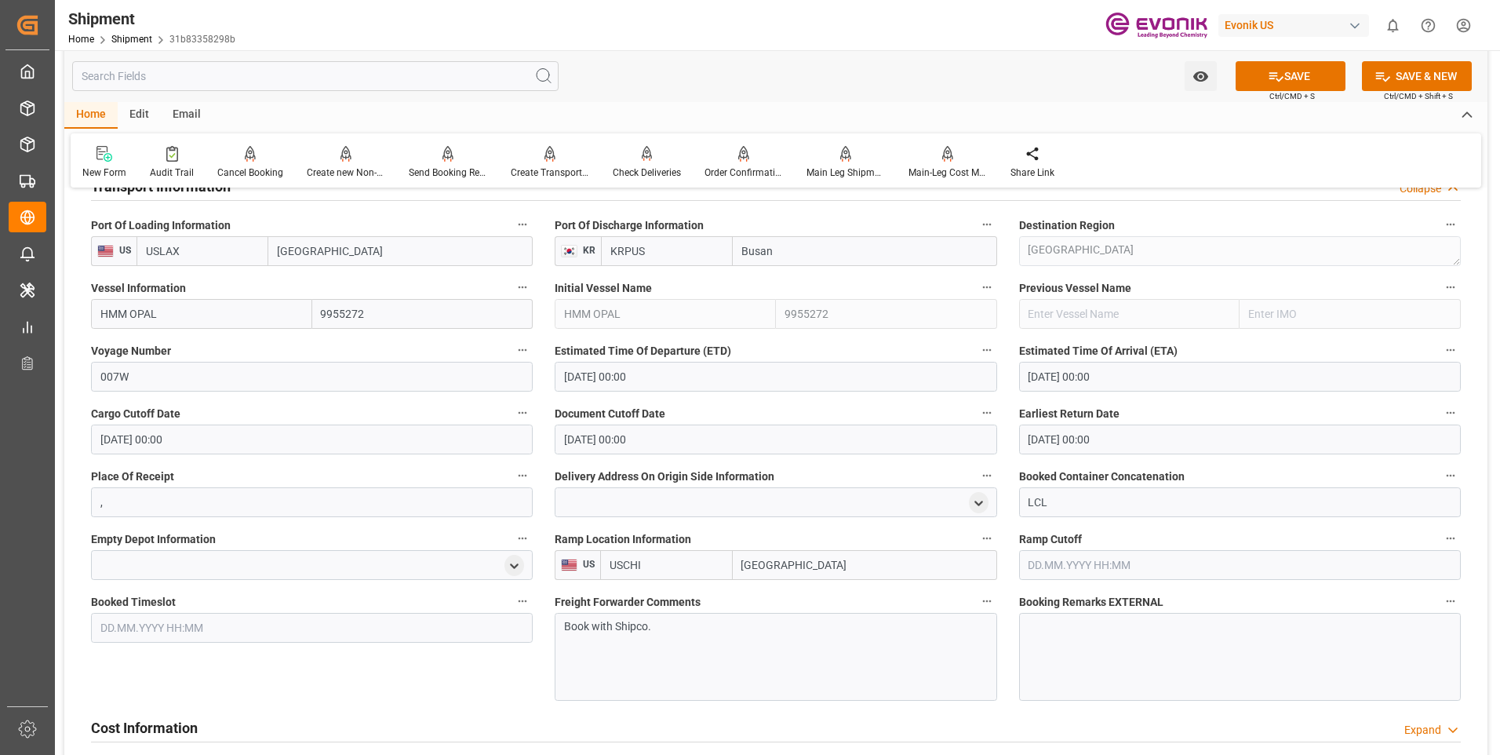
scroll to position [1150, 0]
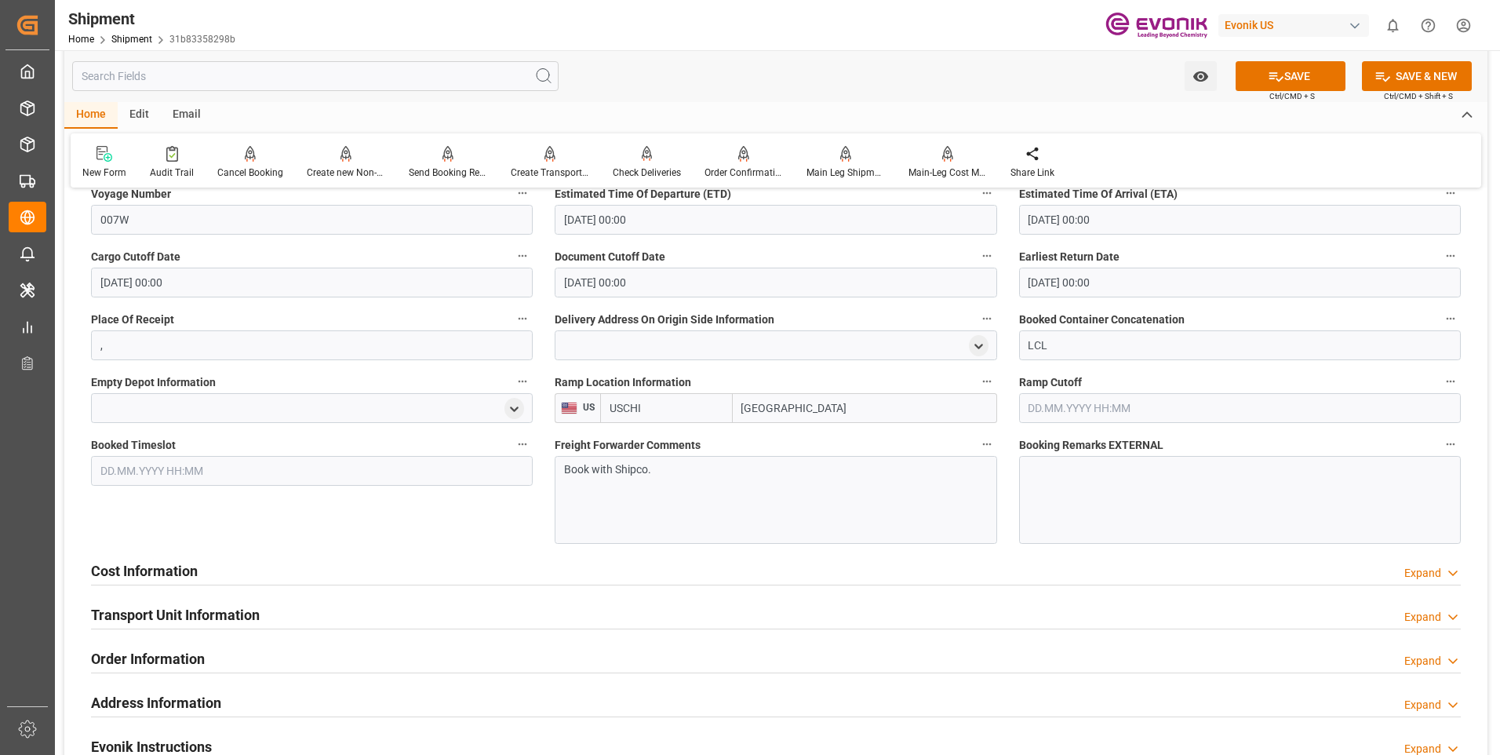
type input "[GEOGRAPHIC_DATA]"
click at [104, 562] on h2 "Cost Information" at bounding box center [144, 570] width 107 height 21
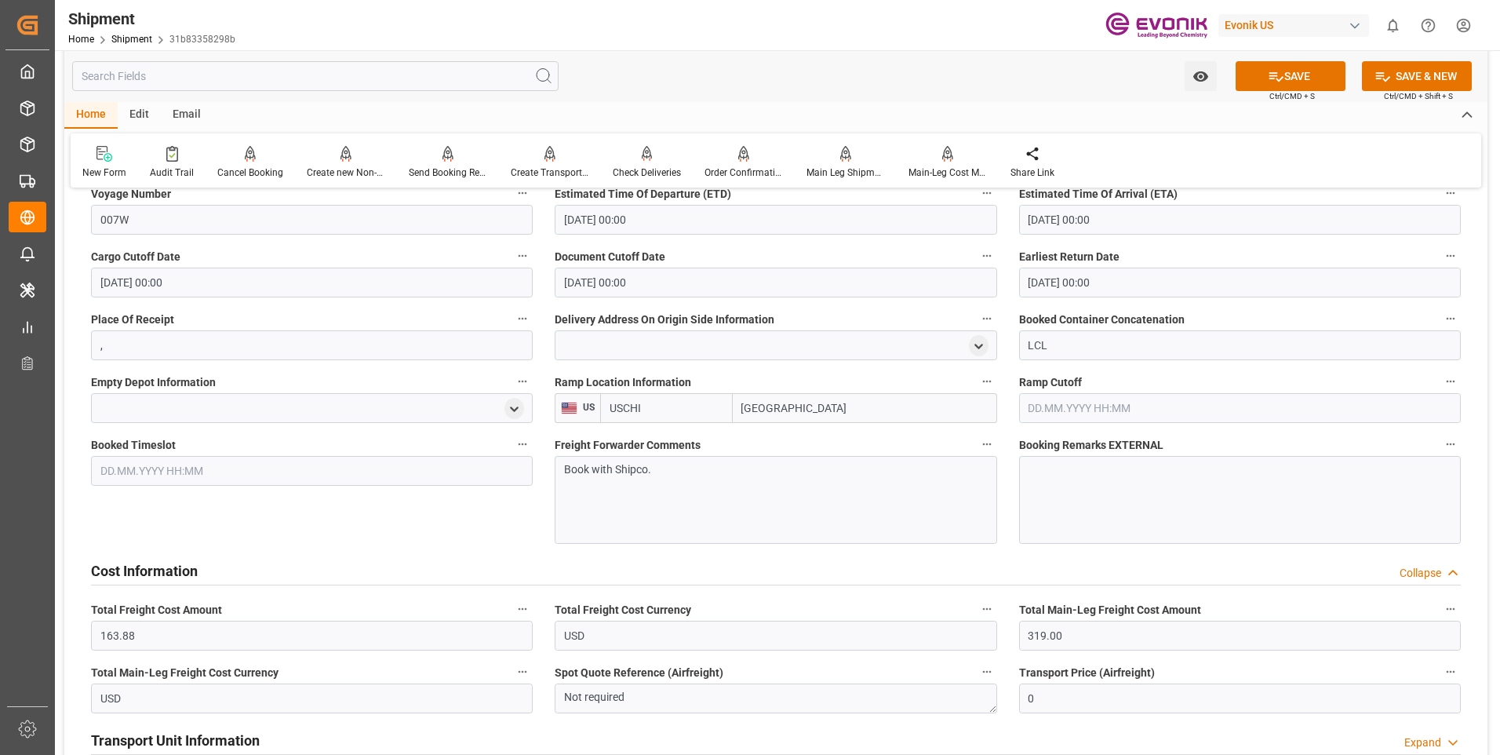
scroll to position [1307, 0]
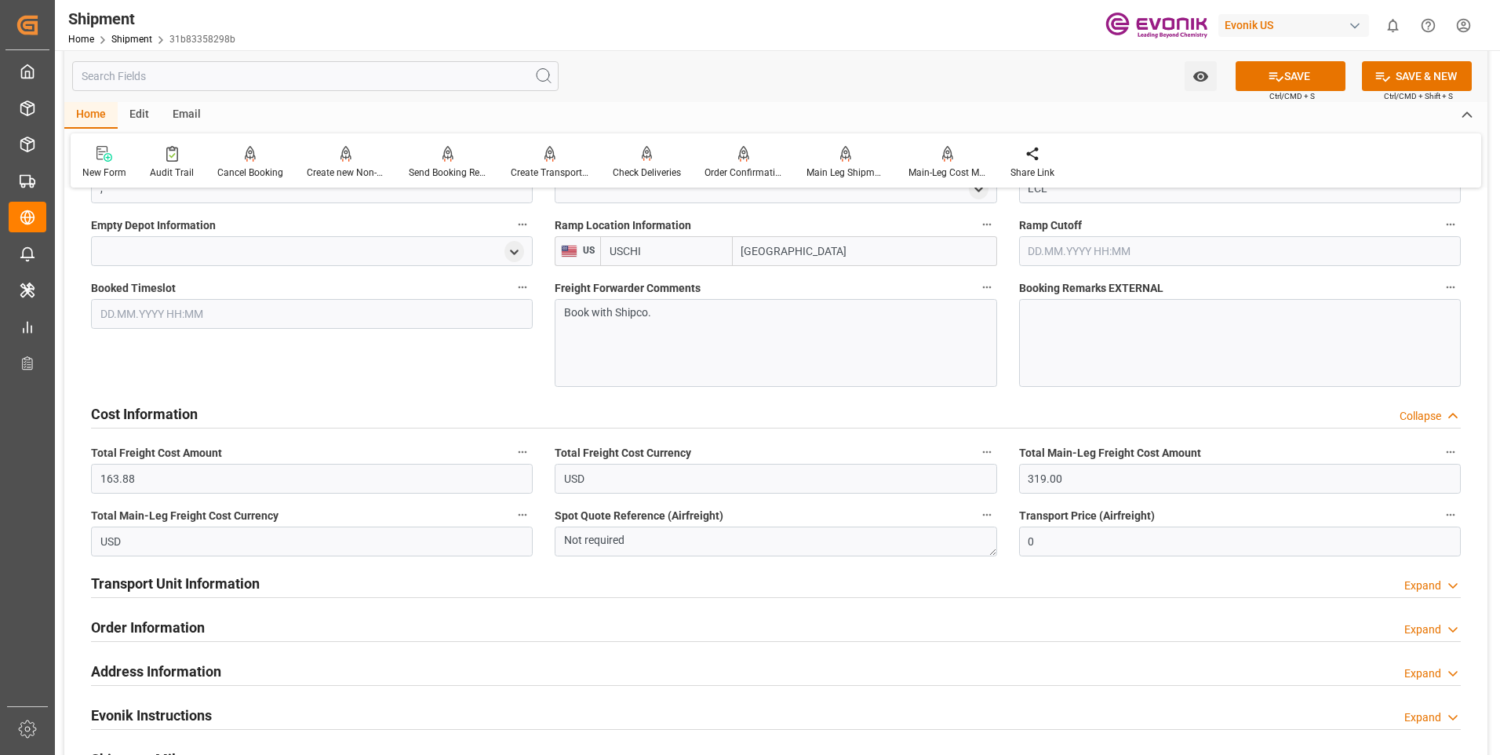
click at [178, 582] on h2 "Transport Unit Information" at bounding box center [175, 583] width 169 height 21
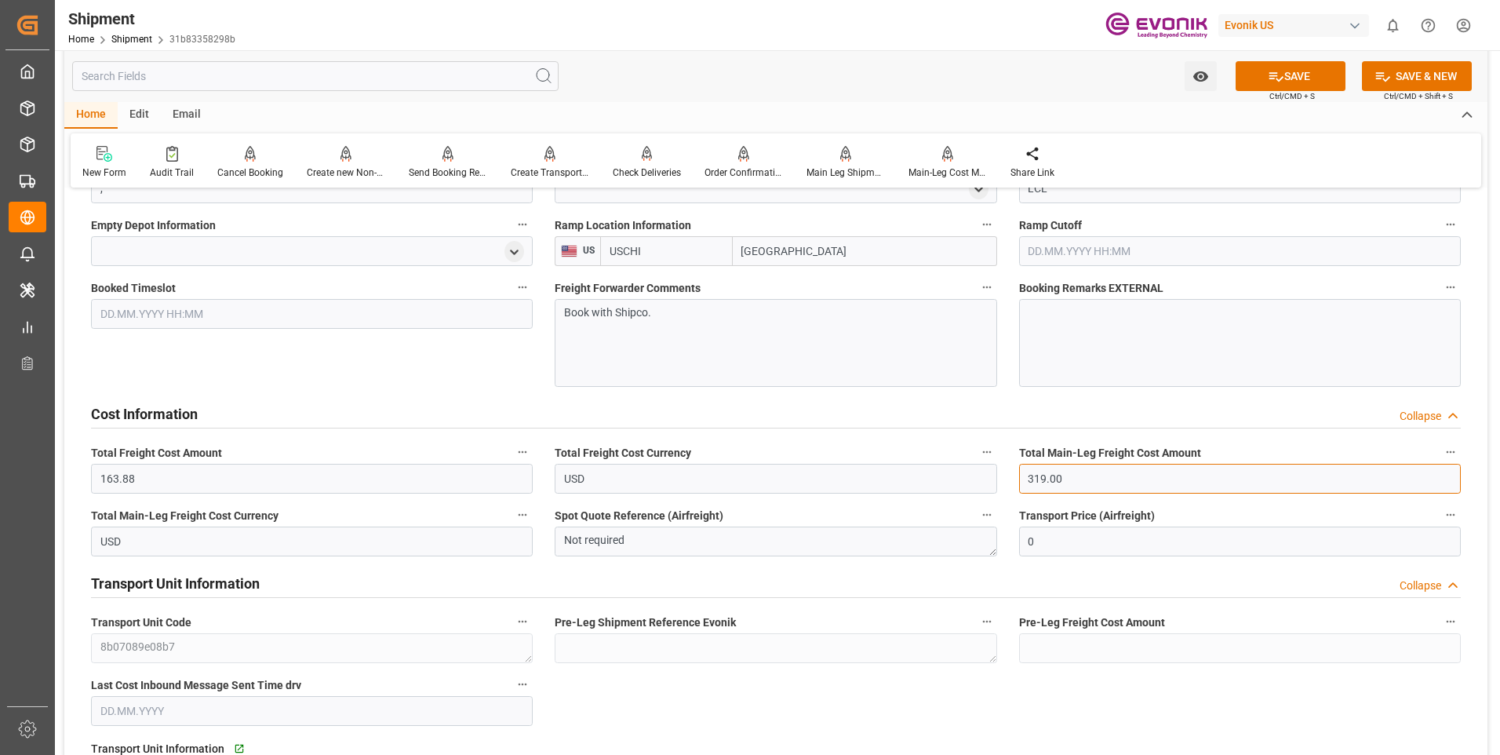
drag, startPoint x: 1141, startPoint y: 483, endPoint x: 1002, endPoint y: 464, distance: 140.2
click at [1002, 464] on div "Booking Confirmation Milestone Bar Collapse Submitted to FFW for Booking (Pendi…" at bounding box center [775, 164] width 1423 height 2538
drag, startPoint x: 166, startPoint y: 479, endPoint x: 102, endPoint y: 479, distance: 63.5
click at [102, 479] on input "163.88" at bounding box center [312, 479] width 442 height 30
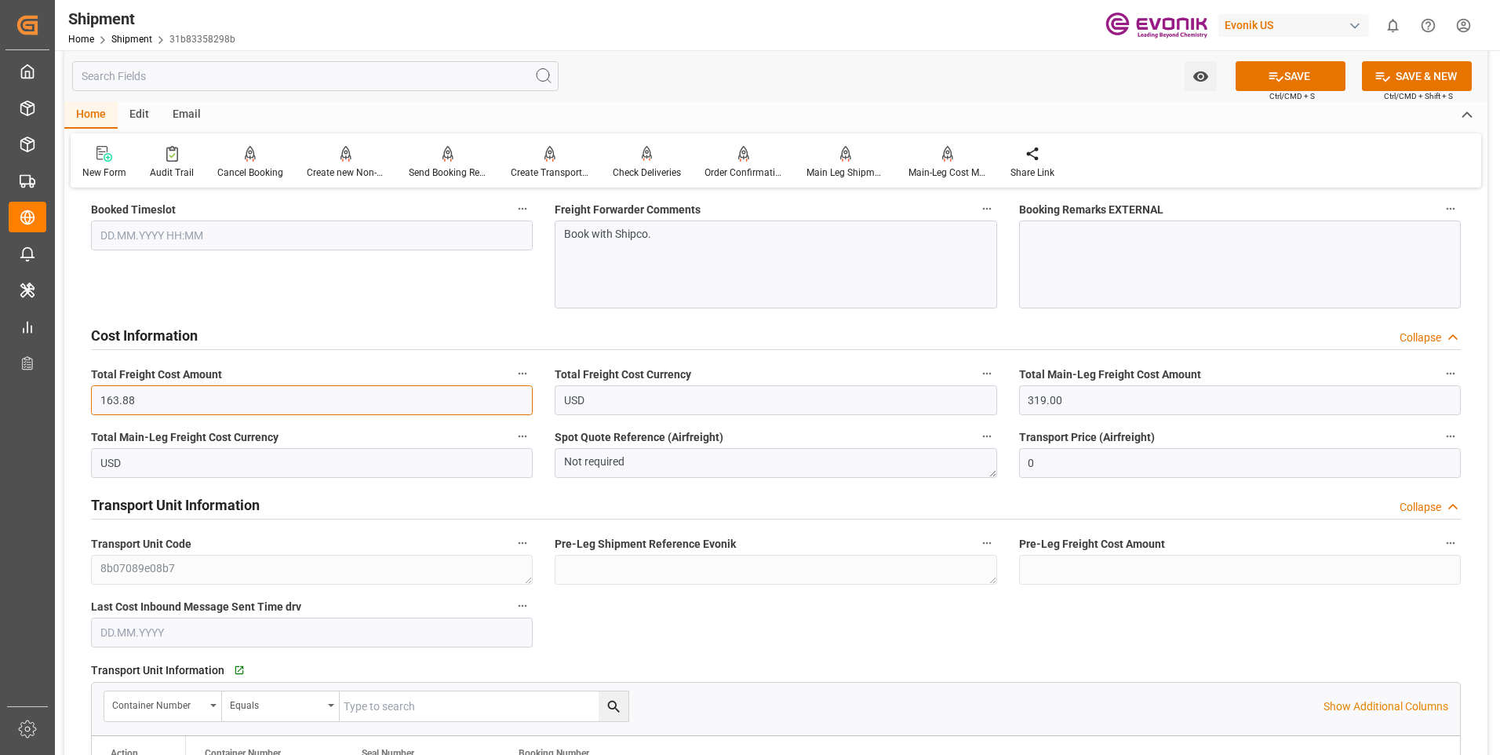
scroll to position [1464, 0]
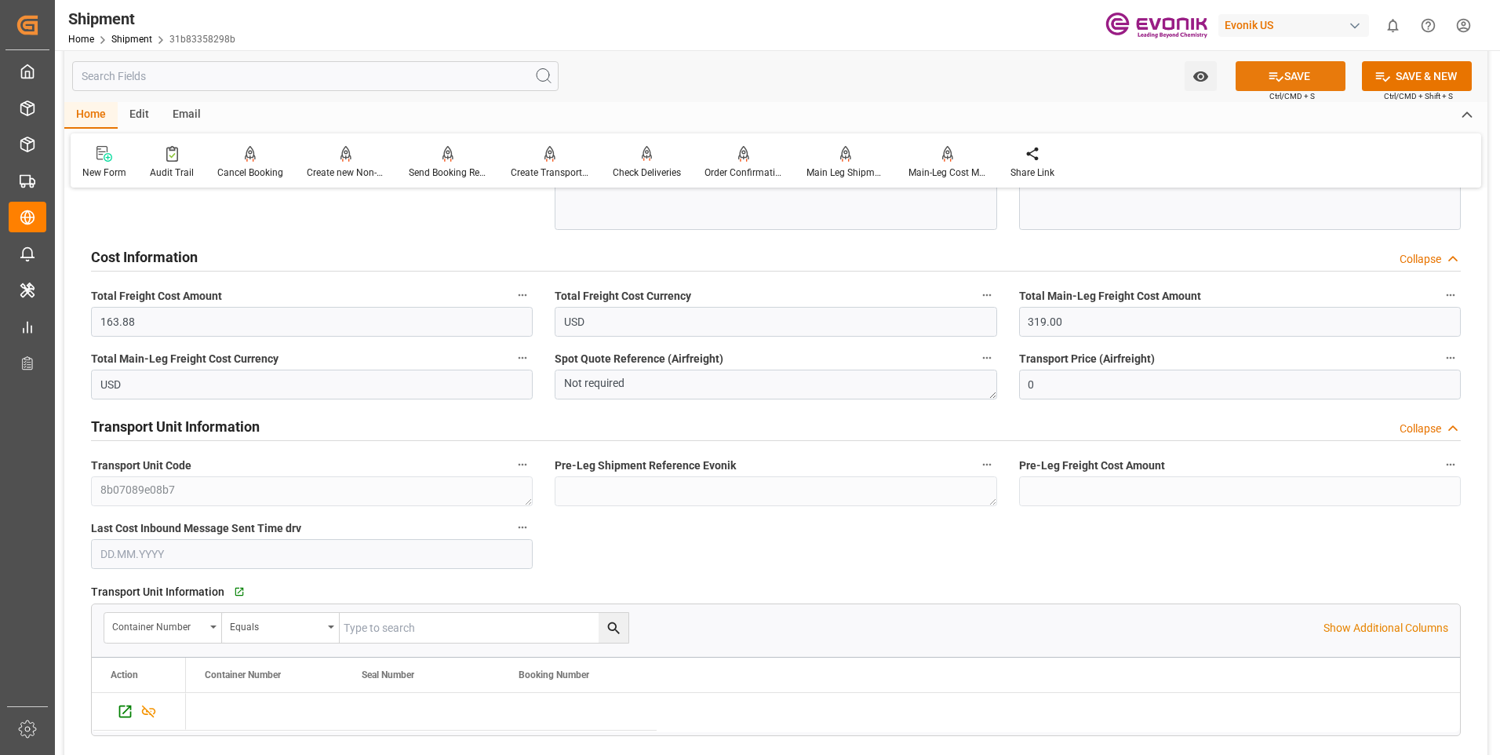
click at [1314, 81] on button "SAVE" at bounding box center [1291, 76] width 110 height 30
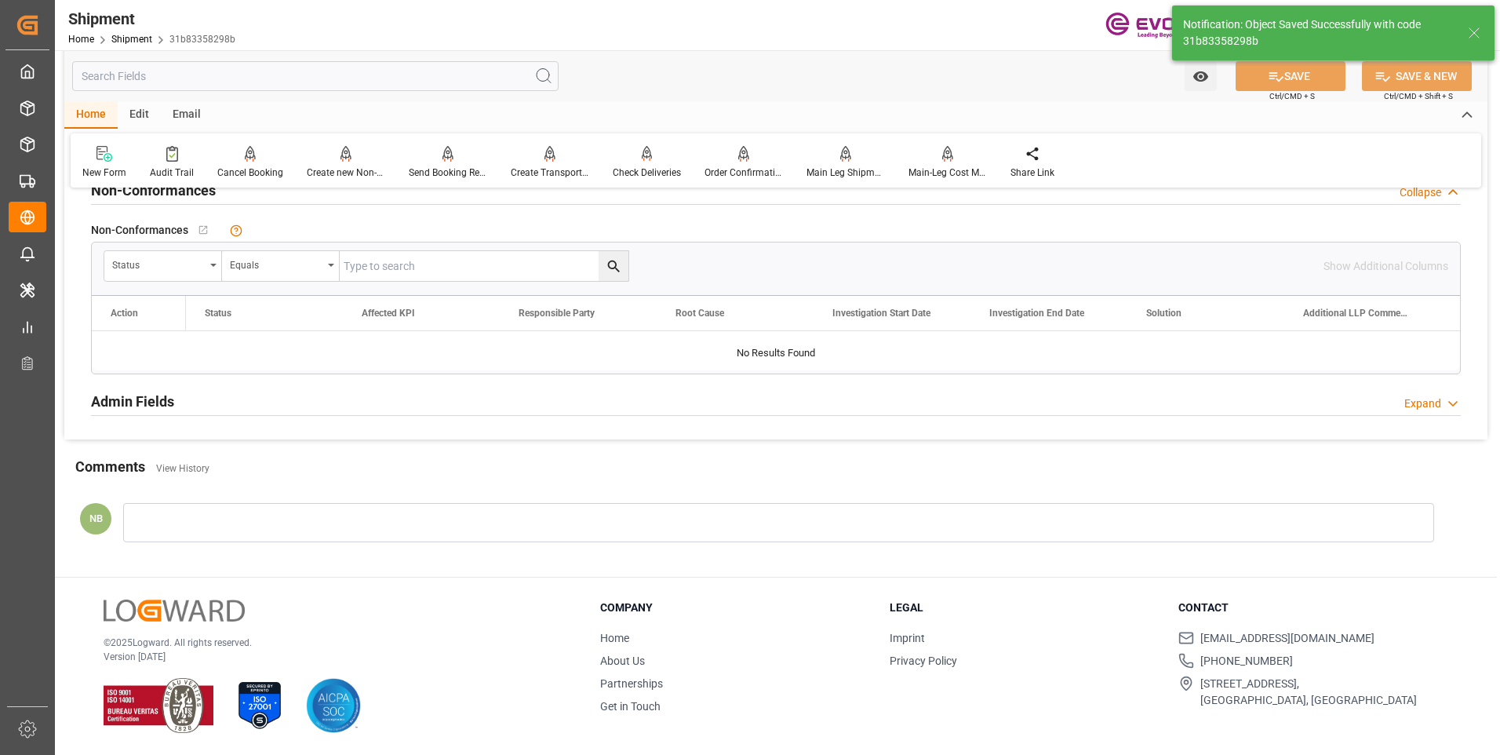
scroll to position [967, 0]
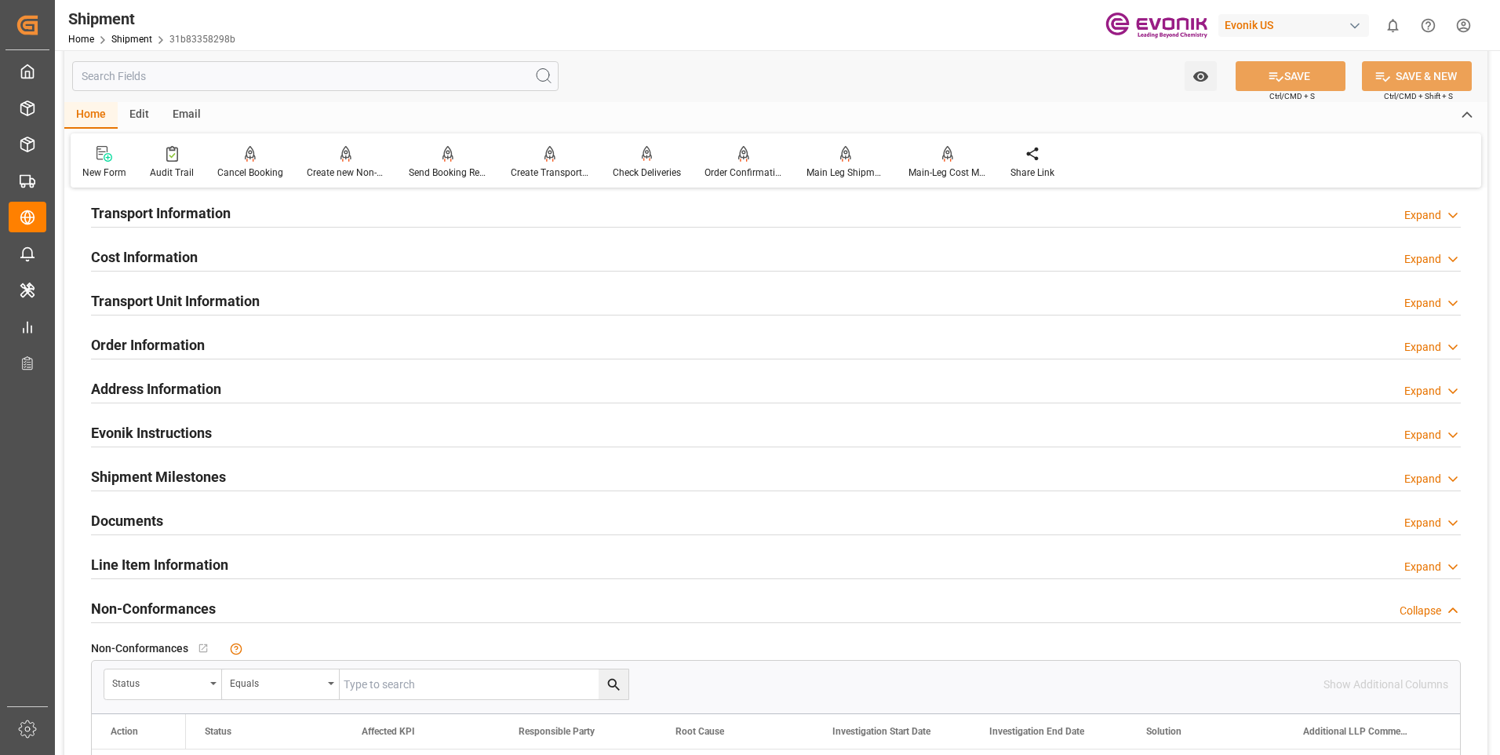
click at [167, 299] on h2 "Transport Unit Information" at bounding box center [175, 300] width 169 height 21
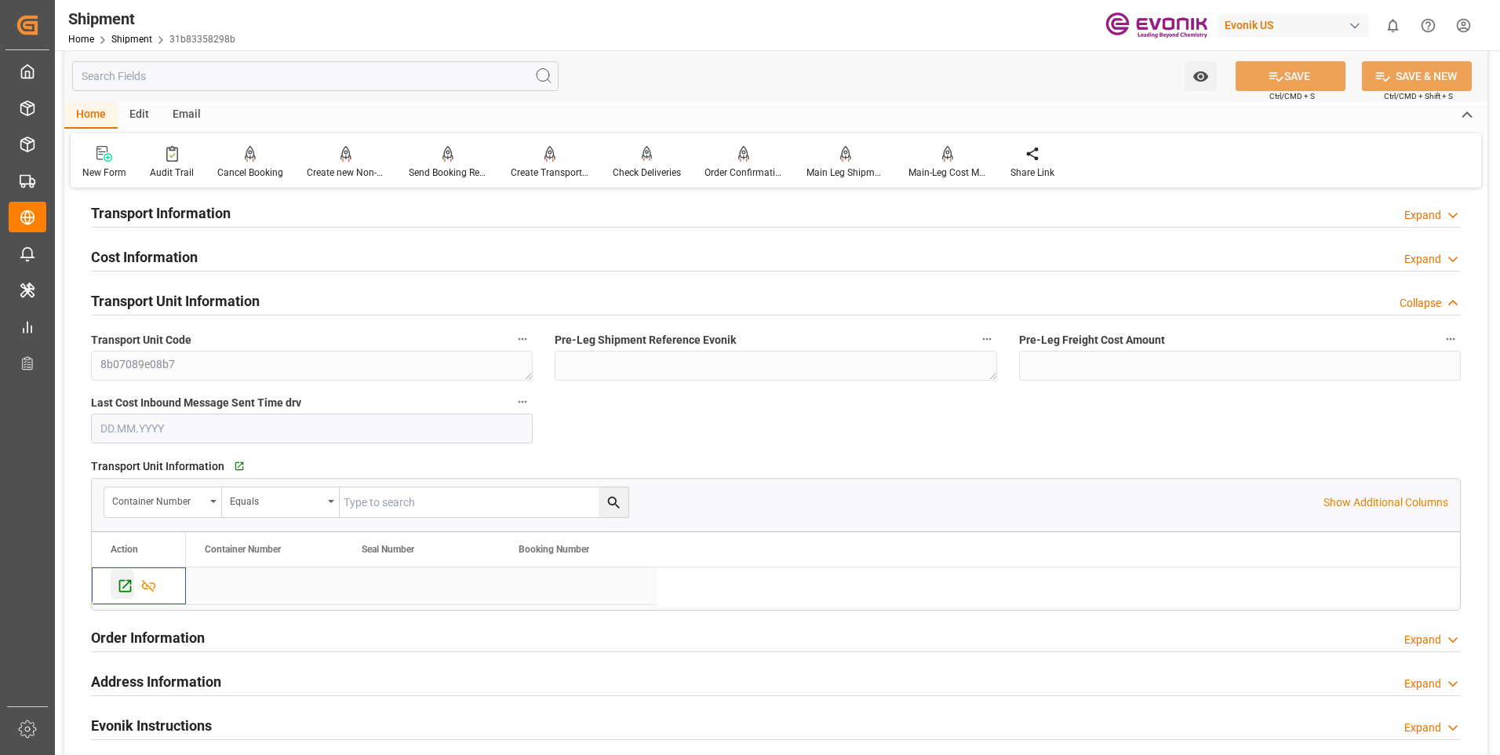
click at [121, 580] on icon "Press SPACE to select this row." at bounding box center [125, 586] width 13 height 13
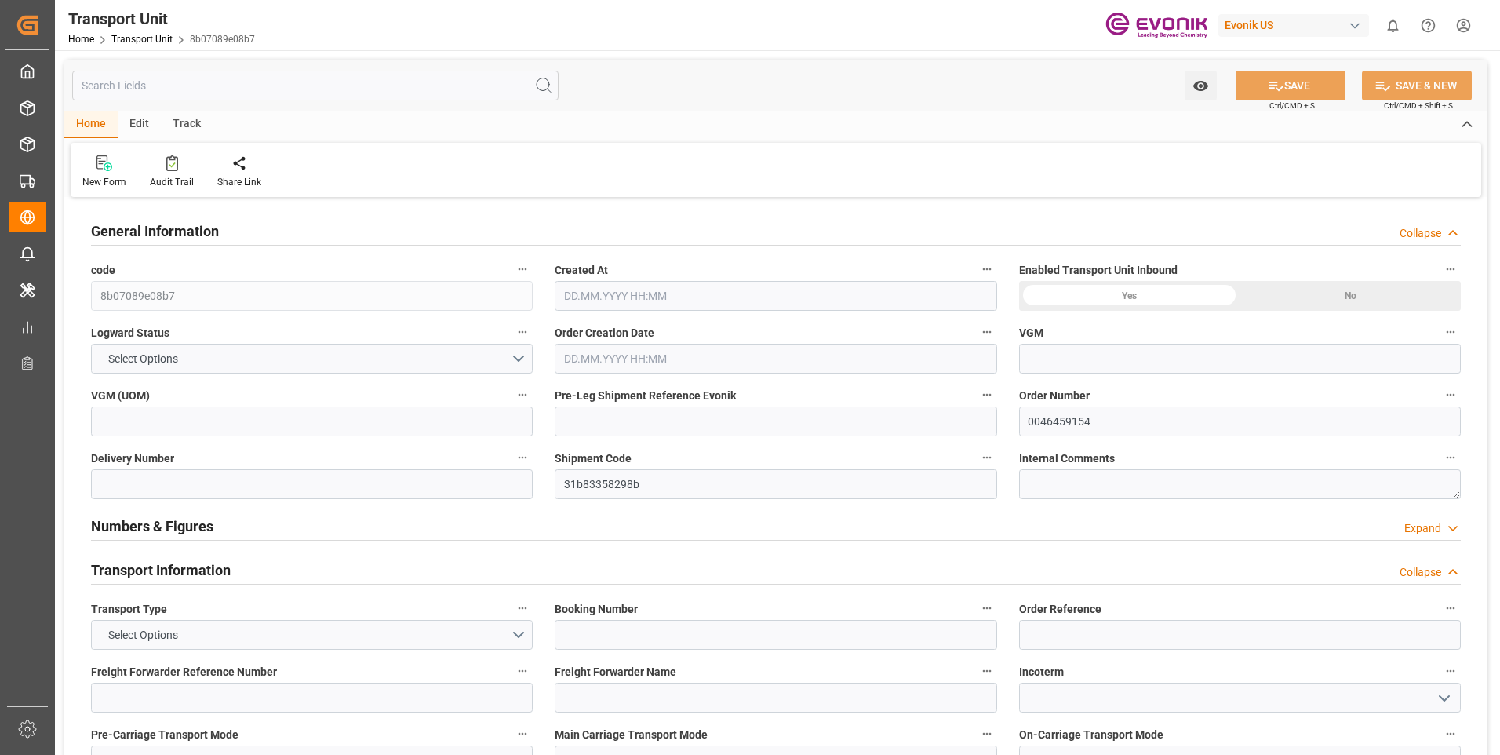
click at [262, 100] on div "Watch Option SAVE Ctrl/CMD + S SAVE & NEW Ctrl/CMD + Shift + S" at bounding box center [775, 86] width 1423 height 52
type input "AC Containerline"
type input "Leschaco Inc."
type input "USLAX"
type input "KRPUS"
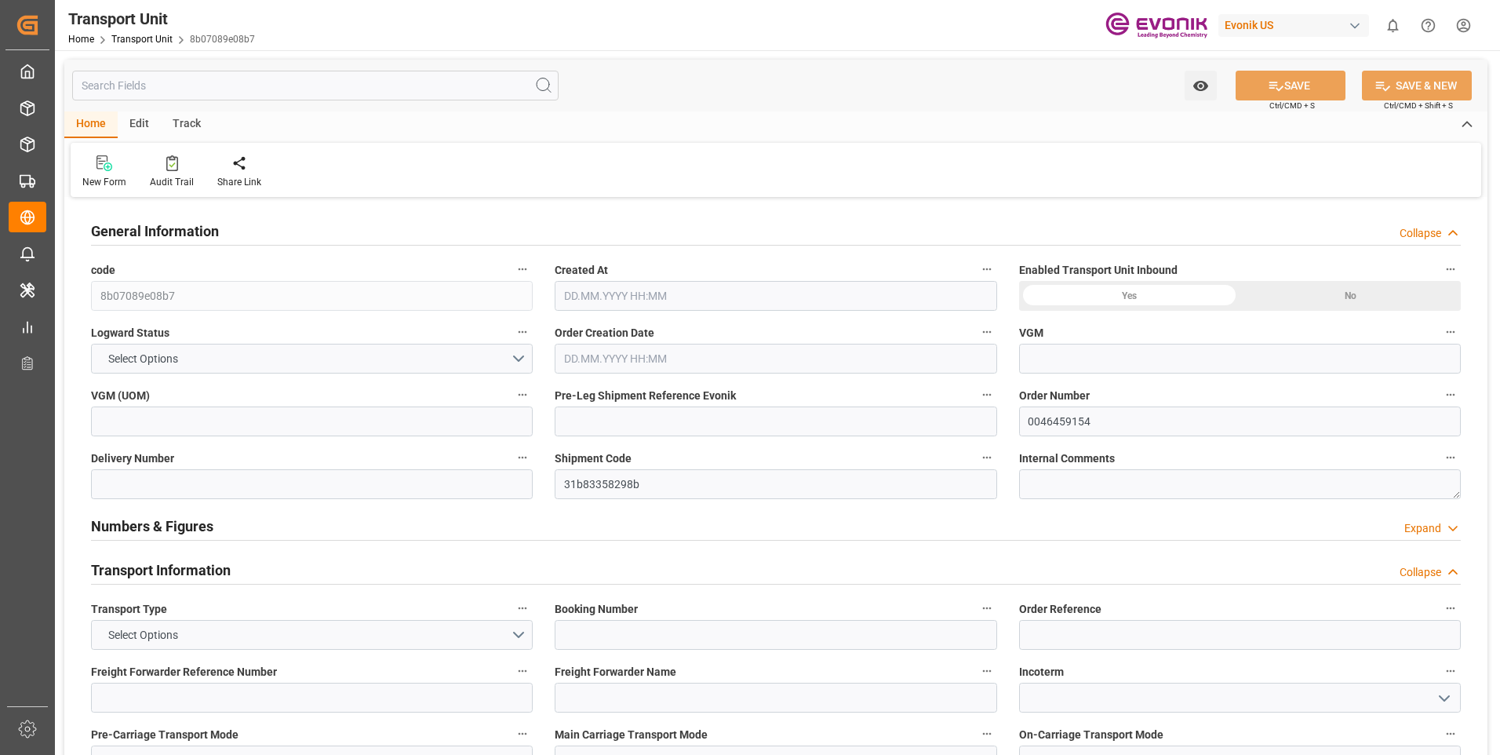
type input "468.4"
type input "[DATE] 17:42"
type input "[DATE]"
type input "[DATE] 00:00"
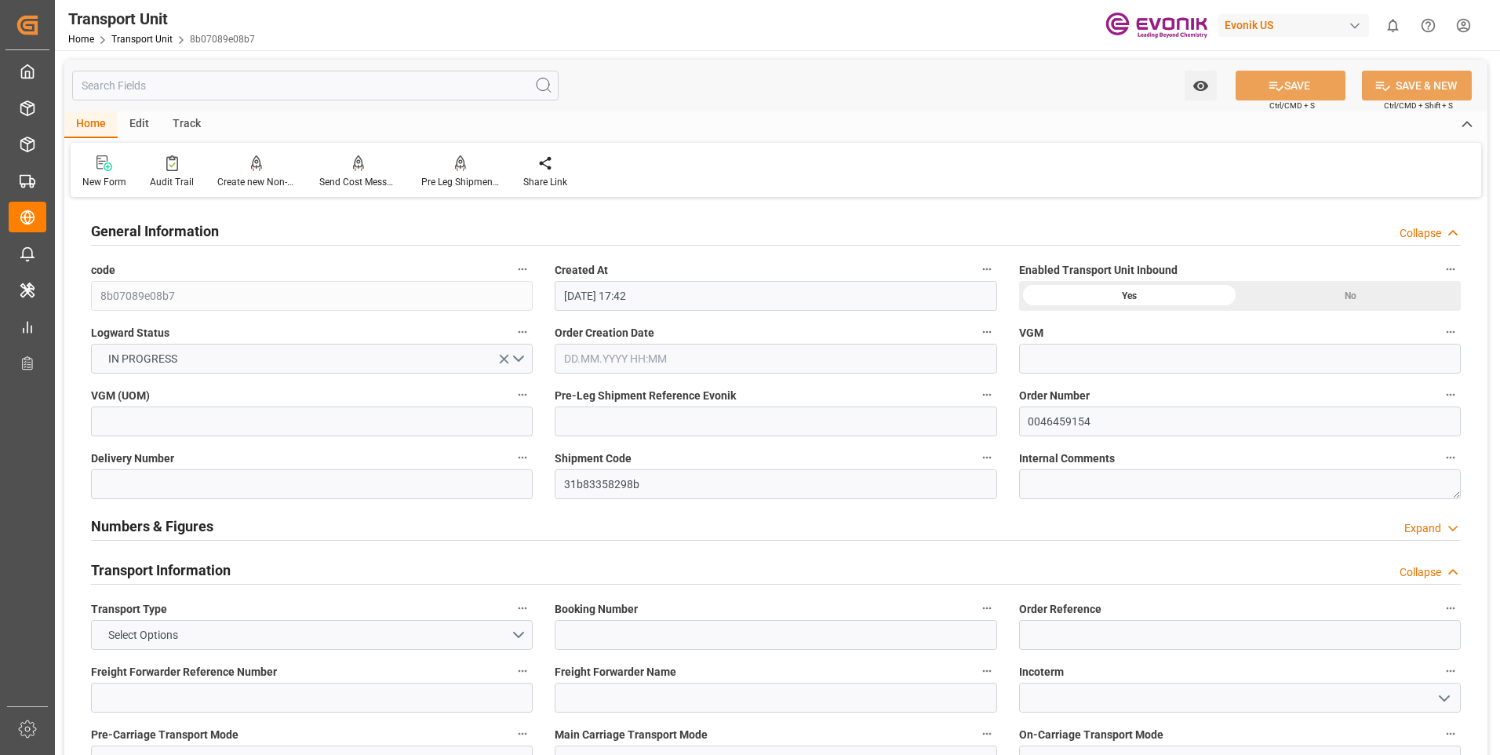
type input "[DATE] 00:00"
click at [272, 83] on input "text" at bounding box center [315, 86] width 486 height 30
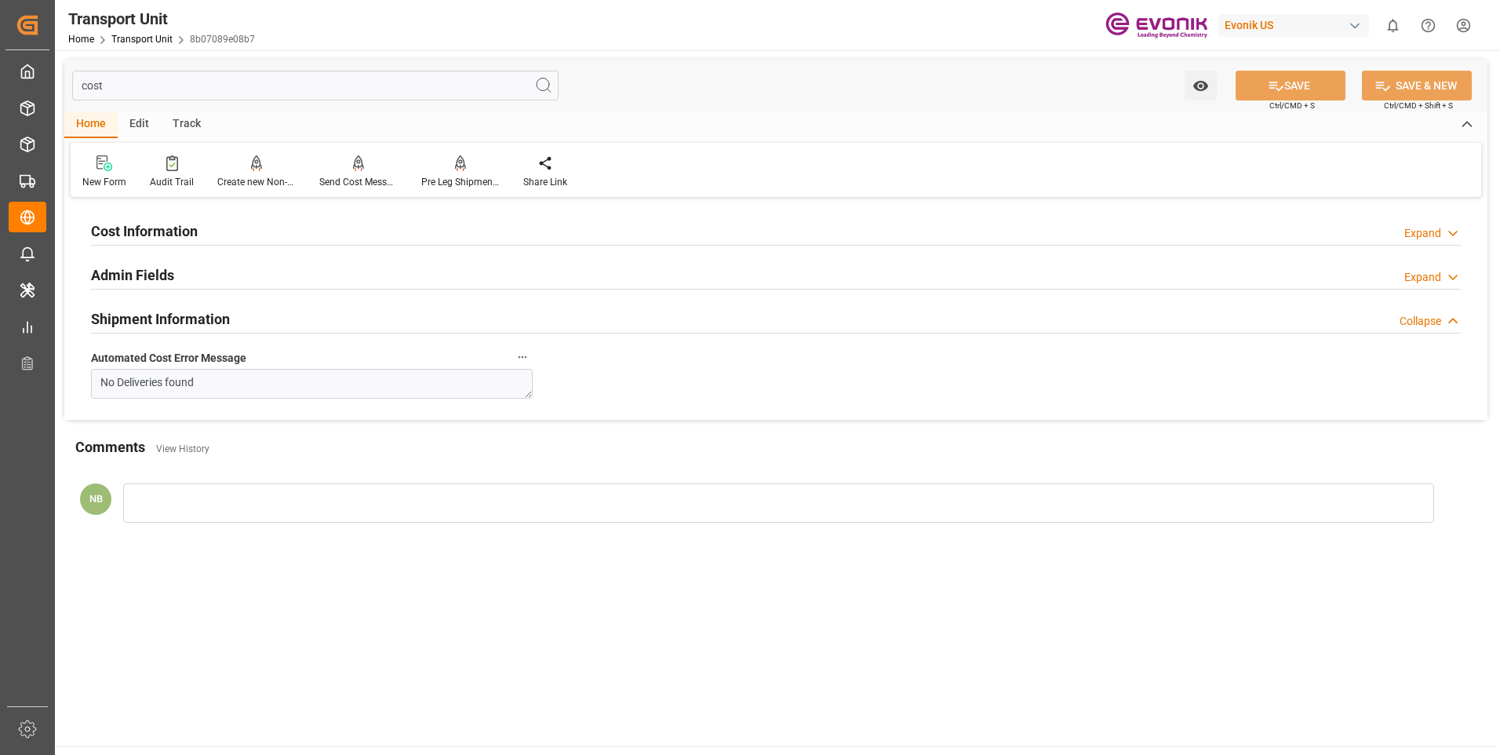
type input "cost"
click at [267, 224] on div "Cost Information Expand" at bounding box center [776, 230] width 1370 height 30
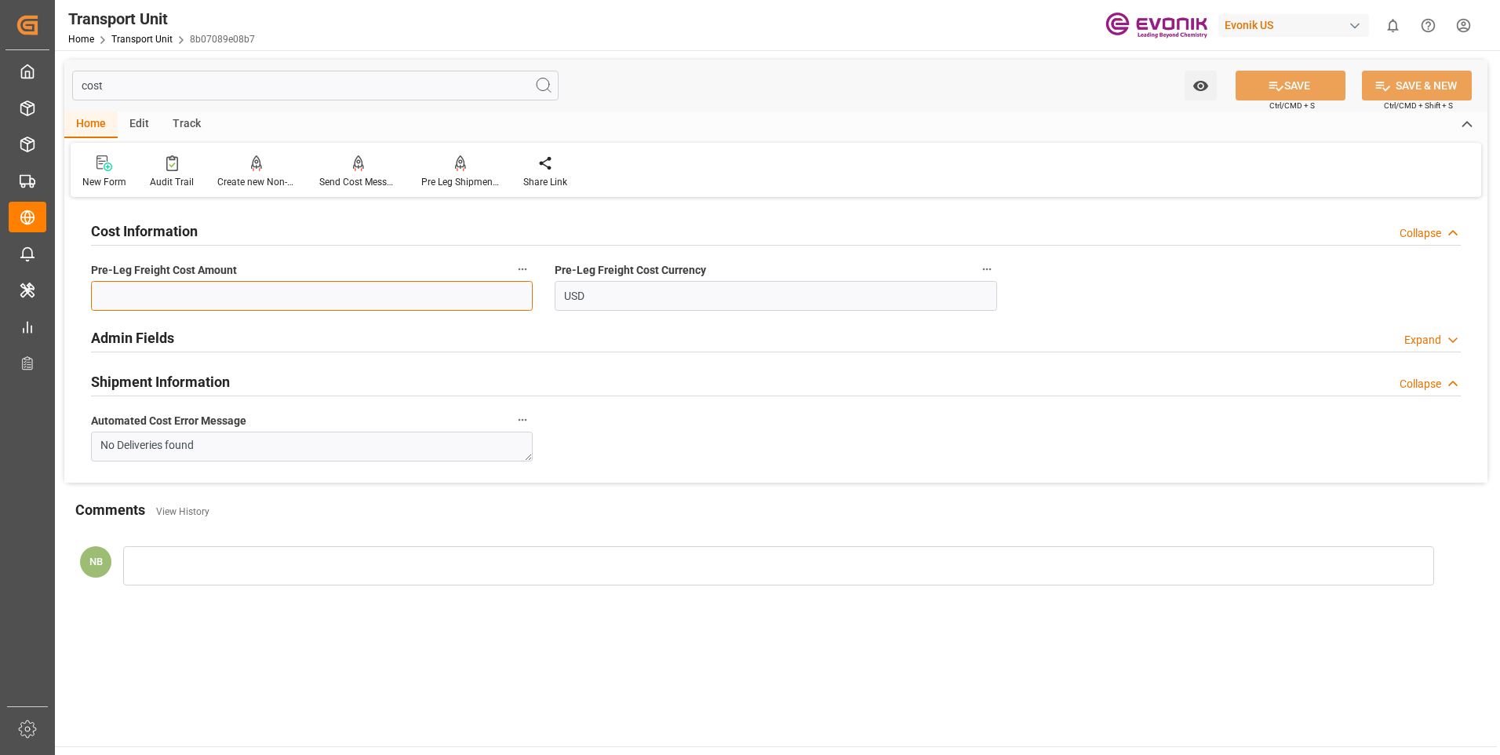
click at [222, 281] on input "text" at bounding box center [312, 296] width 442 height 30
paste input "163.88"
type input "163.88"
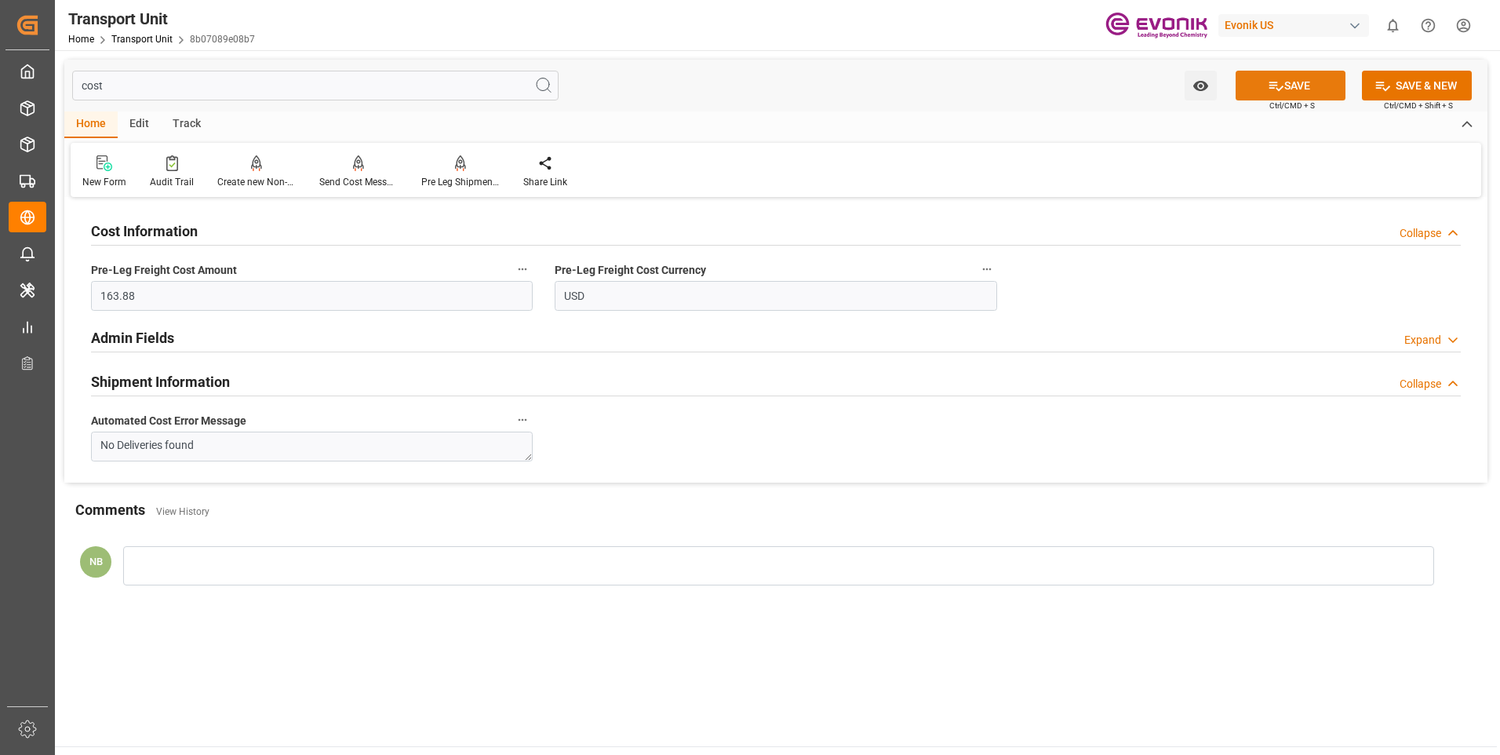
click at [1305, 72] on button "SAVE" at bounding box center [1291, 86] width 110 height 30
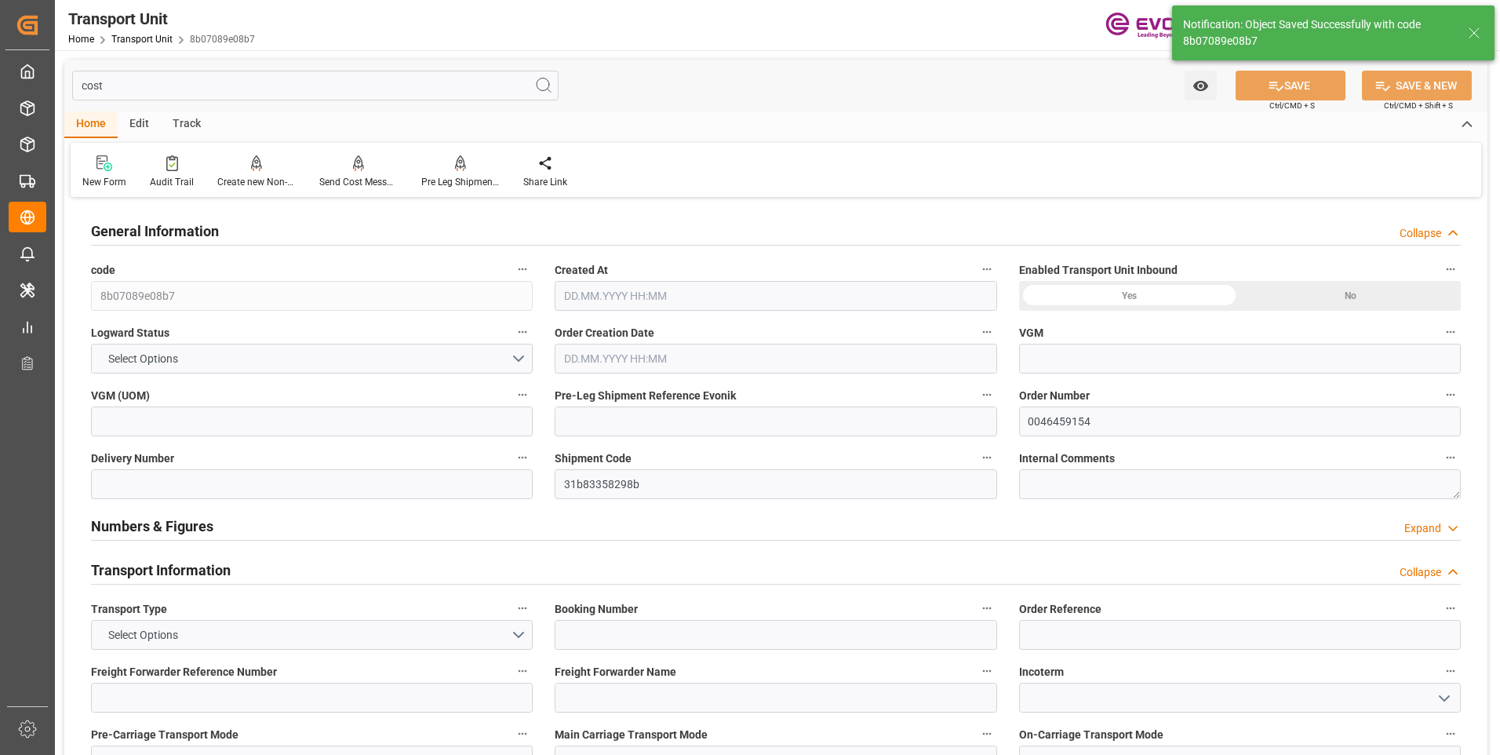
type input "AC Containerline"
type input "Leschaco Inc."
type input "USLAX"
type input "KRPUS"
type input "468.4"
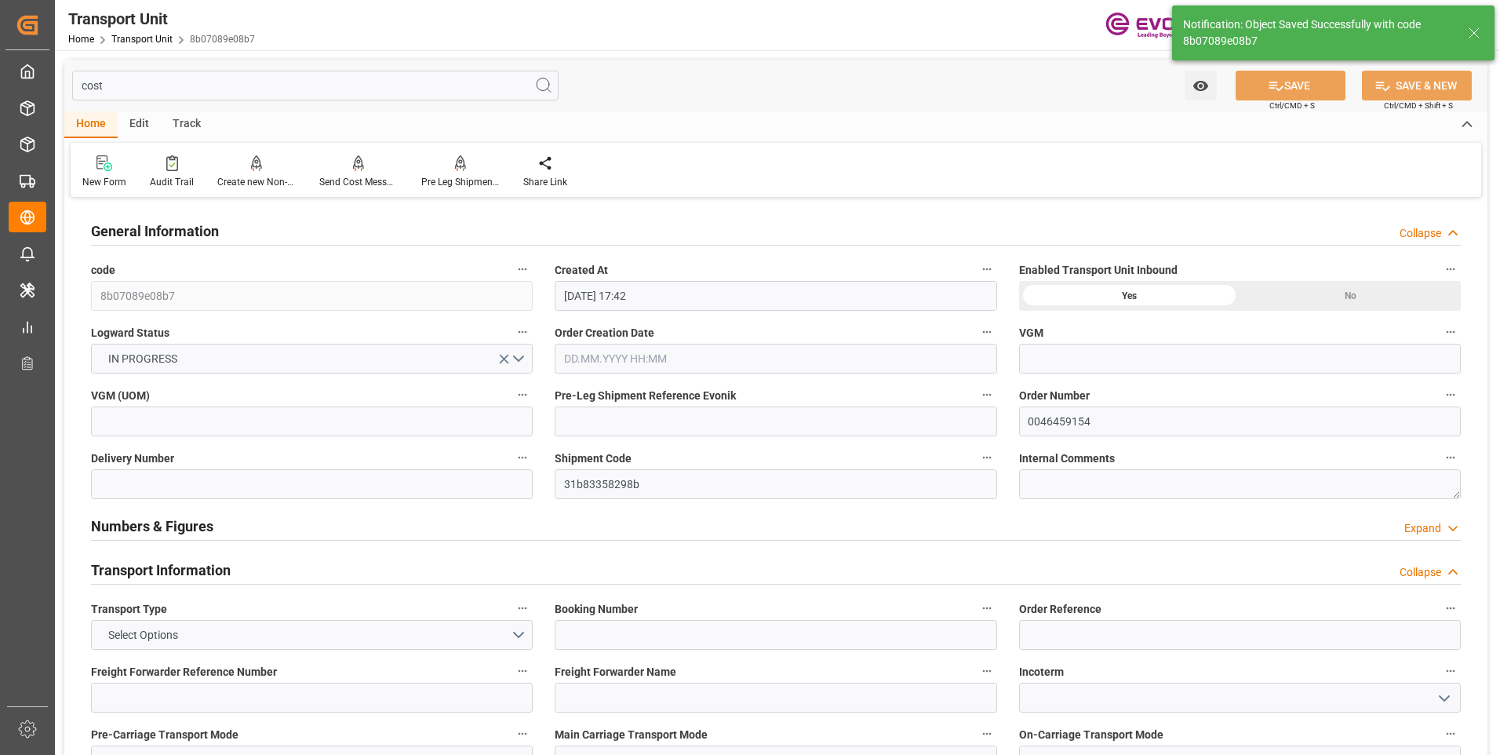
type input "[DATE] 17:42"
type input "[DATE]"
type input "[DATE] 00:00"
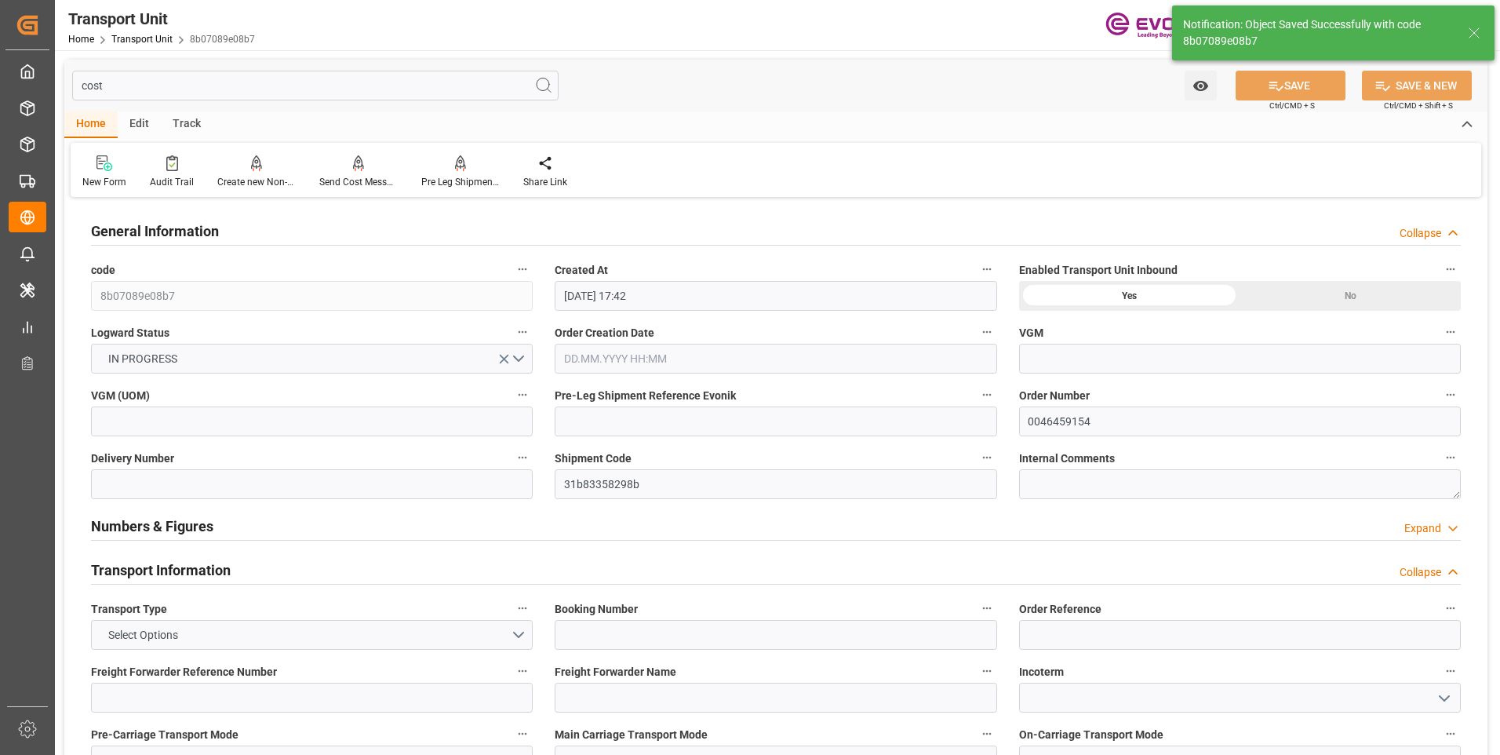
type input "[DATE] 00:00"
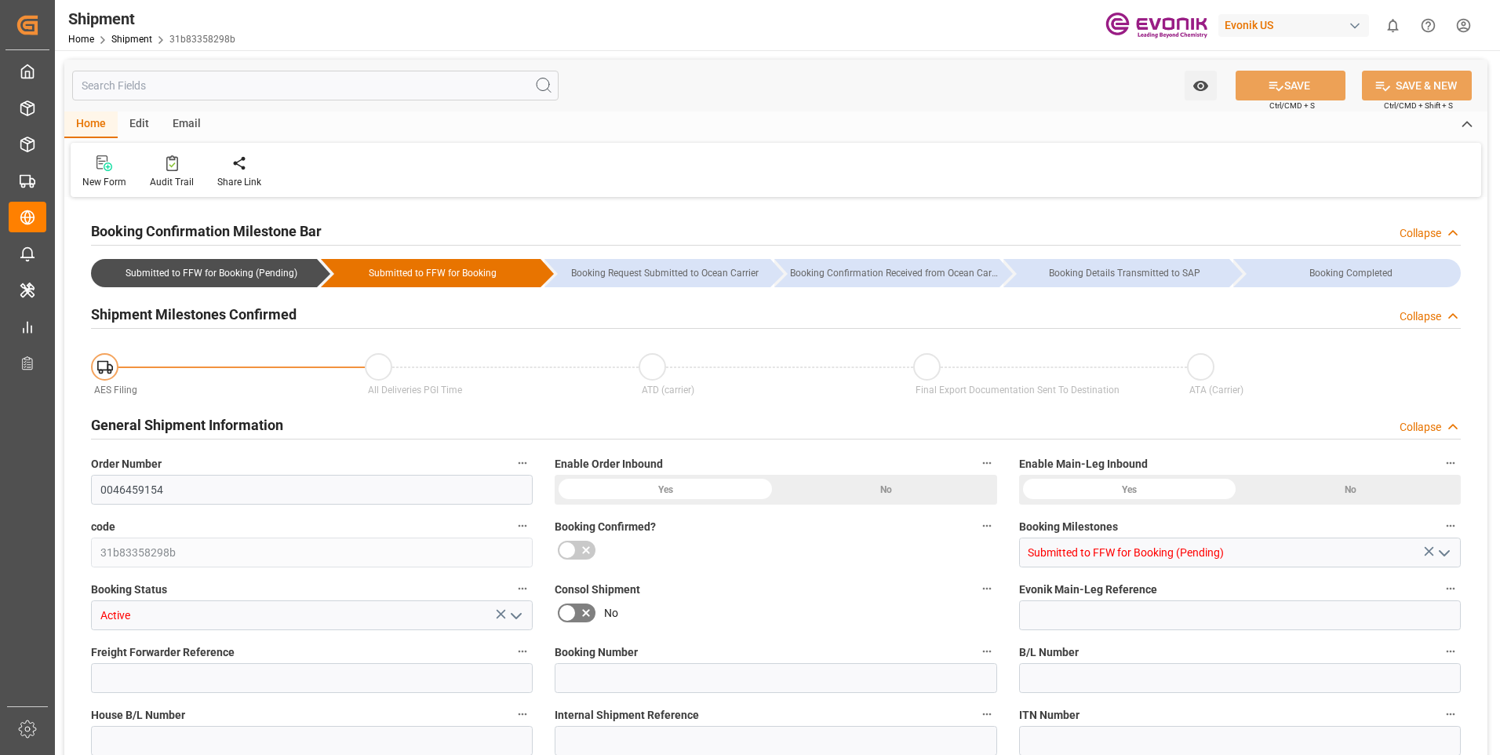
type input "163.88"
type input "319"
type input "0"
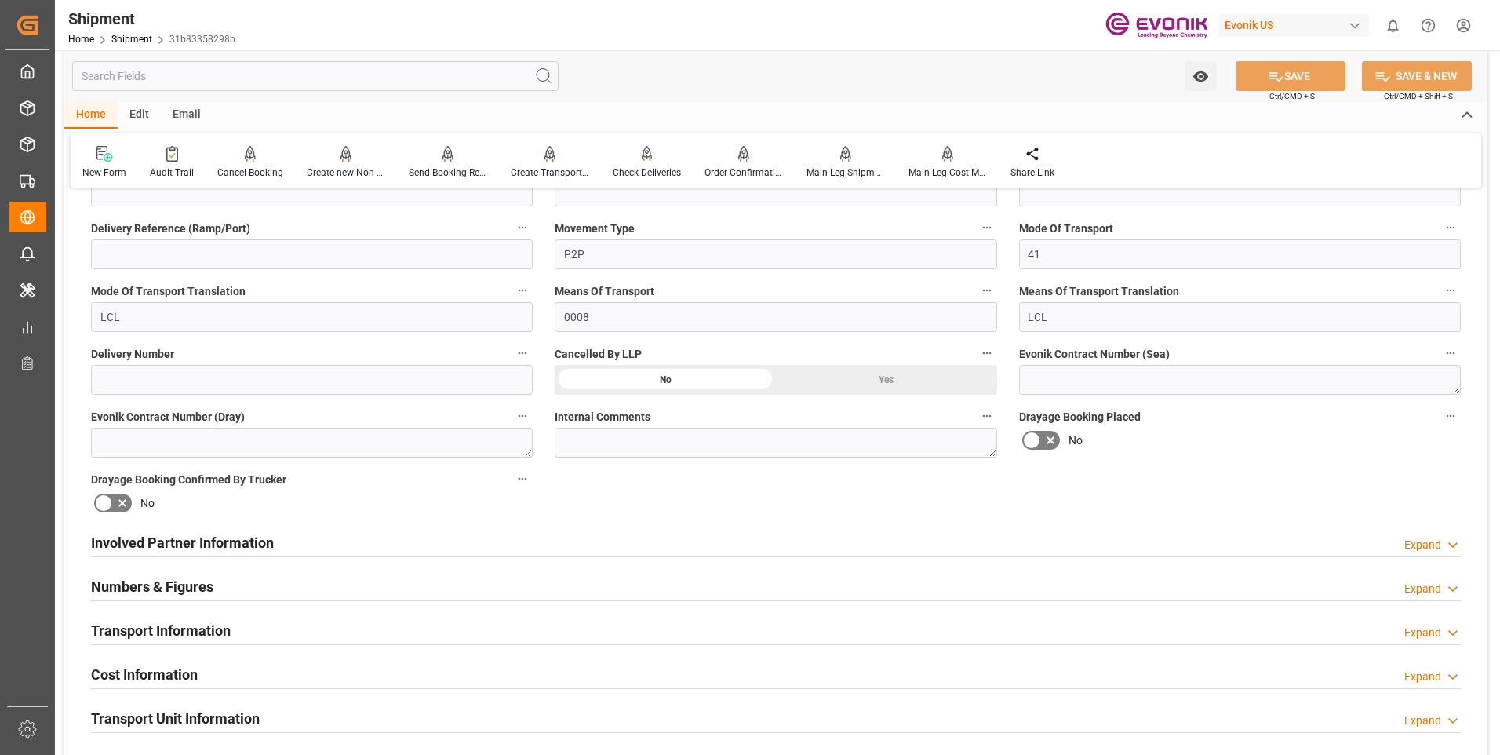
scroll to position [706, 0]
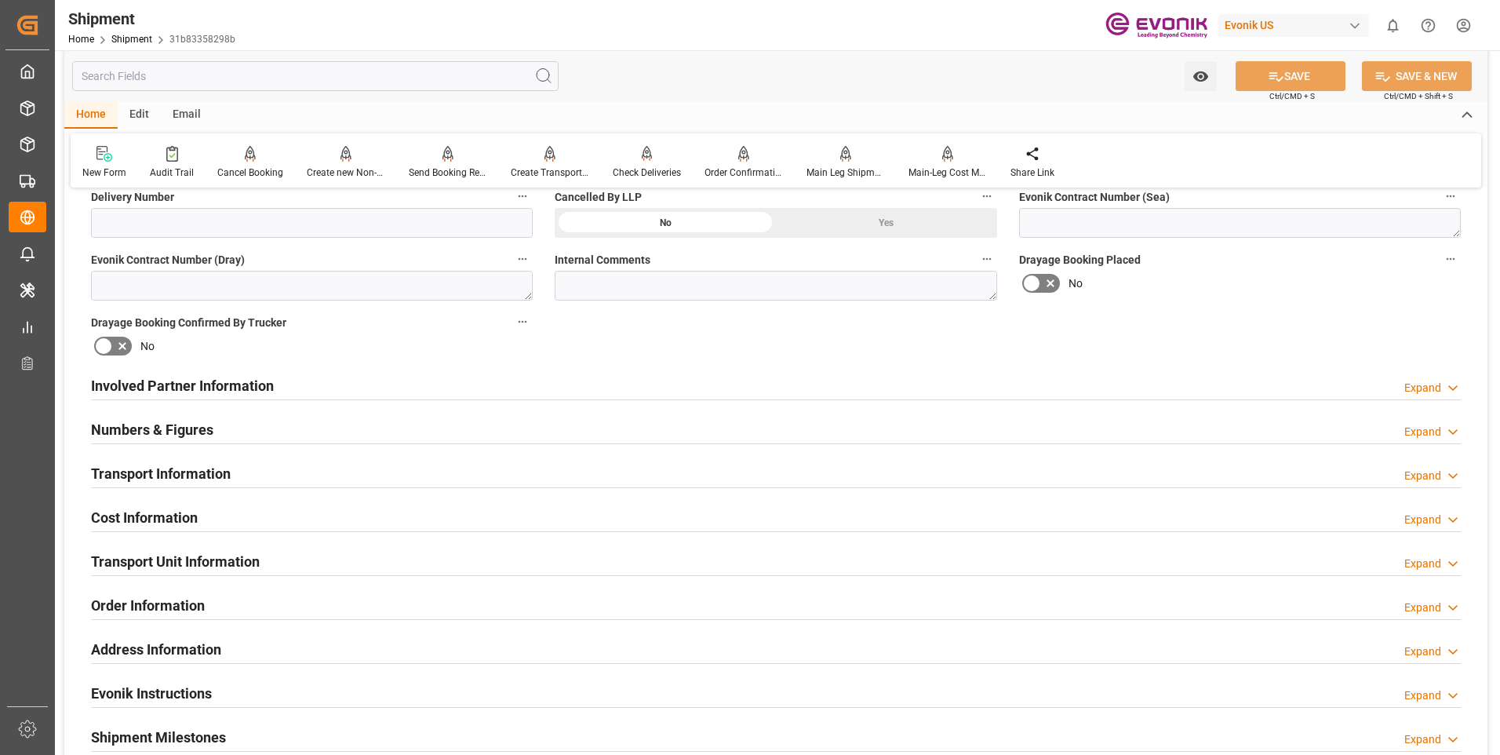
click at [156, 518] on h2 "Cost Information" at bounding box center [144, 517] width 107 height 21
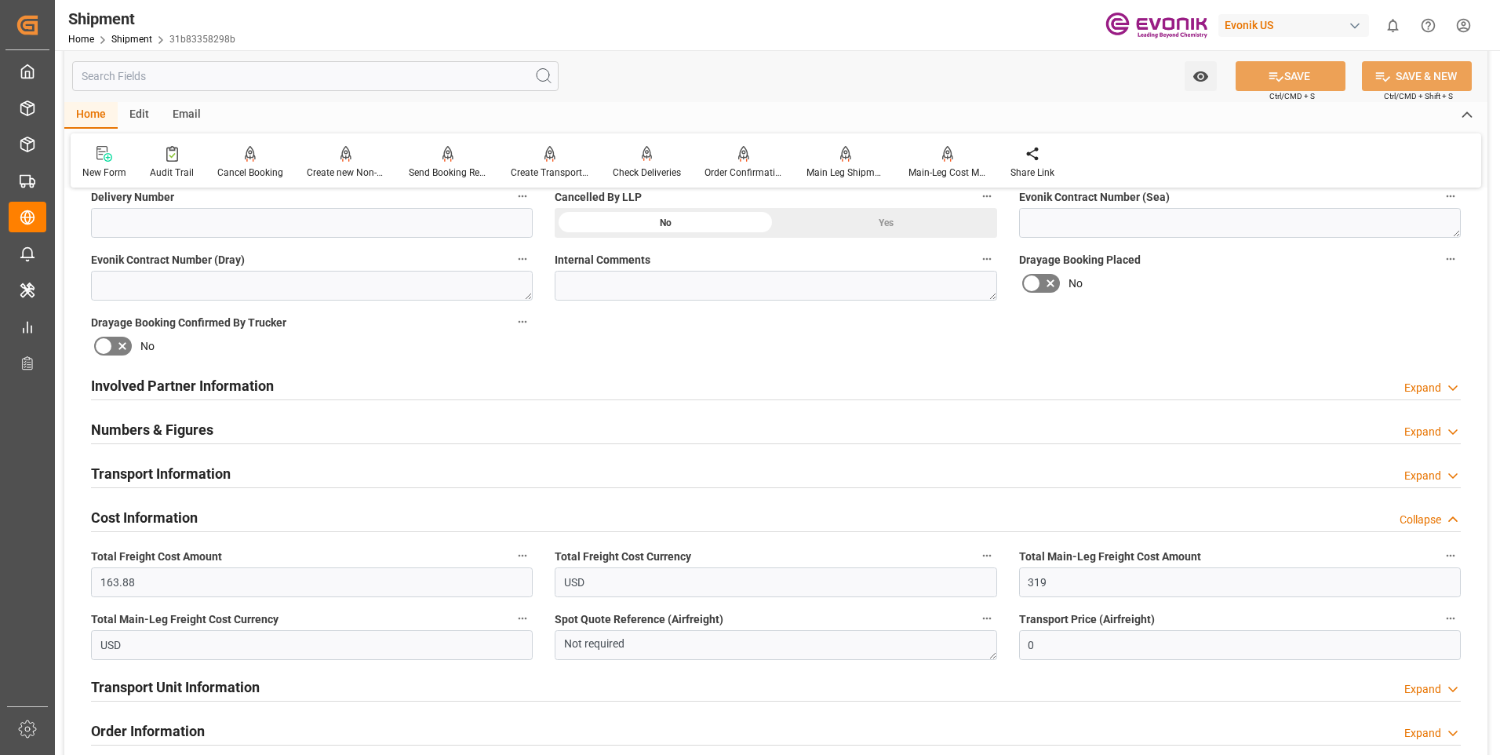
scroll to position [863, 0]
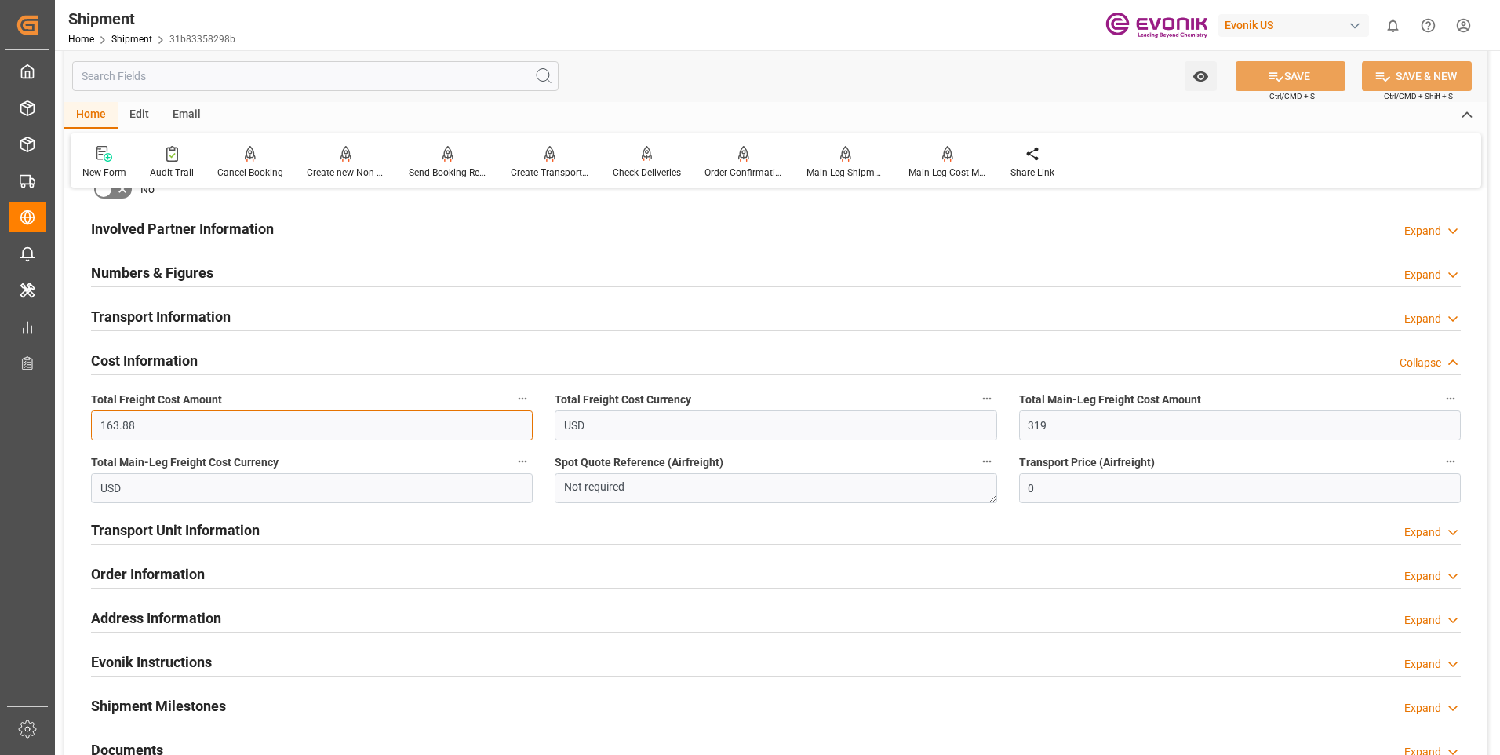
drag, startPoint x: 155, startPoint y: 418, endPoint x: 106, endPoint y: 420, distance: 49.5
click at [106, 420] on input "163.88" at bounding box center [312, 425] width 442 height 30
click at [133, 426] on input "163.88" at bounding box center [312, 425] width 442 height 30
drag, startPoint x: 149, startPoint y: 426, endPoint x: 73, endPoint y: 426, distance: 76.1
click at [73, 426] on div "Booking Confirmation Milestone Bar Collapse Submitted to FFW for Booking (Pendi…" at bounding box center [775, 213] width 1423 height 1748
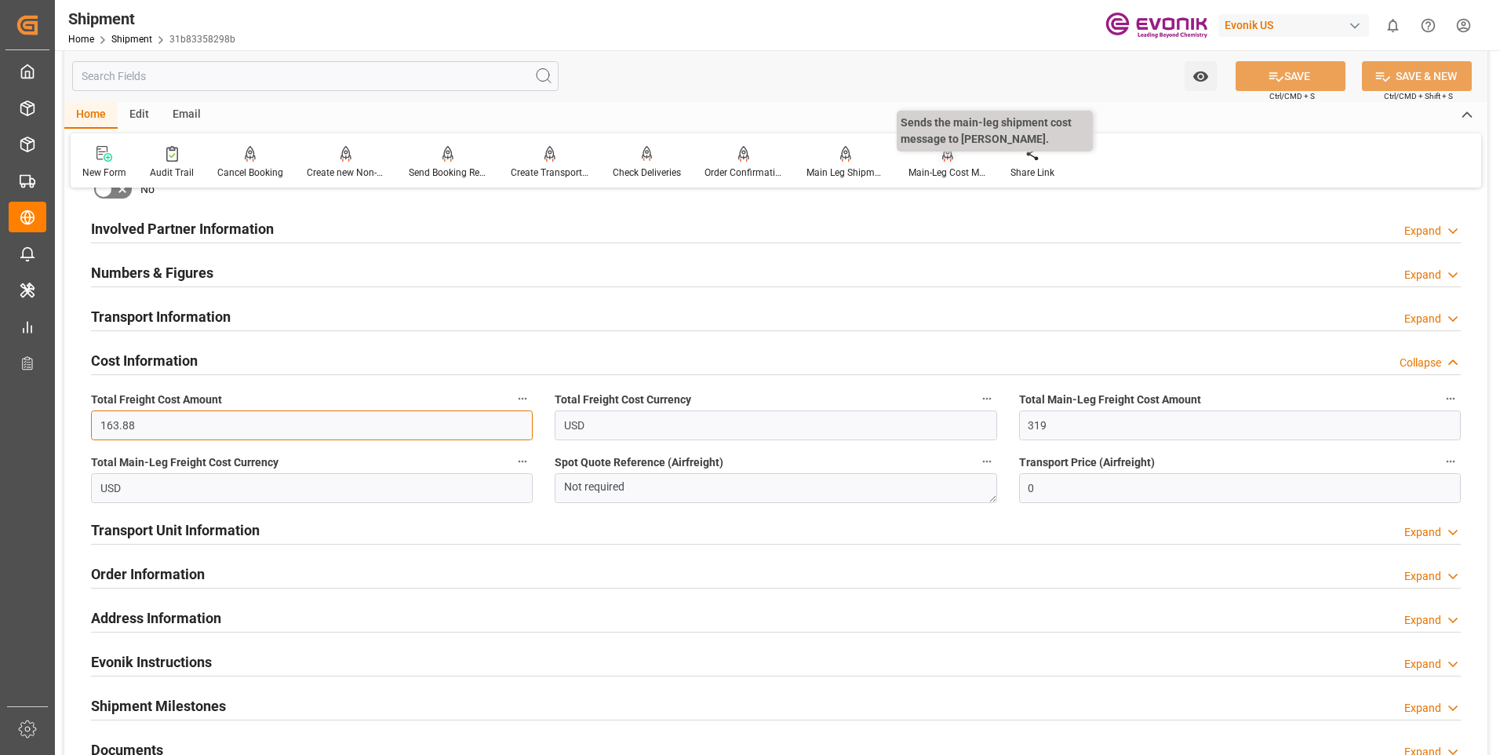
paste input "482"
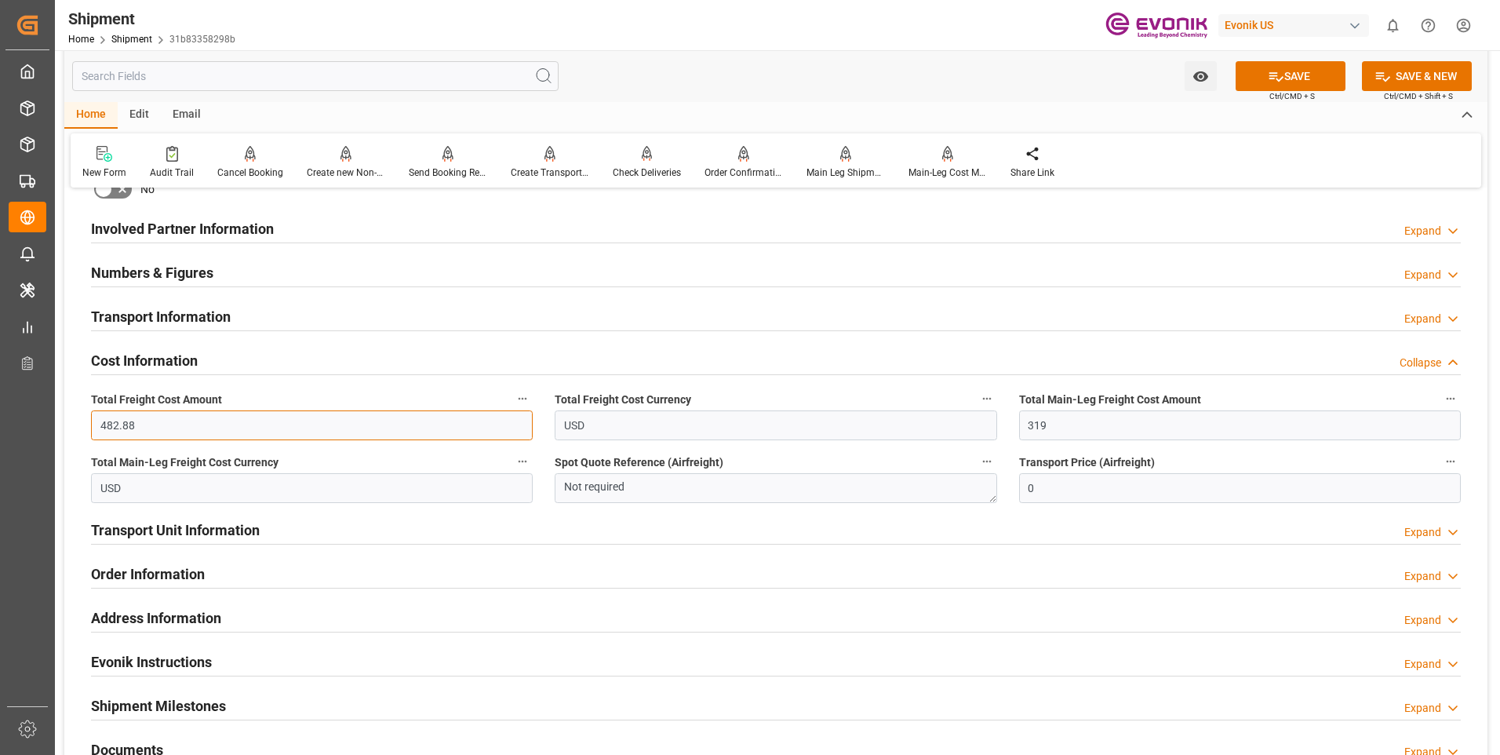
type input "482.88"
click at [181, 521] on h2 "Transport Unit Information" at bounding box center [175, 529] width 169 height 21
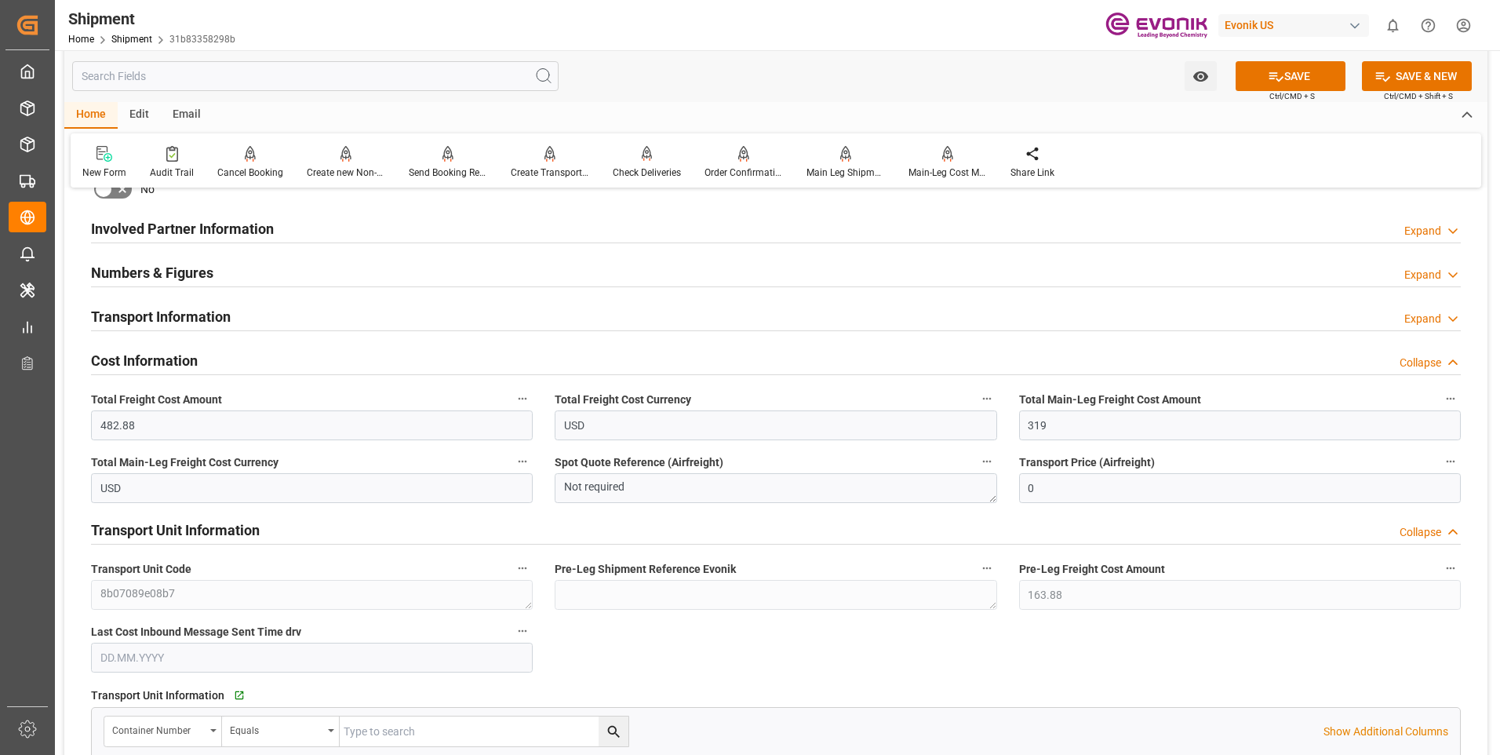
scroll to position [941, 0]
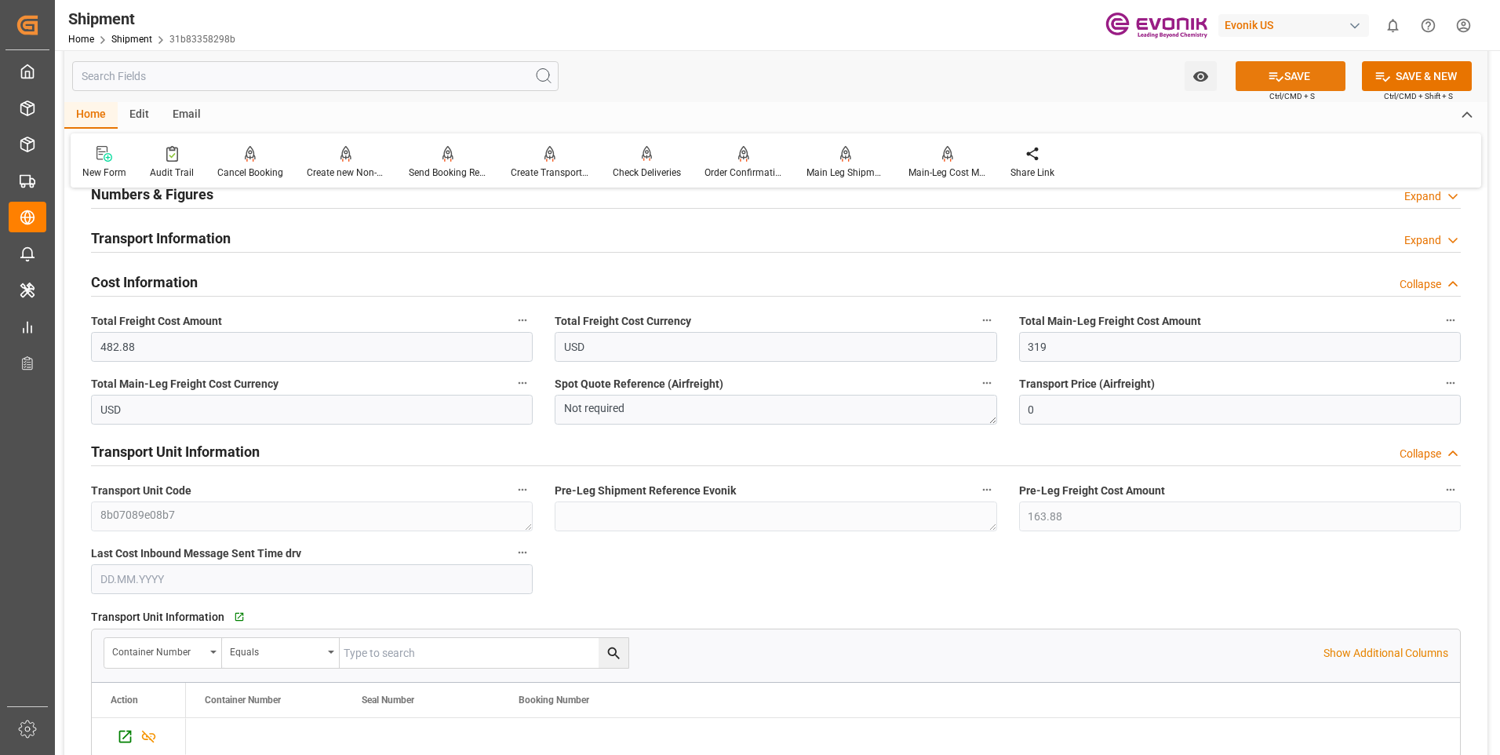
click at [1257, 78] on button "SAVE" at bounding box center [1291, 76] width 110 height 30
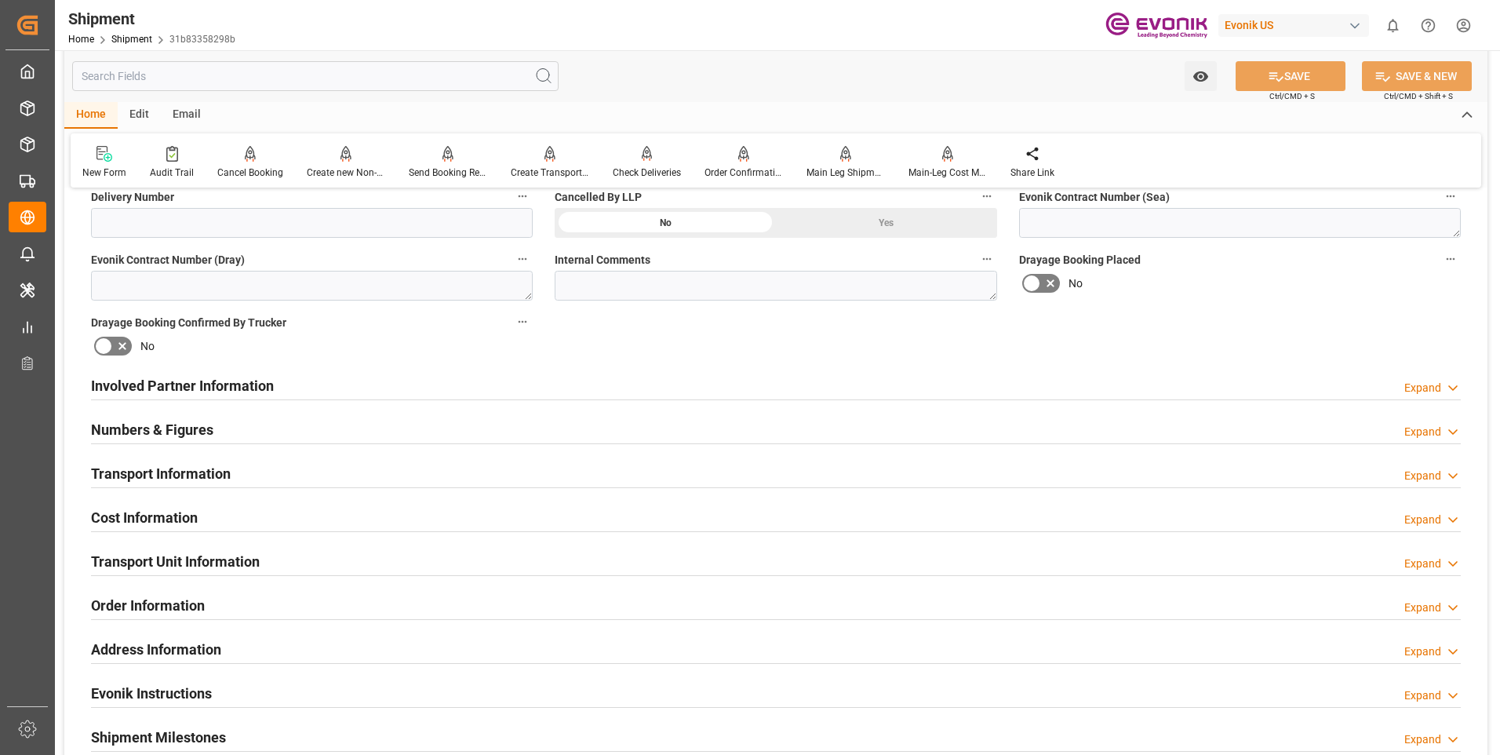
scroll to position [549, 0]
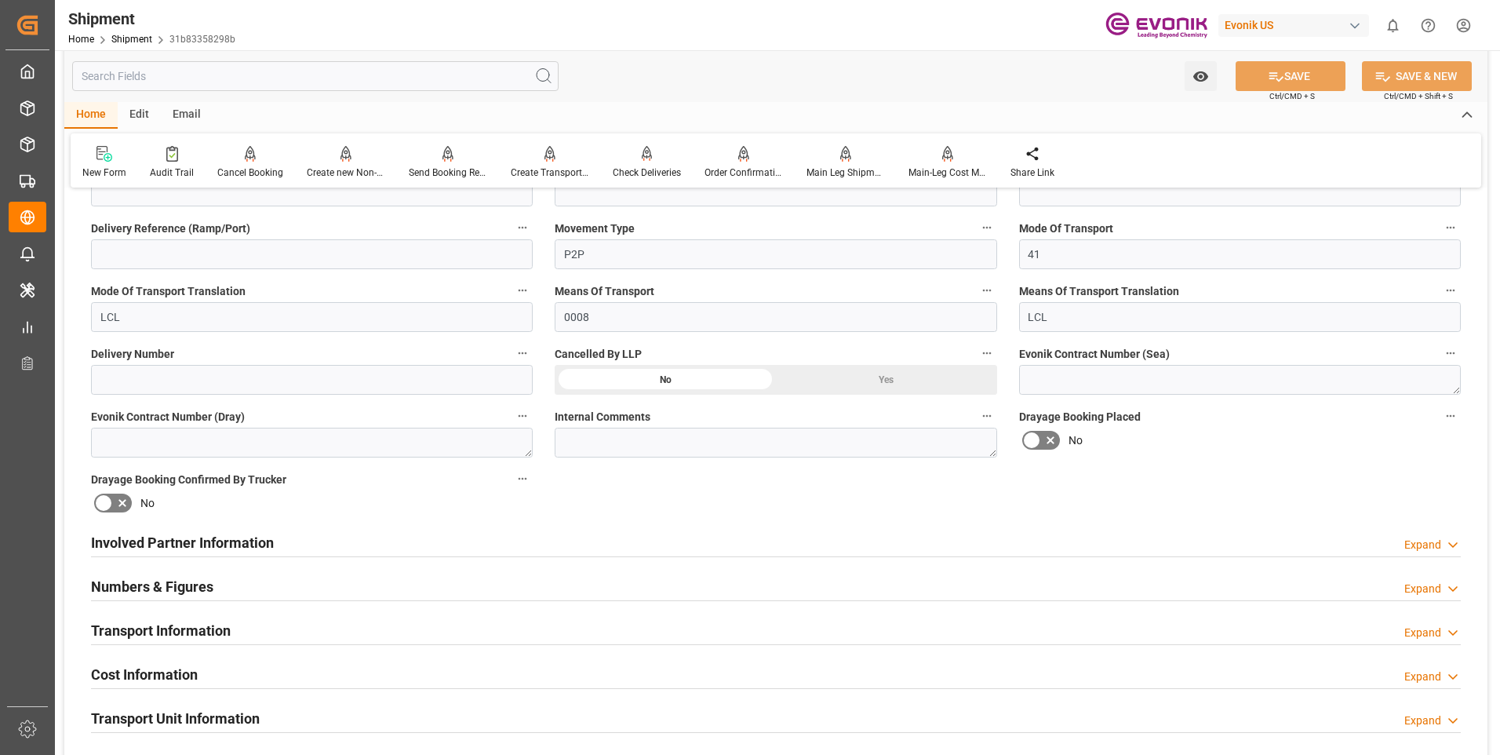
click at [351, 627] on div "Transport Information Expand" at bounding box center [776, 629] width 1370 height 30
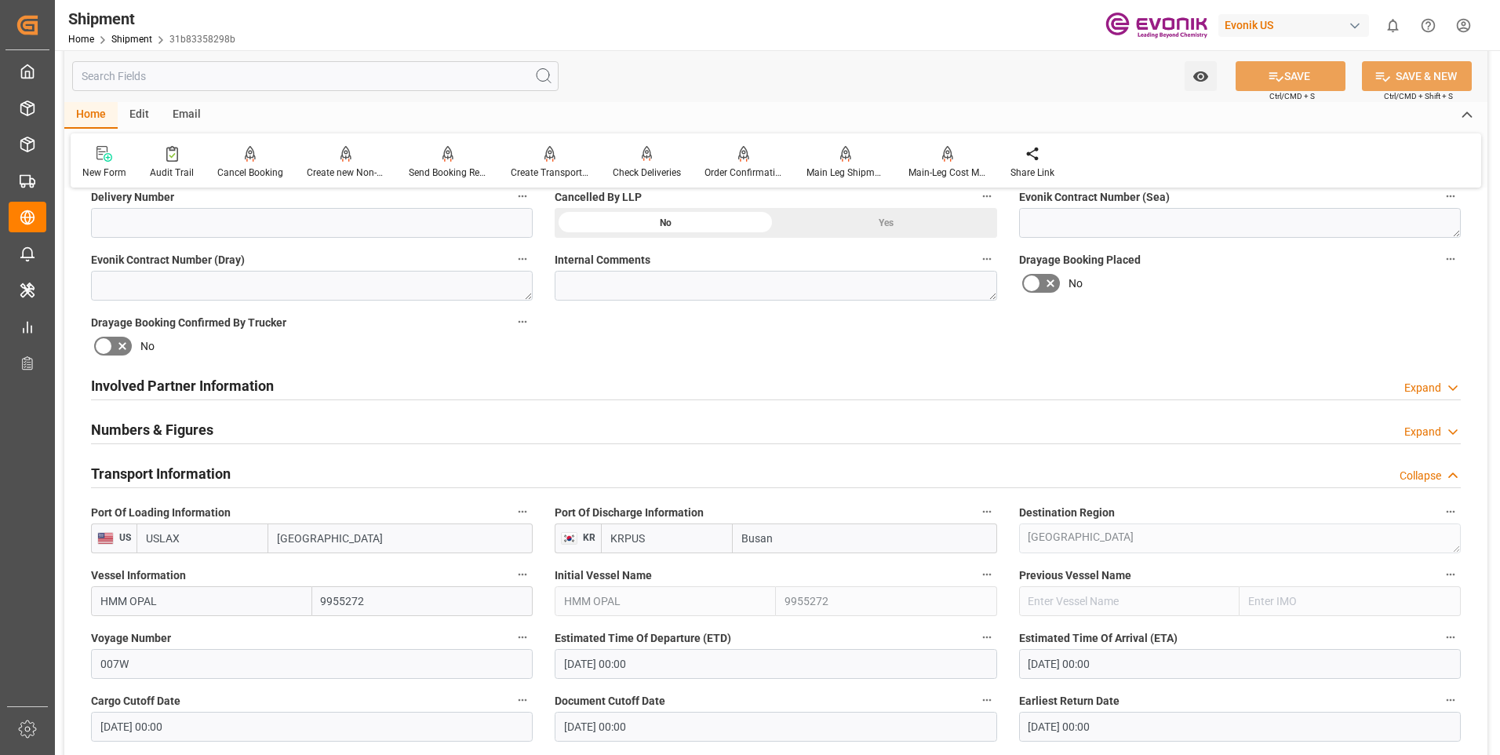
scroll to position [785, 0]
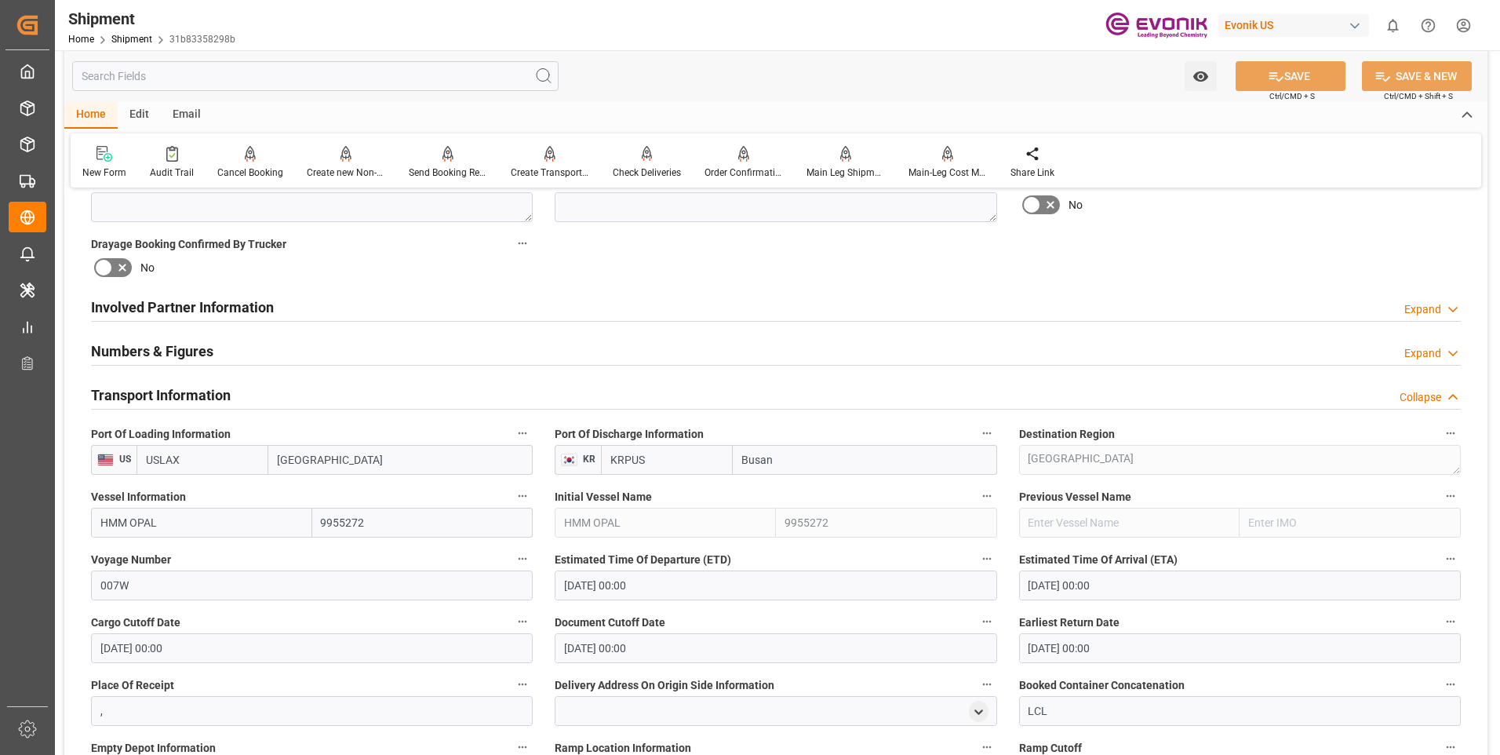
click at [220, 520] on input "HMM OPAL" at bounding box center [201, 523] width 221 height 30
click at [242, 525] on input "HMM" at bounding box center [201, 523] width 221 height 30
type input "HMM DIAMOND"
click at [193, 555] on span "HMM DIAMOND - 9944481" at bounding box center [164, 557] width 126 height 13
type input "9944481"
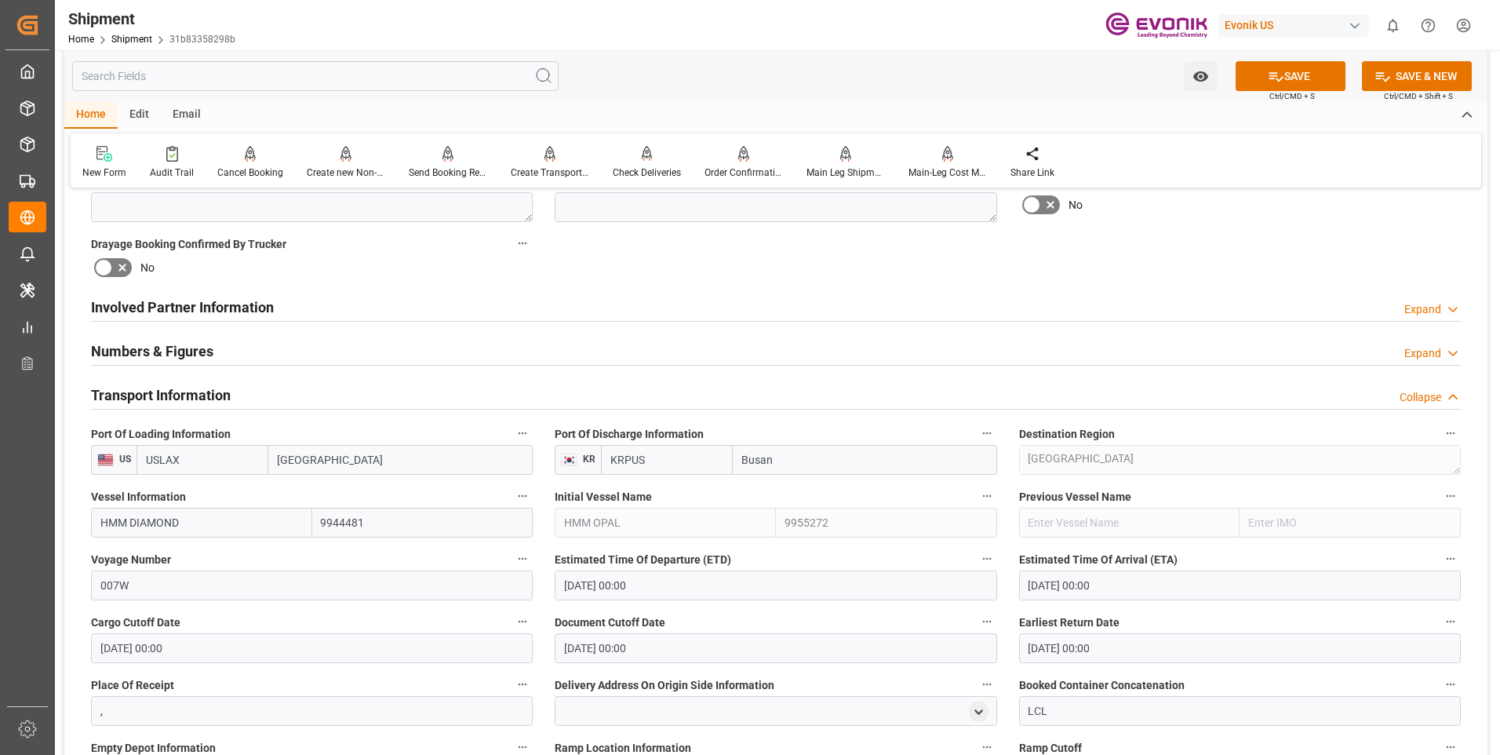
type input "HMM DIAMOND"
click at [150, 581] on input "007W" at bounding box center [312, 585] width 442 height 30
type input "006W"
click at [828, 581] on input "[DATE] 00:00" at bounding box center [776, 585] width 442 height 30
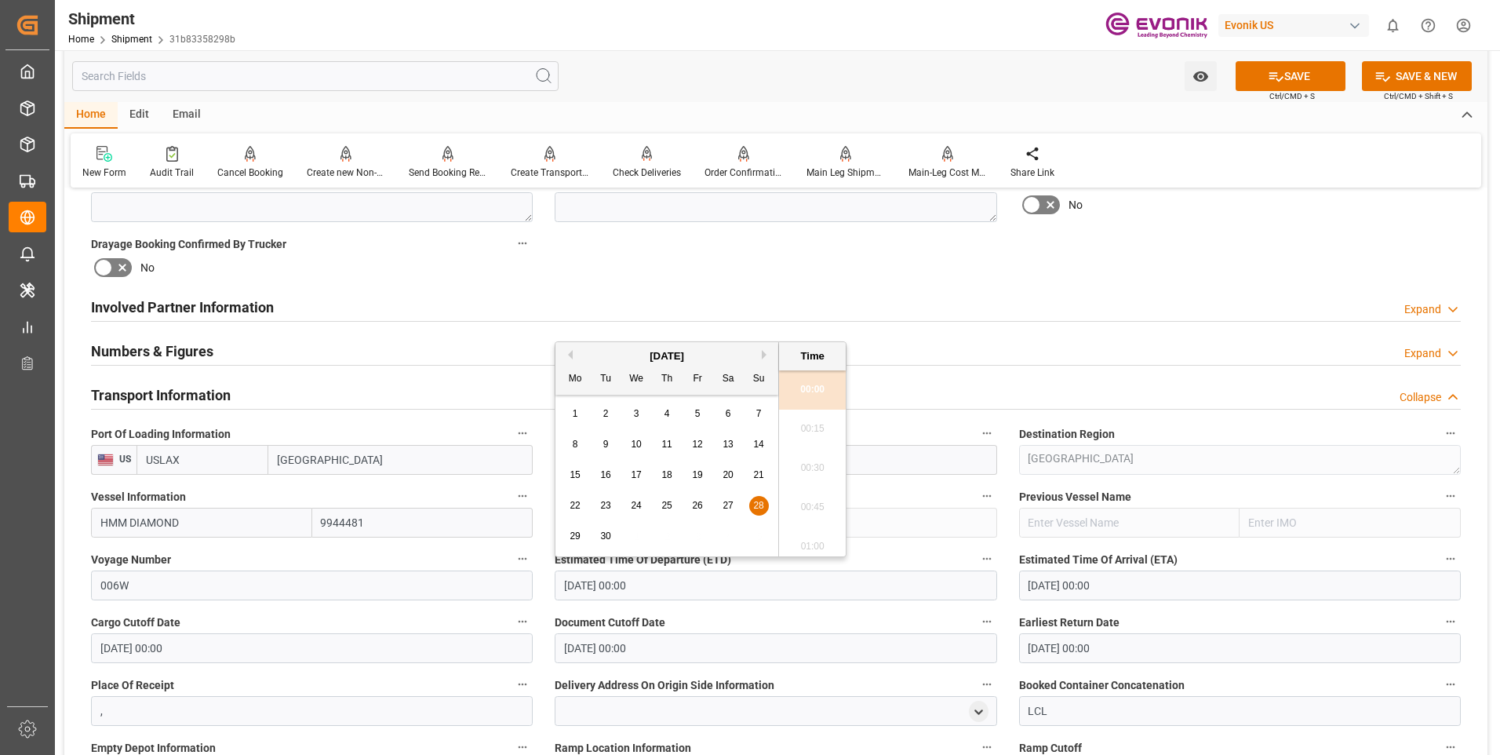
click at [700, 507] on span "26" at bounding box center [697, 505] width 10 height 11
type input "[DATE] 00:00"
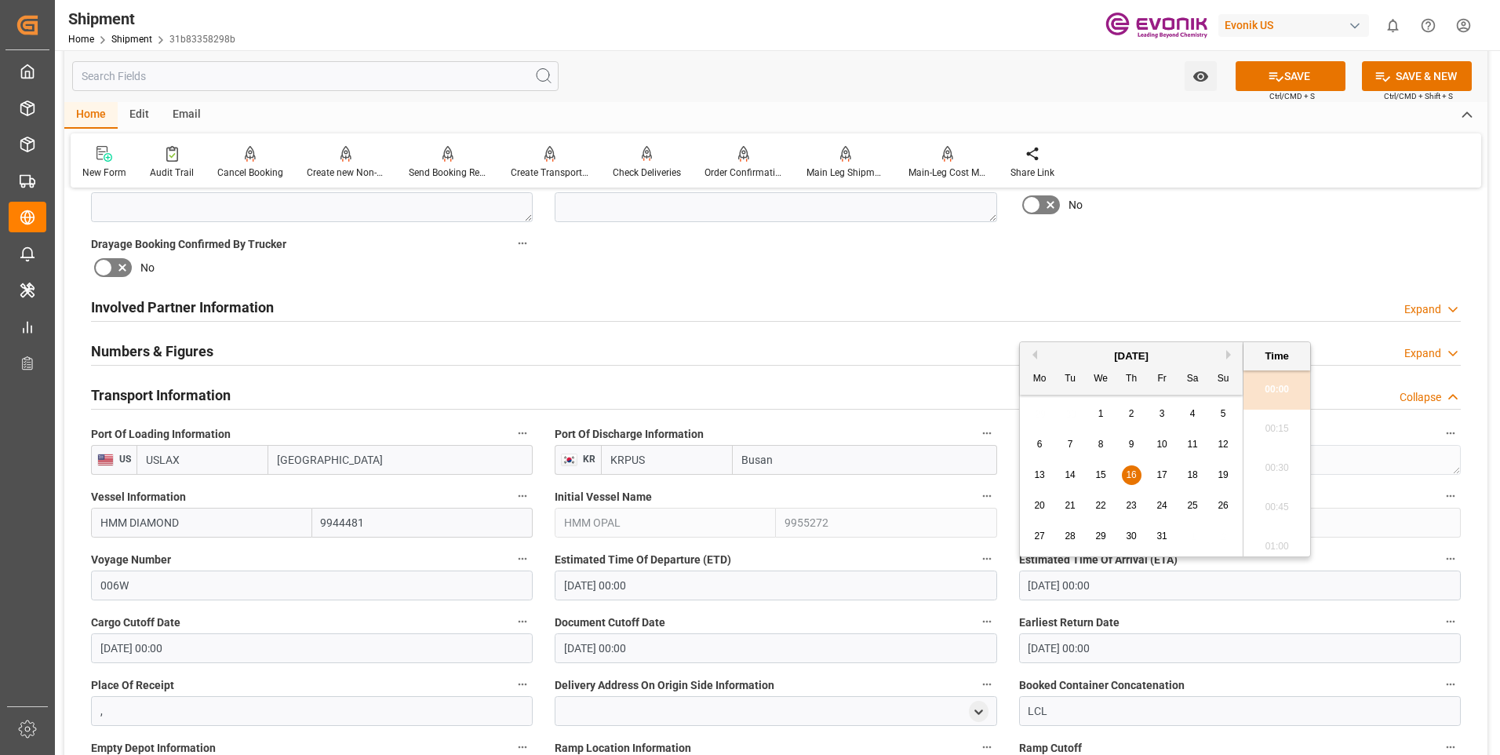
click at [1120, 588] on input "[DATE] 00:00" at bounding box center [1240, 585] width 442 height 30
click at [1136, 442] on div "9" at bounding box center [1132, 444] width 20 height 19
type input "[DATE] 00:00"
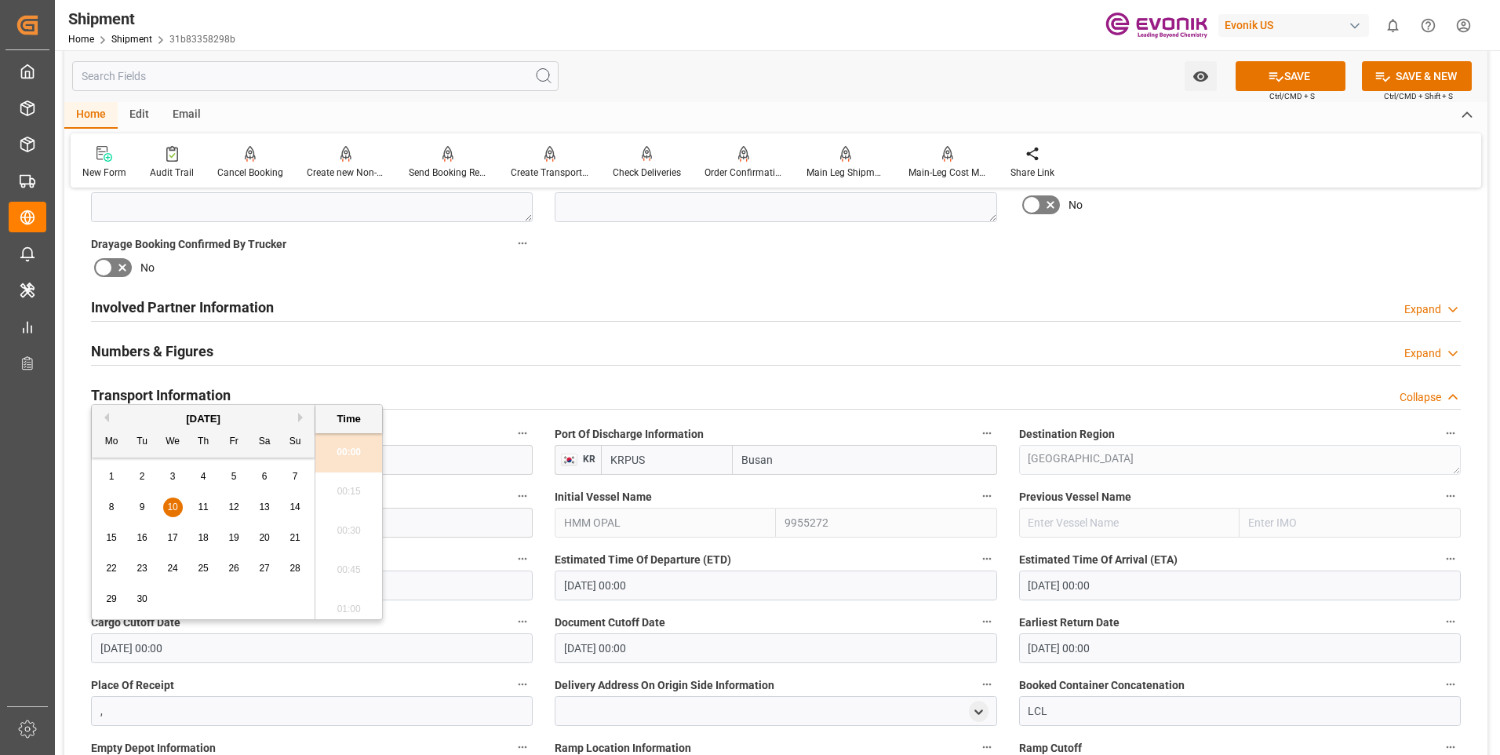
click at [352, 645] on input "[DATE] 00:00" at bounding box center [312, 648] width 442 height 30
click at [169, 483] on div "3" at bounding box center [173, 477] width 20 height 19
type input "[DATE] 00:00"
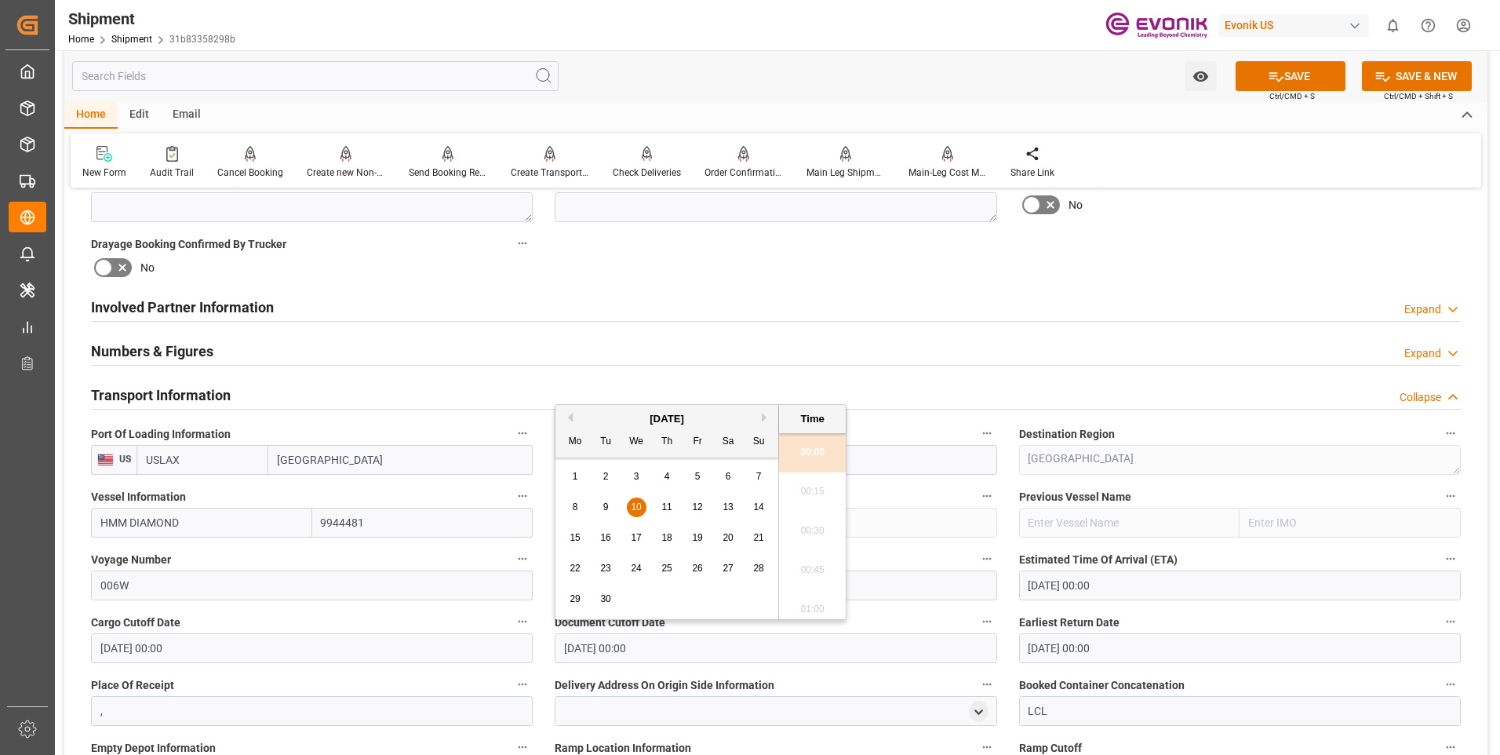
click at [712, 643] on input "[DATE] 00:00" at bounding box center [776, 648] width 442 height 30
click at [634, 479] on span "3" at bounding box center [636, 476] width 5 height 11
type input "[DATE] 00:00"
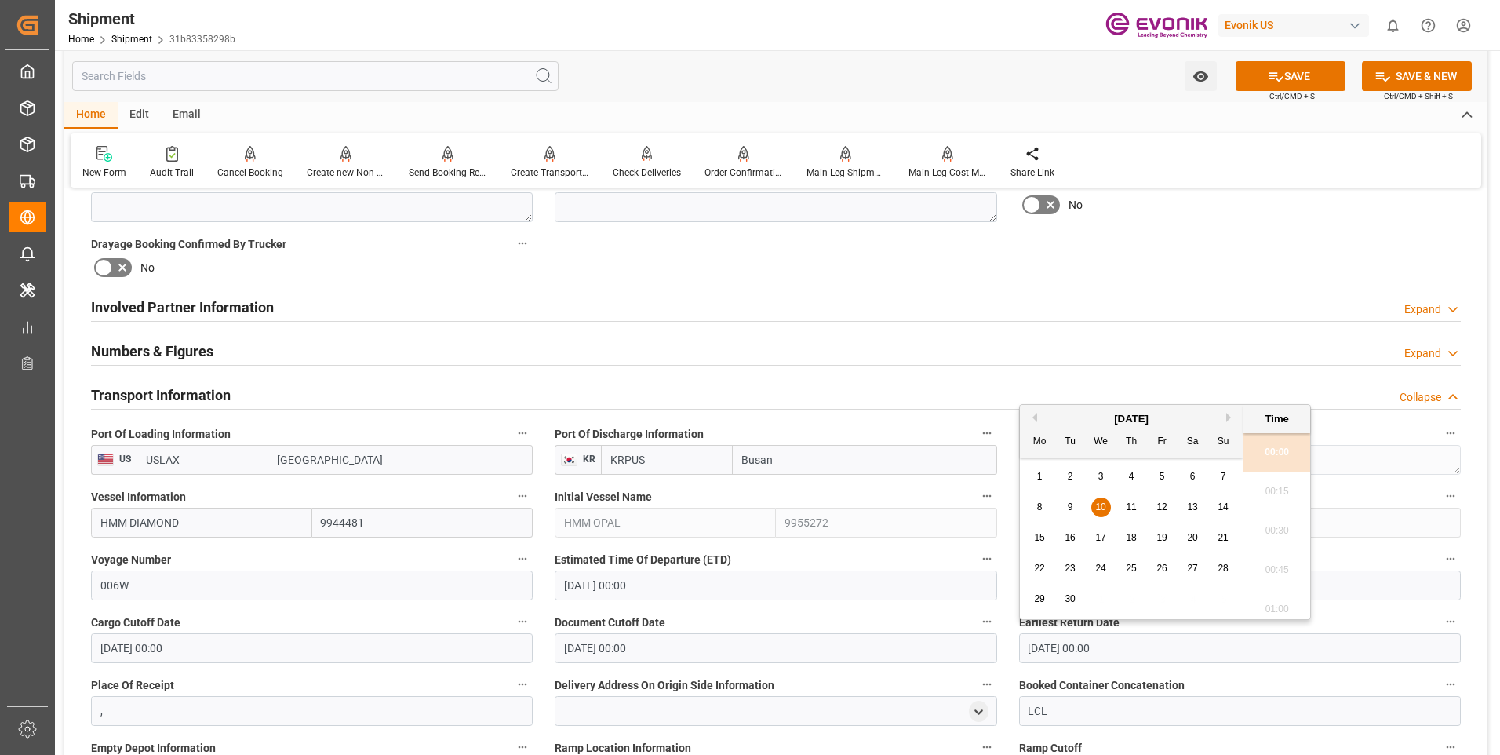
click at [1173, 635] on input "[DATE] 00:00" at bounding box center [1240, 648] width 442 height 30
click at [1097, 471] on div "3" at bounding box center [1101, 477] width 20 height 19
type input "[DATE] 00:00"
click at [1289, 67] on button "SAVE" at bounding box center [1291, 76] width 110 height 30
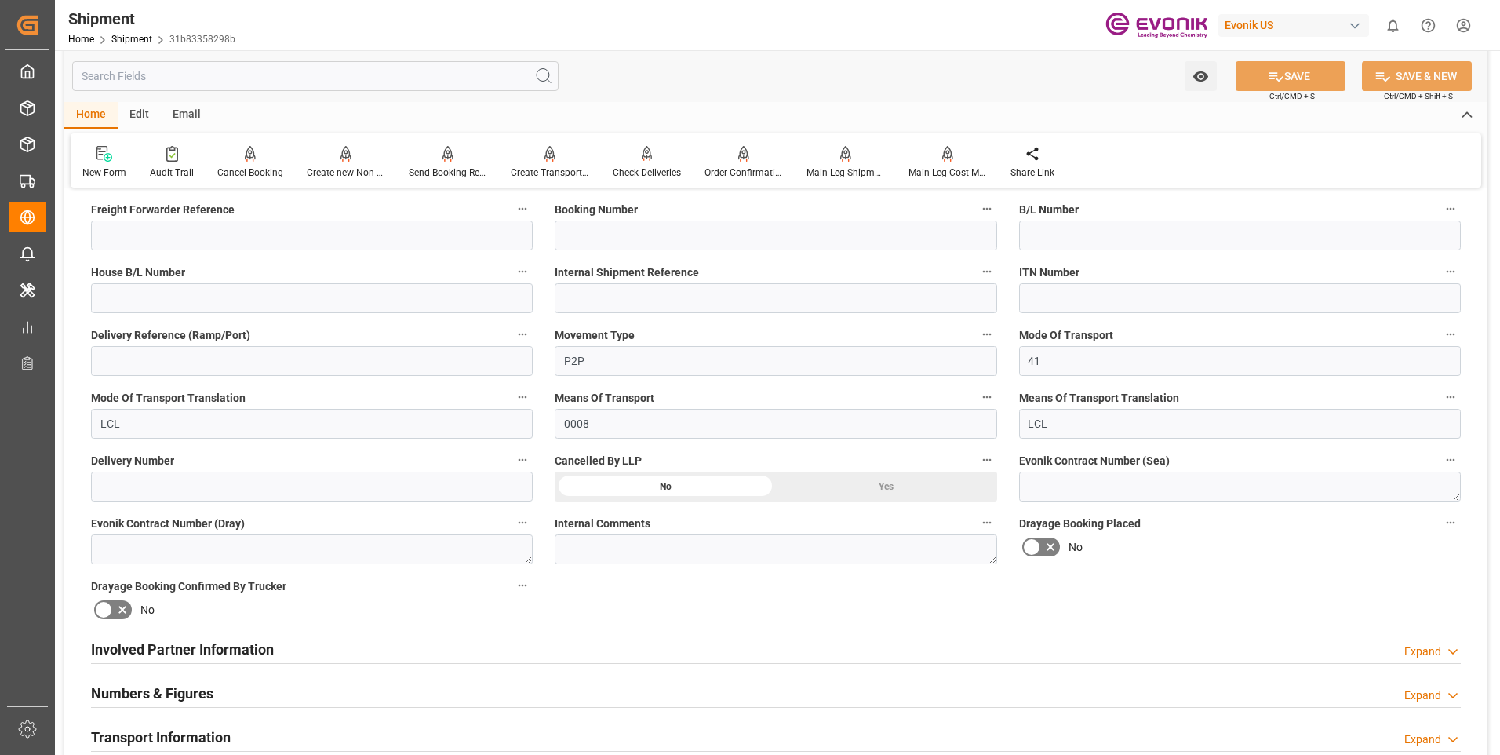
scroll to position [599, 0]
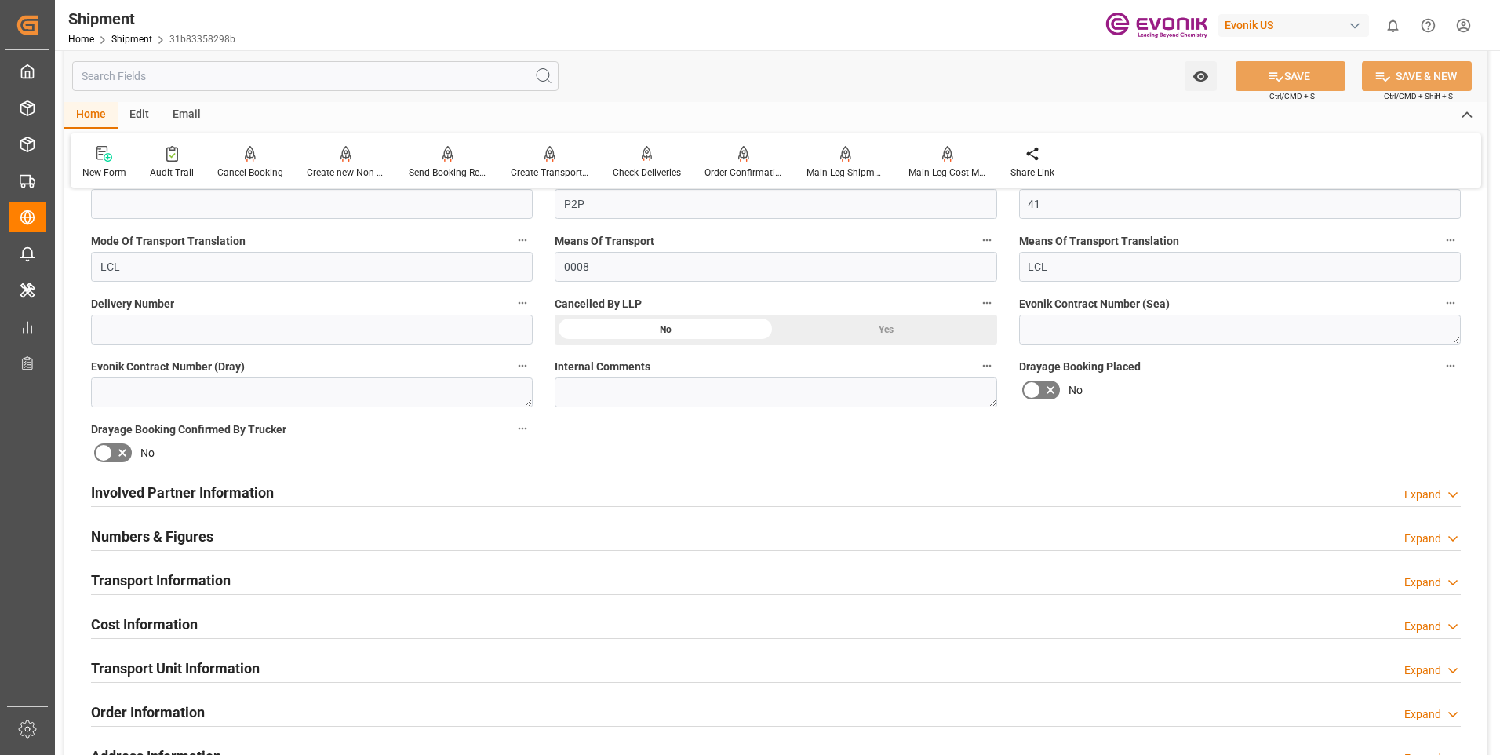
click at [235, 621] on div "Cost Information Expand" at bounding box center [776, 623] width 1370 height 30
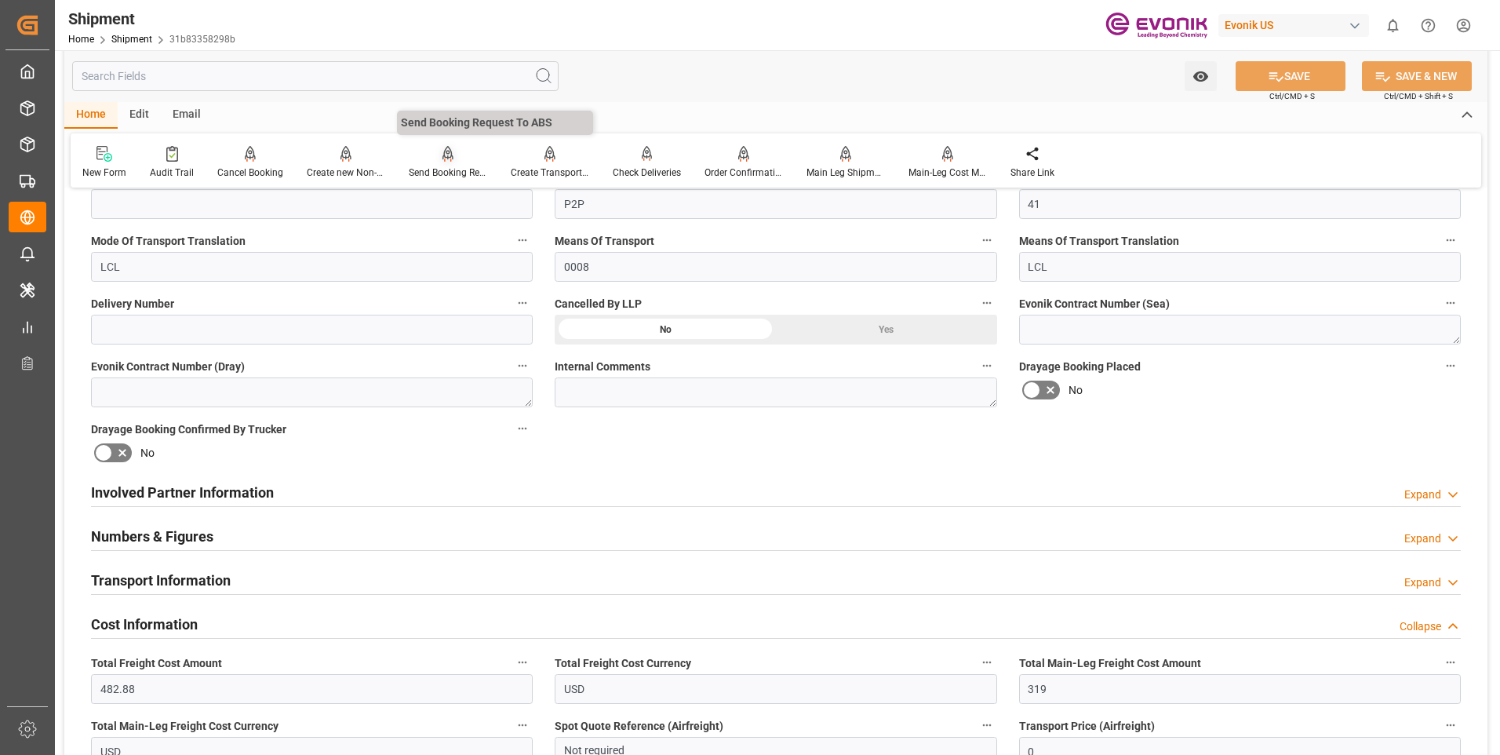
click at [452, 165] on div "Send Booking Request To ABS" at bounding box center [448, 162] width 102 height 35
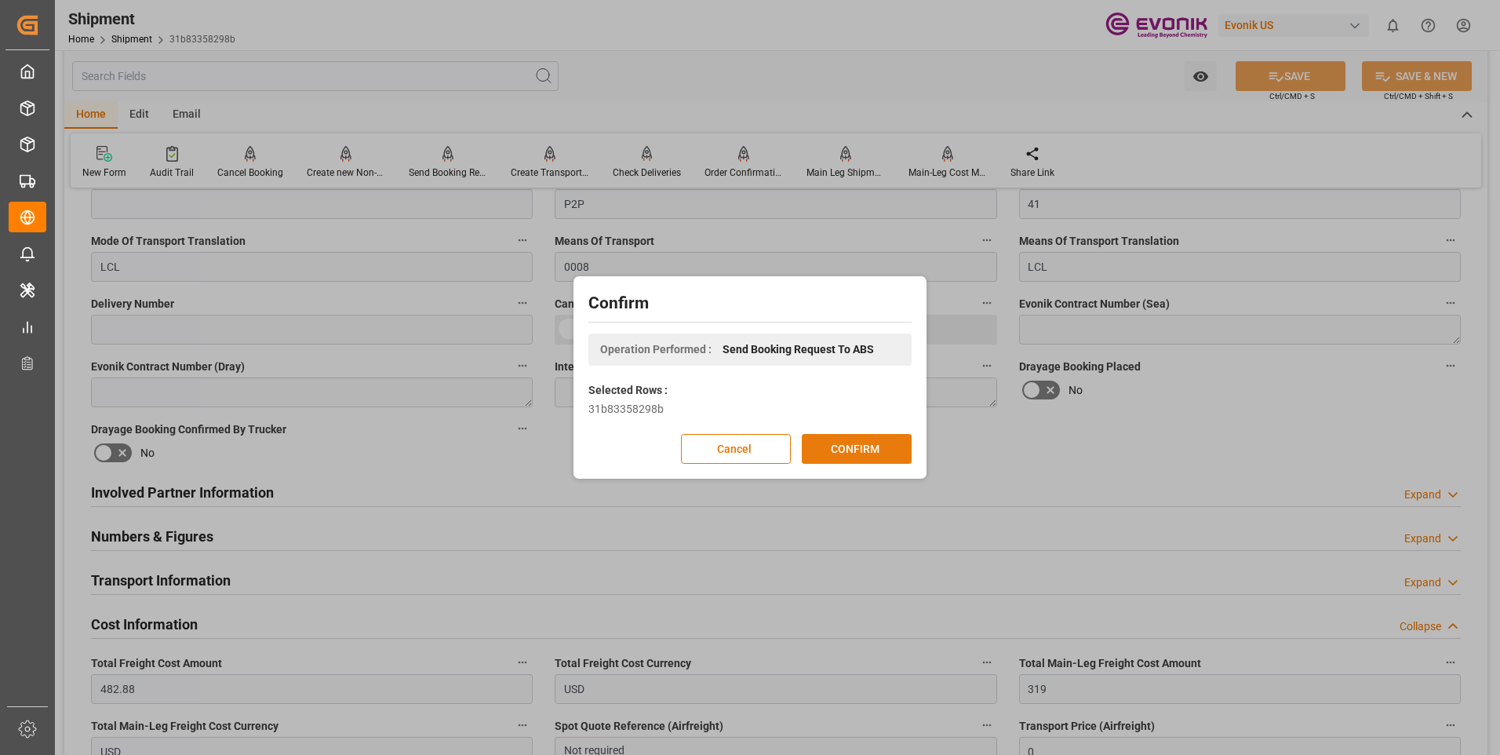
click at [864, 448] on button "CONFIRM" at bounding box center [857, 449] width 110 height 30
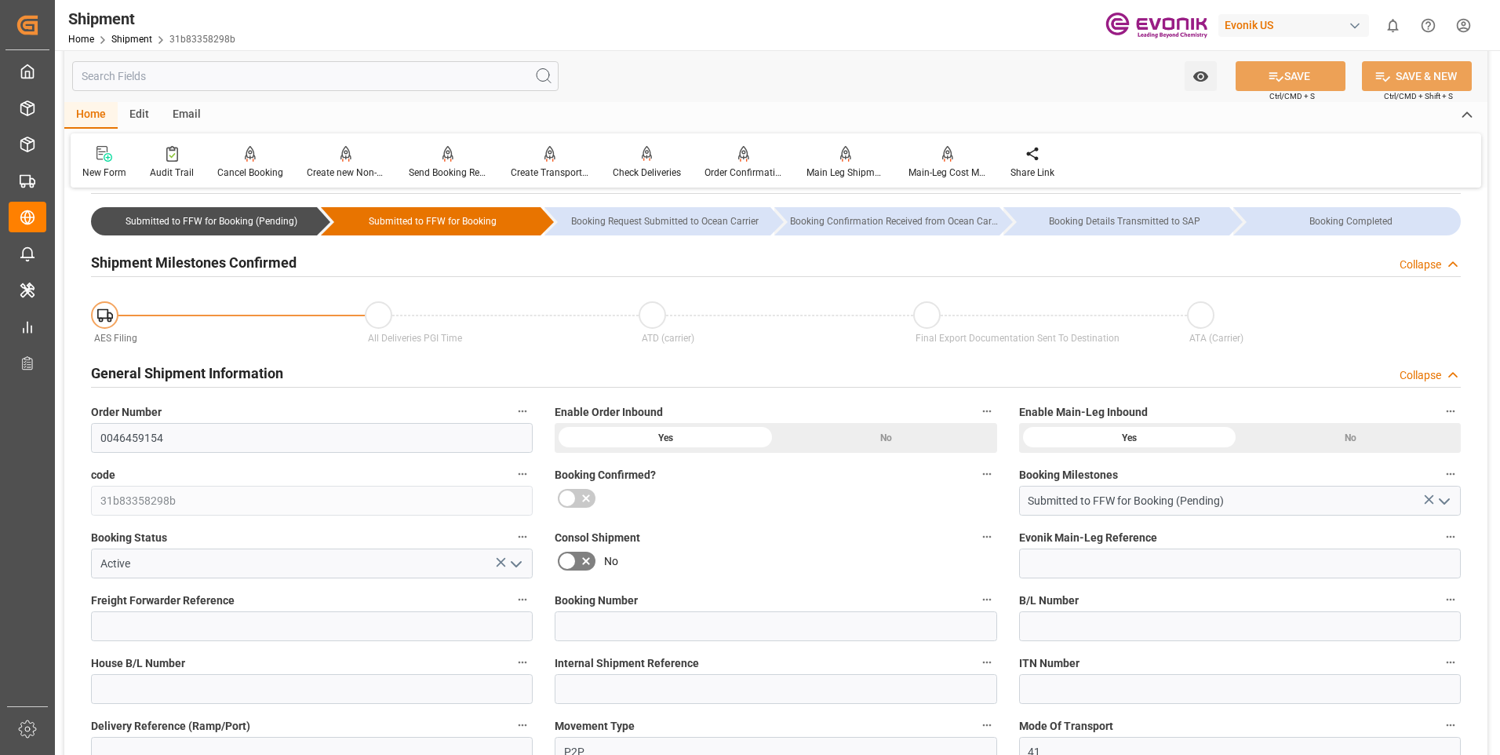
scroll to position [0, 0]
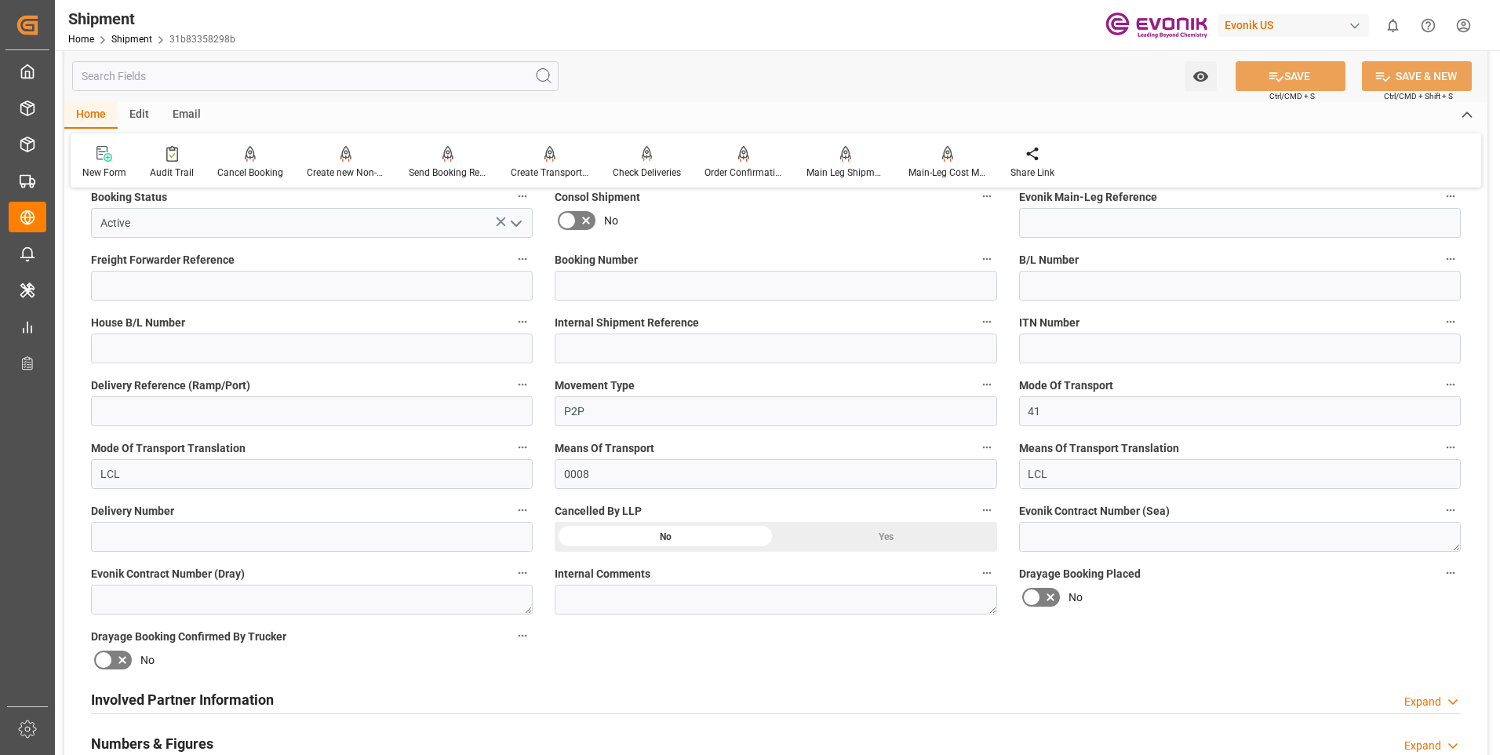
scroll to position [549, 0]
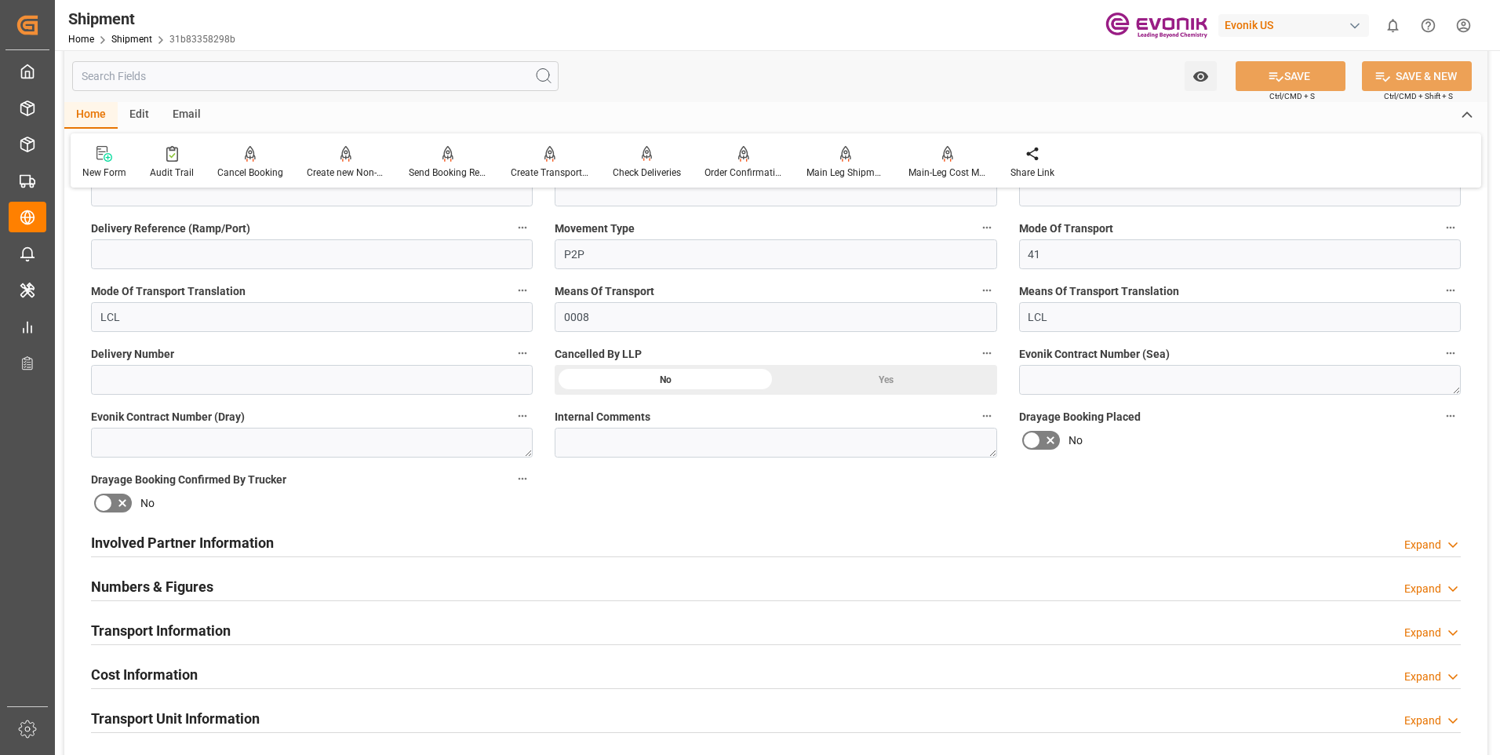
click at [230, 527] on div "Involved Partner Information" at bounding box center [182, 541] width 183 height 30
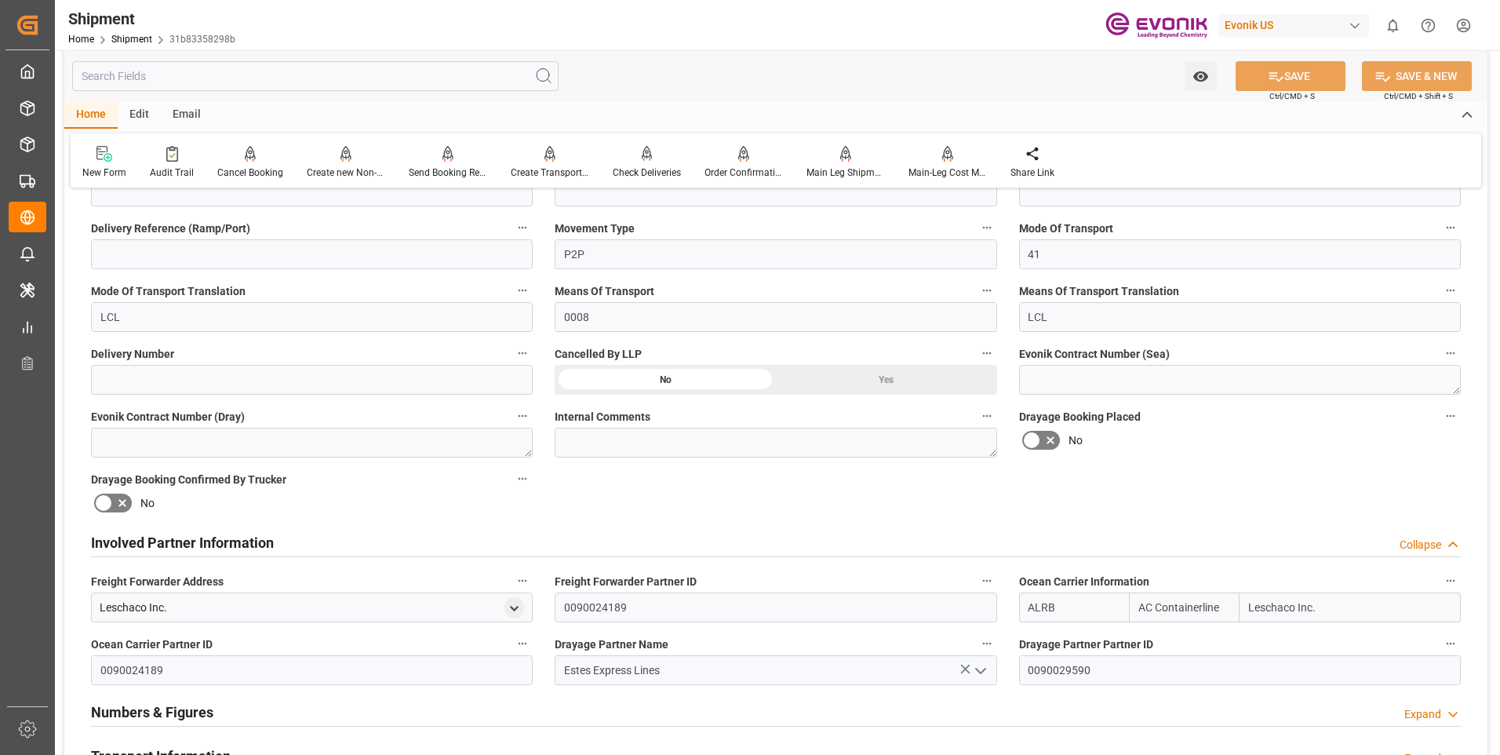
scroll to position [785, 0]
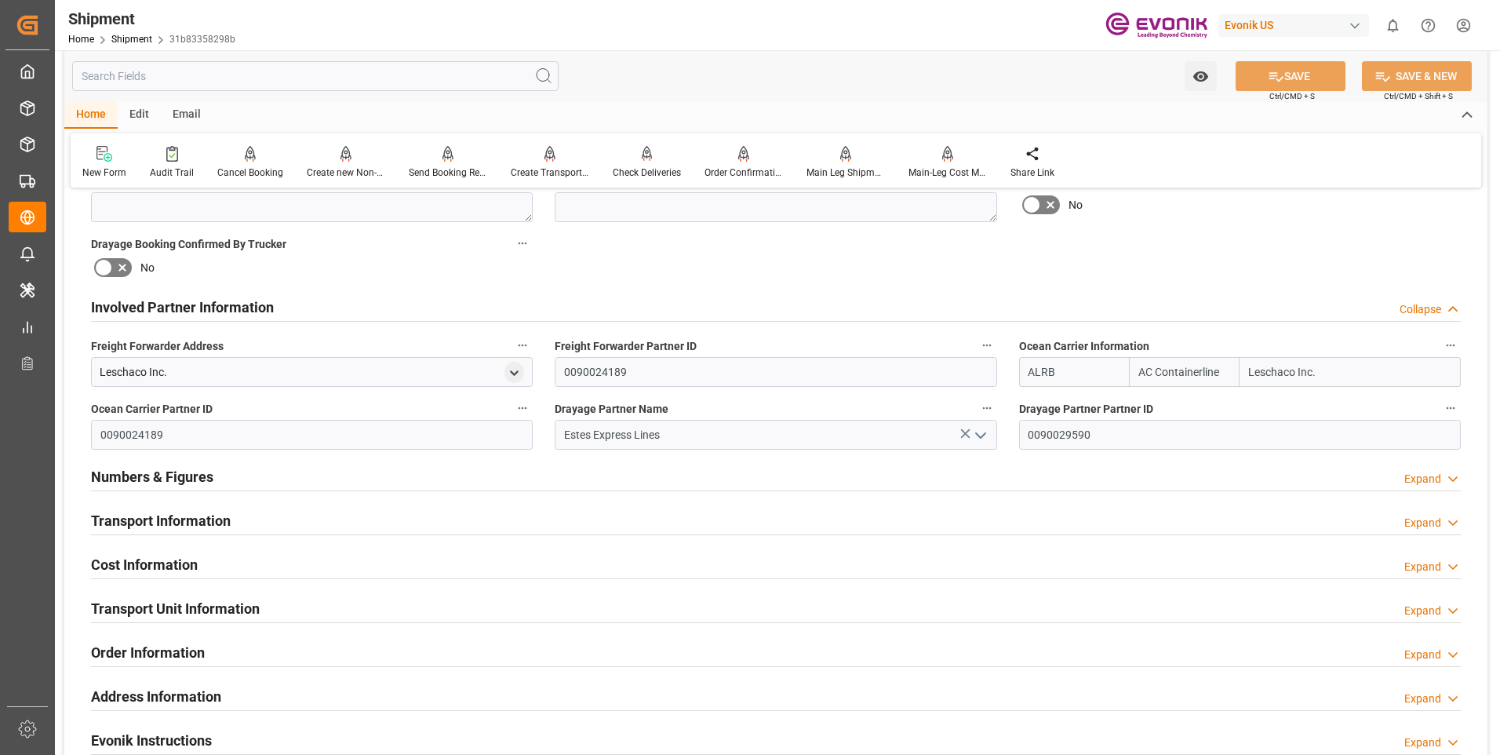
click at [172, 528] on h2 "Transport Information" at bounding box center [161, 520] width 140 height 21
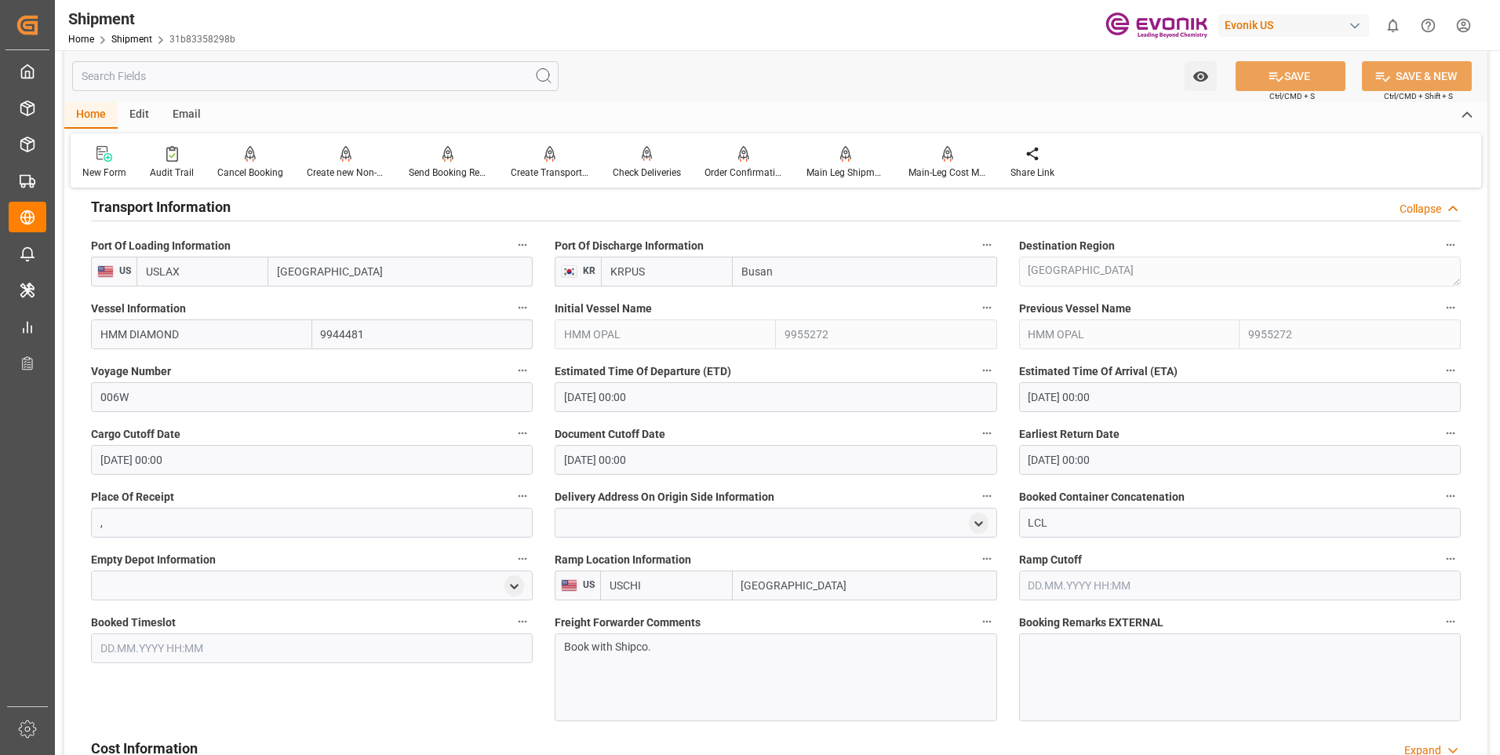
scroll to position [1177, 0]
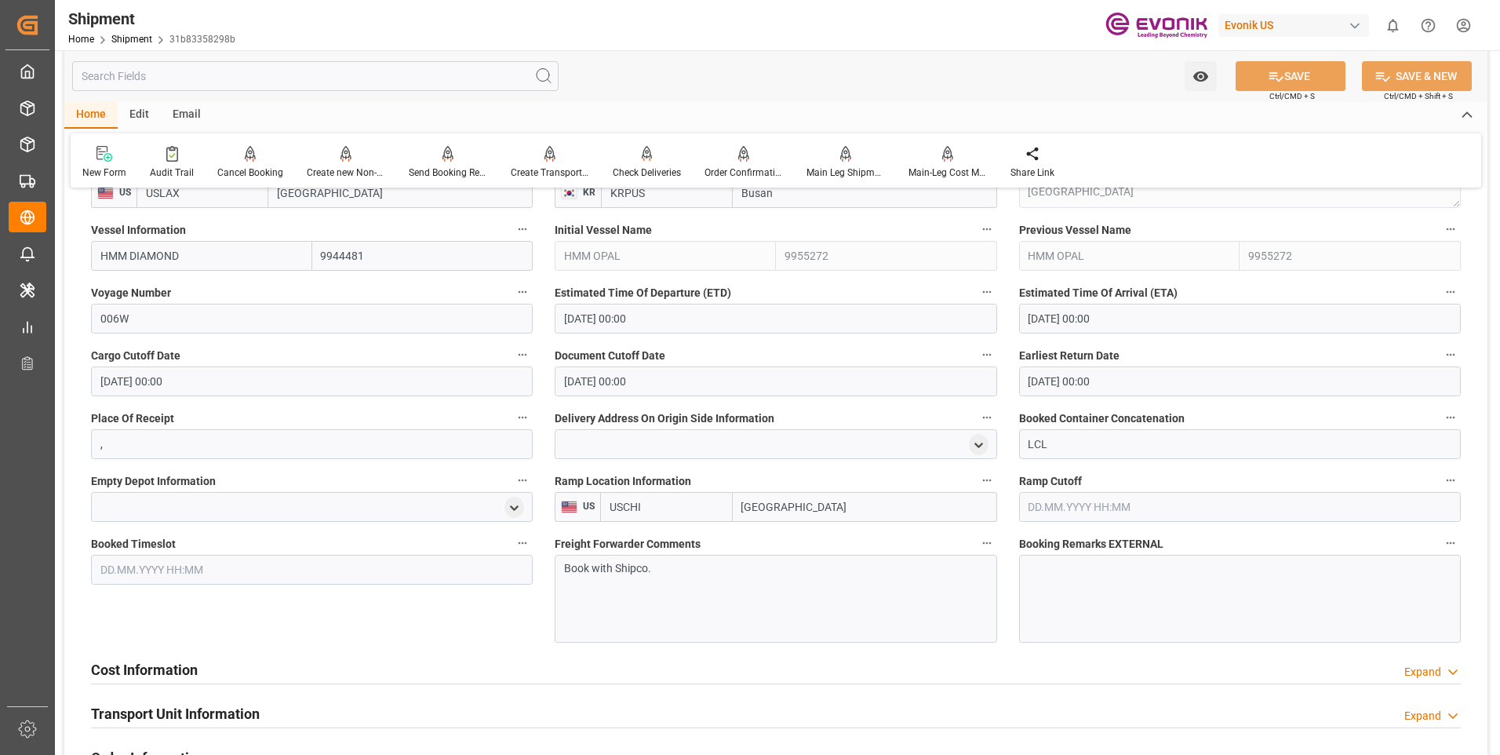
click at [224, 670] on div "Cost Information Expand" at bounding box center [776, 668] width 1370 height 30
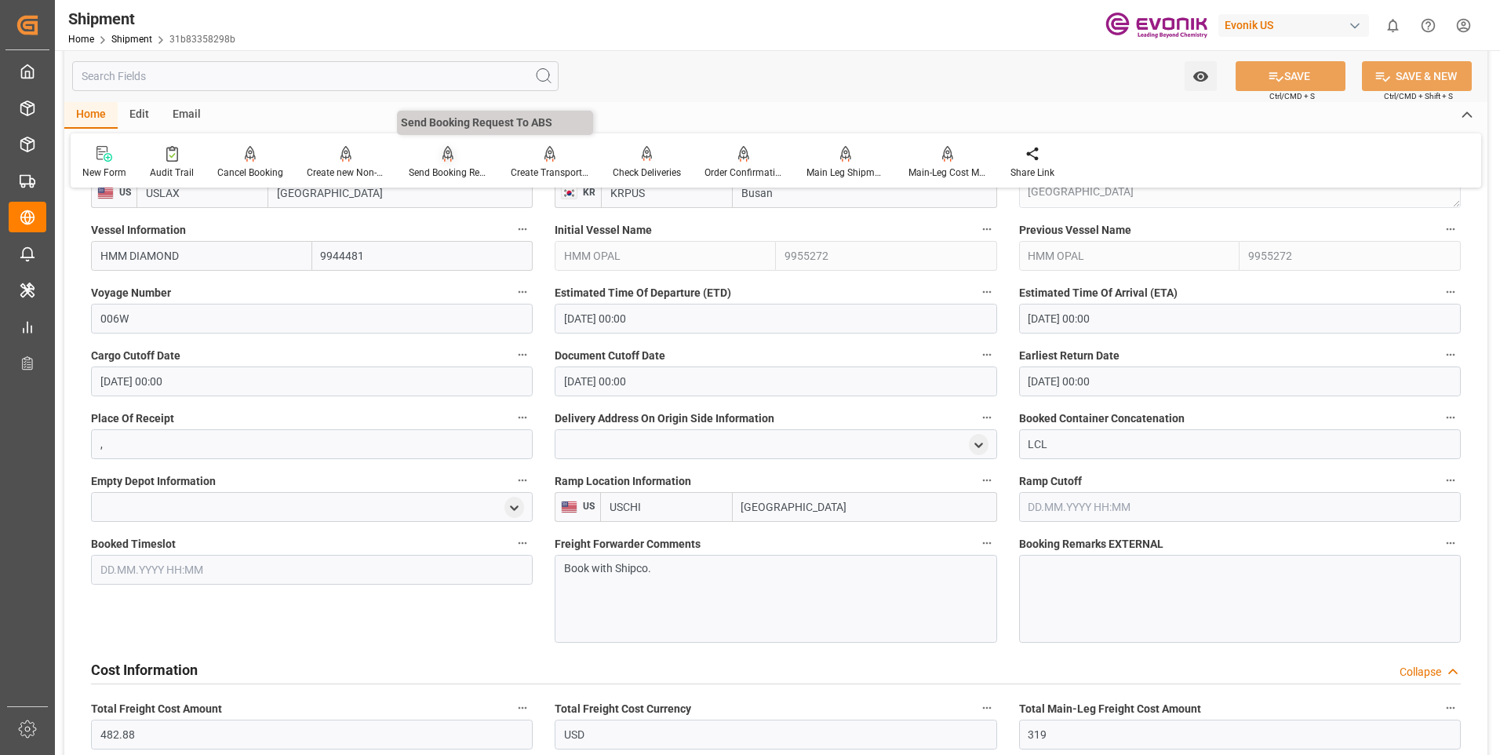
click at [451, 155] on div at bounding box center [448, 153] width 78 height 16
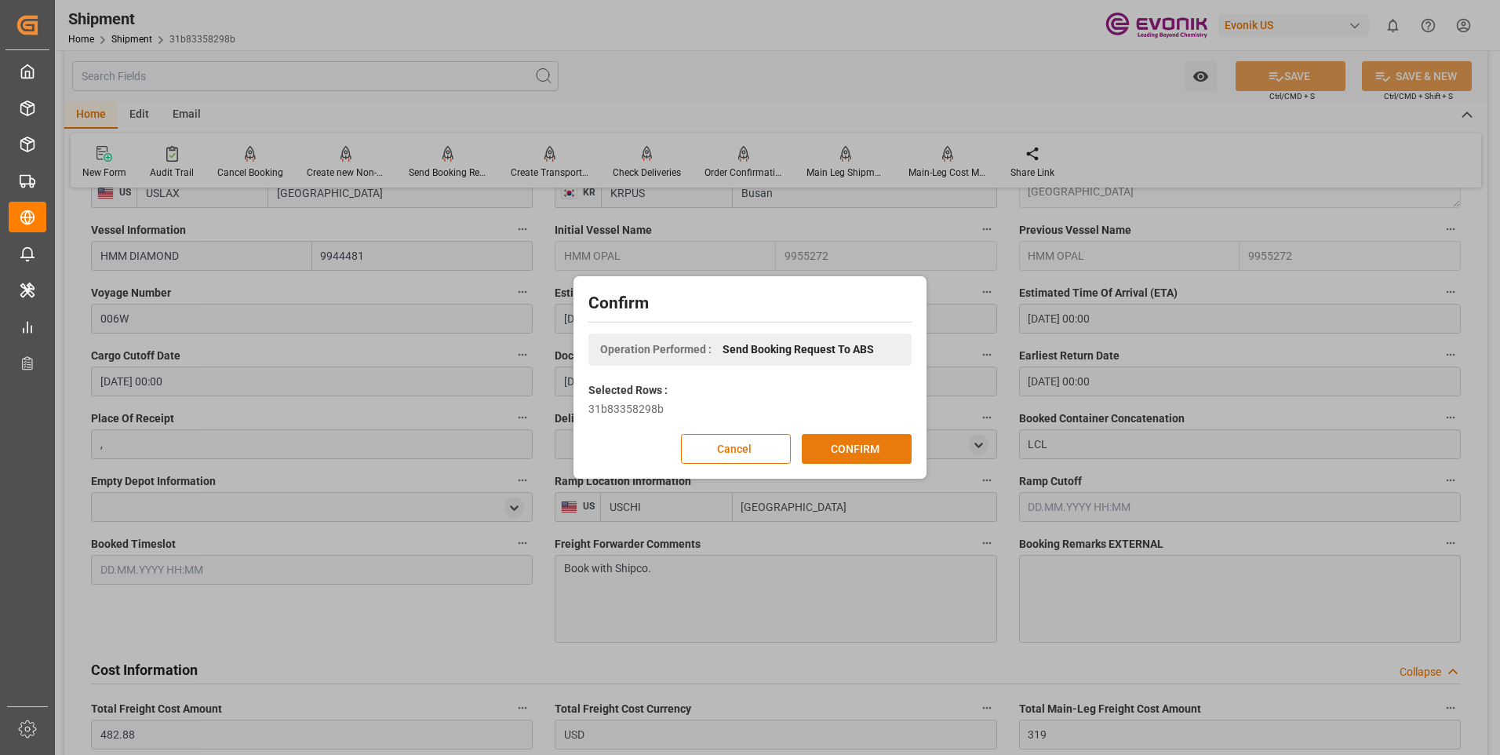
click at [839, 442] on button "CONFIRM" at bounding box center [857, 449] width 110 height 30
